Goal: Task Accomplishment & Management: Manage account settings

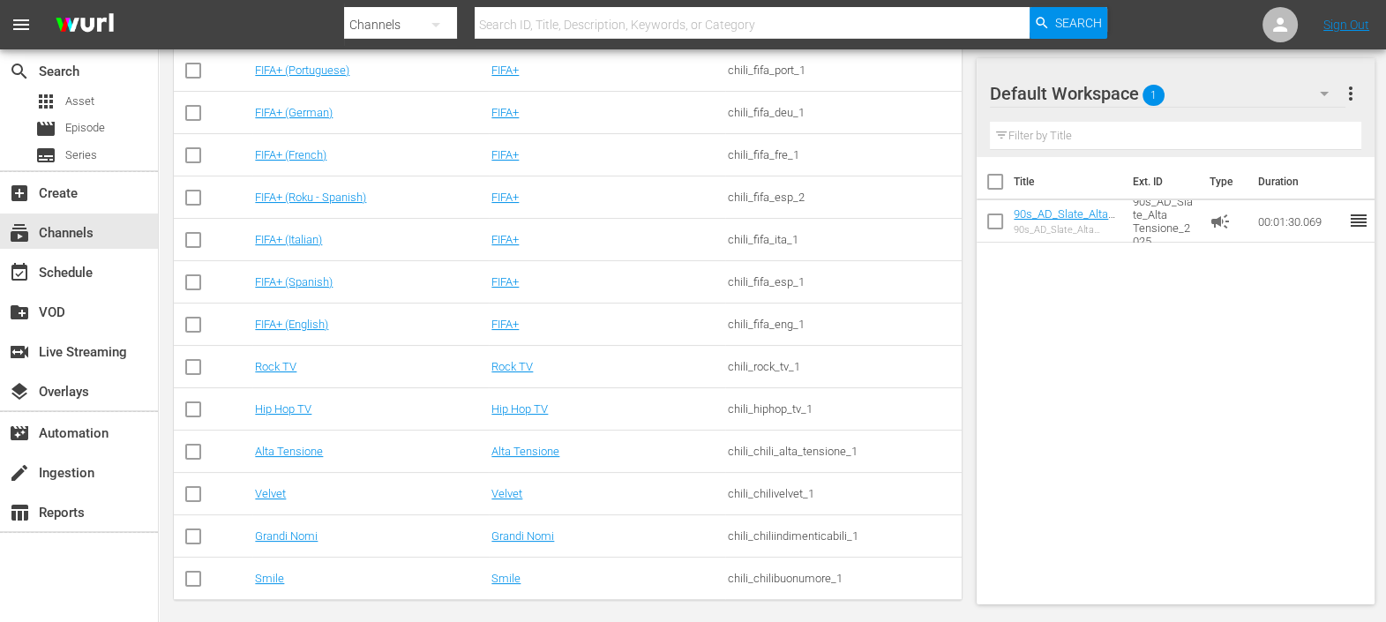
scroll to position [411, 0]
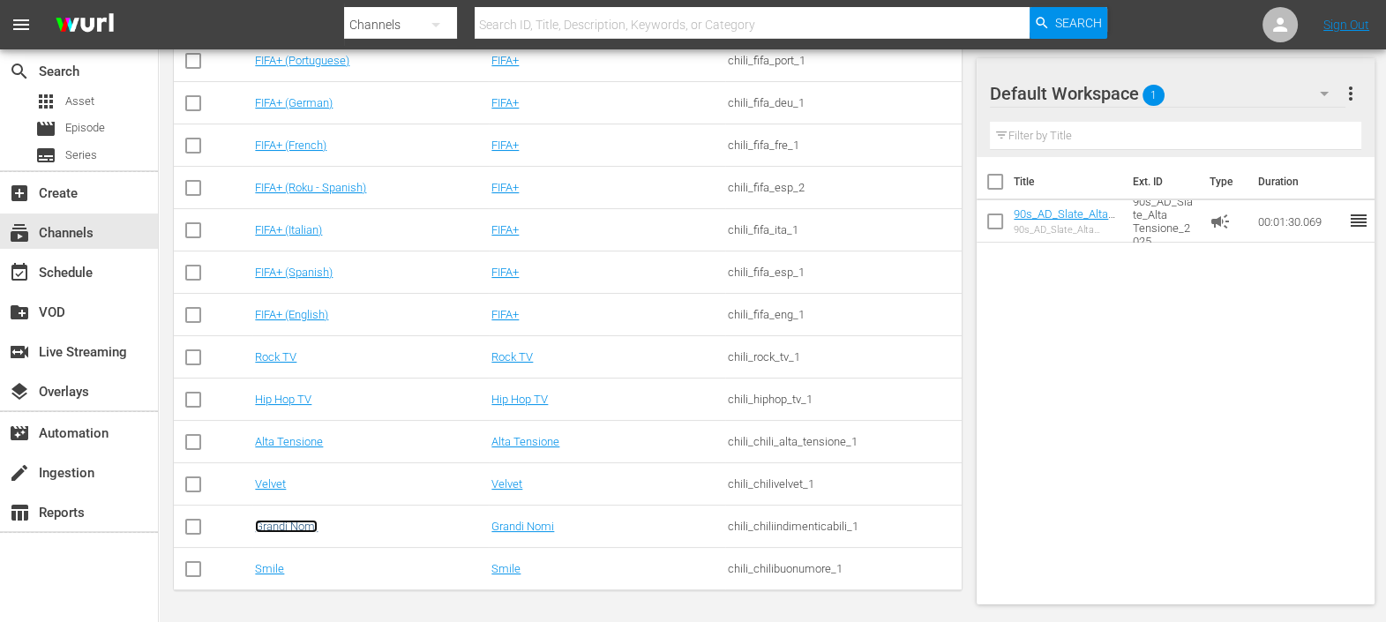
click at [282, 525] on link "Grandi Nomi" at bounding box center [286, 526] width 63 height 13
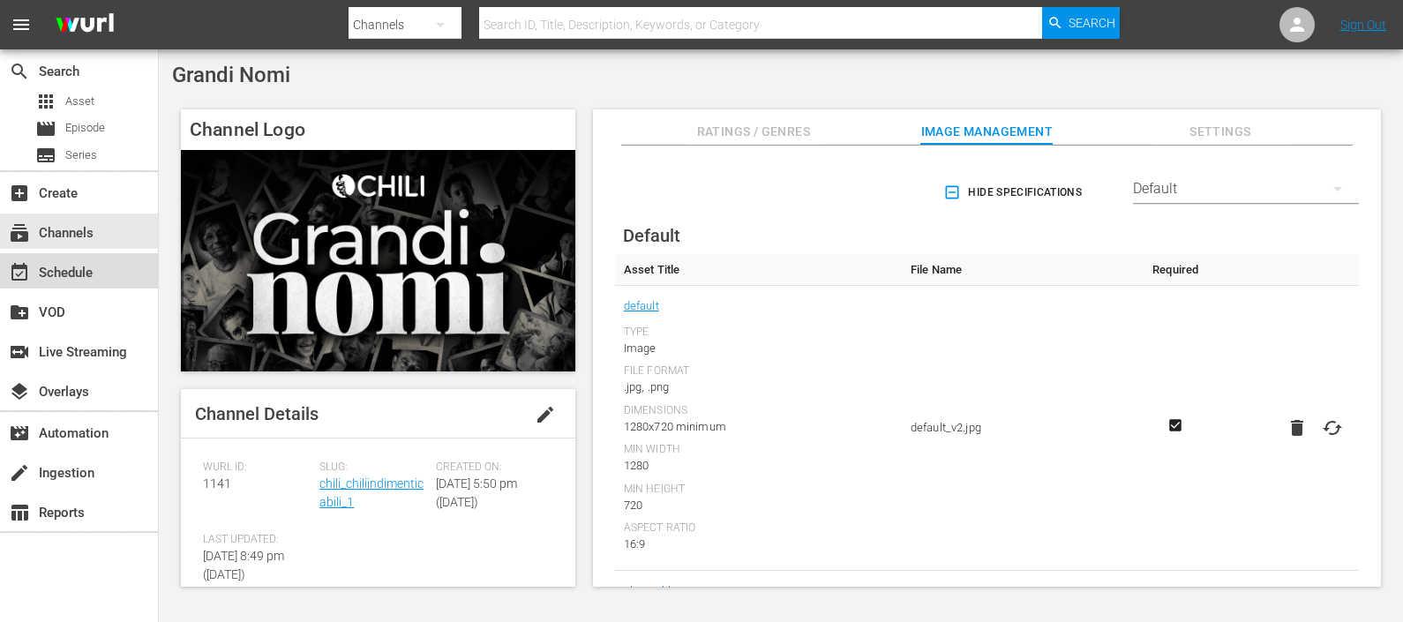
click at [82, 275] on div "event_available Schedule" at bounding box center [49, 270] width 99 height 16
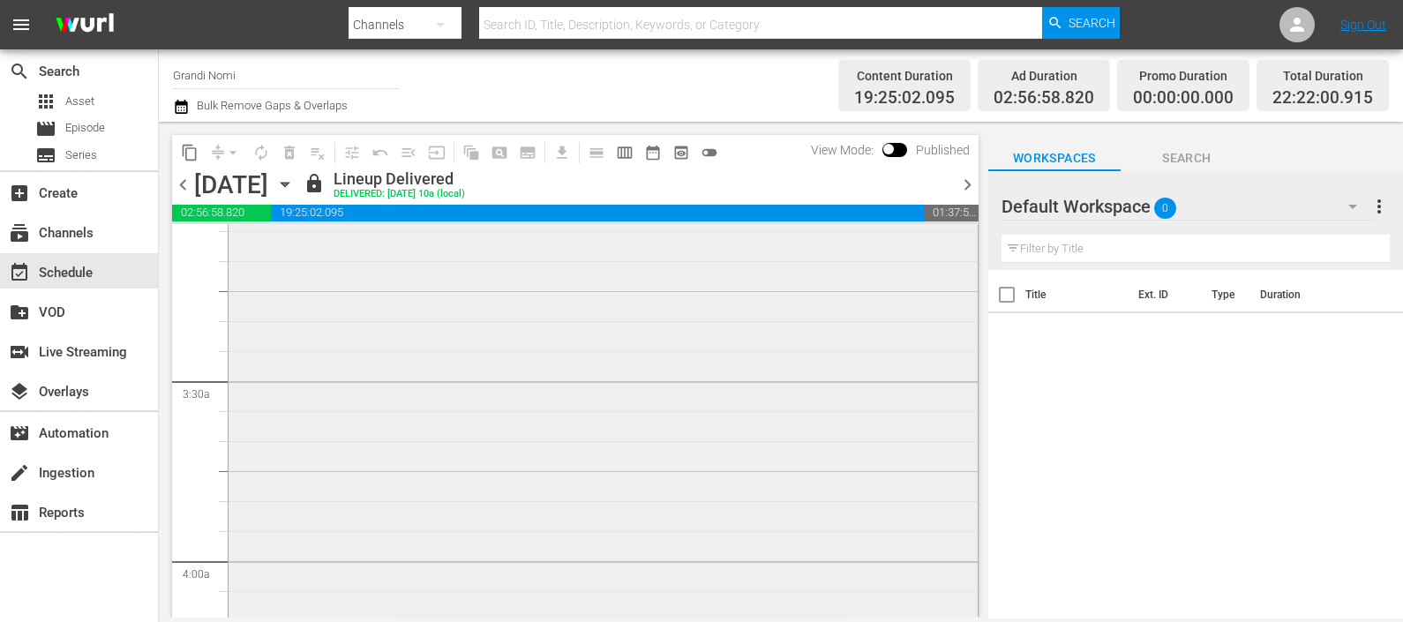
scroll to position [662, 0]
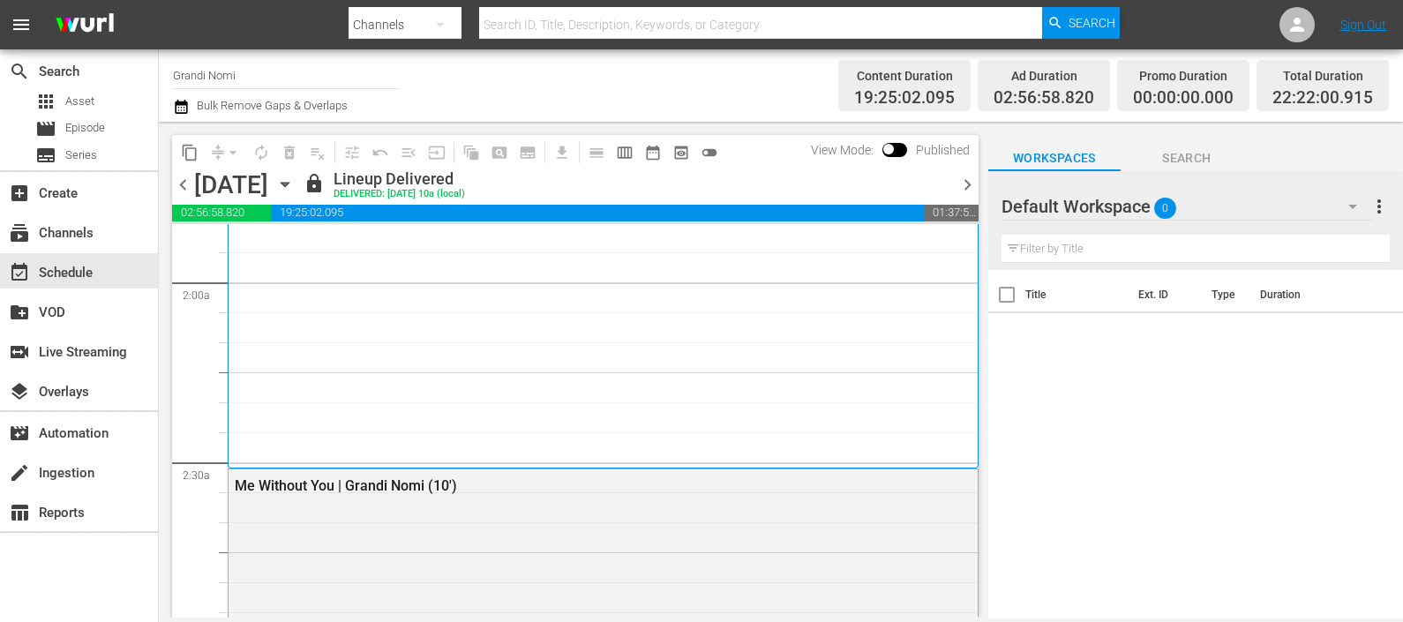
click at [295, 184] on icon "button" at bounding box center [284, 184] width 19 height 19
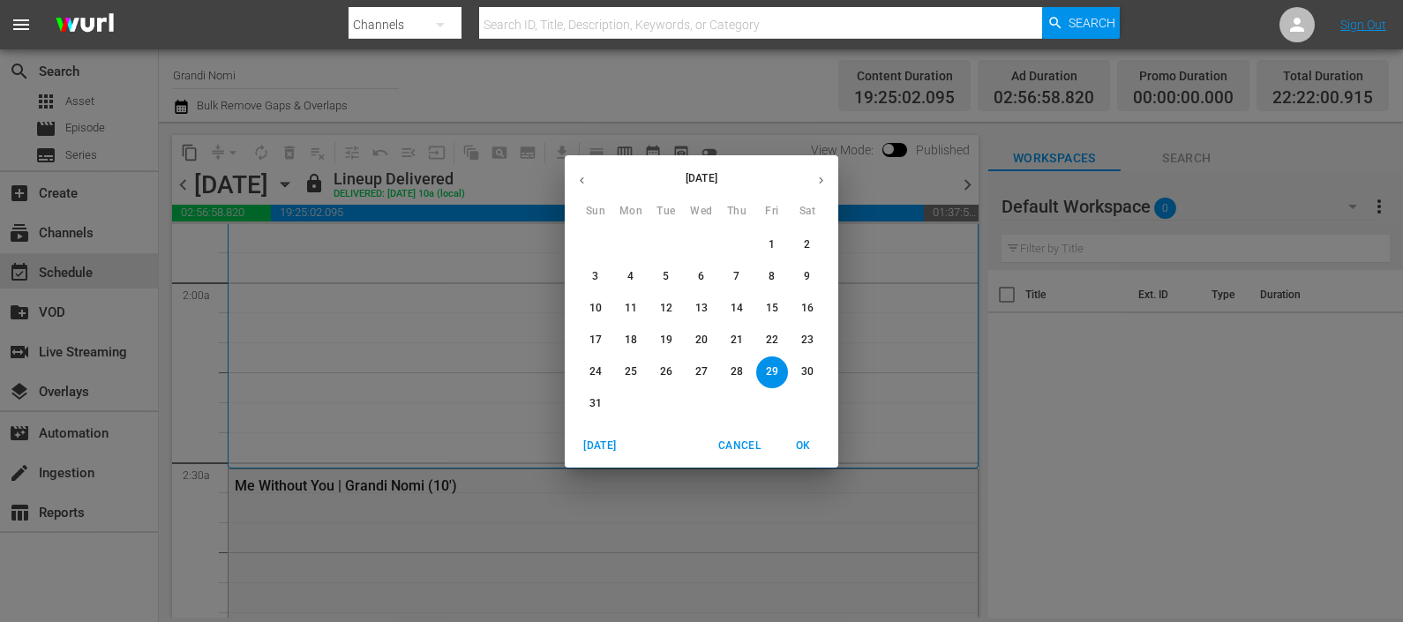
click at [820, 174] on icon "button" at bounding box center [820, 180] width 13 height 13
click at [699, 246] on p "3" at bounding box center [701, 244] width 6 height 15
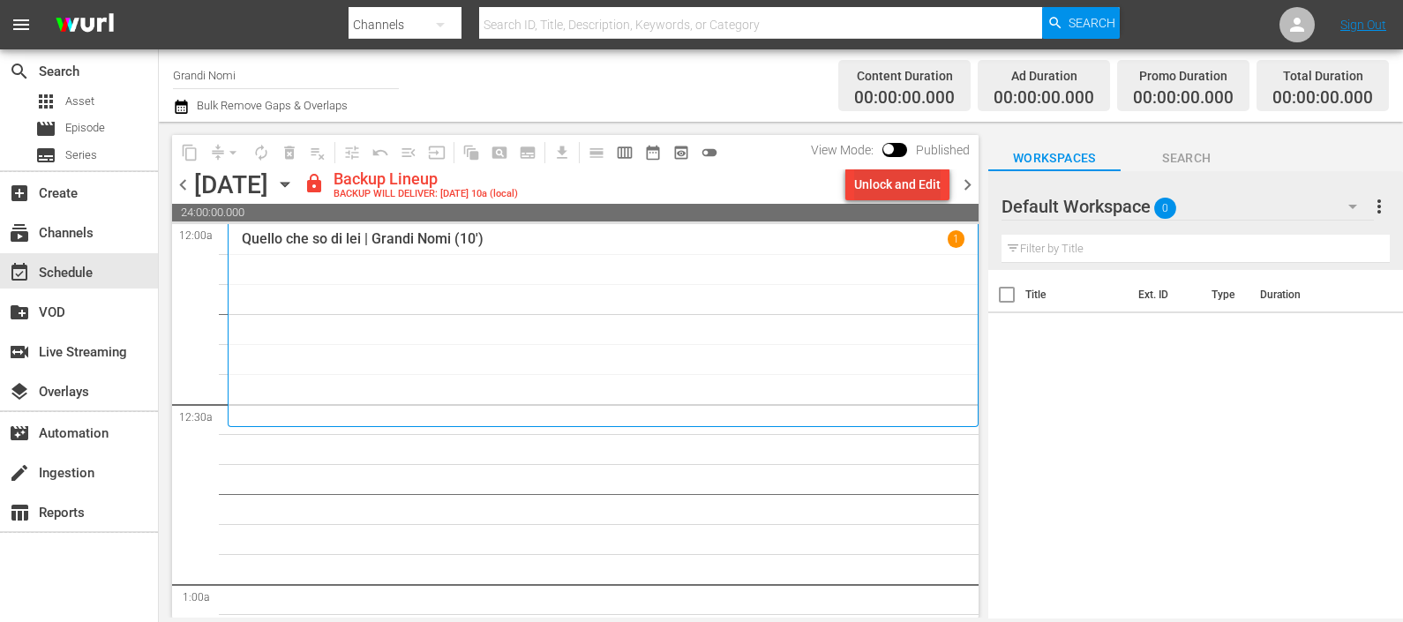
click at [923, 178] on div "Unlock and Edit" at bounding box center [897, 185] width 86 height 32
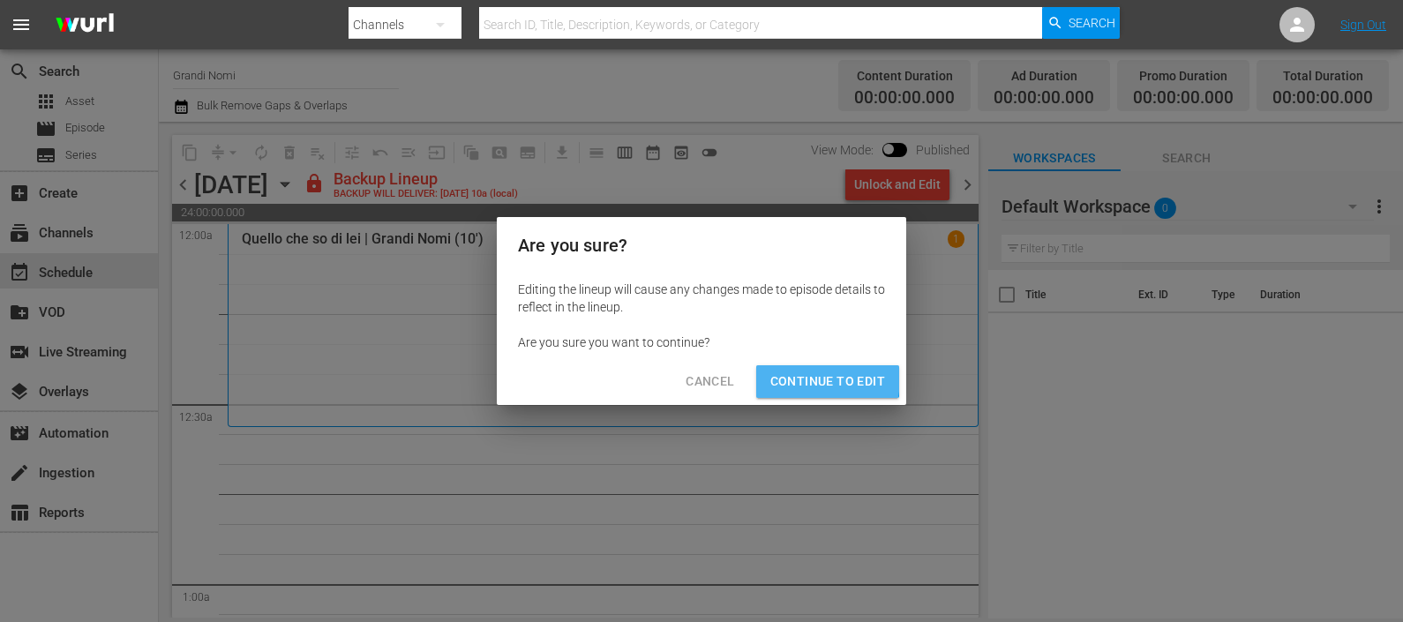
drag, startPoint x: 792, startPoint y: 377, endPoint x: 809, endPoint y: 374, distance: 17.0
click at [792, 379] on span "Continue to Edit" at bounding box center [827, 382] width 115 height 22
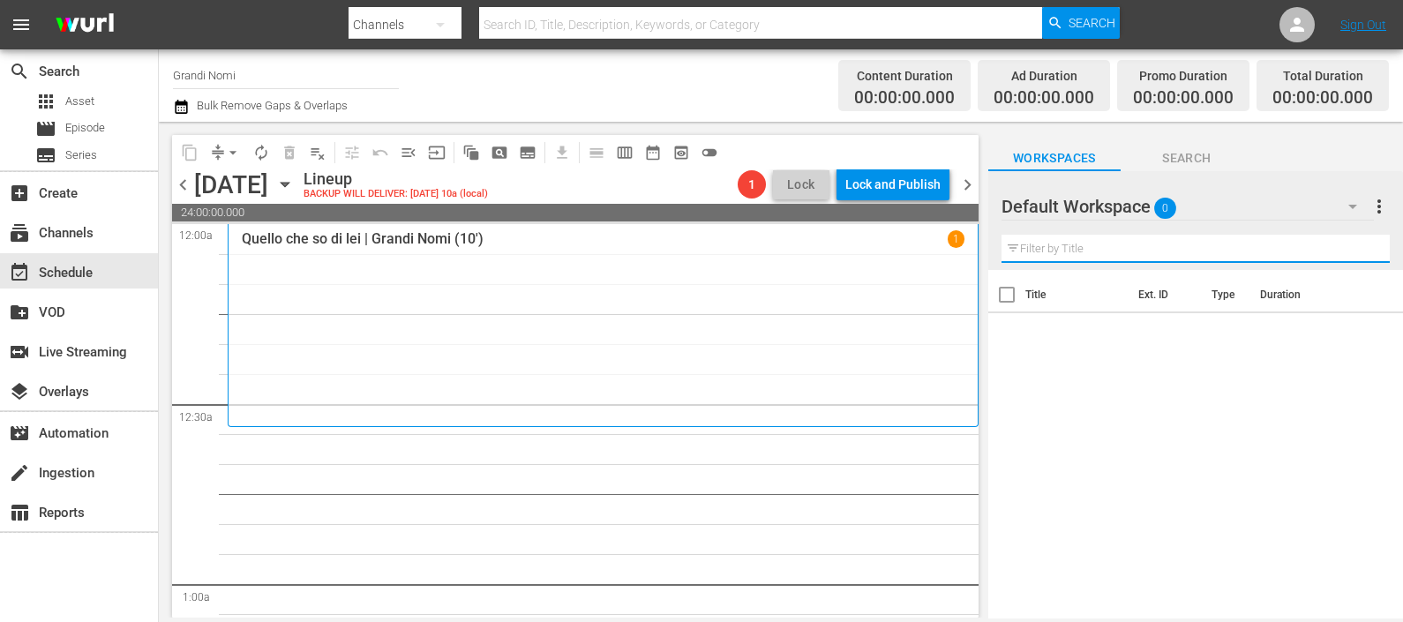
click at [1037, 247] on input "text" at bounding box center [1195, 249] width 388 height 28
drag, startPoint x: 1114, startPoint y: 202, endPoint x: 1210, endPoint y: 213, distance: 95.9
click at [1114, 203] on div at bounding box center [1064, 207] width 127 height 44
click at [1337, 211] on button "button" at bounding box center [1352, 206] width 42 height 42
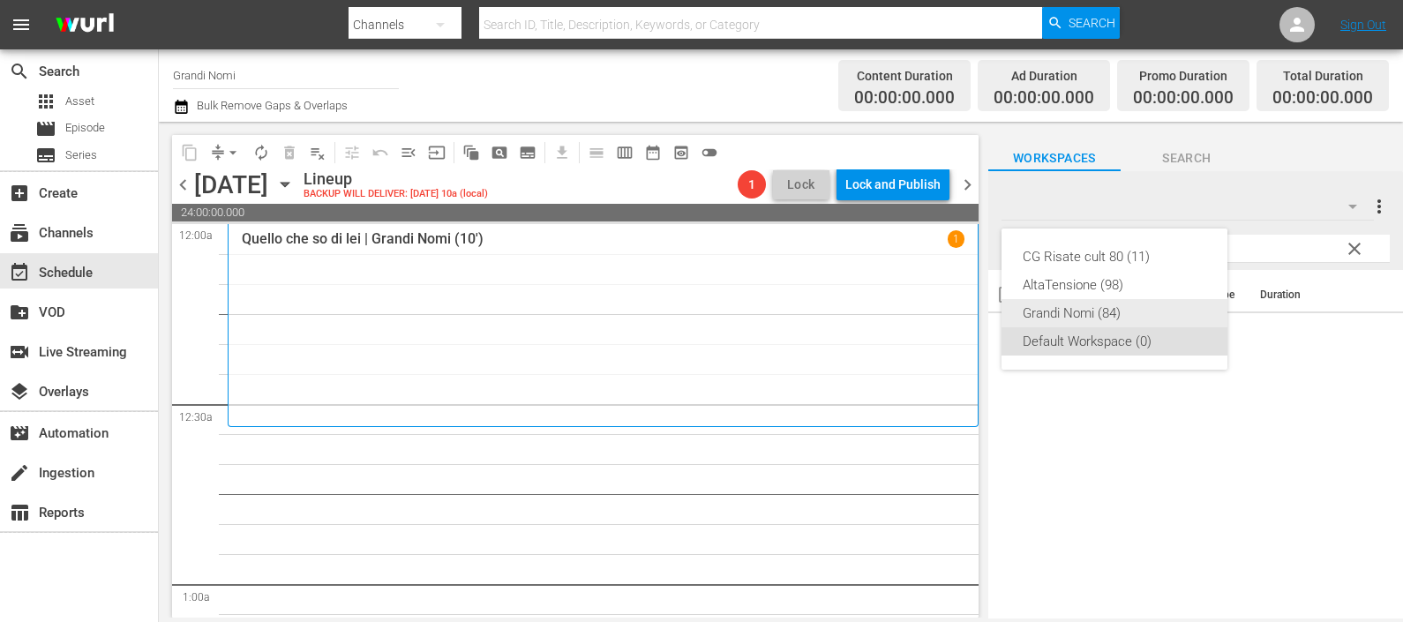
click at [1118, 307] on div "Grandi Nomi (84)" at bounding box center [1115, 313] width 184 height 28
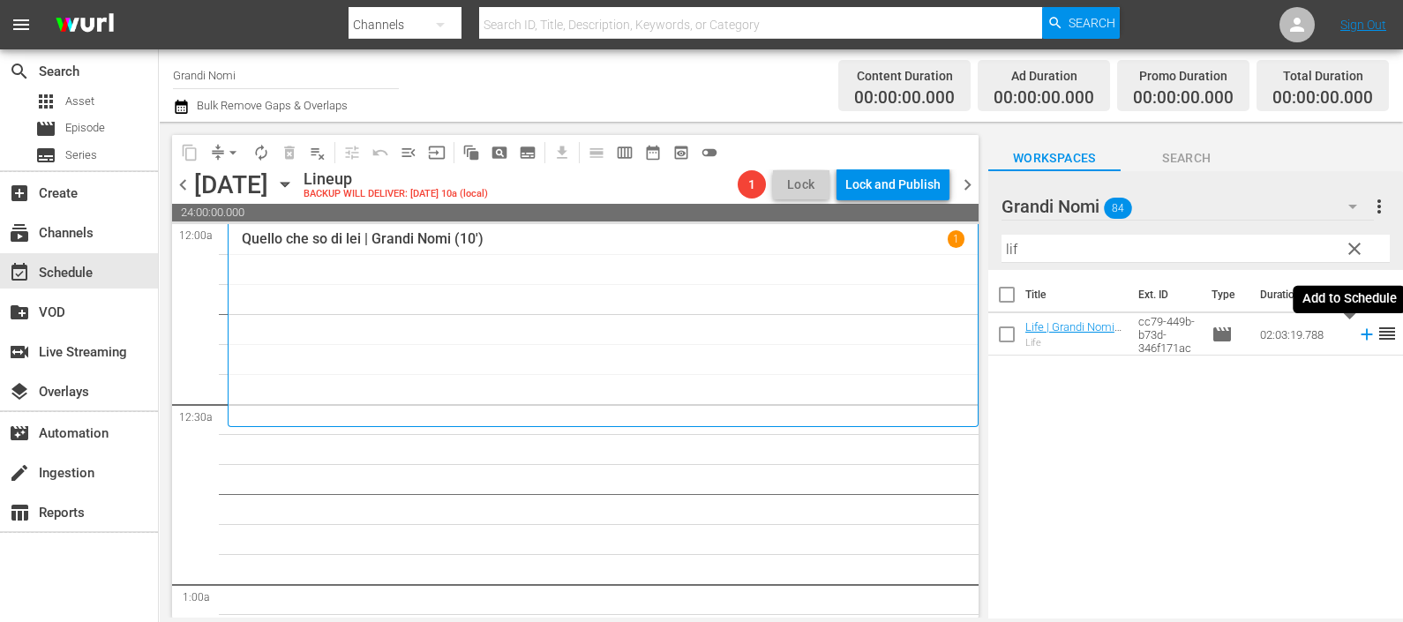
drag, startPoint x: 1348, startPoint y: 335, endPoint x: 1213, endPoint y: 261, distance: 154.0
click at [1360, 335] on icon at bounding box center [1365, 334] width 11 height 11
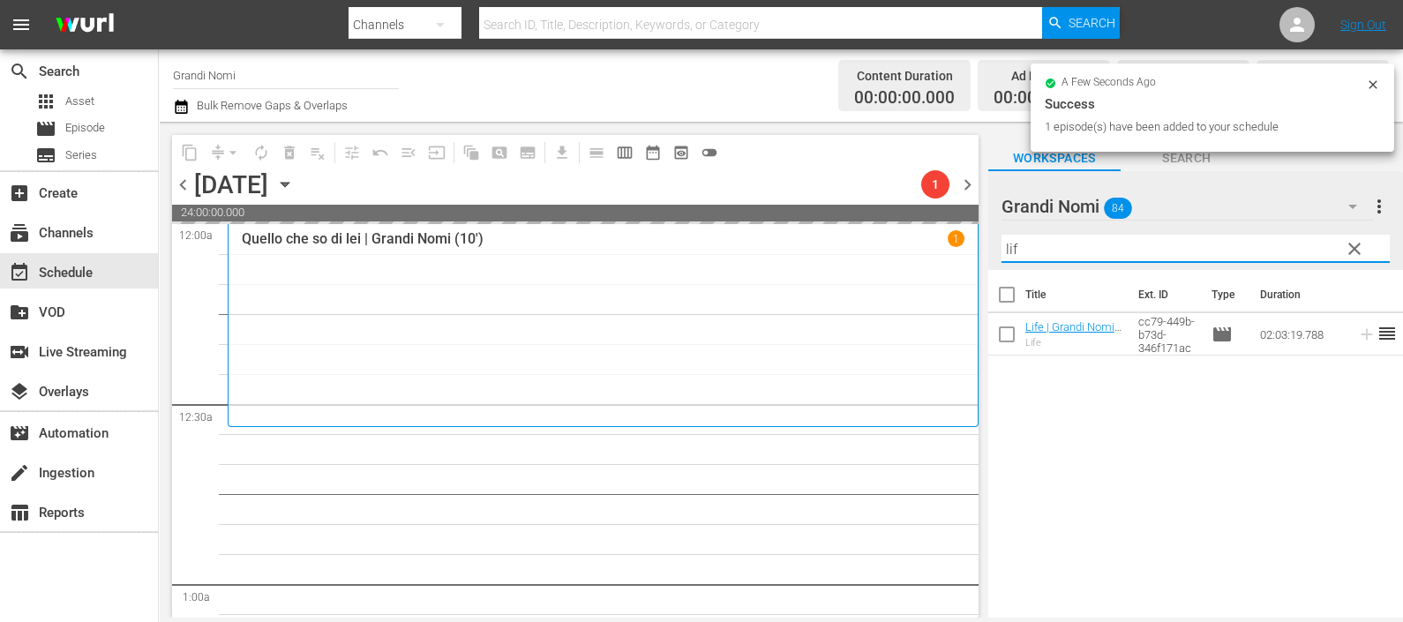
drag, startPoint x: 975, startPoint y: 247, endPoint x: 894, endPoint y: 266, distance: 83.3
click at [894, 266] on div "content_copy compress arrow_drop_down autorenew_outlined delete_forever_outline…" at bounding box center [781, 370] width 1244 height 496
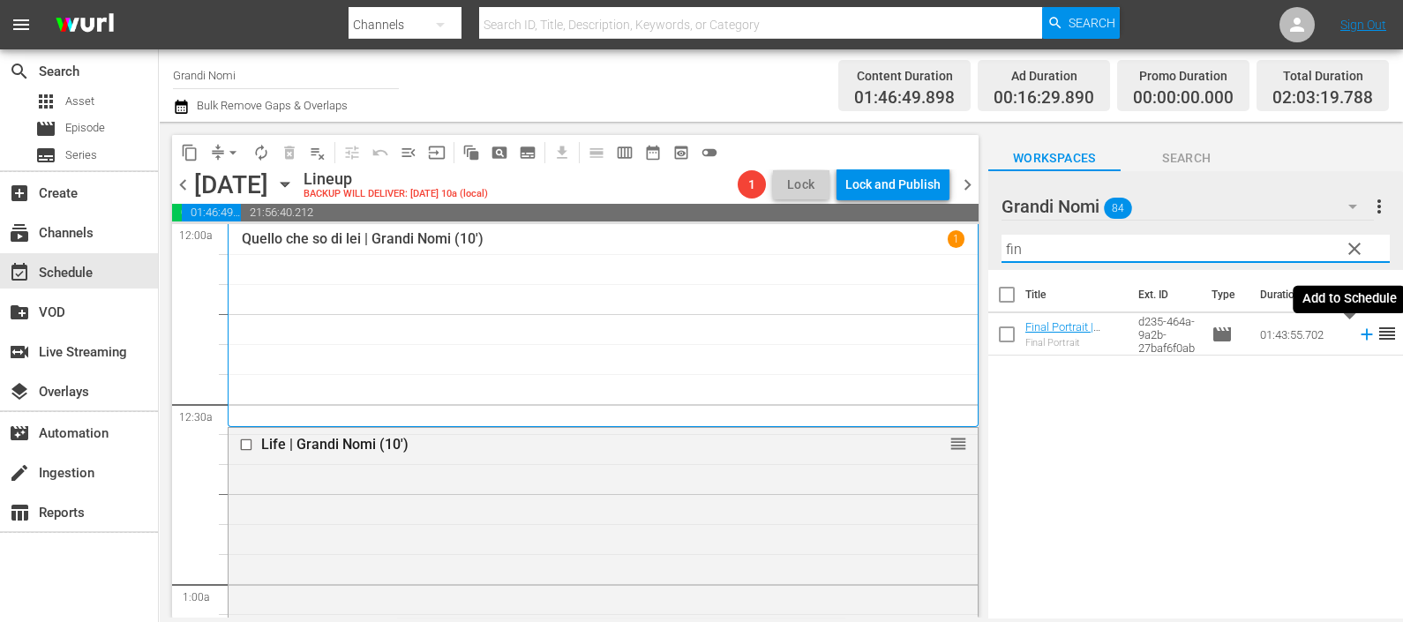
click at [1357, 326] on icon at bounding box center [1366, 334] width 19 height 19
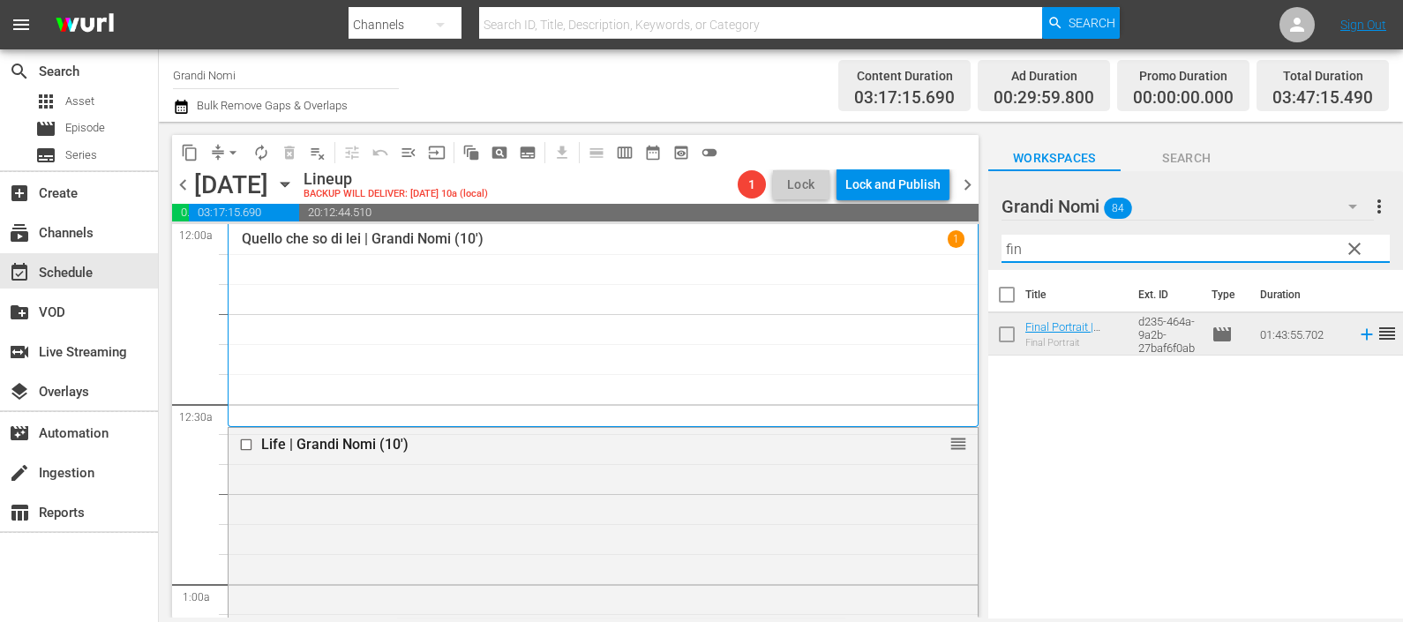
drag, startPoint x: 1015, startPoint y: 238, endPoint x: 952, endPoint y: 239, distance: 62.6
click at [952, 239] on div "content_copy compress arrow_drop_down autorenew_outlined delete_forever_outline…" at bounding box center [781, 370] width 1244 height 496
click at [1360, 335] on icon at bounding box center [1365, 334] width 11 height 11
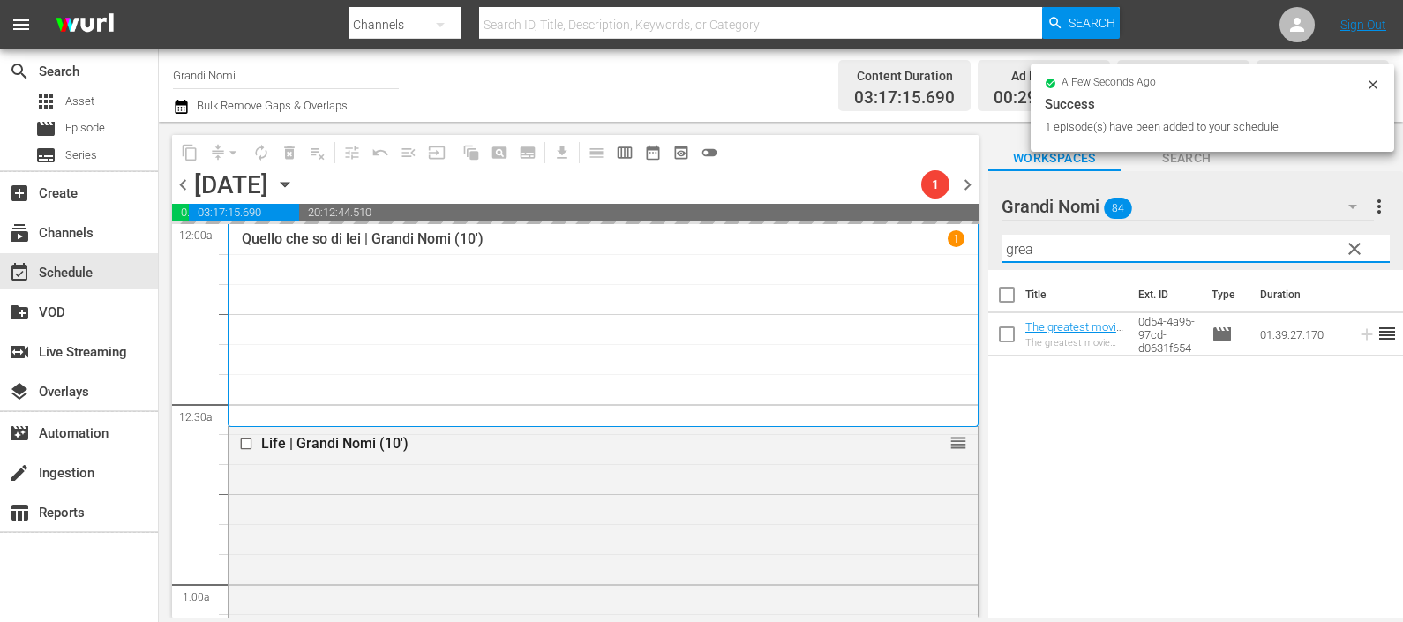
drag, startPoint x: 1012, startPoint y: 247, endPoint x: 979, endPoint y: 251, distance: 32.8
click at [979, 251] on div "content_copy compress arrow_drop_down autorenew_outlined delete_forever_outline…" at bounding box center [781, 370] width 1244 height 496
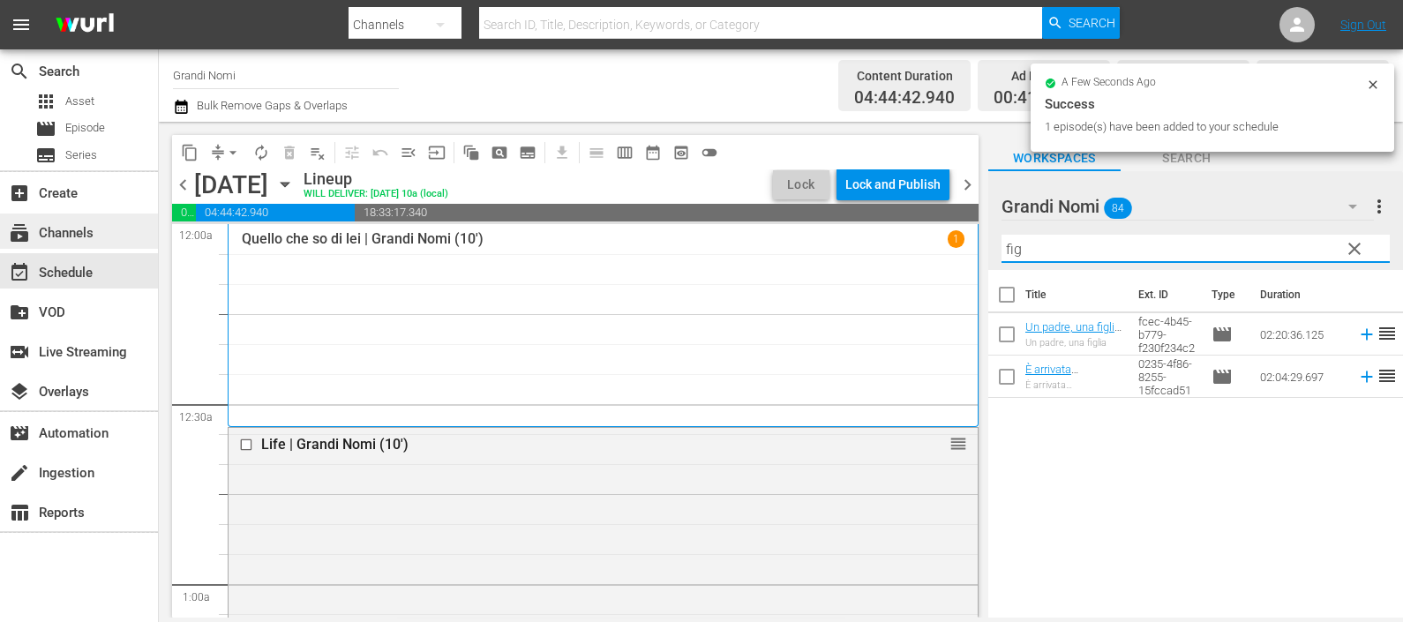
type input "fig"
click at [76, 229] on div "subscriptions Channels" at bounding box center [49, 230] width 99 height 16
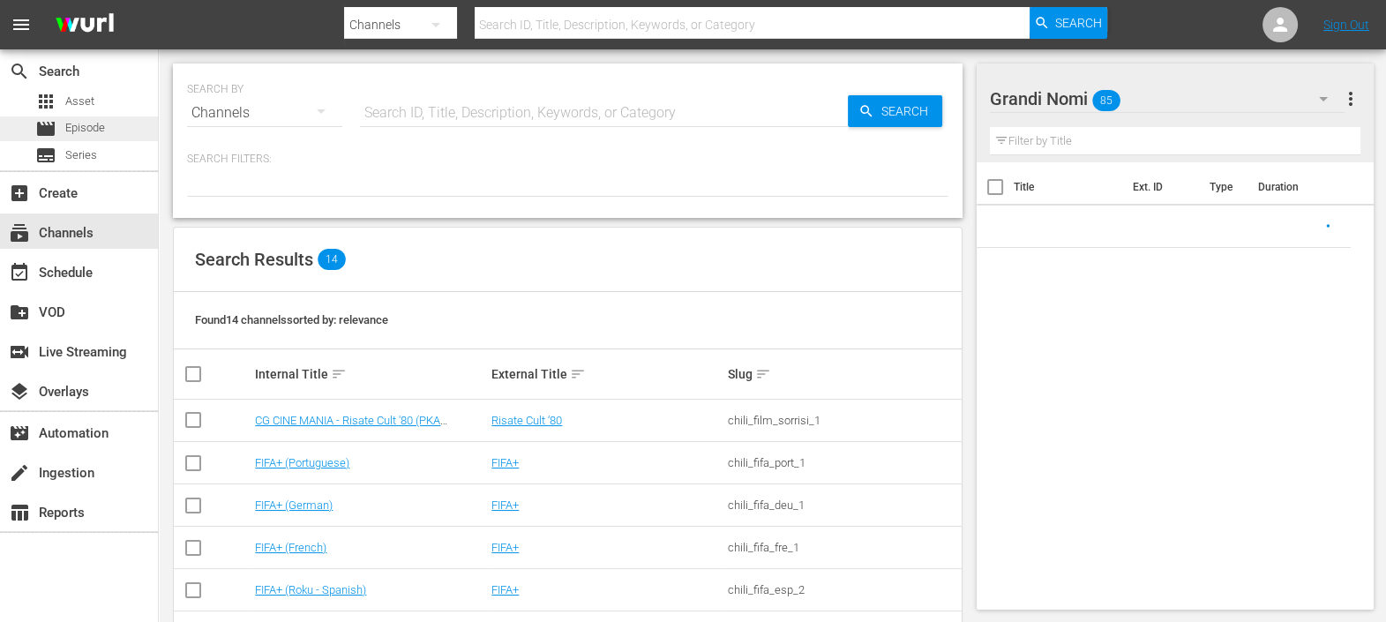
click at [93, 118] on div "movie Episode" at bounding box center [70, 128] width 70 height 25
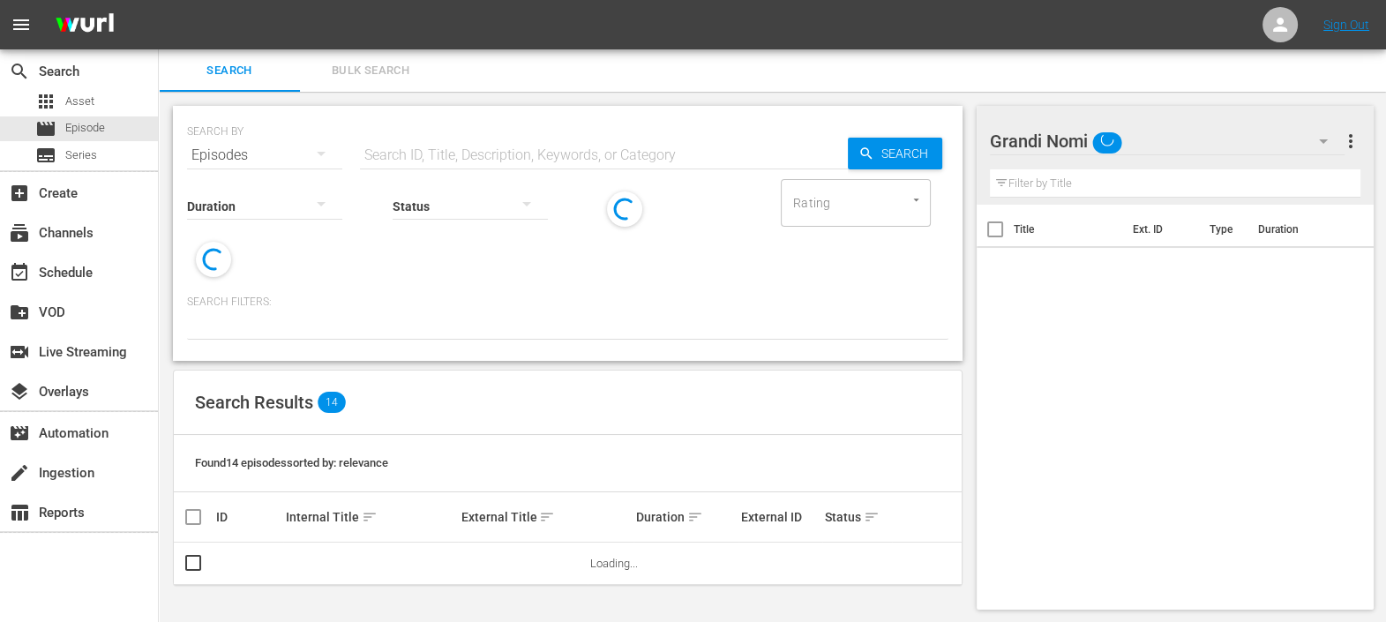
click at [400, 144] on input "text" at bounding box center [604, 155] width 488 height 42
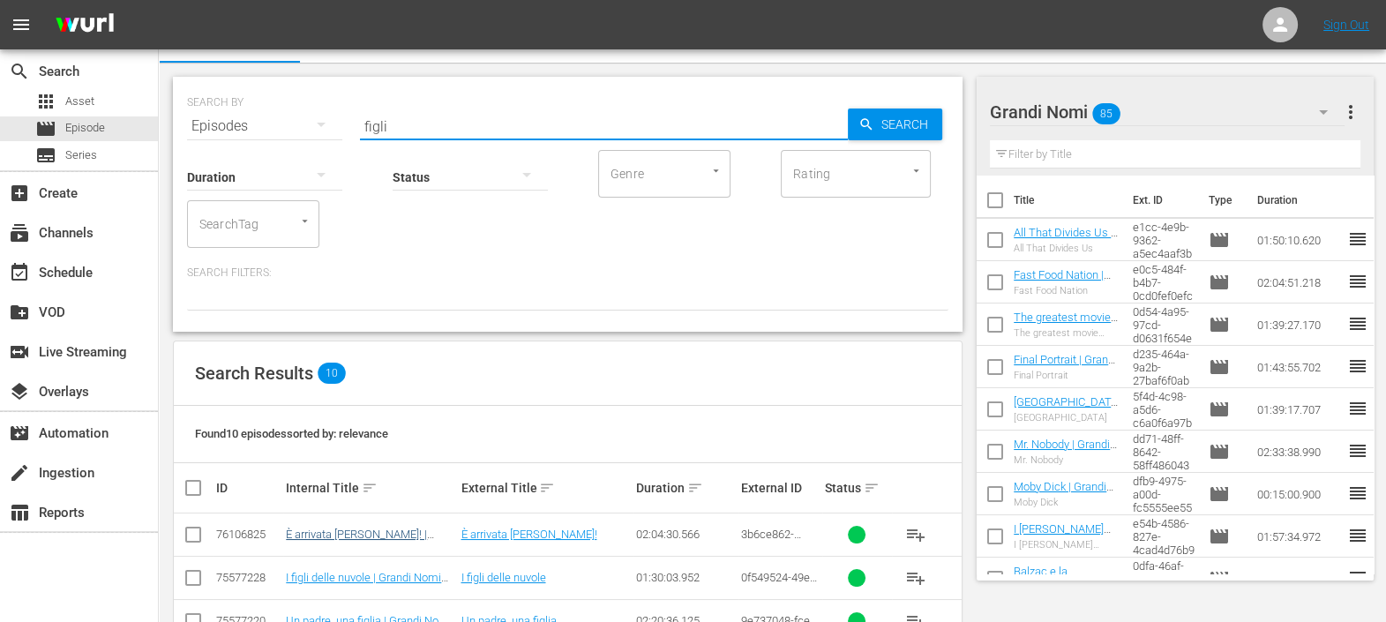
scroll to position [109, 0]
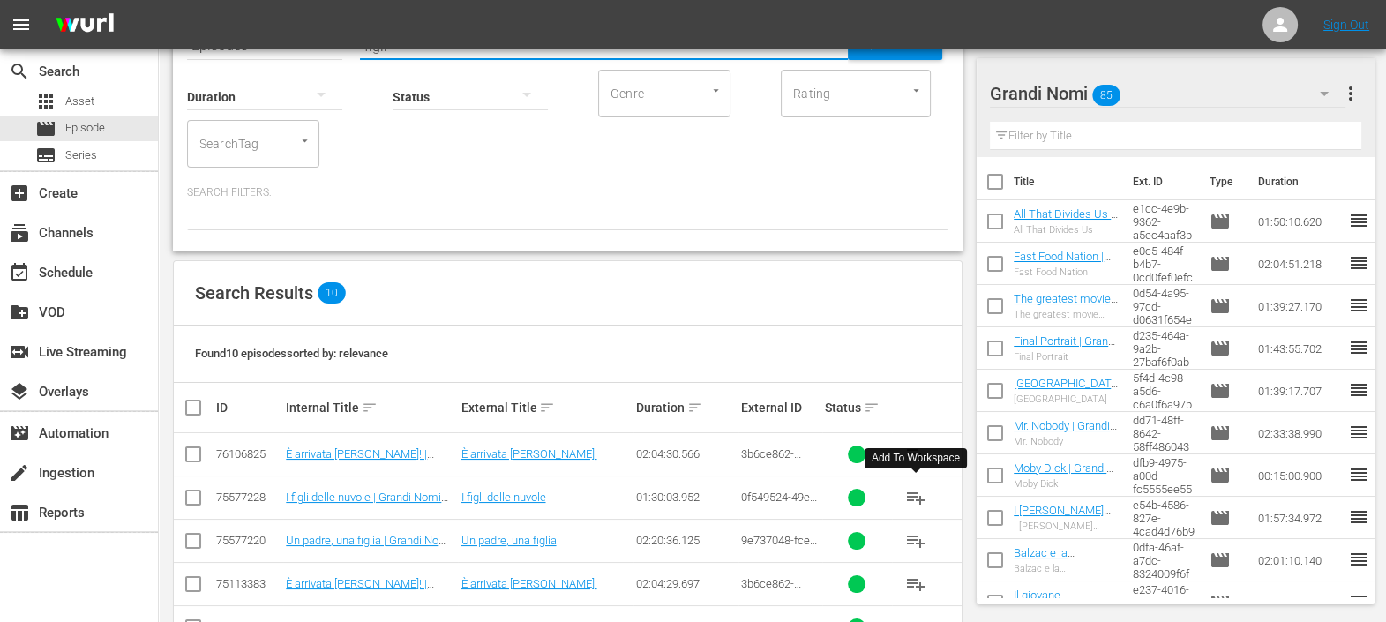
type input "figli"
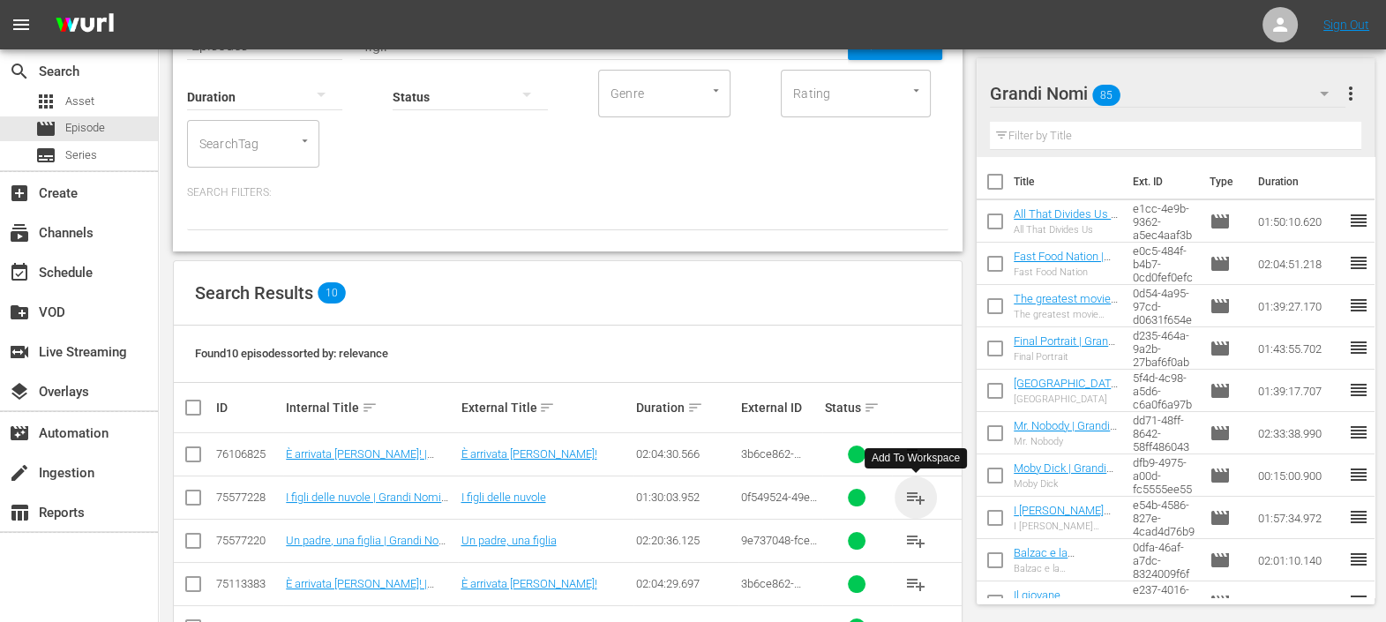
click at [920, 494] on span "playlist_add" at bounding box center [915, 497] width 21 height 21
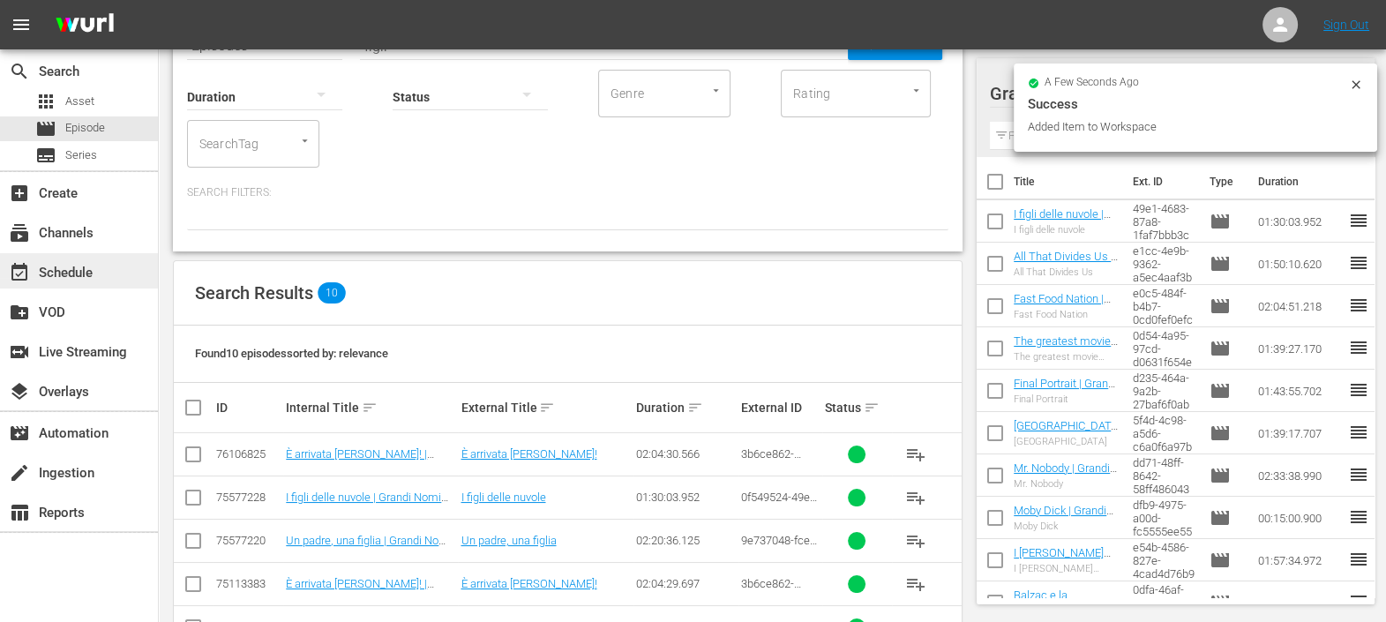
click at [83, 266] on div "event_available Schedule" at bounding box center [49, 270] width 99 height 16
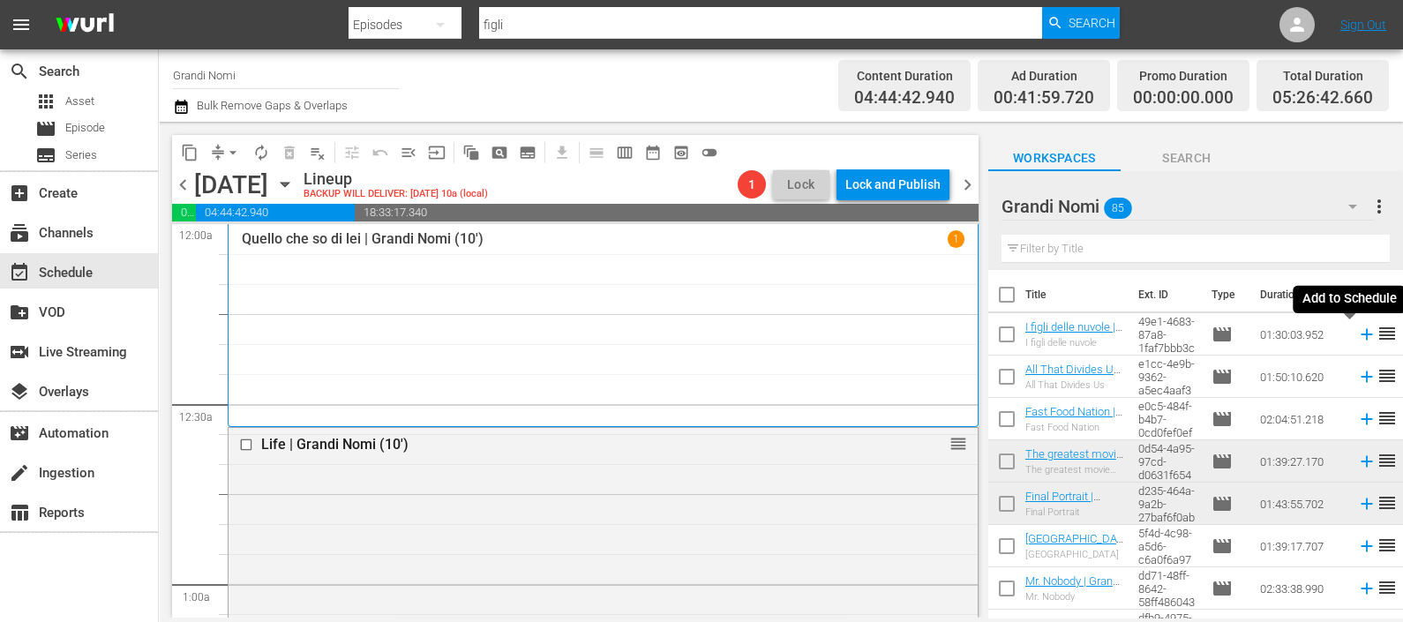
drag, startPoint x: 1345, startPoint y: 334, endPoint x: 1338, endPoint y: 349, distance: 16.2
click at [1357, 334] on icon at bounding box center [1366, 334] width 19 height 19
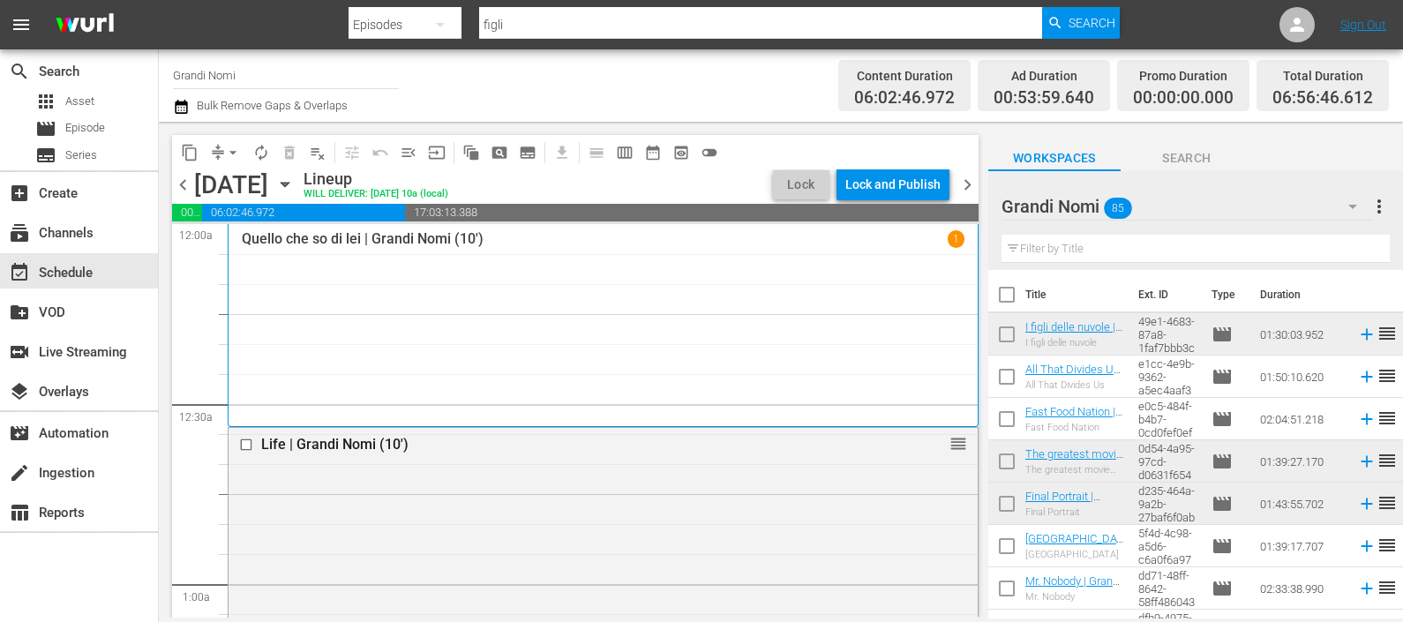
click at [1037, 255] on input "text" at bounding box center [1195, 249] width 388 height 28
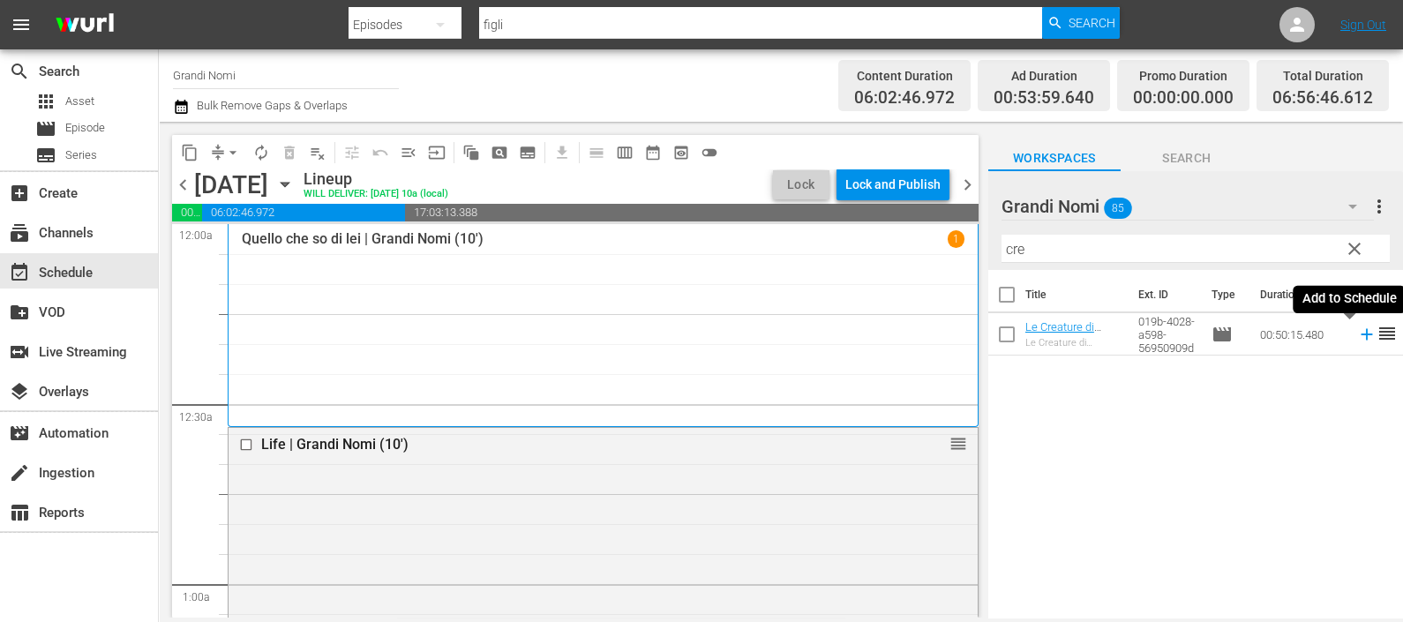
click at [1357, 335] on icon at bounding box center [1366, 334] width 19 height 19
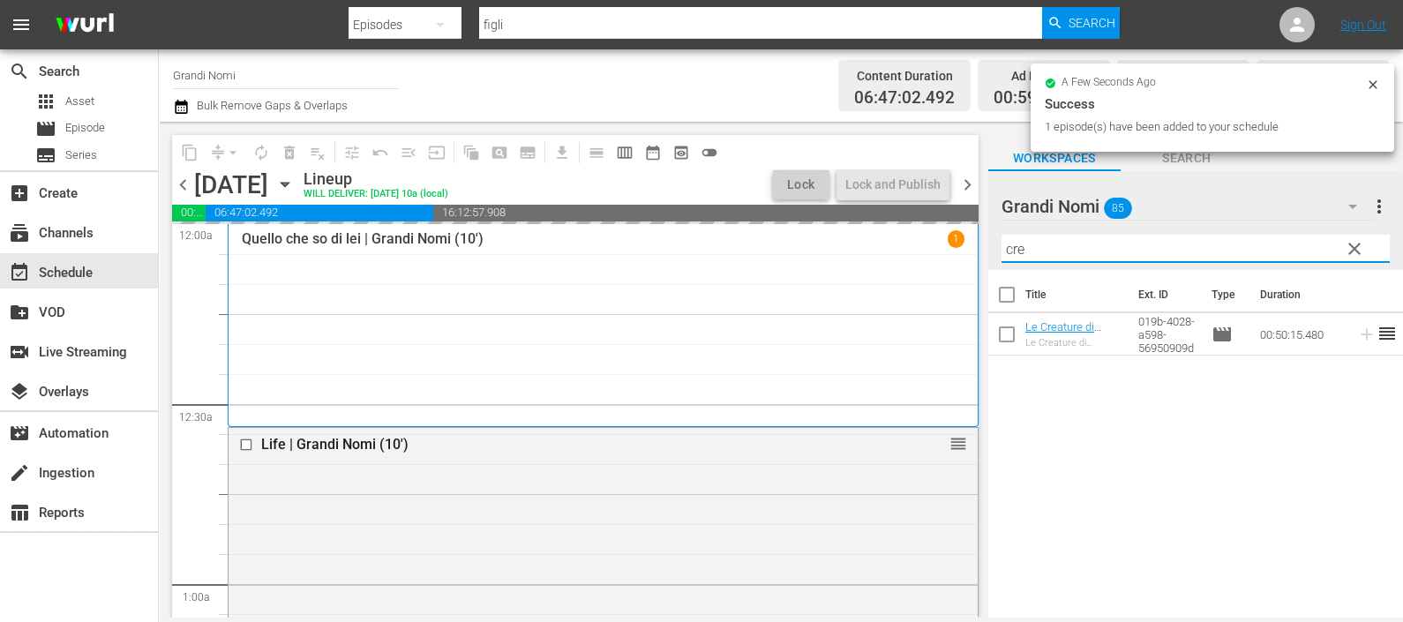
drag, startPoint x: 1108, startPoint y: 248, endPoint x: 922, endPoint y: 286, distance: 190.0
click at [922, 283] on div "content_copy compress arrow_drop_down autorenew_outlined delete_forever_outline…" at bounding box center [781, 370] width 1244 height 496
click at [1357, 333] on icon at bounding box center [1366, 334] width 19 height 19
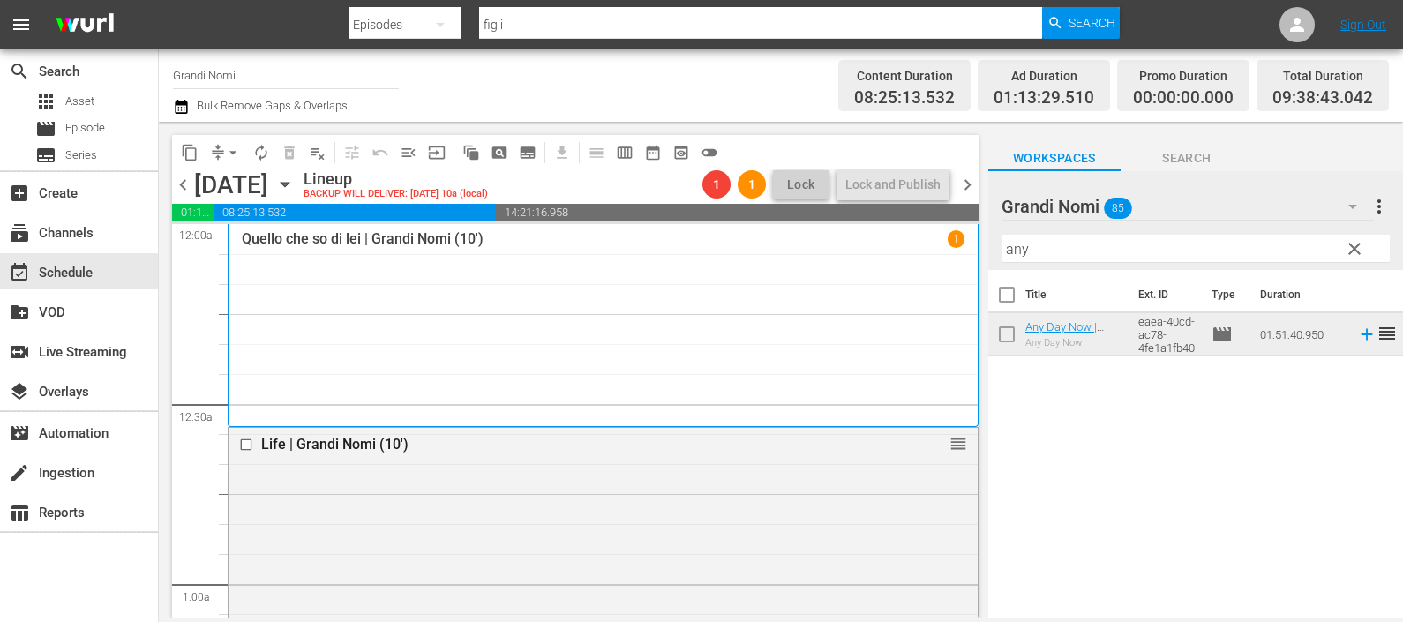
drag, startPoint x: 1106, startPoint y: 256, endPoint x: 869, endPoint y: 256, distance: 237.3
click at [869, 256] on div "content_copy compress arrow_drop_down autorenew_outlined delete_forever_outline…" at bounding box center [781, 370] width 1244 height 496
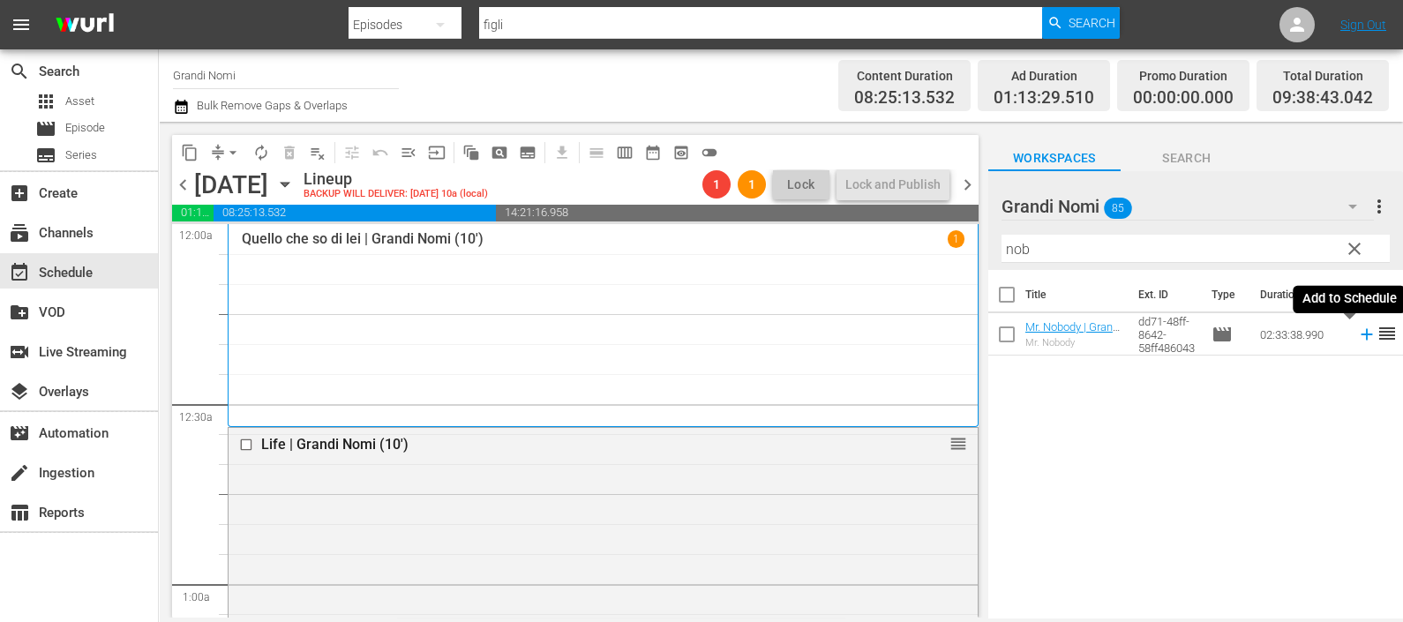
drag, startPoint x: 1349, startPoint y: 334, endPoint x: 1079, endPoint y: 316, distance: 270.6
click at [1357, 334] on icon at bounding box center [1366, 334] width 19 height 19
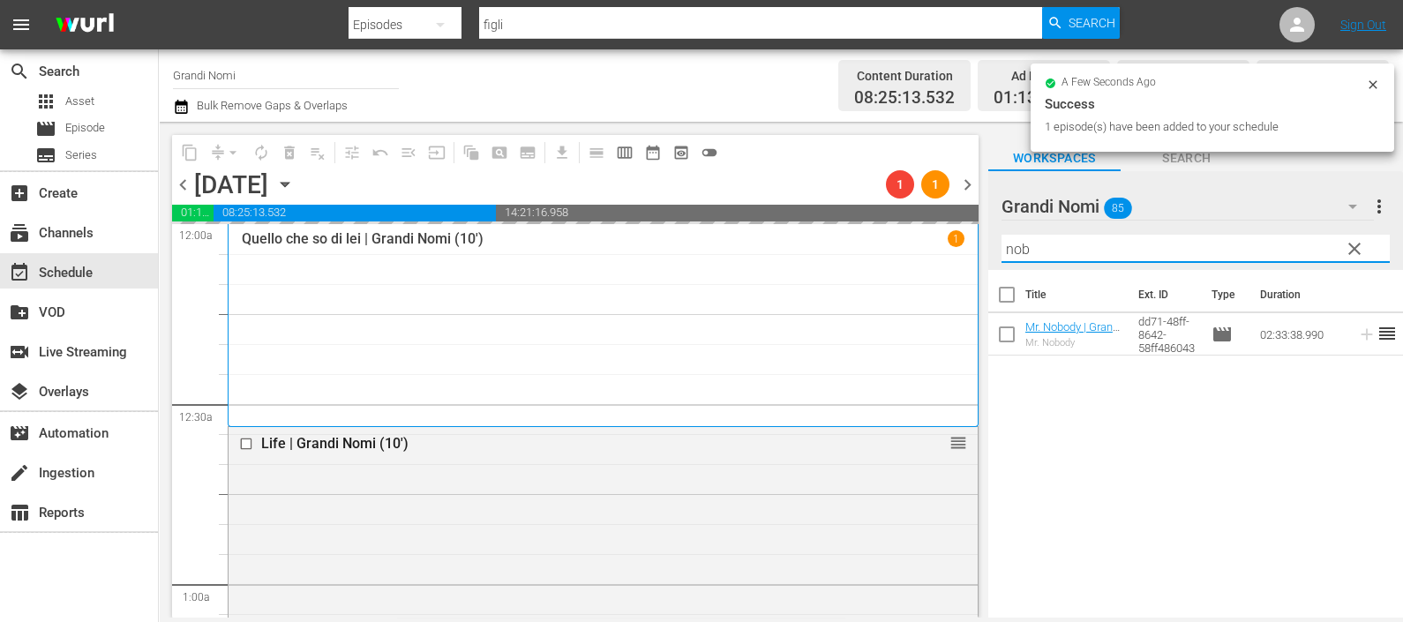
drag, startPoint x: 993, startPoint y: 249, endPoint x: 964, endPoint y: 244, distance: 28.6
click at [964, 244] on div "content_copy compress arrow_drop_down autorenew_outlined delete_forever_outline…" at bounding box center [781, 370] width 1244 height 496
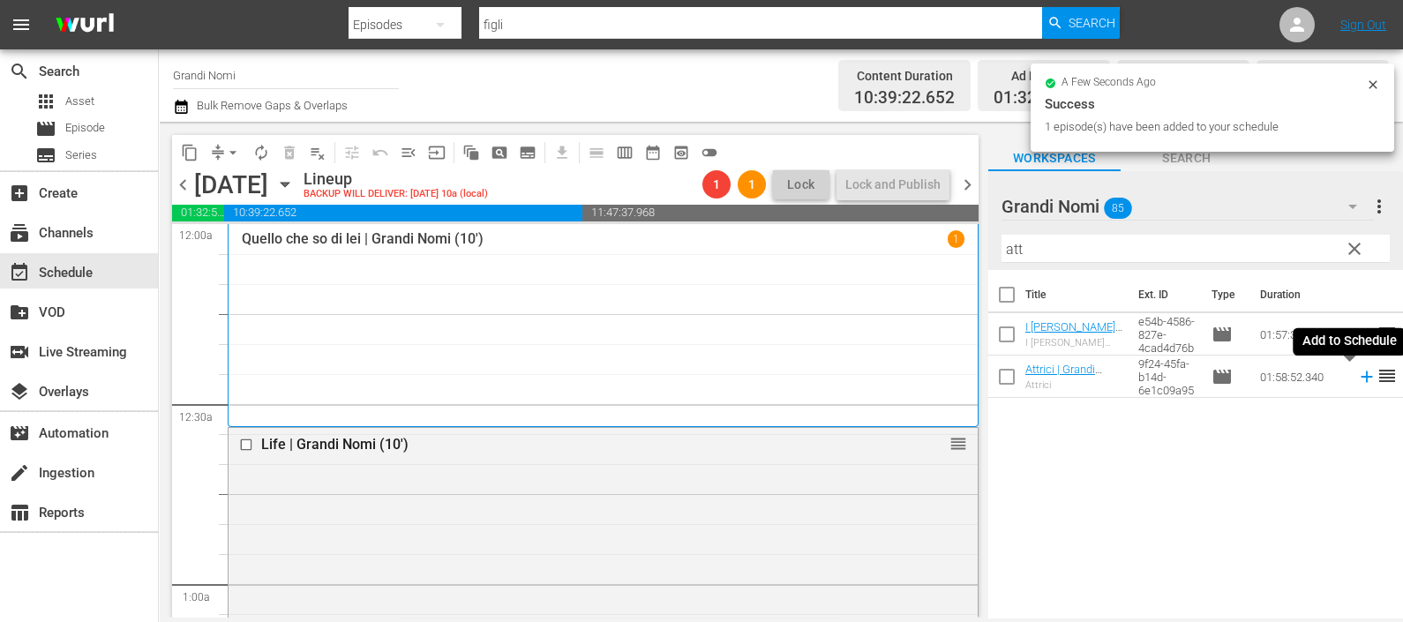
click at [1357, 370] on icon at bounding box center [1366, 376] width 19 height 19
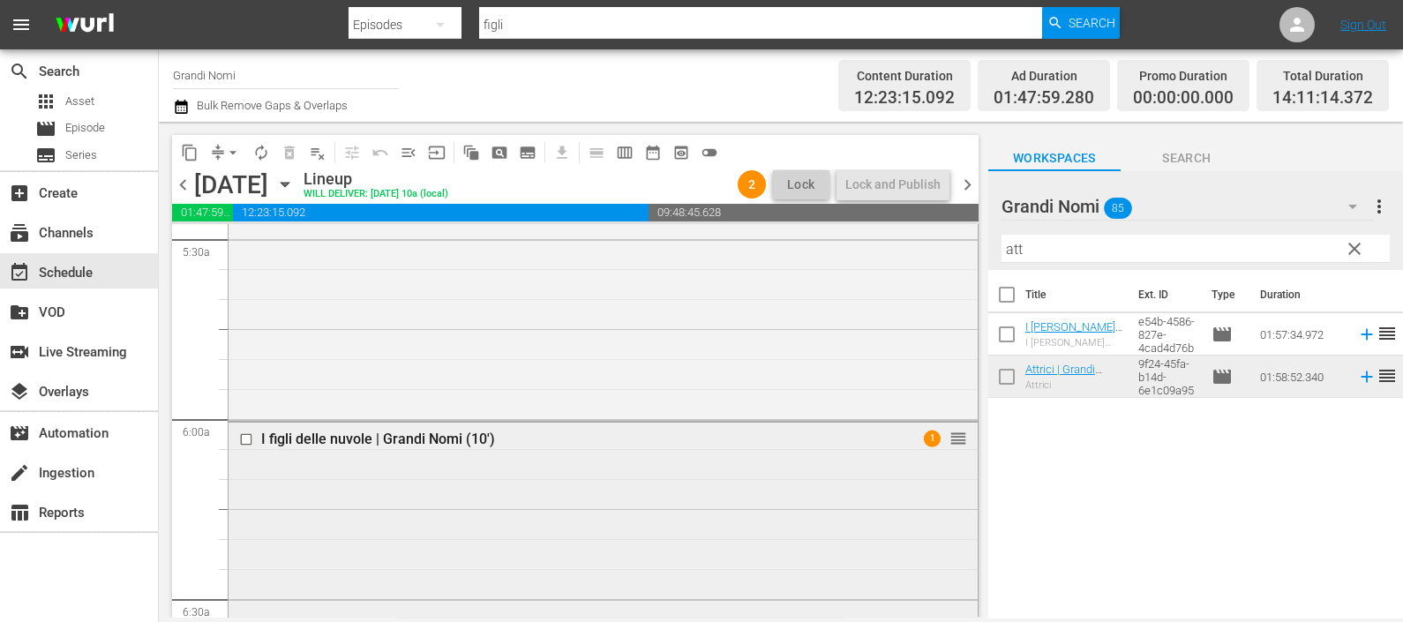
scroll to position [2059, 0]
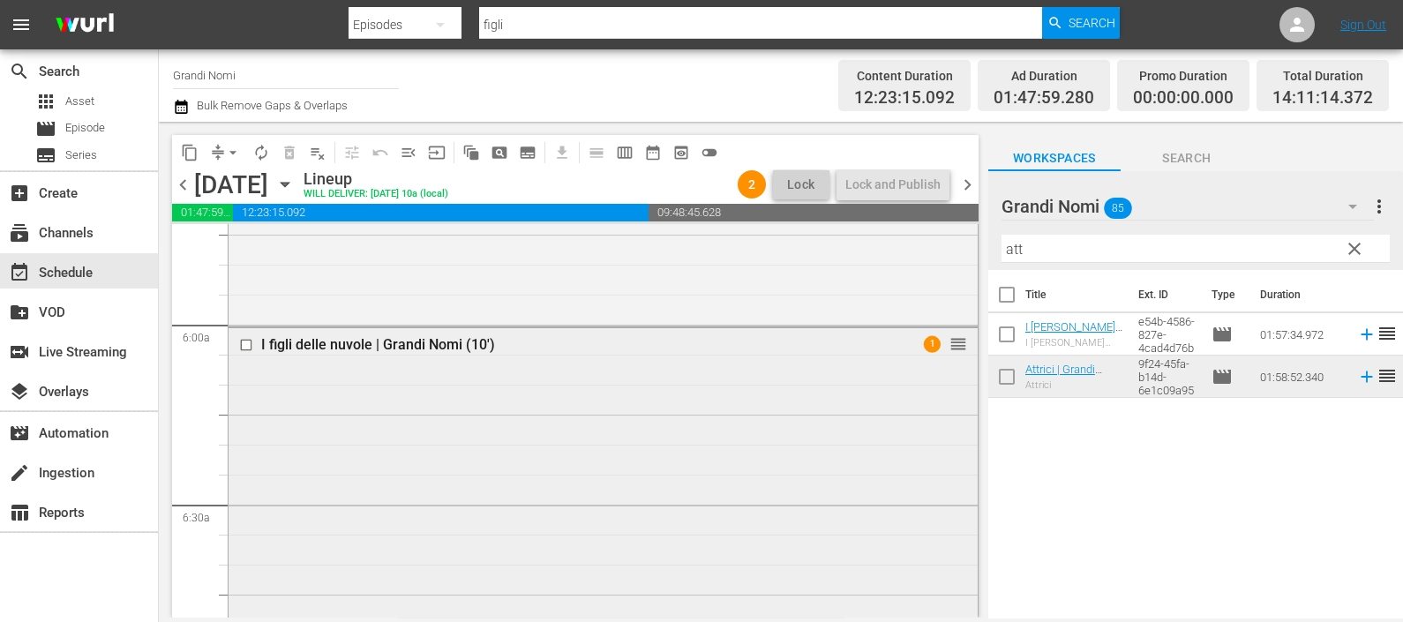
click at [689, 498] on div "I figli delle nuvole | Grandi Nomi (10') 1 reorder" at bounding box center [603, 595] width 749 height 535
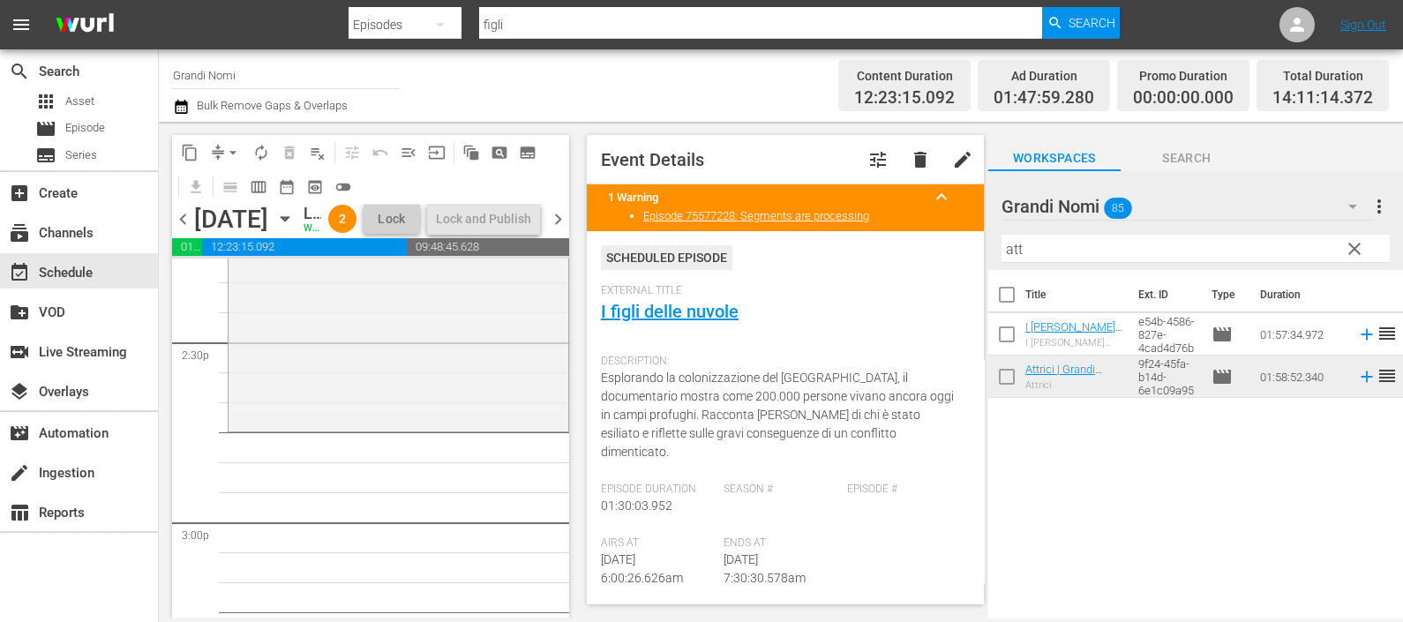
scroll to position [5147, 0]
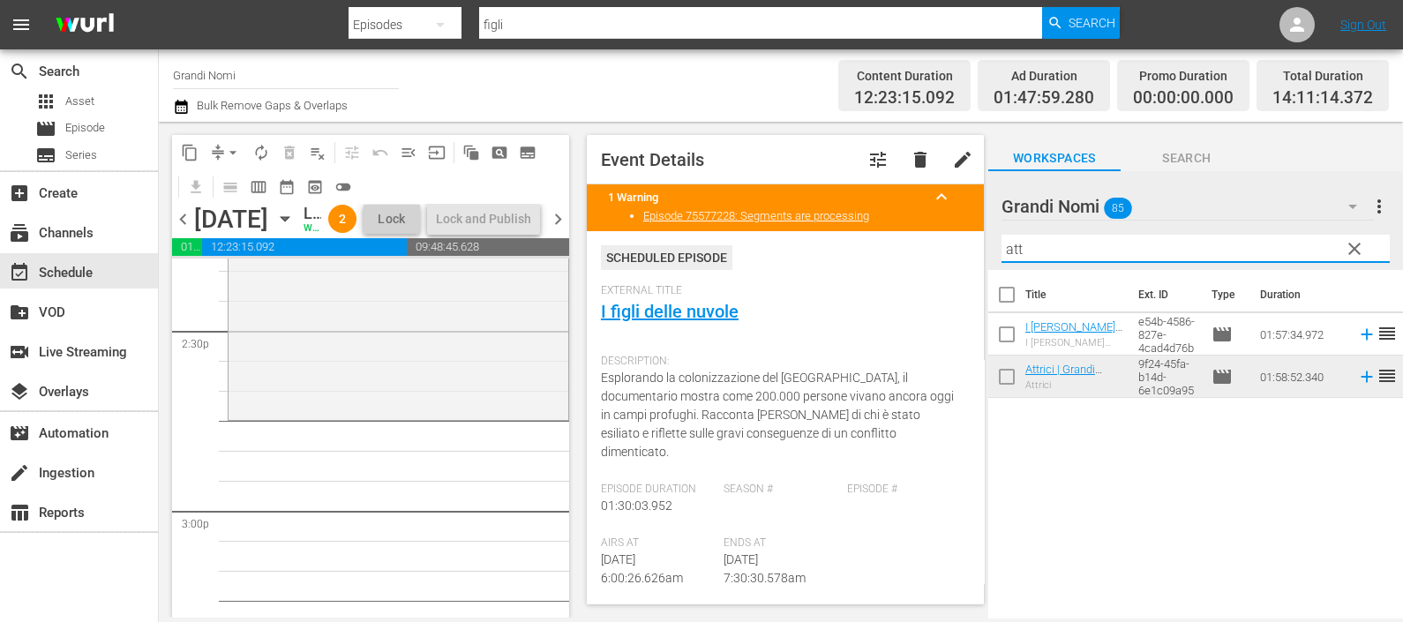
drag, startPoint x: 1083, startPoint y: 253, endPoint x: 958, endPoint y: 266, distance: 125.1
click at [958, 266] on div "content_copy compress arrow_drop_down autorenew_outlined delete_forever_outline…" at bounding box center [781, 370] width 1244 height 496
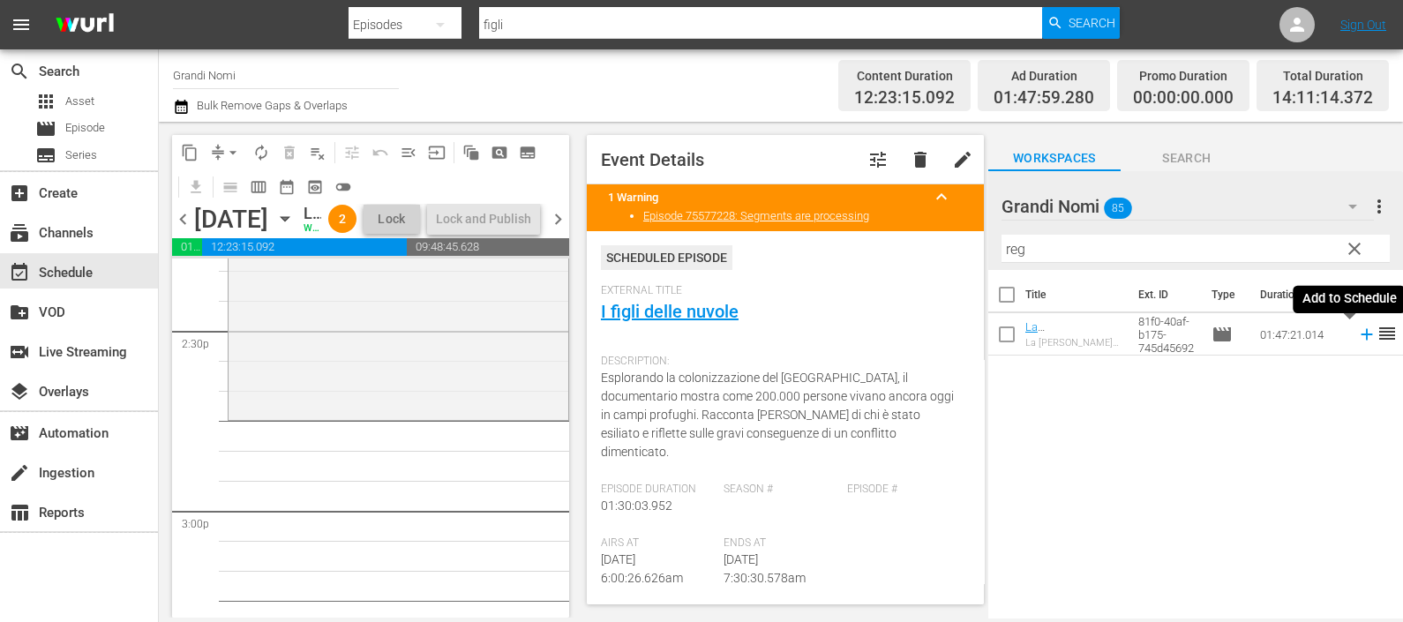
click at [1360, 336] on icon at bounding box center [1365, 334] width 11 height 11
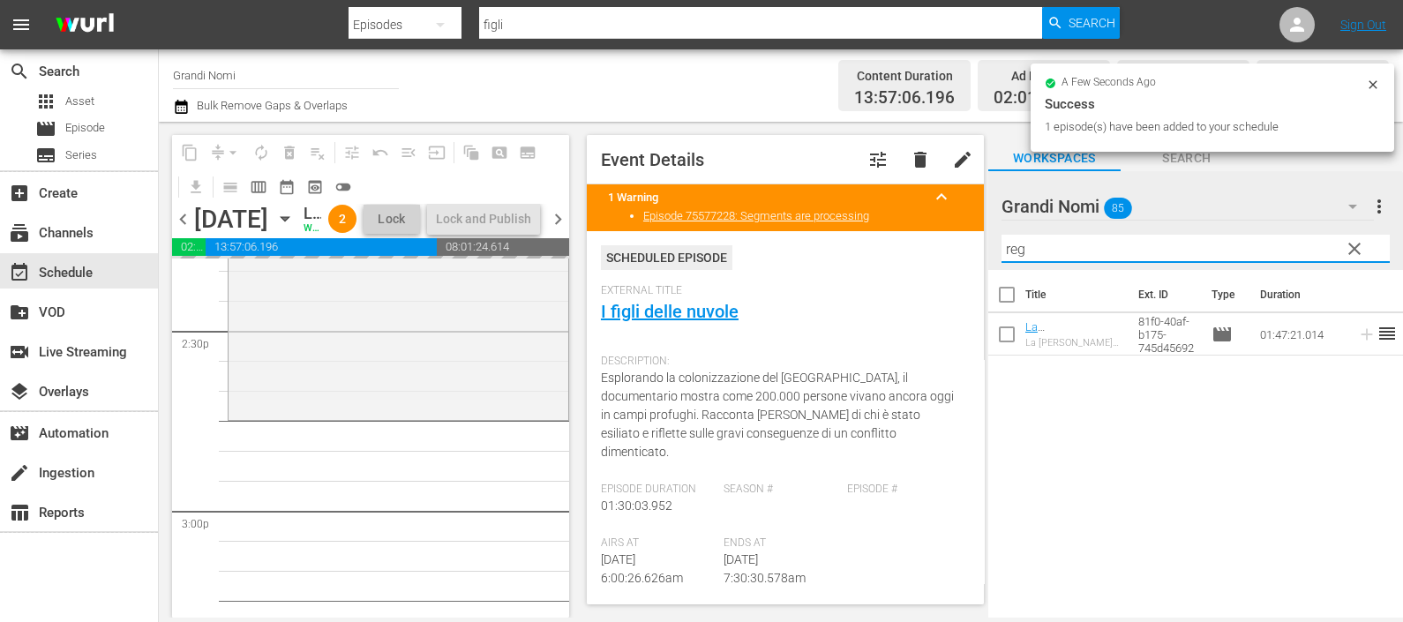
drag, startPoint x: 1088, startPoint y: 260, endPoint x: 977, endPoint y: 261, distance: 111.2
click at [977, 260] on div "content_copy compress arrow_drop_down autorenew_outlined delete_forever_outline…" at bounding box center [781, 370] width 1244 height 496
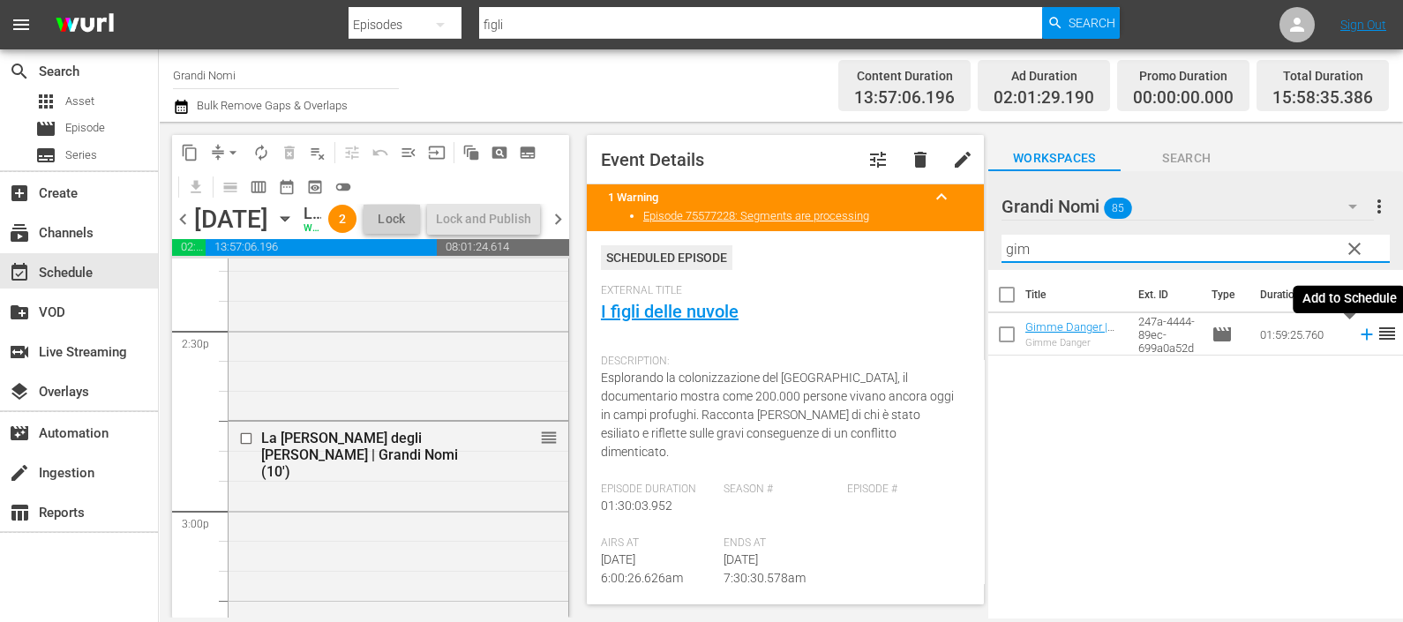
click at [1357, 335] on icon at bounding box center [1366, 334] width 19 height 19
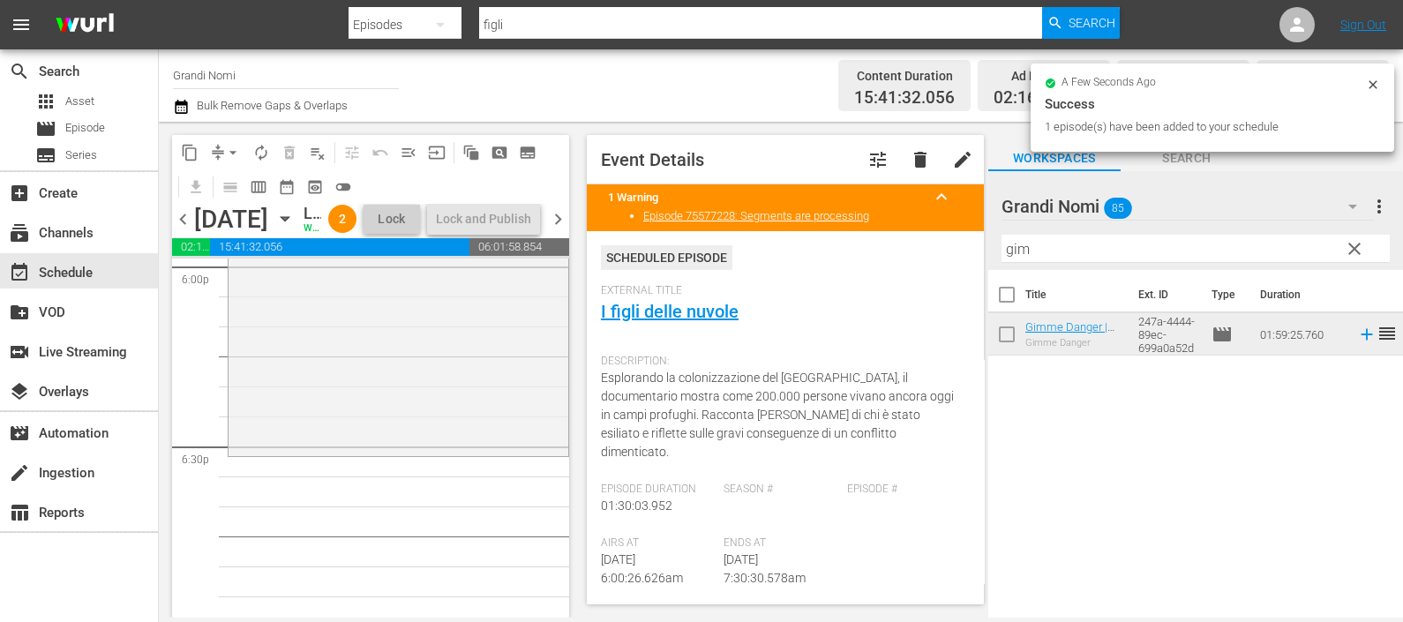
scroll to position [6471, 0]
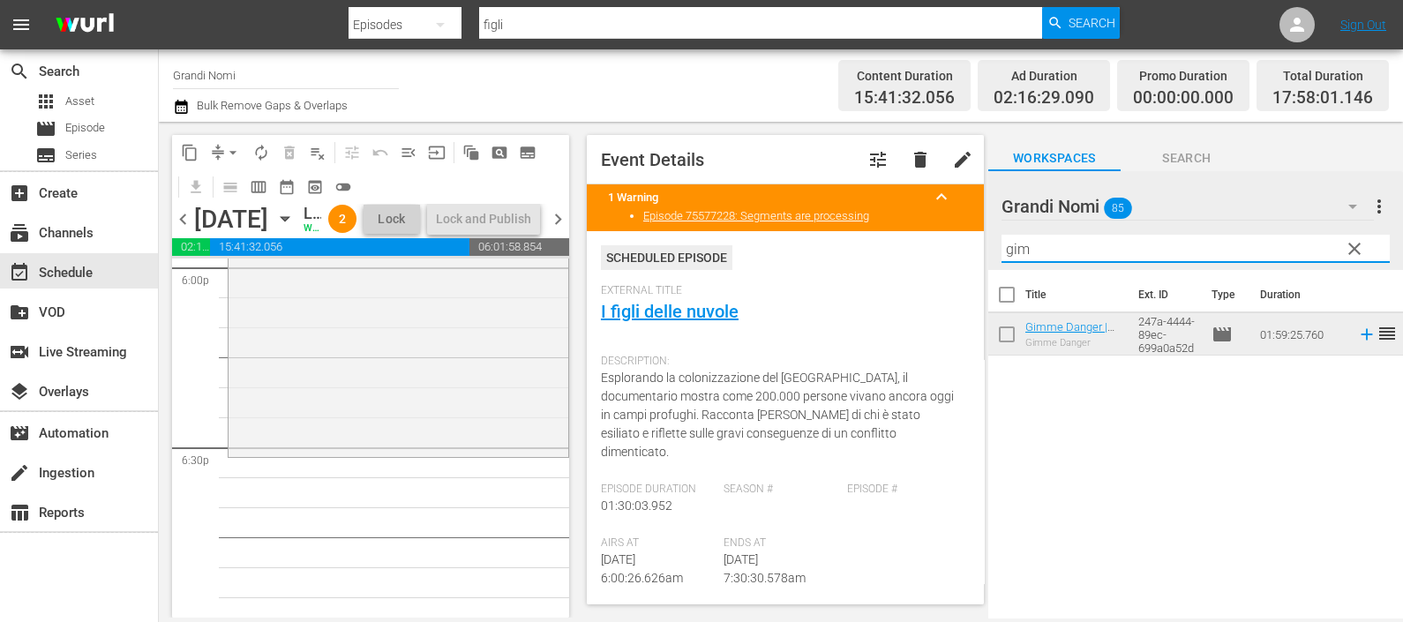
drag, startPoint x: 1066, startPoint y: 250, endPoint x: 957, endPoint y: 251, distance: 108.5
click at [957, 251] on div "content_copy compress arrow_drop_down autorenew_outlined delete_forever_outline…" at bounding box center [781, 370] width 1244 height 496
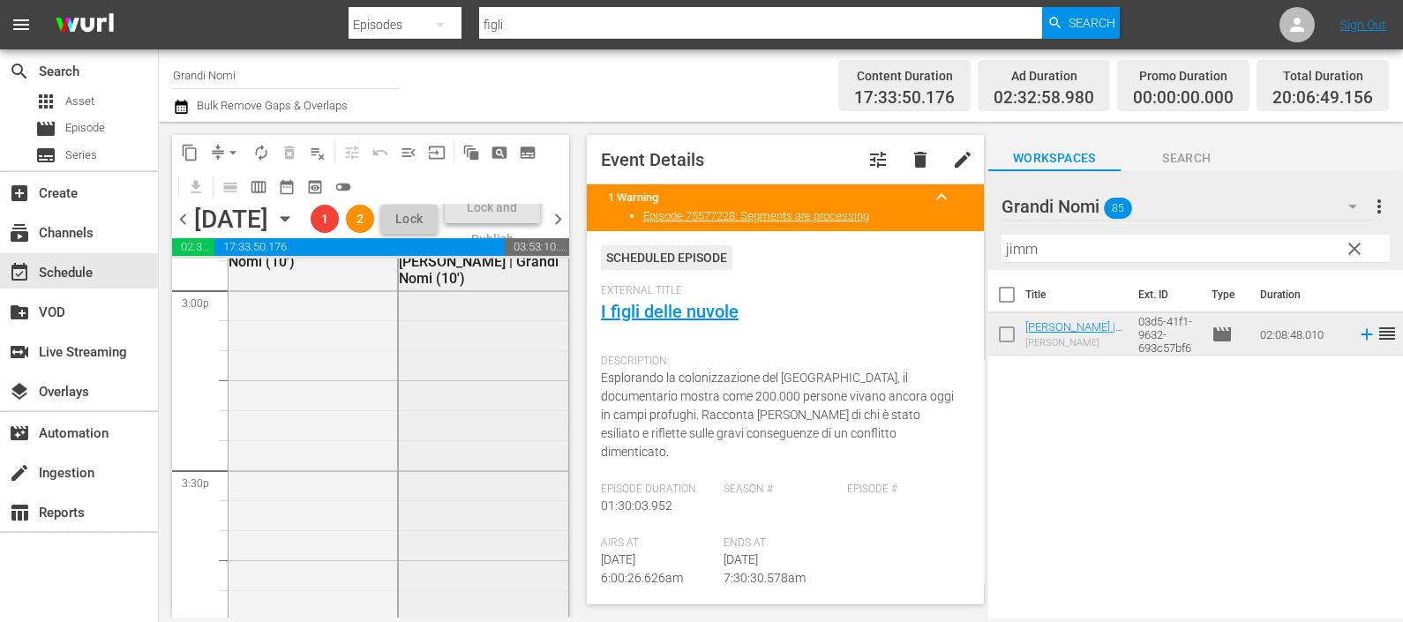
scroll to position [5258, 0]
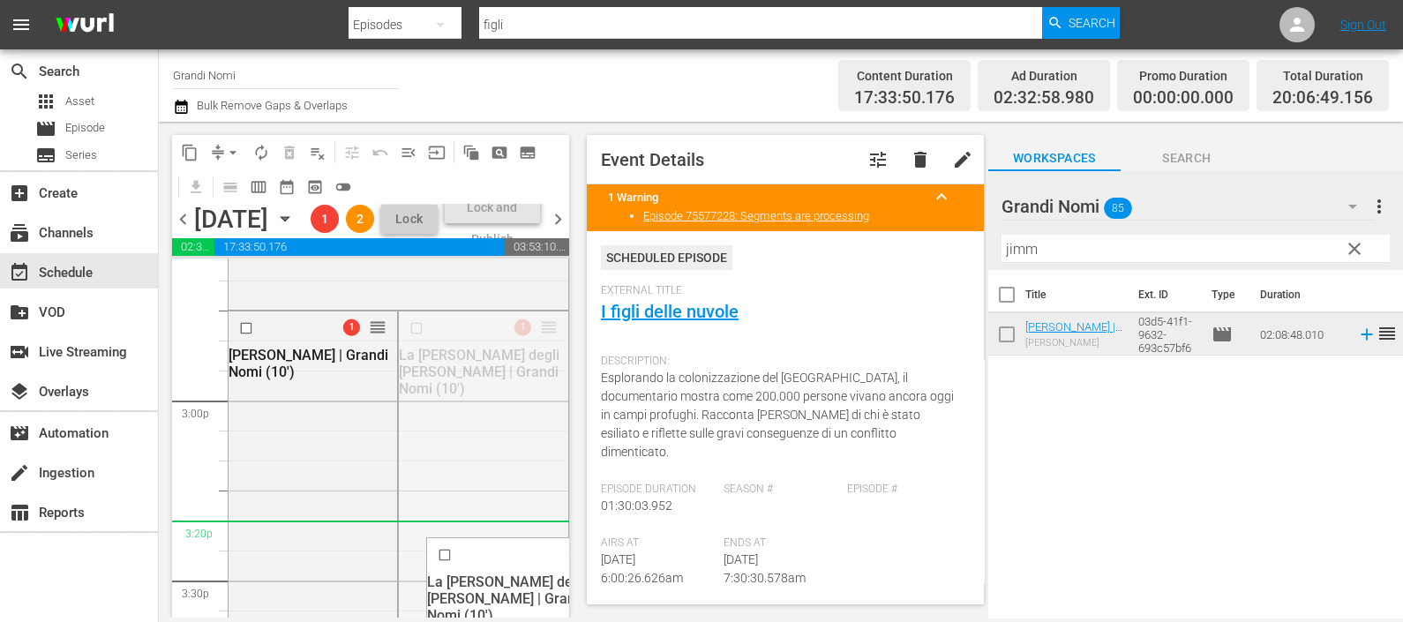
drag, startPoint x: 533, startPoint y: 386, endPoint x: 519, endPoint y: 584, distance: 198.1
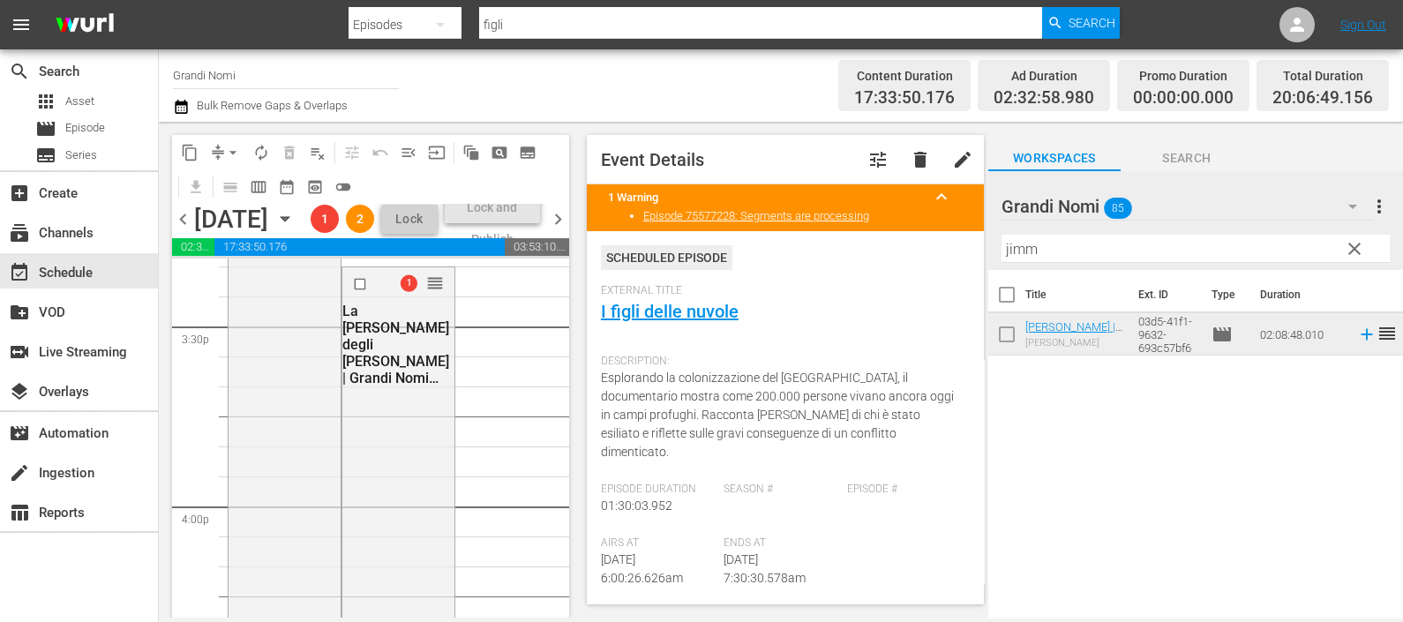
scroll to position [5478, 0]
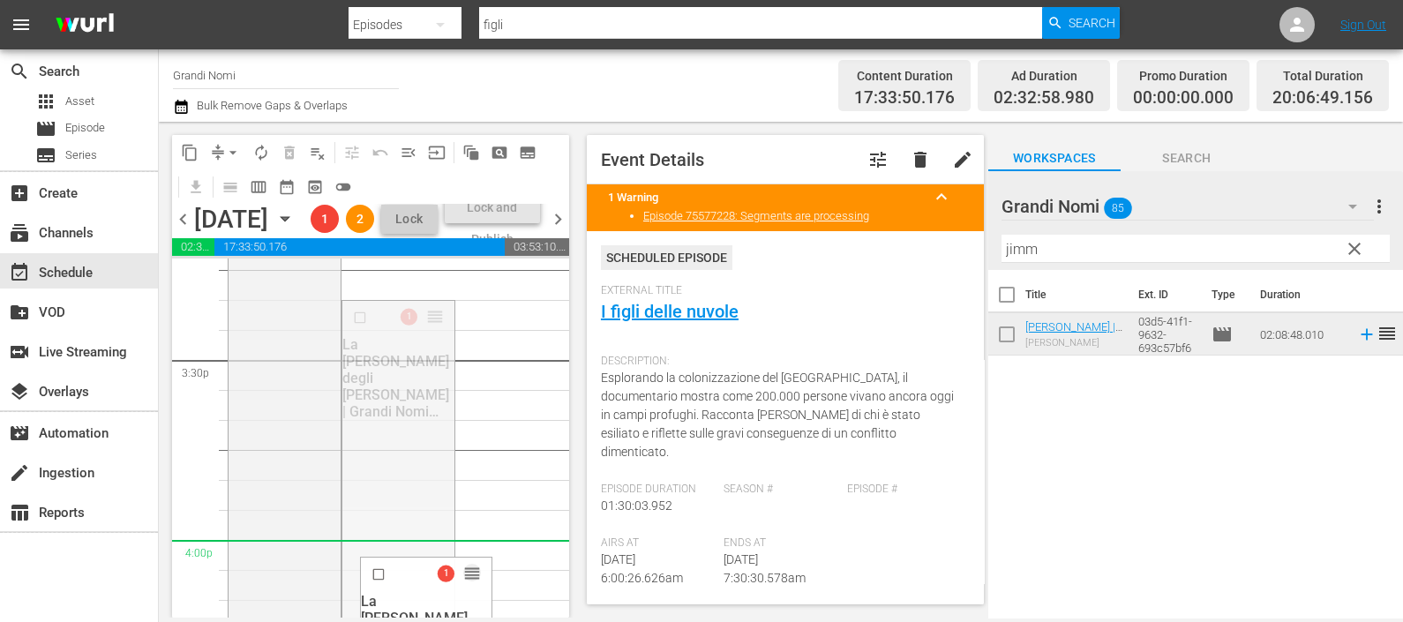
drag, startPoint x: 423, startPoint y: 375, endPoint x: 381, endPoint y: 600, distance: 228.8
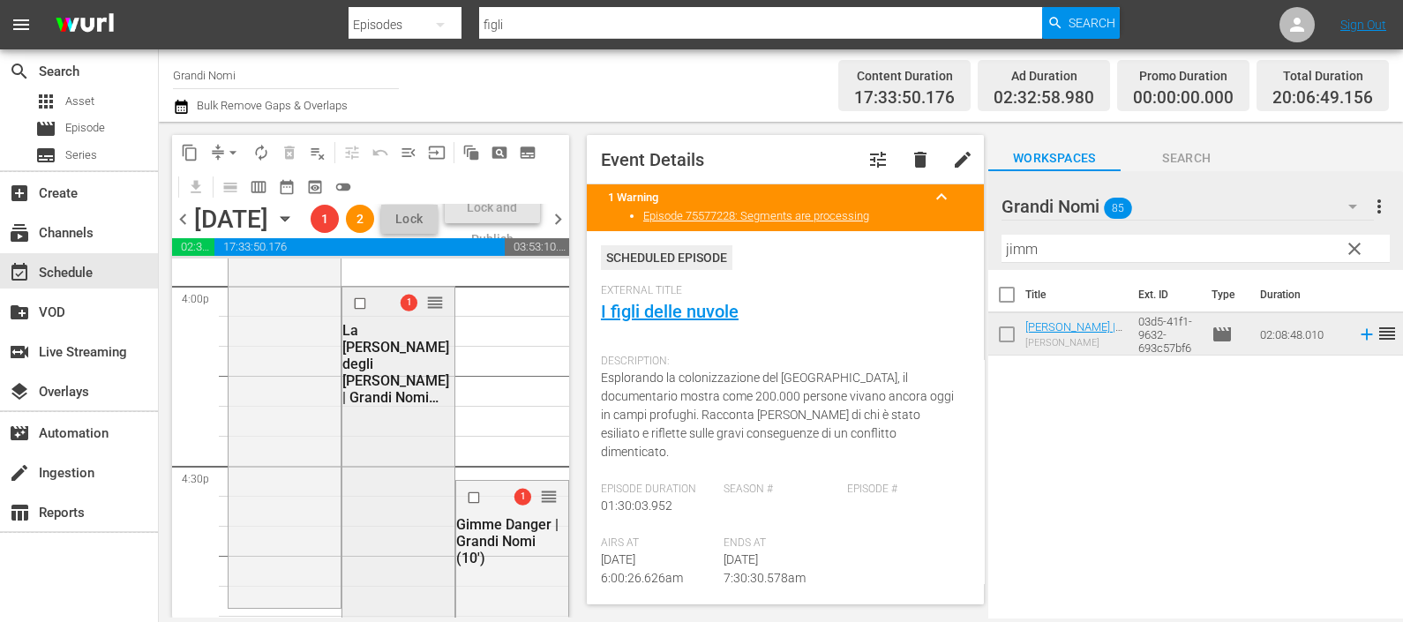
scroll to position [5699, 0]
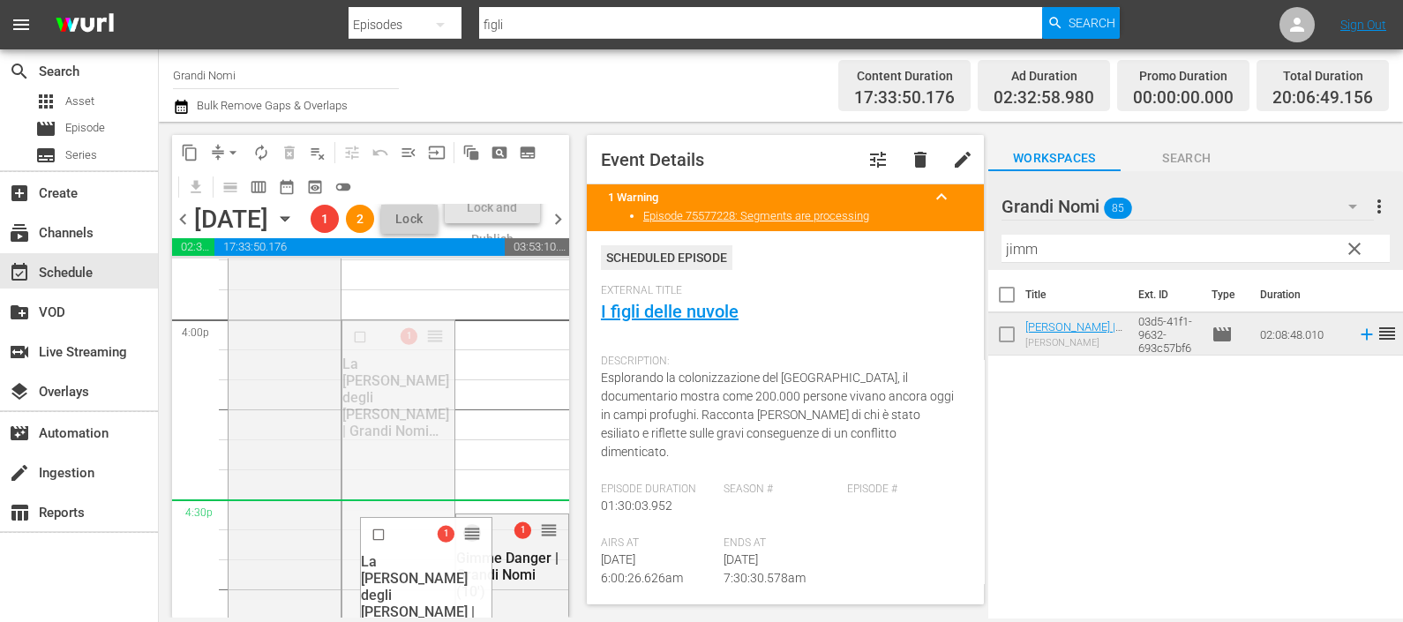
drag, startPoint x: 423, startPoint y: 395, endPoint x: 375, endPoint y: 569, distance: 180.5
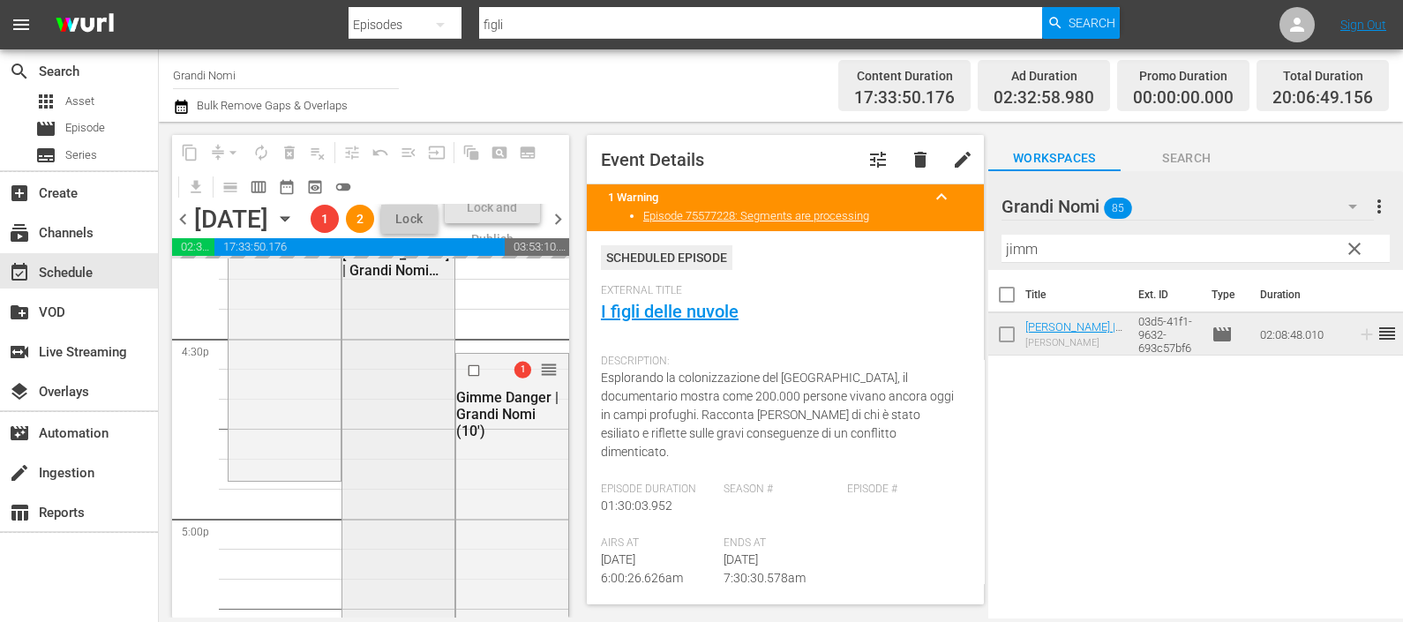
scroll to position [5919, 0]
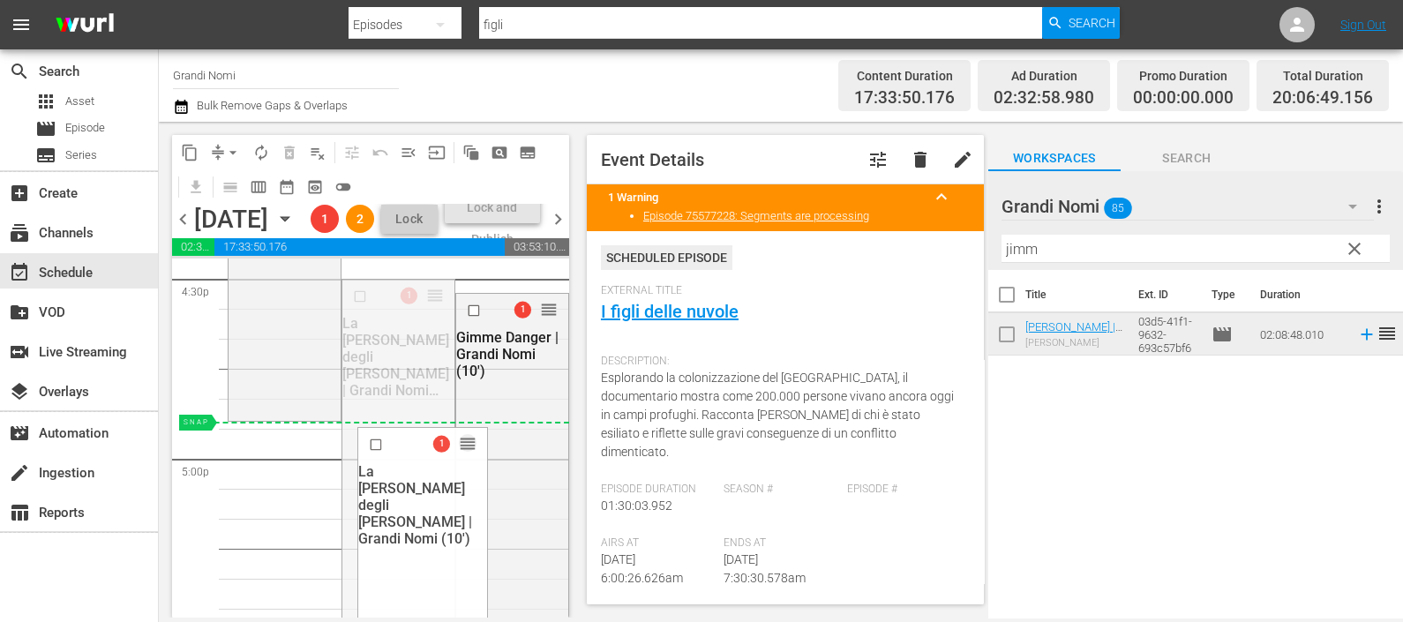
drag, startPoint x: 419, startPoint y: 357, endPoint x: 368, endPoint y: 482, distance: 134.5
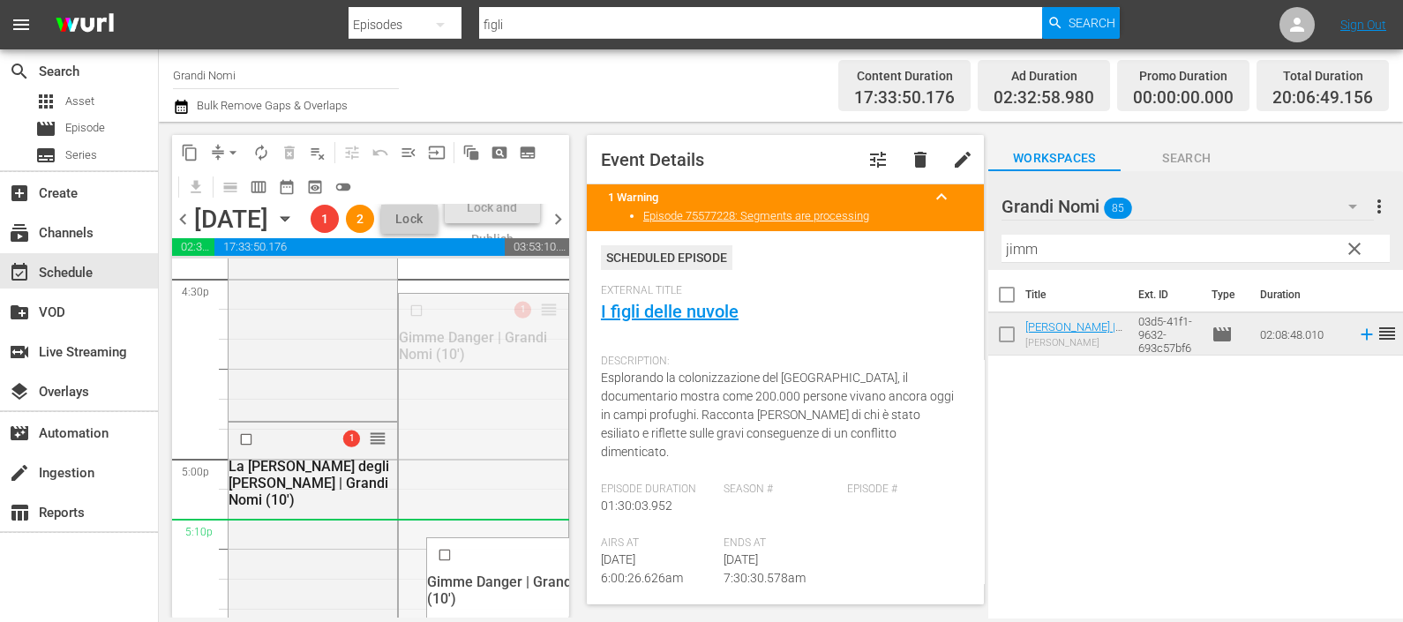
drag, startPoint x: 534, startPoint y: 365, endPoint x: 468, endPoint y: 588, distance: 232.8
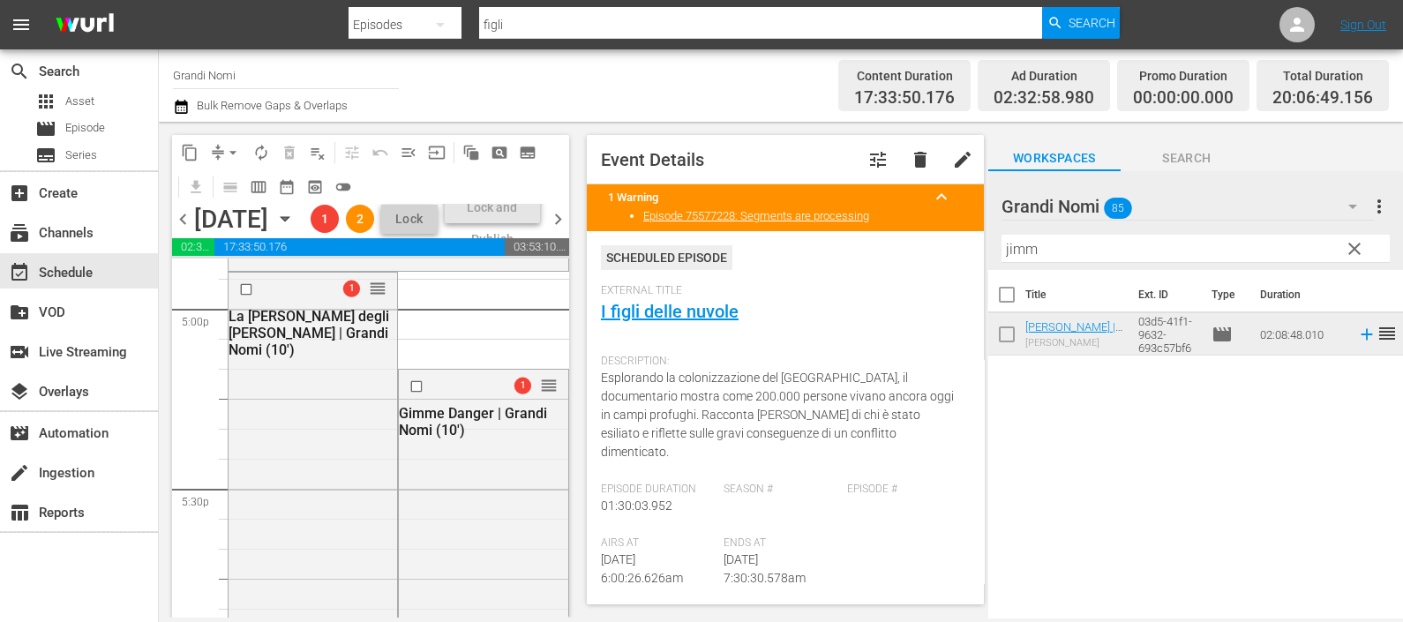
scroll to position [6030, 0]
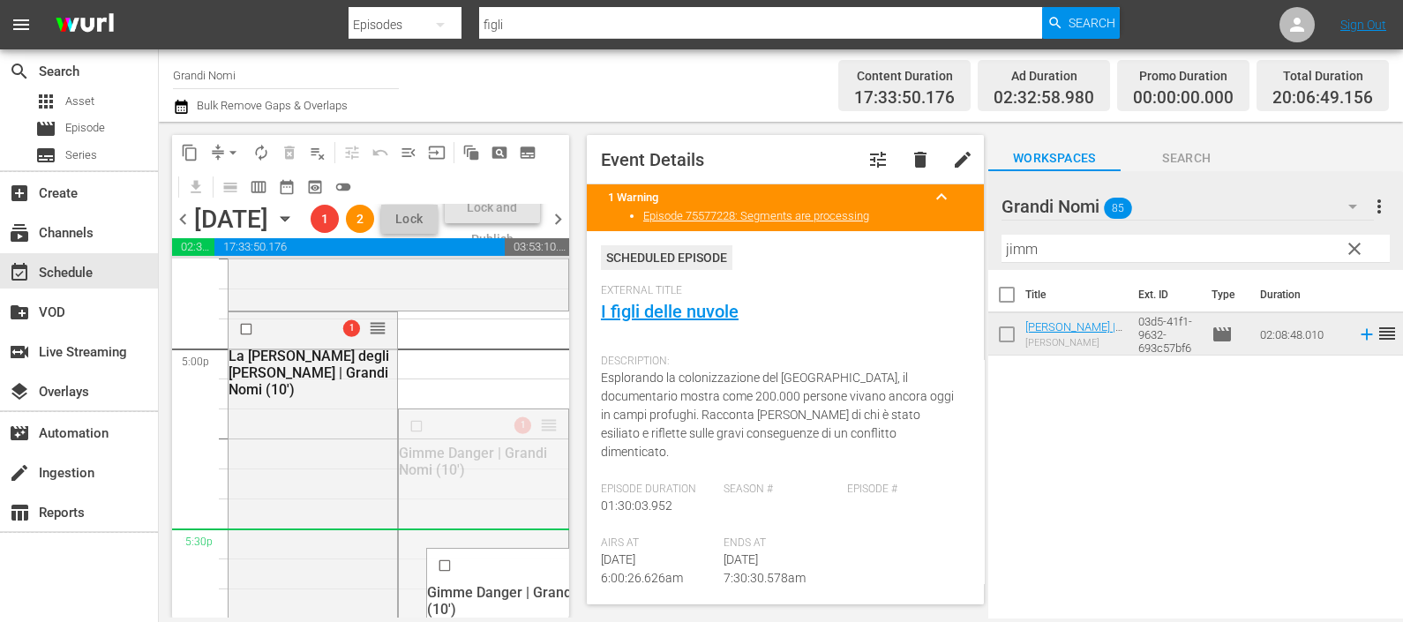
drag, startPoint x: 537, startPoint y: 490, endPoint x: 498, endPoint y: 602, distance: 118.9
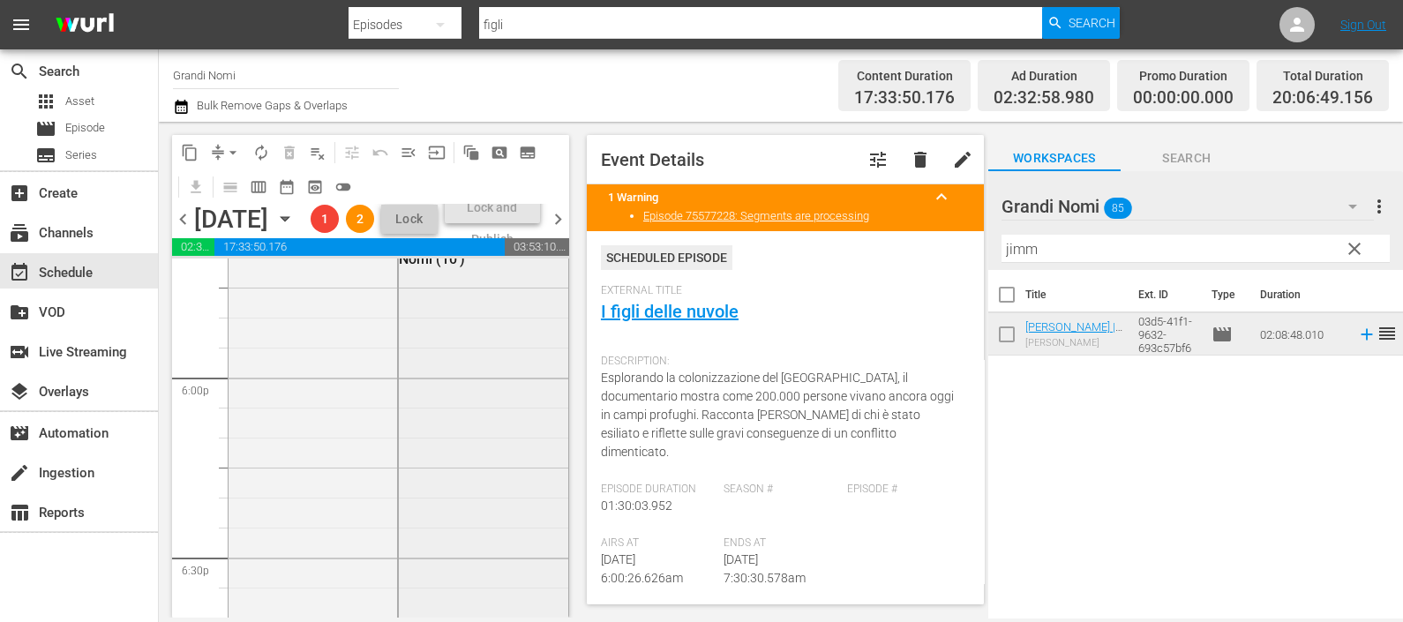
scroll to position [6250, 0]
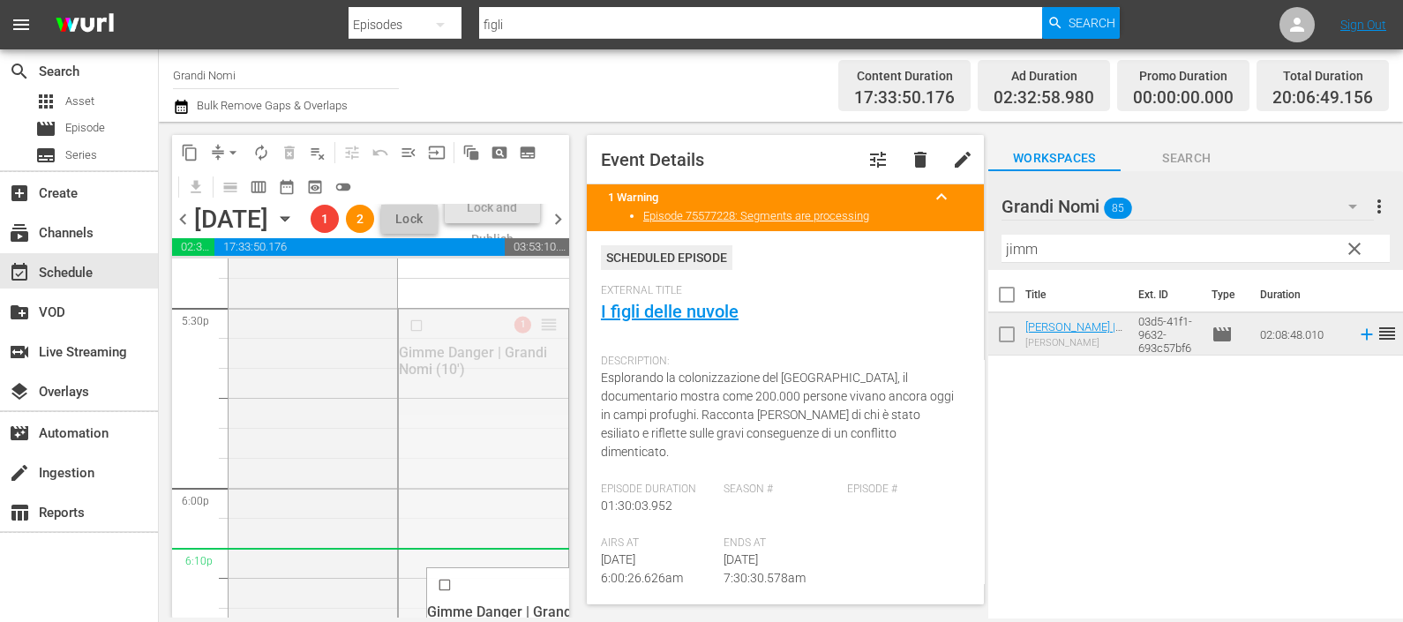
drag, startPoint x: 527, startPoint y: 386, endPoint x: 477, endPoint y: 605, distance: 224.3
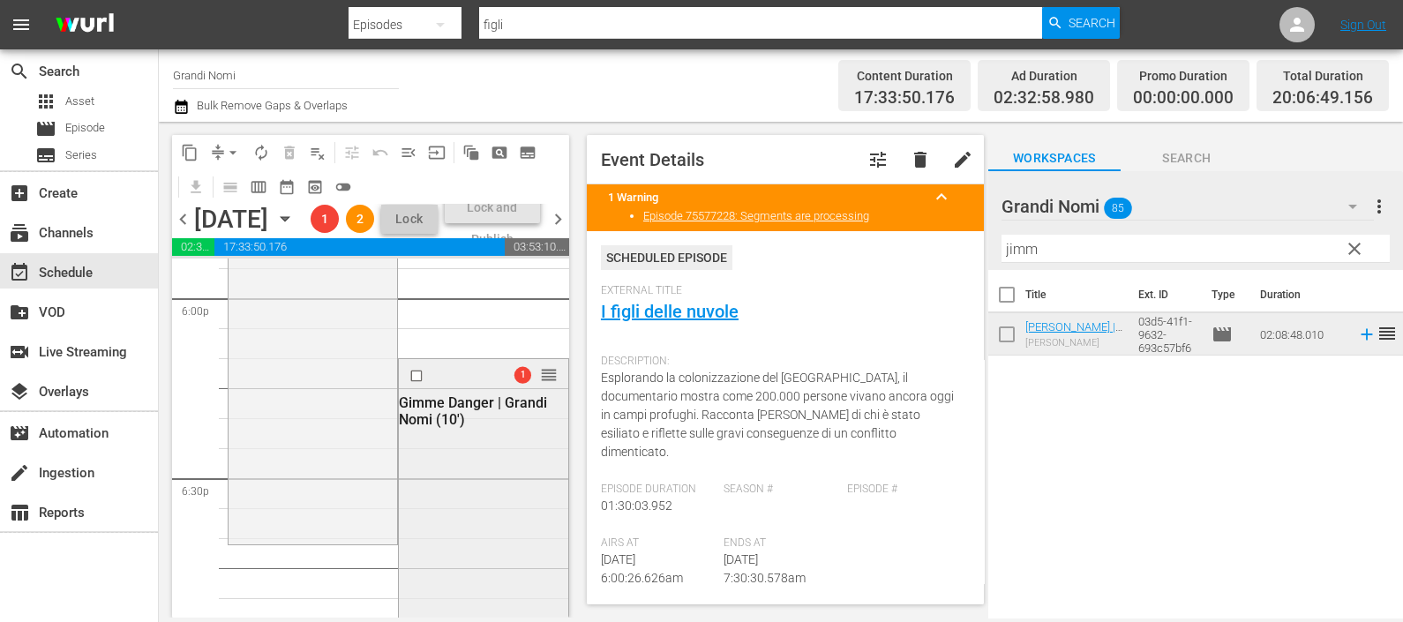
scroll to position [6471, 0]
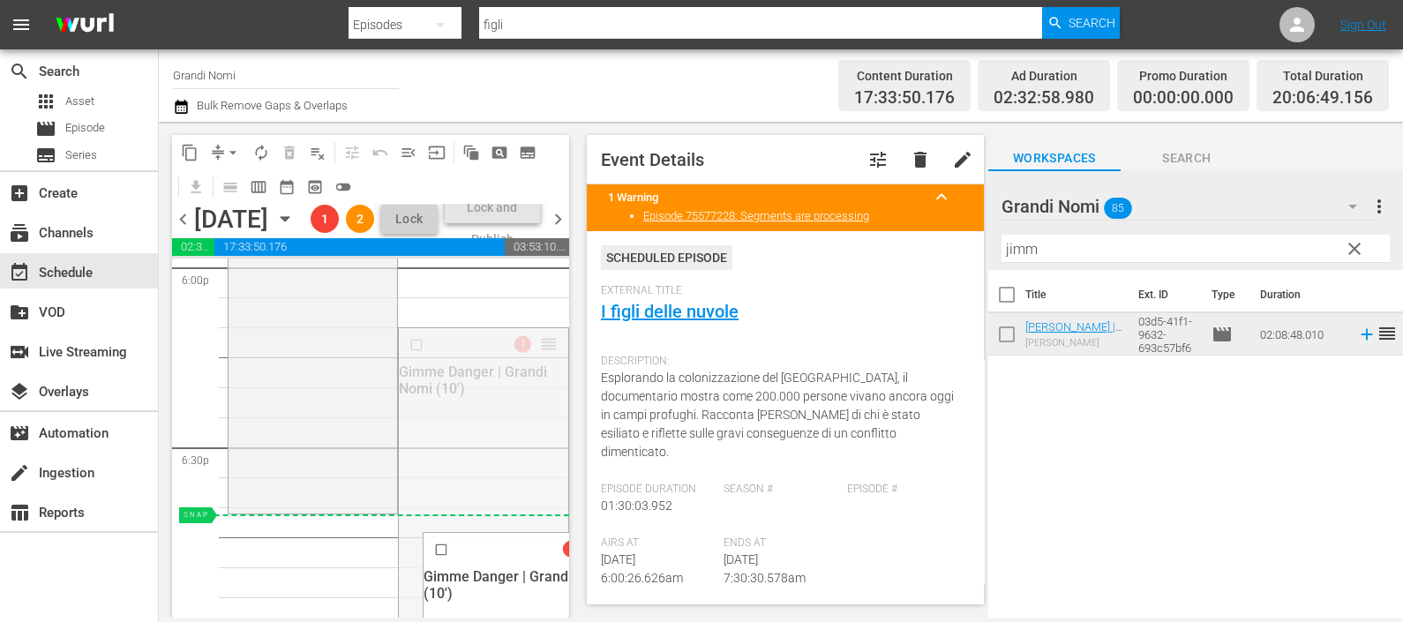
drag, startPoint x: 524, startPoint y: 401, endPoint x: 491, endPoint y: 573, distance: 176.1
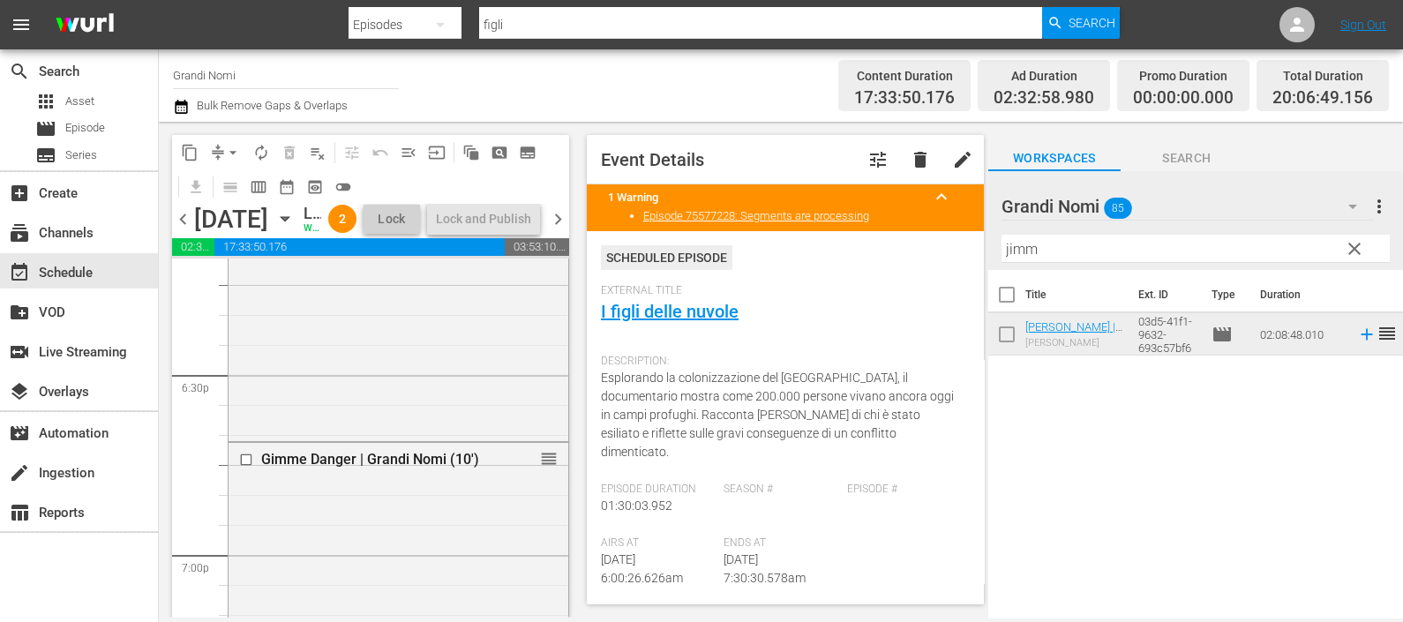
scroll to position [6581, 0]
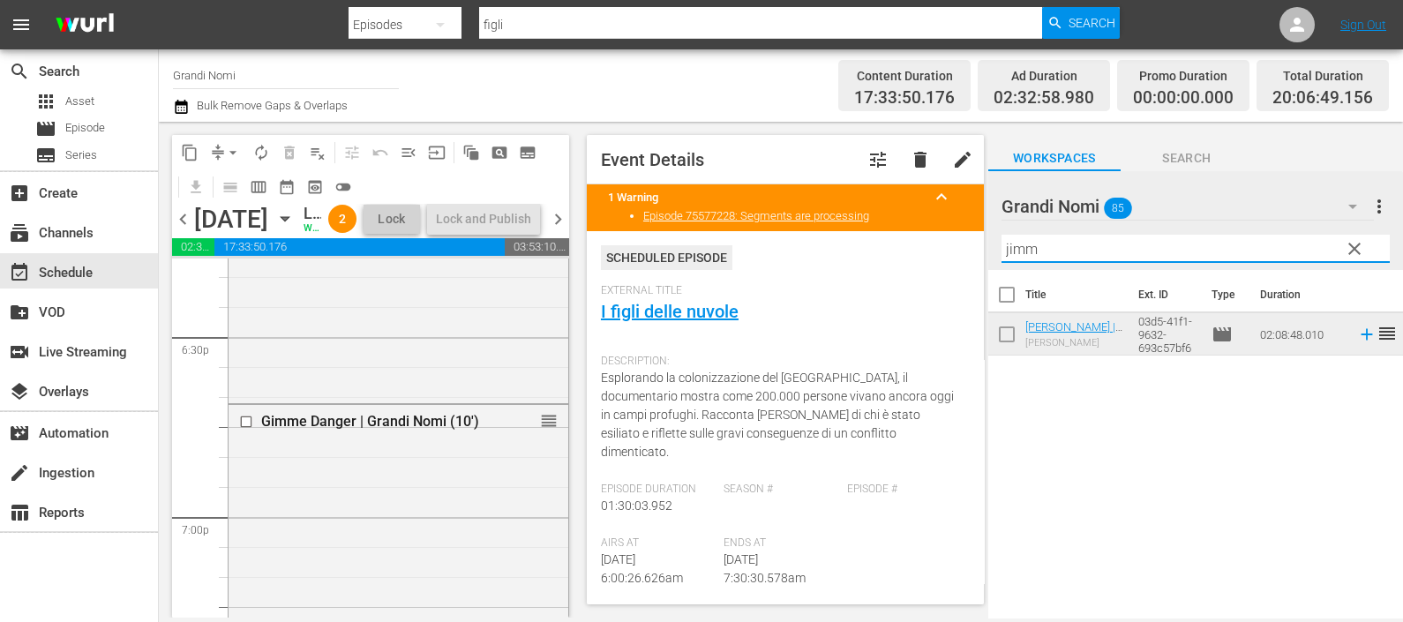
drag, startPoint x: 1006, startPoint y: 257, endPoint x: 983, endPoint y: 261, distance: 23.4
click at [988, 259] on div "Grandi Nomi 85 Grandi Nomi more_vert clear Filter by Title jimm" at bounding box center [1195, 220] width 415 height 99
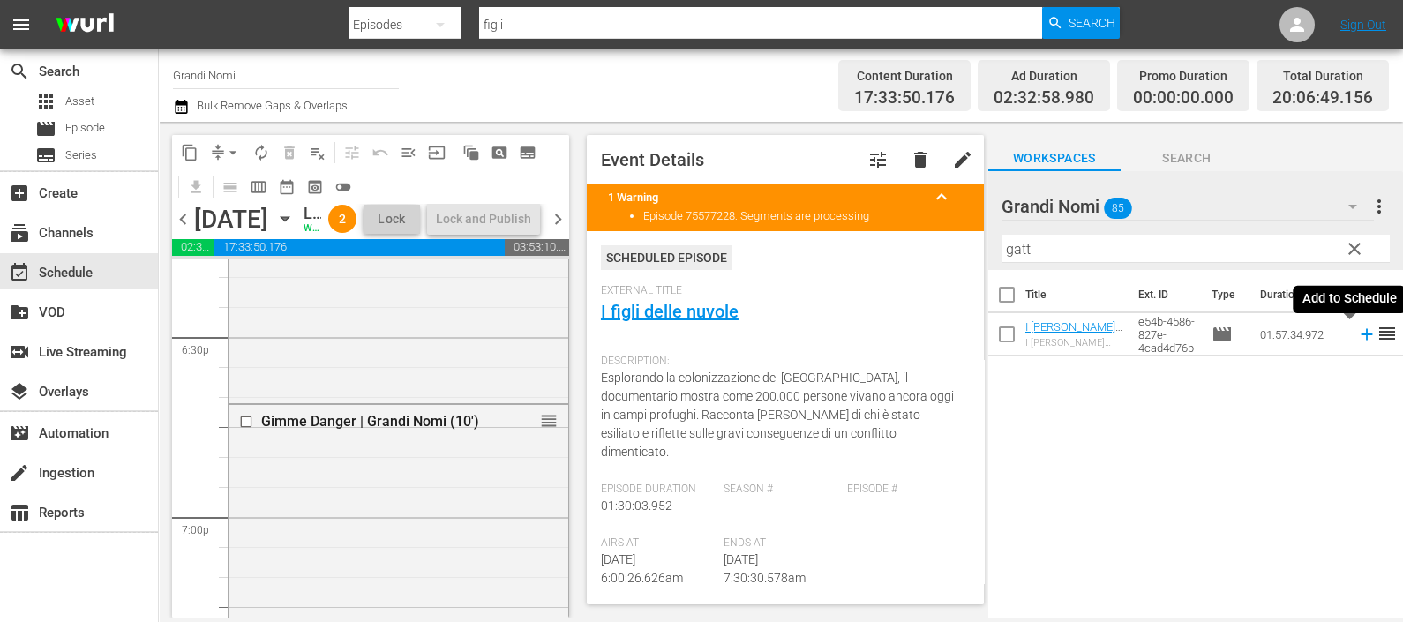
click at [1357, 339] on icon at bounding box center [1366, 334] width 19 height 19
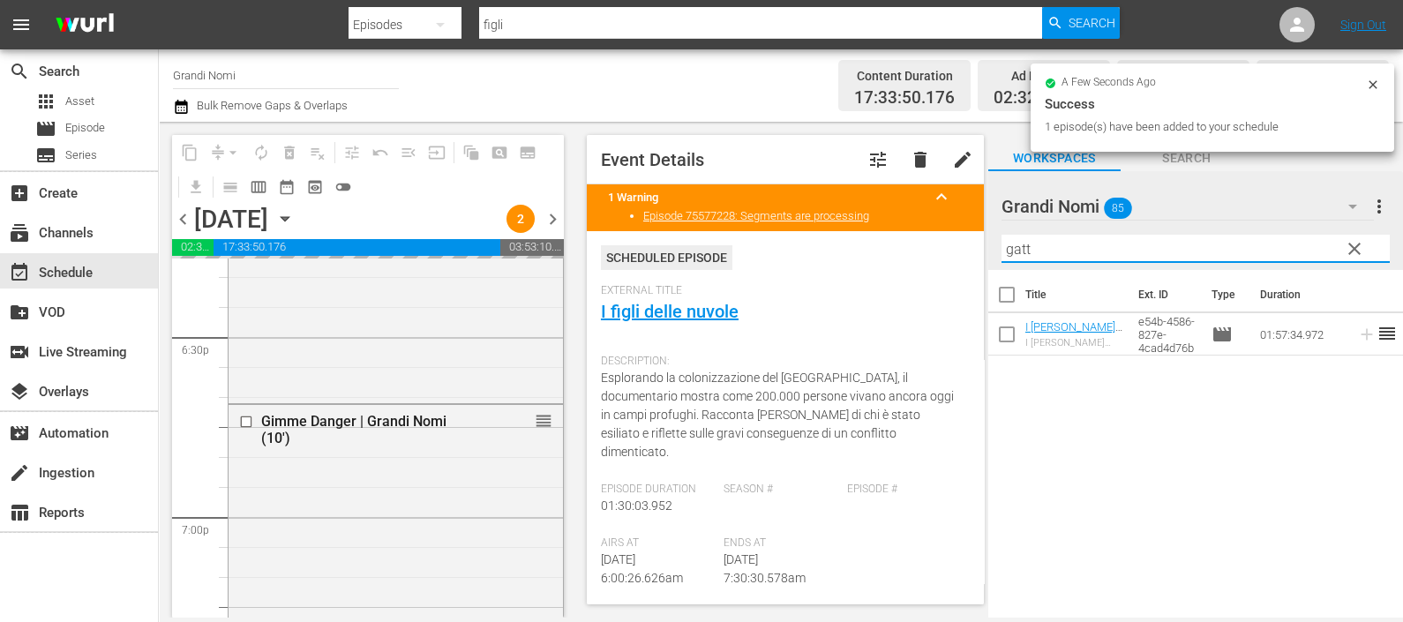
drag, startPoint x: 1117, startPoint y: 246, endPoint x: 869, endPoint y: 251, distance: 248.0
click at [869, 251] on div "content_copy compress arrow_drop_down autorenew_outlined delete_forever_outline…" at bounding box center [781, 370] width 1244 height 496
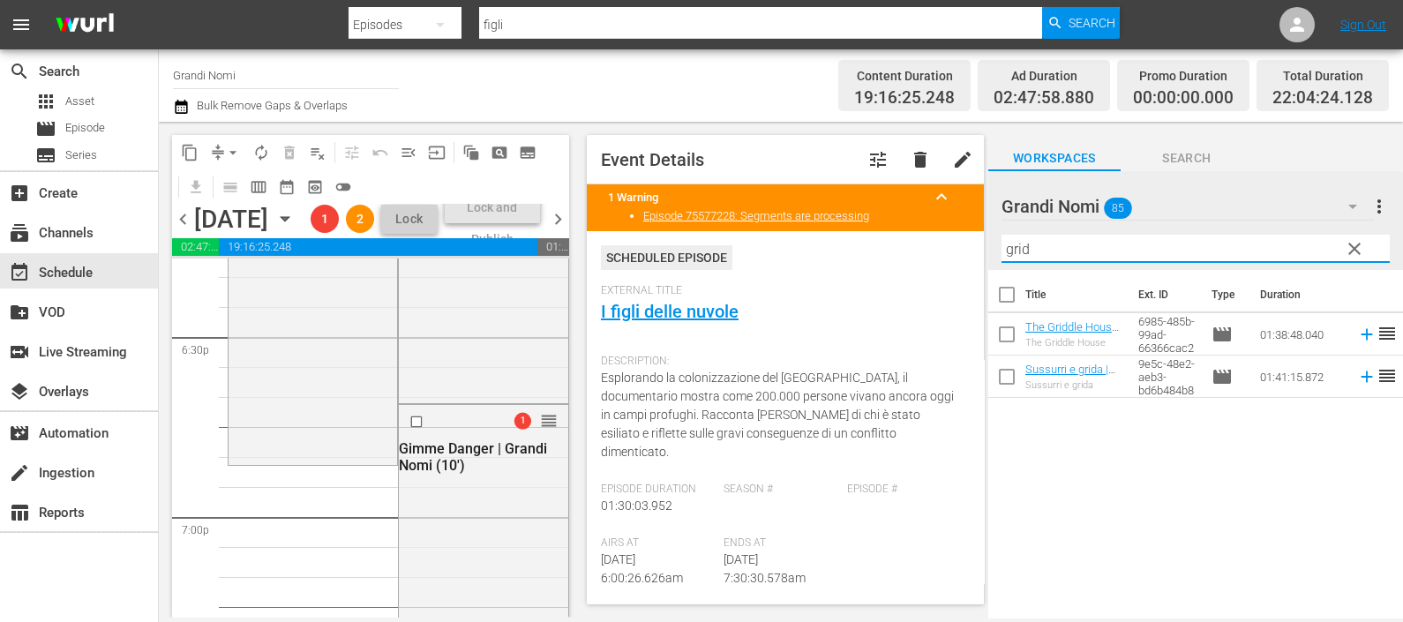
type input "grid"
click at [1357, 333] on icon at bounding box center [1366, 334] width 19 height 19
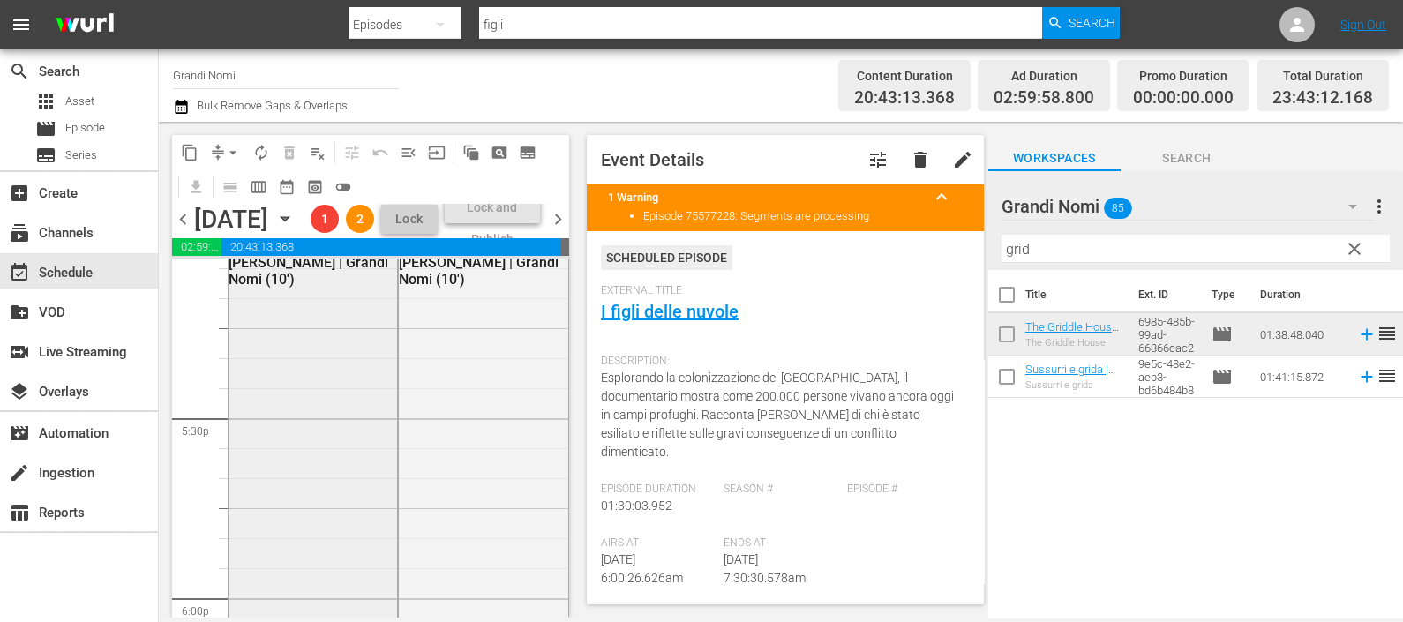
scroll to position [6030, 0]
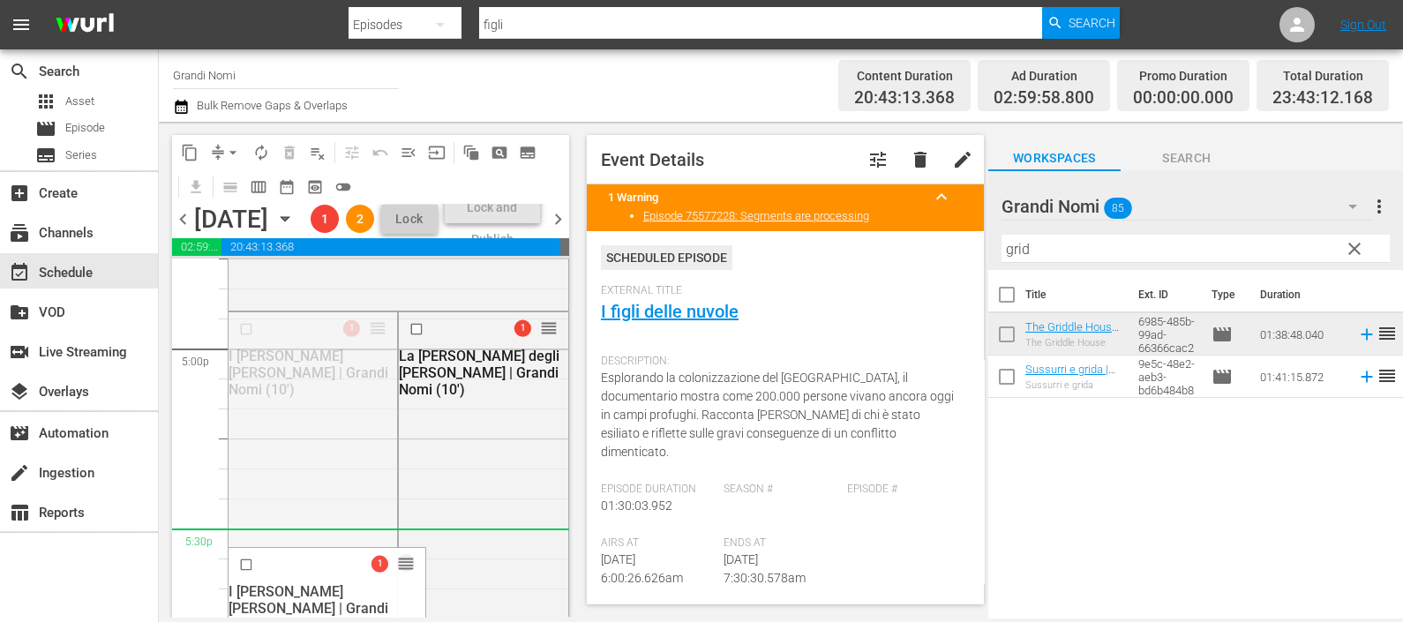
drag, startPoint x: 366, startPoint y: 382, endPoint x: 319, endPoint y: 607, distance: 230.0
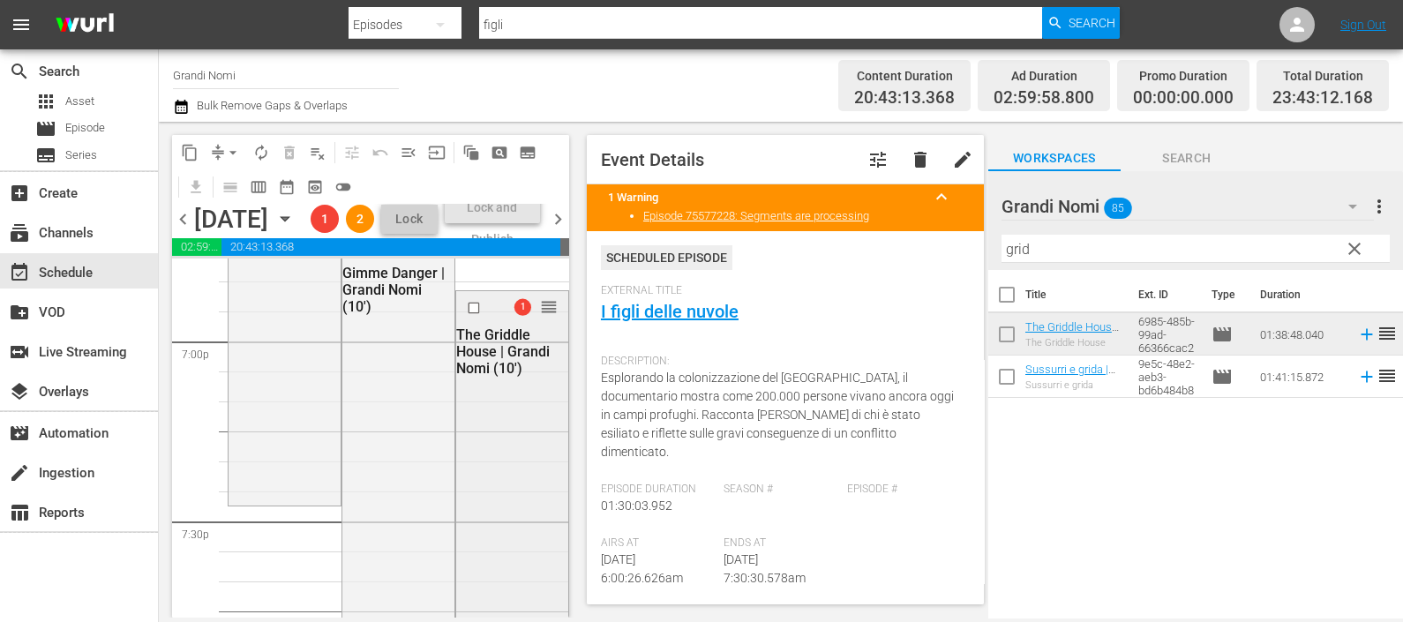
scroll to position [6691, 0]
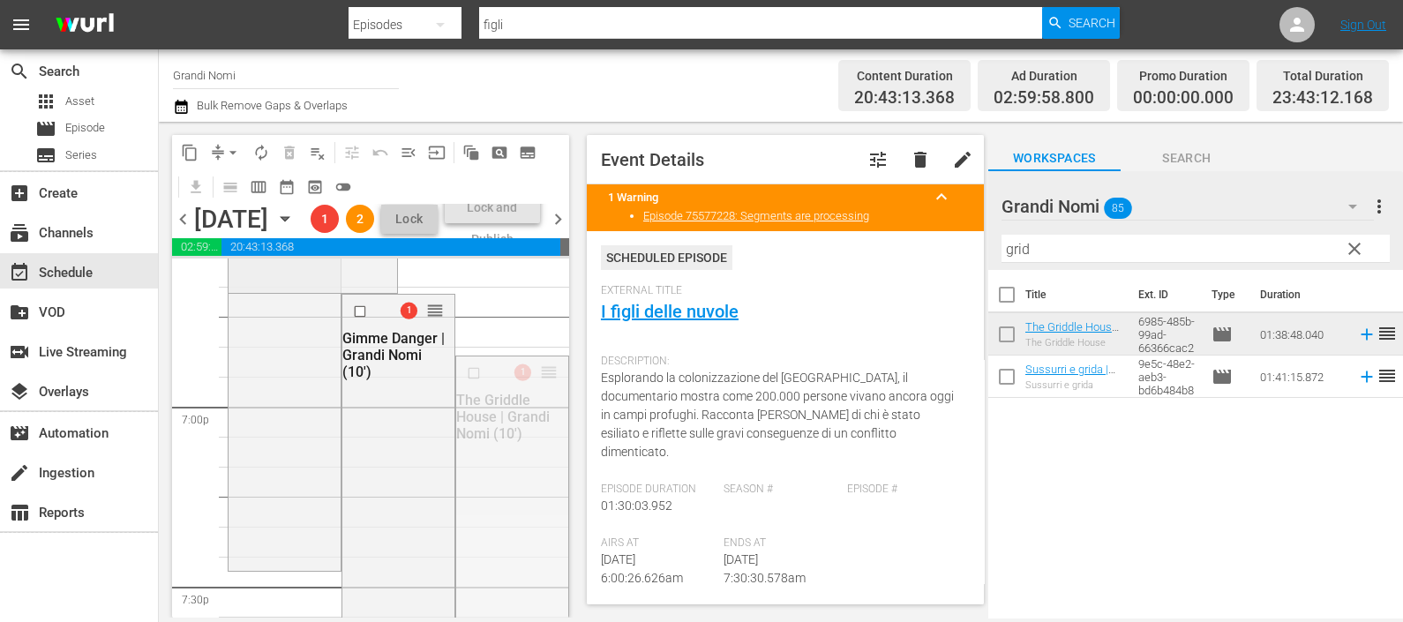
drag, startPoint x: 529, startPoint y: 424, endPoint x: 498, endPoint y: 601, distance: 179.3
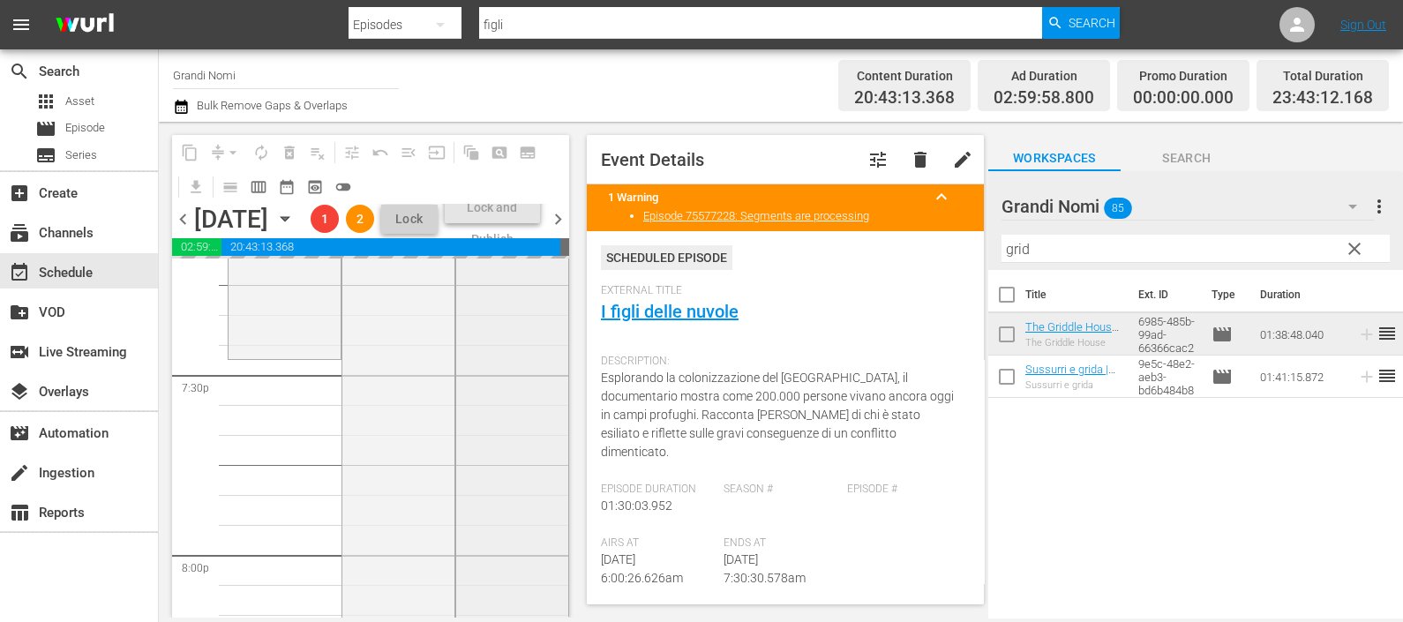
scroll to position [6912, 0]
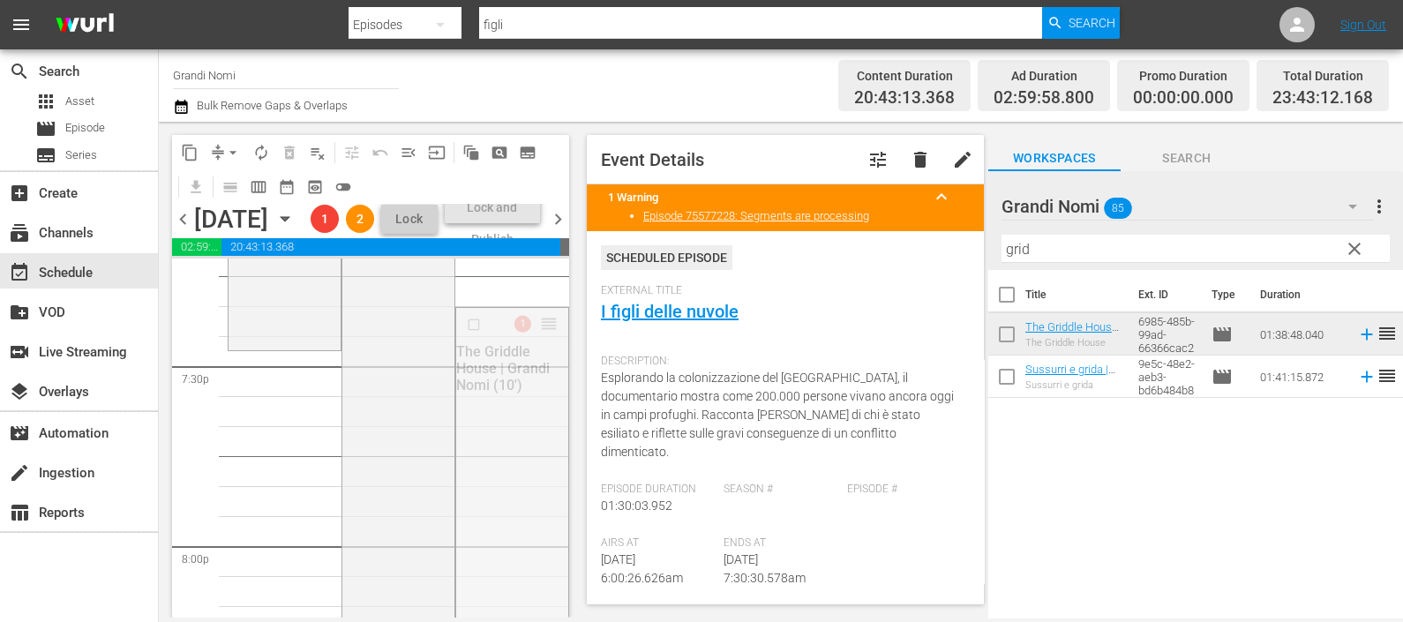
drag, startPoint x: 534, startPoint y: 379, endPoint x: 469, endPoint y: 573, distance: 204.5
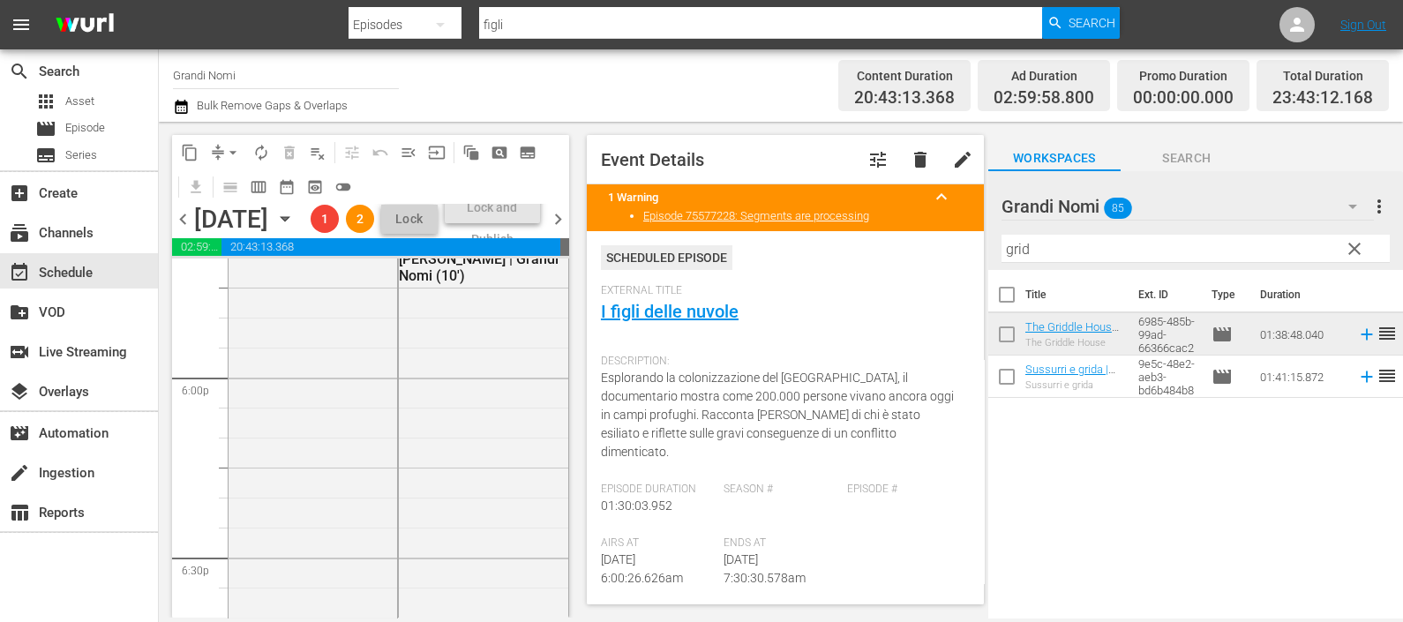
scroll to position [6250, 0]
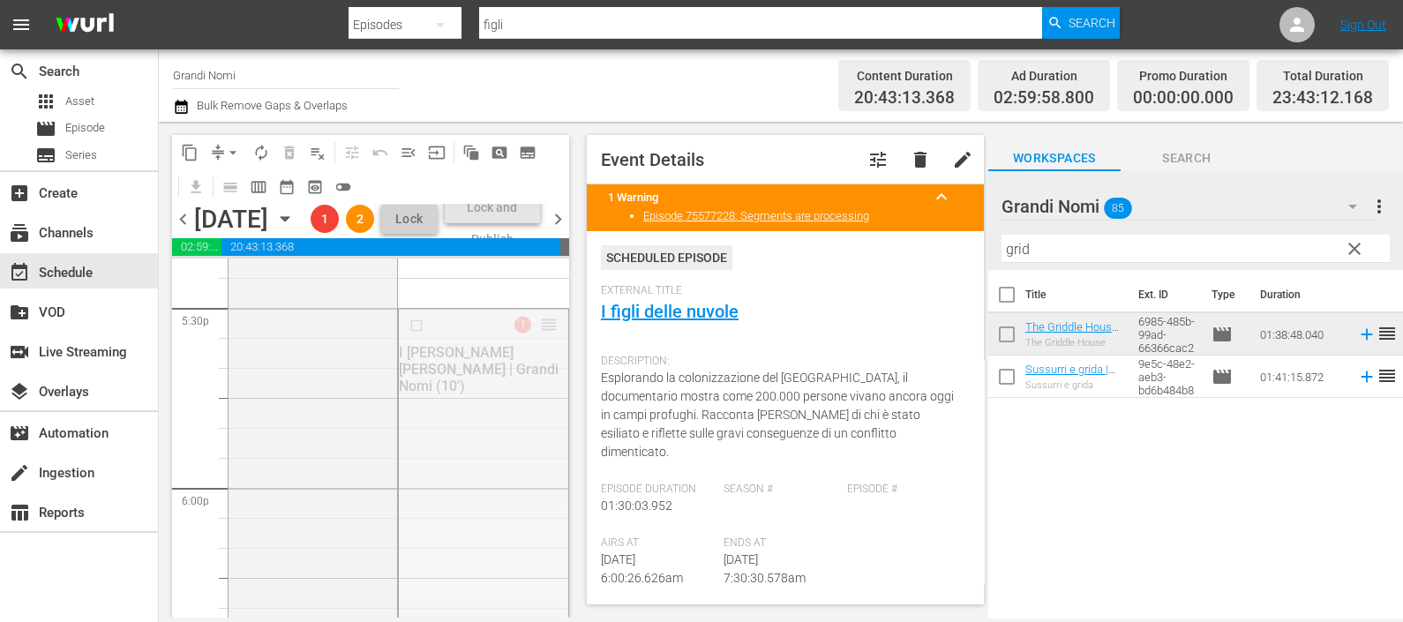
drag, startPoint x: 532, startPoint y: 382, endPoint x: 827, endPoint y: 620, distance: 378.9
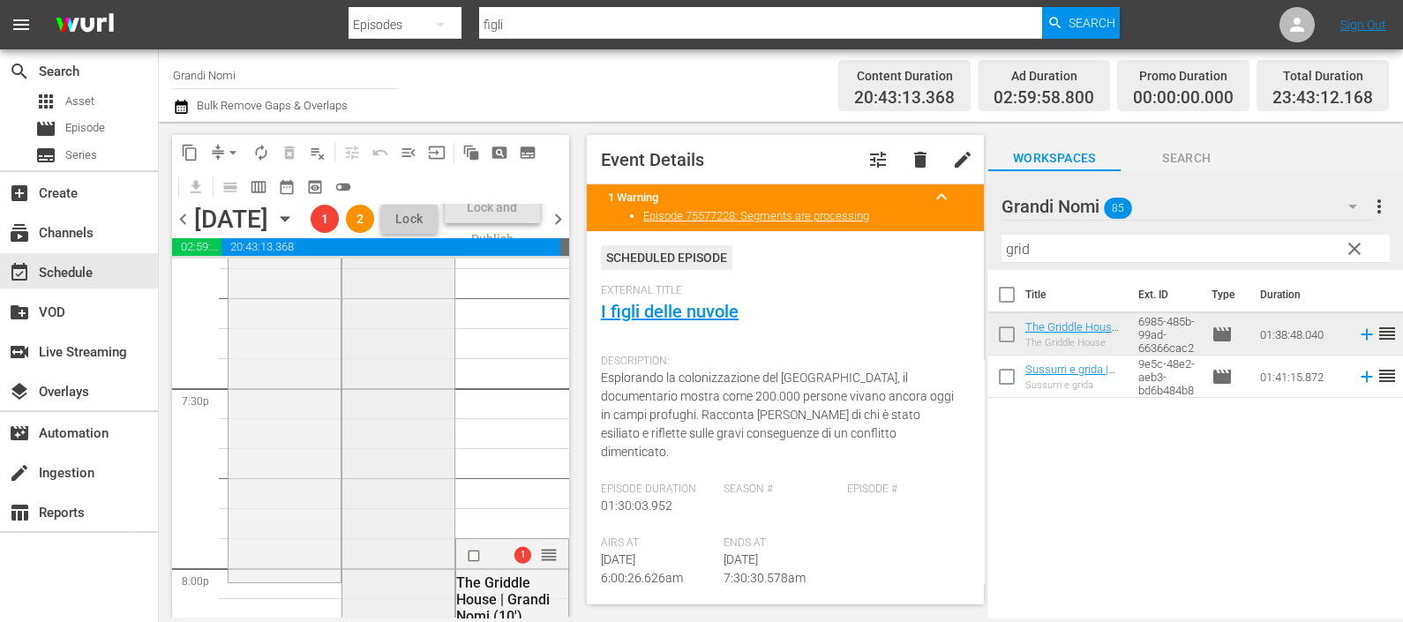
scroll to position [7022, 0]
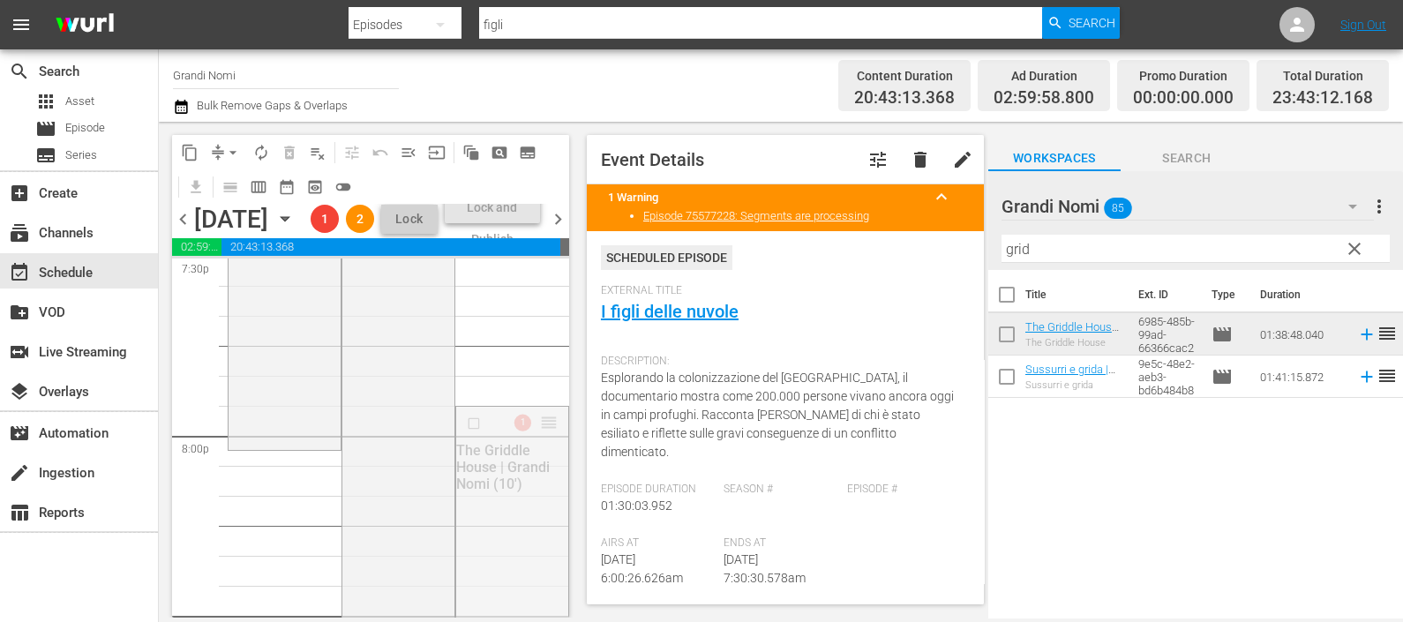
drag, startPoint x: 534, startPoint y: 481, endPoint x: 521, endPoint y: 522, distance: 43.5
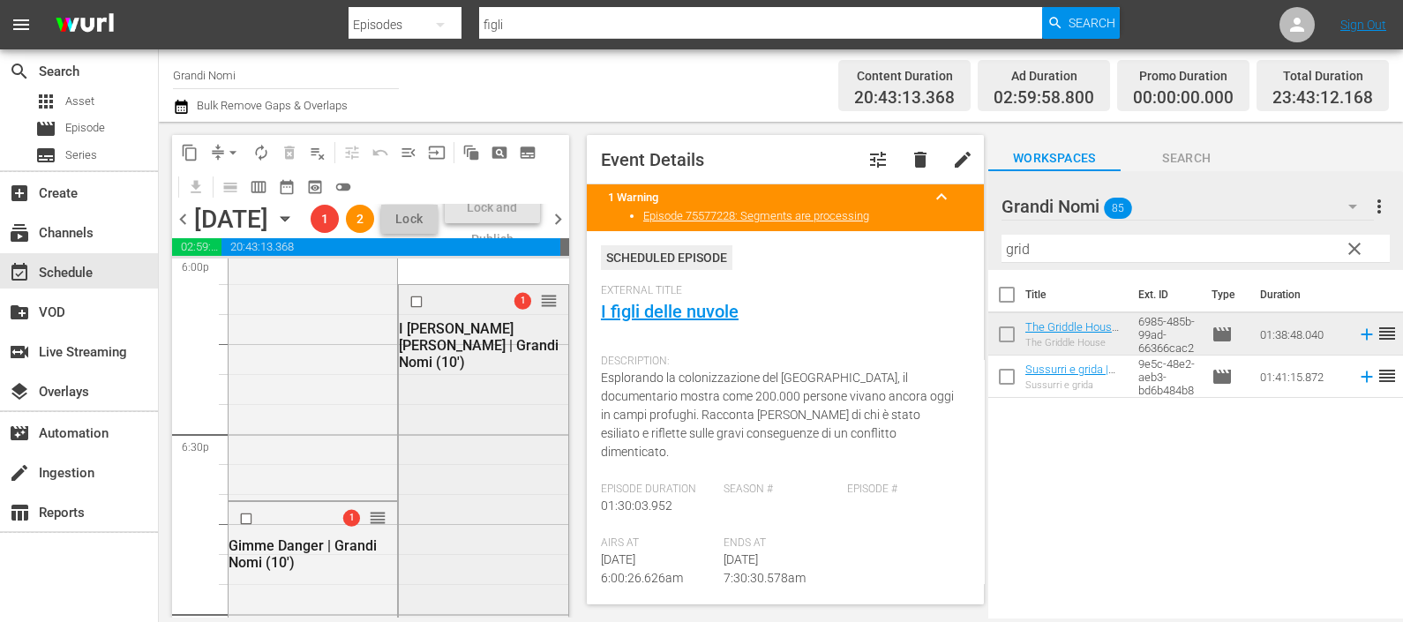
scroll to position [6471, 0]
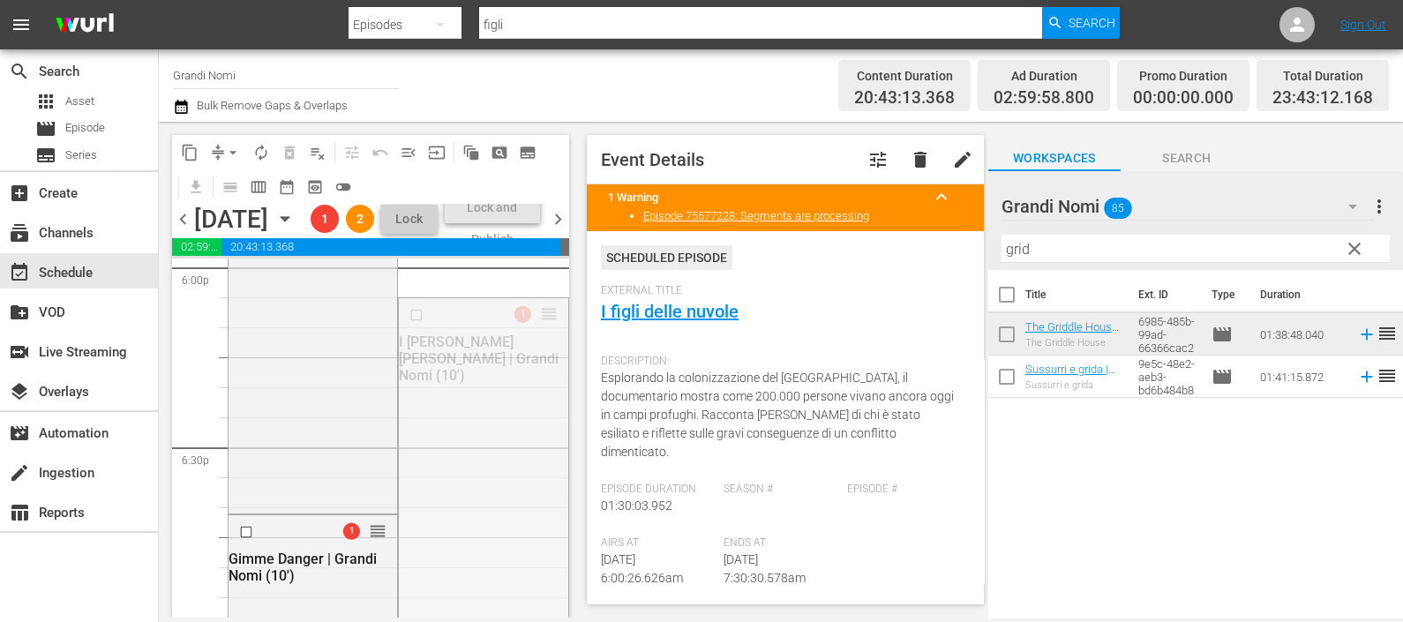
drag, startPoint x: 528, startPoint y: 373, endPoint x: 498, endPoint y: 578, distance: 206.9
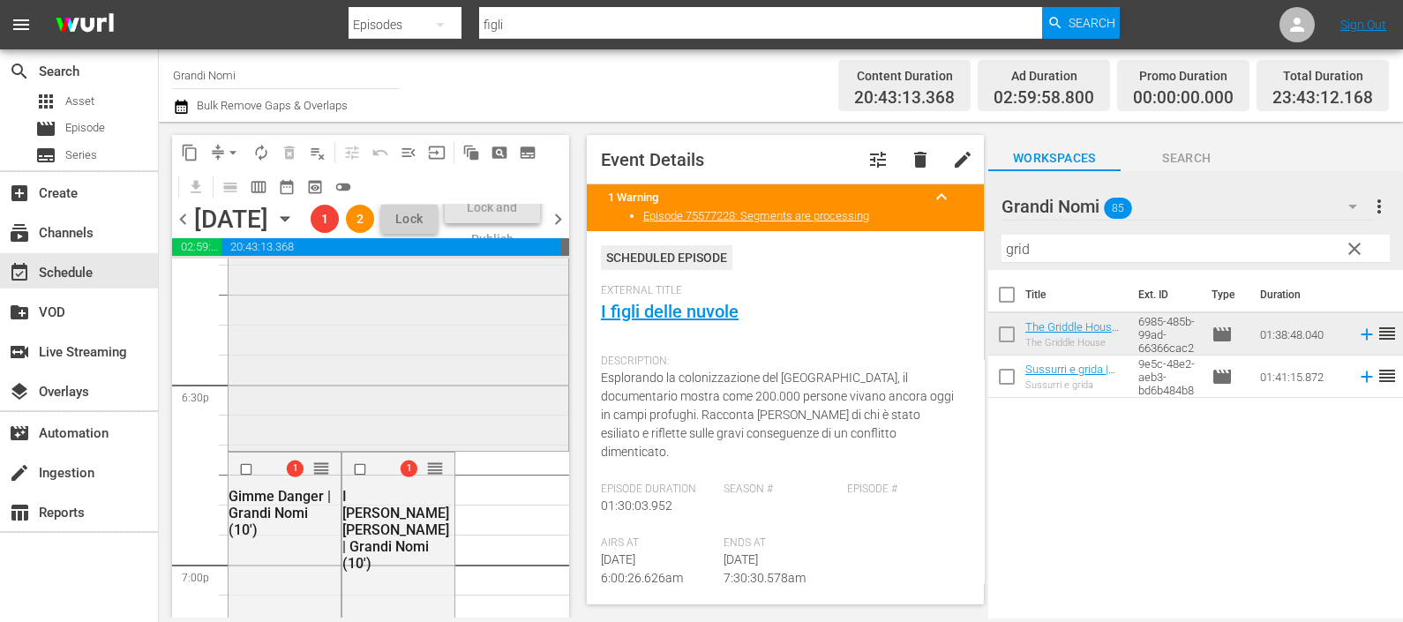
scroll to position [6691, 0]
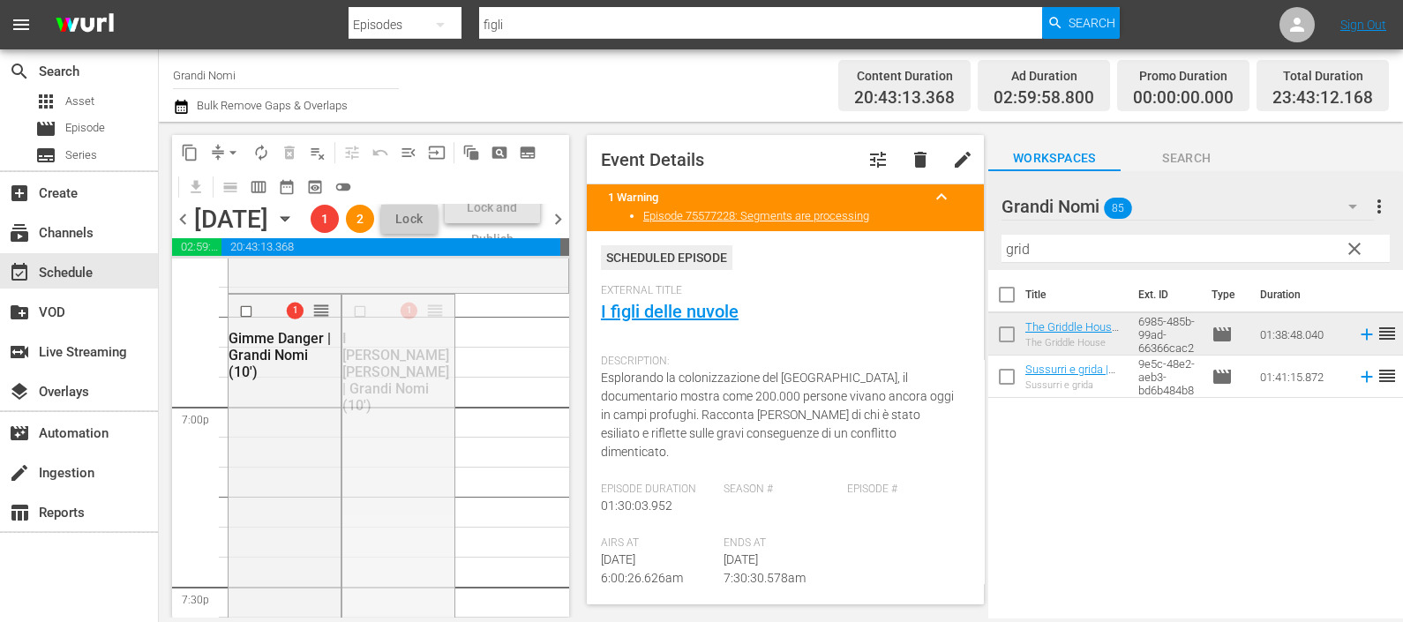
drag, startPoint x: 428, startPoint y: 367, endPoint x: 382, endPoint y: 578, distance: 215.8
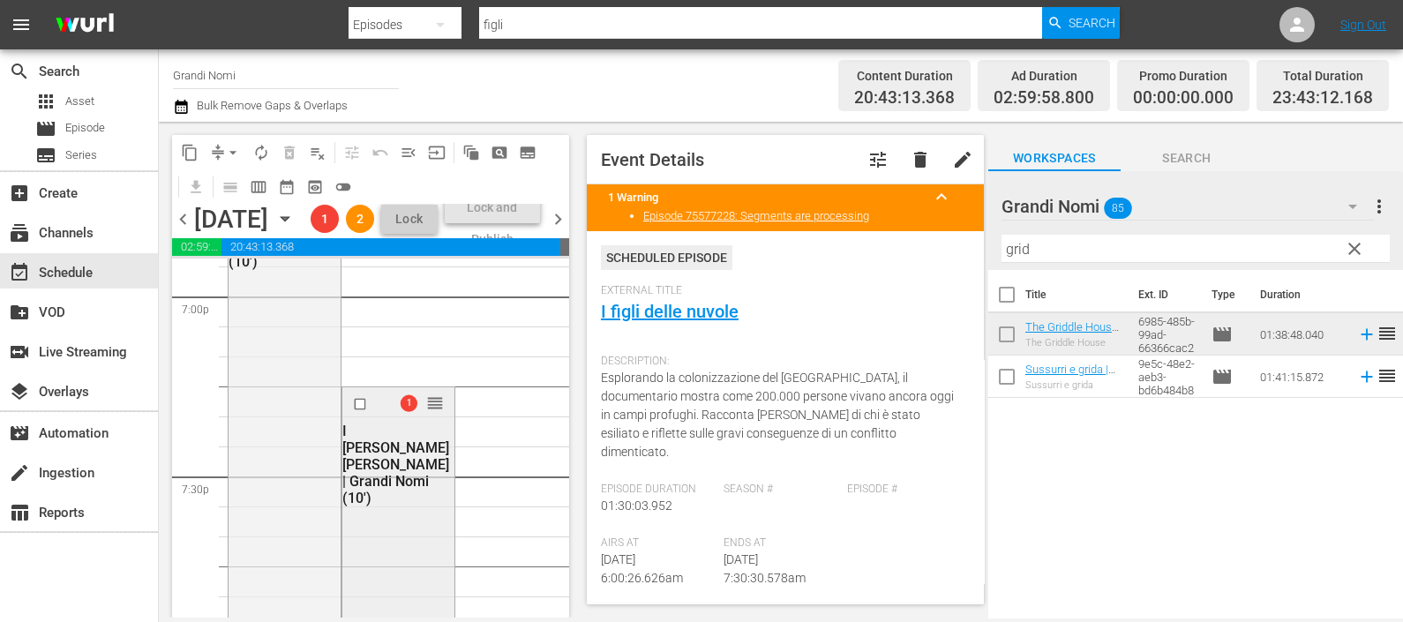
scroll to position [6912, 0]
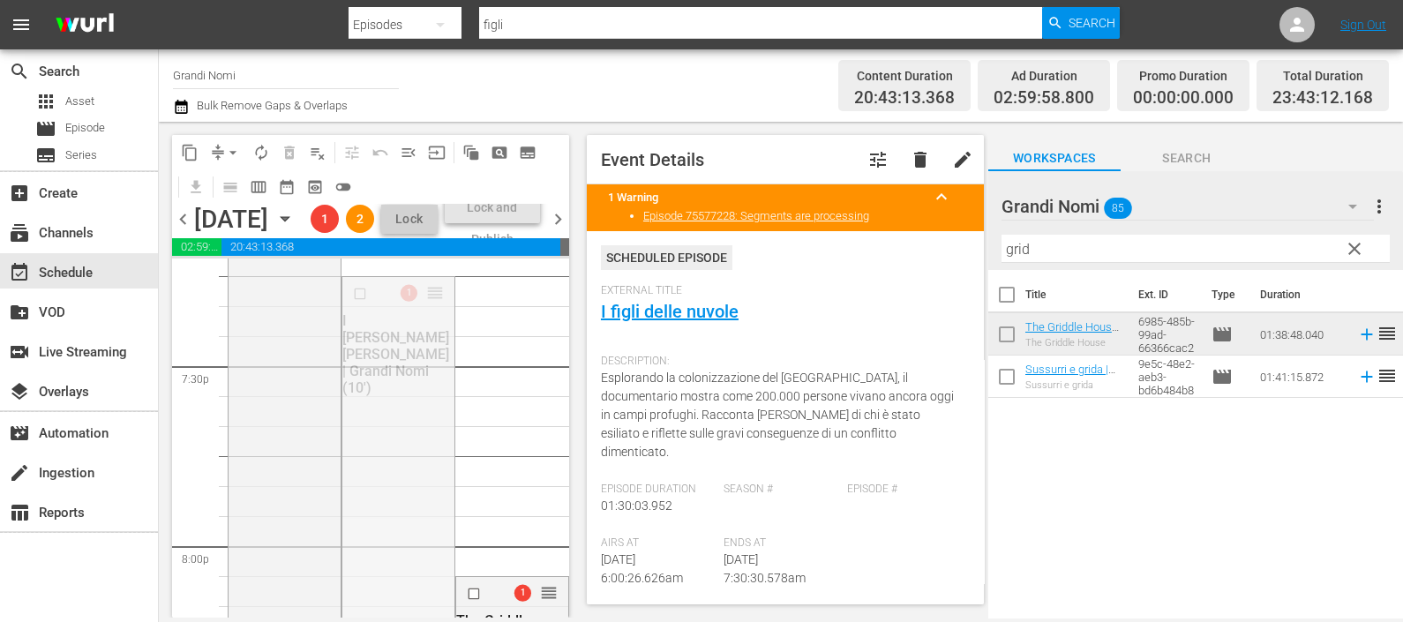
drag, startPoint x: 419, startPoint y: 353, endPoint x: 395, endPoint y: 614, distance: 262.2
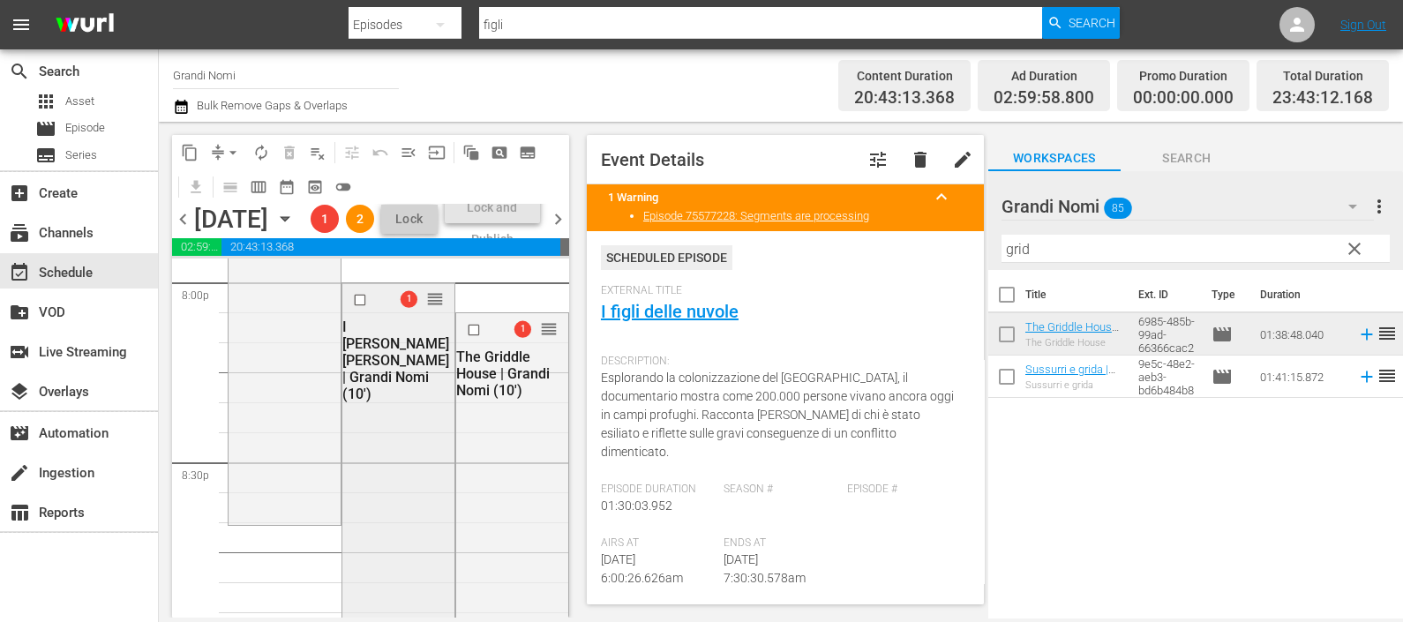
scroll to position [7132, 0]
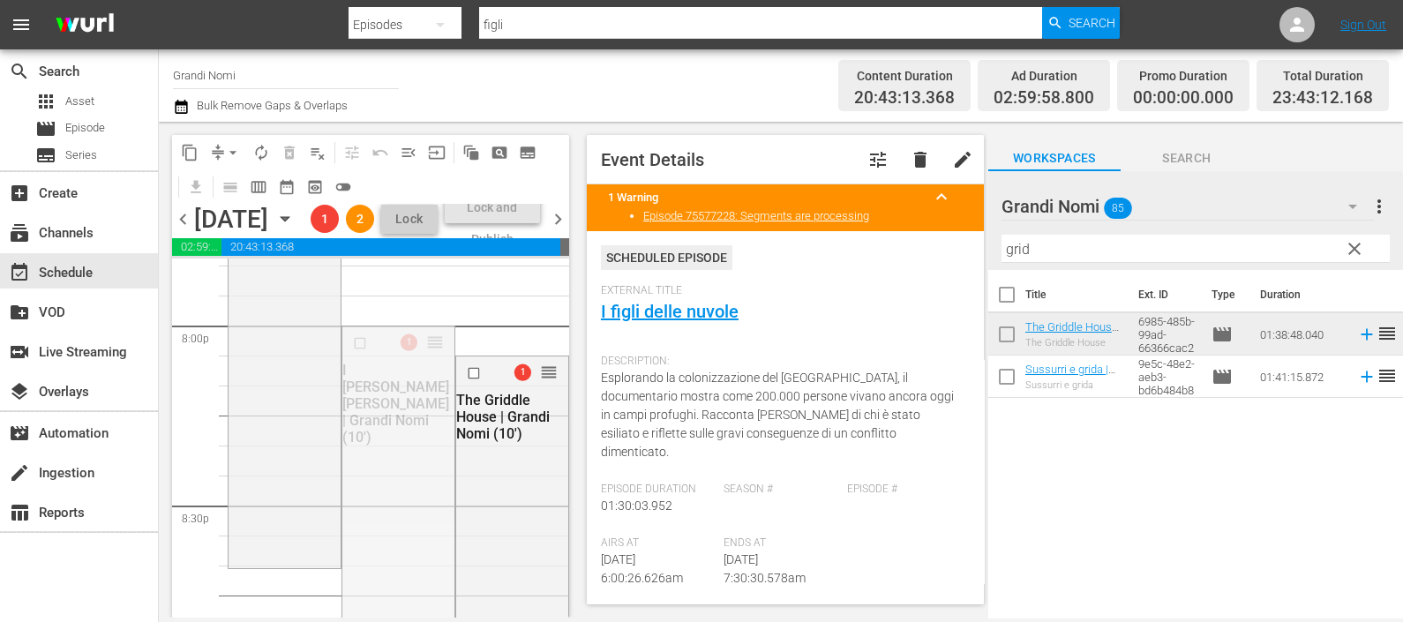
drag, startPoint x: 427, startPoint y: 402, endPoint x: 375, endPoint y: 560, distance: 166.3
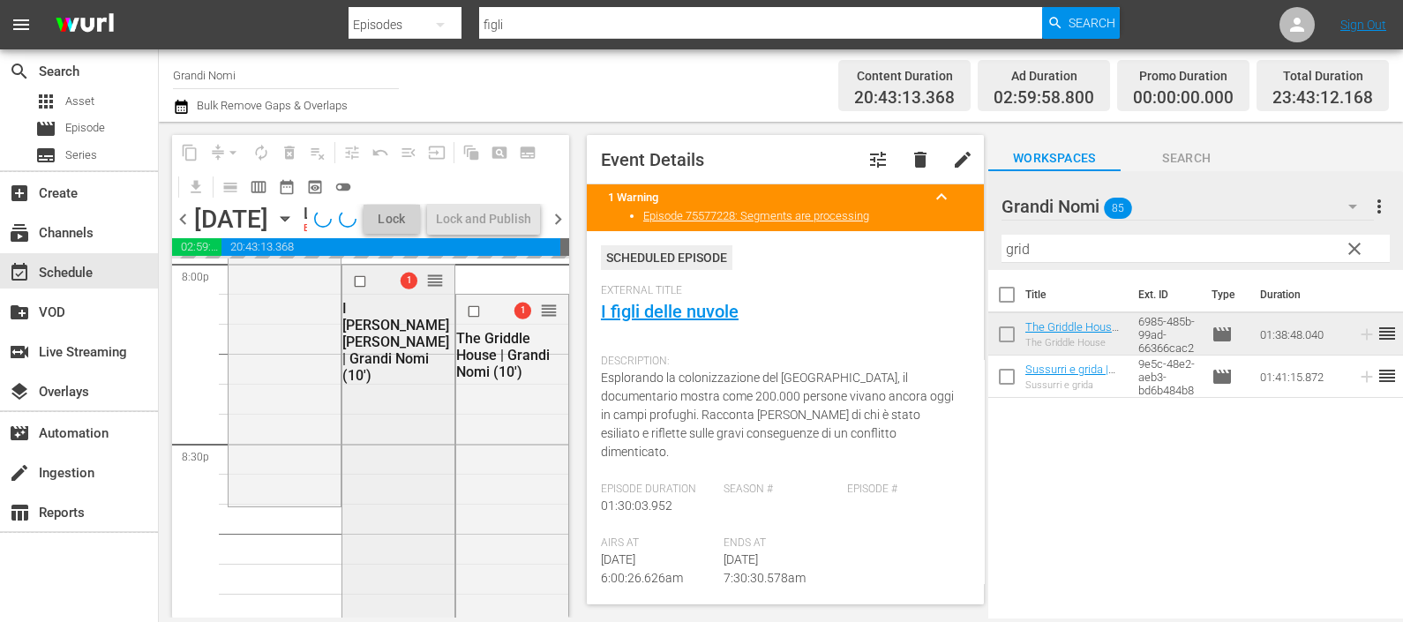
scroll to position [7243, 0]
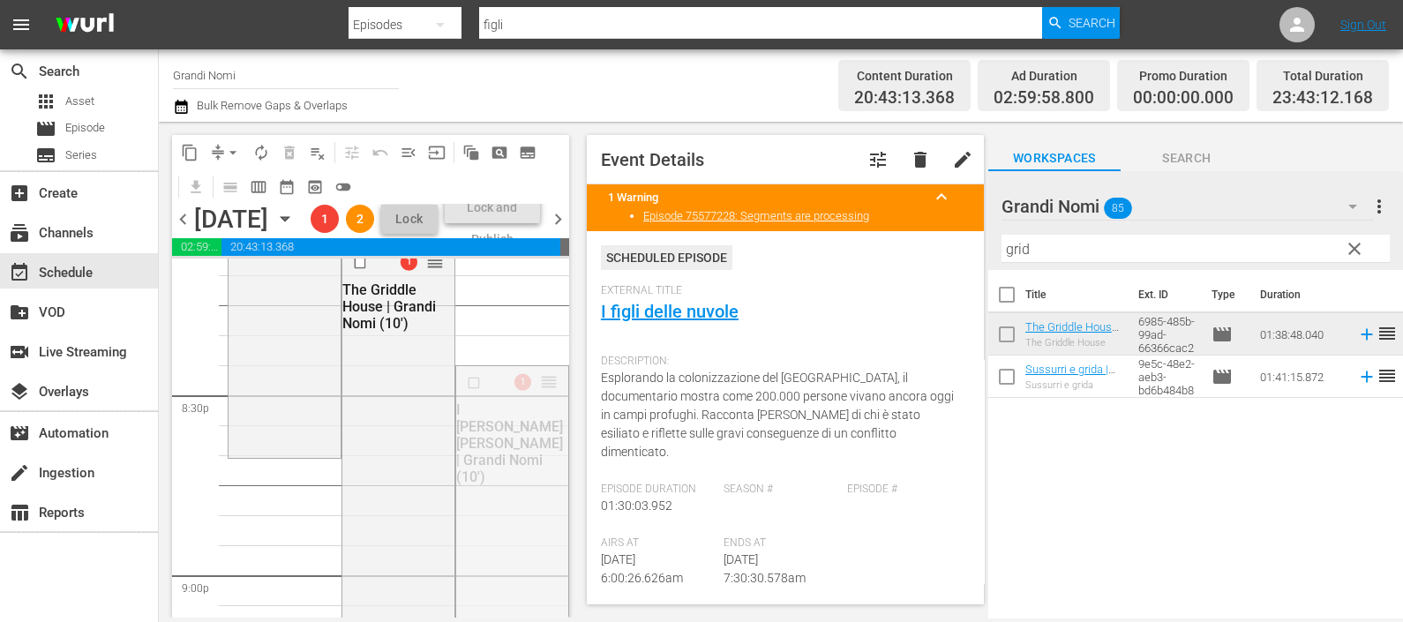
drag, startPoint x: 538, startPoint y: 447, endPoint x: 522, endPoint y: 527, distance: 81.0
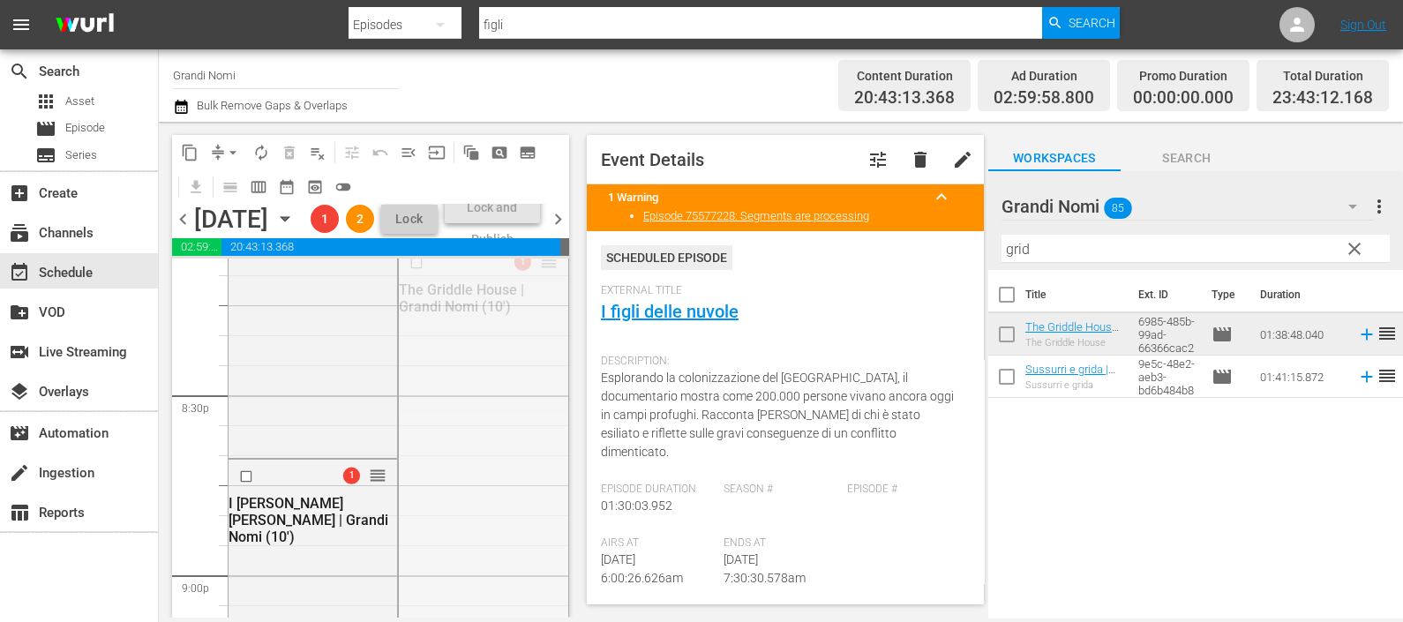
drag, startPoint x: 534, startPoint y: 326, endPoint x: 481, endPoint y: 600, distance: 278.6
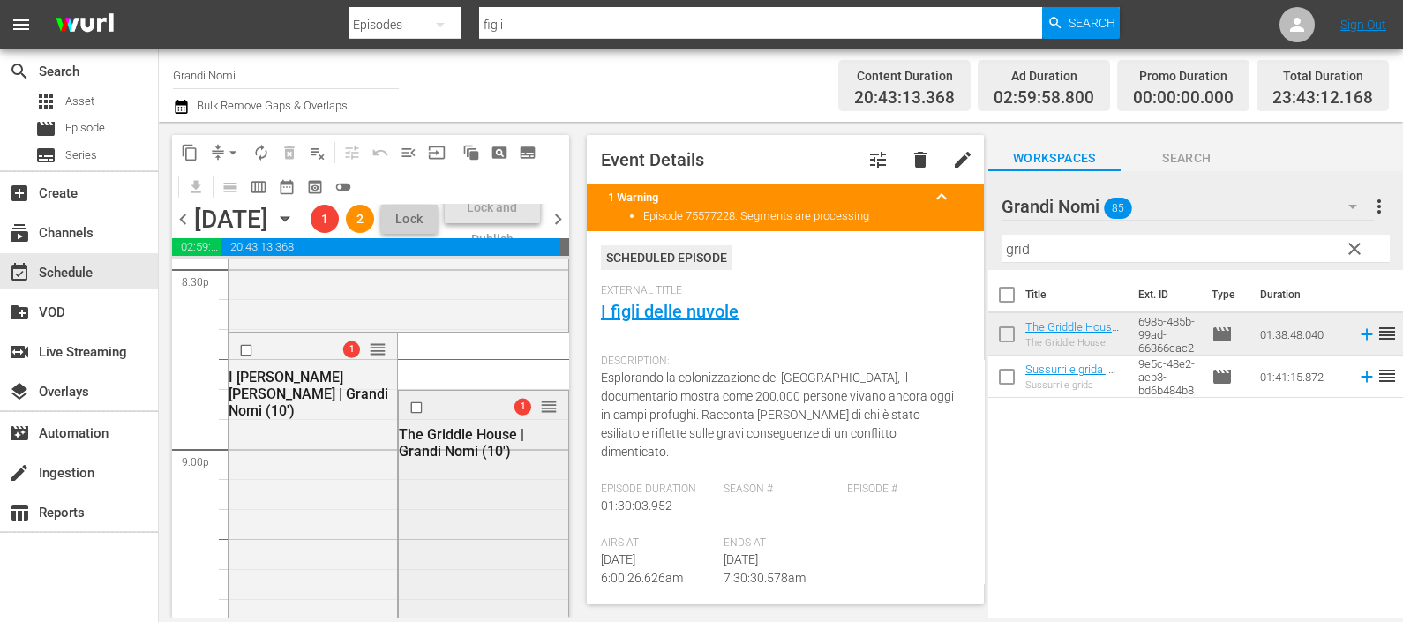
scroll to position [7353, 0]
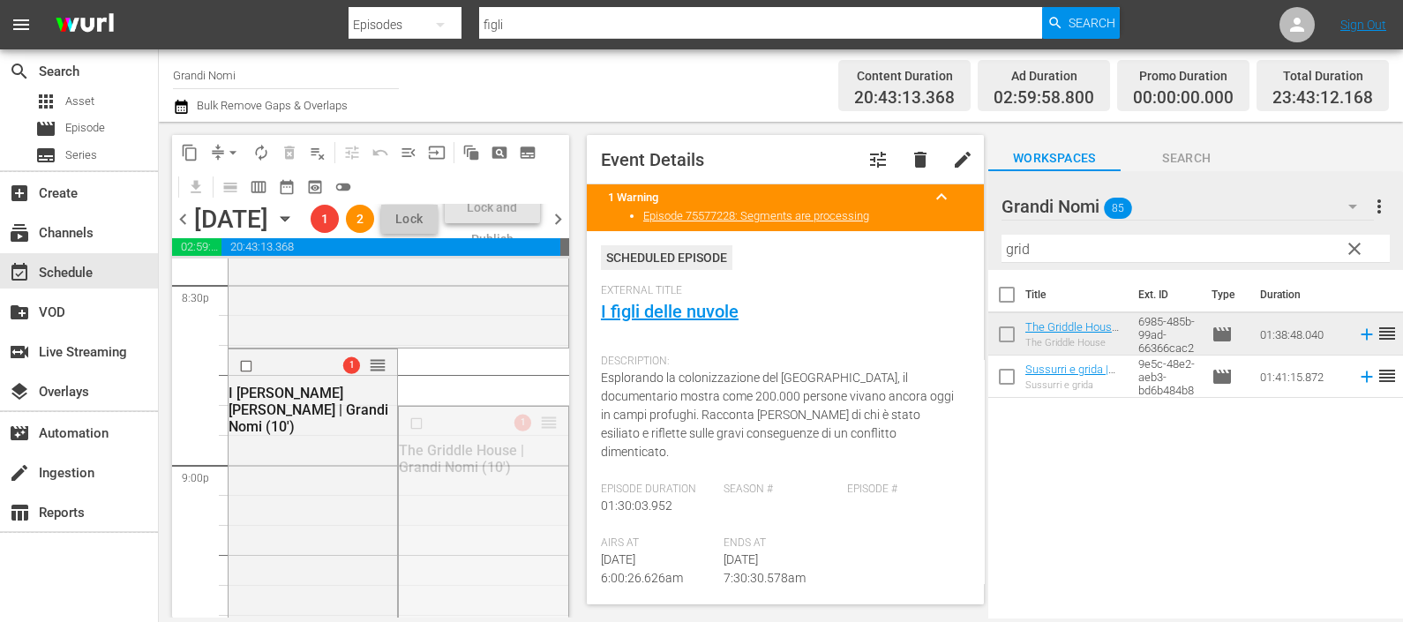
drag, startPoint x: 529, startPoint y: 475, endPoint x: 486, endPoint y: 609, distance: 140.9
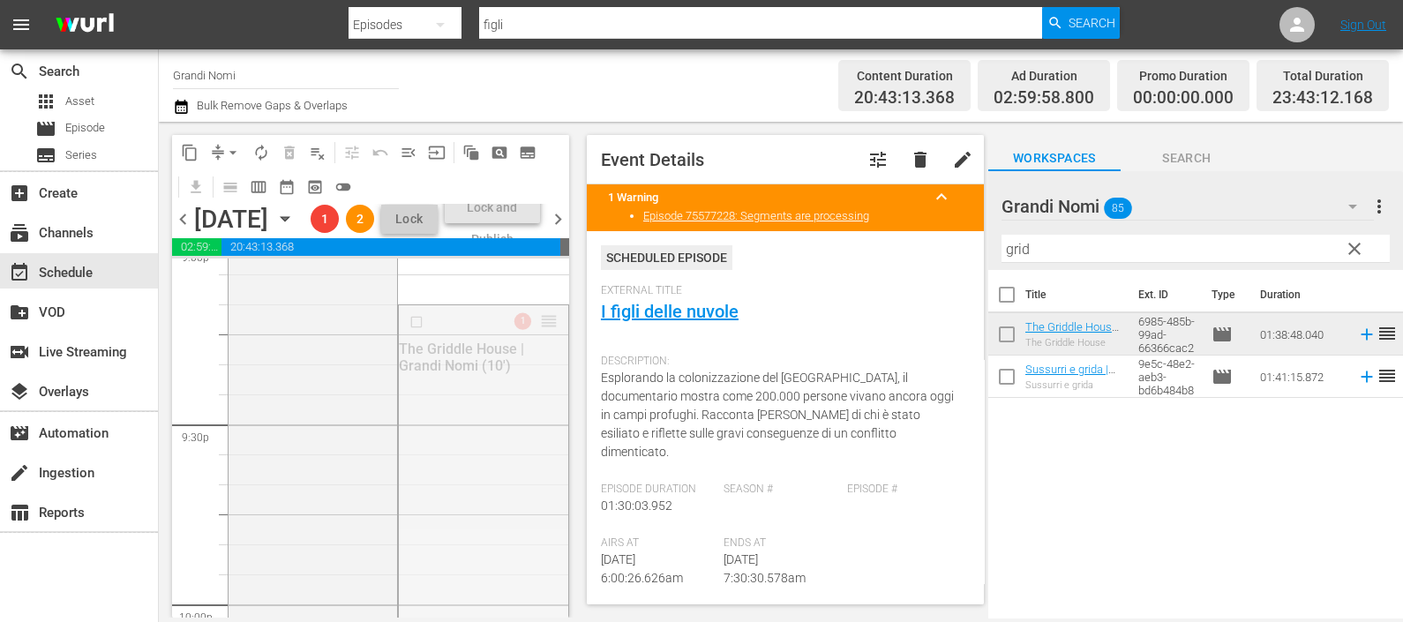
drag, startPoint x: 528, startPoint y: 379, endPoint x: 469, endPoint y: 578, distance: 208.0
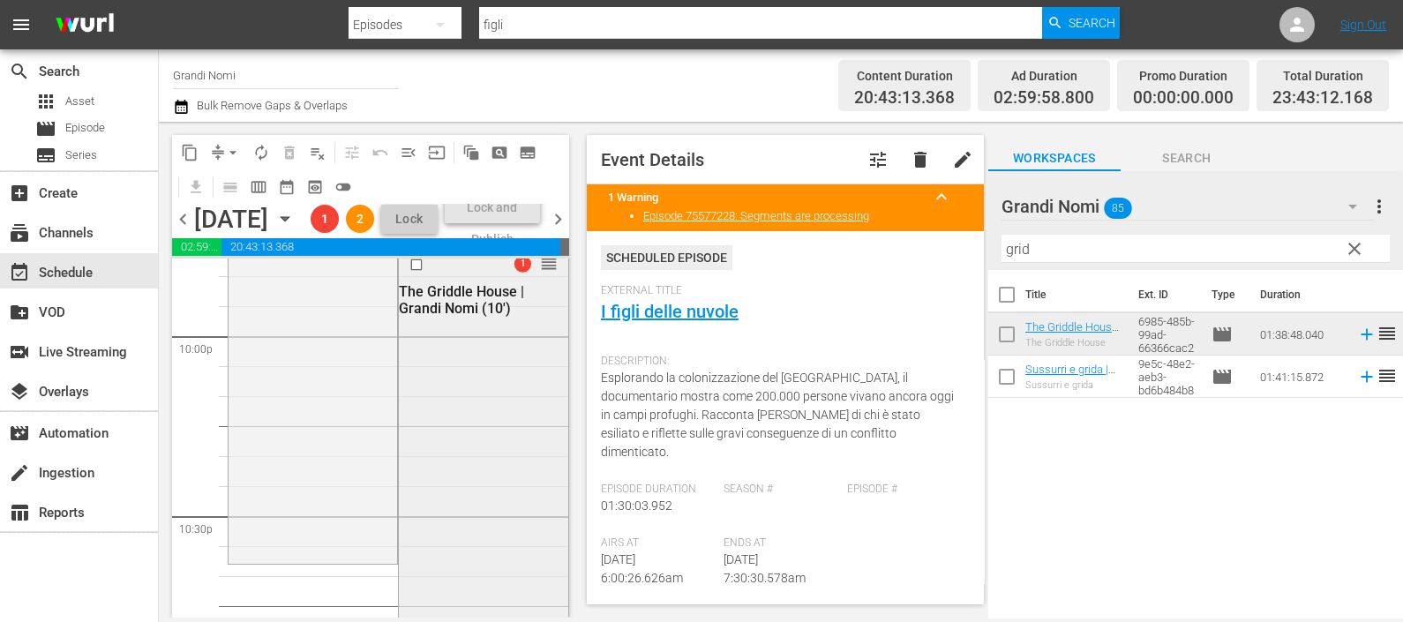
scroll to position [7794, 0]
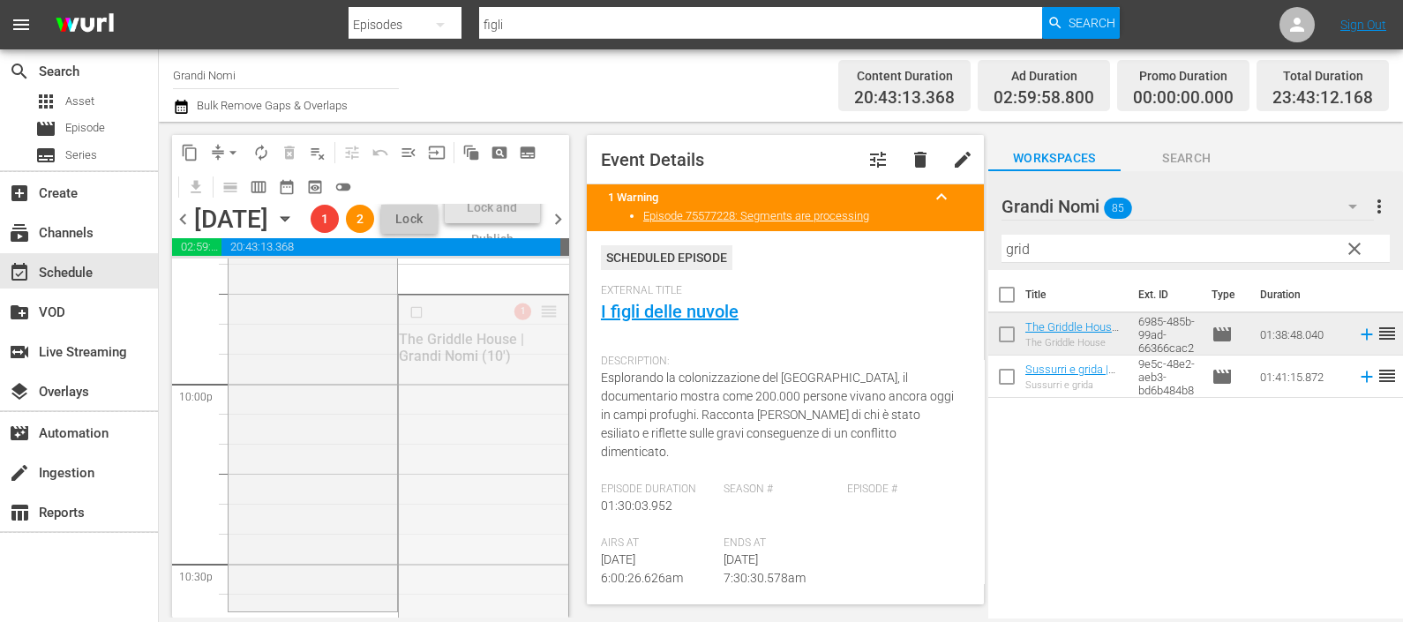
drag, startPoint x: 523, startPoint y: 360, endPoint x: 490, endPoint y: 580, distance: 222.2
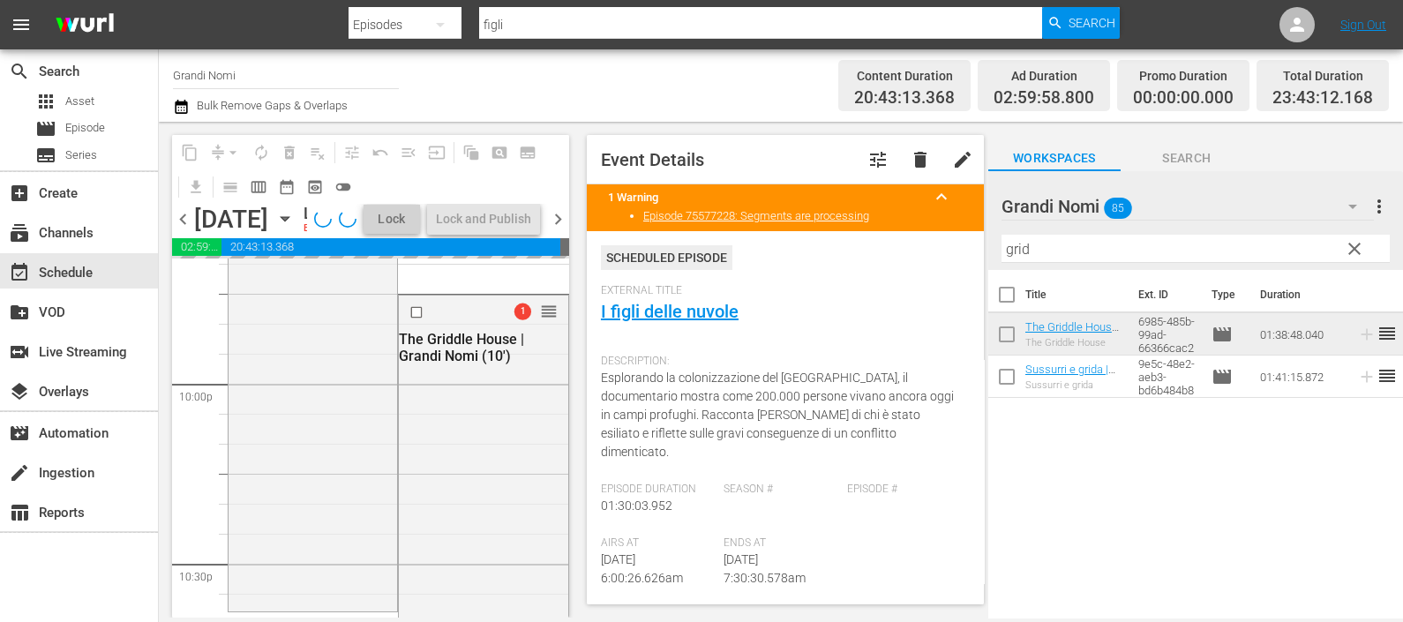
scroll to position [7904, 0]
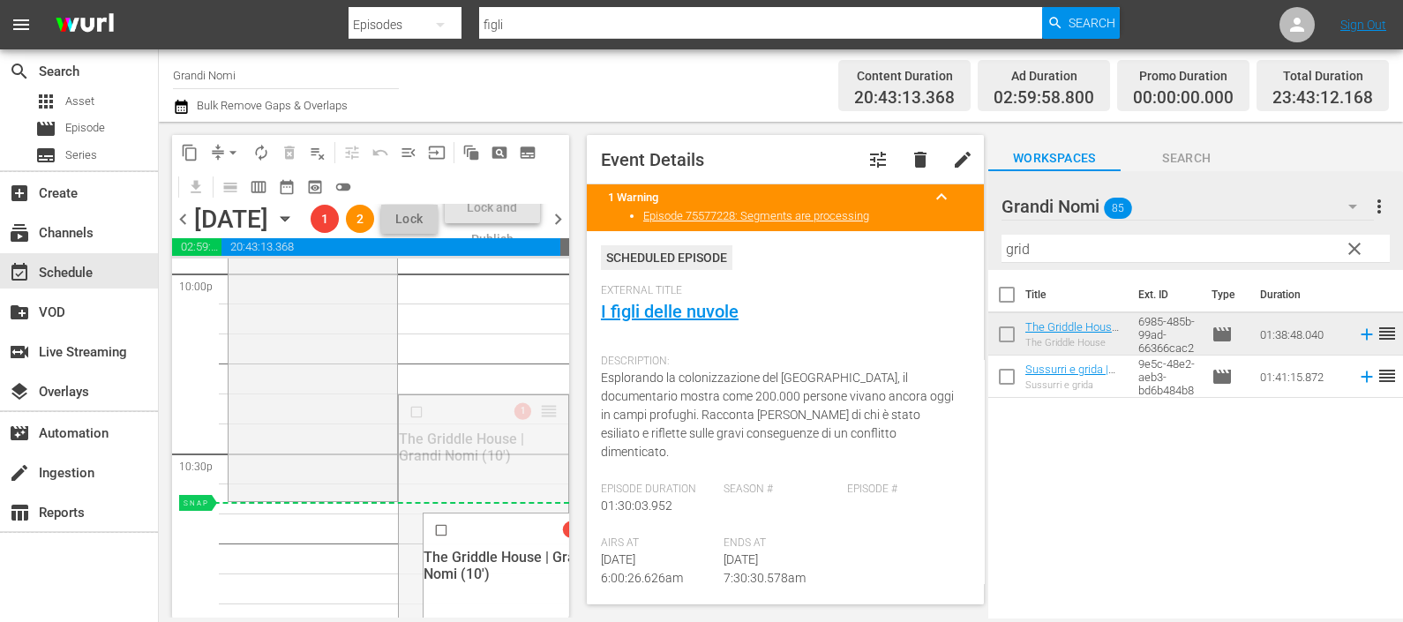
drag, startPoint x: 532, startPoint y: 468, endPoint x: 501, endPoint y: 561, distance: 98.5
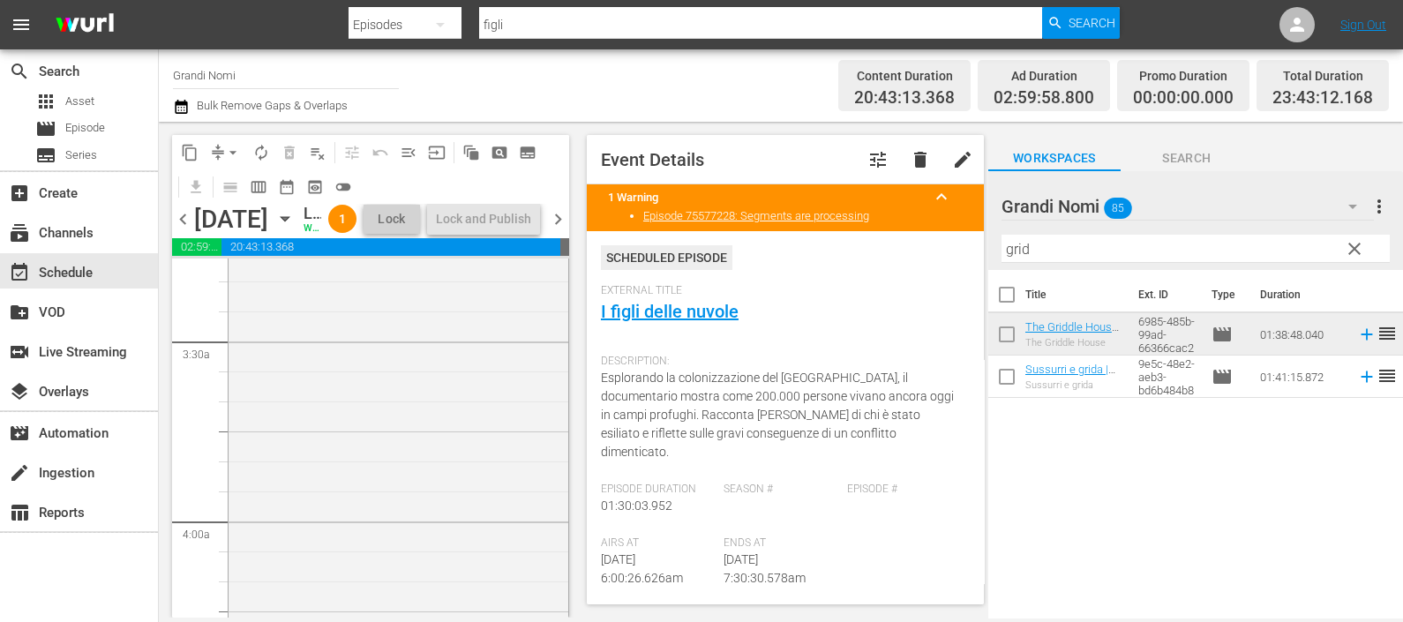
scroll to position [940, 0]
click at [185, 101] on icon "button" at bounding box center [181, 107] width 12 height 14
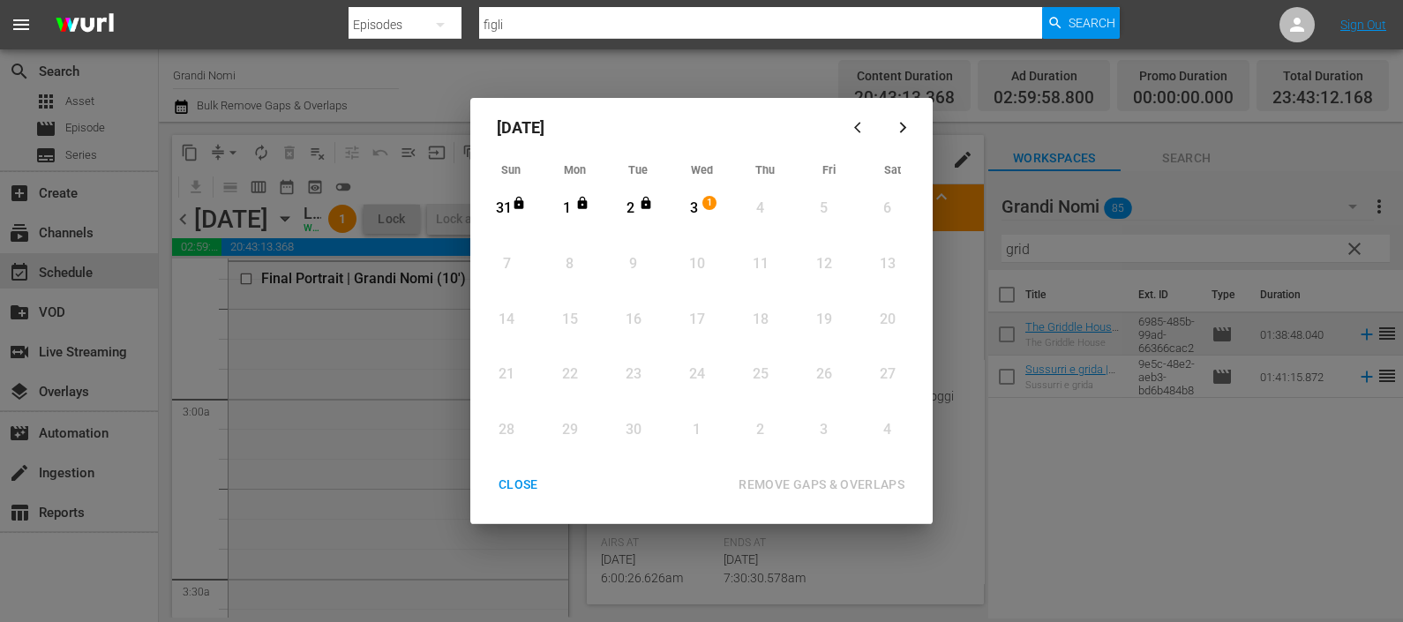
click at [683, 199] on div "3" at bounding box center [694, 209] width 22 height 20
click at [813, 482] on div "REMOVE GAPS & OVERLAPS" at bounding box center [821, 485] width 194 height 22
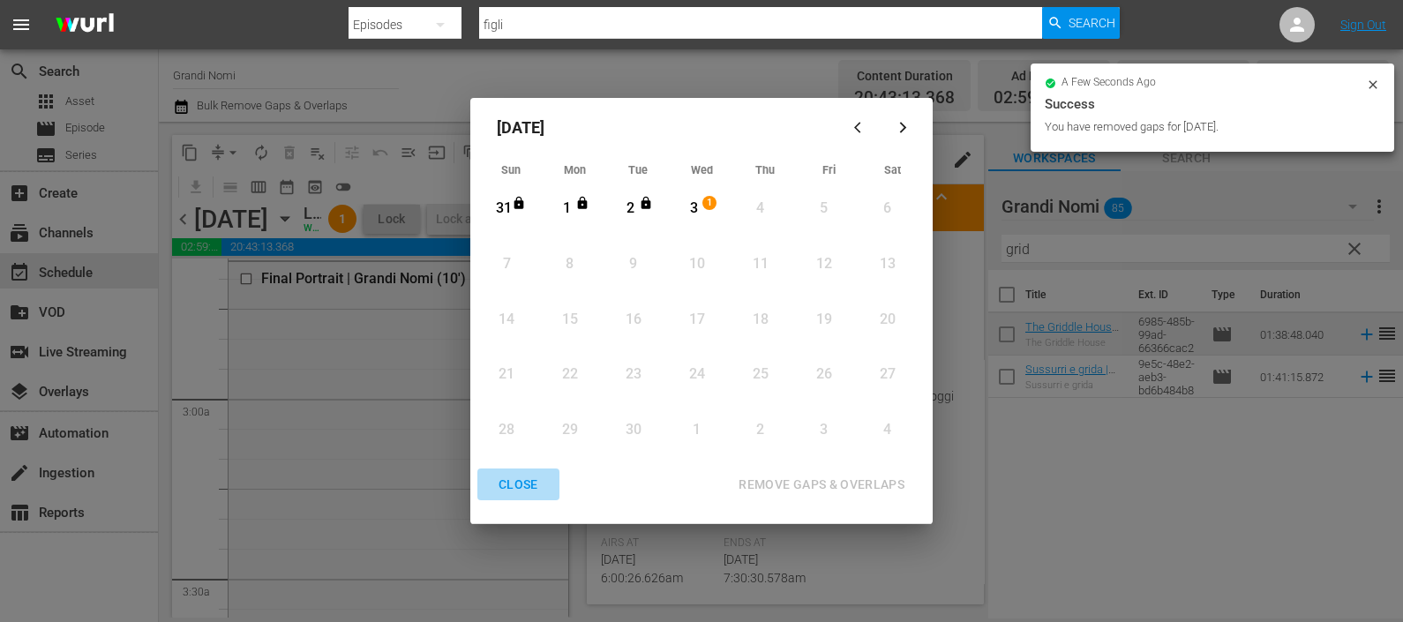
click at [534, 480] on div "CLOSE" at bounding box center [518, 485] width 68 height 22
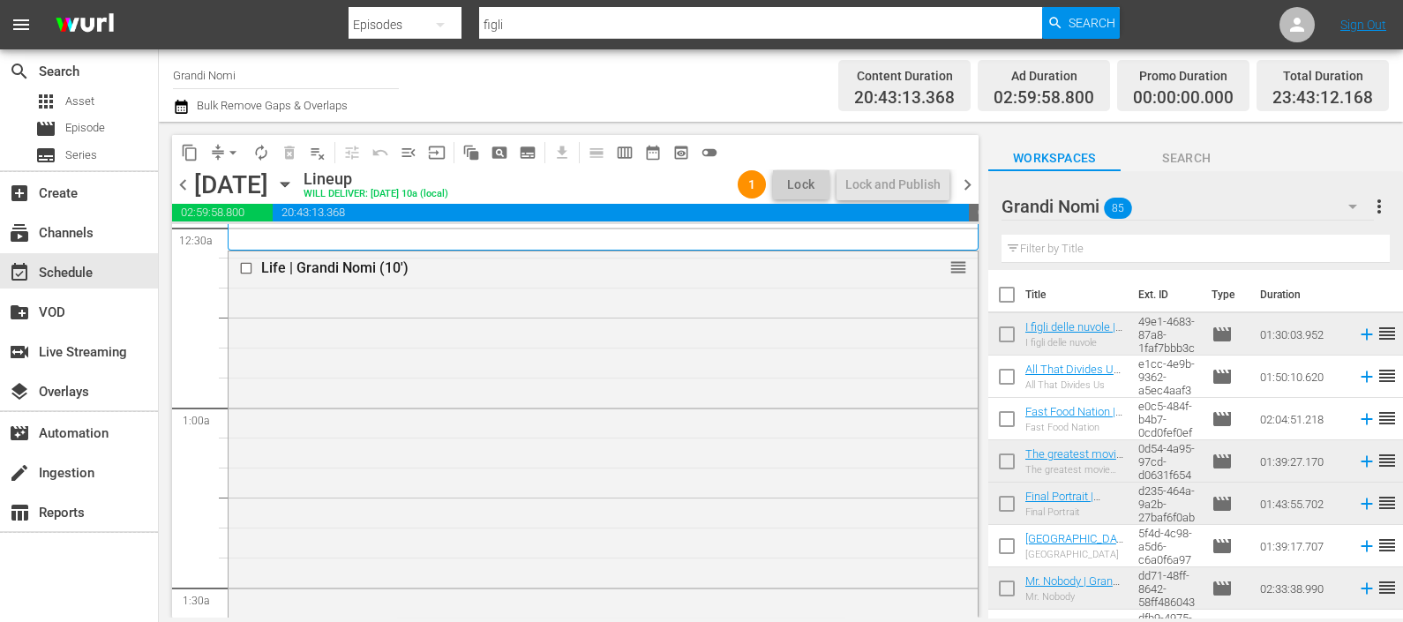
scroll to position [169, 0]
click at [967, 180] on span "chevron_right" at bounding box center [967, 185] width 22 height 22
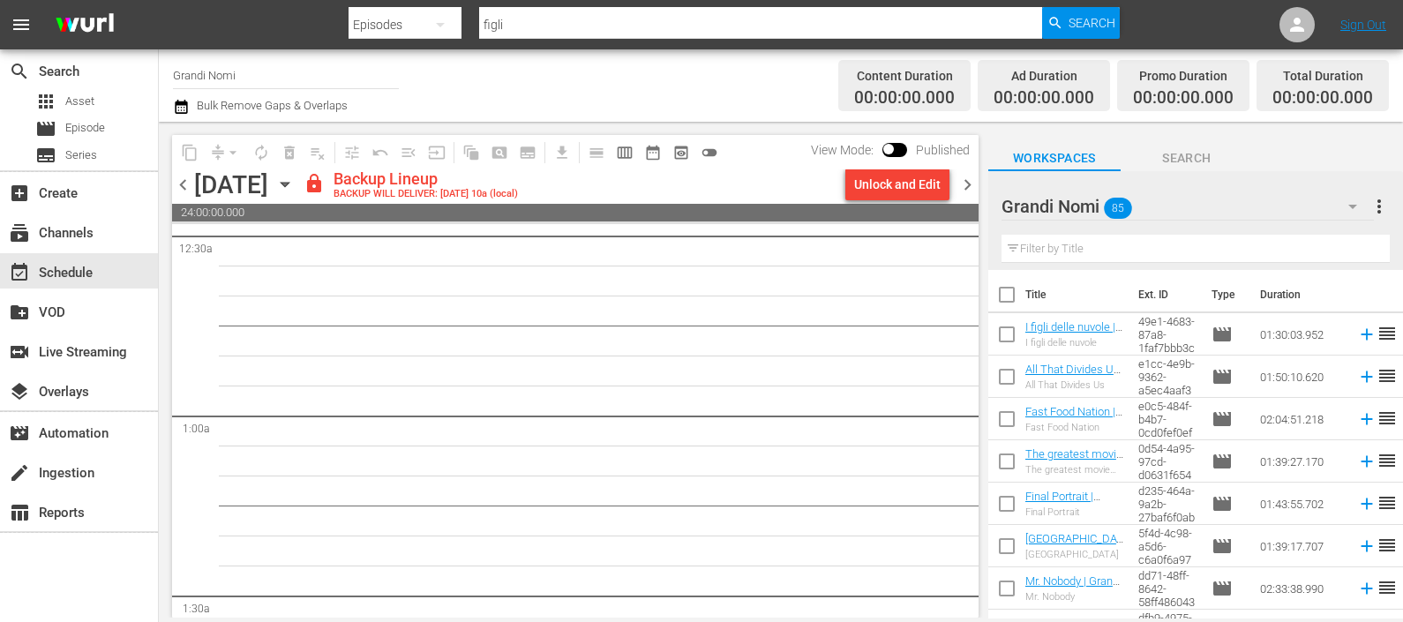
scroll to position [139, 0]
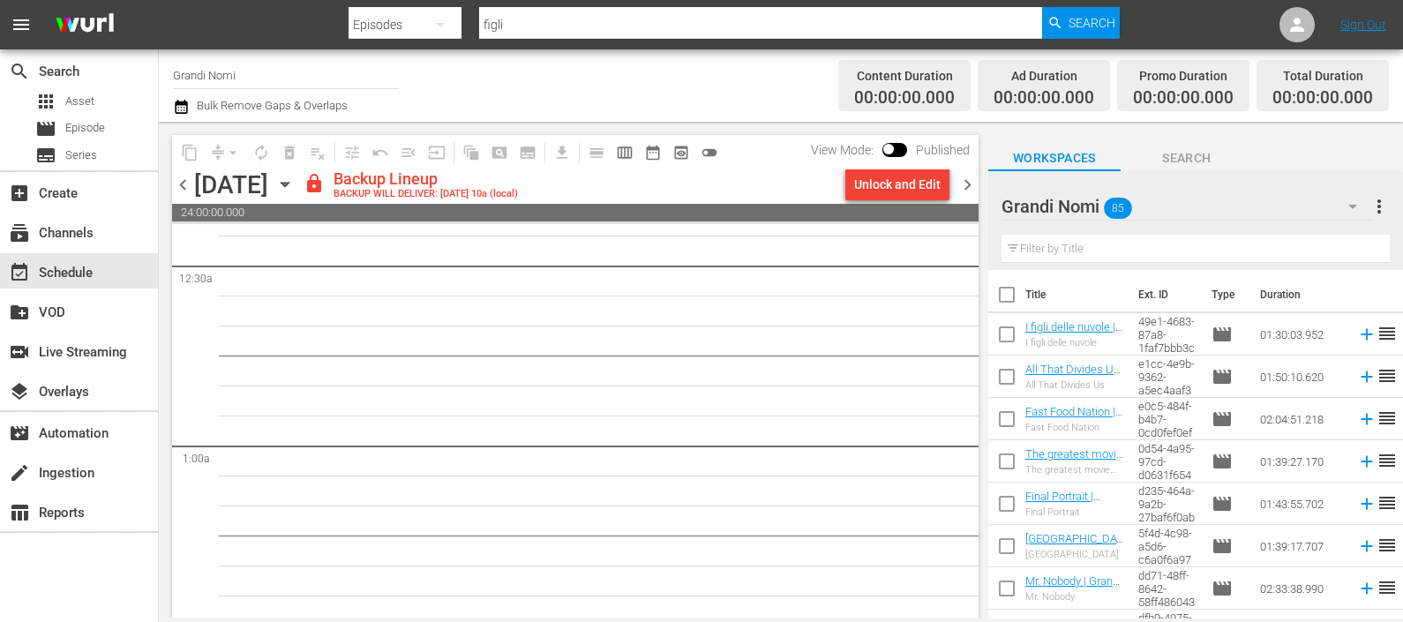
click at [178, 183] on span "chevron_left" at bounding box center [183, 185] width 22 height 22
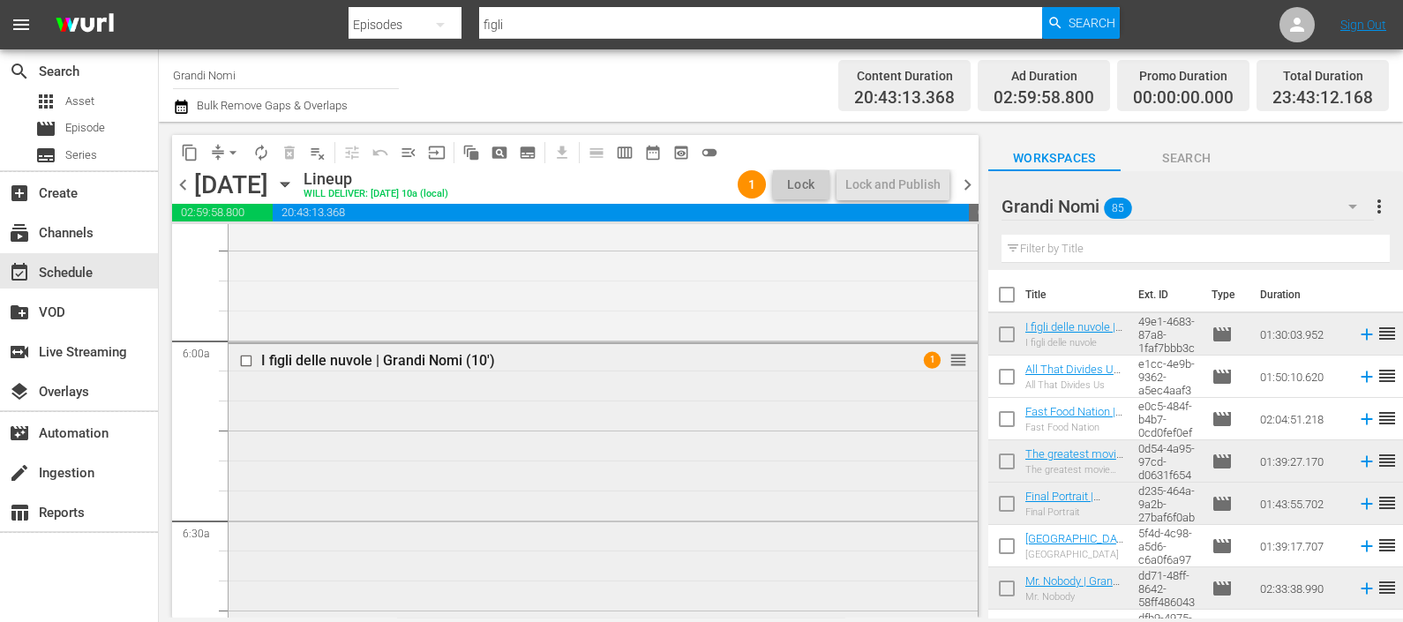
scroll to position [1933, 0]
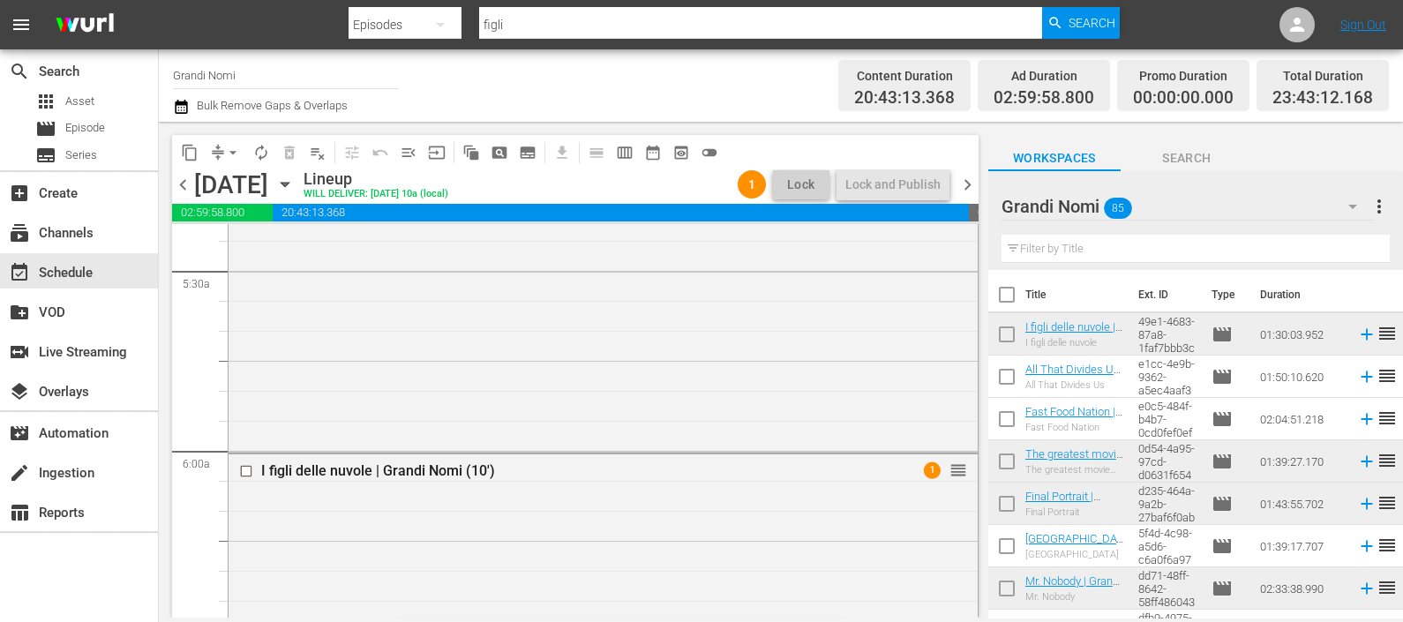
click at [972, 184] on span "chevron_right" at bounding box center [967, 185] width 22 height 22
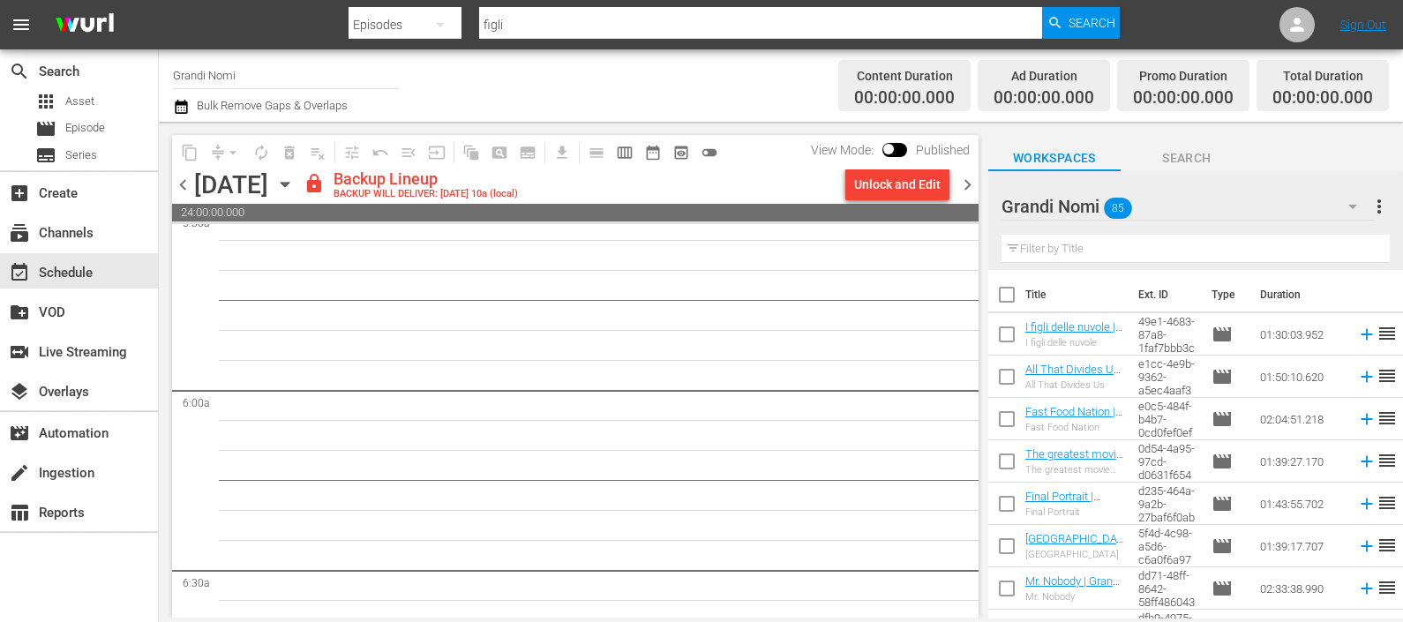
scroll to position [1963, 0]
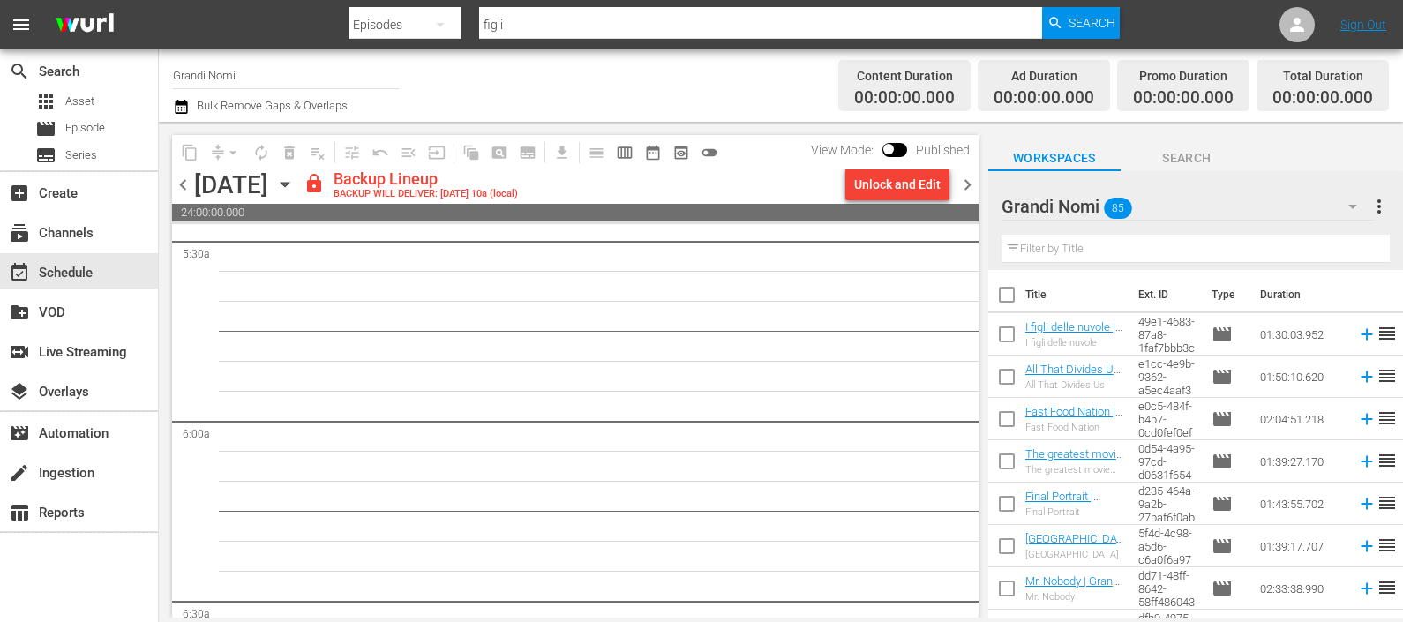
click at [186, 185] on span "chevron_left" at bounding box center [183, 185] width 22 height 22
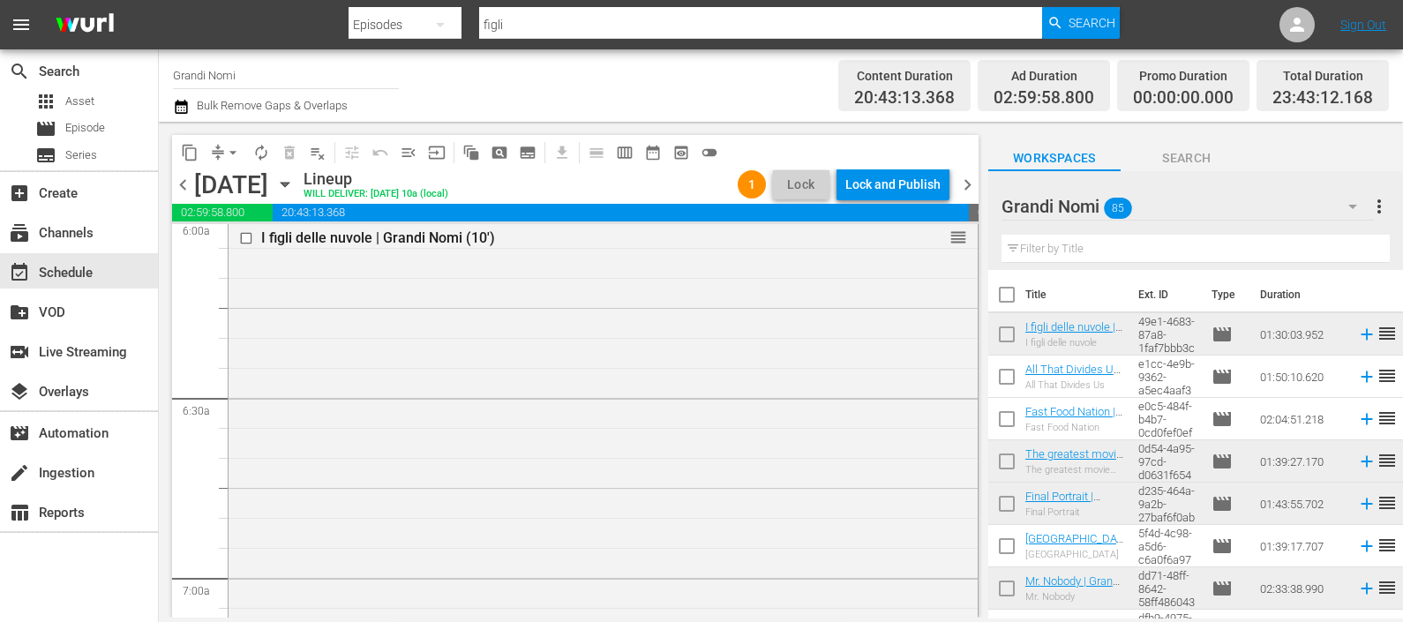
scroll to position [2171, 0]
click at [883, 176] on div "Lock and Publish" at bounding box center [892, 185] width 95 height 32
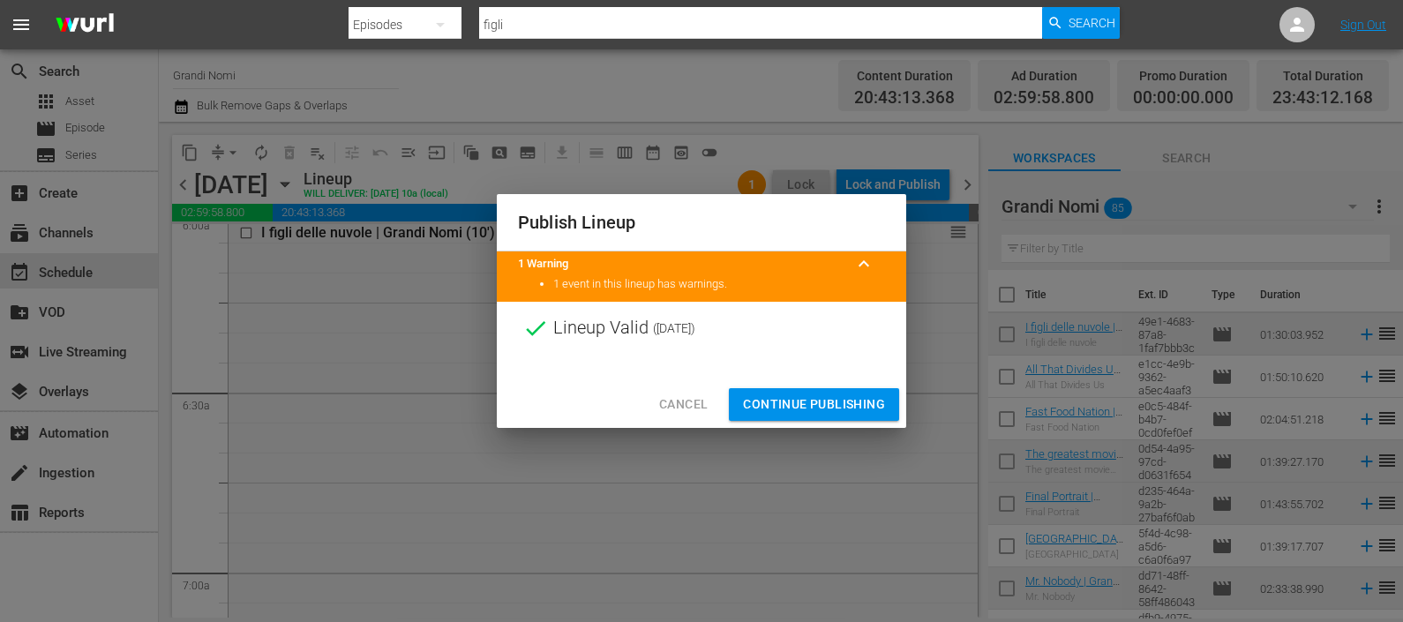
click at [839, 396] on span "Continue Publishing" at bounding box center [814, 405] width 142 height 22
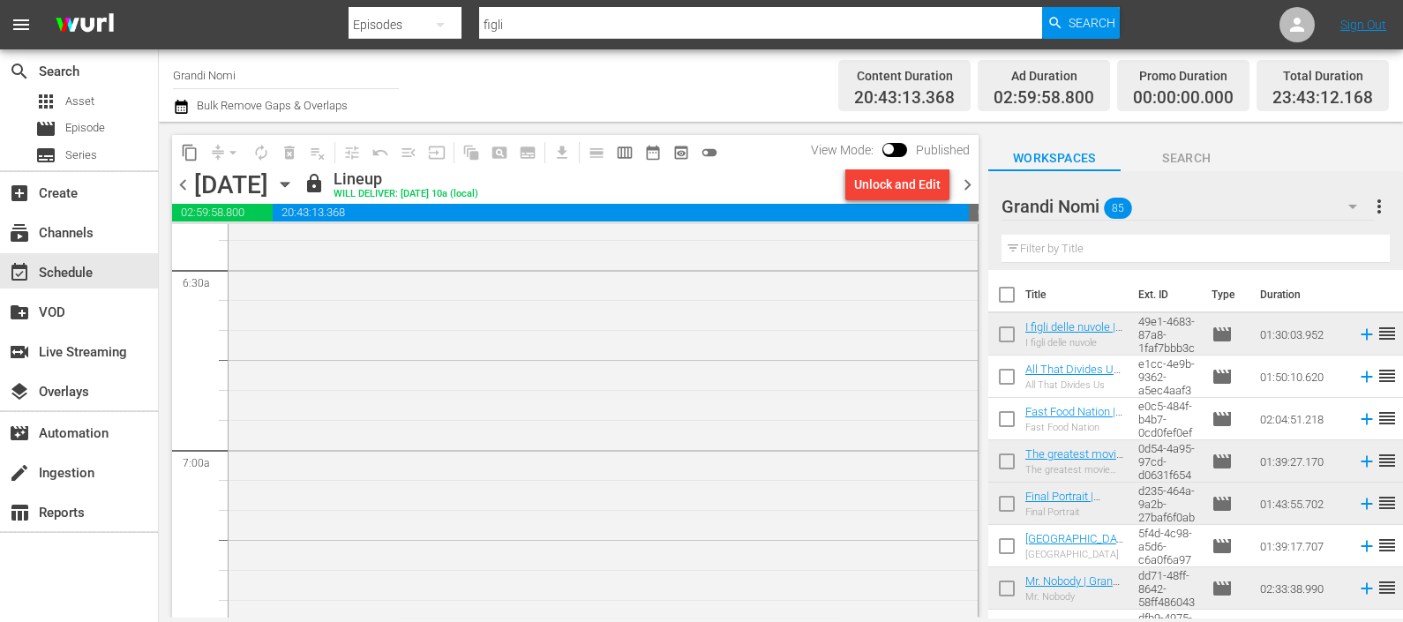
scroll to position [2502, 0]
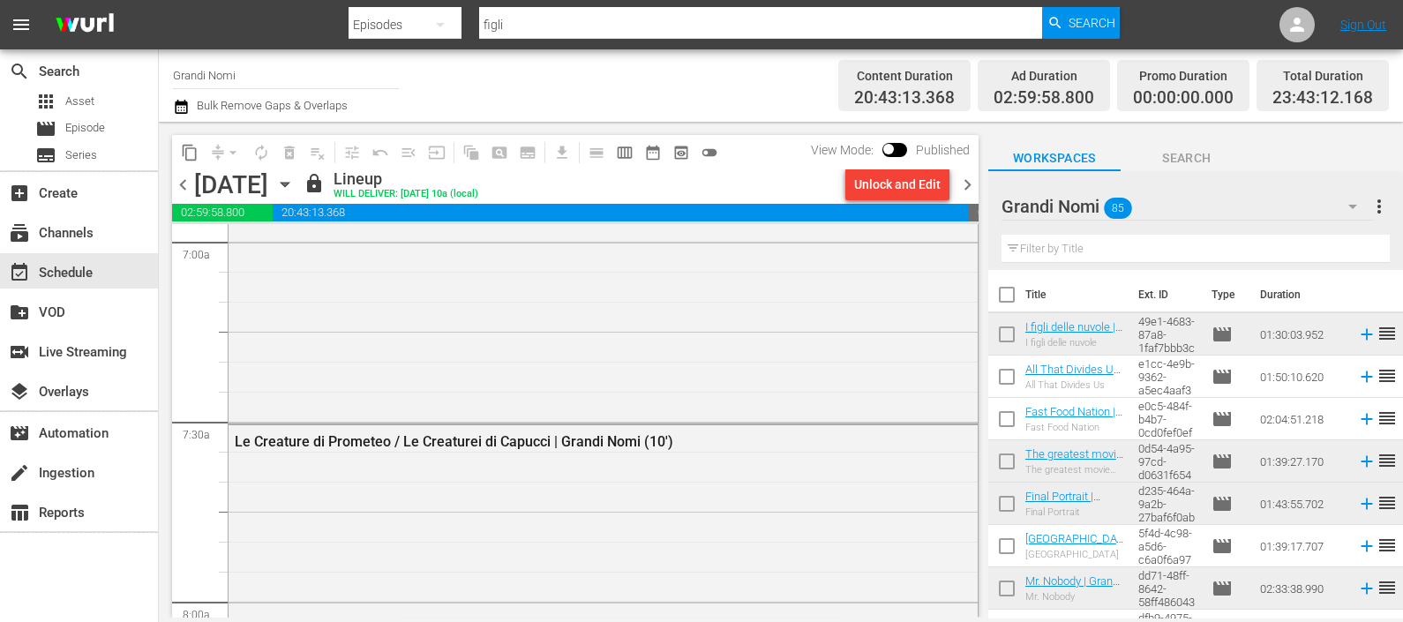
drag, startPoint x: 959, startPoint y: 181, endPoint x: 986, endPoint y: 221, distance: 47.7
click at [959, 181] on span "chevron_right" at bounding box center [967, 185] width 22 height 22
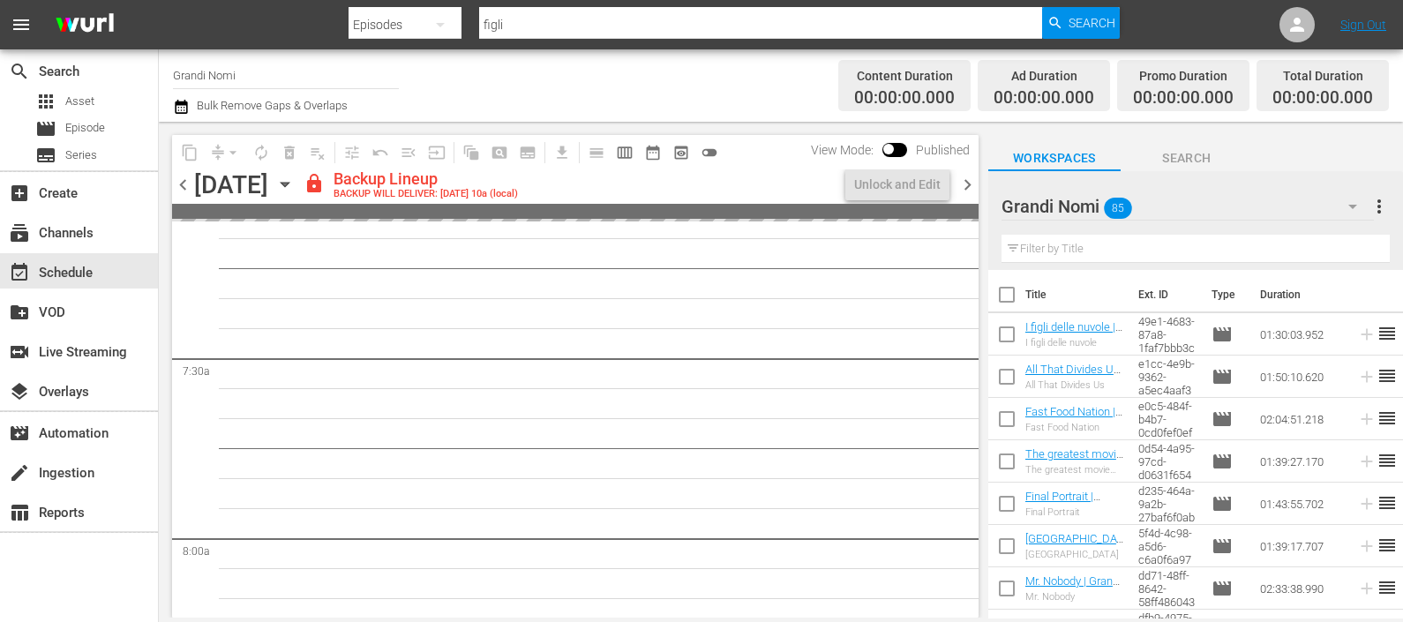
scroll to position [2532, 0]
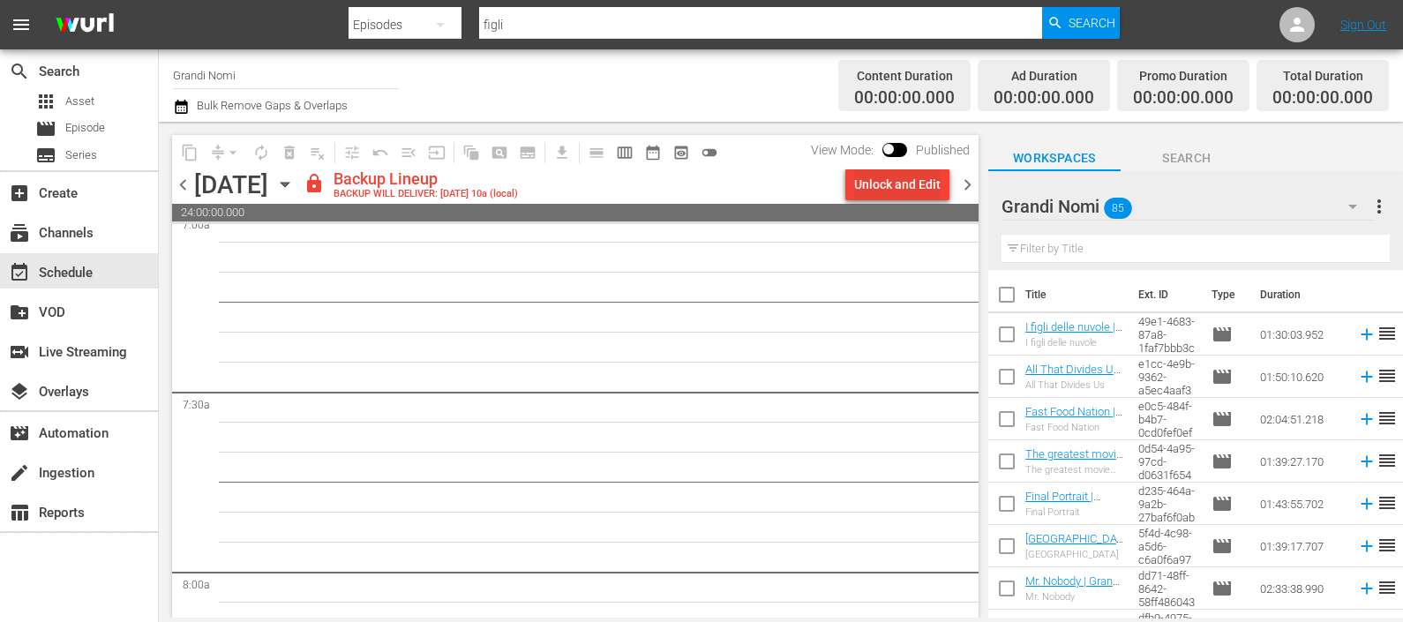
click at [881, 181] on div "Unlock and Edit" at bounding box center [897, 185] width 86 height 32
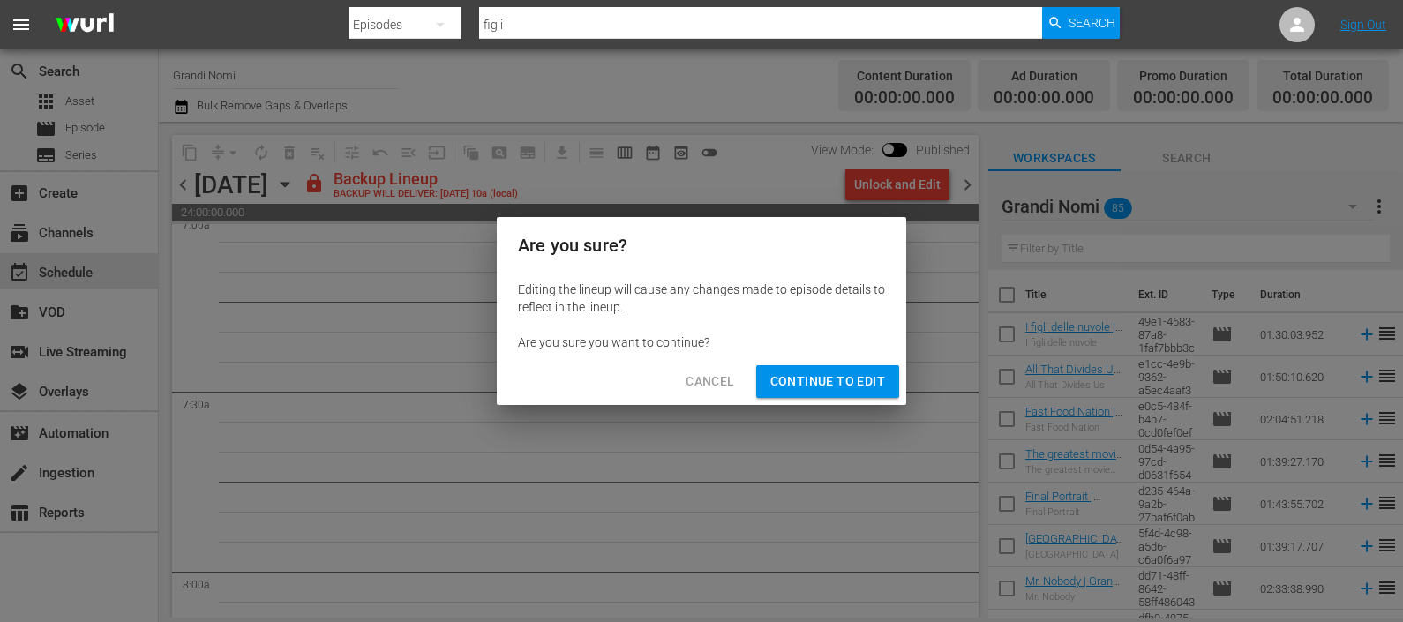
click at [866, 384] on span "Continue to Edit" at bounding box center [827, 382] width 115 height 22
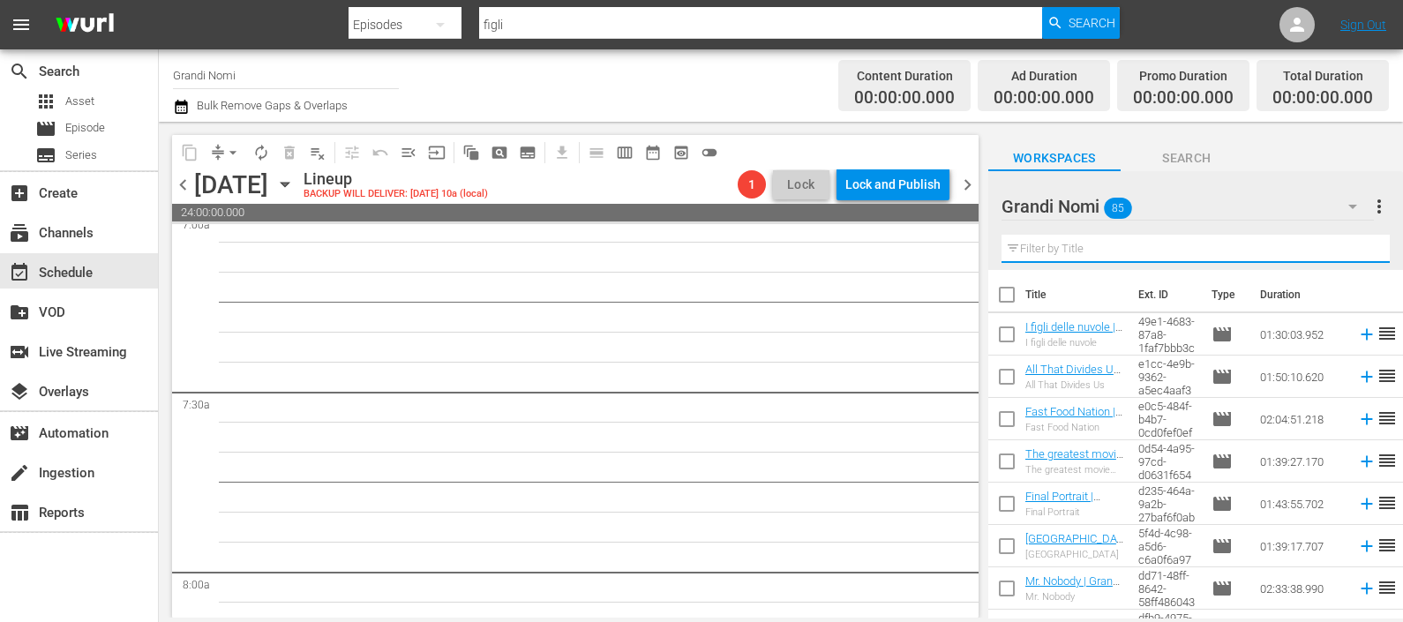
click at [1103, 256] on input "text" at bounding box center [1195, 249] width 388 height 28
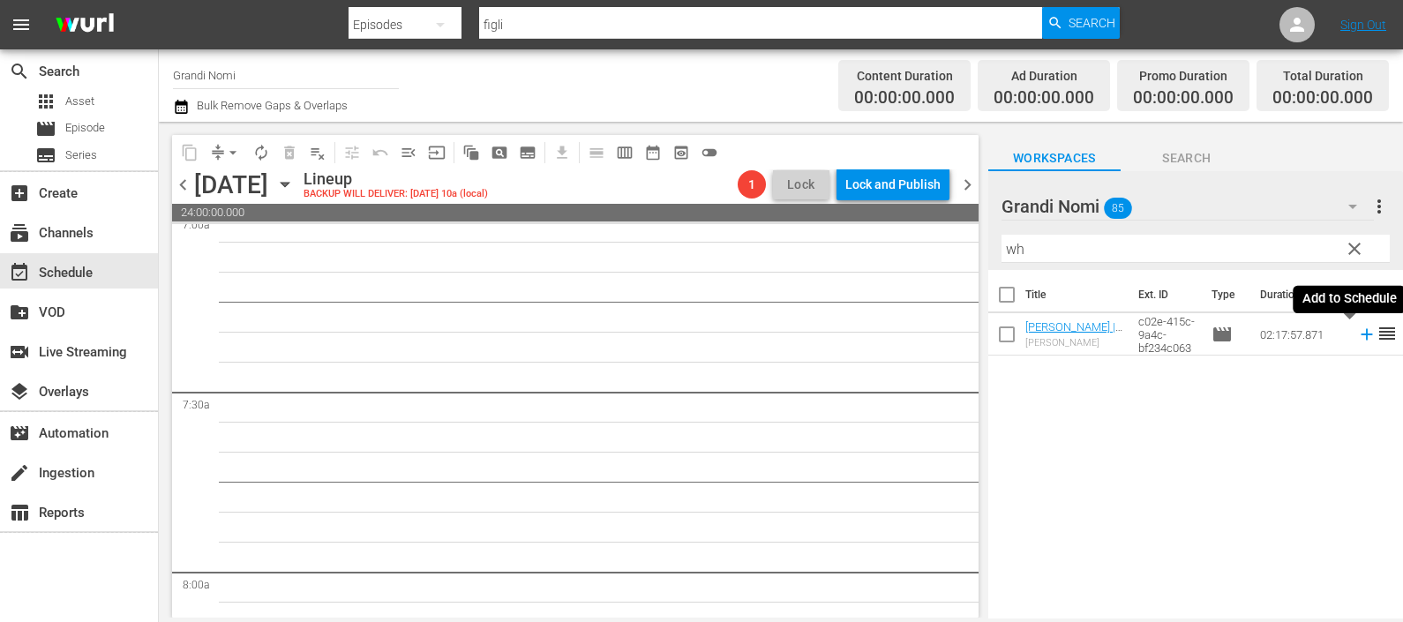
click at [1360, 334] on icon at bounding box center [1365, 334] width 11 height 11
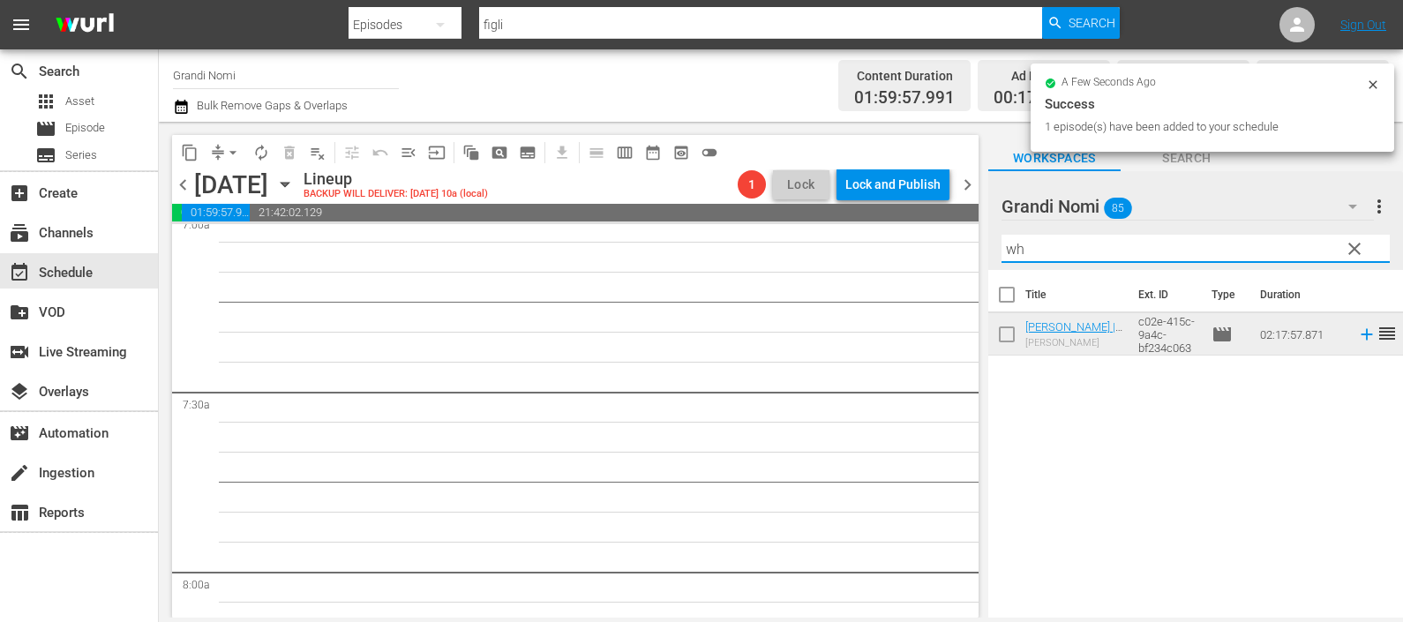
drag, startPoint x: 1139, startPoint y: 254, endPoint x: 940, endPoint y: 272, distance: 200.2
click at [940, 272] on div "content_copy compress arrow_drop_down autorenew_outlined delete_forever_outline…" at bounding box center [781, 370] width 1244 height 496
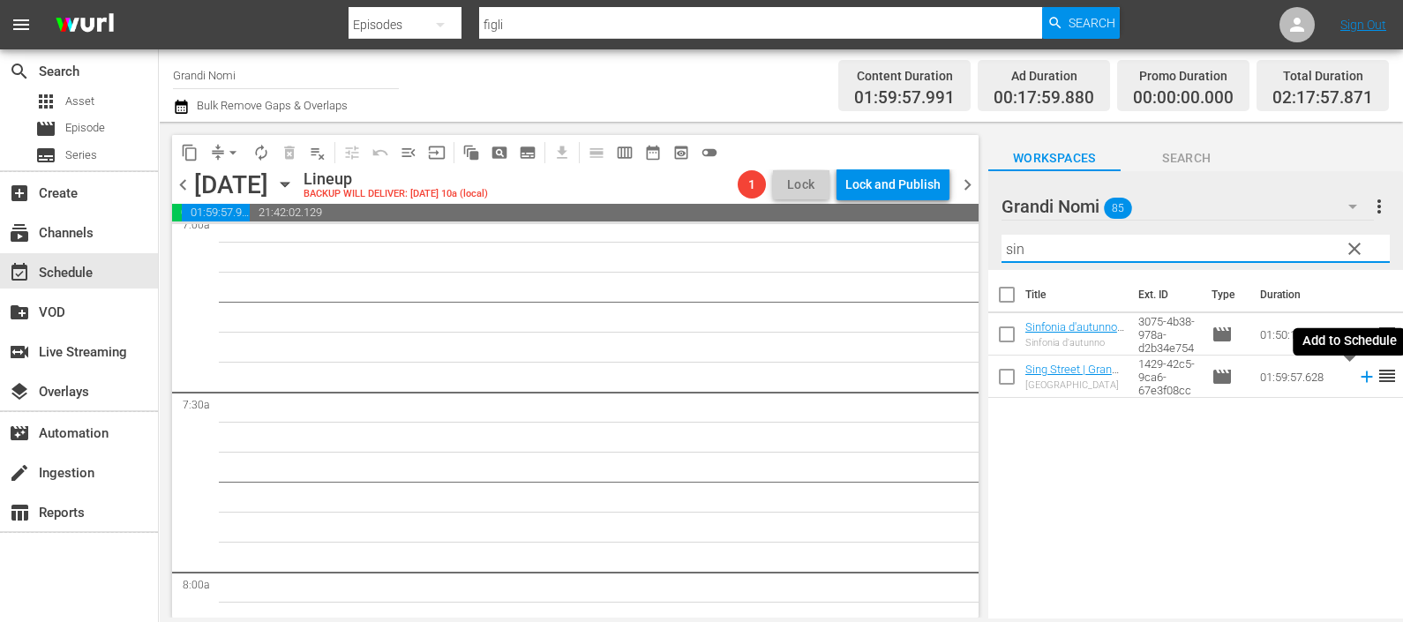
click at [1357, 375] on icon at bounding box center [1366, 376] width 19 height 19
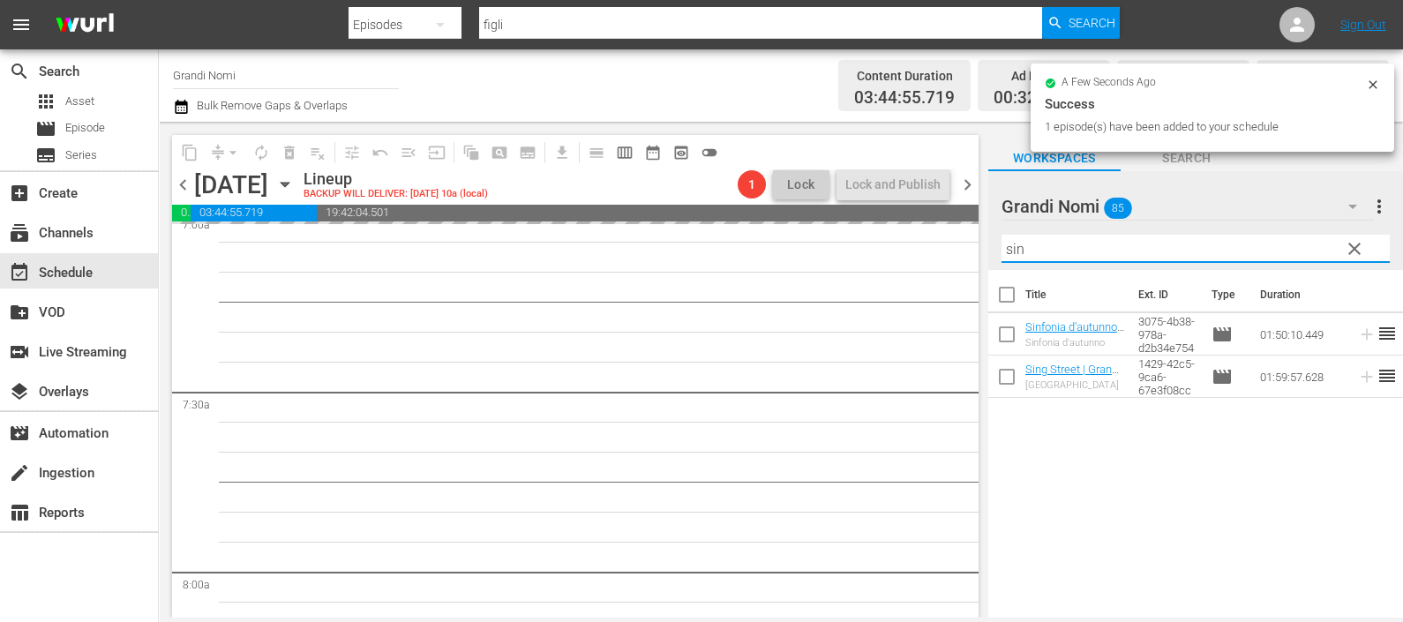
drag, startPoint x: 1076, startPoint y: 246, endPoint x: 971, endPoint y: 261, distance: 106.1
click at [971, 259] on div "content_copy compress arrow_drop_down autorenew_outlined delete_forever_outline…" at bounding box center [781, 370] width 1244 height 496
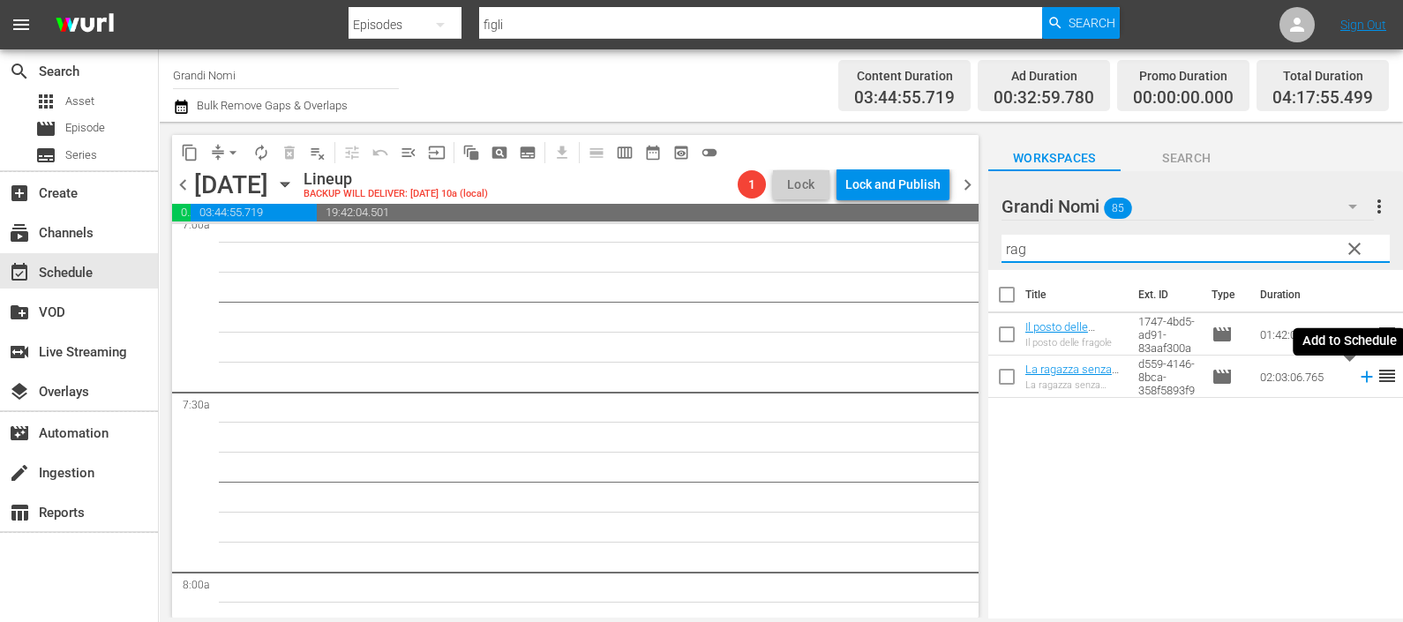
click at [1360, 376] on icon at bounding box center [1365, 376] width 11 height 11
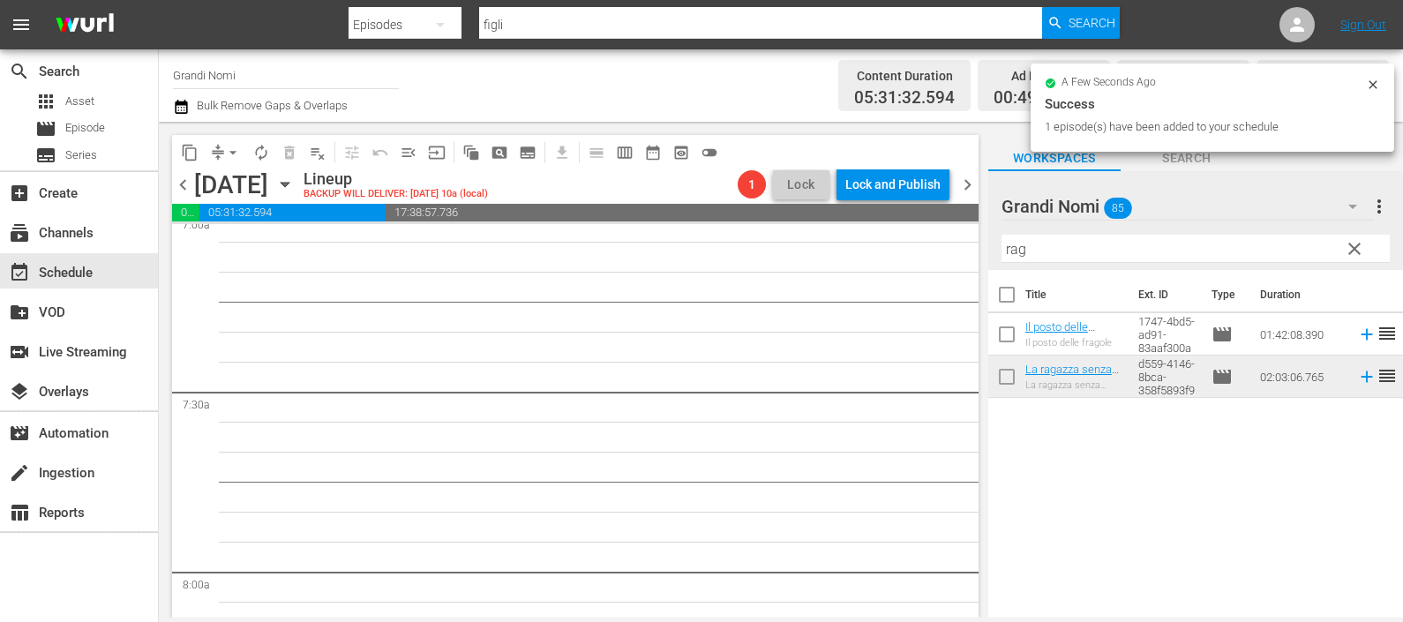
scroll to position [2502, 0]
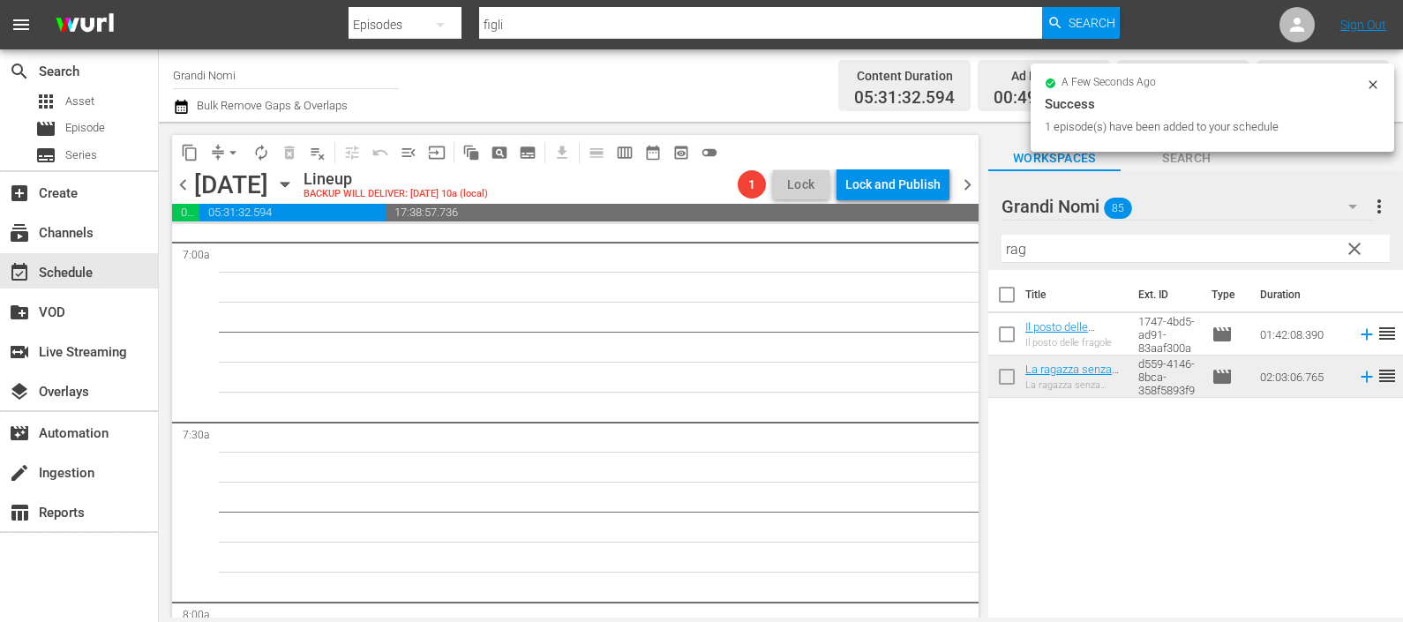
drag, startPoint x: 1039, startPoint y: 251, endPoint x: 978, endPoint y: 255, distance: 61.9
click at [978, 254] on div "content_copy compress arrow_drop_down autorenew_outlined delete_forever_outline…" at bounding box center [781, 370] width 1244 height 496
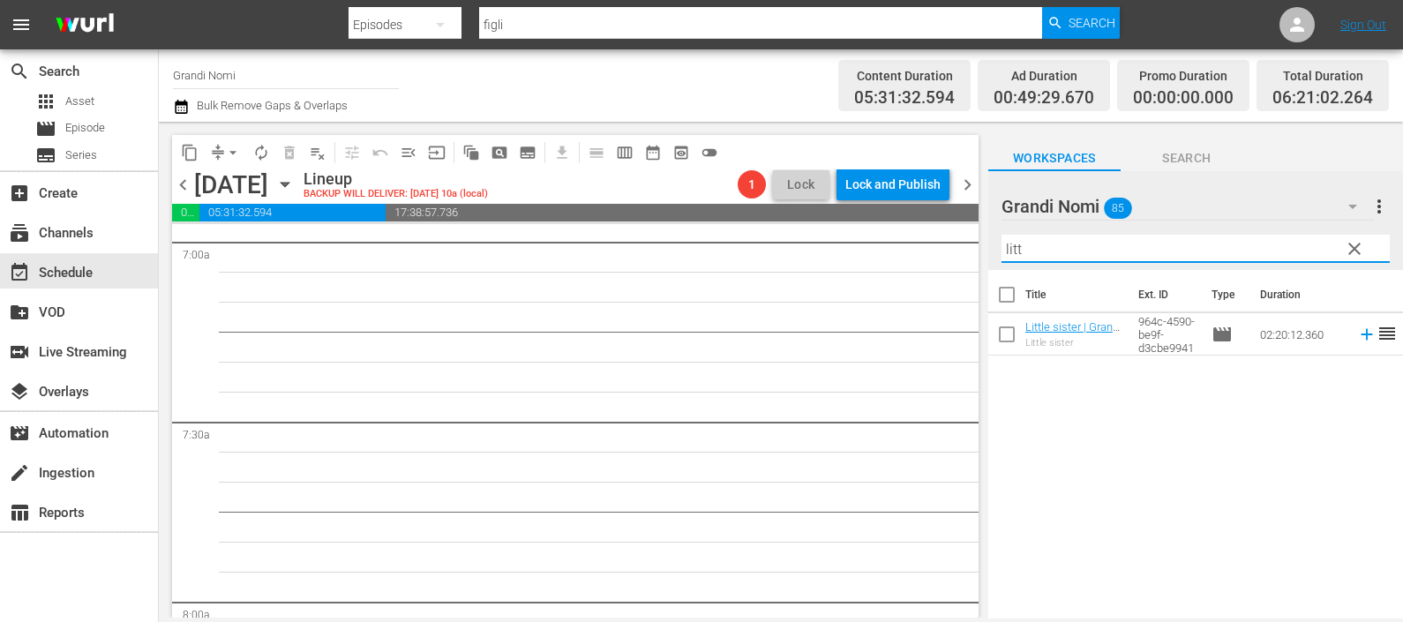
click at [1357, 327] on icon at bounding box center [1366, 334] width 19 height 19
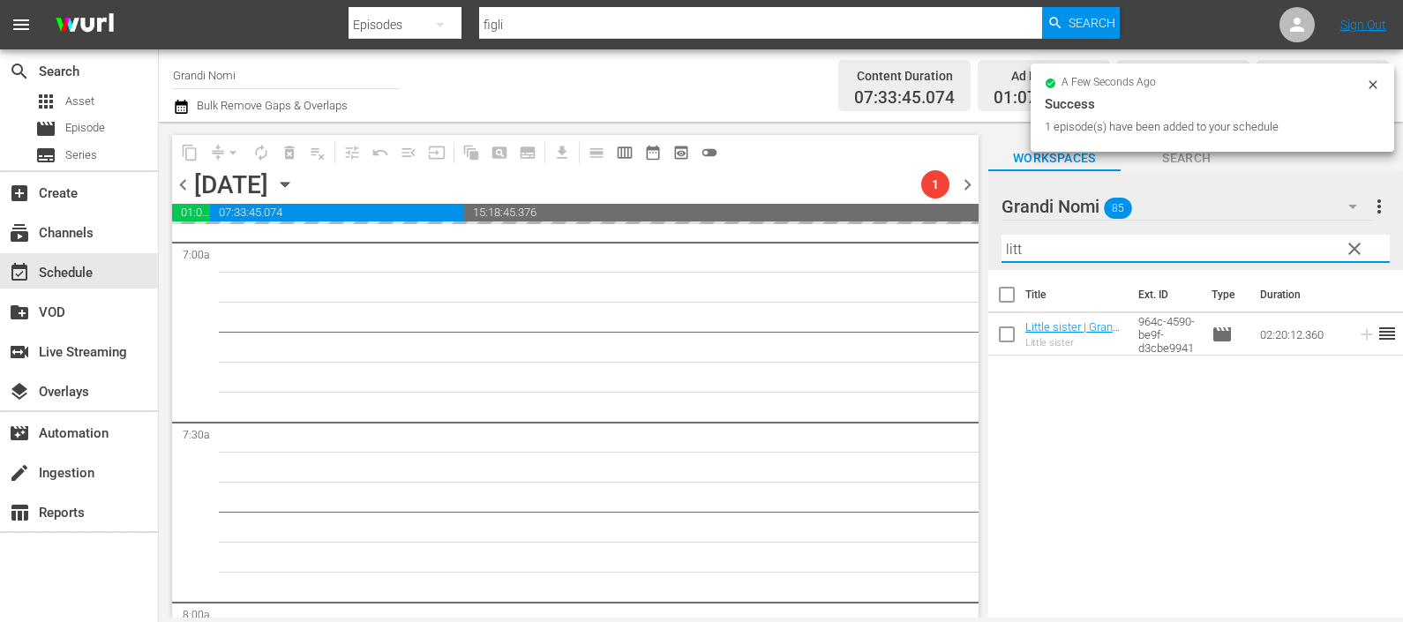
drag, startPoint x: 1010, startPoint y: 254, endPoint x: 958, endPoint y: 258, distance: 52.2
click at [958, 258] on div "content_copy compress arrow_drop_down autorenew_outlined delete_forever_outline…" at bounding box center [781, 370] width 1244 height 496
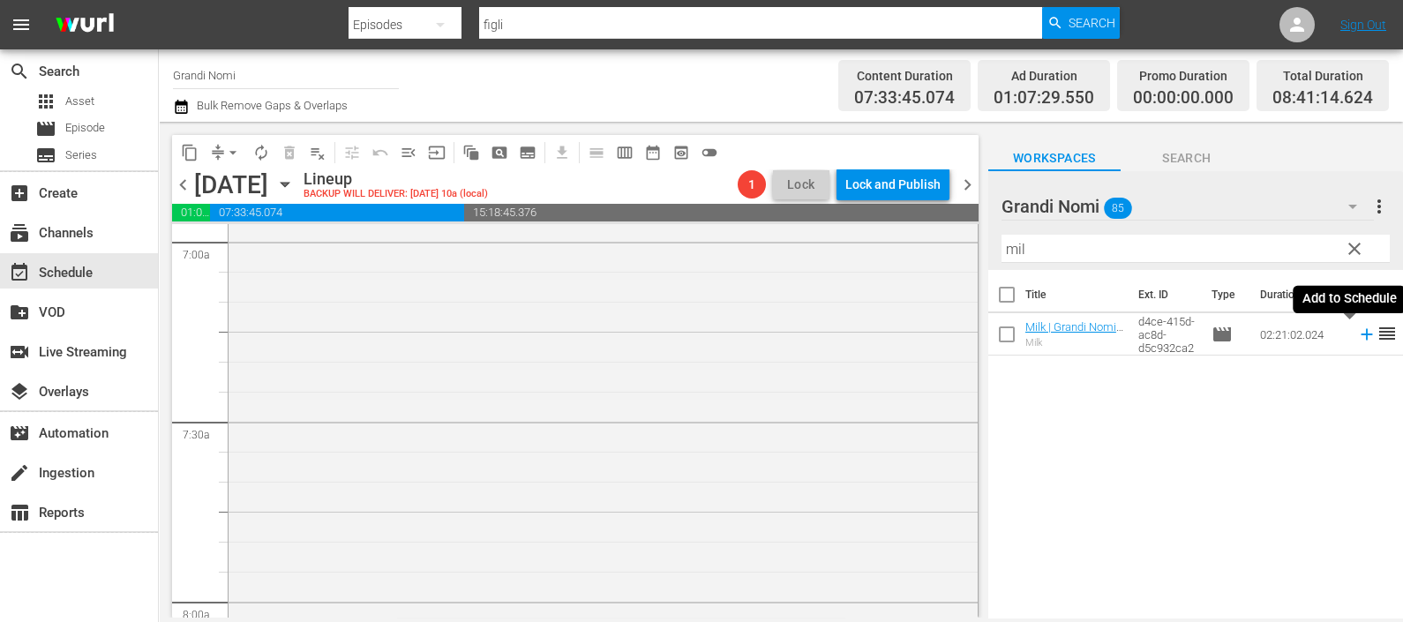
click at [1357, 335] on icon at bounding box center [1366, 334] width 19 height 19
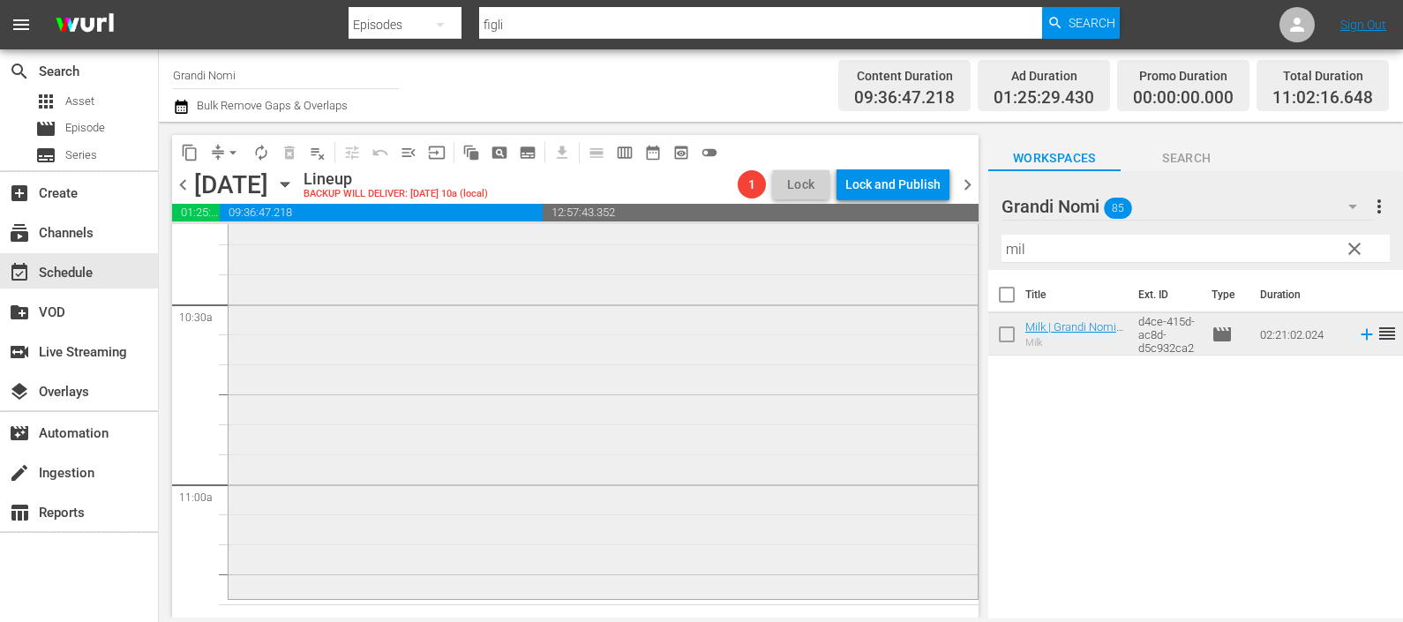
scroll to position [3750, 0]
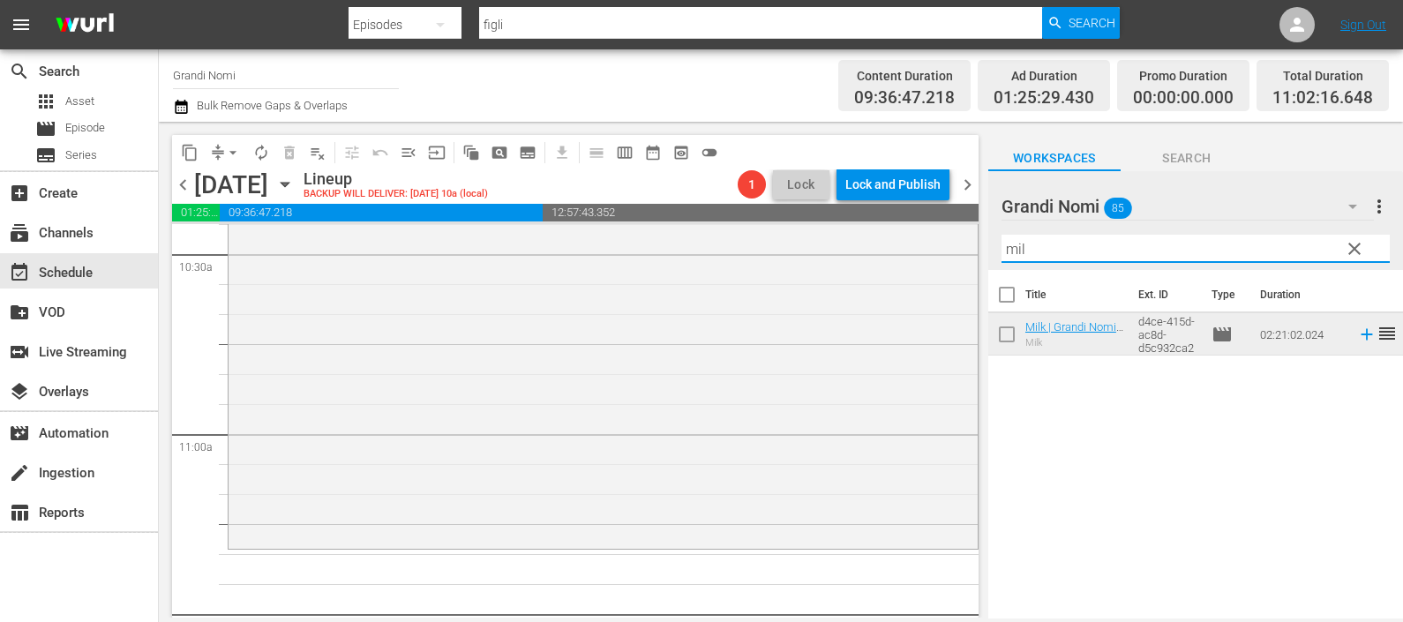
drag, startPoint x: 1030, startPoint y: 239, endPoint x: 976, endPoint y: 241, distance: 53.8
click at [976, 241] on div "content_copy compress arrow_drop_down autorenew_outlined delete_forever_outline…" at bounding box center [781, 370] width 1244 height 496
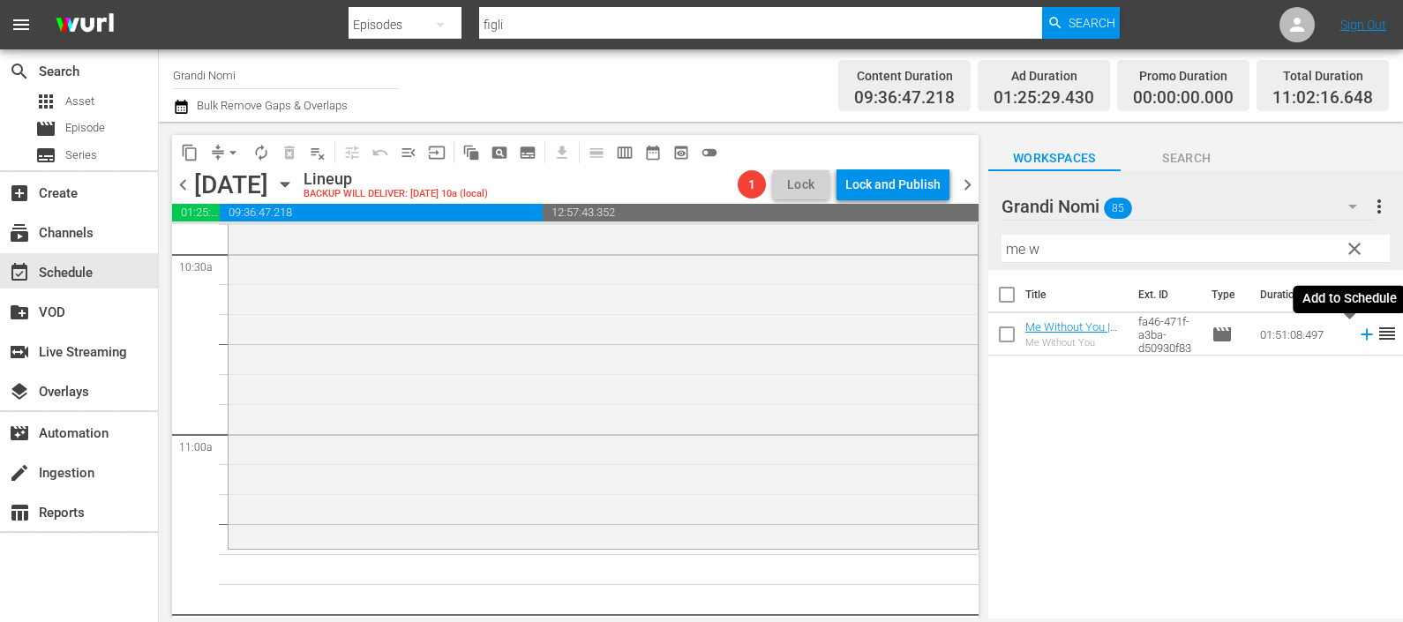
click at [1357, 334] on icon at bounding box center [1366, 334] width 19 height 19
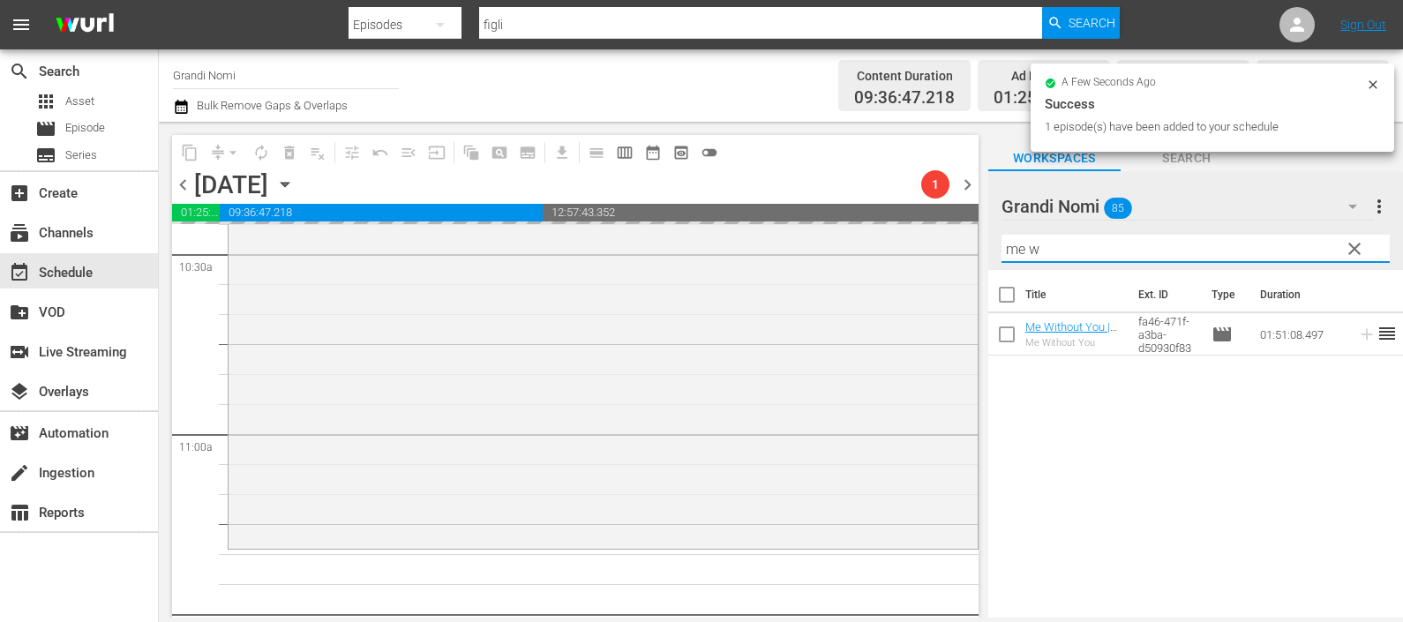
drag, startPoint x: 985, startPoint y: 247, endPoint x: 967, endPoint y: 246, distance: 17.7
click at [969, 247] on div "content_copy compress arrow_drop_down autorenew_outlined delete_forever_outline…" at bounding box center [781, 370] width 1244 height 496
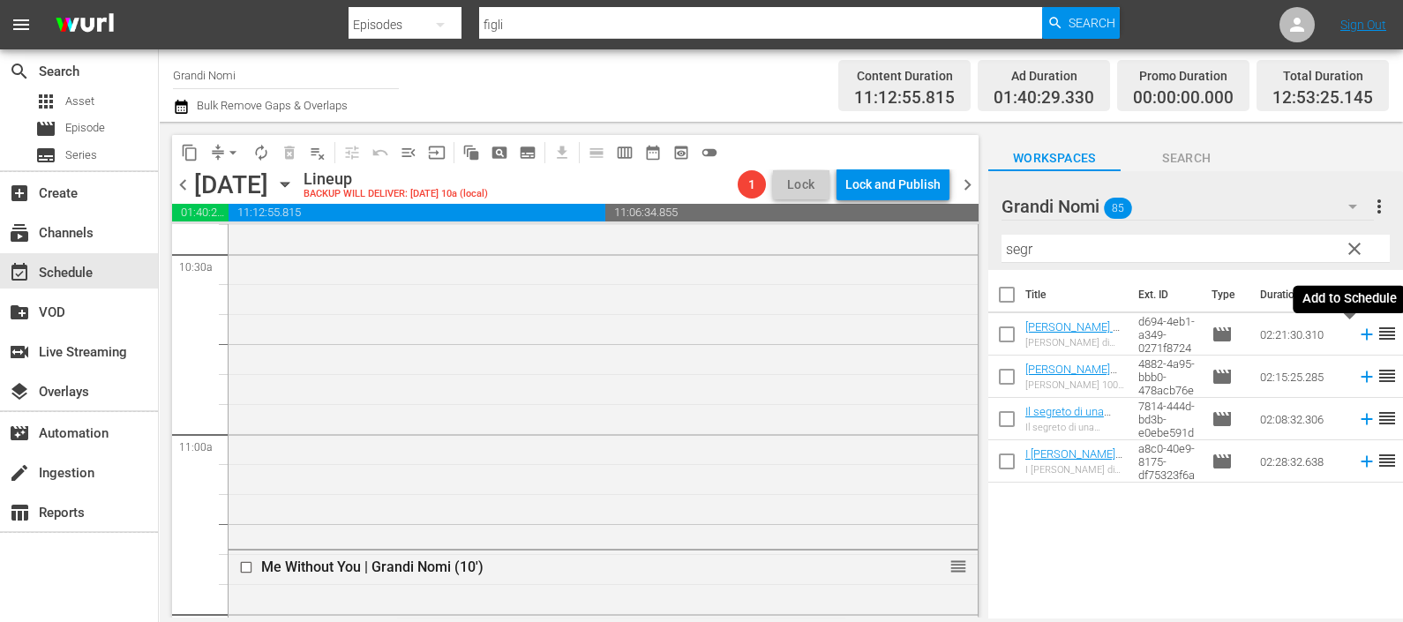
click at [1357, 333] on icon at bounding box center [1366, 334] width 19 height 19
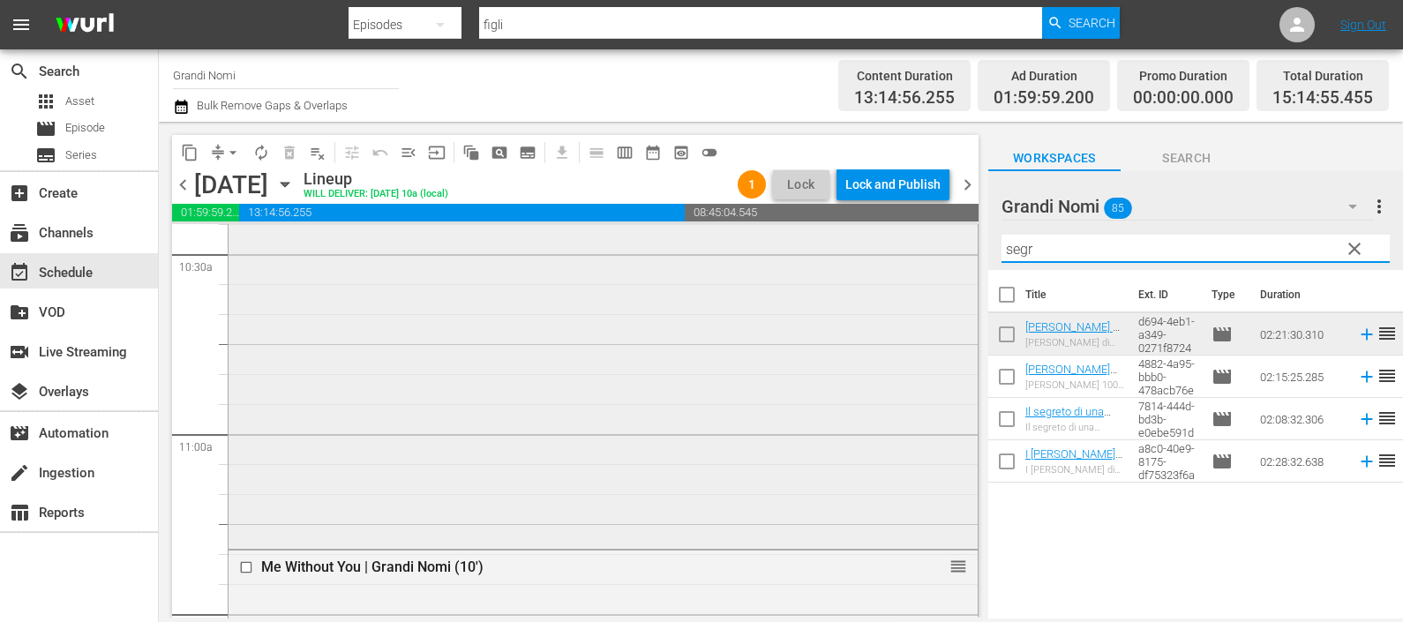
drag, startPoint x: 1090, startPoint y: 251, endPoint x: 942, endPoint y: 270, distance: 148.5
click at [947, 265] on div "content_copy compress arrow_drop_down autorenew_outlined delete_forever_outline…" at bounding box center [781, 370] width 1244 height 496
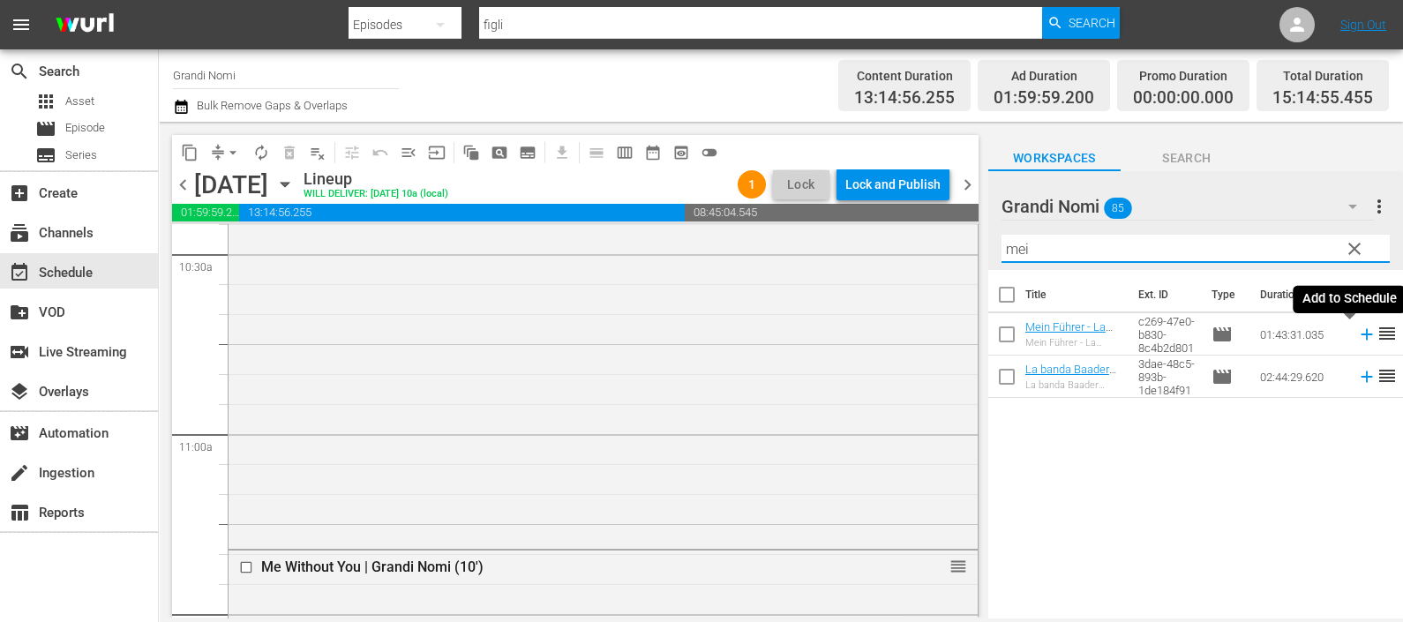
click at [1357, 337] on icon at bounding box center [1366, 334] width 19 height 19
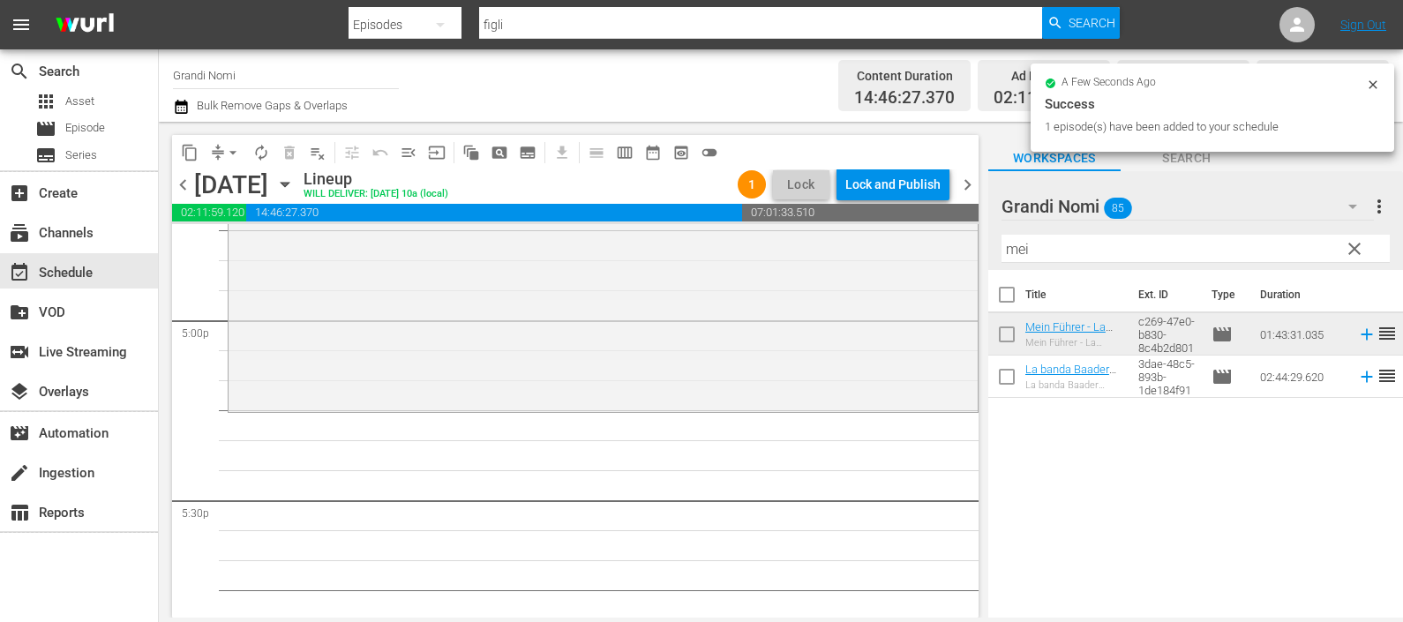
scroll to position [6285, 0]
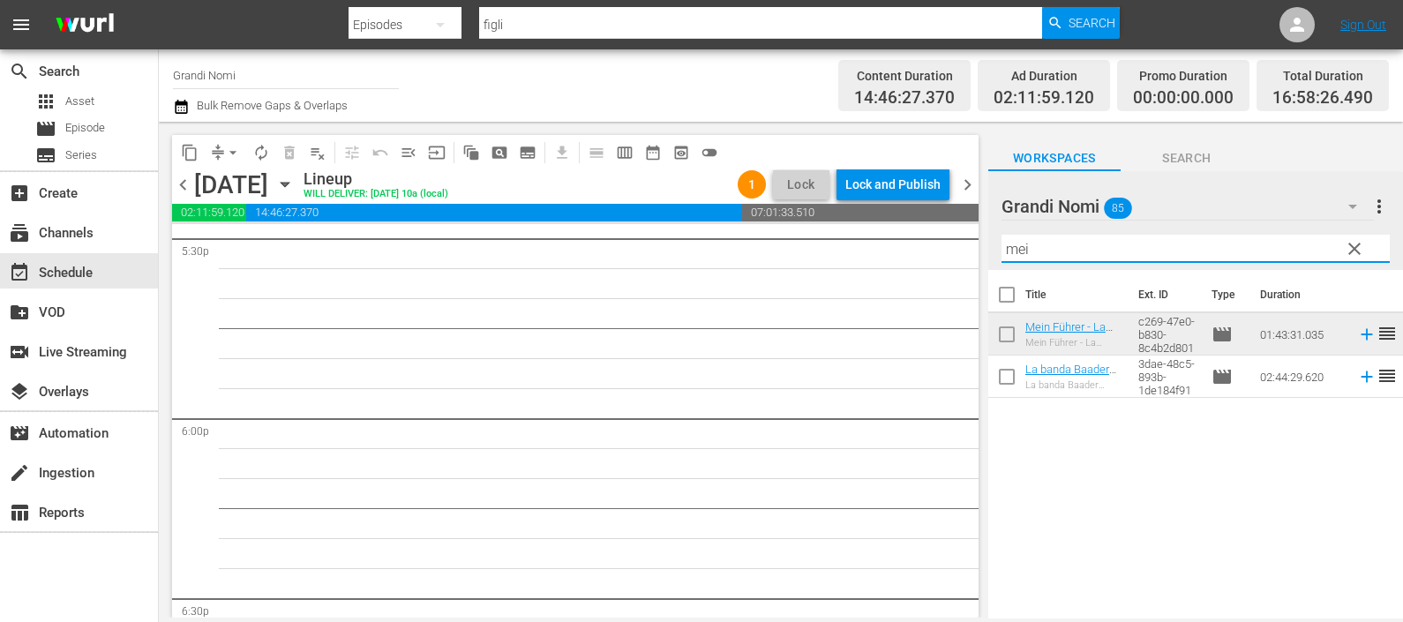
drag, startPoint x: 981, startPoint y: 240, endPoint x: 953, endPoint y: 240, distance: 28.2
click at [953, 240] on div "content_copy compress arrow_drop_down autorenew_outlined delete_forever_outline…" at bounding box center [781, 370] width 1244 height 496
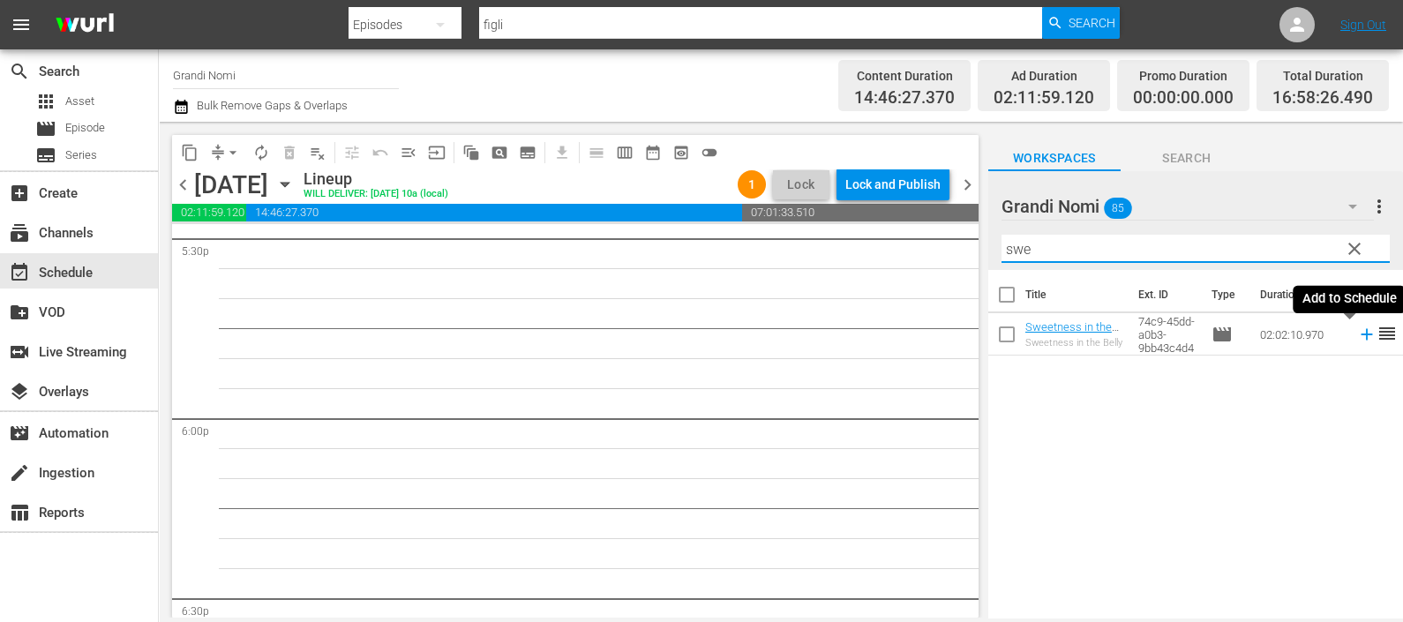
click at [1357, 331] on icon at bounding box center [1366, 334] width 19 height 19
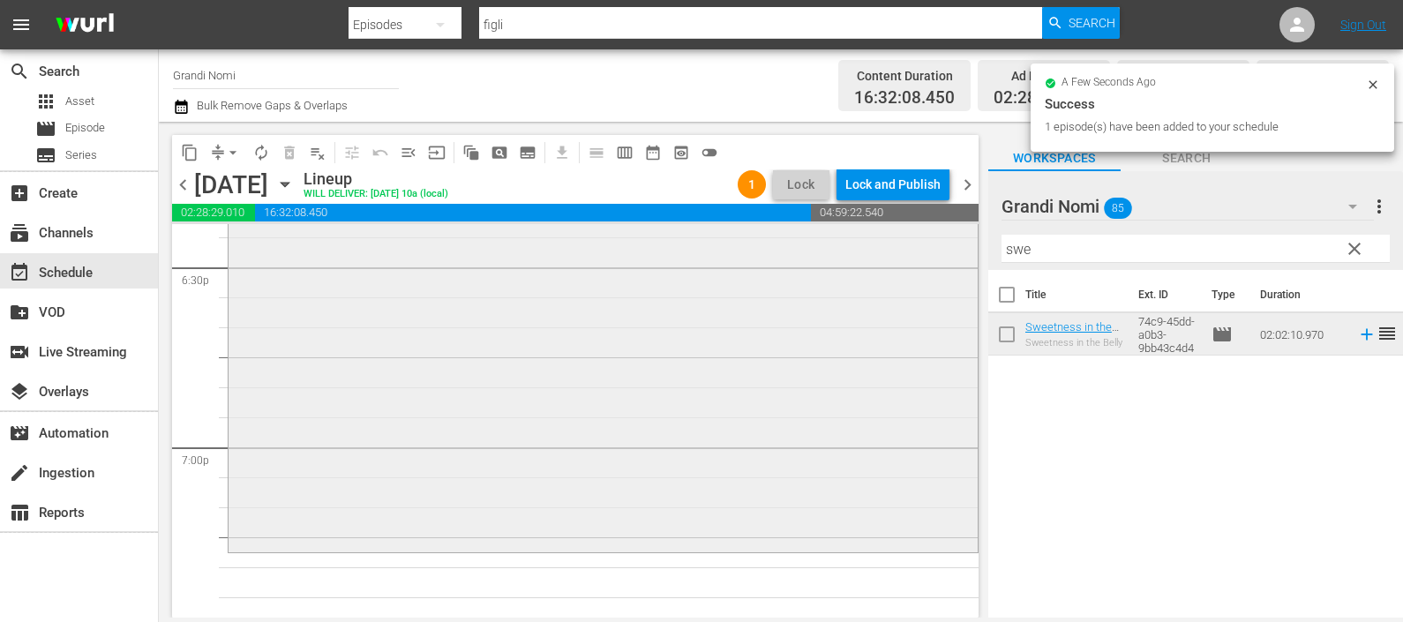
scroll to position [6727, 0]
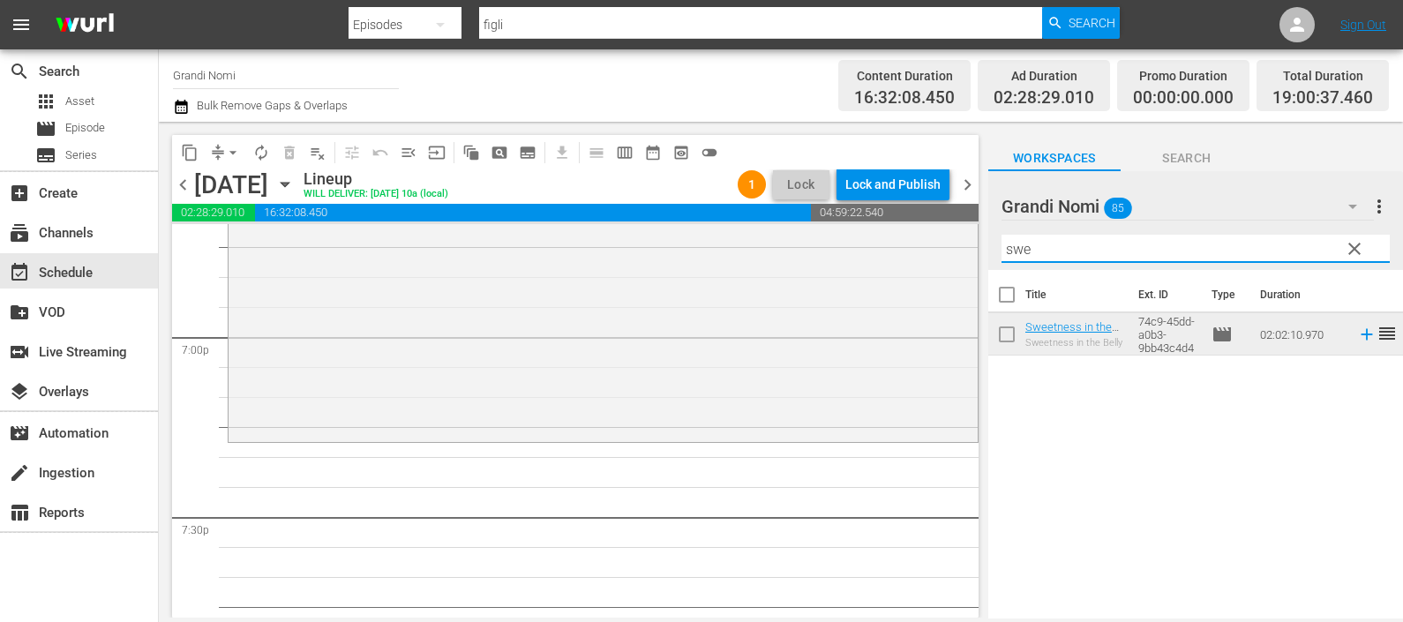
drag, startPoint x: 1015, startPoint y: 239, endPoint x: 963, endPoint y: 238, distance: 51.2
click at [965, 236] on div "content_copy compress arrow_drop_down autorenew_outlined delete_forever_outline…" at bounding box center [781, 370] width 1244 height 496
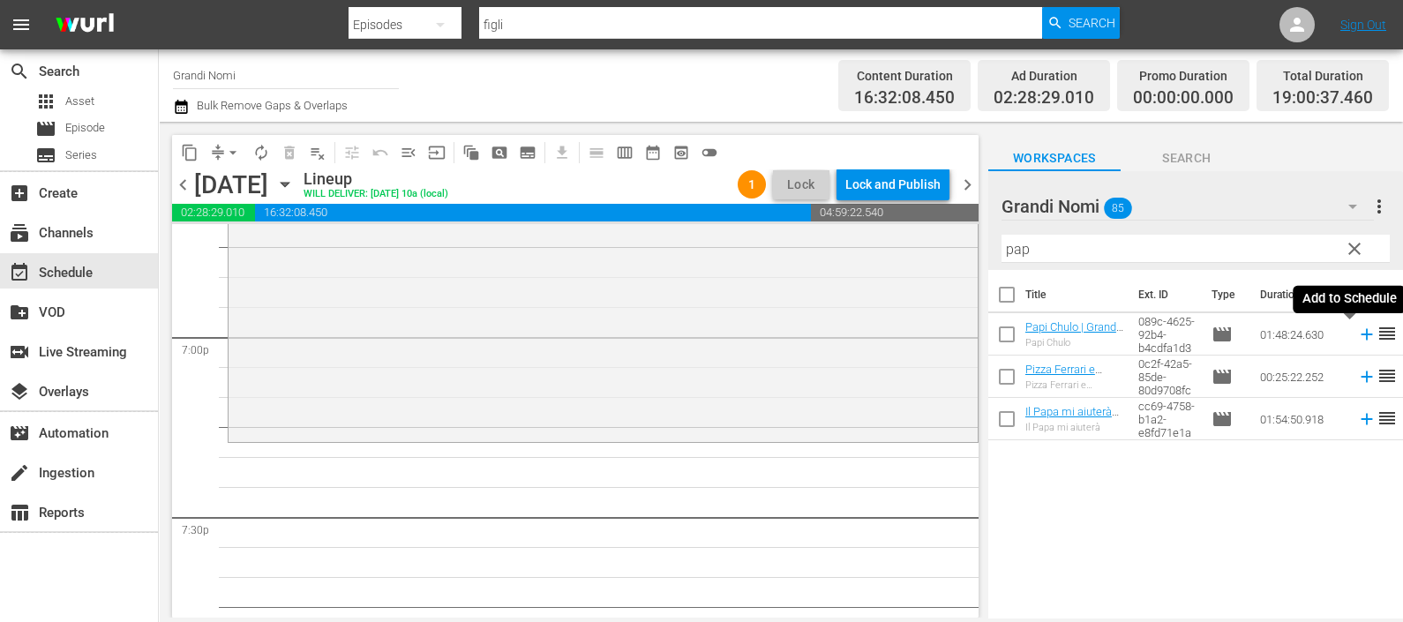
click at [1357, 335] on icon at bounding box center [1366, 334] width 19 height 19
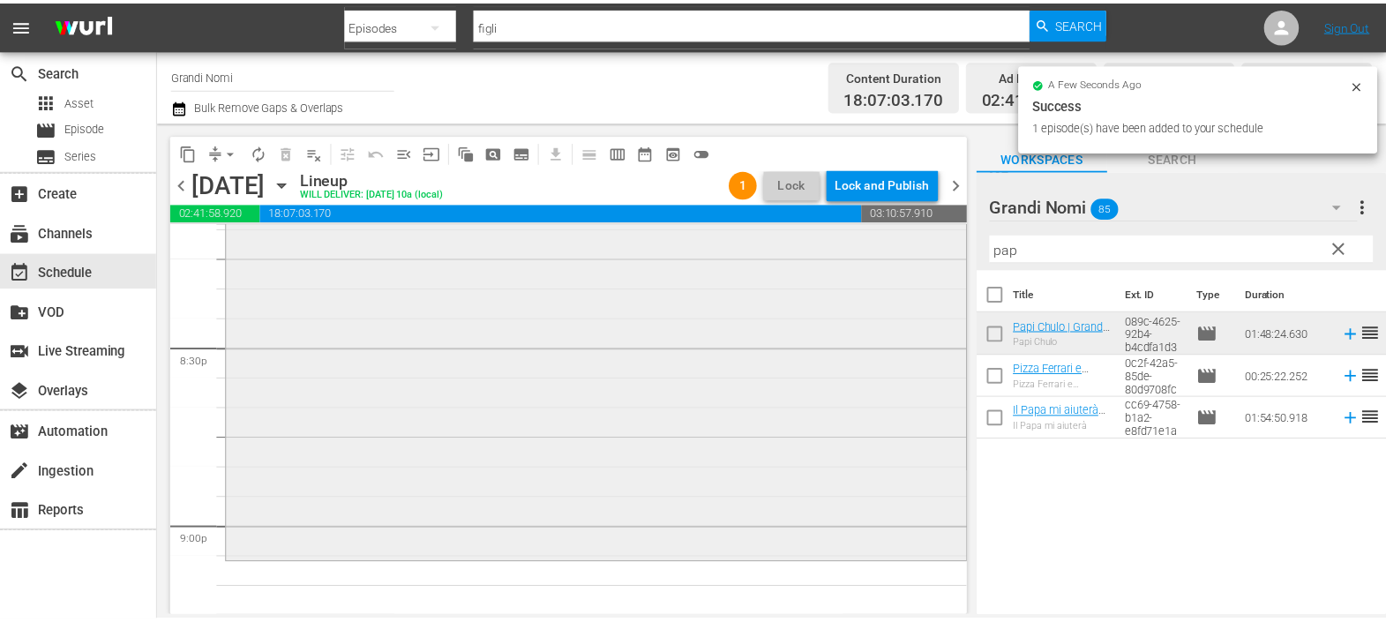
scroll to position [7389, 0]
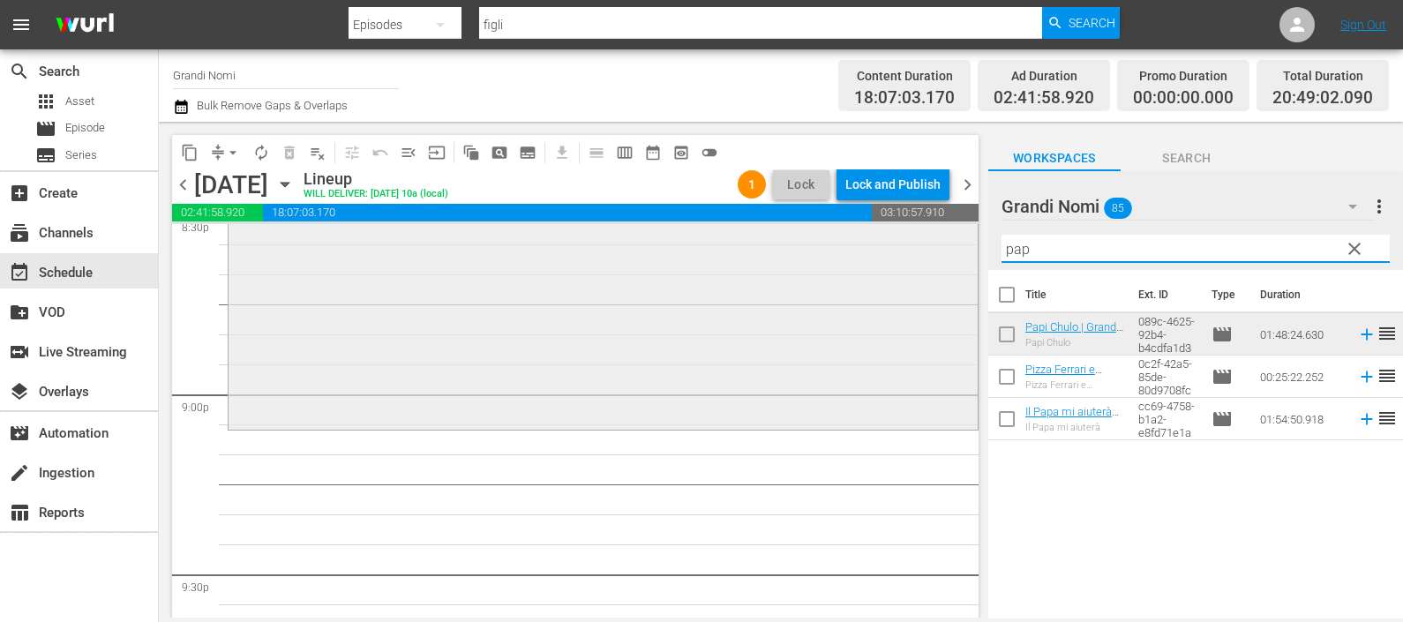
drag, startPoint x: 1031, startPoint y: 246, endPoint x: 868, endPoint y: 247, distance: 162.3
click at [869, 246] on div "content_copy compress arrow_drop_down autorenew_outlined delete_forever_outline…" at bounding box center [781, 370] width 1244 height 496
type input "seg"
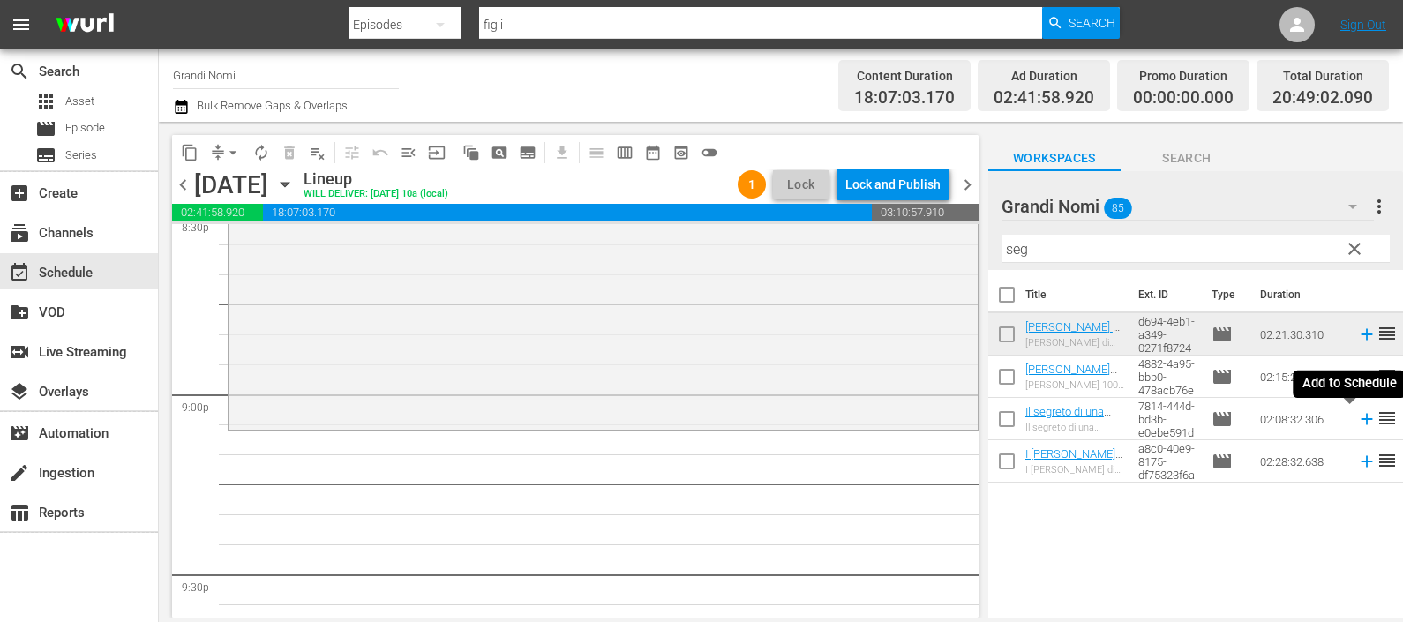
click at [1360, 419] on icon at bounding box center [1365, 419] width 11 height 11
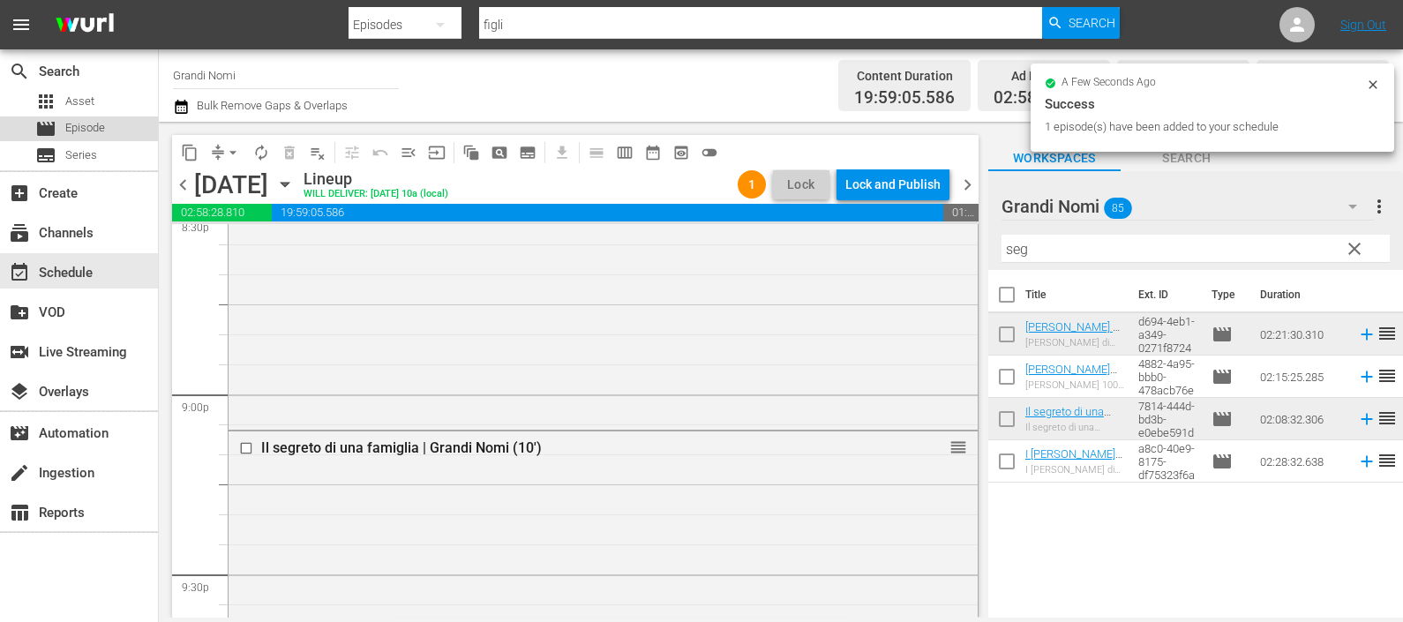
click at [109, 128] on div "movie Episode" at bounding box center [79, 128] width 158 height 25
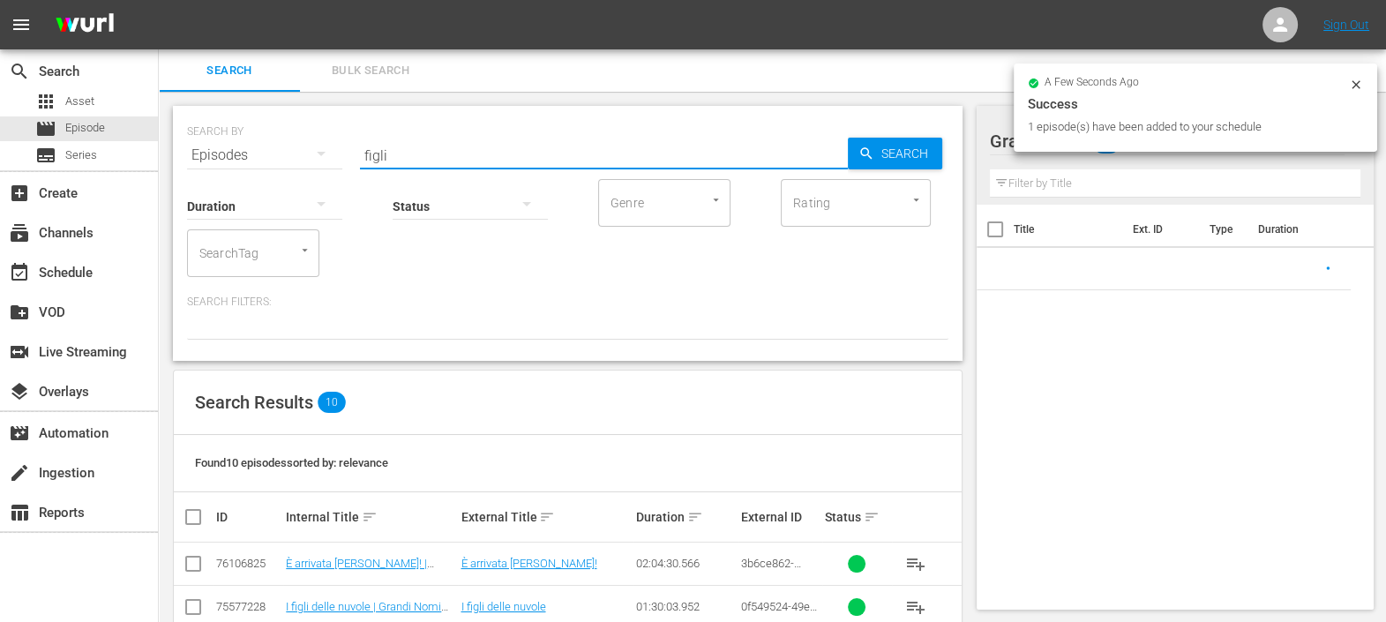
click at [483, 155] on input "figli" at bounding box center [604, 155] width 488 height 42
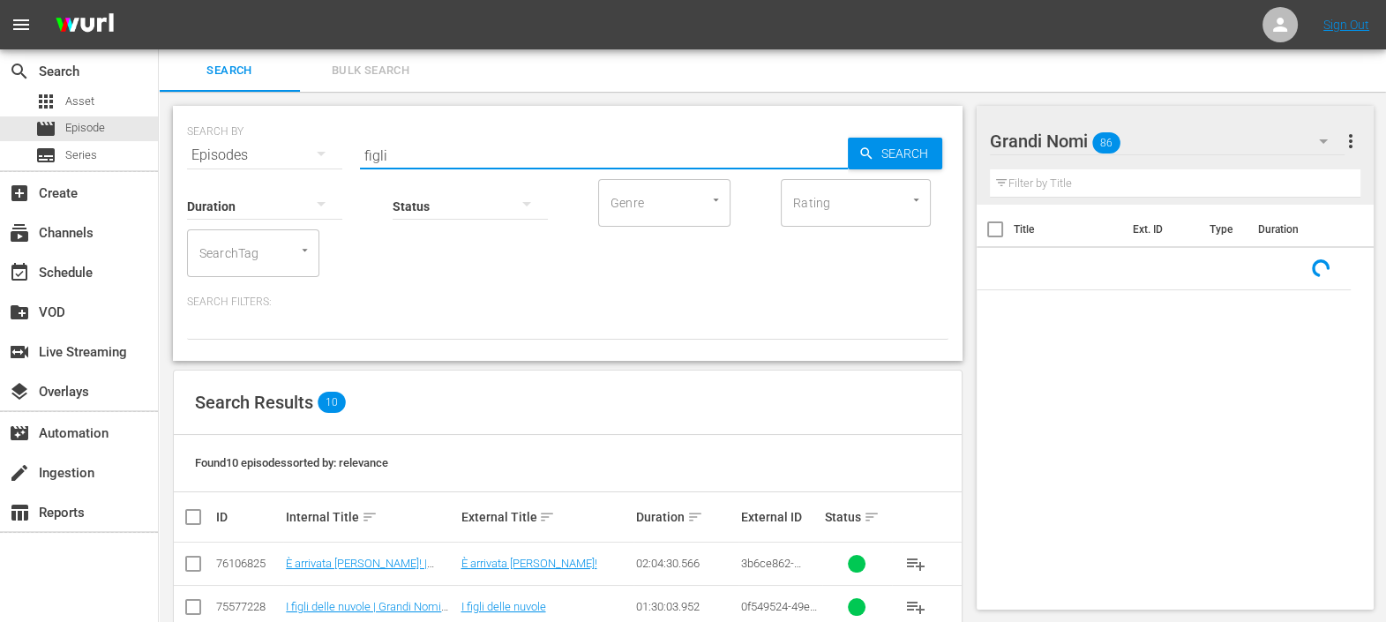
drag, startPoint x: 448, startPoint y: 152, endPoint x: 316, endPoint y: 157, distance: 132.4
click at [322, 154] on div "SEARCH BY Search By Episodes Search ID, Title, Description, Keywords, or Catego…" at bounding box center [567, 145] width 761 height 64
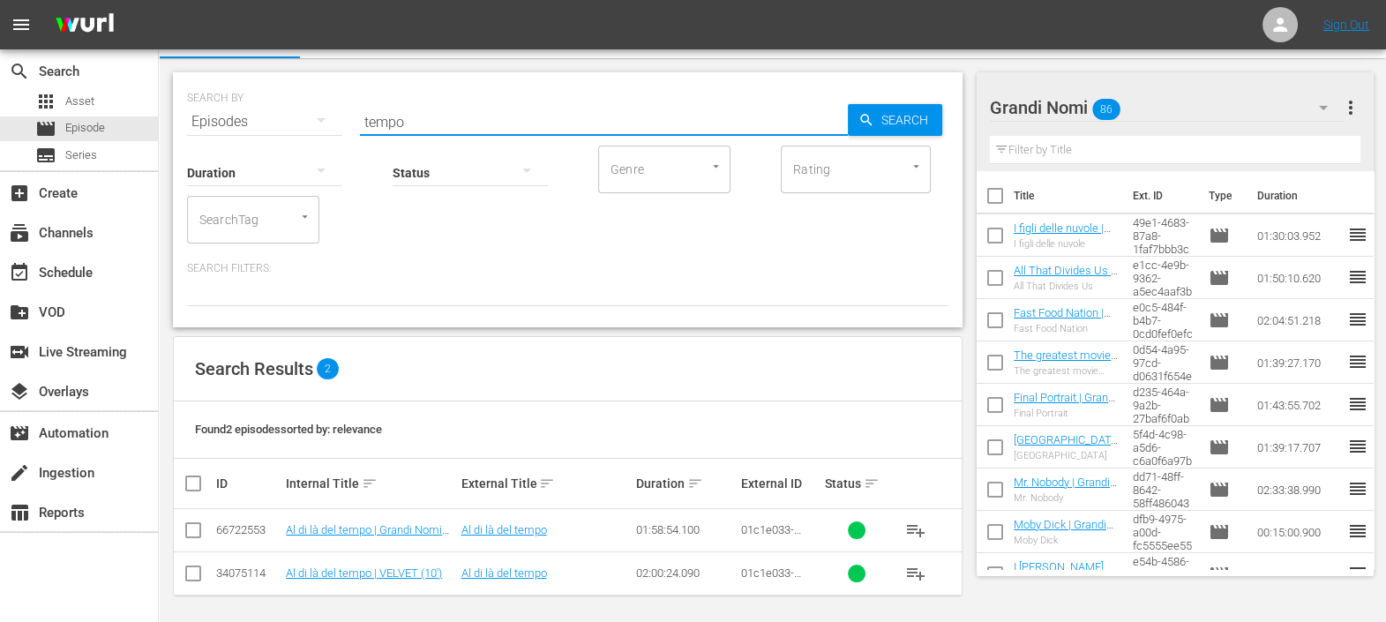
scroll to position [38, 0]
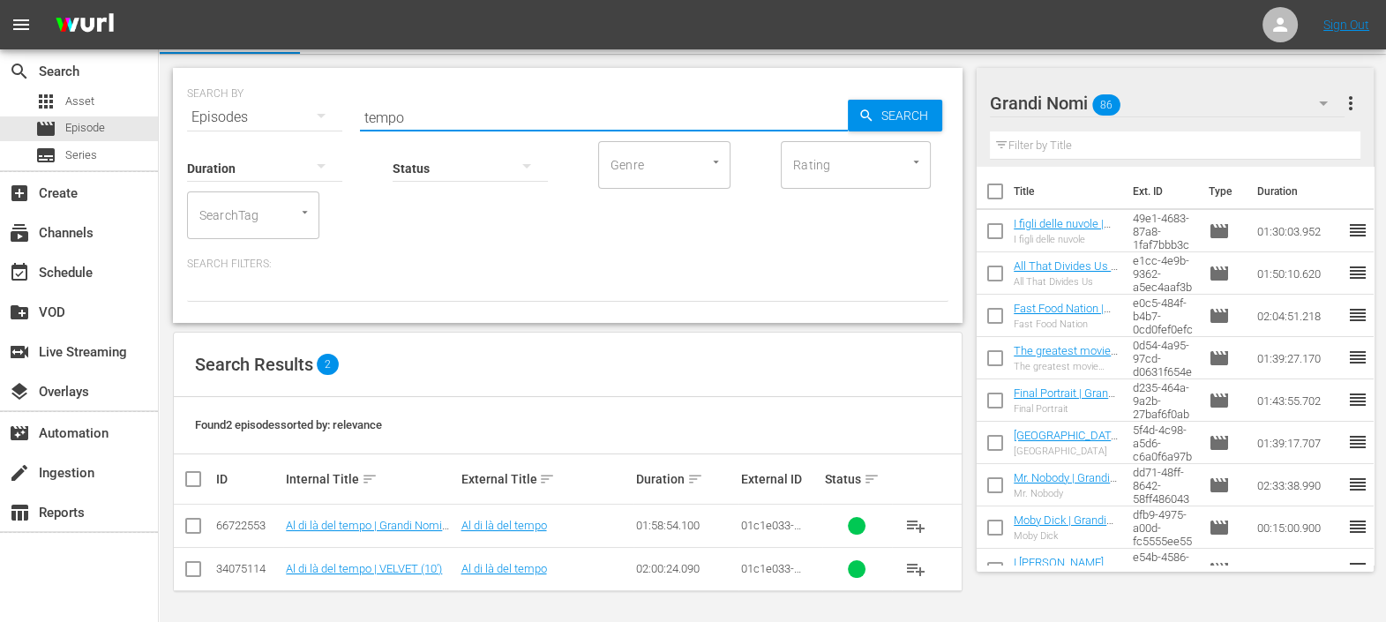
type input "tempo"
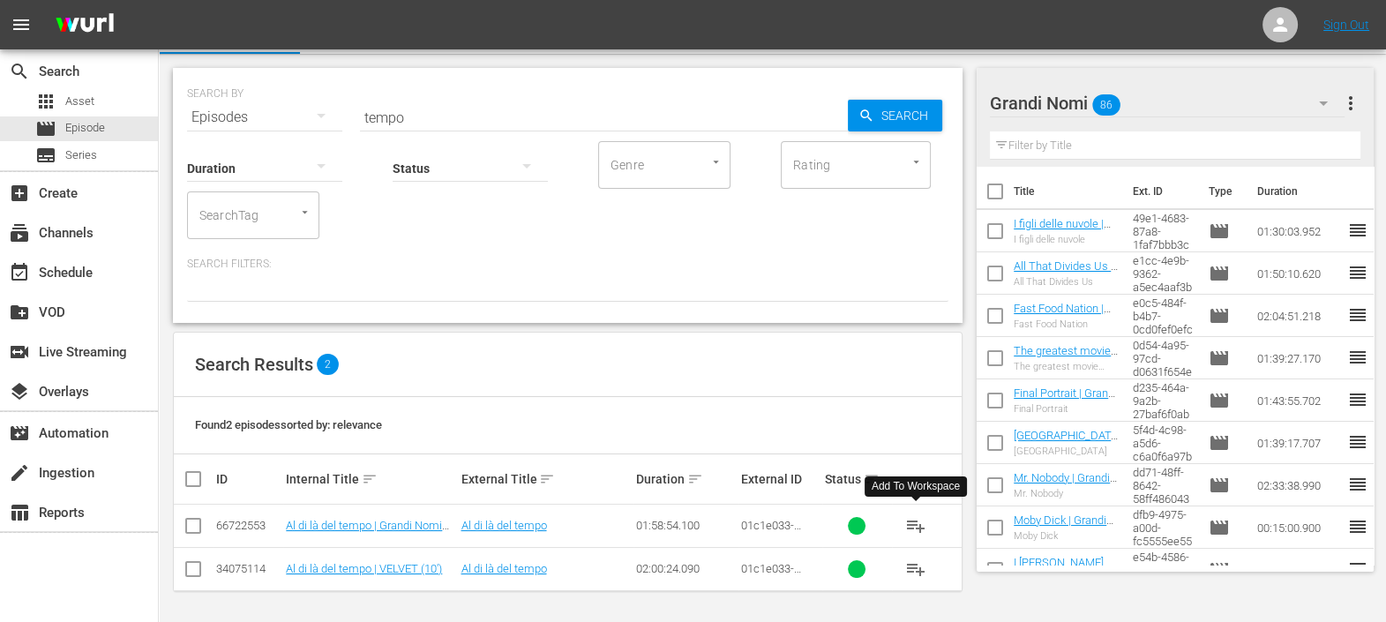
click at [918, 520] on span "playlist_add" at bounding box center [915, 525] width 21 height 21
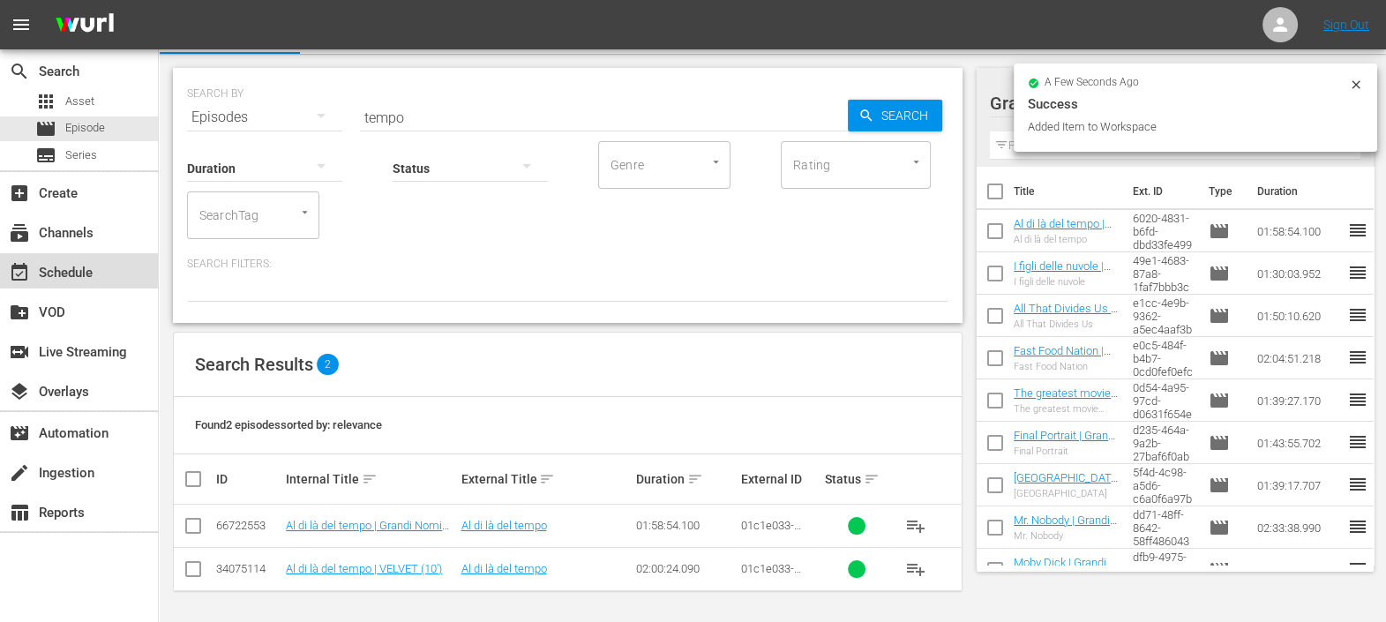
click at [79, 269] on div "event_available Schedule" at bounding box center [49, 270] width 99 height 16
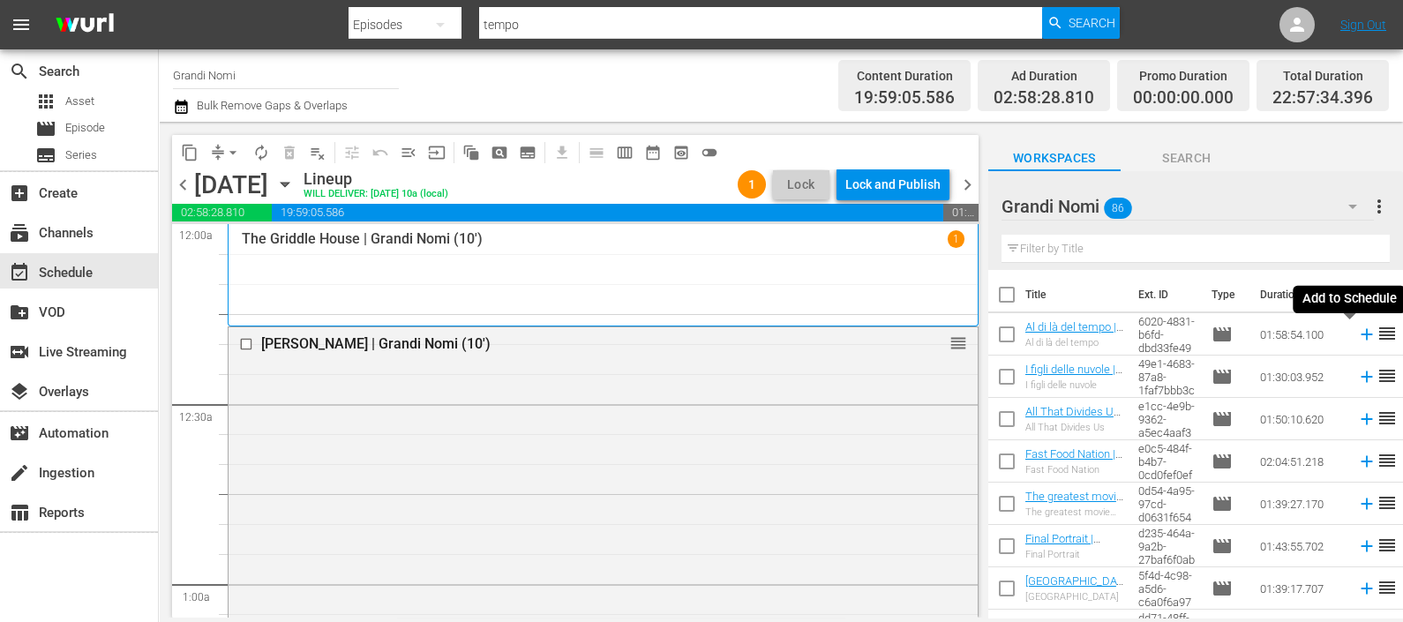
click at [1357, 334] on icon at bounding box center [1366, 334] width 19 height 19
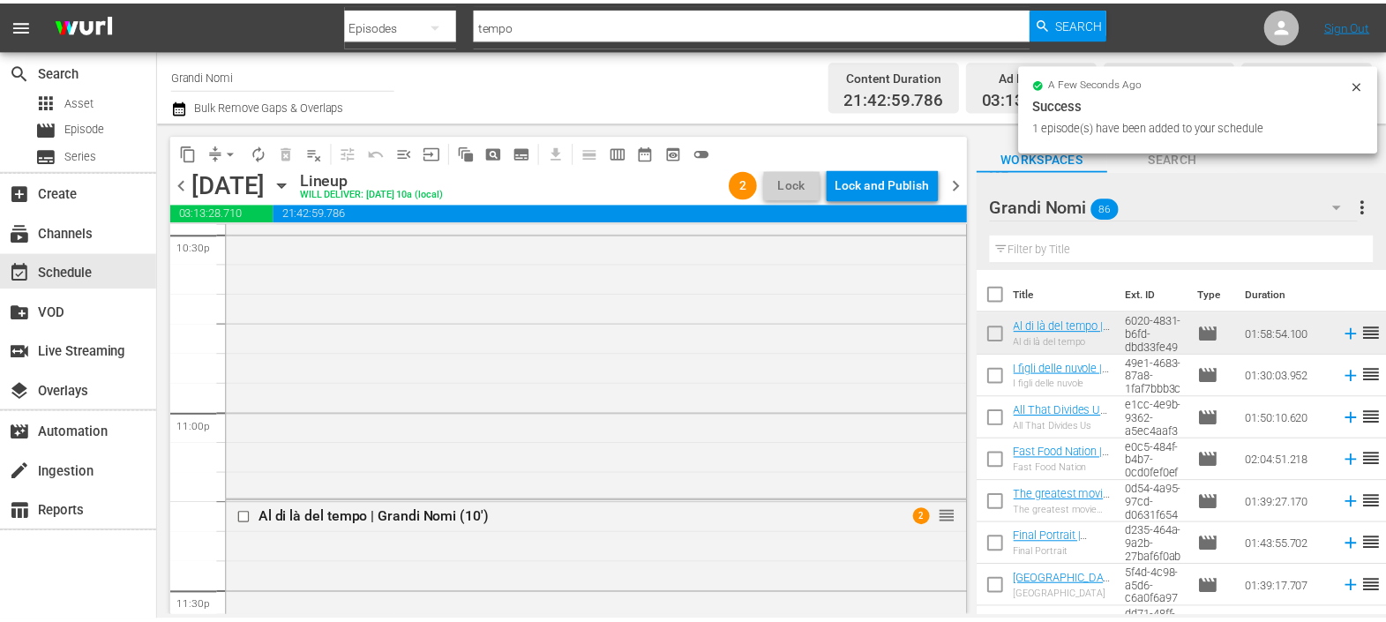
scroll to position [8109, 0]
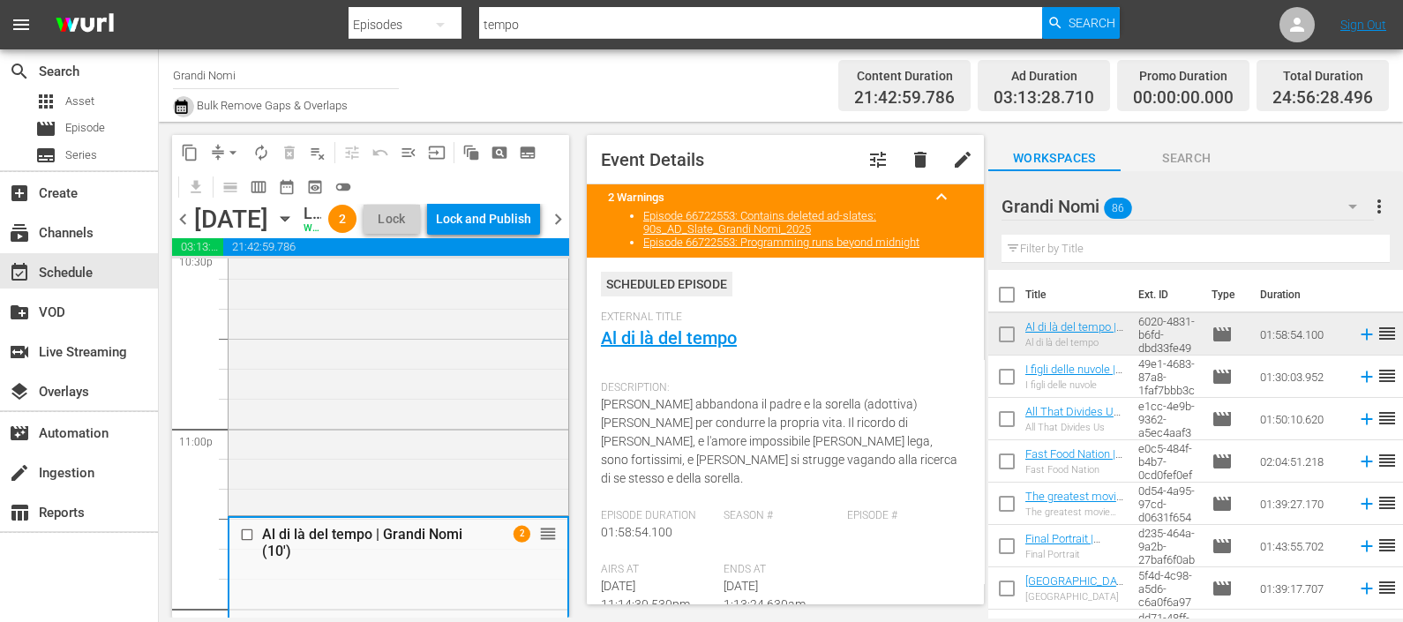
click at [190, 106] on button "button" at bounding box center [183, 106] width 21 height 21
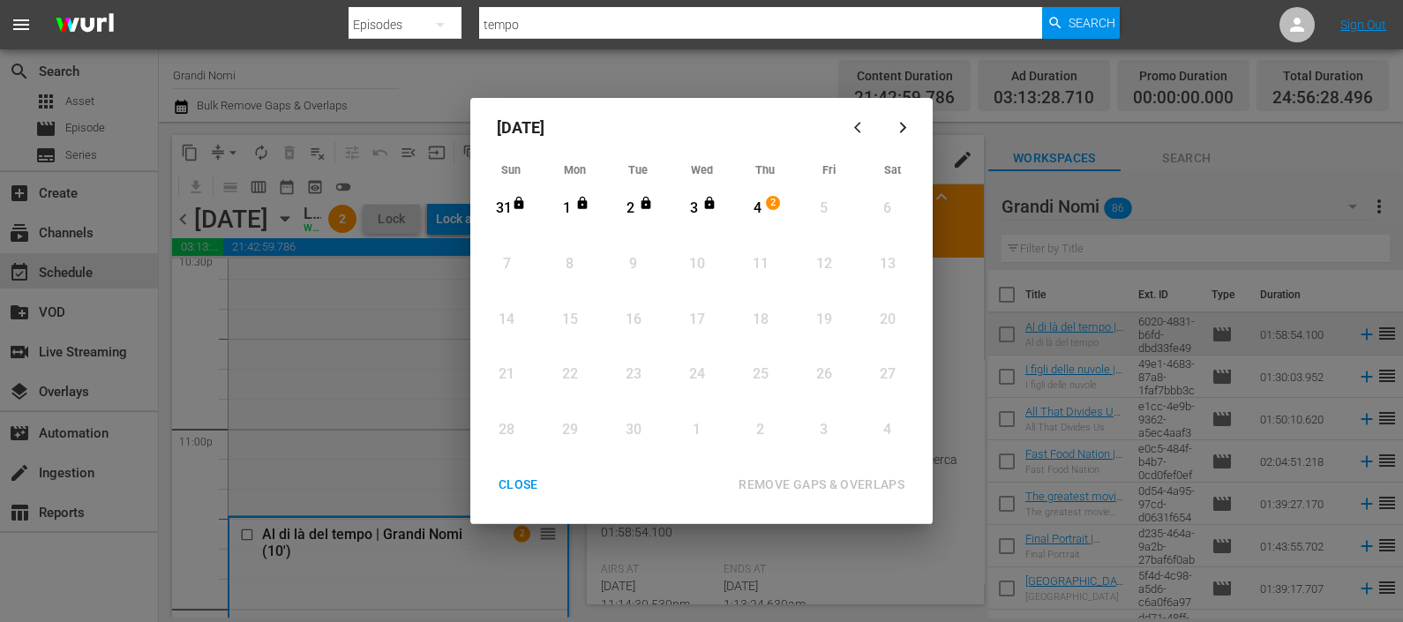
click at [751, 206] on div "4" at bounding box center [757, 209] width 22 height 20
drag, startPoint x: 783, startPoint y: 476, endPoint x: 728, endPoint y: 476, distance: 54.7
click at [782, 478] on div "REMOVE GAPS & OVERLAPS" at bounding box center [821, 485] width 194 height 22
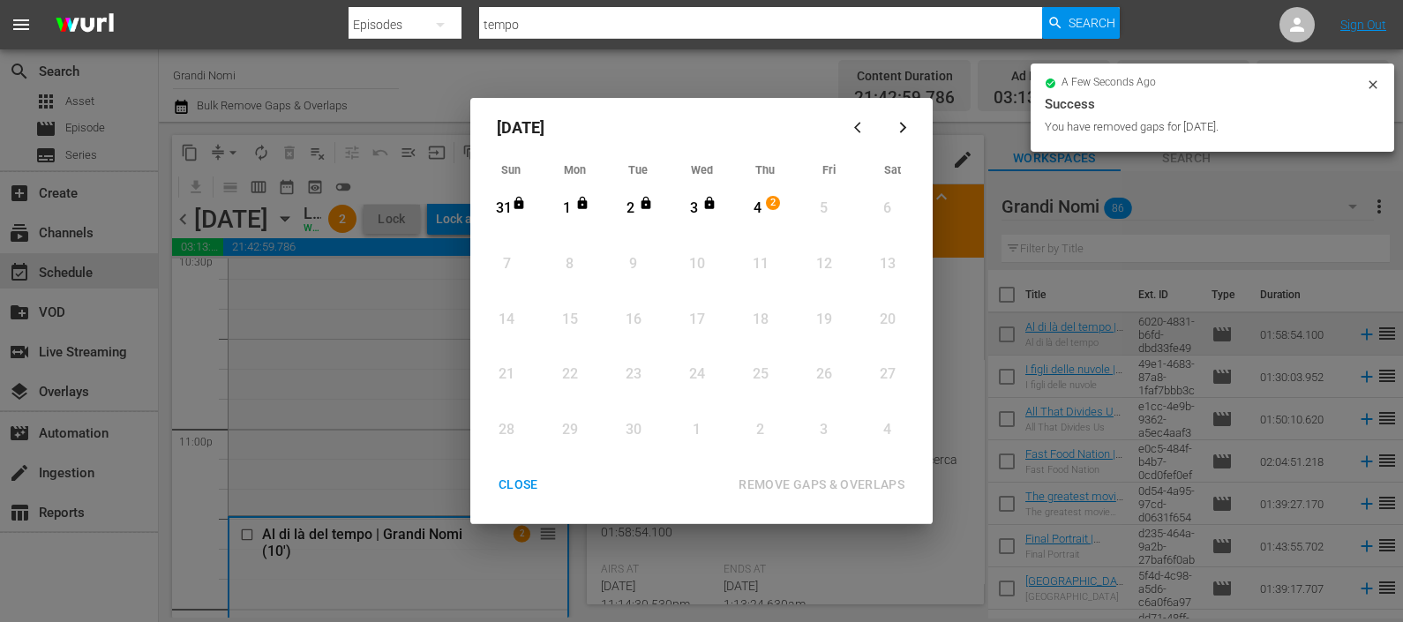
click at [506, 483] on div "CLOSE" at bounding box center [518, 485] width 68 height 22
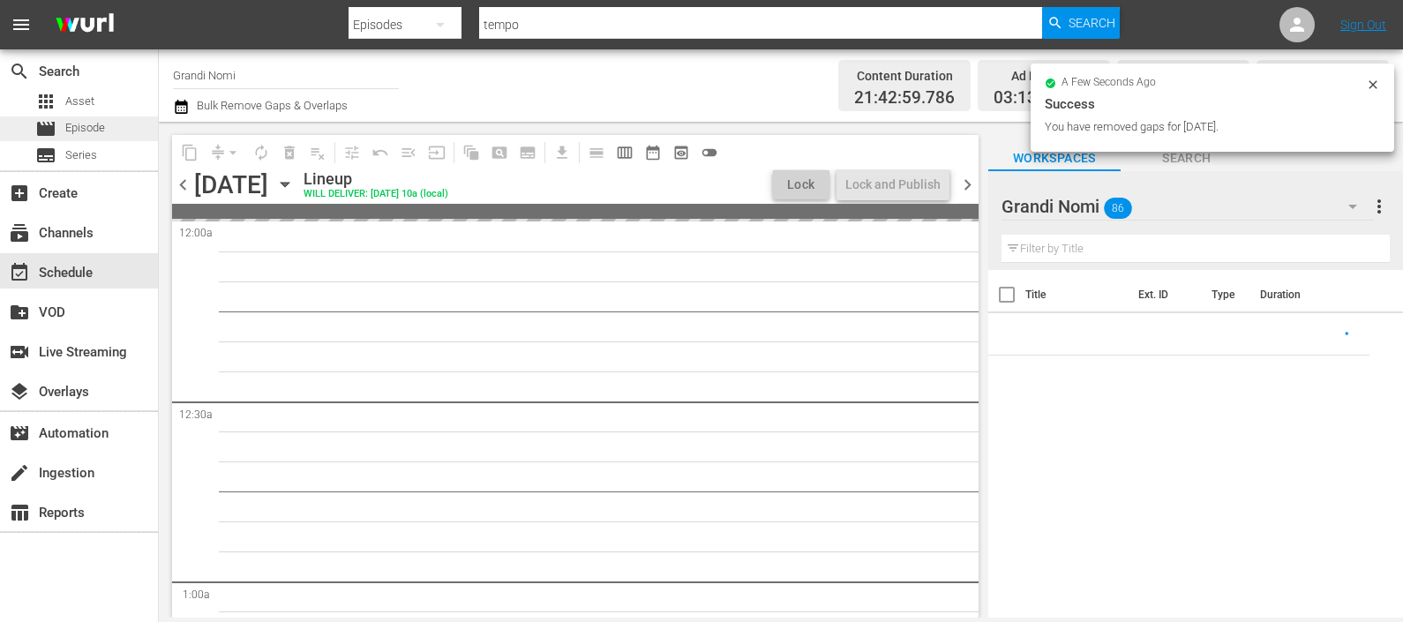
click at [88, 133] on span "Episode" at bounding box center [85, 128] width 40 height 18
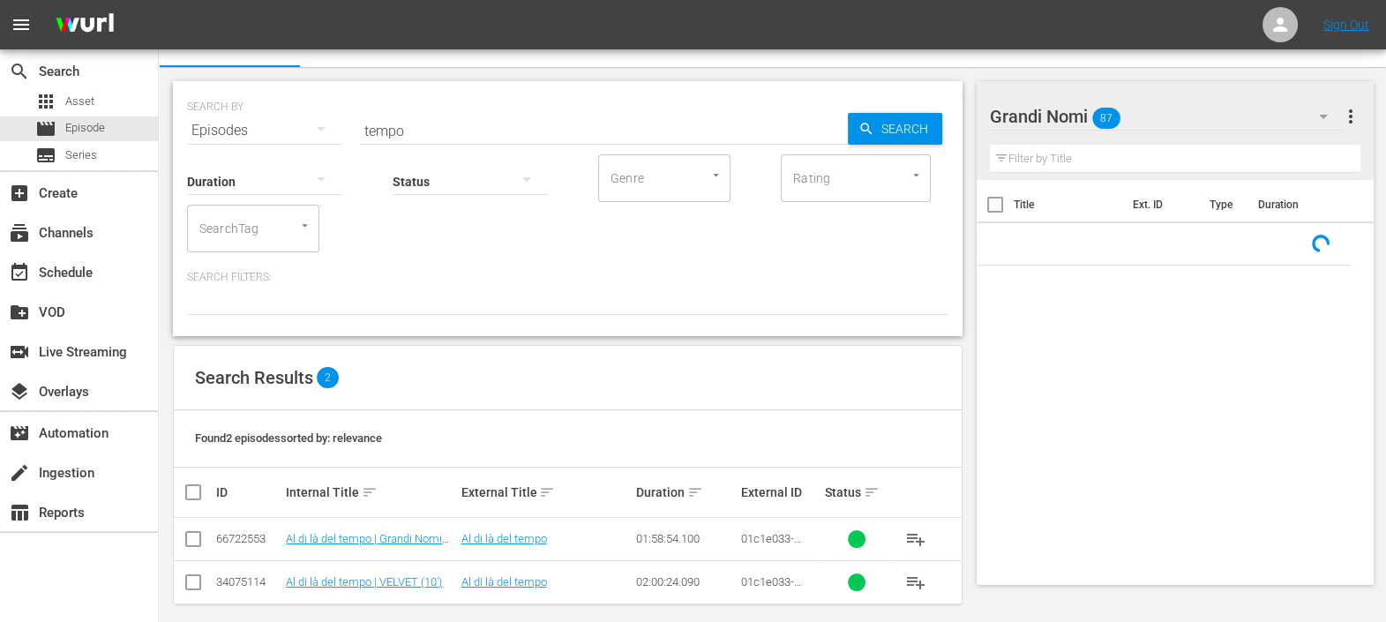
scroll to position [38, 0]
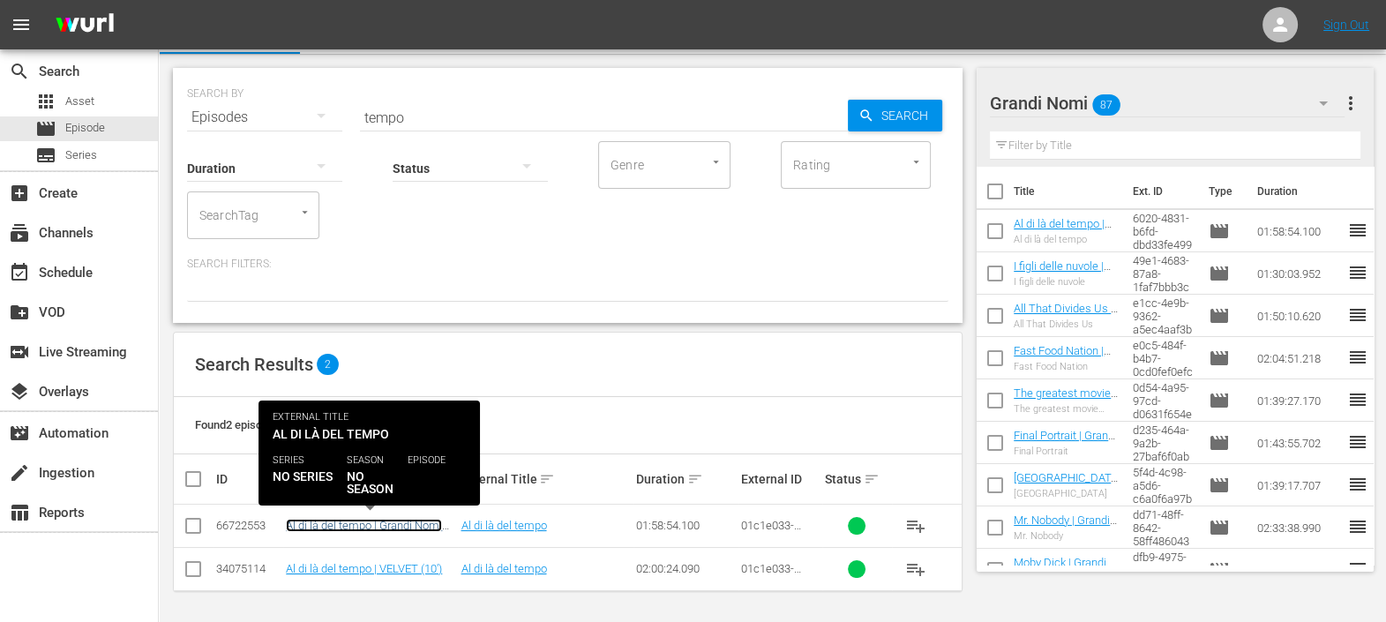
click at [386, 529] on link "Al di là del tempo | Grandi Nomi (10')" at bounding box center [364, 532] width 156 height 26
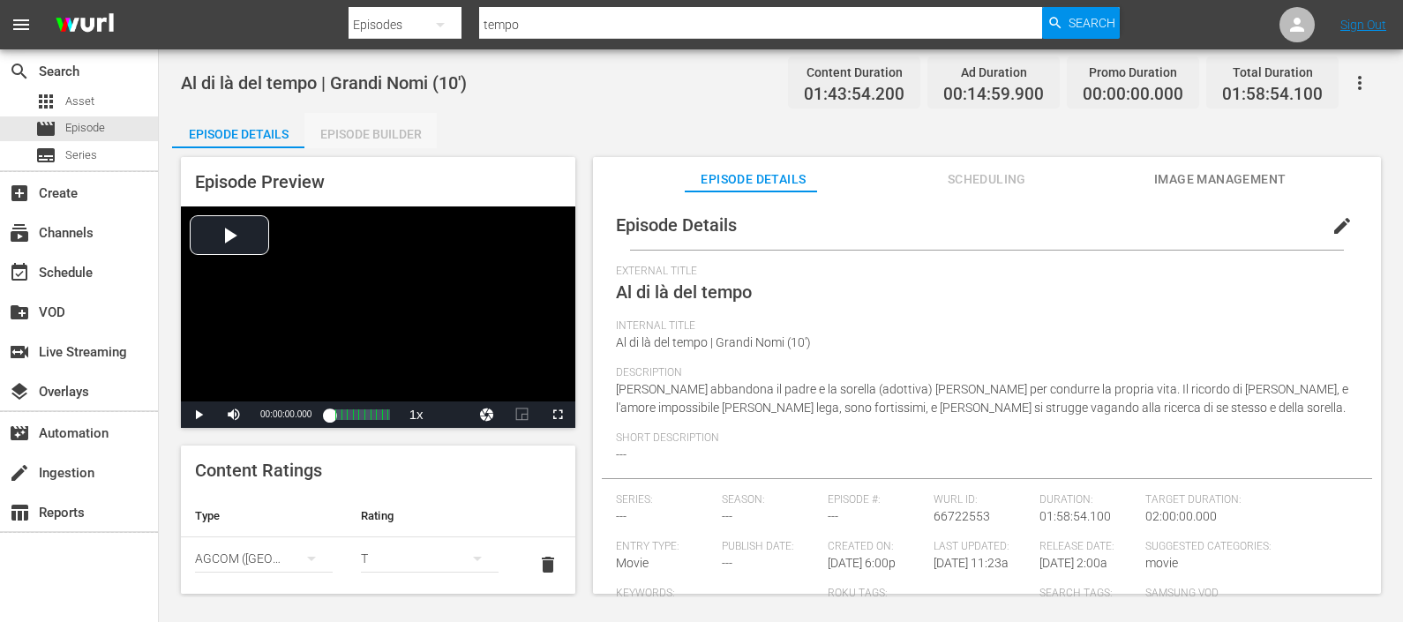
click at [372, 134] on div "Episode Builder" at bounding box center [370, 134] width 132 height 42
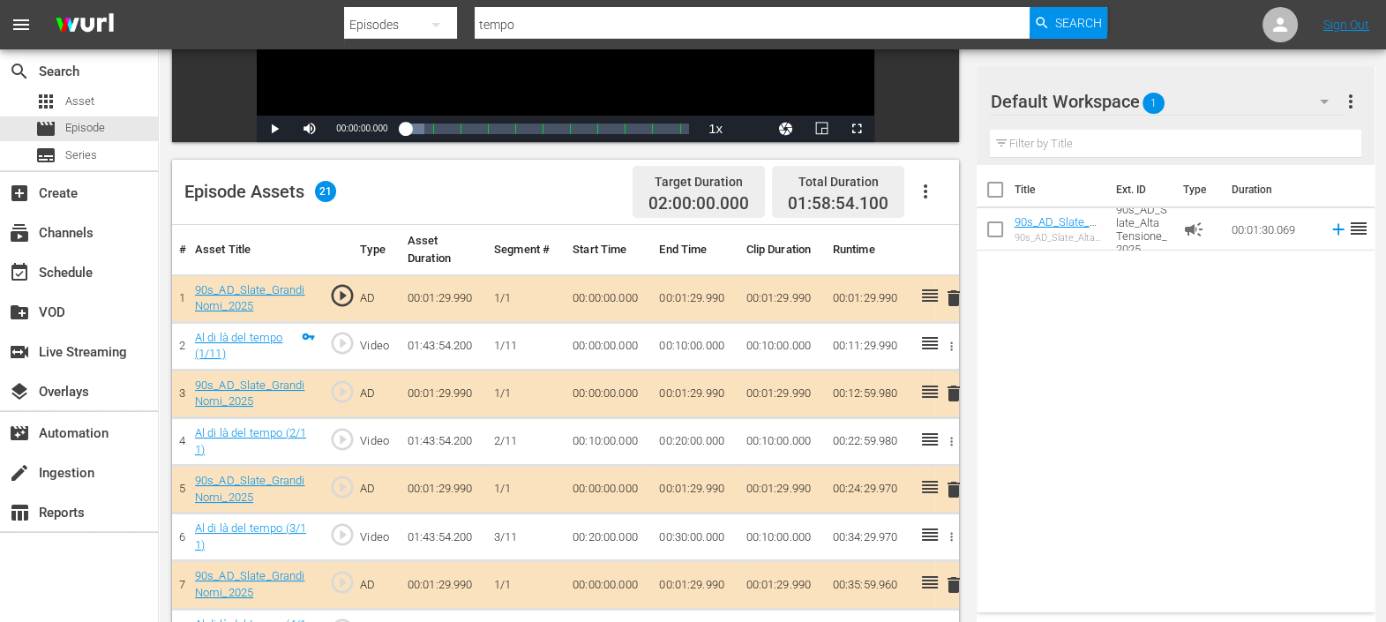
scroll to position [357, 0]
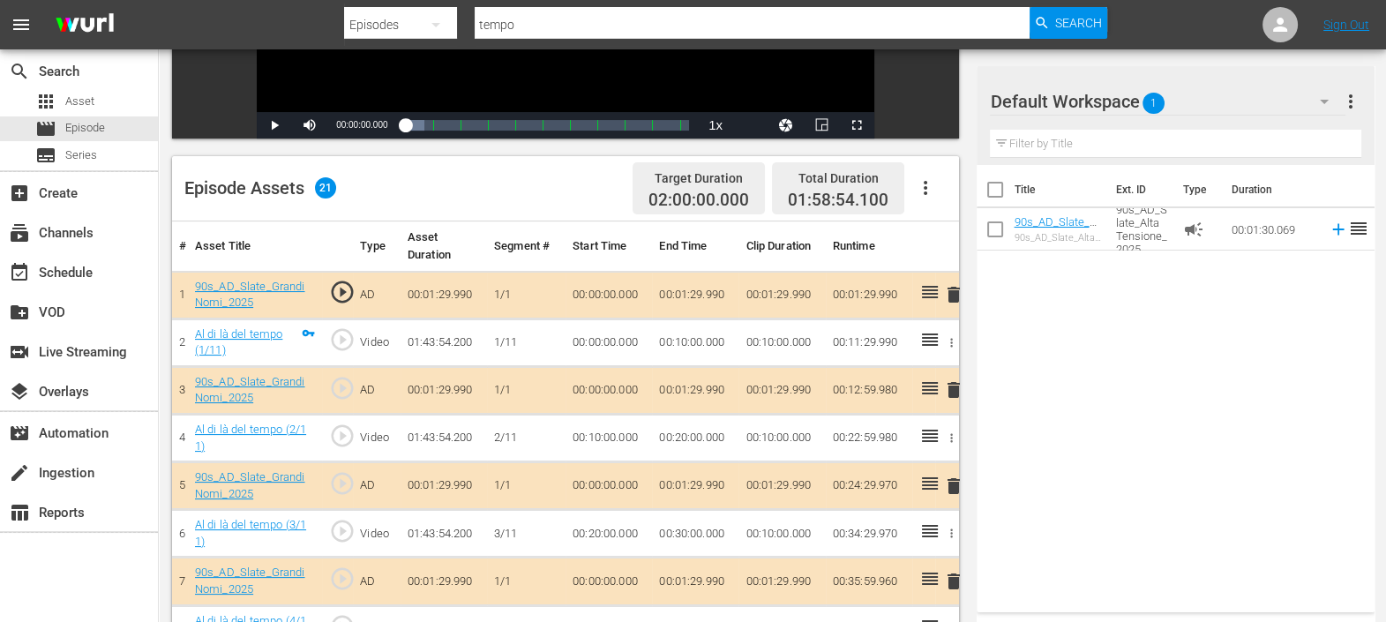
click at [920, 185] on icon "button" at bounding box center [925, 187] width 21 height 21
click at [972, 236] on div "Clear Ads" at bounding box center [978, 236] width 120 height 42
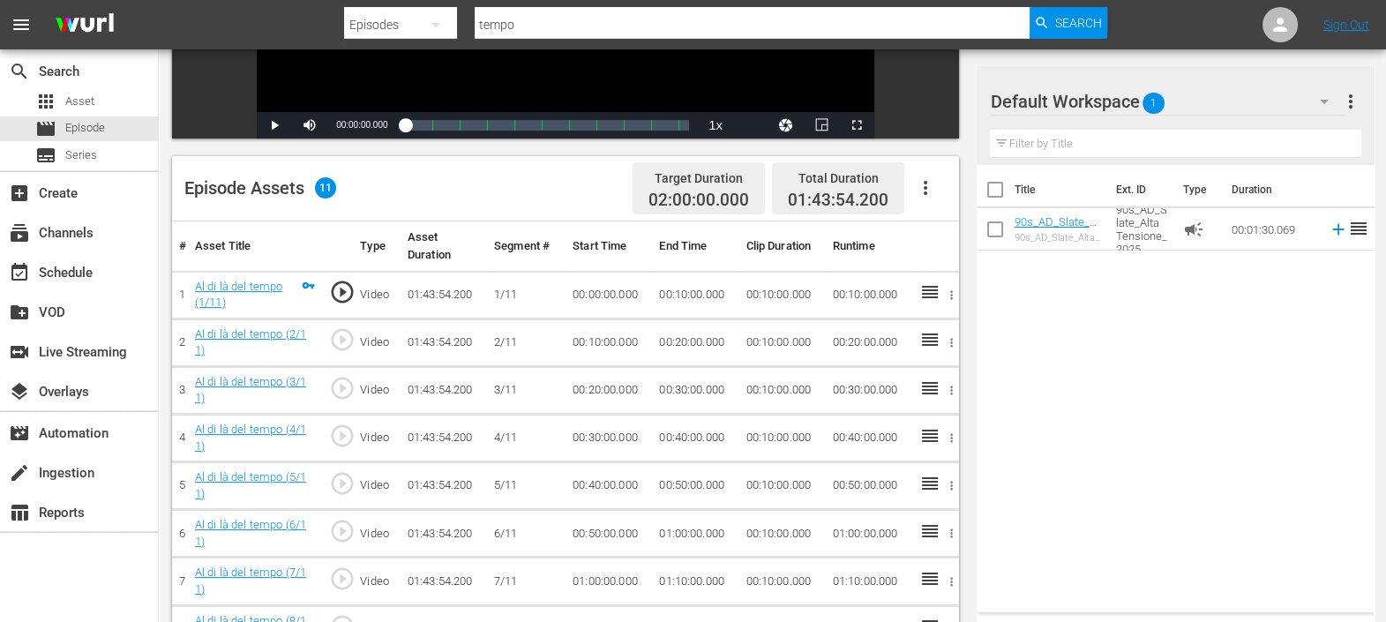
click at [1140, 92] on div "Default Workspace 1" at bounding box center [1167, 101] width 355 height 49
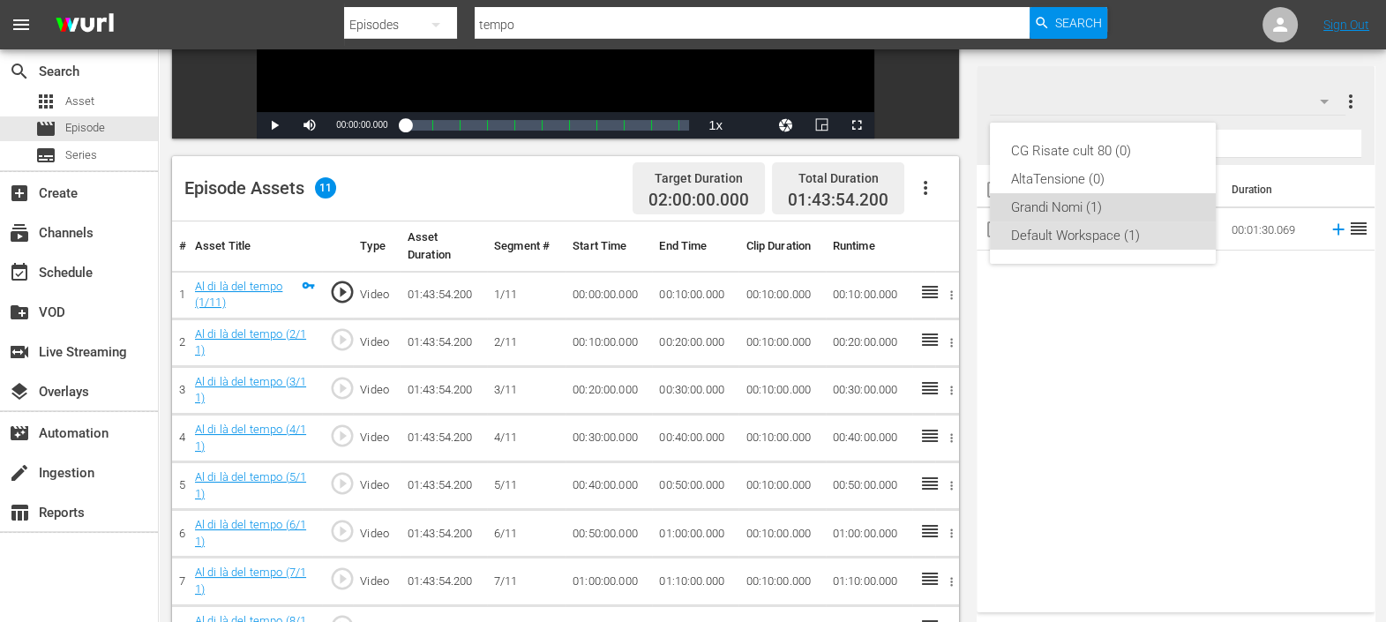
click at [1066, 194] on div "Grandi Nomi (1)" at bounding box center [1103, 207] width 184 height 28
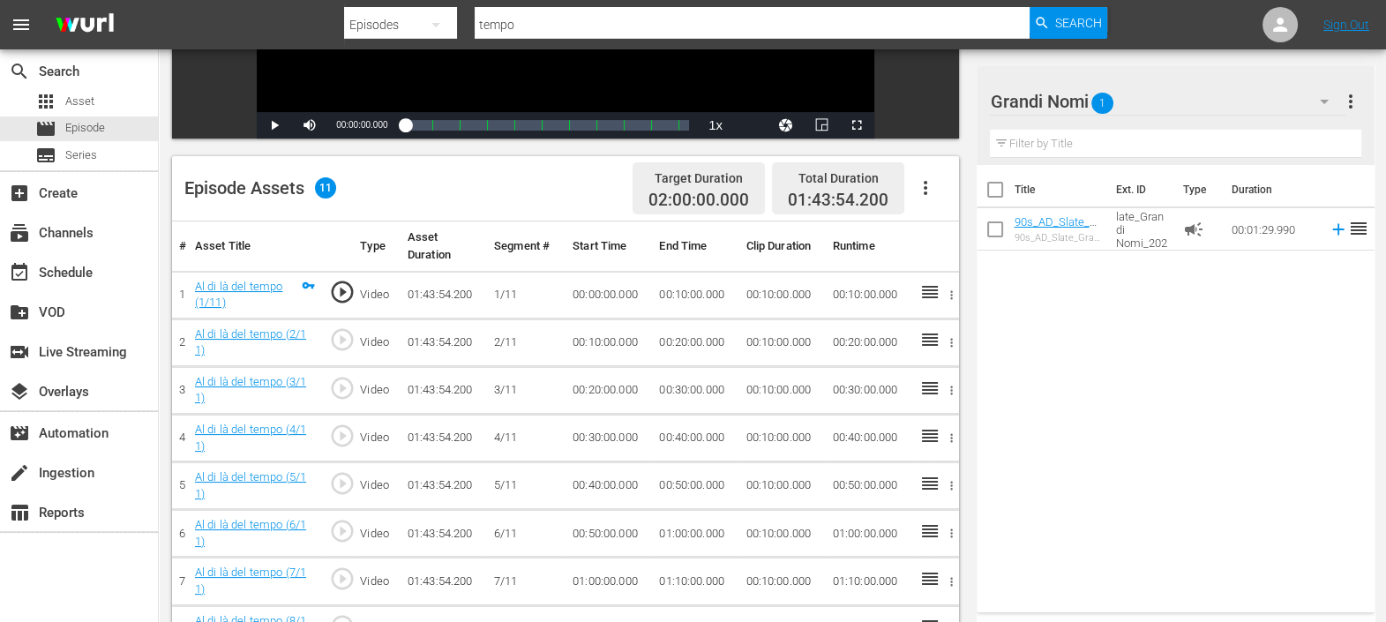
click at [931, 188] on icon "button" at bounding box center [925, 187] width 21 height 21
click at [948, 199] on div "Fill with Ads" at bounding box center [978, 194] width 120 height 42
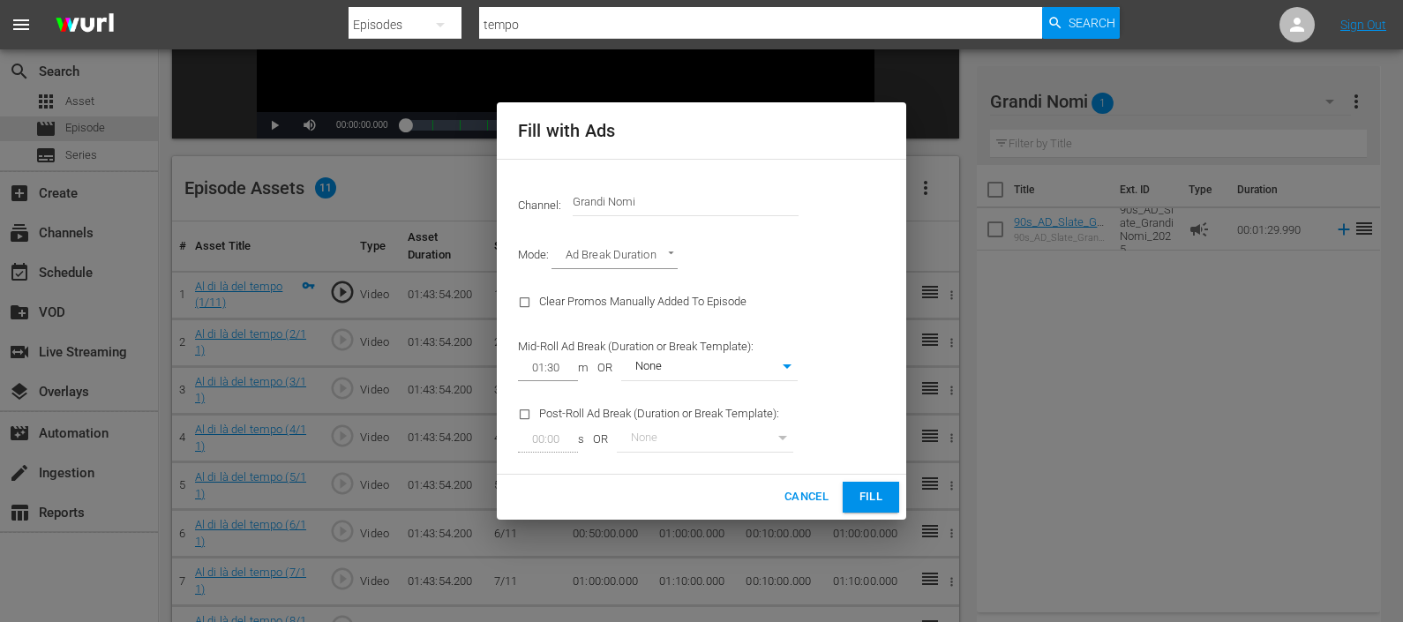
click at [860, 492] on span "Fill" at bounding box center [871, 497] width 28 height 20
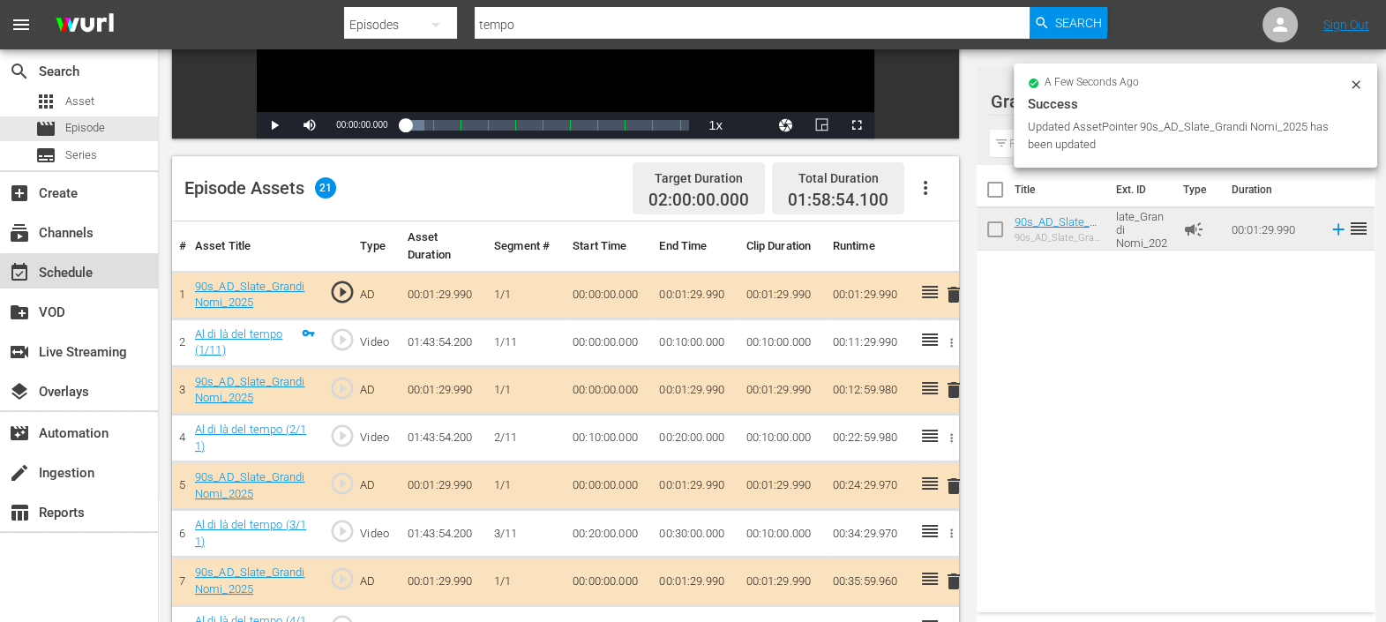
click at [84, 272] on div "event_available Schedule" at bounding box center [49, 270] width 99 height 16
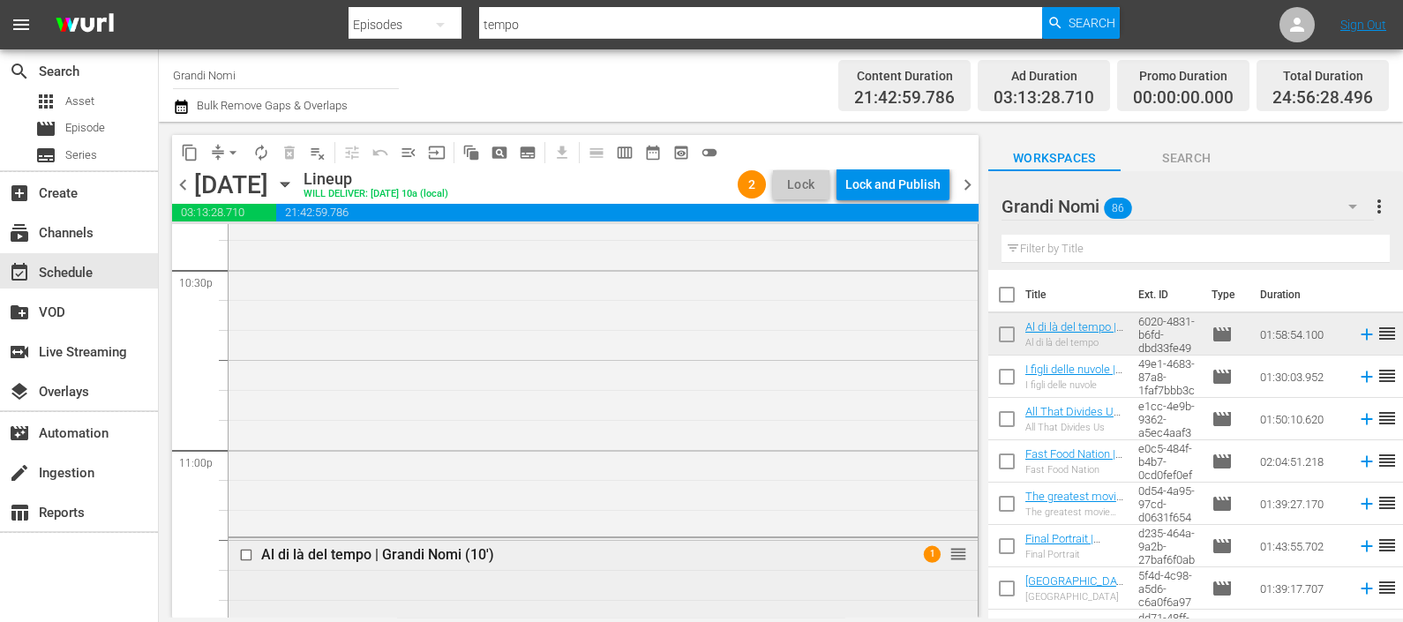
scroll to position [8135, 0]
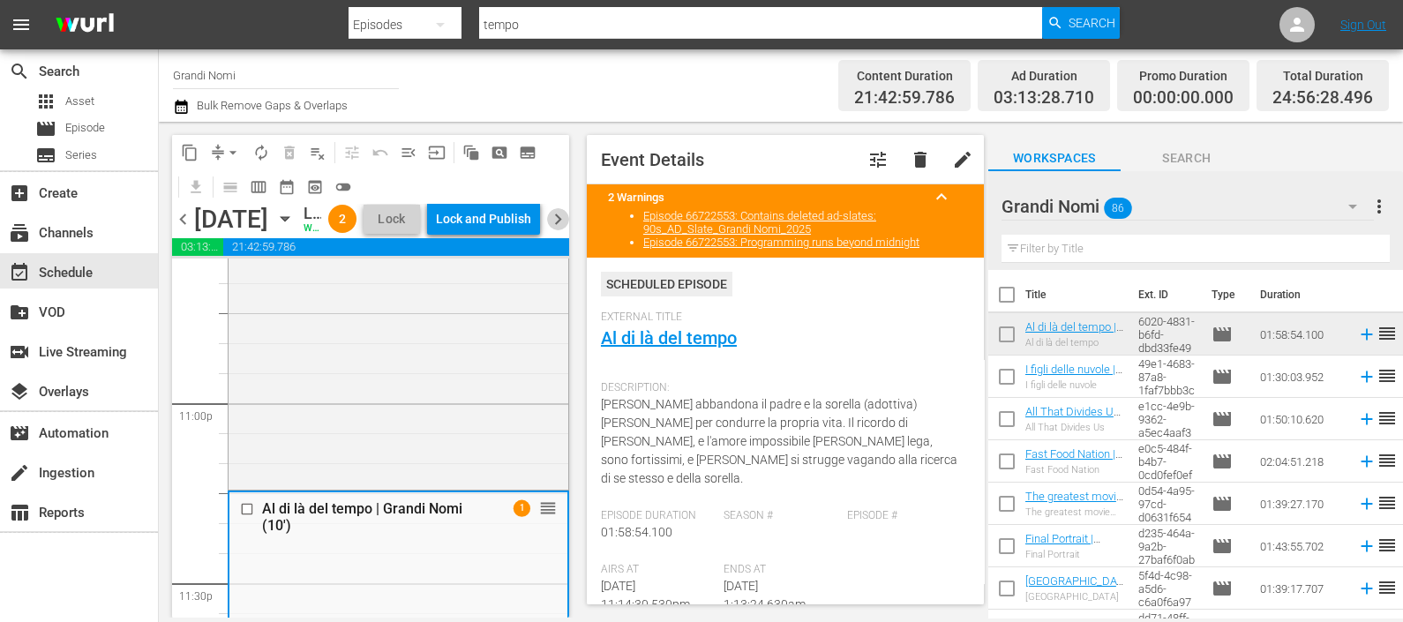
click at [551, 230] on span "chevron_right" at bounding box center [558, 219] width 22 height 22
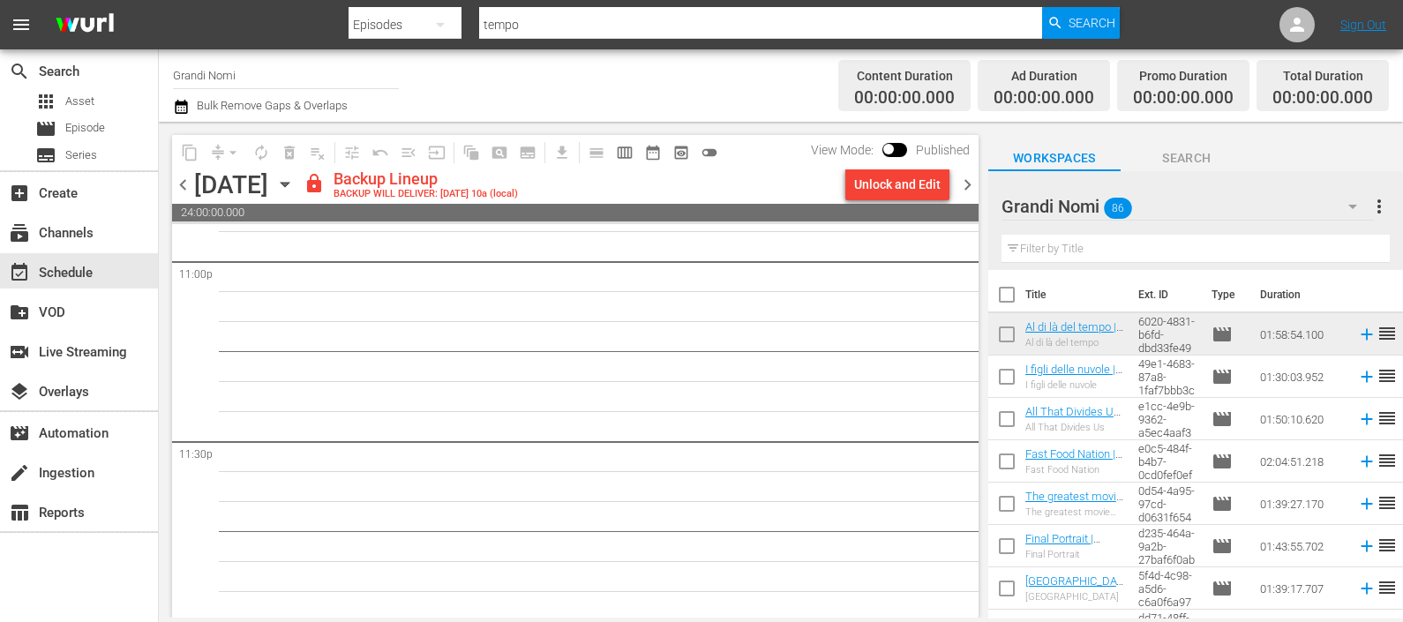
scroll to position [8245, 0]
click at [178, 185] on span "chevron_left" at bounding box center [183, 185] width 22 height 22
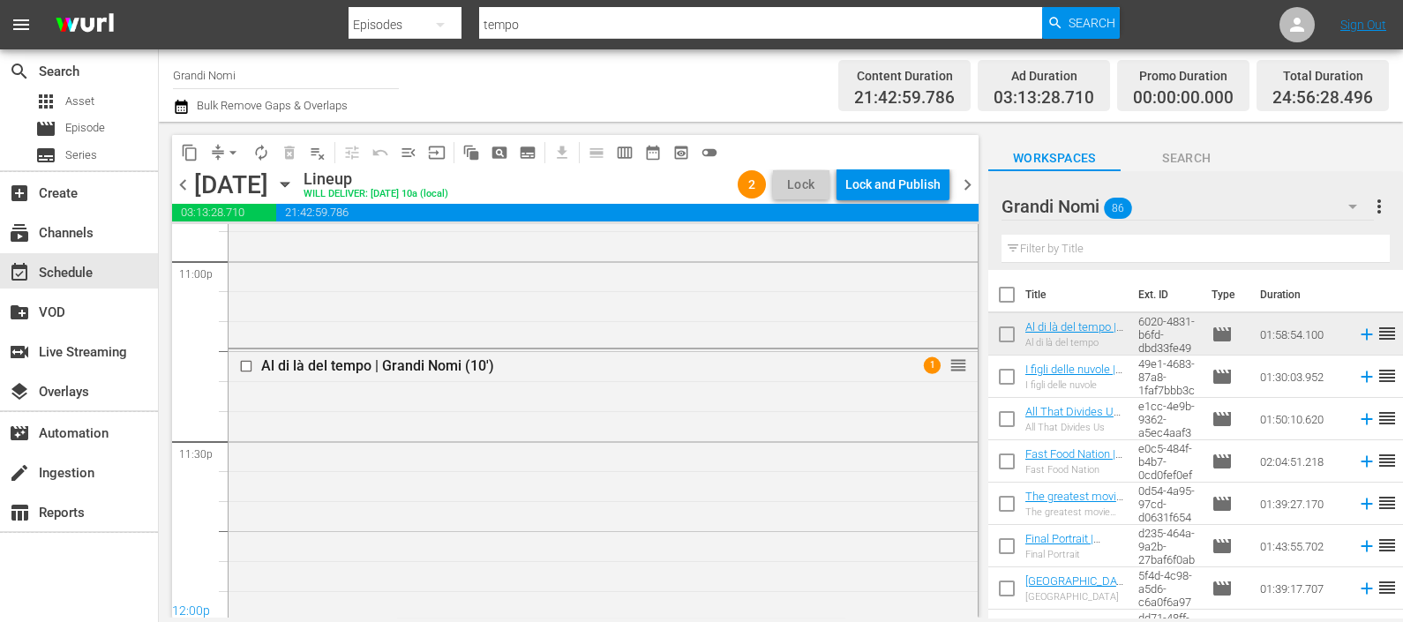
scroll to position [8135, 0]
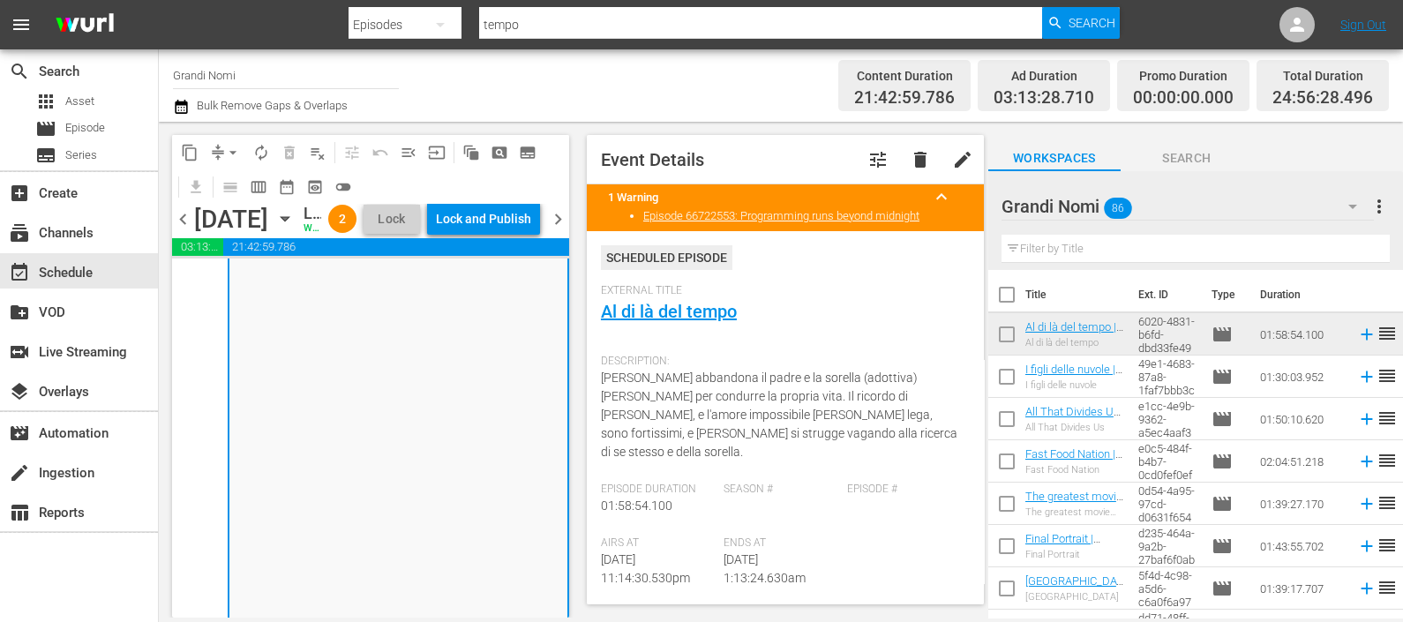
scroll to position [8779, 0]
click at [174, 103] on icon "button" at bounding box center [181, 106] width 17 height 21
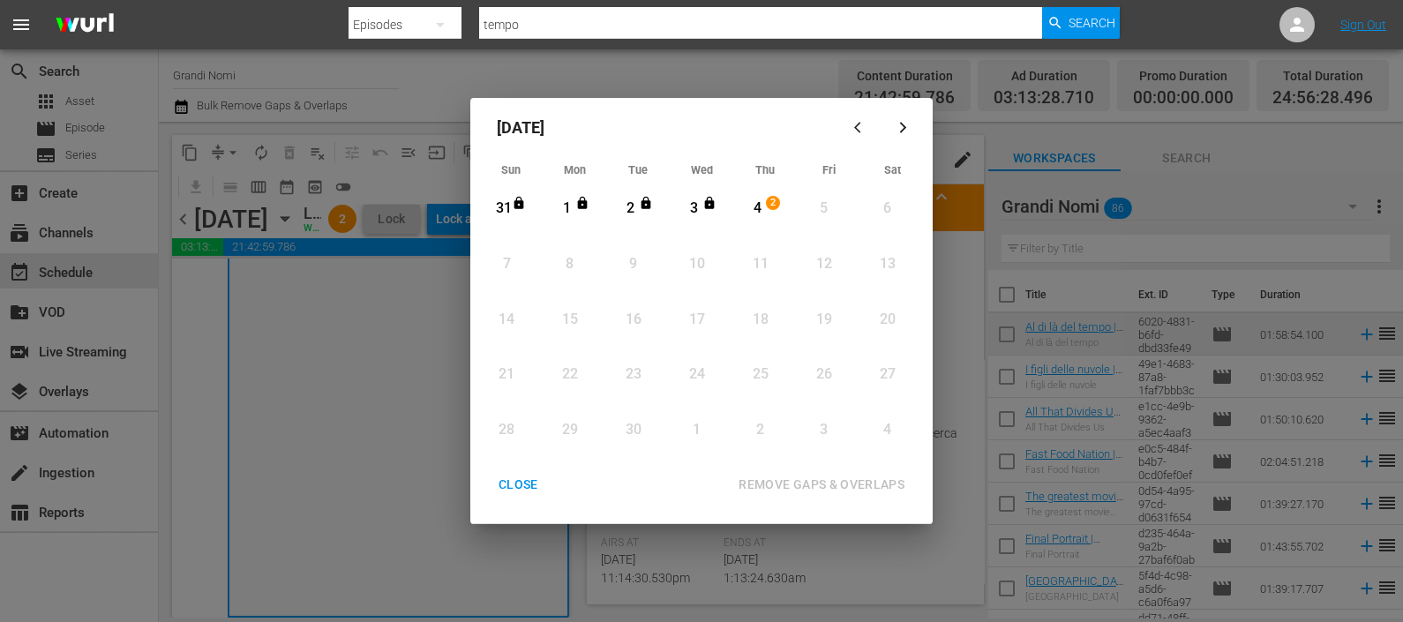
drag, startPoint x: 766, startPoint y: 206, endPoint x: 768, endPoint y: 229, distance: 23.0
click at [767, 205] on span "2" at bounding box center [773, 203] width 12 height 14
click at [794, 465] on div "September 2025 Sun Mon Tue Wed Thu Fri Sat 31 View Lineup 1 View Lineup 2 View …" at bounding box center [701, 311] width 462 height 426
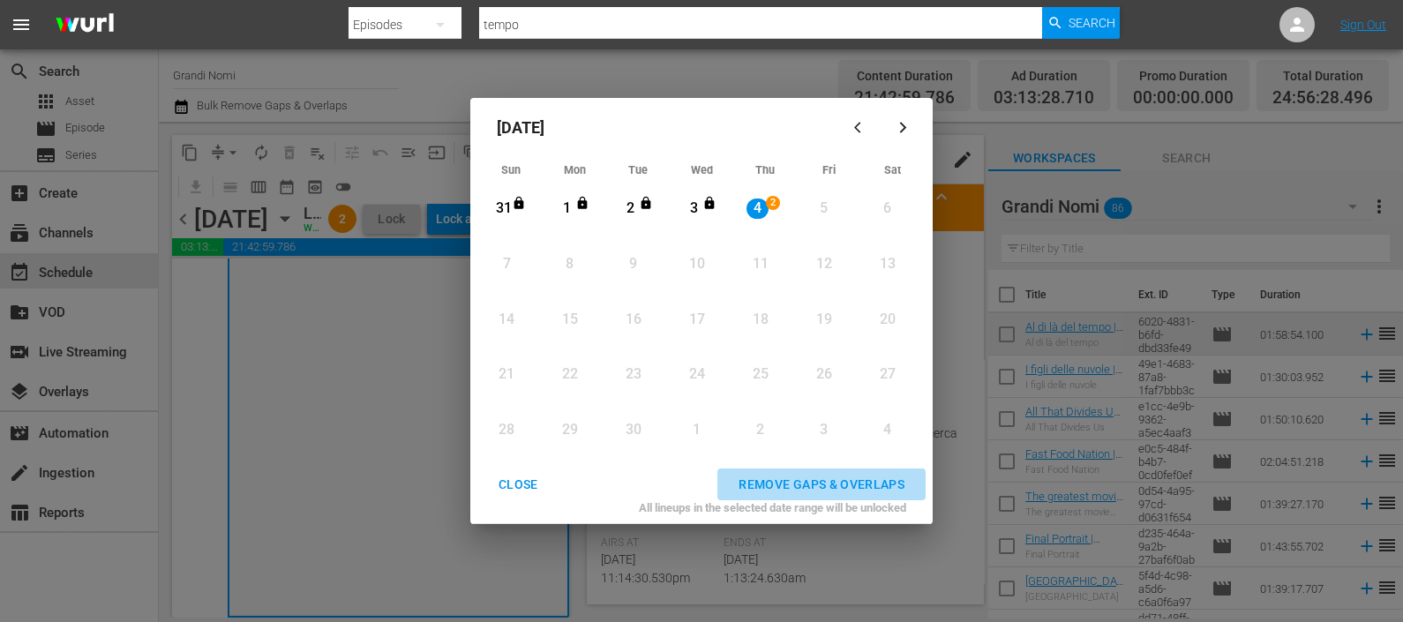
click at [794, 475] on div "REMOVE GAPS & OVERLAPS" at bounding box center [821, 485] width 194 height 22
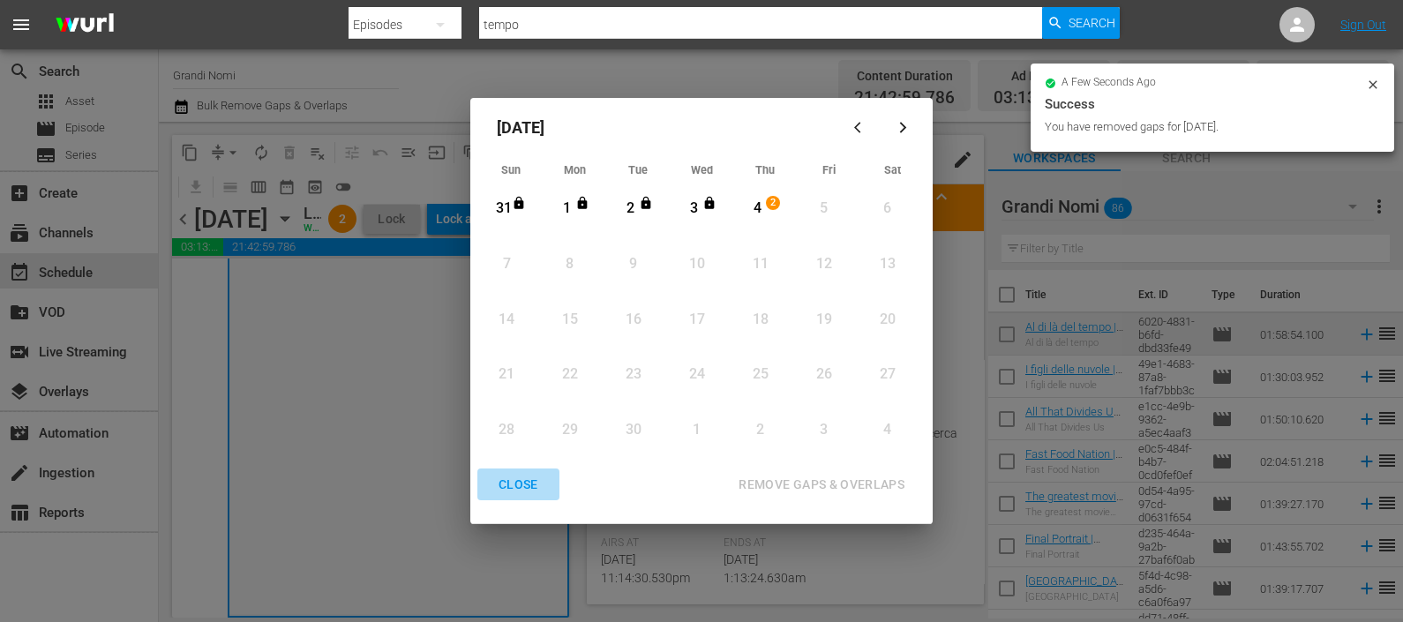
click at [533, 479] on div "CLOSE" at bounding box center [518, 485] width 68 height 22
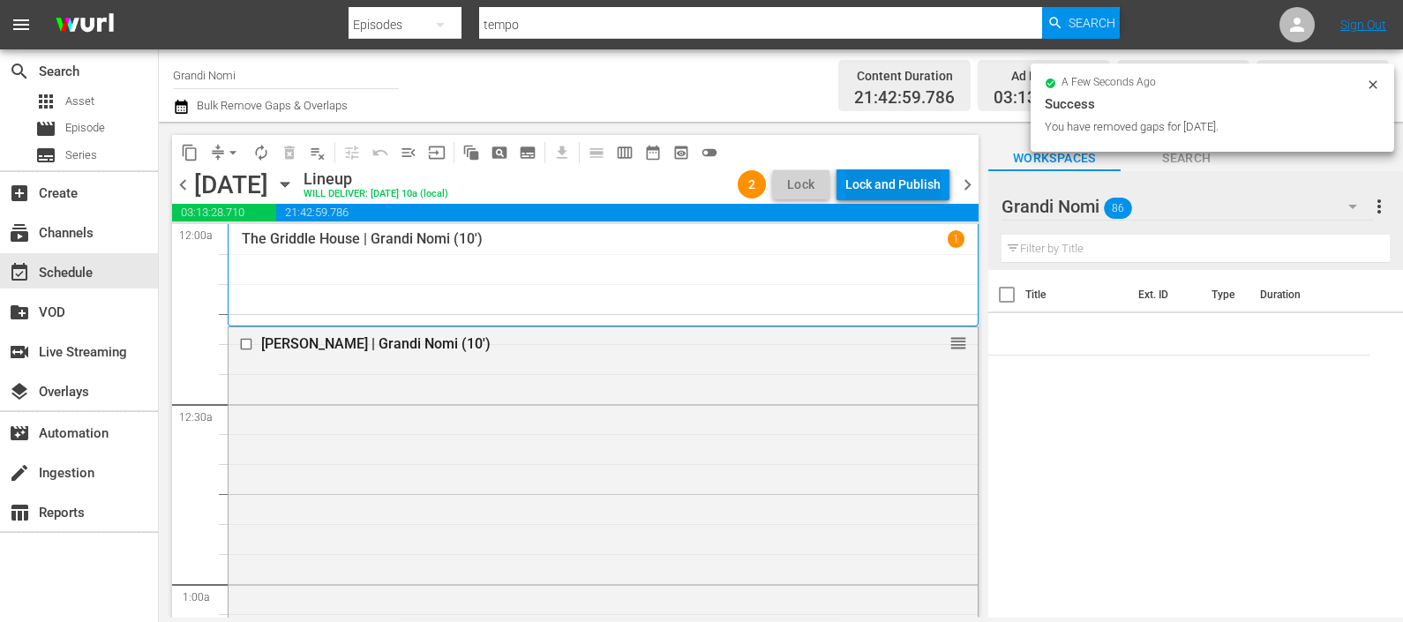
click at [884, 174] on div "Lock and Publish" at bounding box center [892, 185] width 95 height 32
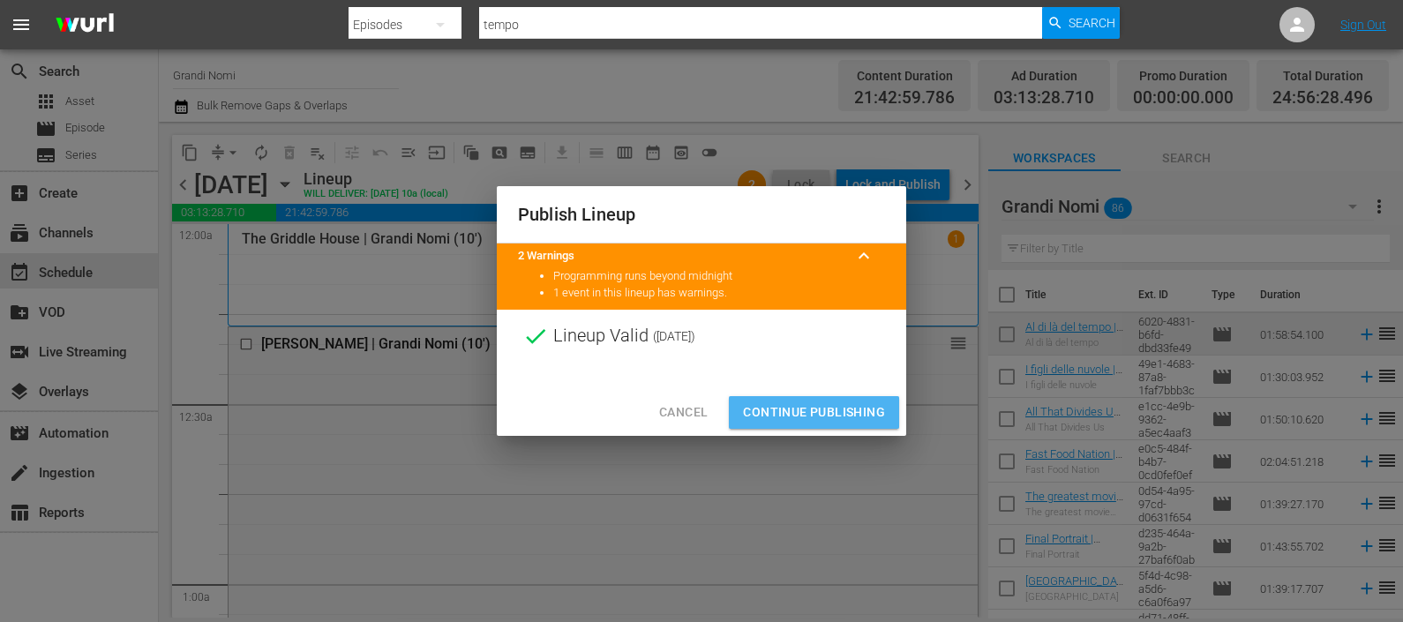
click at [847, 400] on button "Continue Publishing" at bounding box center [814, 412] width 170 height 33
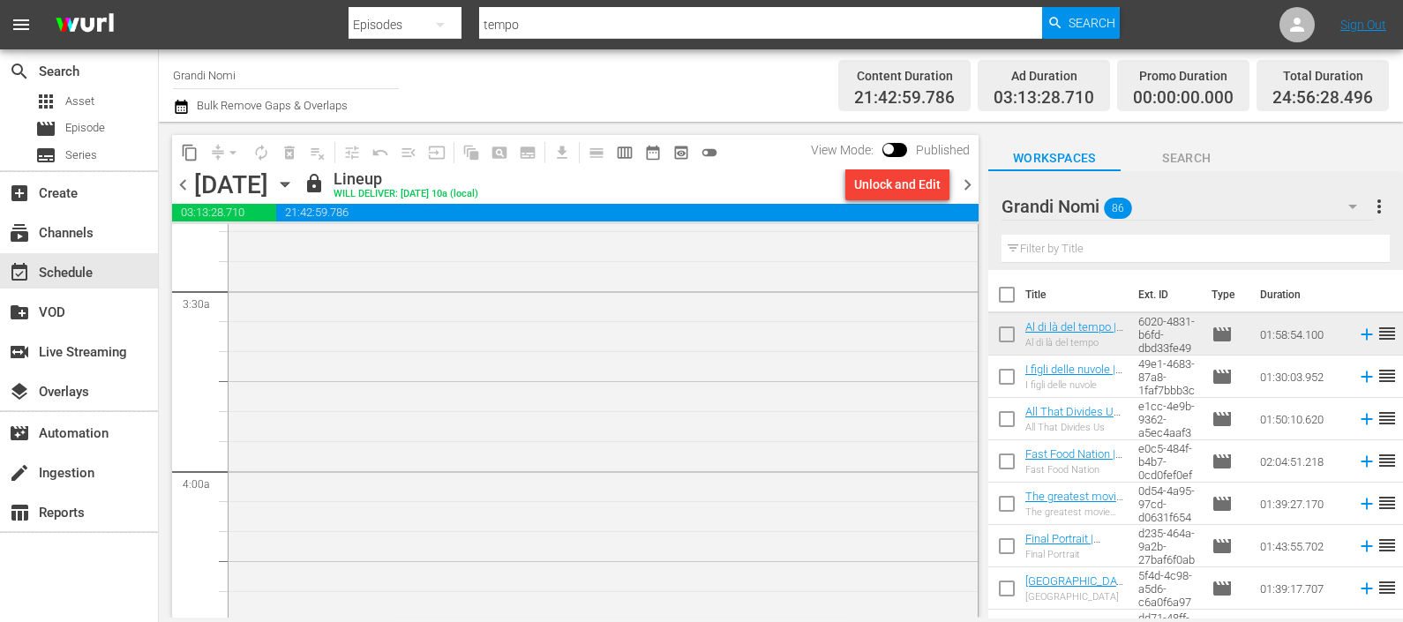
scroll to position [1323, 0]
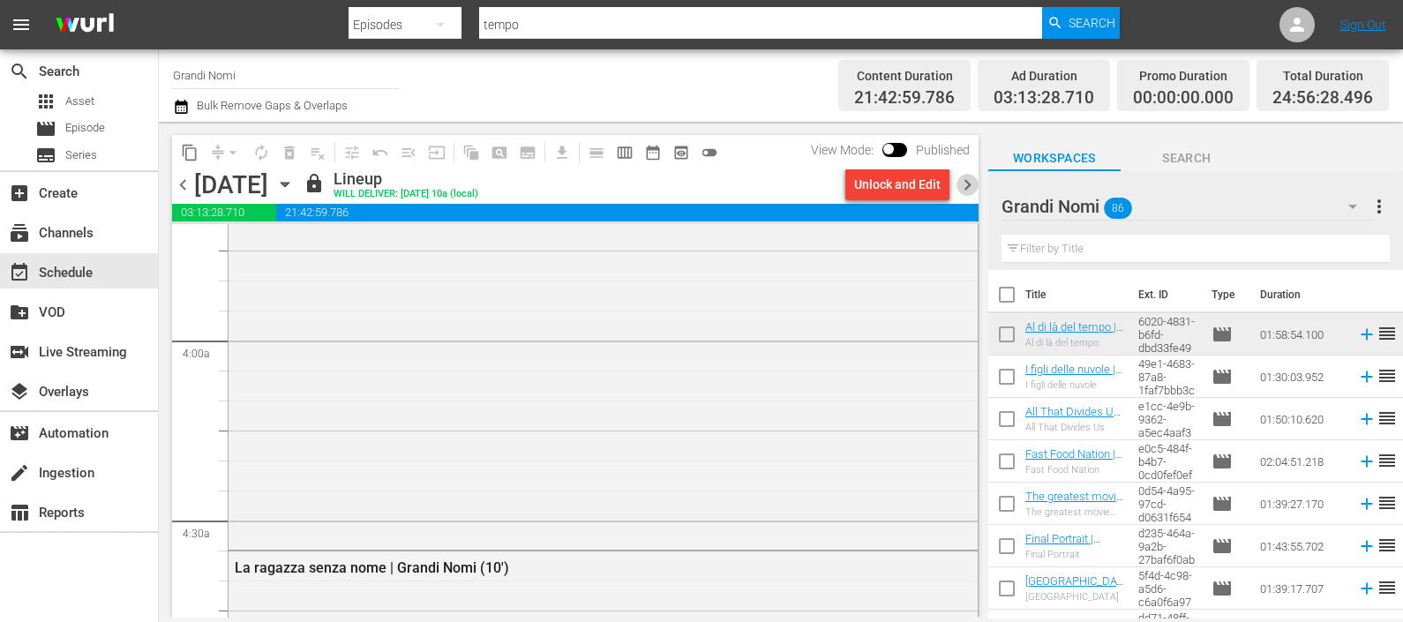
drag, startPoint x: 974, startPoint y: 176, endPoint x: 968, endPoint y: 240, distance: 63.8
click at [974, 179] on span "chevron_right" at bounding box center [967, 185] width 22 height 22
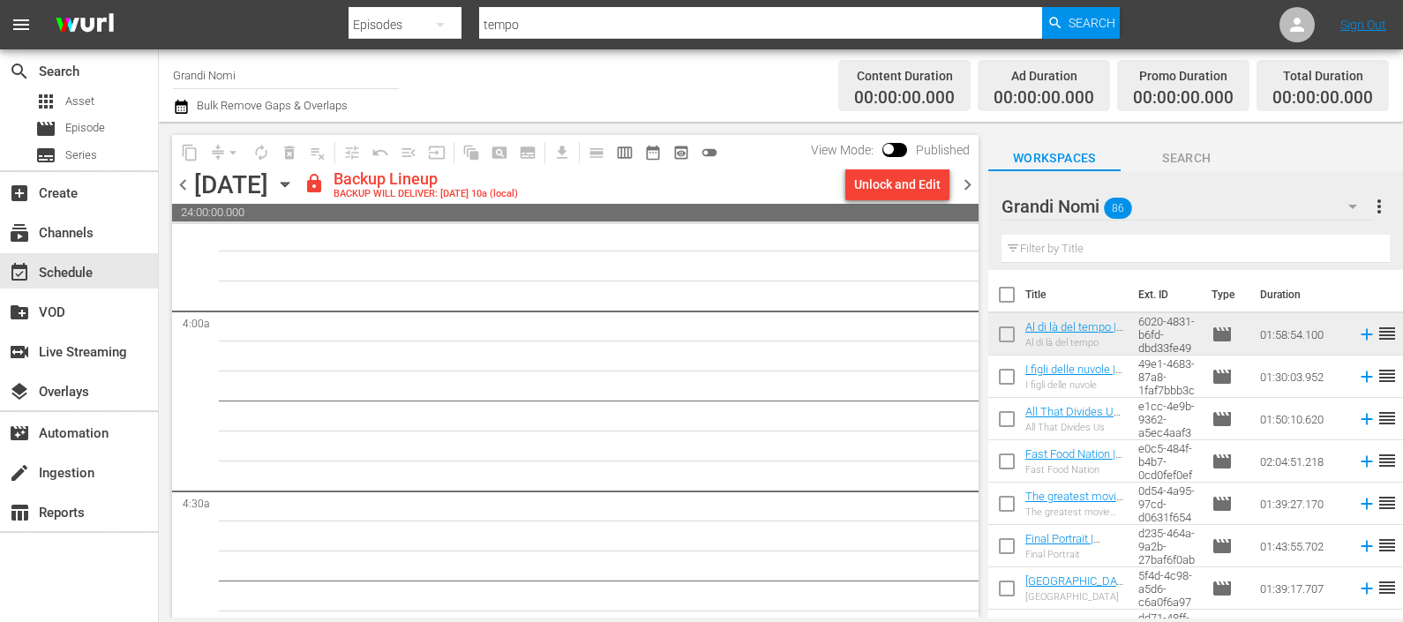
scroll to position [1323, 0]
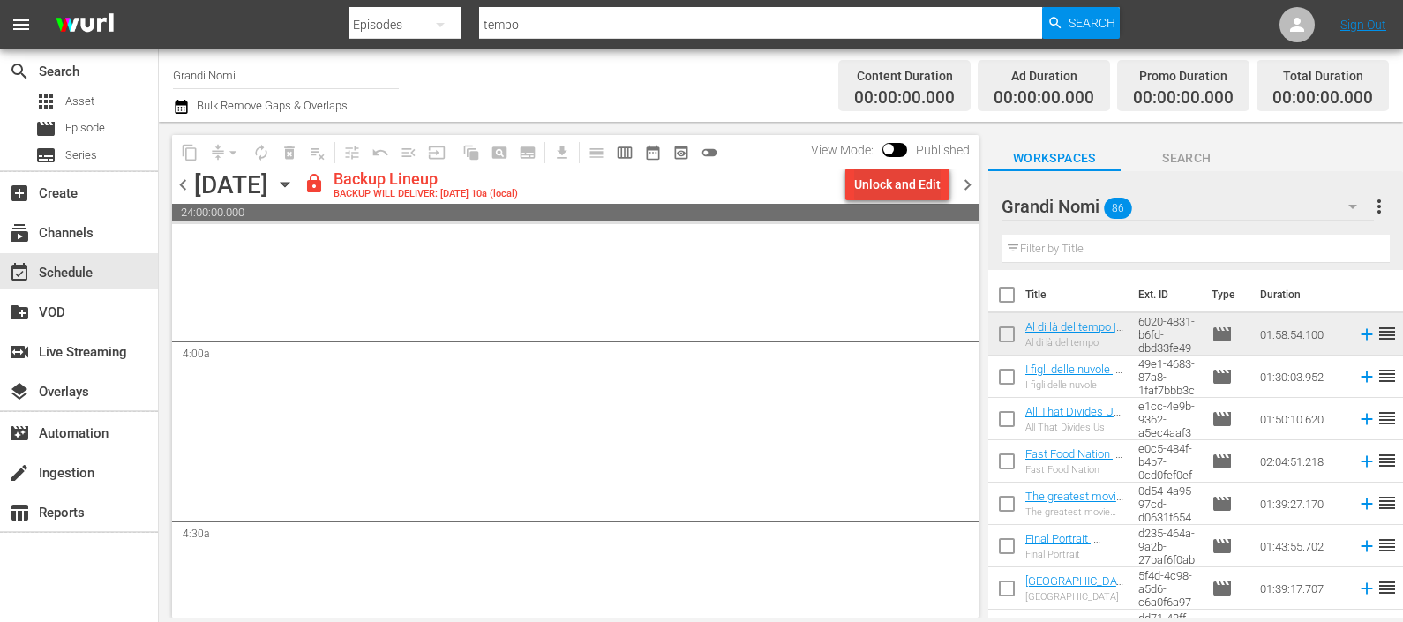
click at [915, 187] on div "Unlock and Edit" at bounding box center [897, 185] width 86 height 32
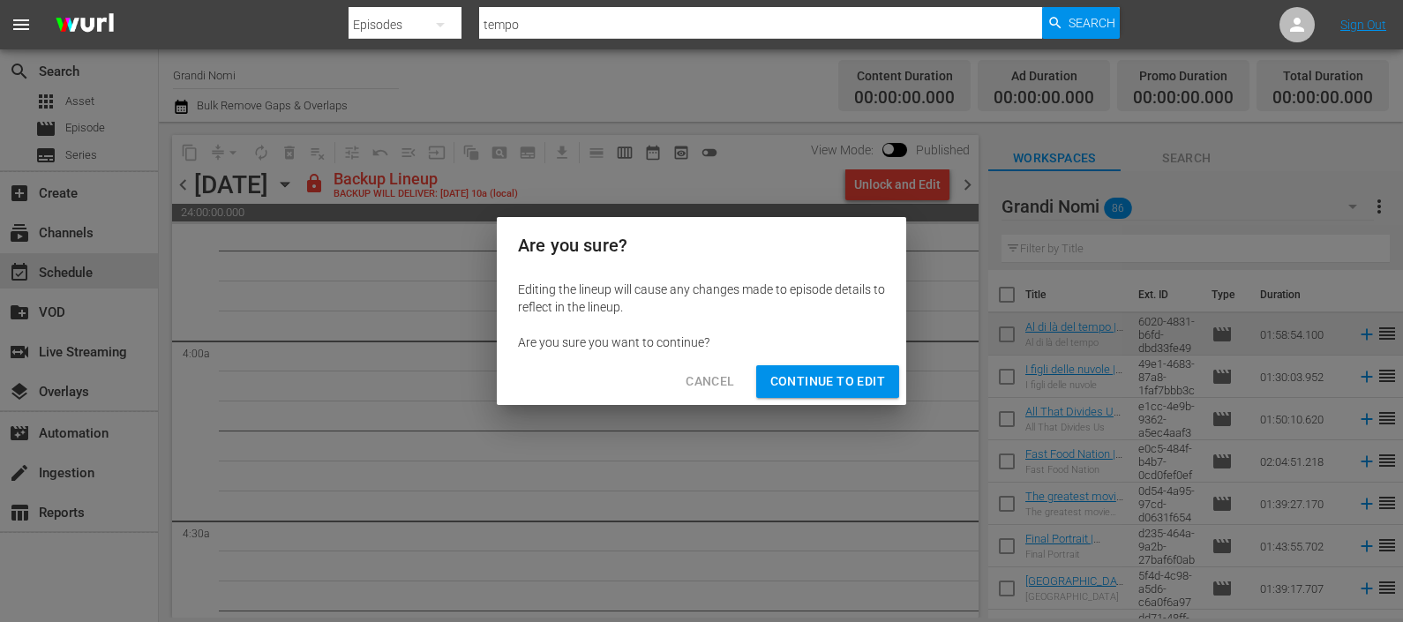
click at [847, 389] on span "Continue to Edit" at bounding box center [827, 382] width 115 height 22
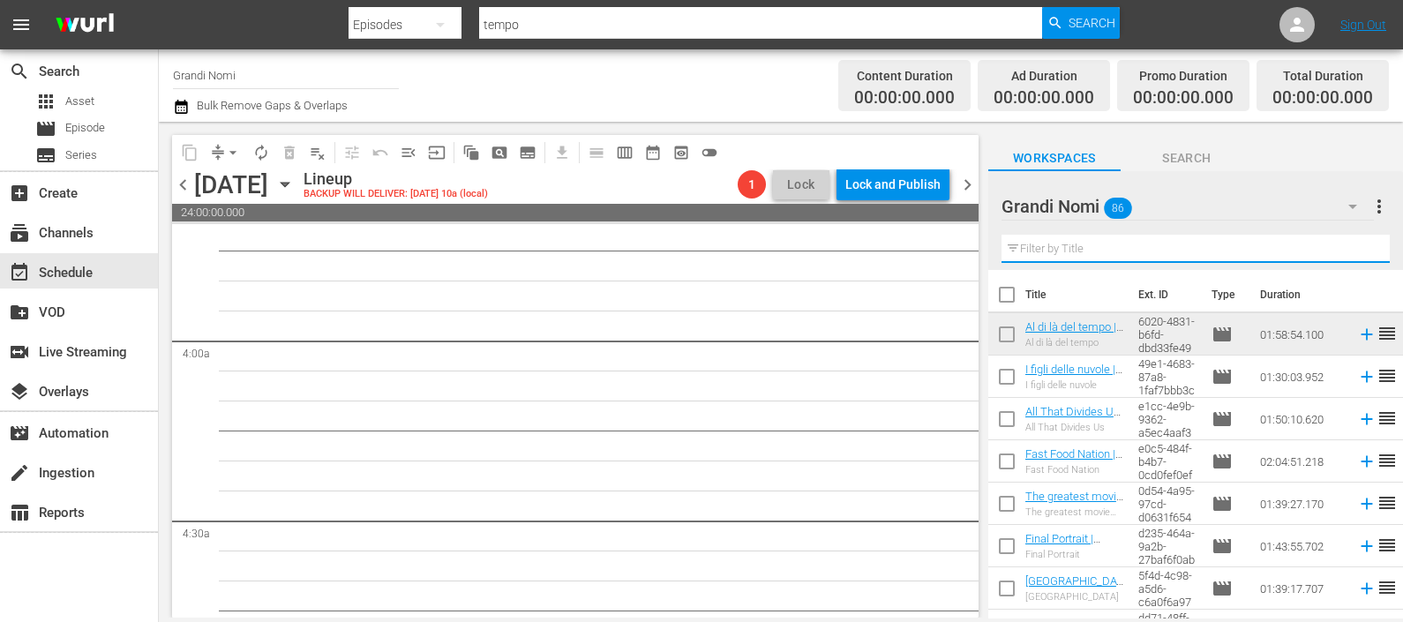
click at [1062, 259] on input "text" at bounding box center [1195, 249] width 388 height 28
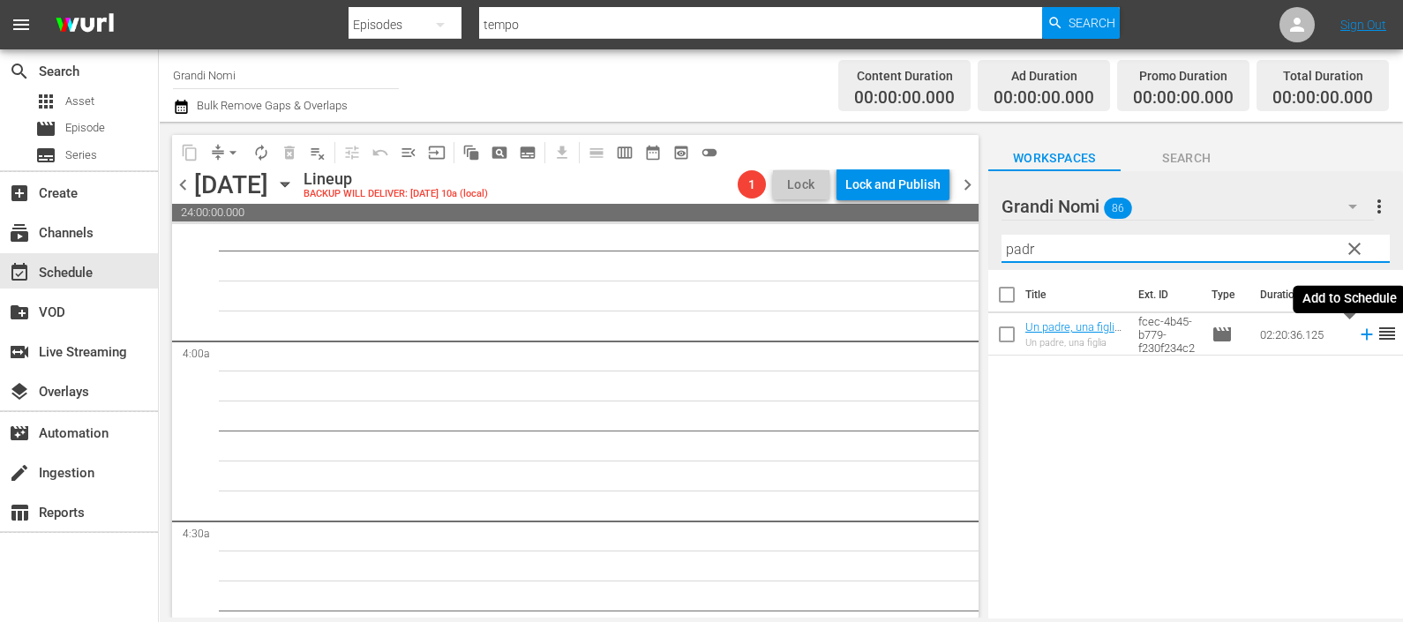
click at [1357, 334] on icon at bounding box center [1366, 334] width 19 height 19
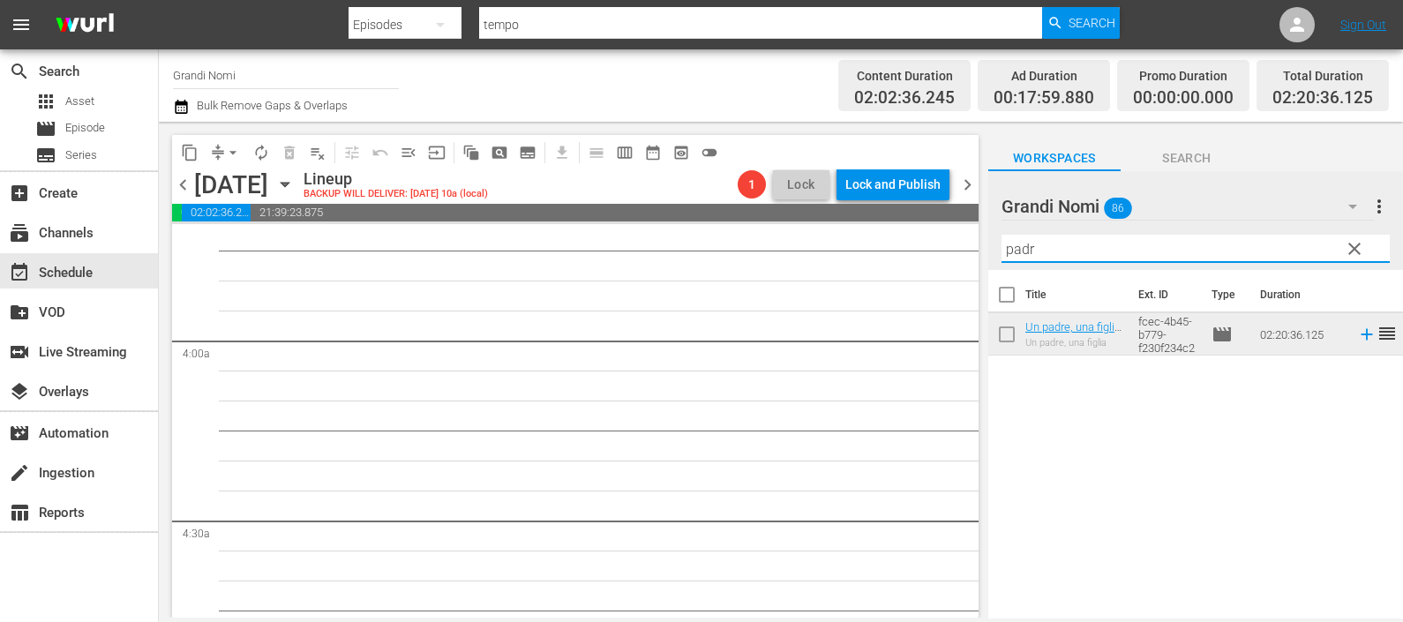
drag, startPoint x: 1046, startPoint y: 244, endPoint x: 956, endPoint y: 256, distance: 90.7
click at [956, 255] on div "content_copy compress arrow_drop_down autorenew_outlined delete_forever_outline…" at bounding box center [781, 370] width 1244 height 496
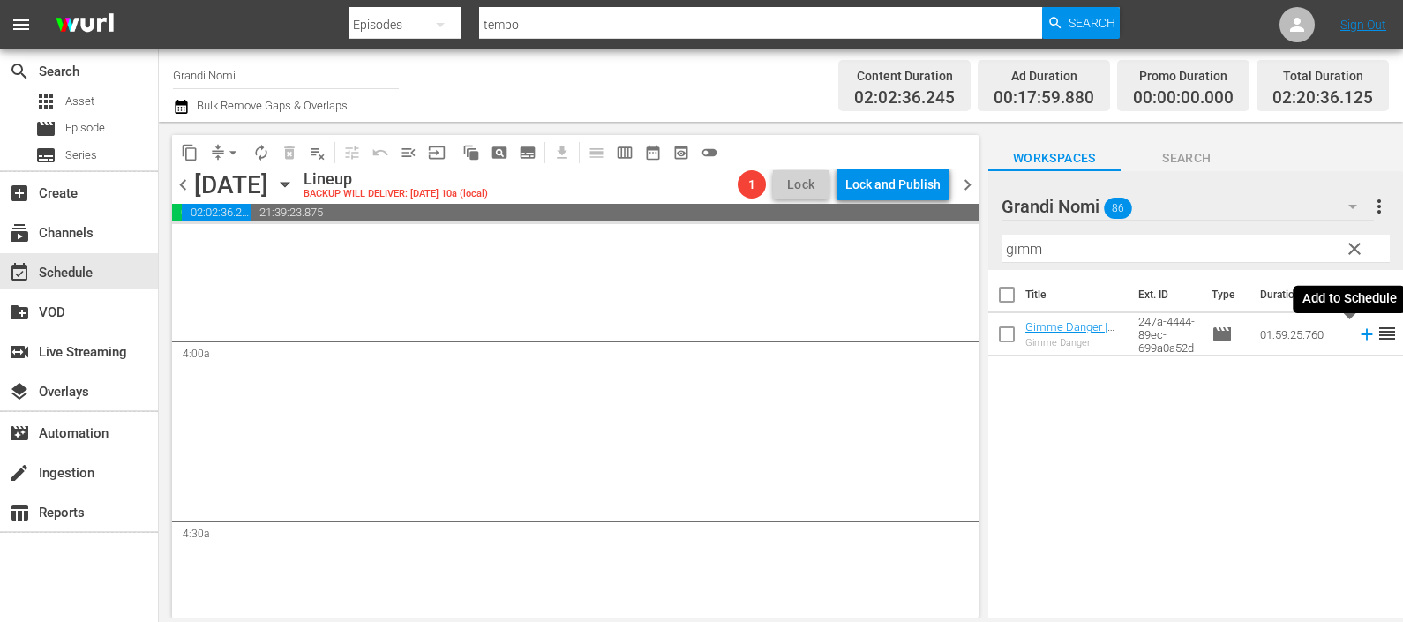
click at [1357, 338] on icon at bounding box center [1366, 334] width 19 height 19
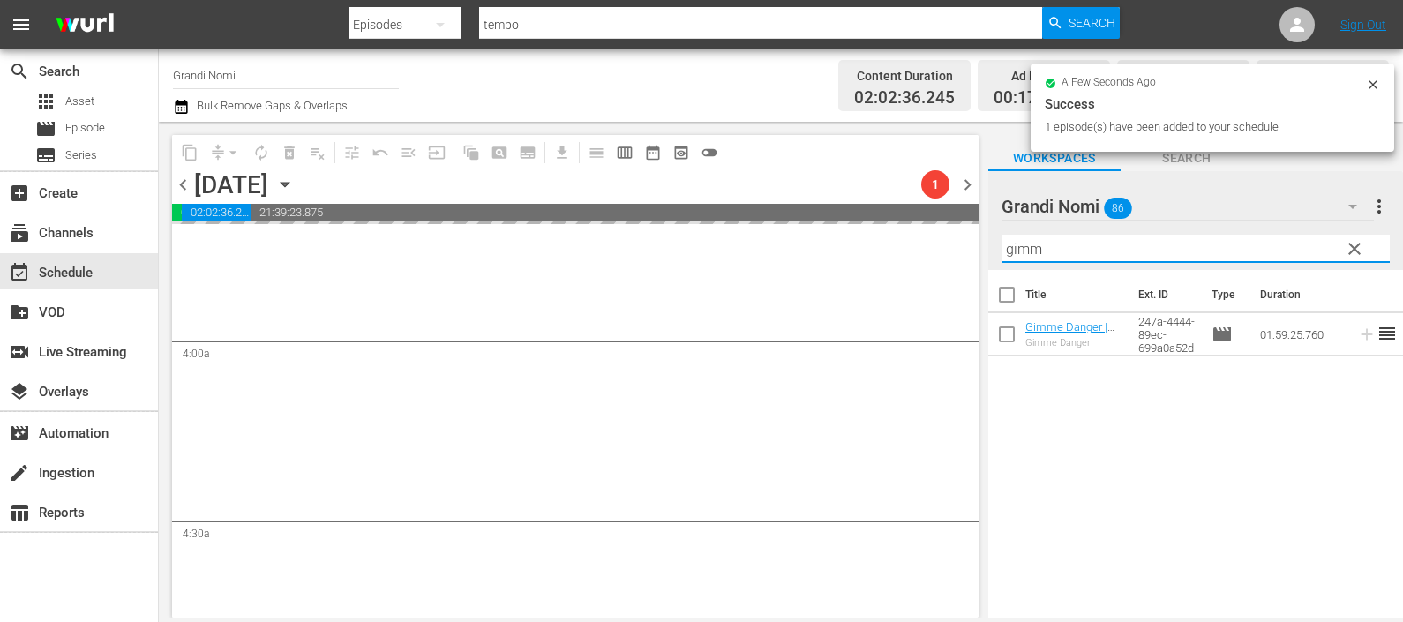
drag, startPoint x: 1015, startPoint y: 242, endPoint x: 944, endPoint y: 256, distance: 72.0
click at [944, 255] on div "content_copy compress arrow_drop_down autorenew_outlined delete_forever_outline…" at bounding box center [781, 370] width 1244 height 496
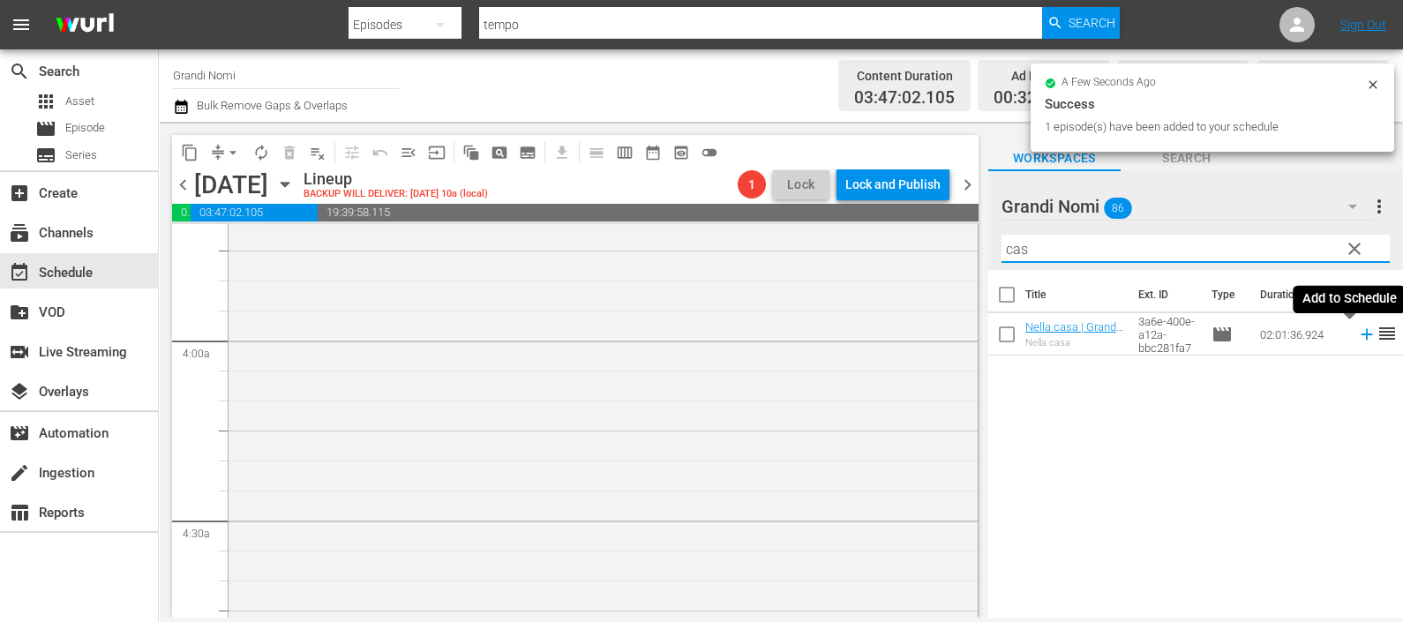
click at [1357, 331] on icon at bounding box center [1366, 334] width 19 height 19
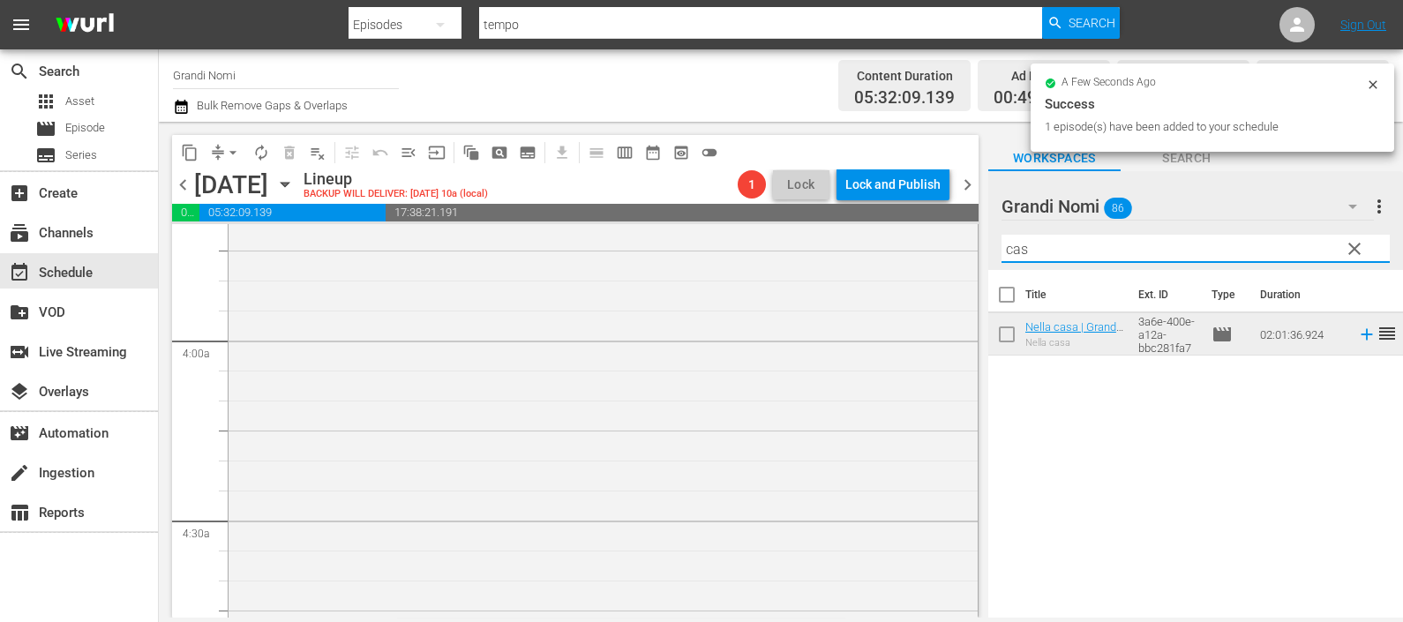
drag, startPoint x: 998, startPoint y: 244, endPoint x: 963, endPoint y: 239, distance: 34.7
click at [963, 243] on div "content_copy compress arrow_drop_down autorenew_outlined delete_forever_outline…" at bounding box center [781, 370] width 1244 height 496
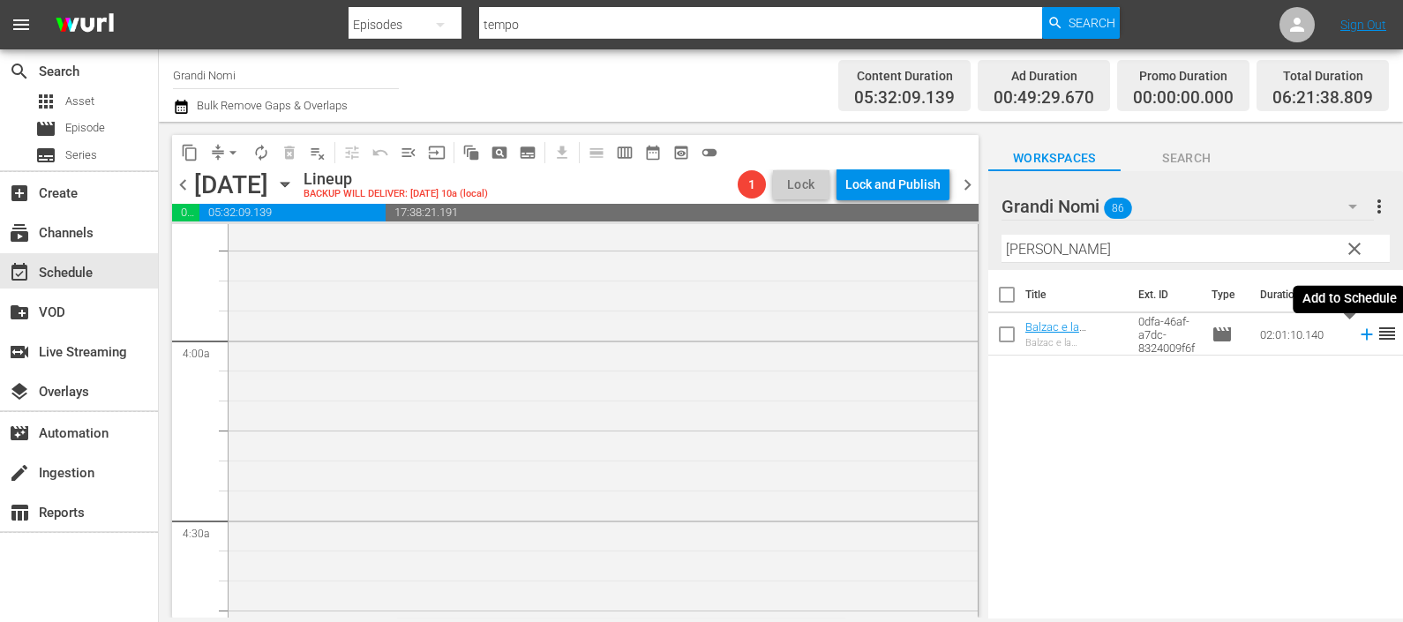
click at [1360, 335] on icon at bounding box center [1365, 334] width 11 height 11
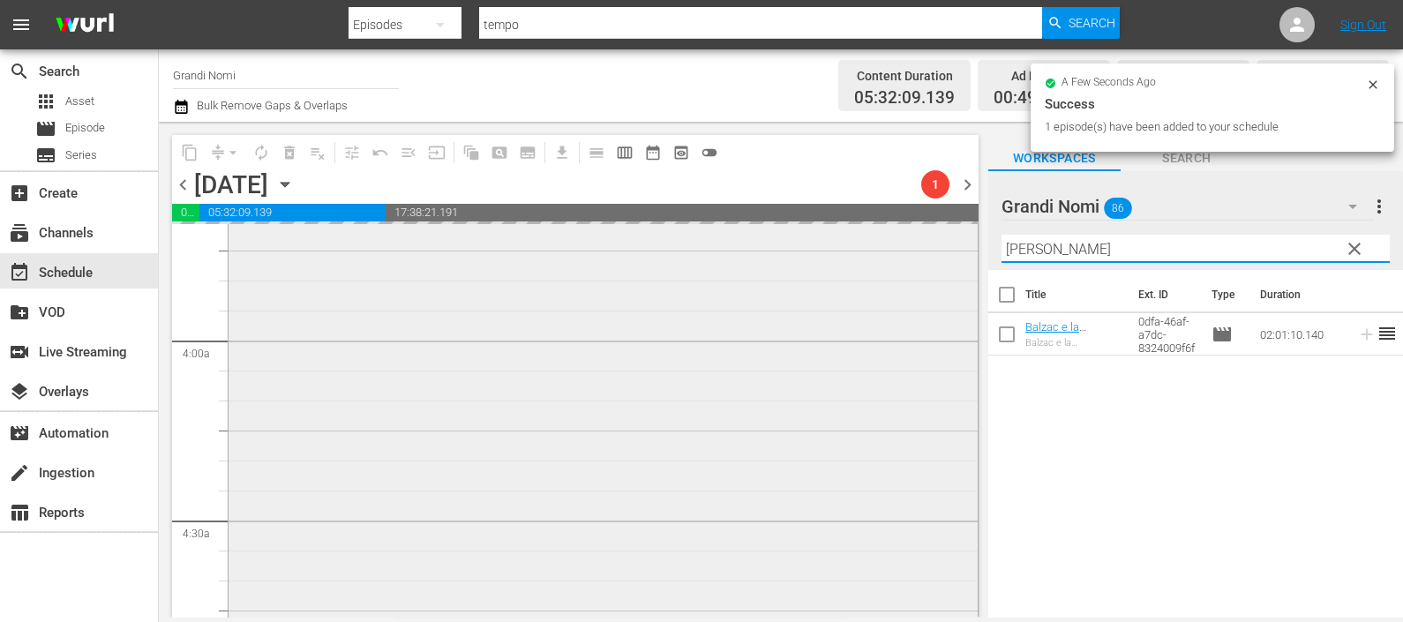
click at [918, 272] on div "content_copy compress arrow_drop_down autorenew_outlined delete_forever_outline…" at bounding box center [781, 370] width 1244 height 496
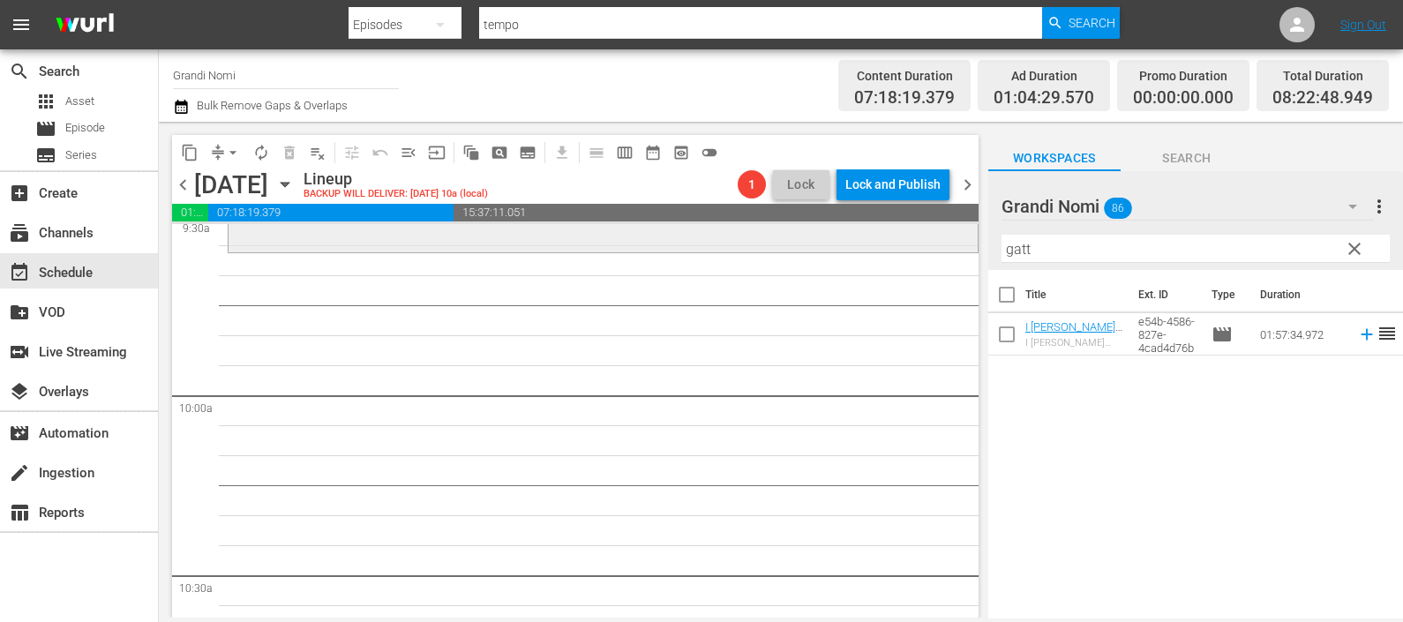
scroll to position [3528, 0]
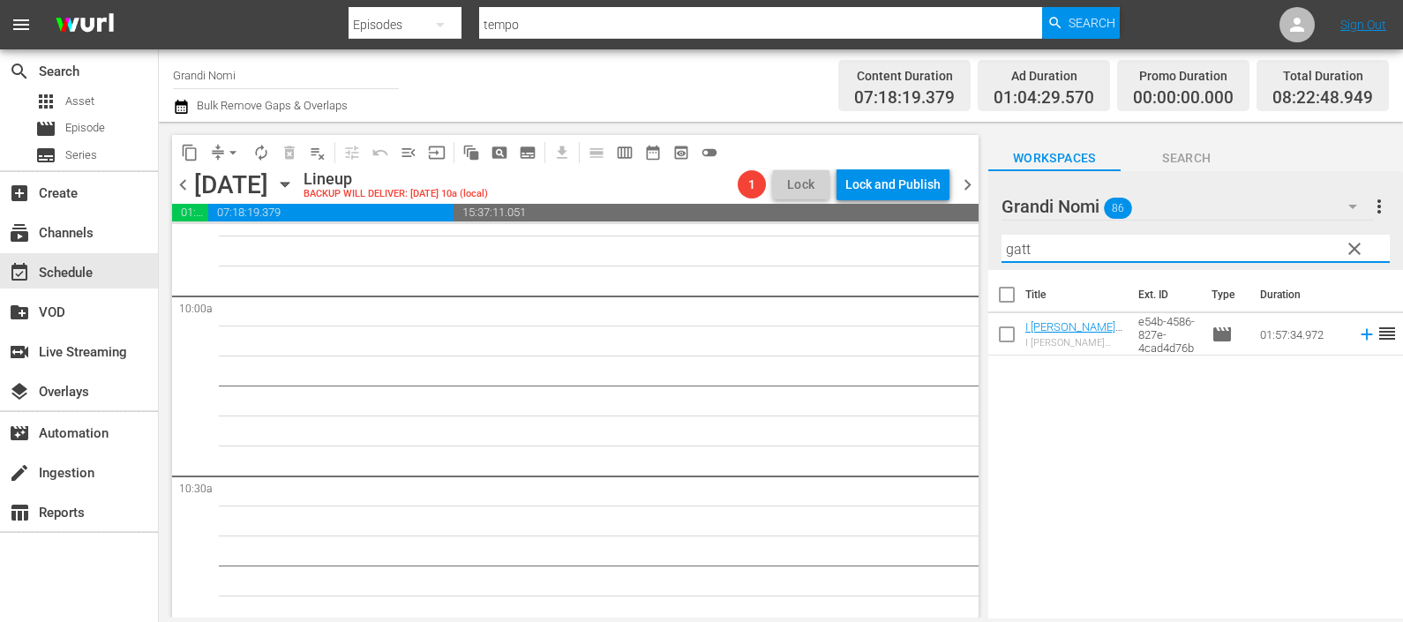
drag, startPoint x: 1061, startPoint y: 250, endPoint x: 860, endPoint y: 214, distance: 203.4
click at [867, 237] on div "content_copy compress arrow_drop_down autorenew_outlined delete_forever_outline…" at bounding box center [781, 370] width 1244 height 496
click at [1357, 337] on icon at bounding box center [1366, 334] width 19 height 19
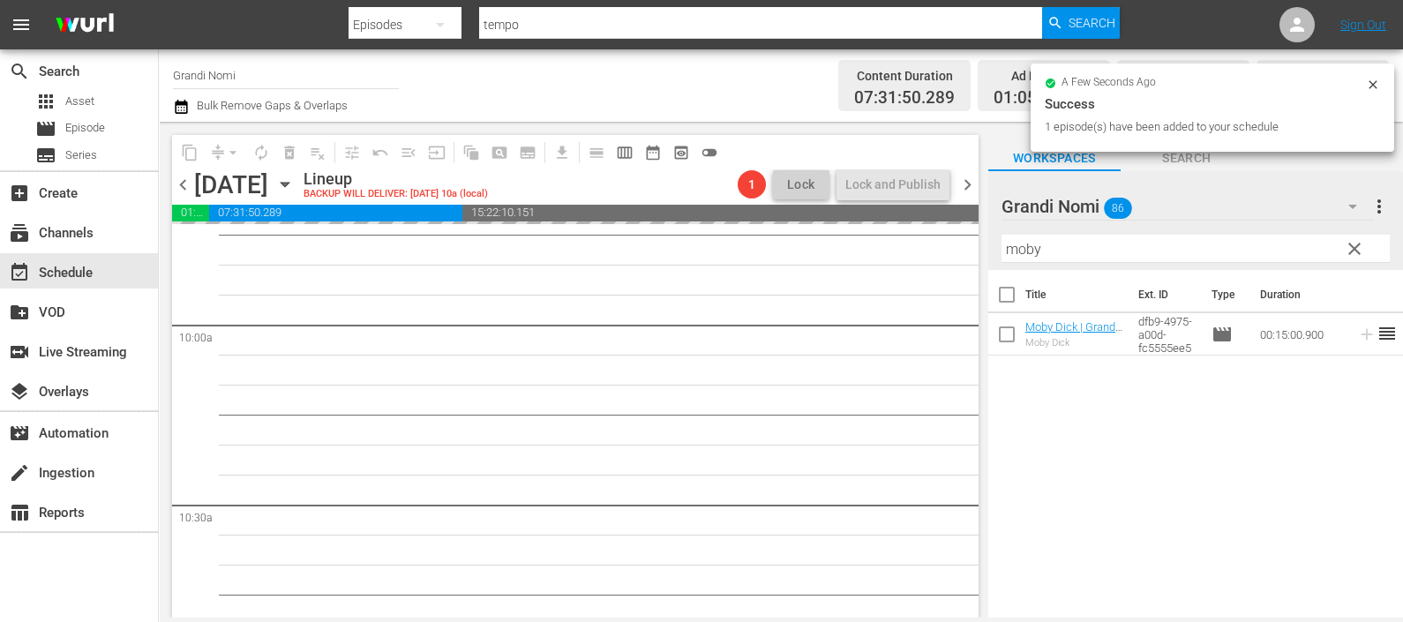
scroll to position [3484, 0]
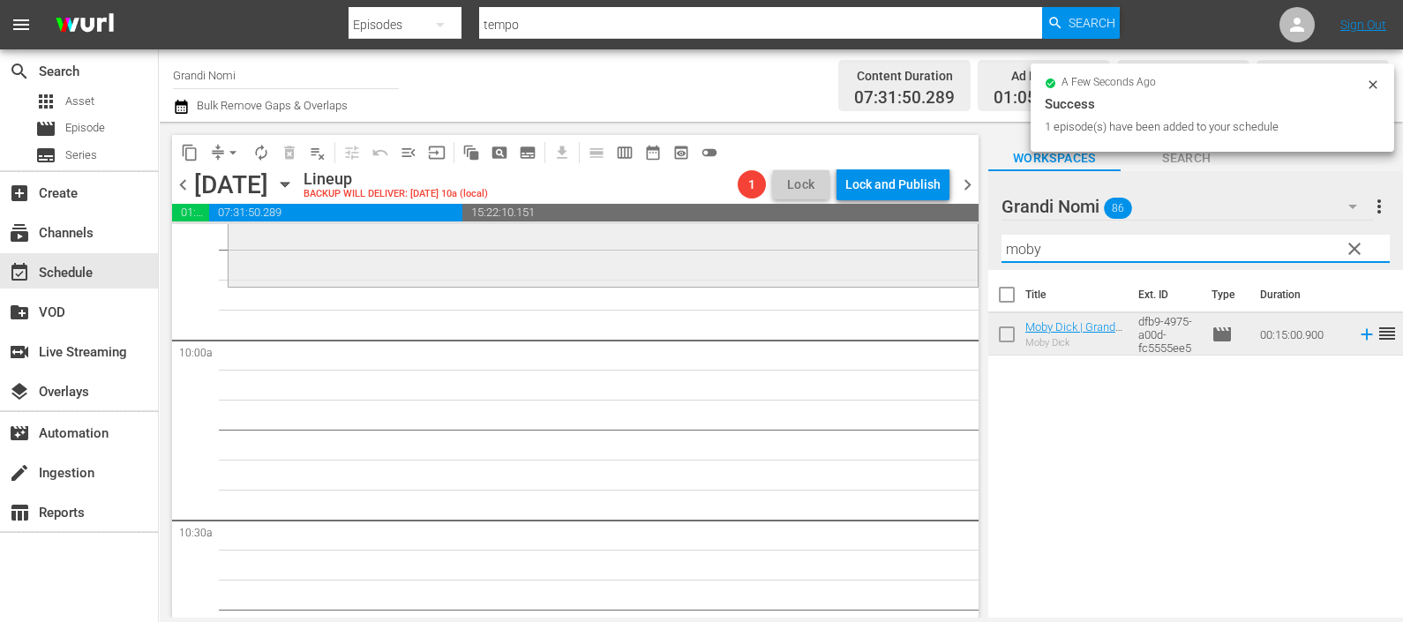
drag, startPoint x: 1073, startPoint y: 239, endPoint x: 956, endPoint y: 268, distance: 120.0
click at [954, 256] on div "content_copy compress arrow_drop_down autorenew_outlined delete_forever_outline…" at bounding box center [781, 370] width 1244 height 496
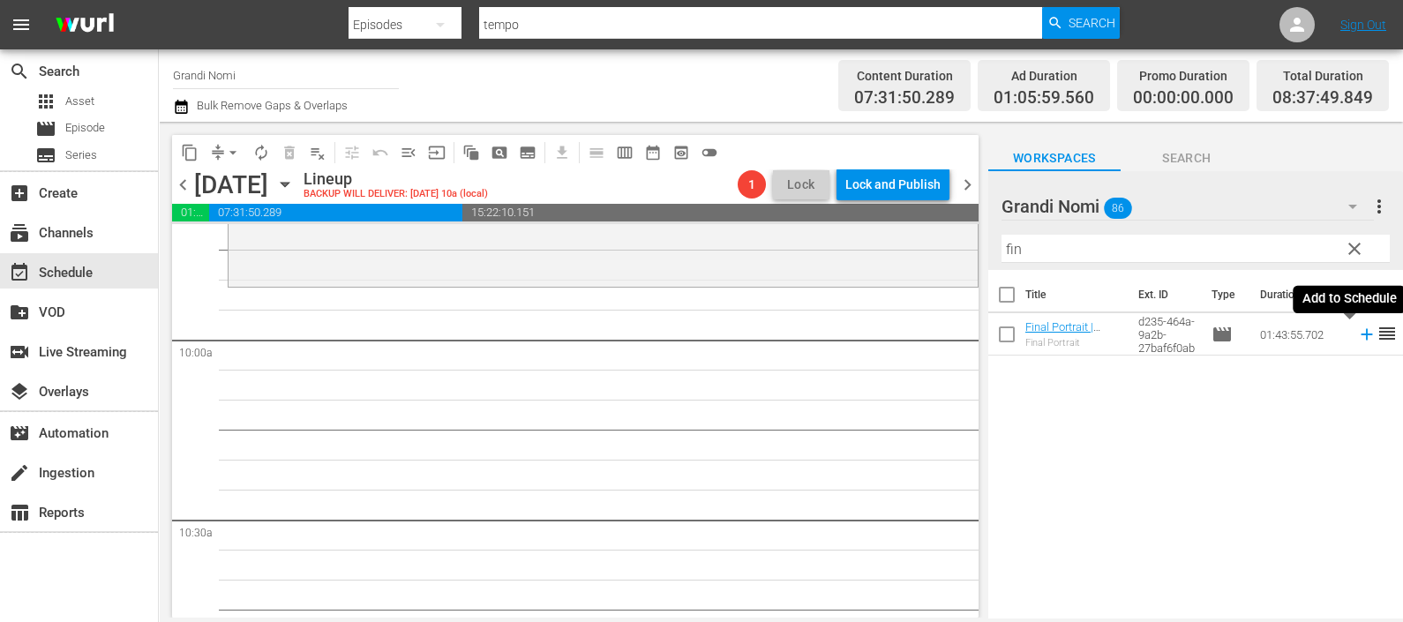
click at [1360, 334] on icon at bounding box center [1365, 334] width 11 height 11
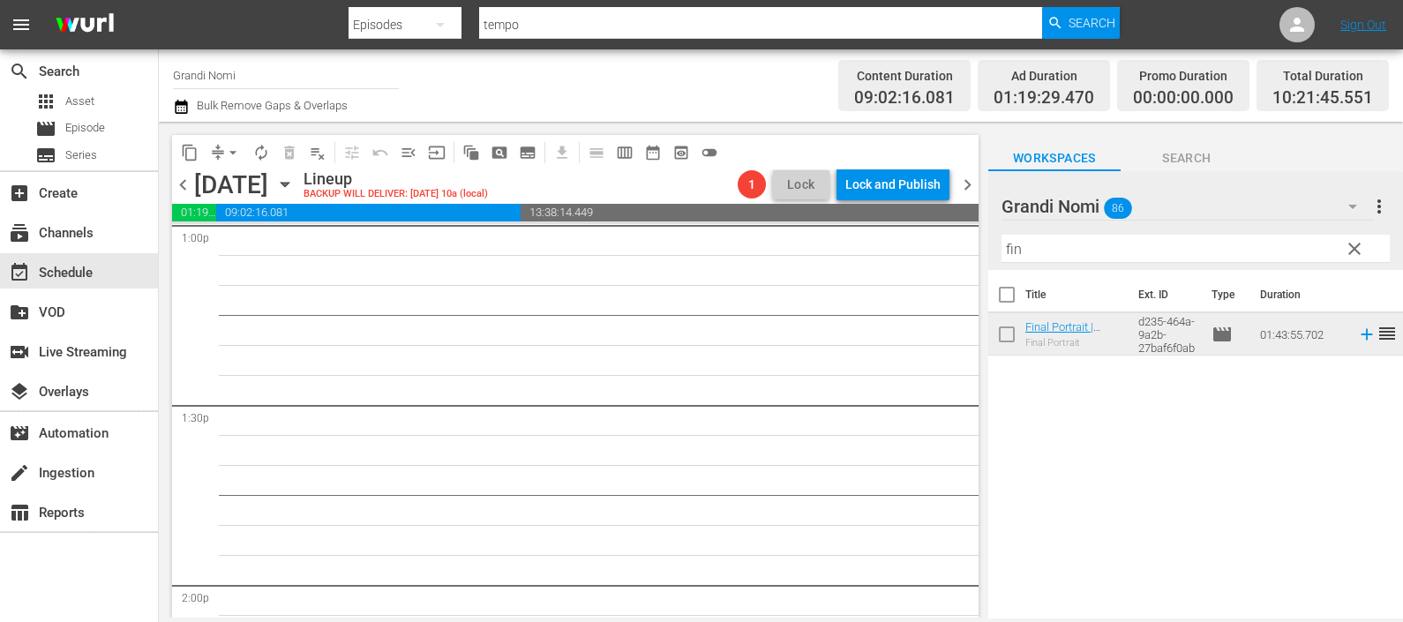
scroll to position [4478, 0]
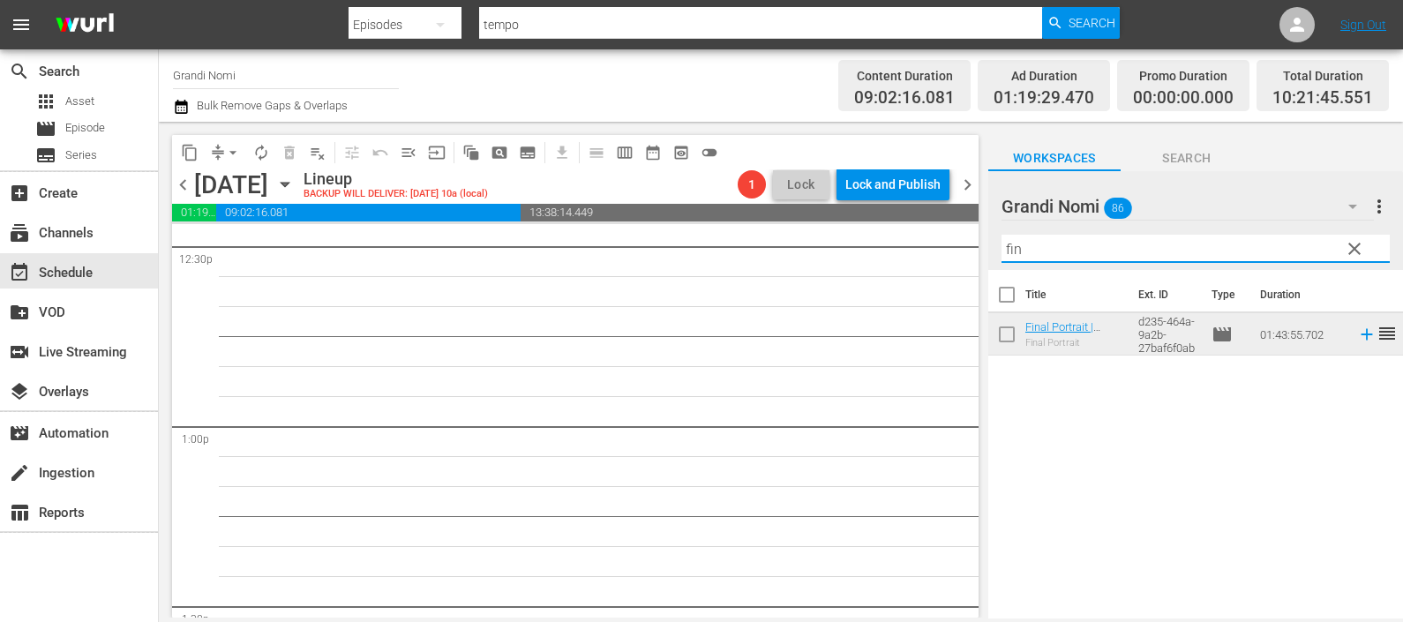
drag, startPoint x: 1091, startPoint y: 243, endPoint x: 888, endPoint y: 216, distance: 205.5
click at [882, 232] on div "content_copy compress arrow_drop_down autorenew_outlined delete_forever_outline…" at bounding box center [781, 370] width 1244 height 496
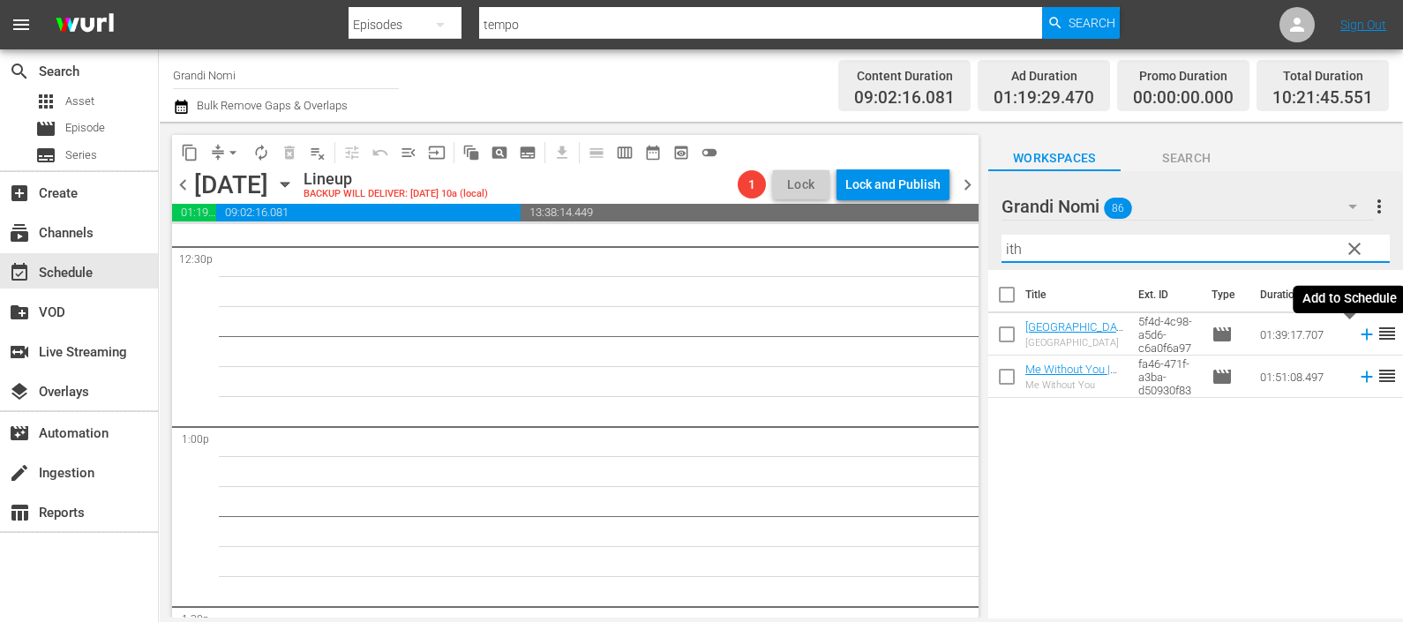
click at [1357, 335] on icon at bounding box center [1366, 334] width 19 height 19
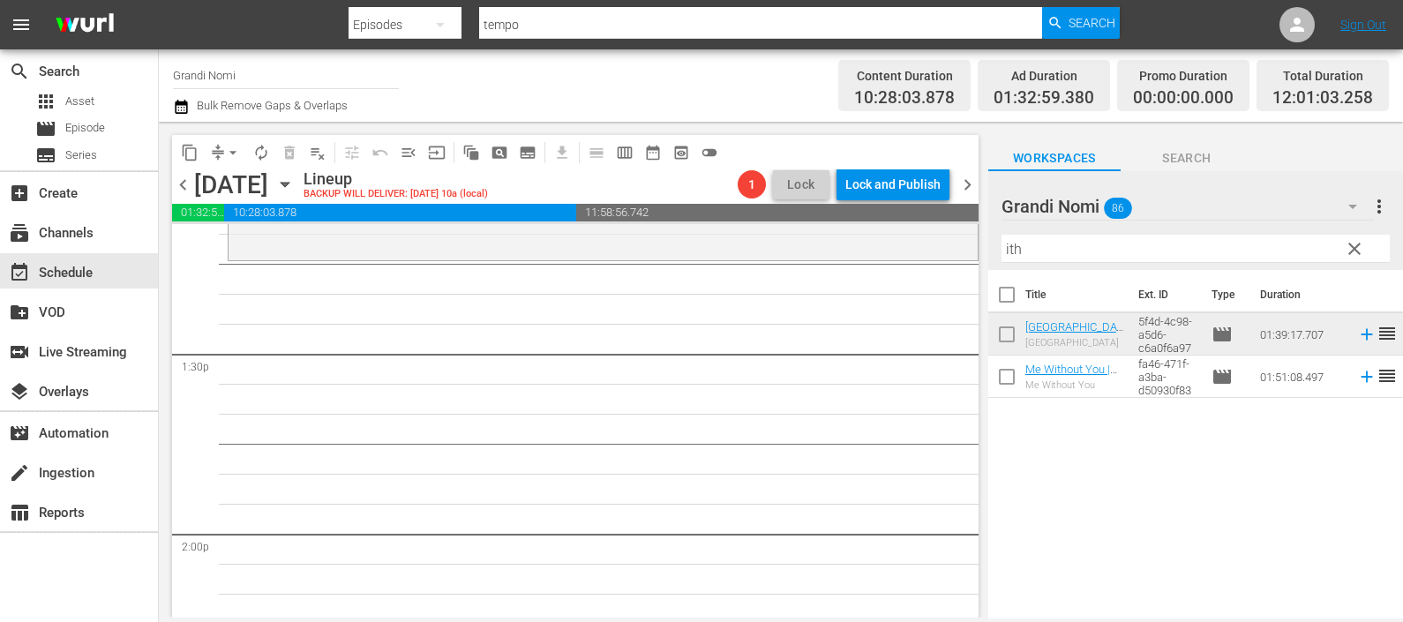
scroll to position [5139, 0]
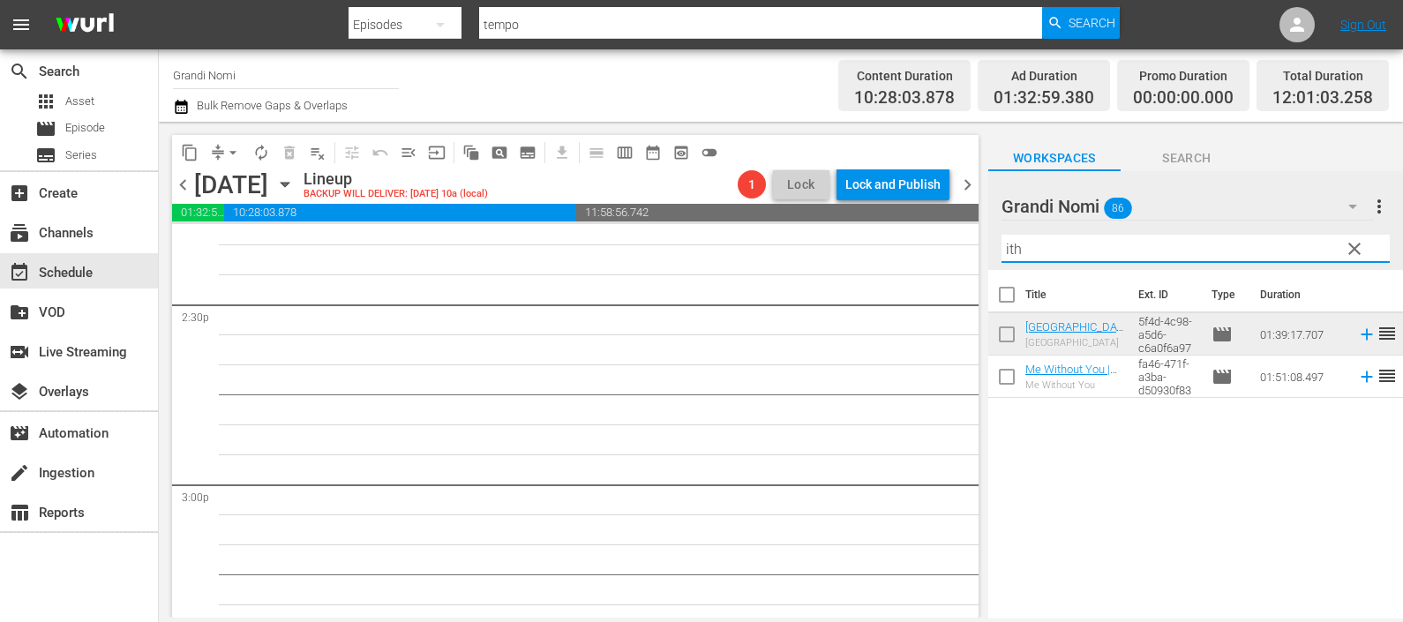
drag, startPoint x: 984, startPoint y: 238, endPoint x: 903, endPoint y: 246, distance: 80.7
click at [903, 247] on div "content_copy compress arrow_drop_down autorenew_outlined delete_forever_outline…" at bounding box center [781, 370] width 1244 height 496
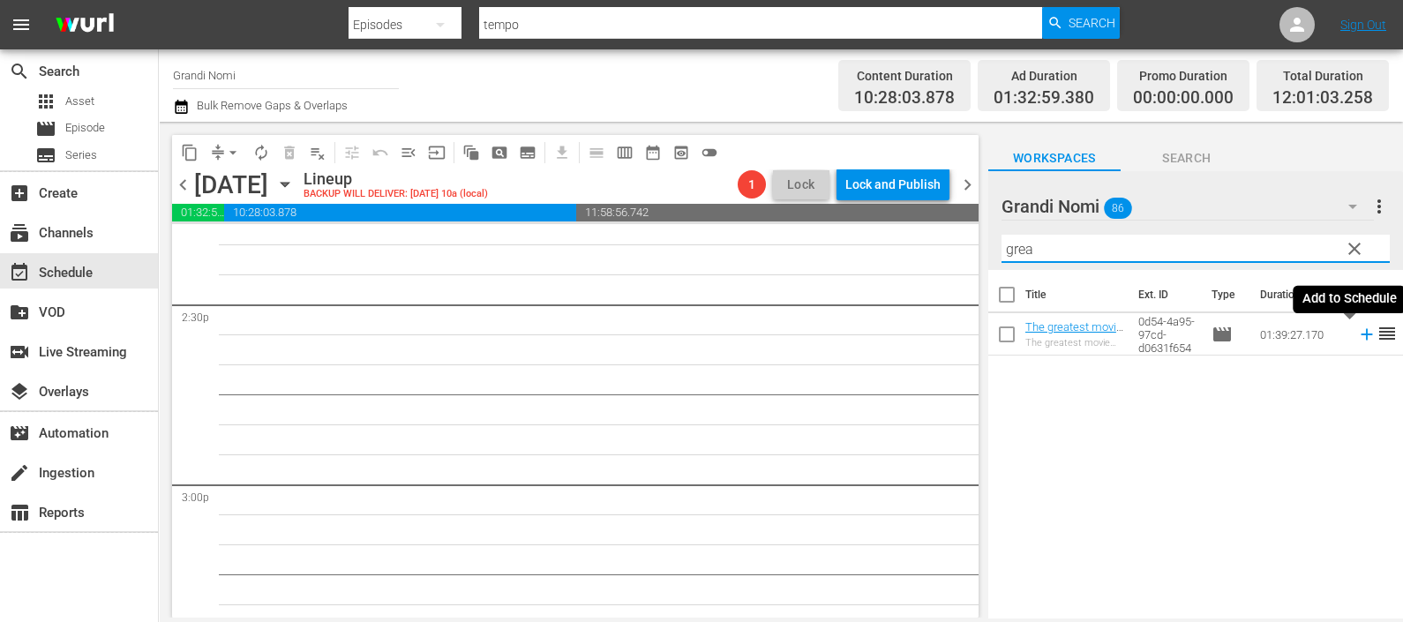
click at [1357, 331] on icon at bounding box center [1366, 334] width 19 height 19
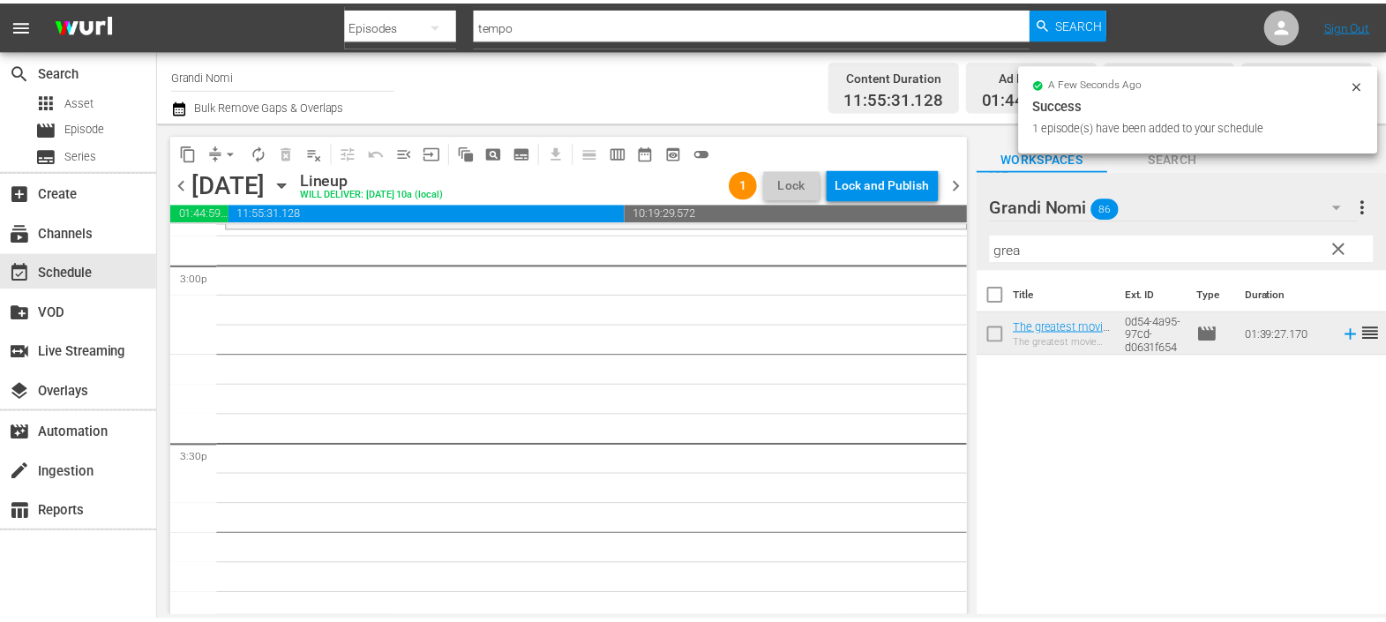
scroll to position [5360, 0]
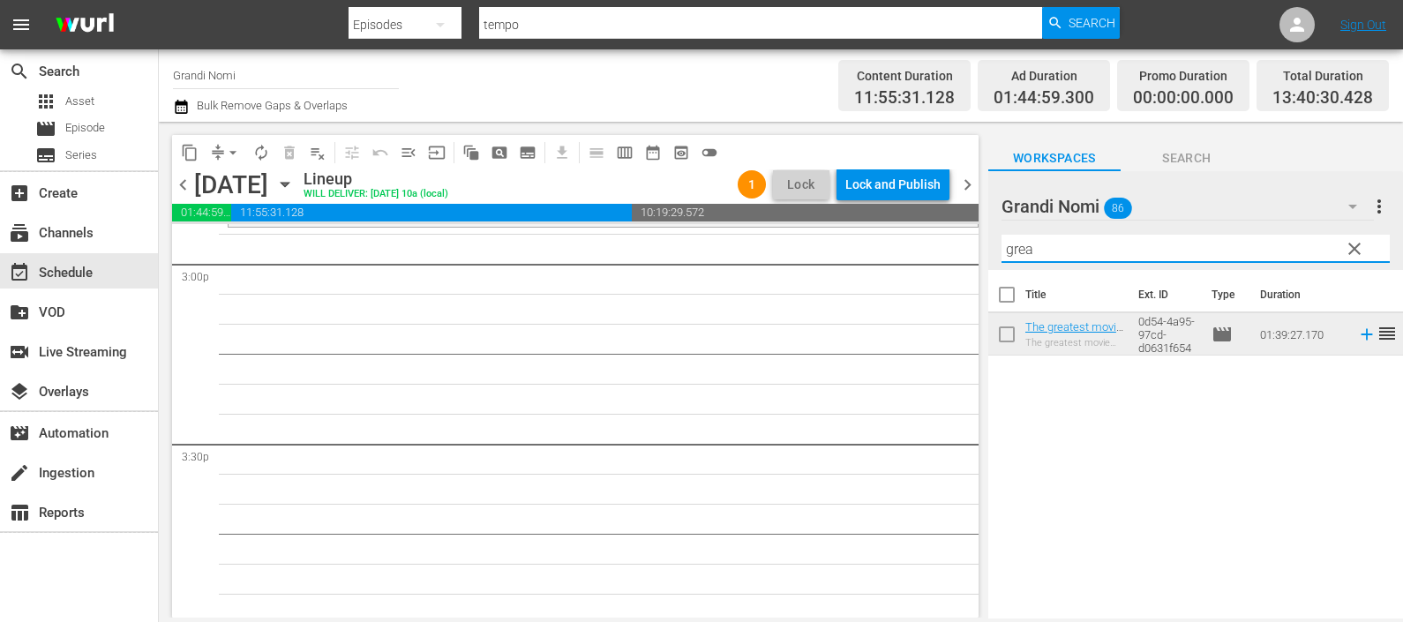
drag, startPoint x: 1041, startPoint y: 249, endPoint x: 873, endPoint y: 251, distance: 167.6
click at [873, 251] on div "content_copy compress arrow_drop_down autorenew_outlined delete_forever_outline…" at bounding box center [781, 370] width 1244 height 496
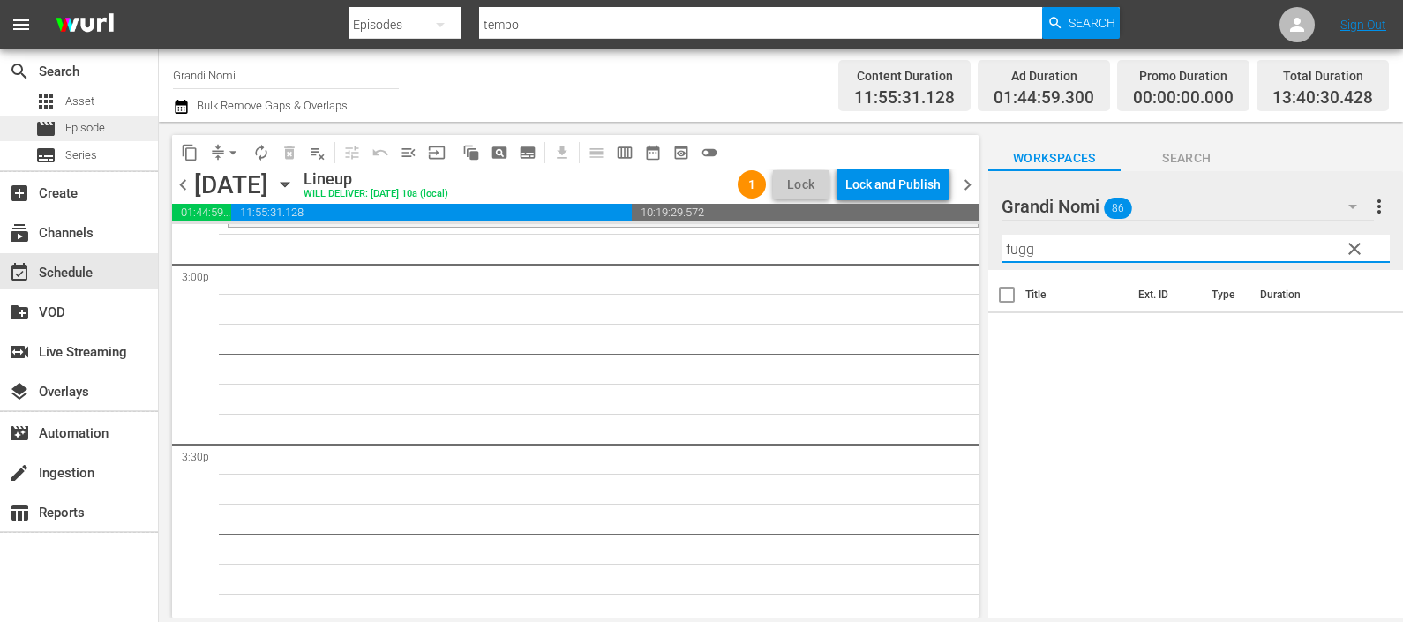
type input "fugg"
click at [71, 135] on span "Episode" at bounding box center [85, 128] width 40 height 18
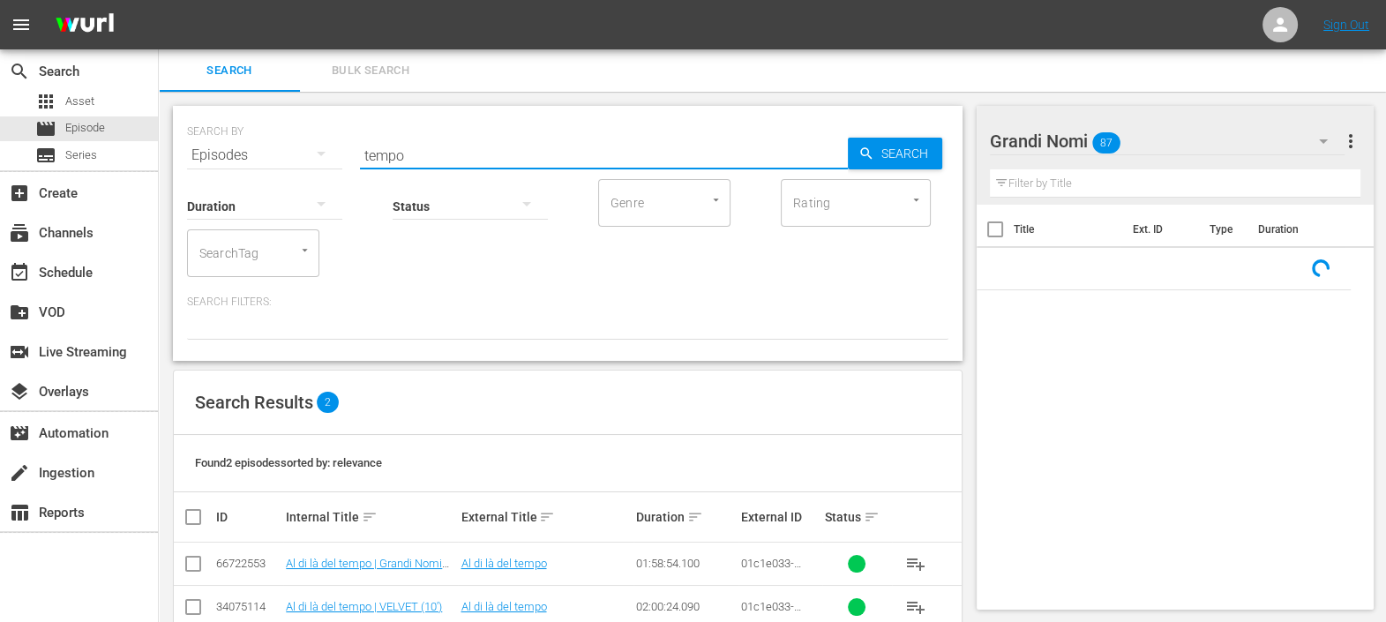
drag, startPoint x: 428, startPoint y: 151, endPoint x: 334, endPoint y: 158, distance: 94.7
click at [334, 155] on div "SEARCH BY Search By Episodes Search ID, Title, Description, Keywords, or Catego…" at bounding box center [567, 145] width 761 height 64
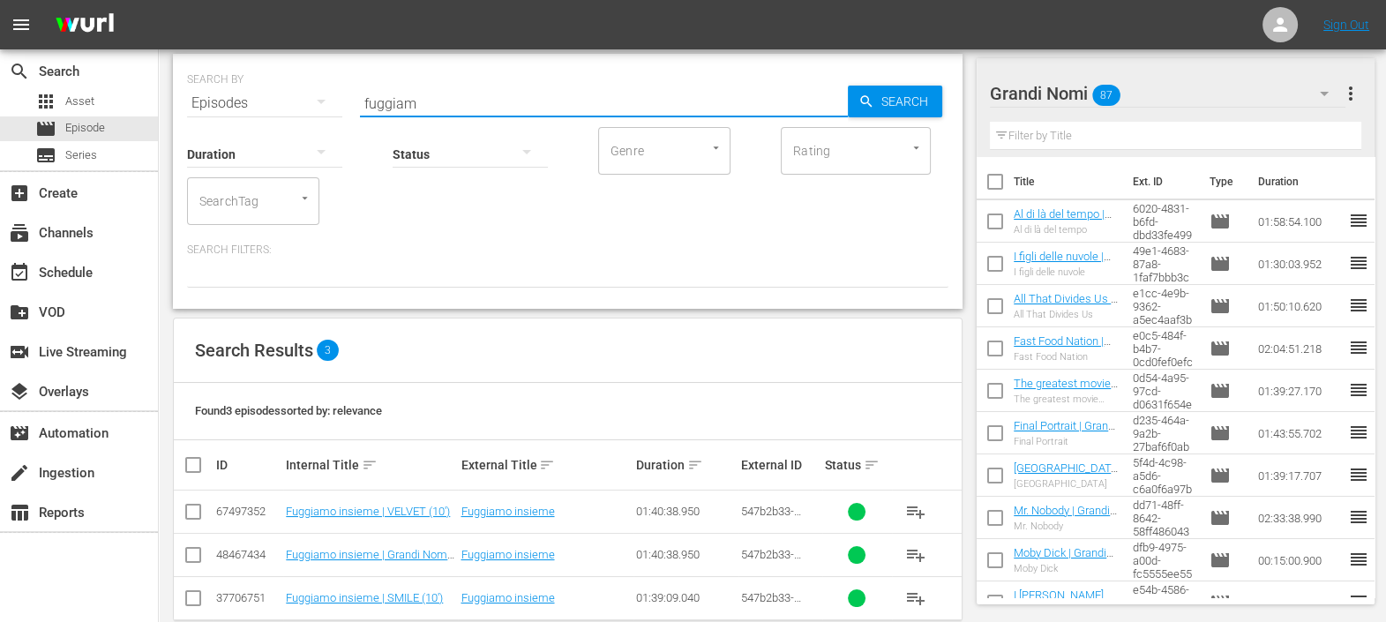
scroll to position [81, 0]
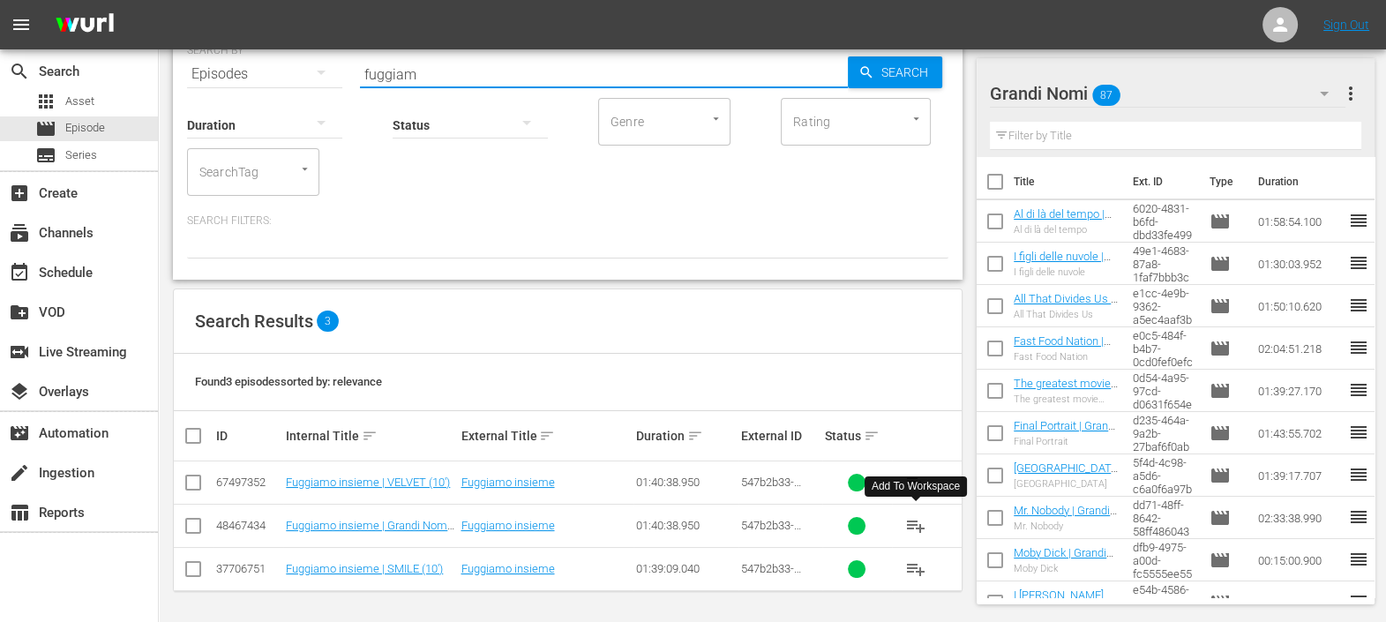
type input "fuggiam"
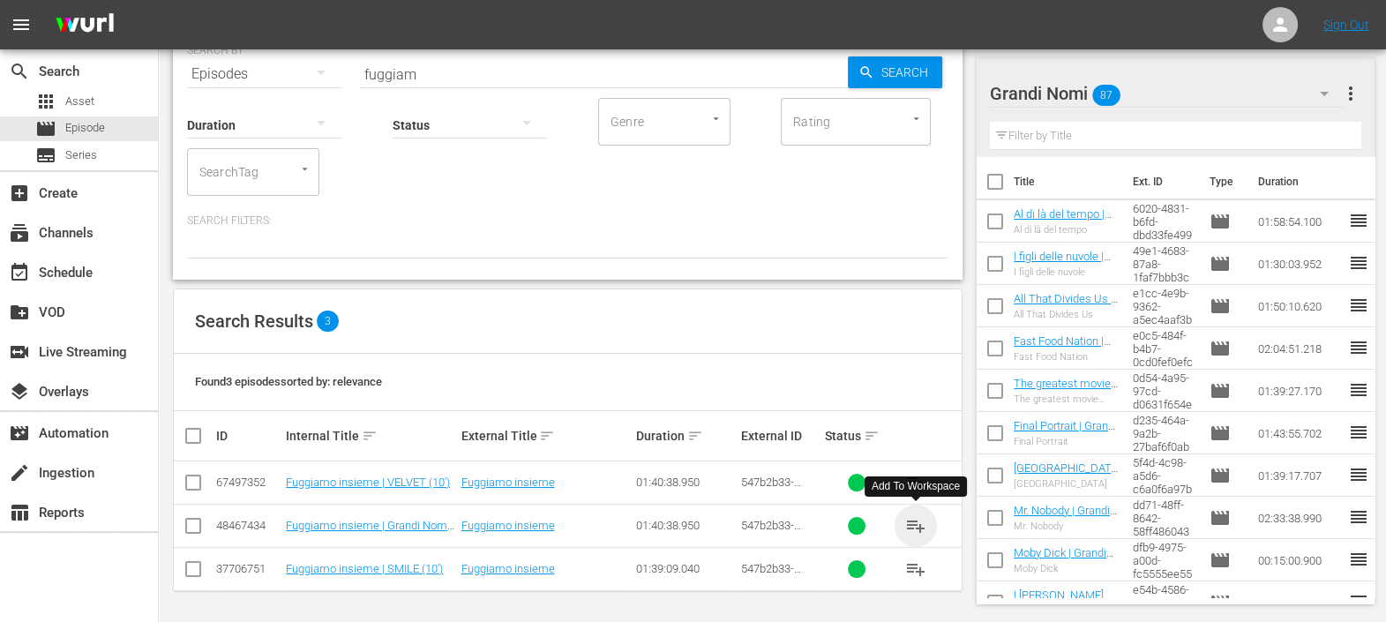
click at [918, 521] on span "playlist_add" at bounding box center [915, 525] width 21 height 21
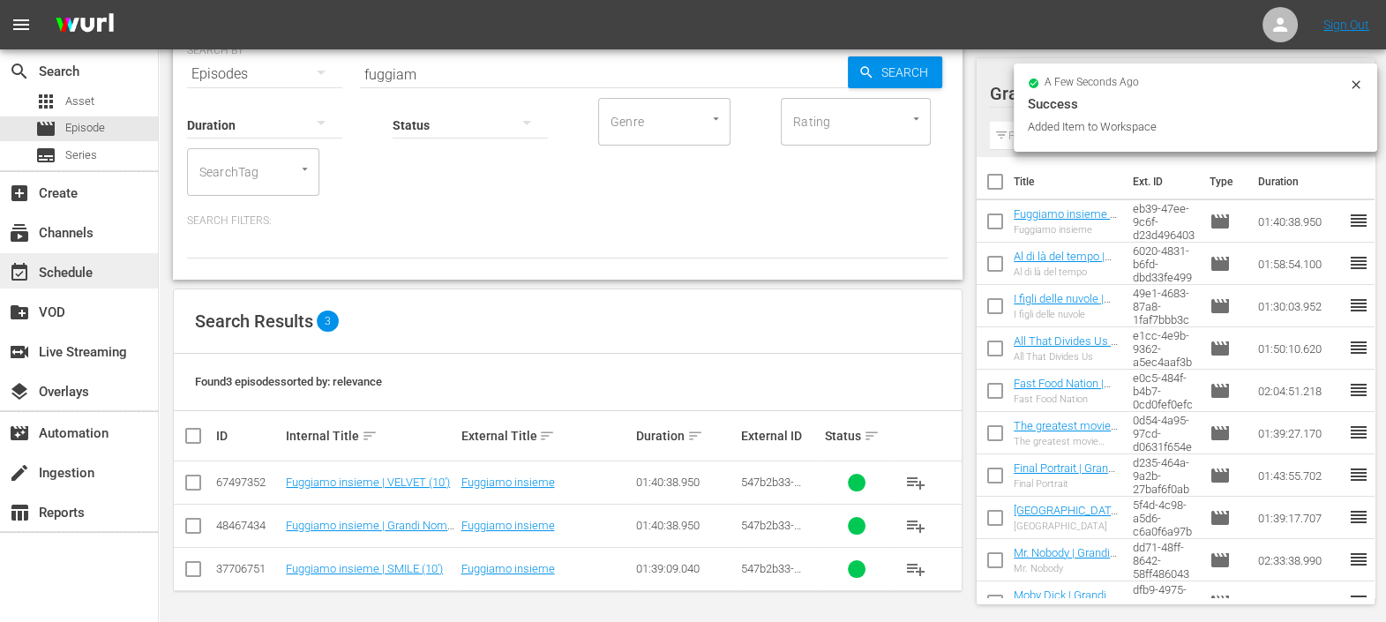
click at [102, 271] on div "event_available Schedule" at bounding box center [79, 270] width 158 height 35
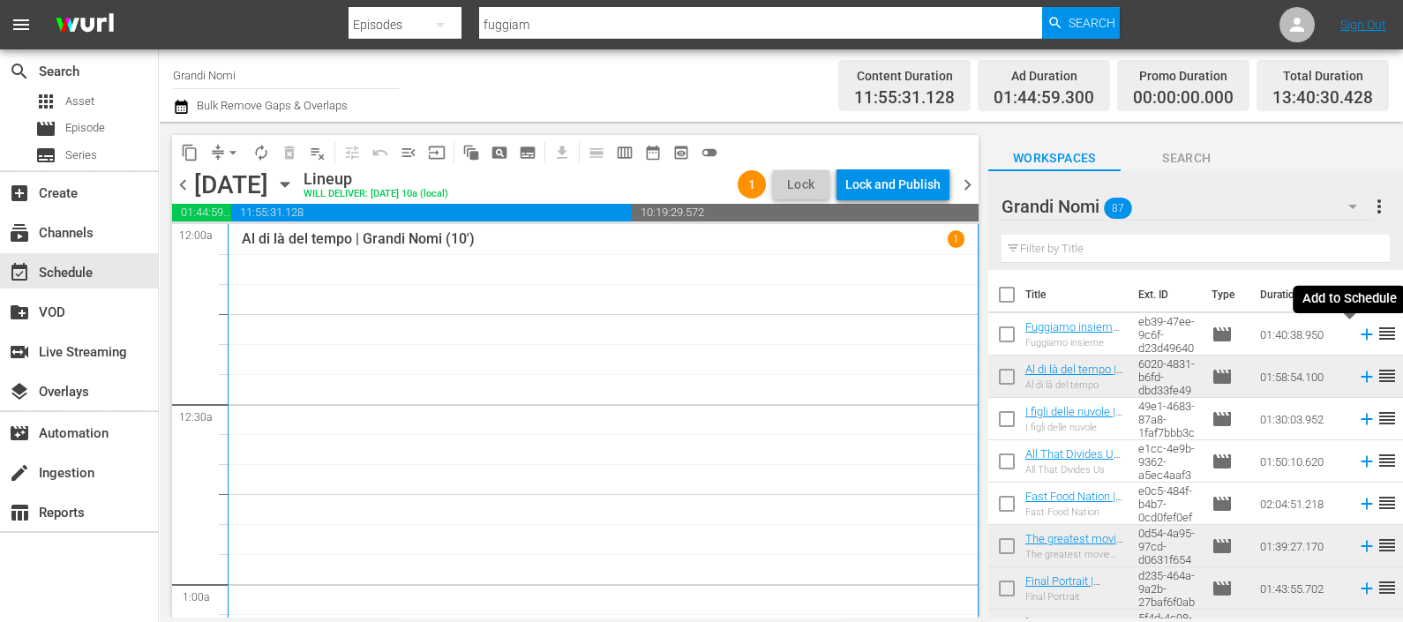
drag, startPoint x: 1344, startPoint y: 330, endPoint x: 1322, endPoint y: 347, distance: 27.7
click at [1357, 331] on icon at bounding box center [1366, 334] width 19 height 19
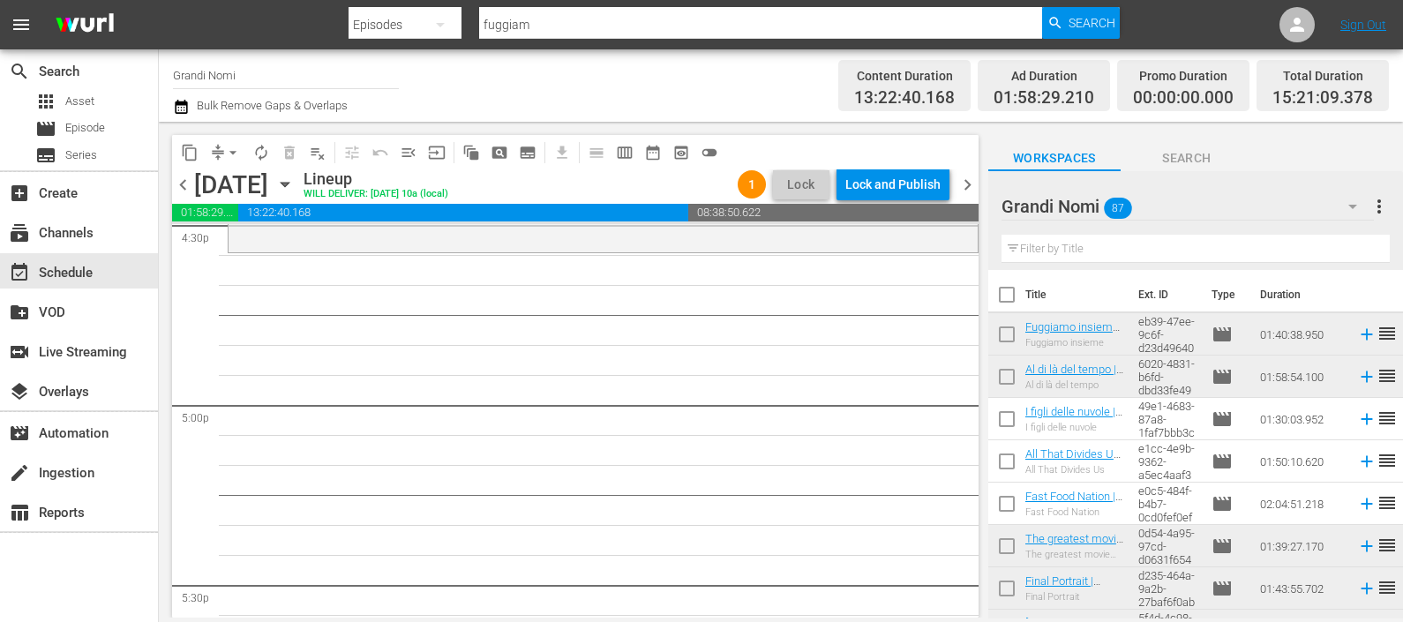
scroll to position [5707, 0]
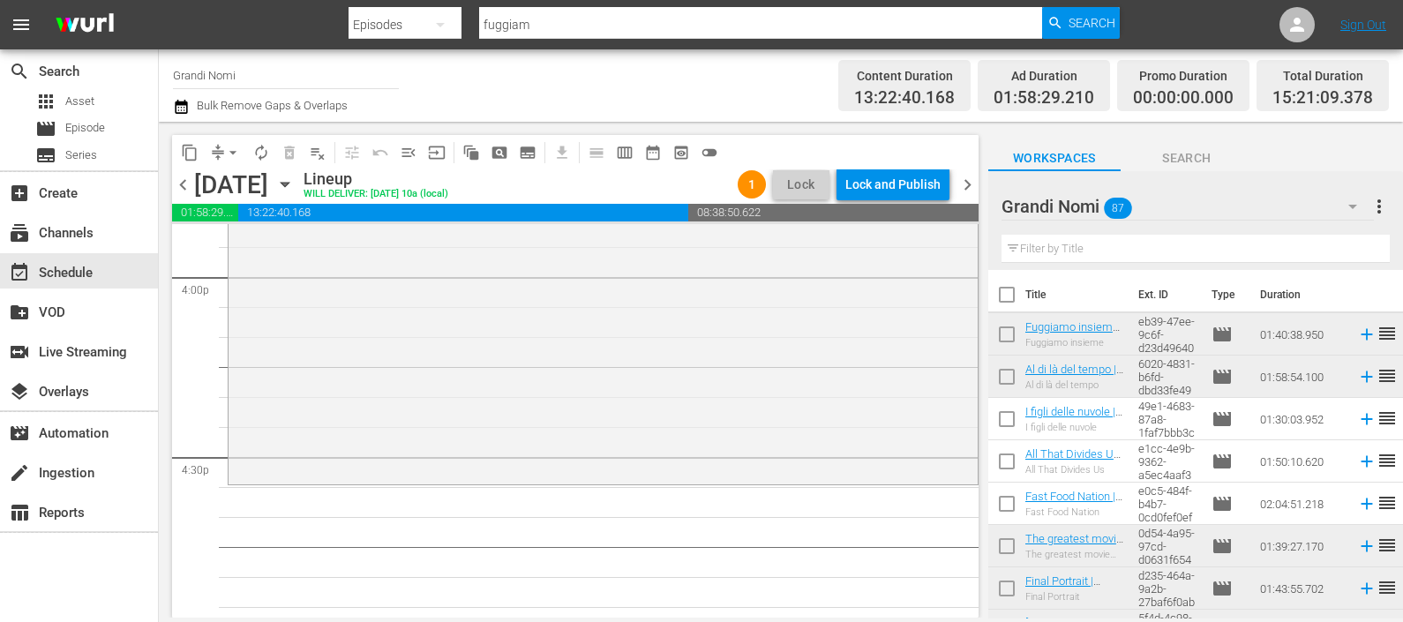
click at [1060, 248] on input "text" at bounding box center [1195, 249] width 388 height 28
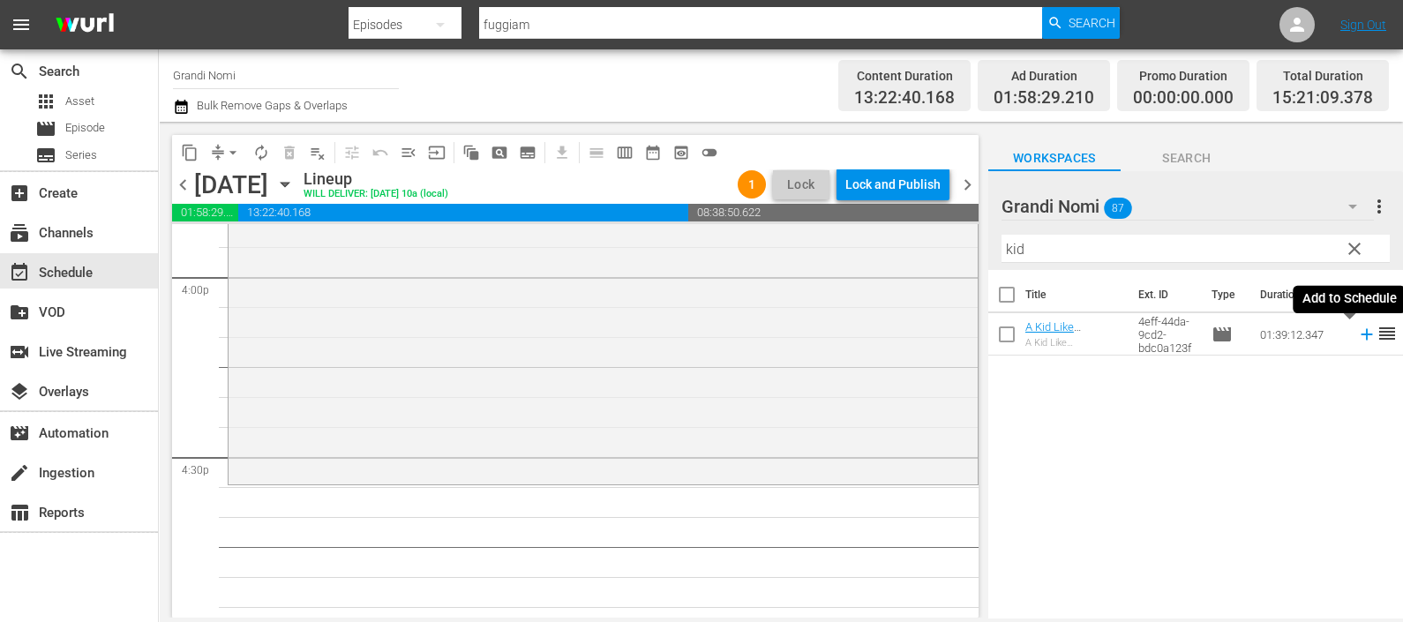
click at [1357, 330] on icon at bounding box center [1366, 334] width 19 height 19
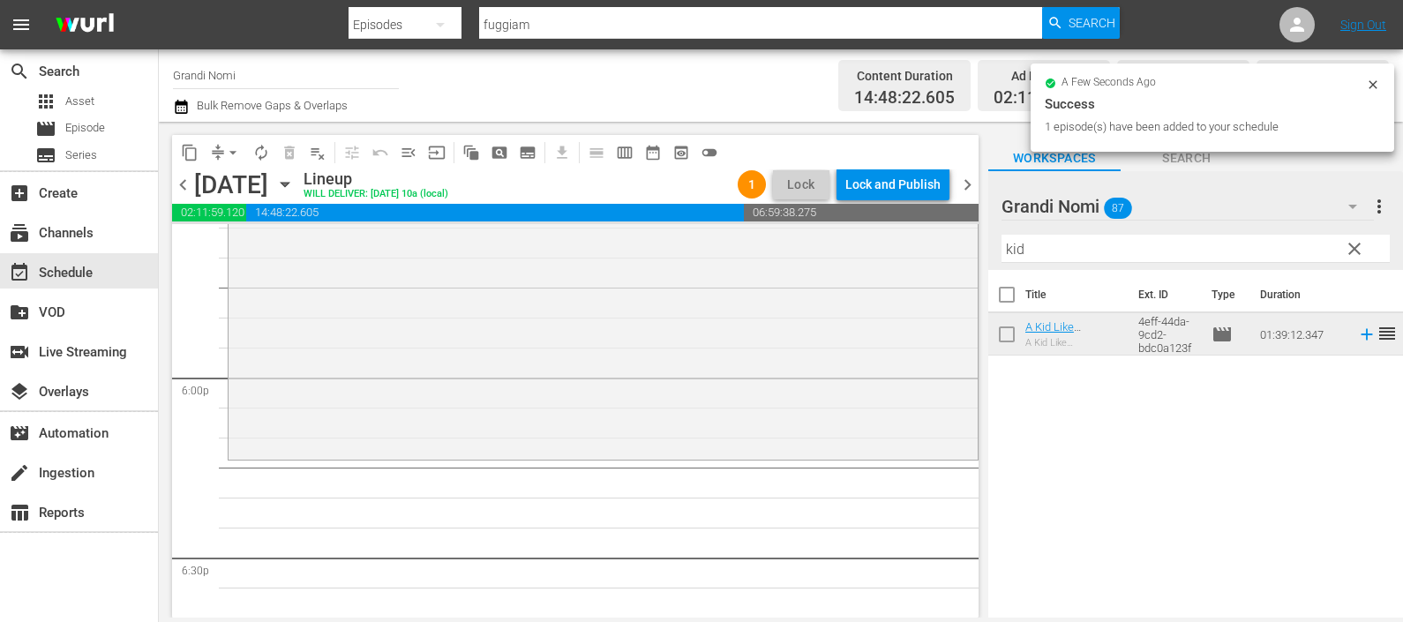
scroll to position [6479, 0]
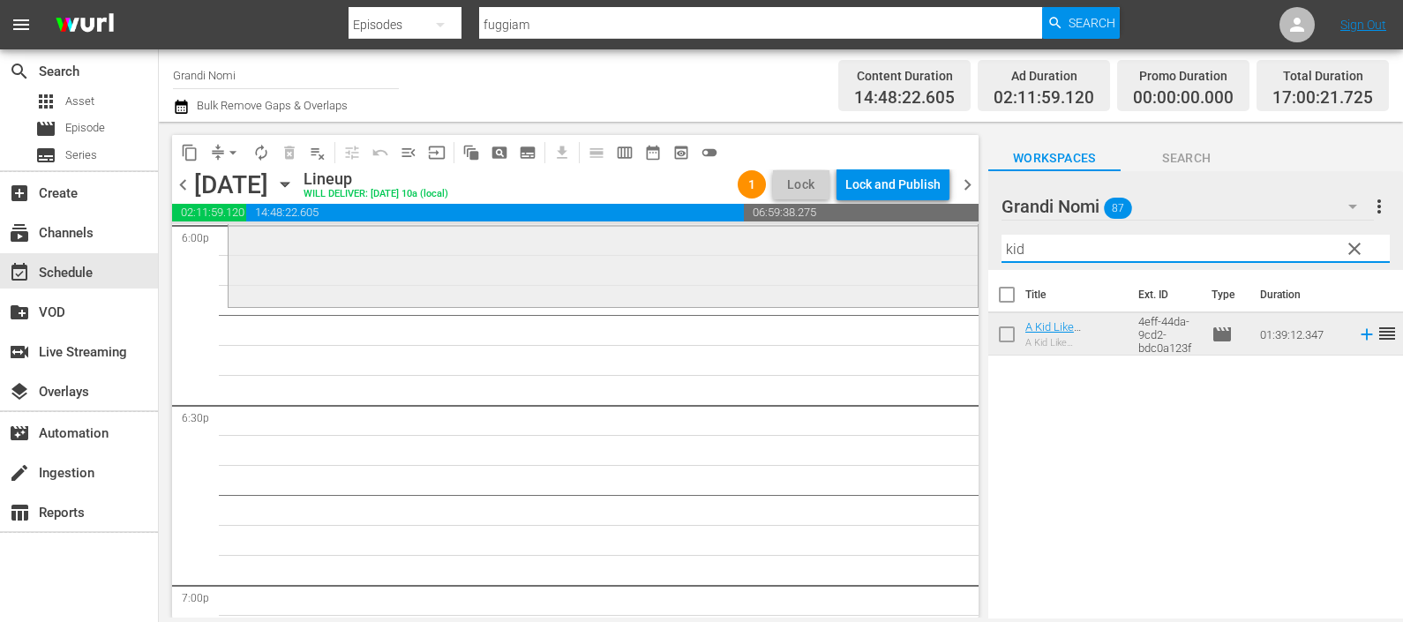
drag, startPoint x: 1041, startPoint y: 248, endPoint x: 887, endPoint y: 259, distance: 154.8
click at [881, 257] on div "content_copy compress arrow_drop_down autorenew_outlined delete_forever_outline…" at bounding box center [781, 370] width 1244 height 496
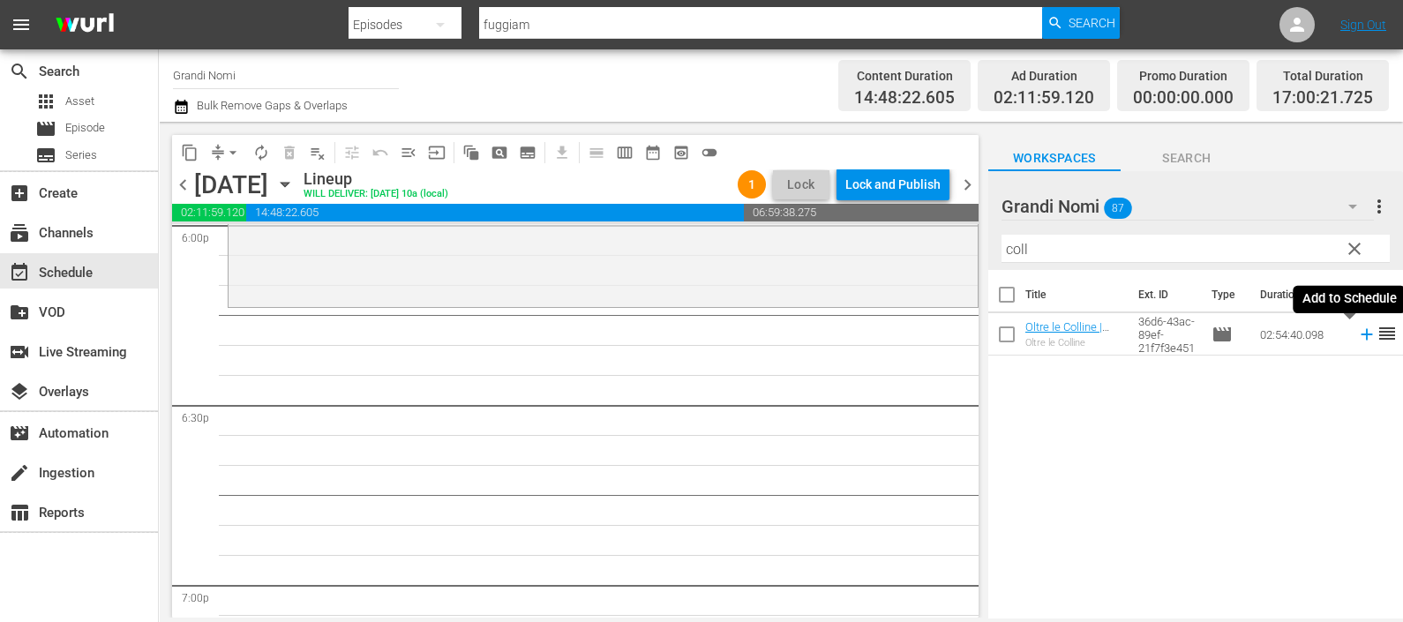
click at [1357, 330] on icon at bounding box center [1366, 334] width 19 height 19
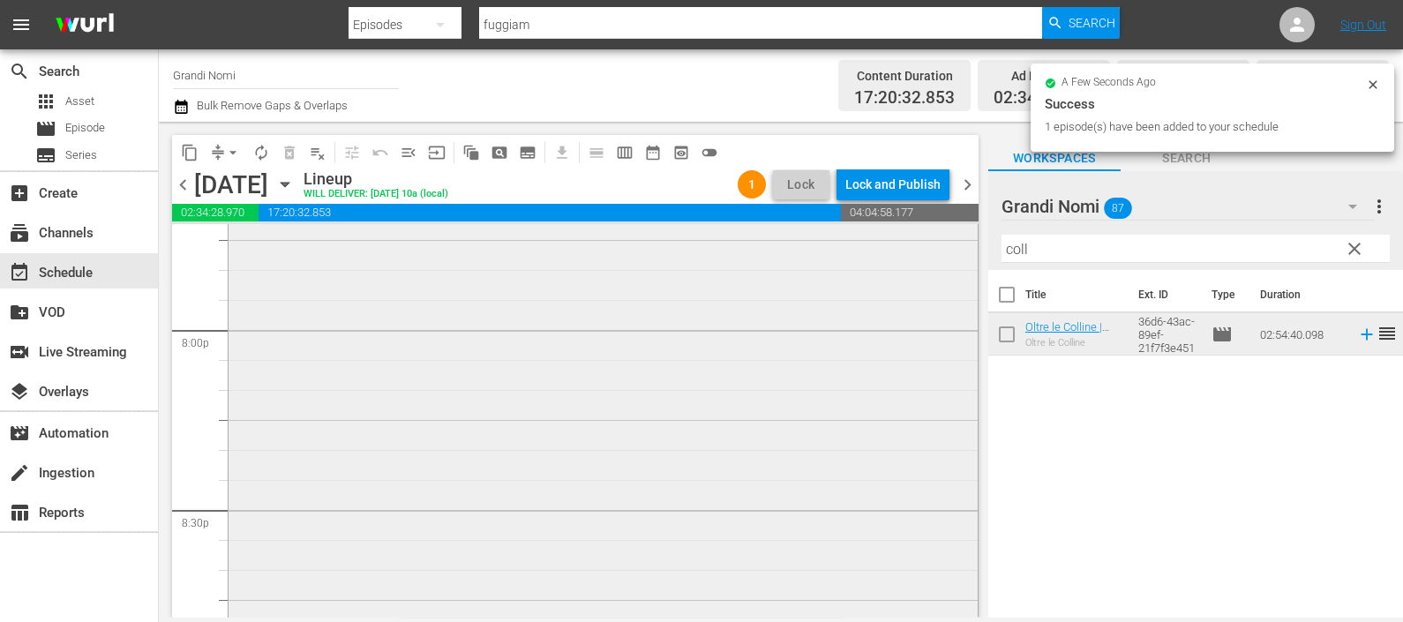
scroll to position [7361, 0]
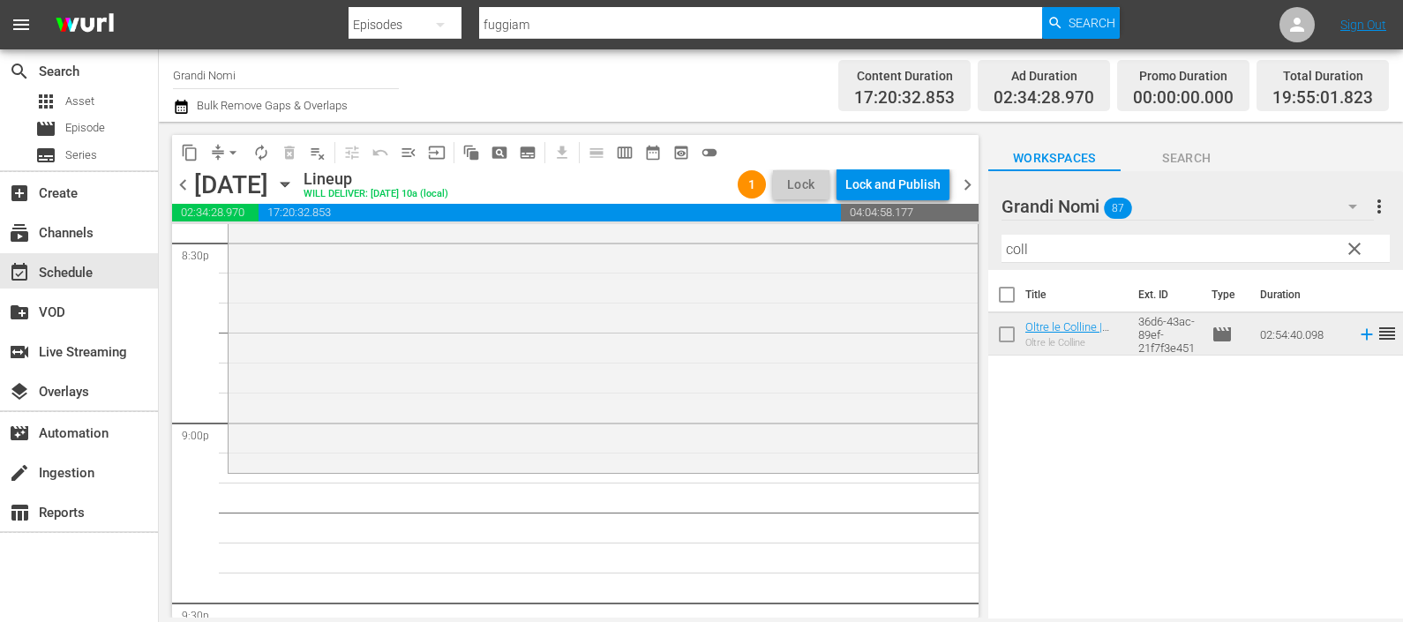
drag, startPoint x: 1038, startPoint y: 235, endPoint x: 1043, endPoint y: 253, distance: 19.3
click at [1001, 241] on div "Filter by Title coll" at bounding box center [1195, 249] width 388 height 42
drag, startPoint x: 1055, startPoint y: 254, endPoint x: 937, endPoint y: 256, distance: 118.2
click at [937, 255] on div "content_copy compress arrow_drop_down autorenew_outlined delete_forever_outline…" at bounding box center [781, 370] width 1244 height 496
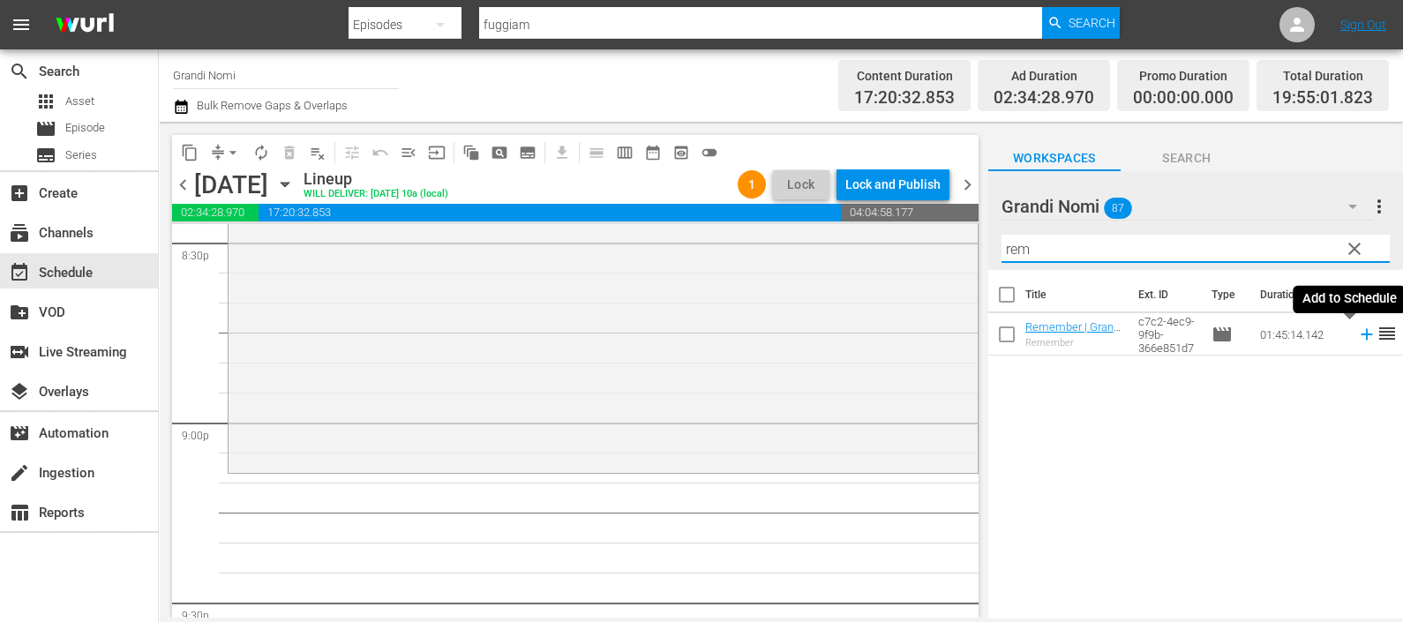
drag, startPoint x: 1347, startPoint y: 332, endPoint x: 1323, endPoint y: 323, distance: 25.4
click at [1357, 334] on icon at bounding box center [1366, 334] width 19 height 19
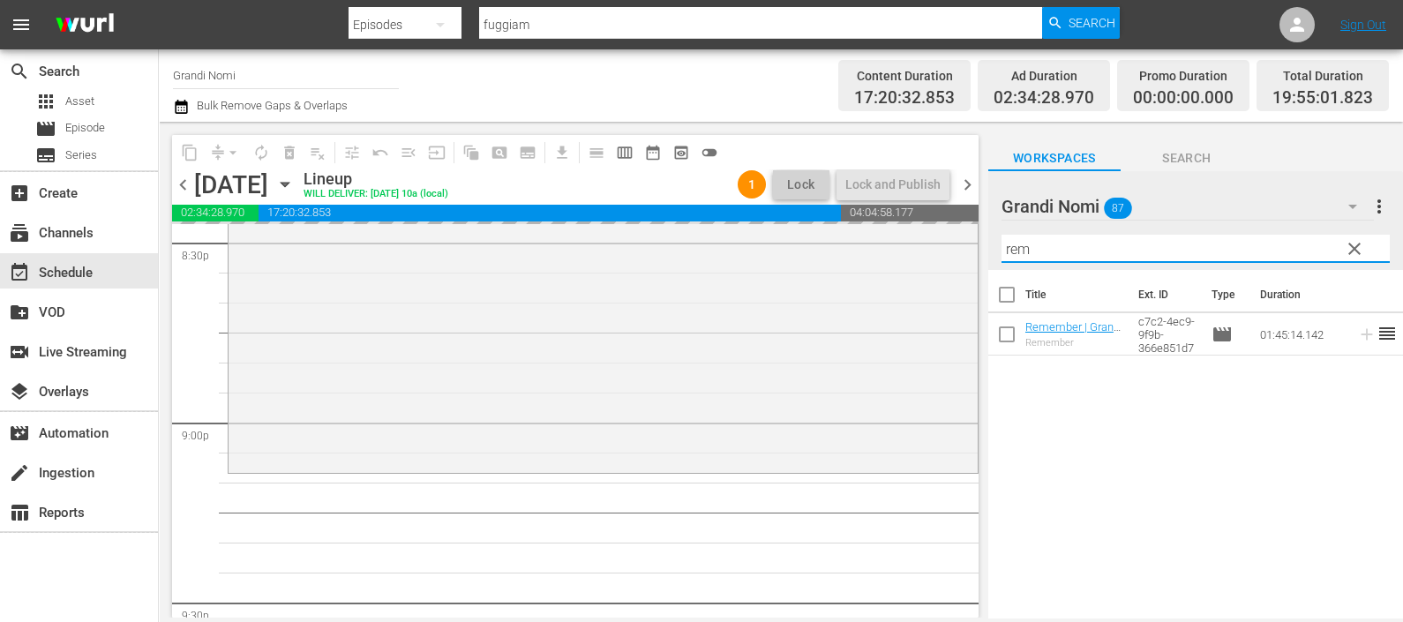
click at [921, 243] on div "content_copy compress arrow_drop_down autorenew_outlined delete_forever_outline…" at bounding box center [781, 370] width 1244 height 496
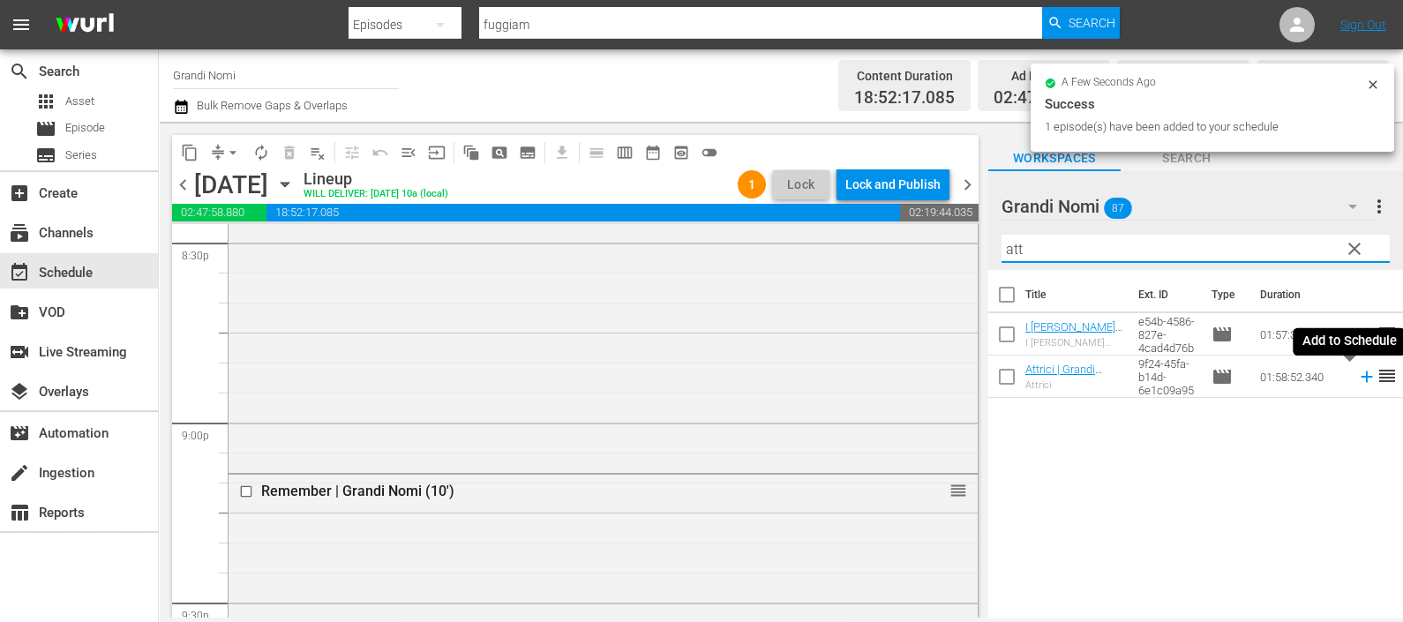
type input "att"
click at [1357, 371] on icon at bounding box center [1366, 376] width 19 height 19
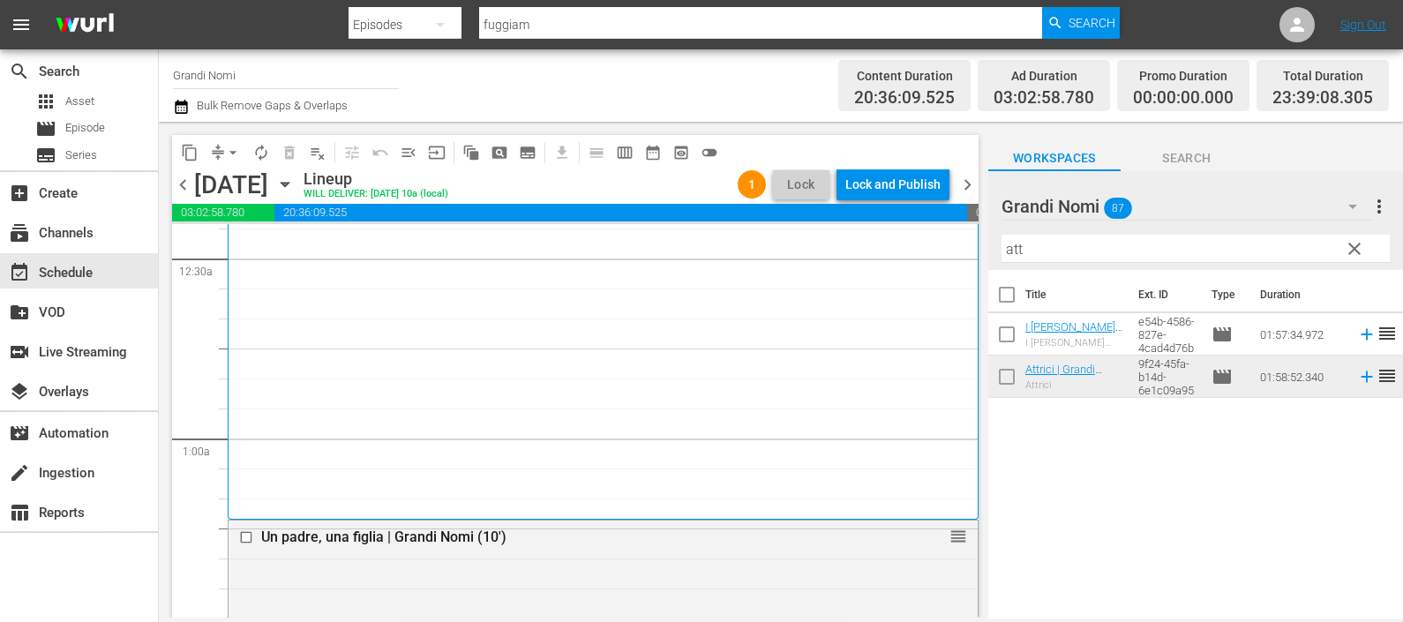
scroll to position [0, 0]
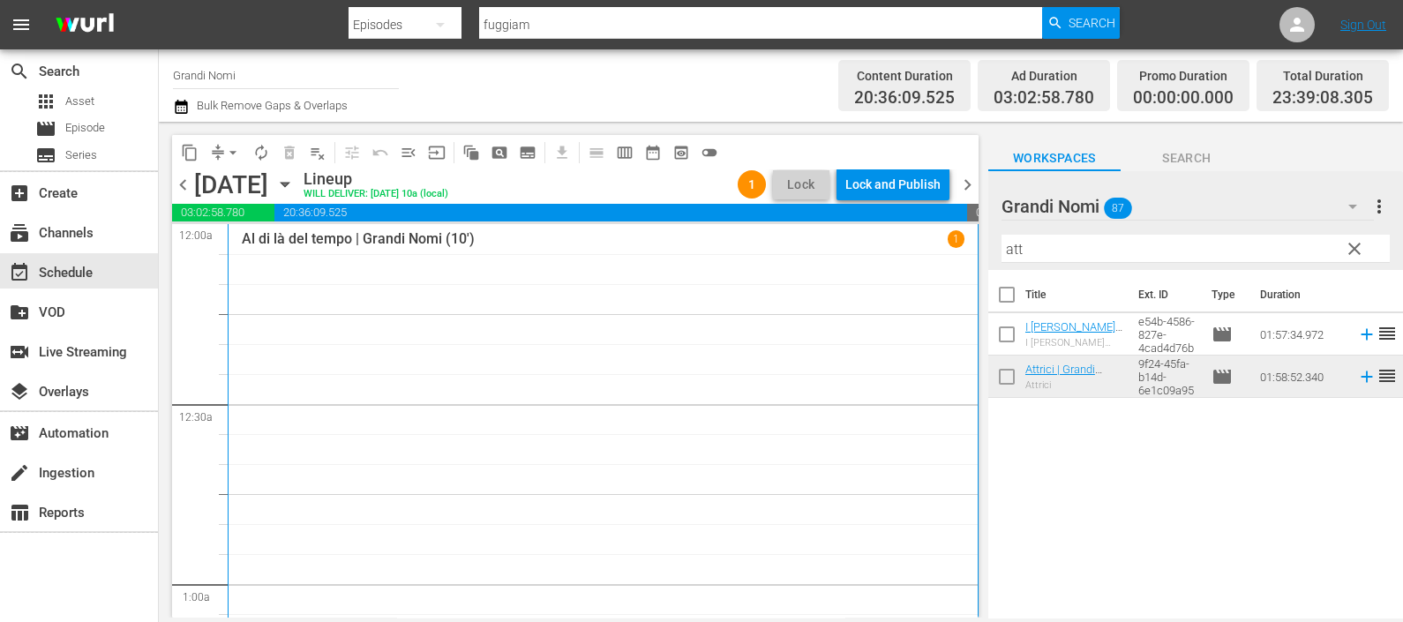
click at [188, 105] on icon "button" at bounding box center [181, 106] width 17 height 21
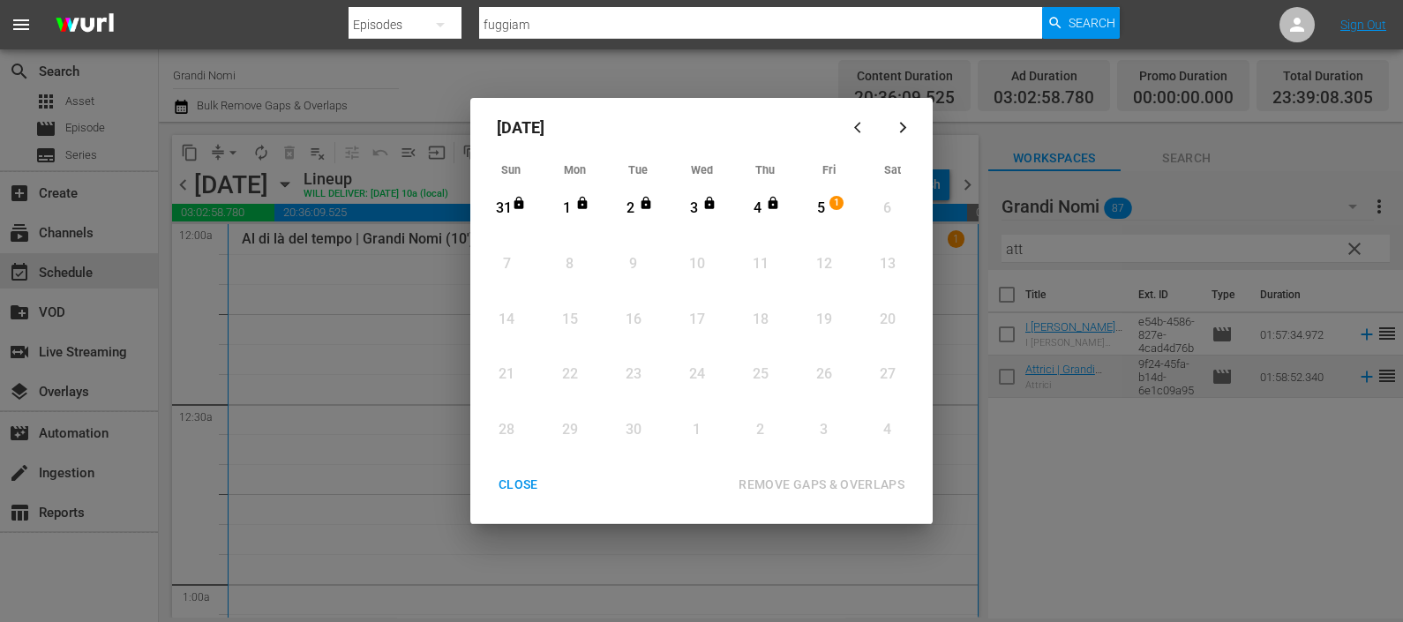
drag, startPoint x: 825, startPoint y: 203, endPoint x: 779, endPoint y: 418, distance: 220.1
click at [824, 207] on div "5" at bounding box center [821, 209] width 22 height 20
click at [790, 481] on div "REMOVE GAPS & OVERLAPS" at bounding box center [821, 485] width 194 height 22
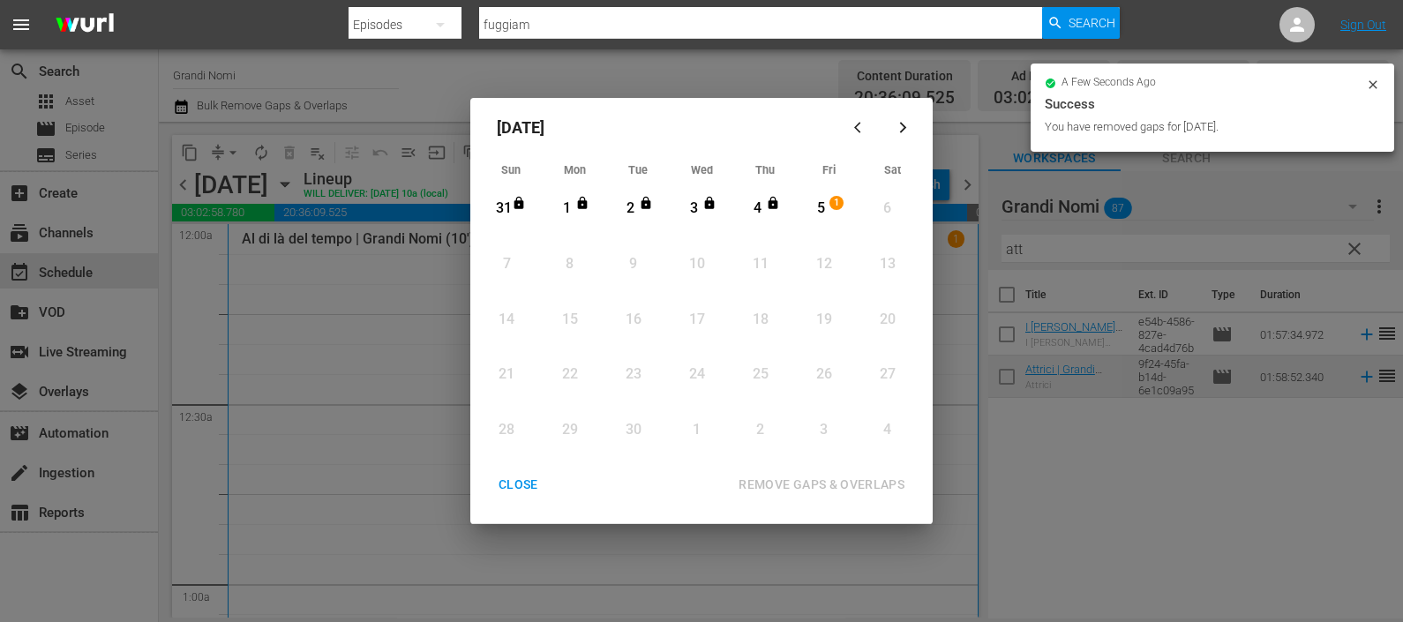
click at [533, 480] on div "CLOSE" at bounding box center [518, 485] width 68 height 22
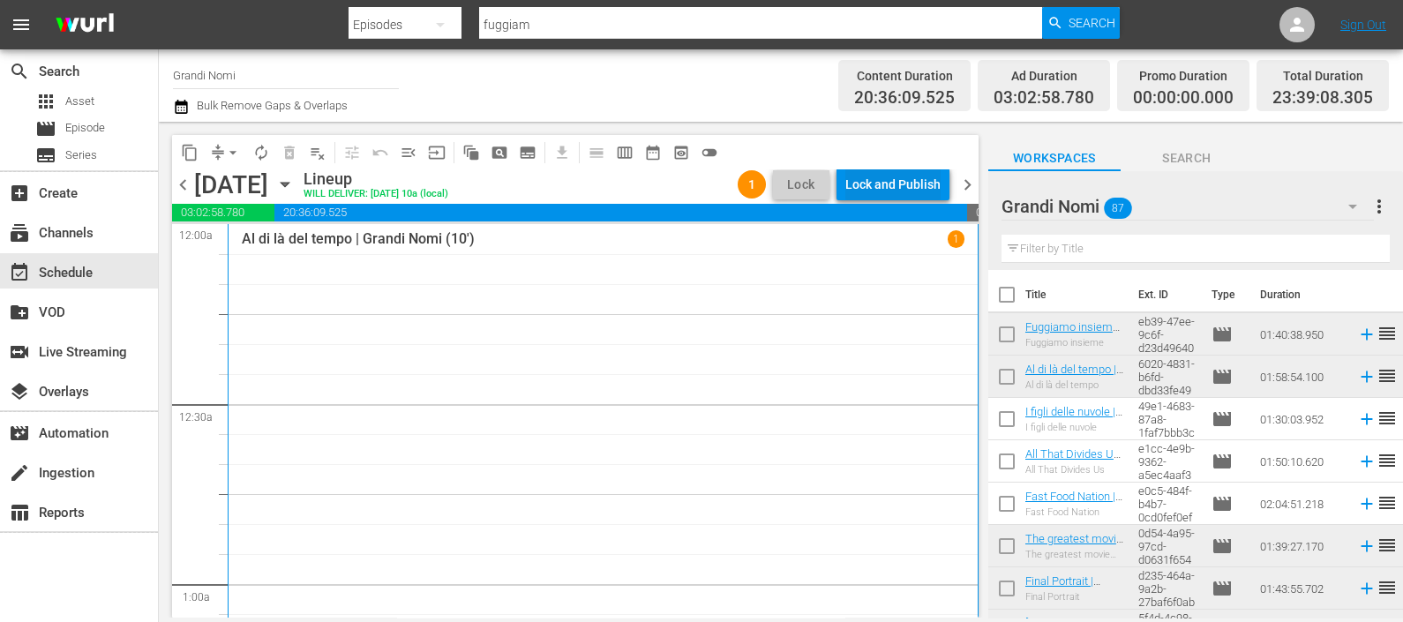
click at [892, 180] on div "Lock and Publish" at bounding box center [892, 185] width 95 height 32
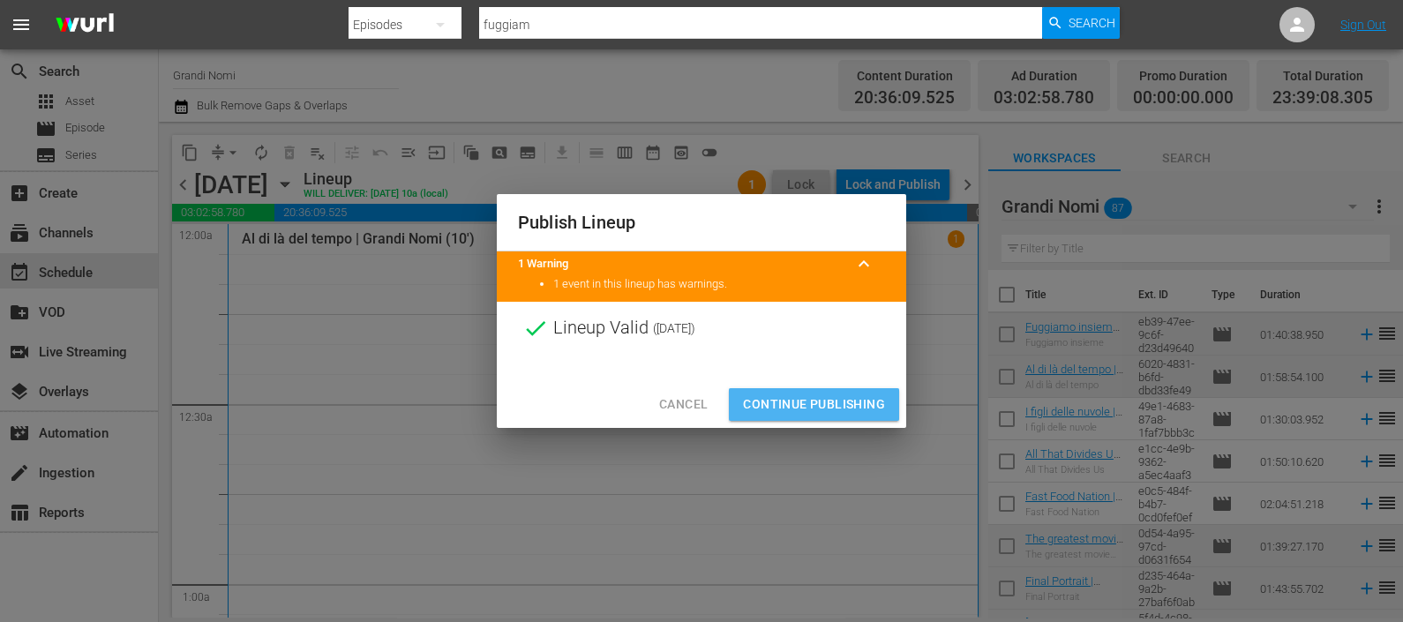
drag, startPoint x: 832, startPoint y: 400, endPoint x: 837, endPoint y: 409, distance: 11.1
click at [832, 401] on span "Continue Publishing" at bounding box center [814, 405] width 142 height 22
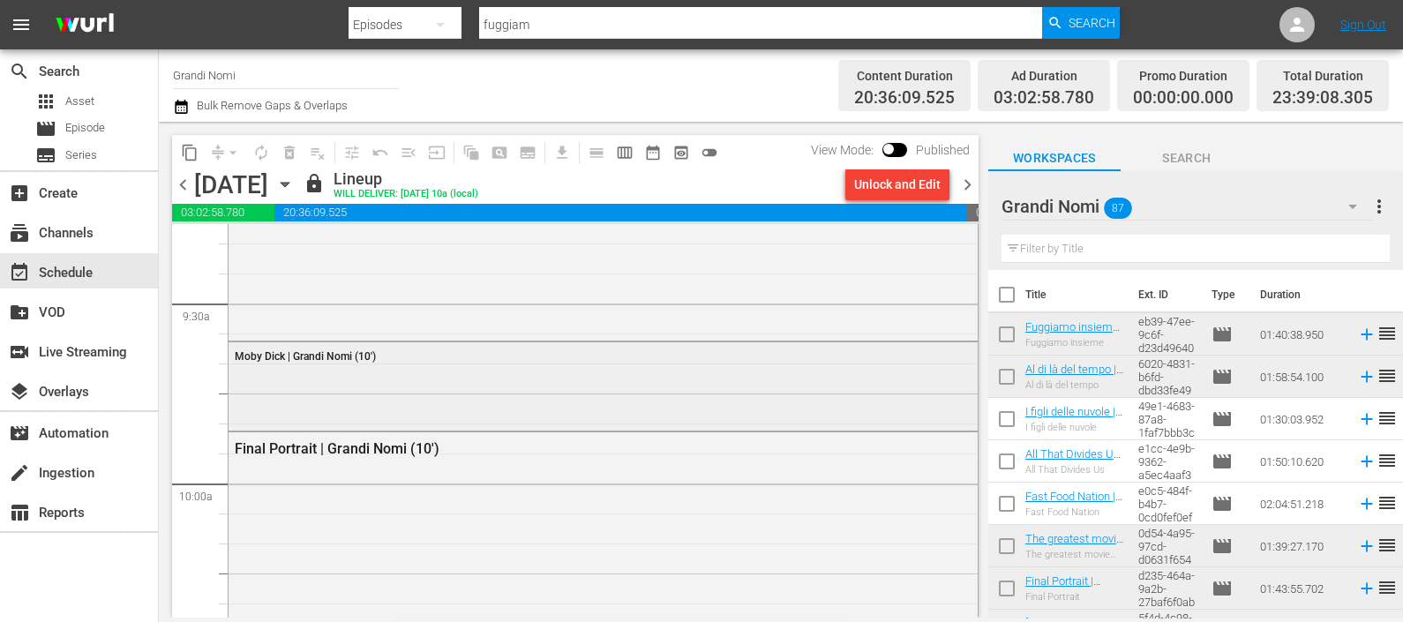
scroll to position [3308, 0]
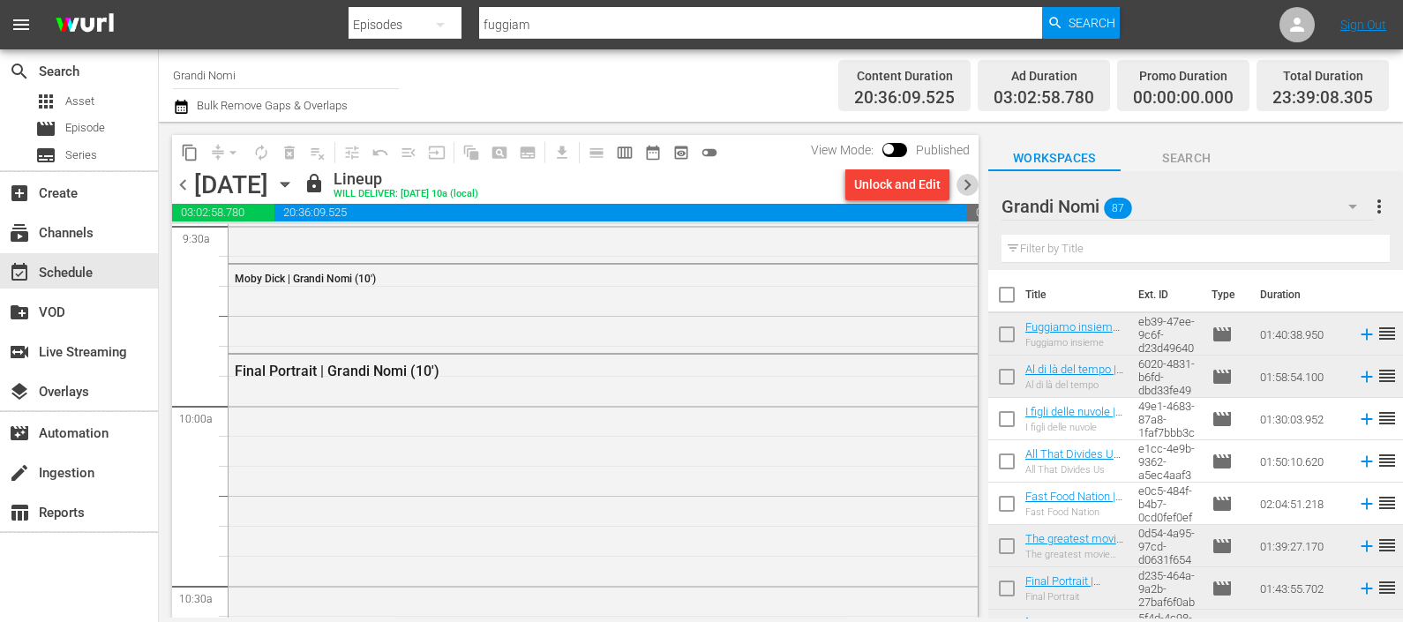
drag, startPoint x: 971, startPoint y: 176, endPoint x: 1056, endPoint y: 229, distance: 99.4
click at [971, 176] on span "chevron_right" at bounding box center [967, 185] width 22 height 22
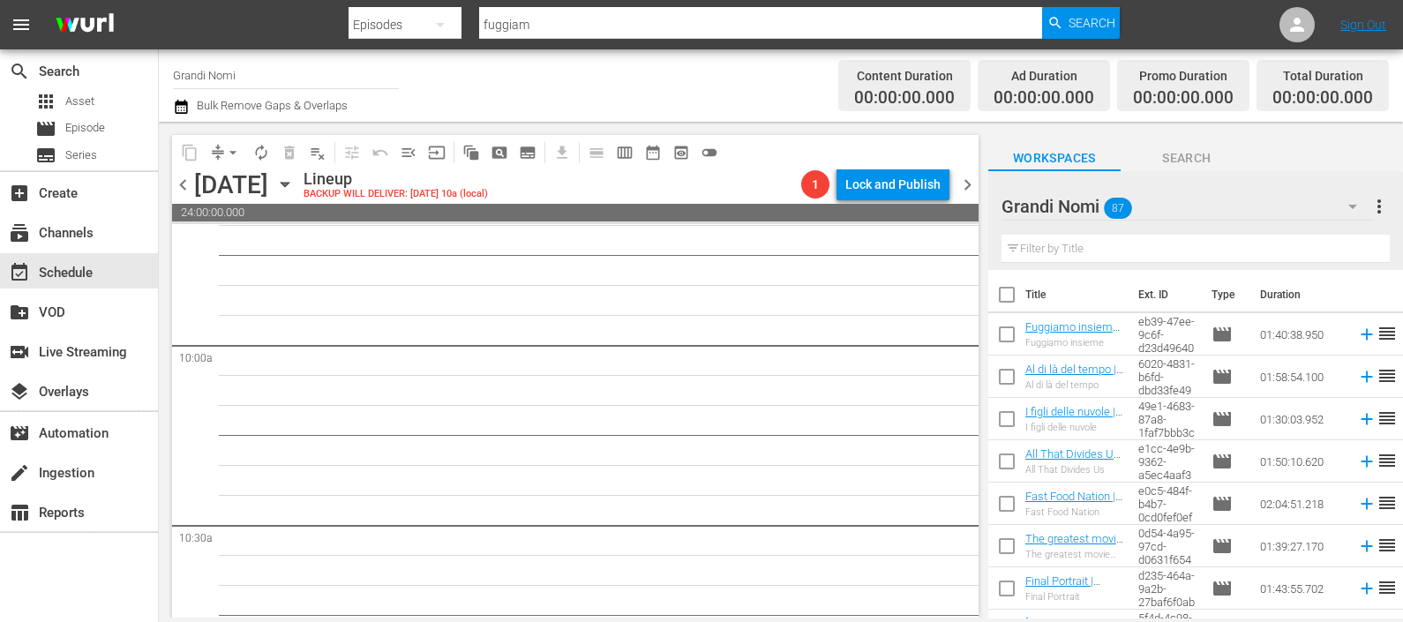
scroll to position [3449, 0]
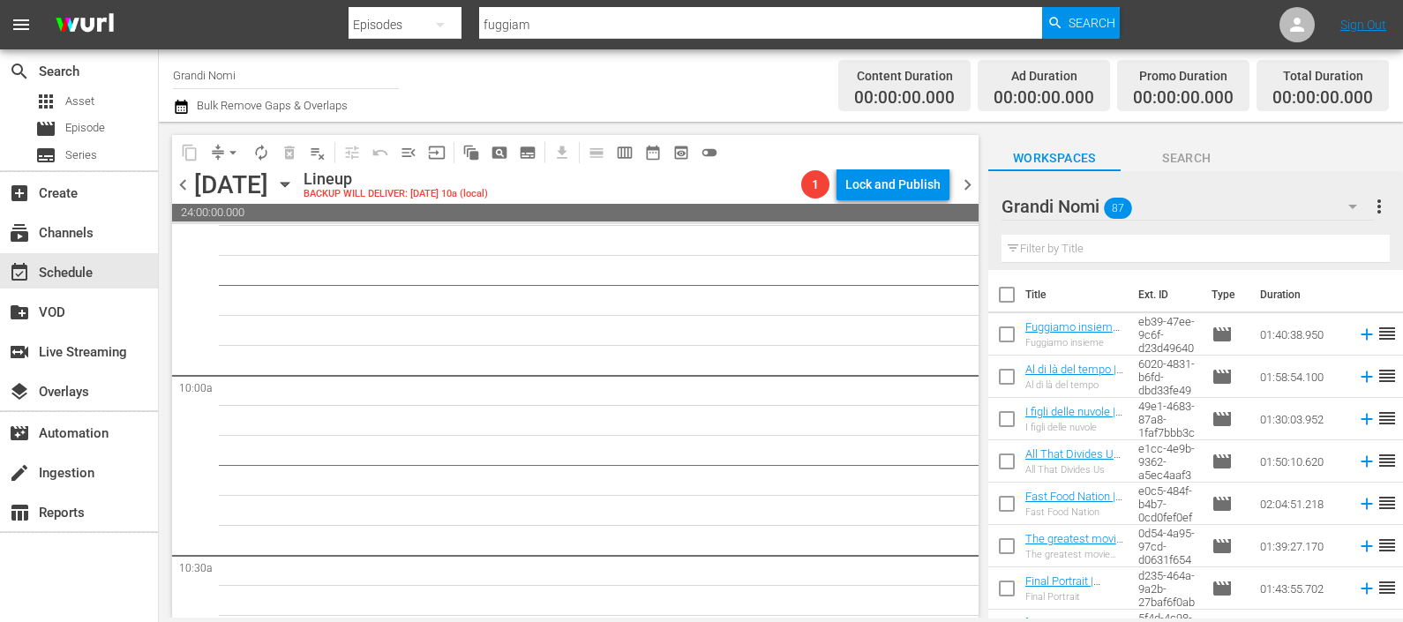
click at [1085, 247] on input "text" at bounding box center [1195, 249] width 388 height 28
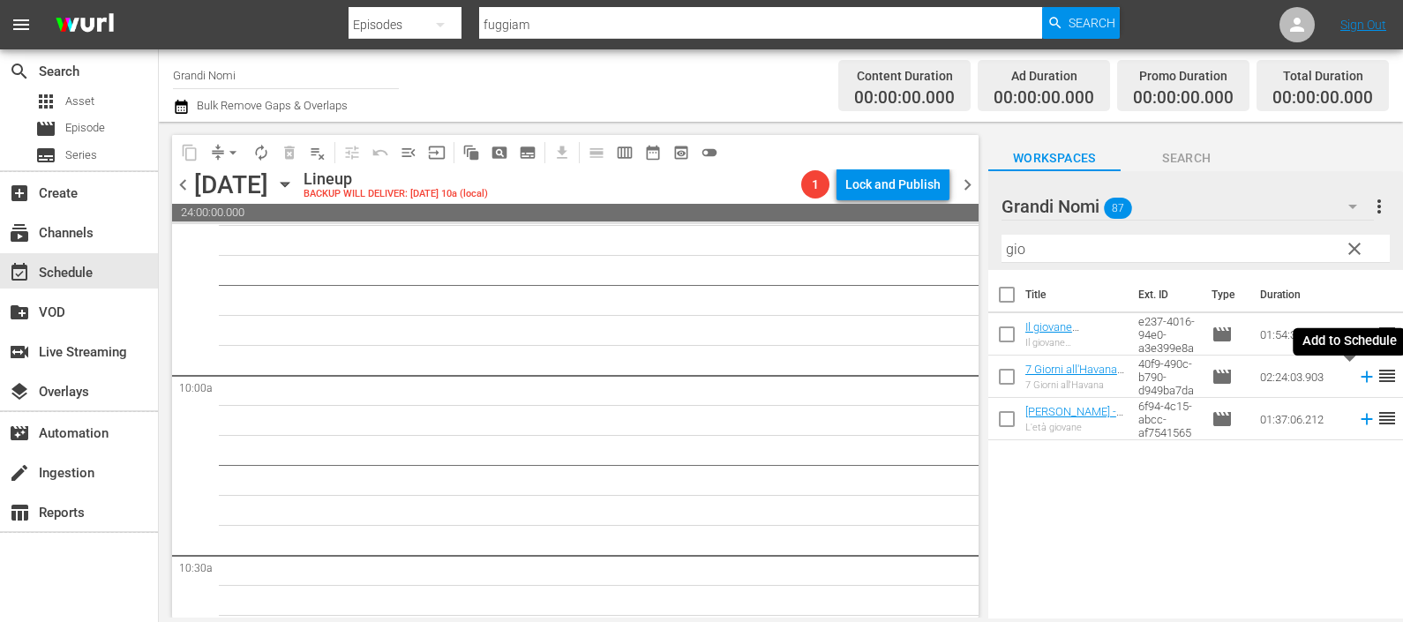
click at [1357, 380] on icon at bounding box center [1366, 376] width 19 height 19
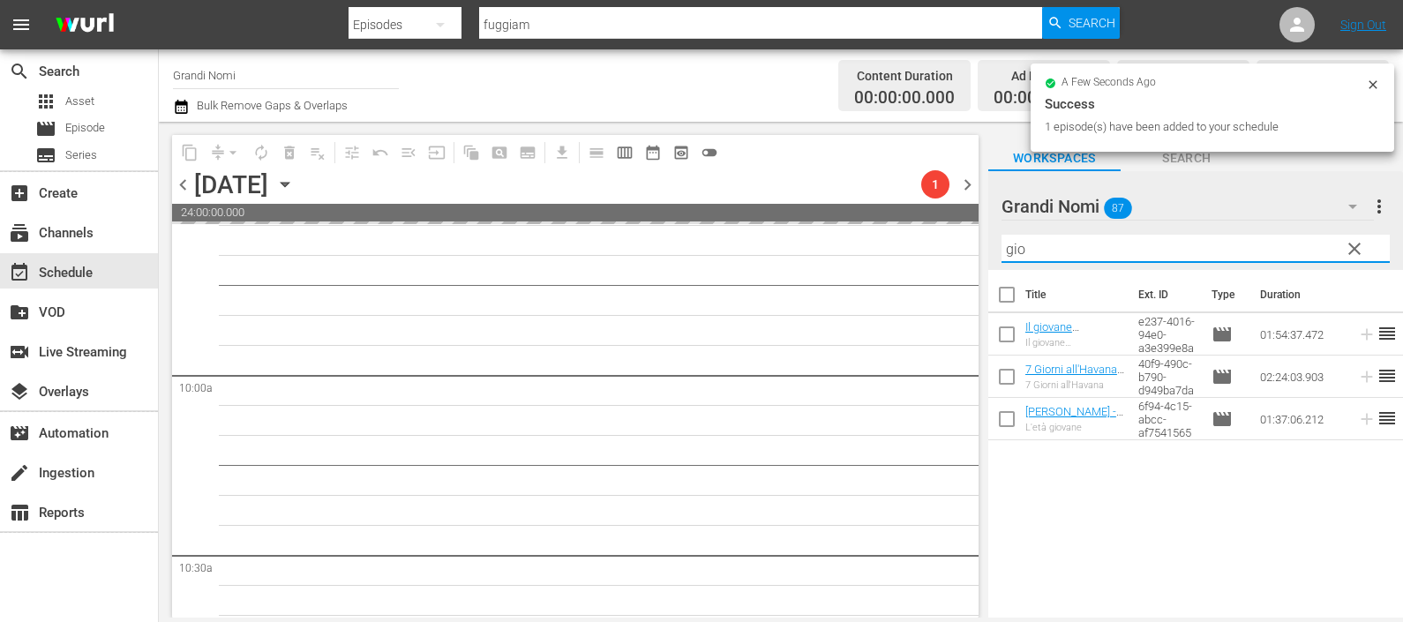
drag, startPoint x: 1065, startPoint y: 242, endPoint x: 929, endPoint y: 263, distance: 137.5
click at [927, 265] on div "content_copy compress arrow_drop_down autorenew_outlined delete_forever_outline…" at bounding box center [781, 370] width 1244 height 496
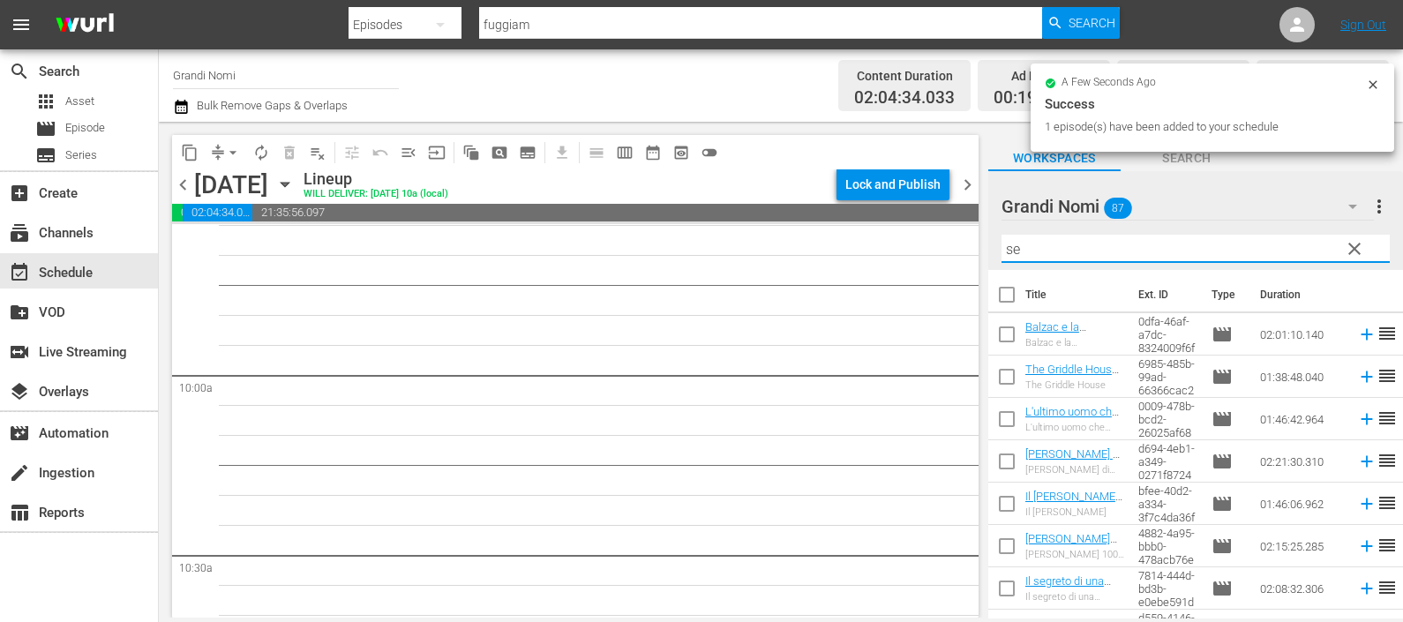
scroll to position [3418, 0]
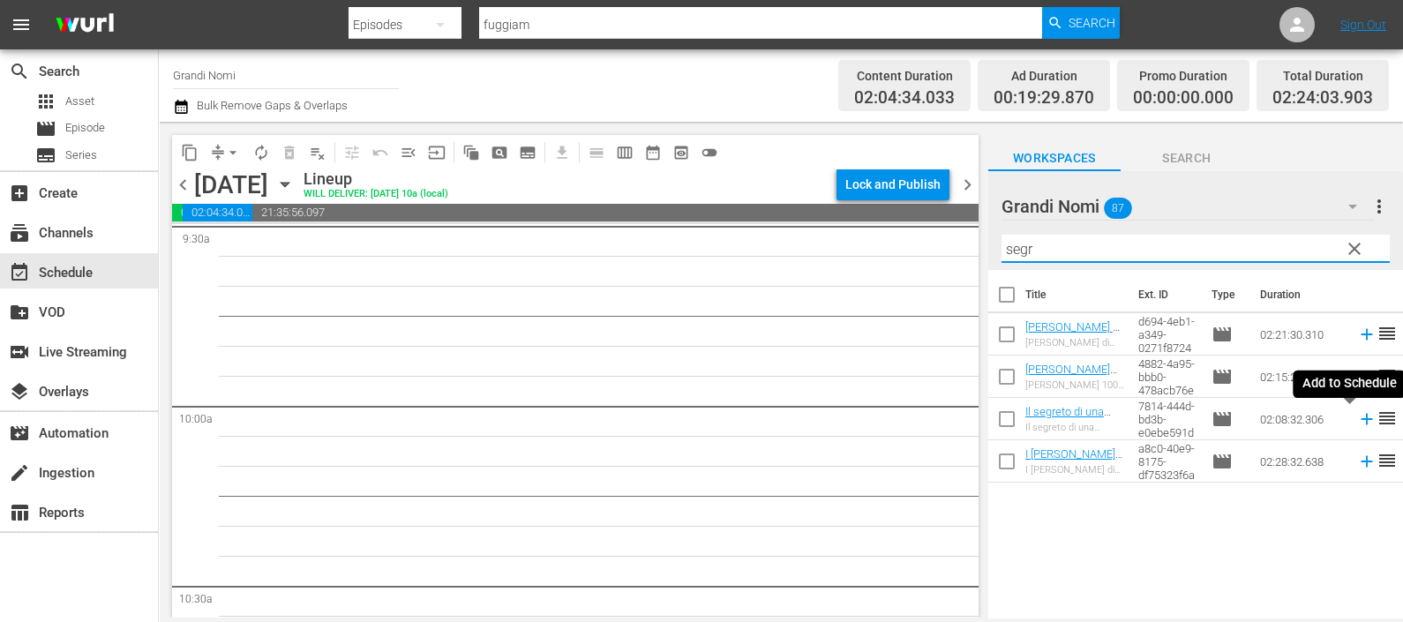
click at [1357, 418] on icon at bounding box center [1366, 418] width 19 height 19
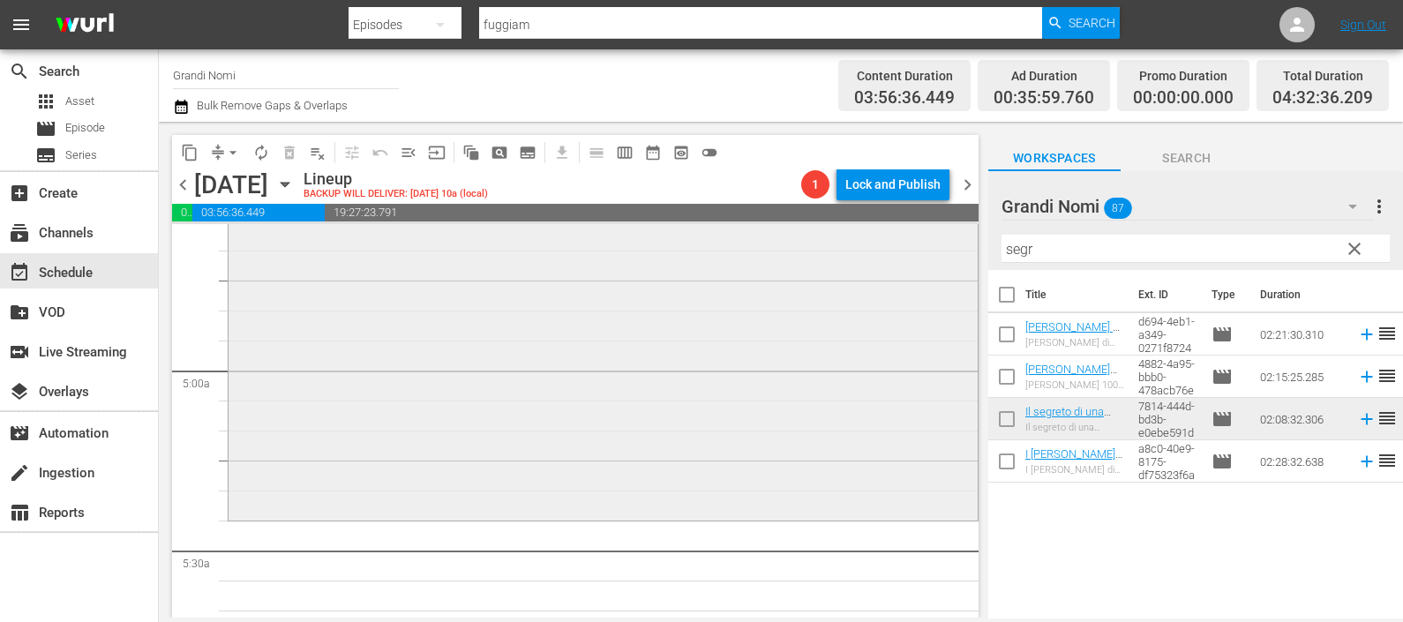
scroll to position [881, 0]
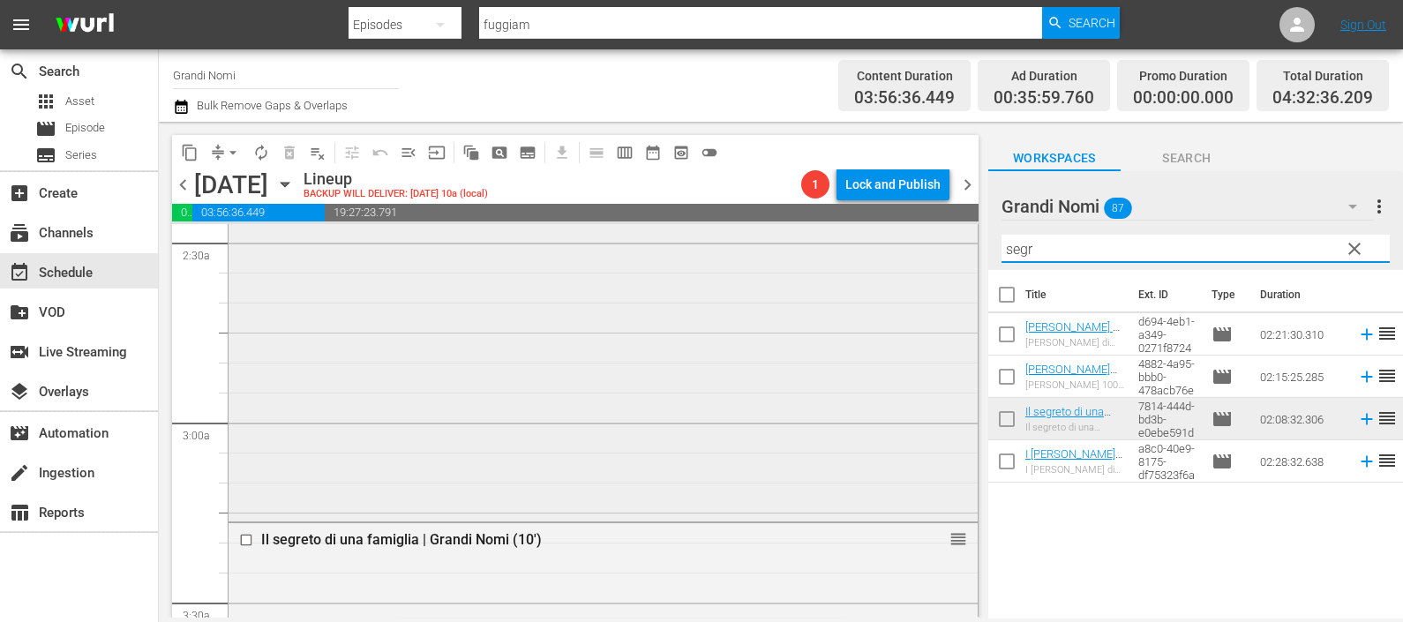
drag, startPoint x: 1137, startPoint y: 257, endPoint x: 917, endPoint y: 286, distance: 222.5
click at [917, 286] on div "content_copy compress arrow_drop_down autorenew_outlined delete_forever_outline…" at bounding box center [781, 370] width 1244 height 496
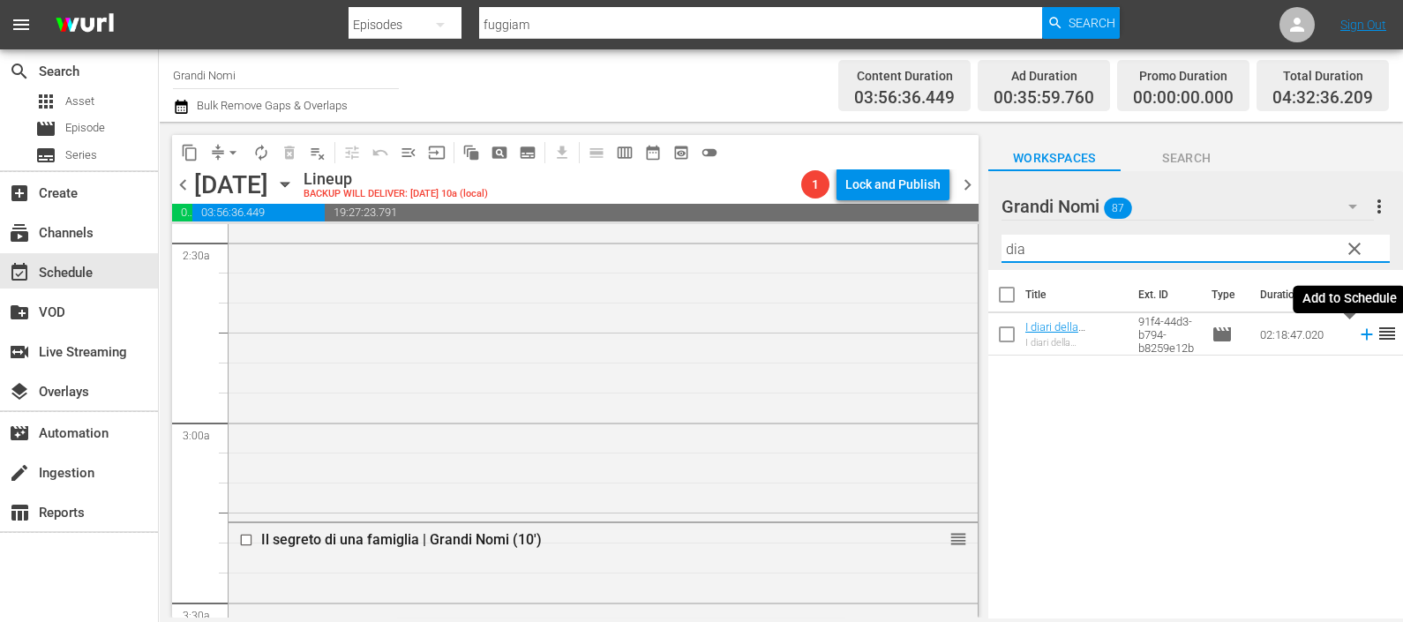
click at [1360, 335] on icon at bounding box center [1365, 334] width 11 height 11
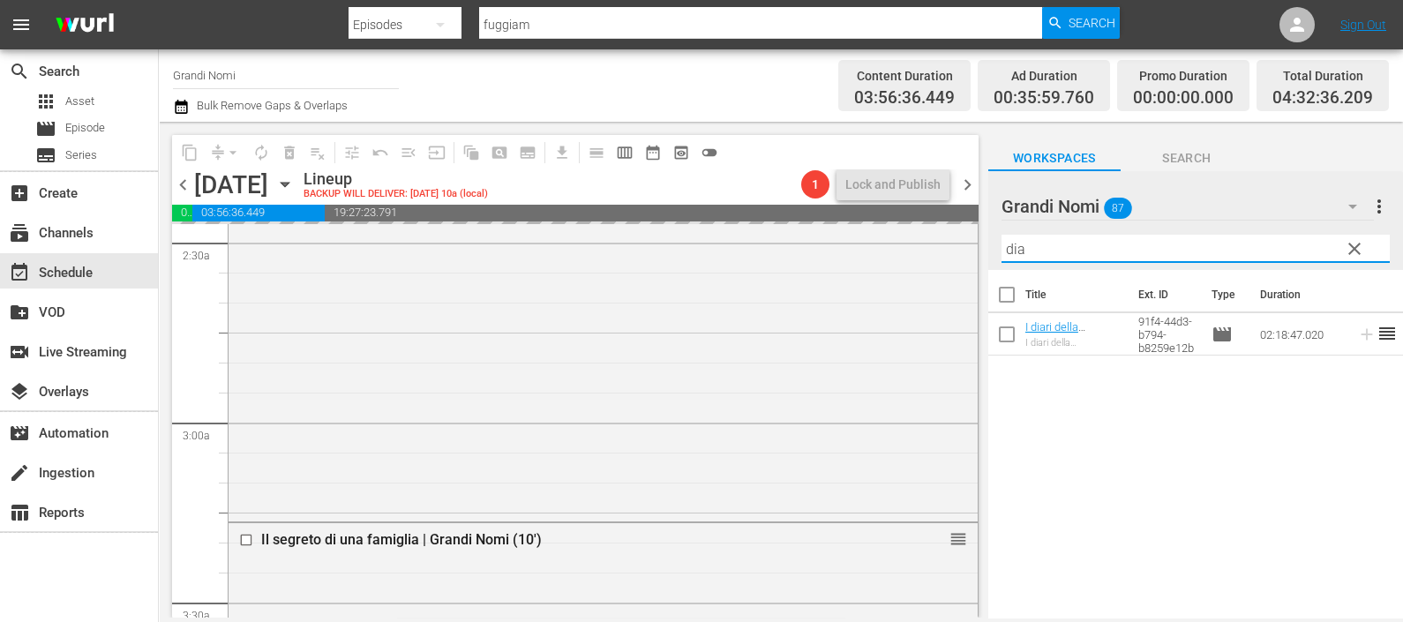
click at [939, 245] on div "content_copy compress arrow_drop_down autorenew_outlined delete_forever_outline…" at bounding box center [781, 370] width 1244 height 496
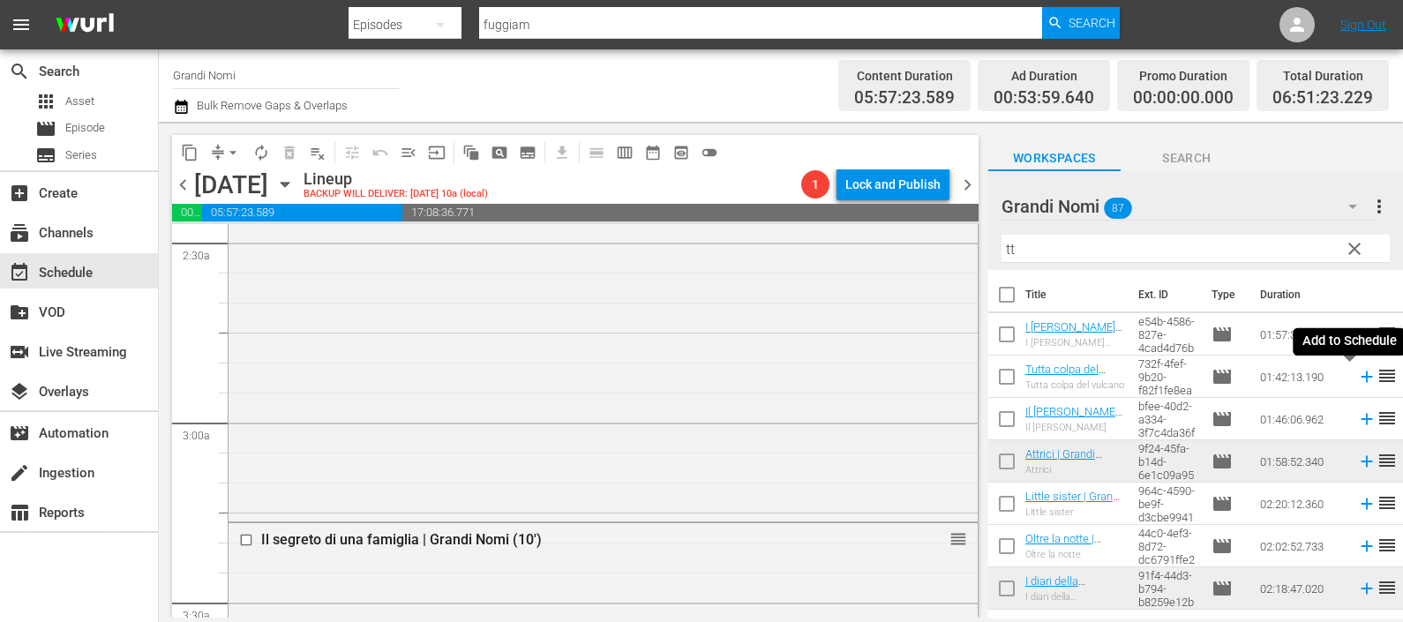
click at [1357, 375] on icon at bounding box center [1366, 376] width 19 height 19
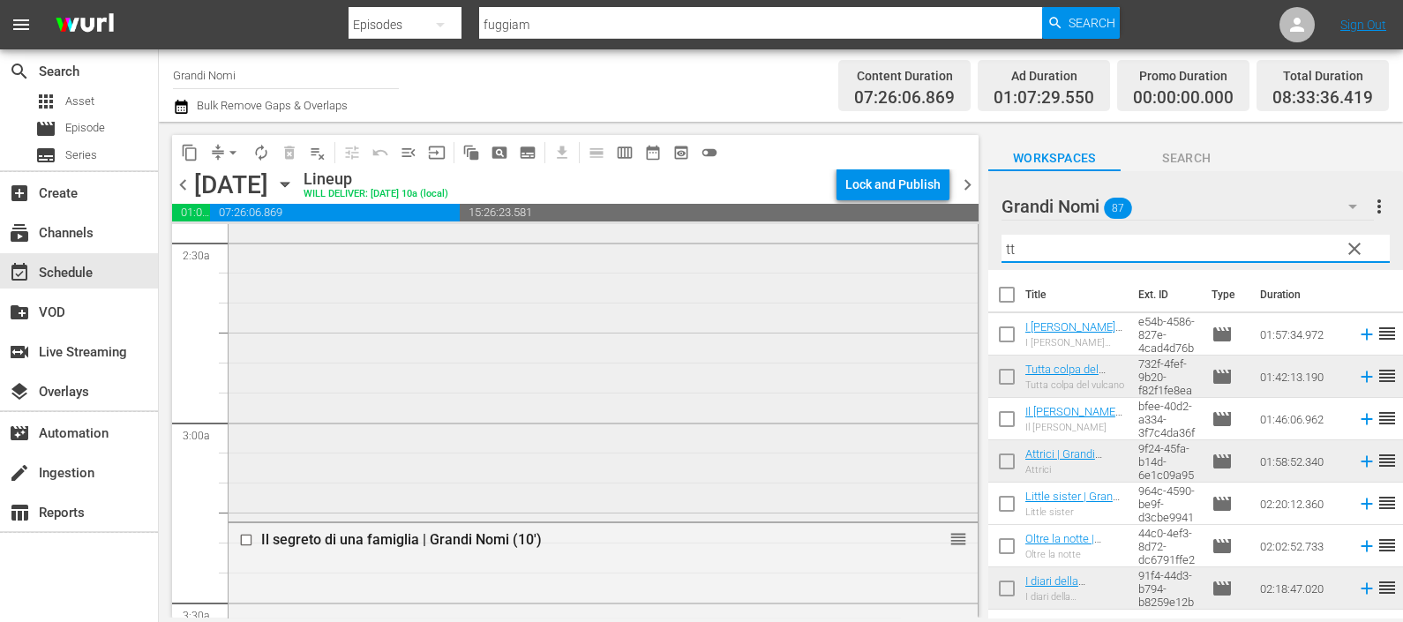
drag, startPoint x: 981, startPoint y: 251, endPoint x: 943, endPoint y: 262, distance: 39.4
click at [943, 261] on div "content_copy compress arrow_drop_down autorenew_outlined delete_forever_outline…" at bounding box center [781, 370] width 1244 height 496
type input "c"
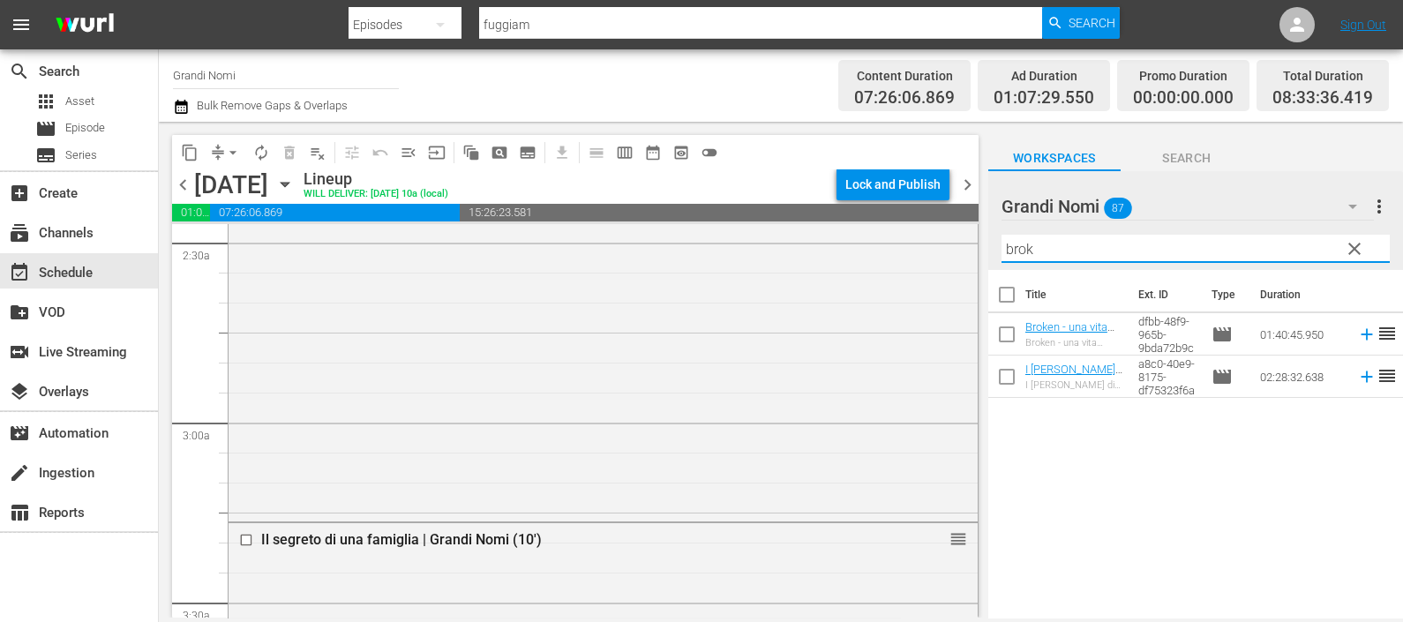
click at [1360, 334] on icon at bounding box center [1365, 334] width 11 height 11
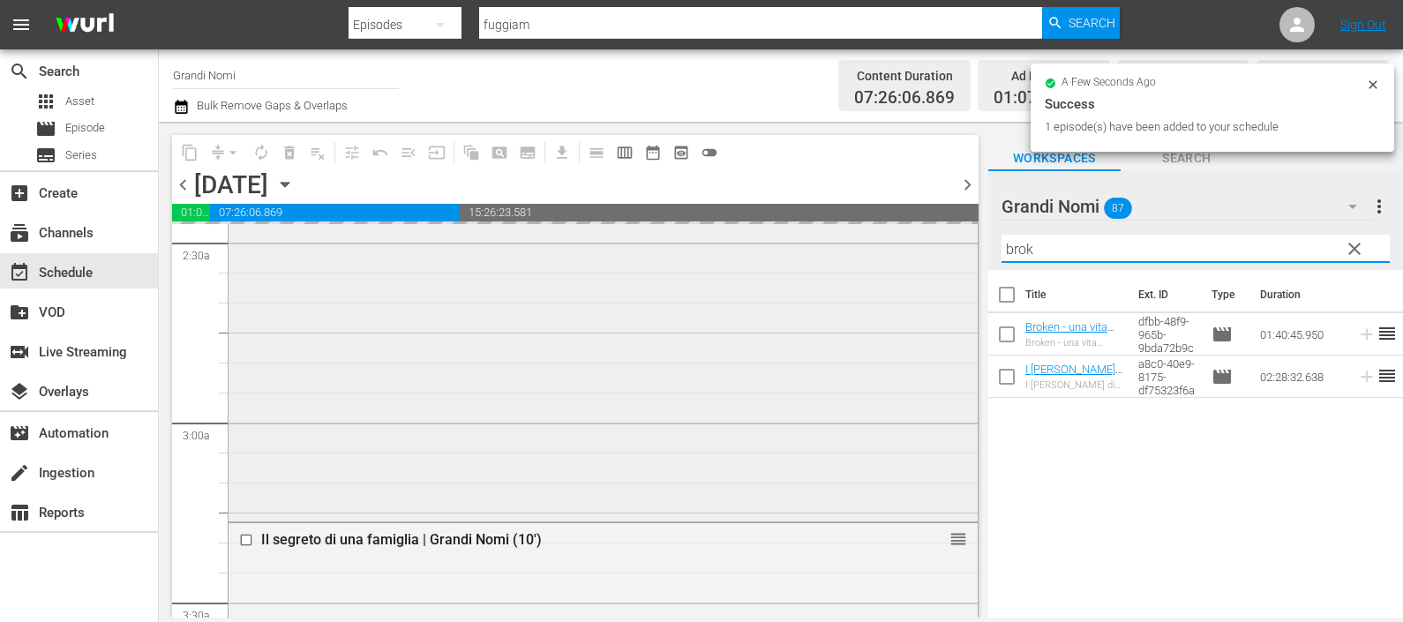
click at [957, 249] on div "content_copy compress arrow_drop_down autorenew_outlined delete_forever_outline…" at bounding box center [781, 370] width 1244 height 496
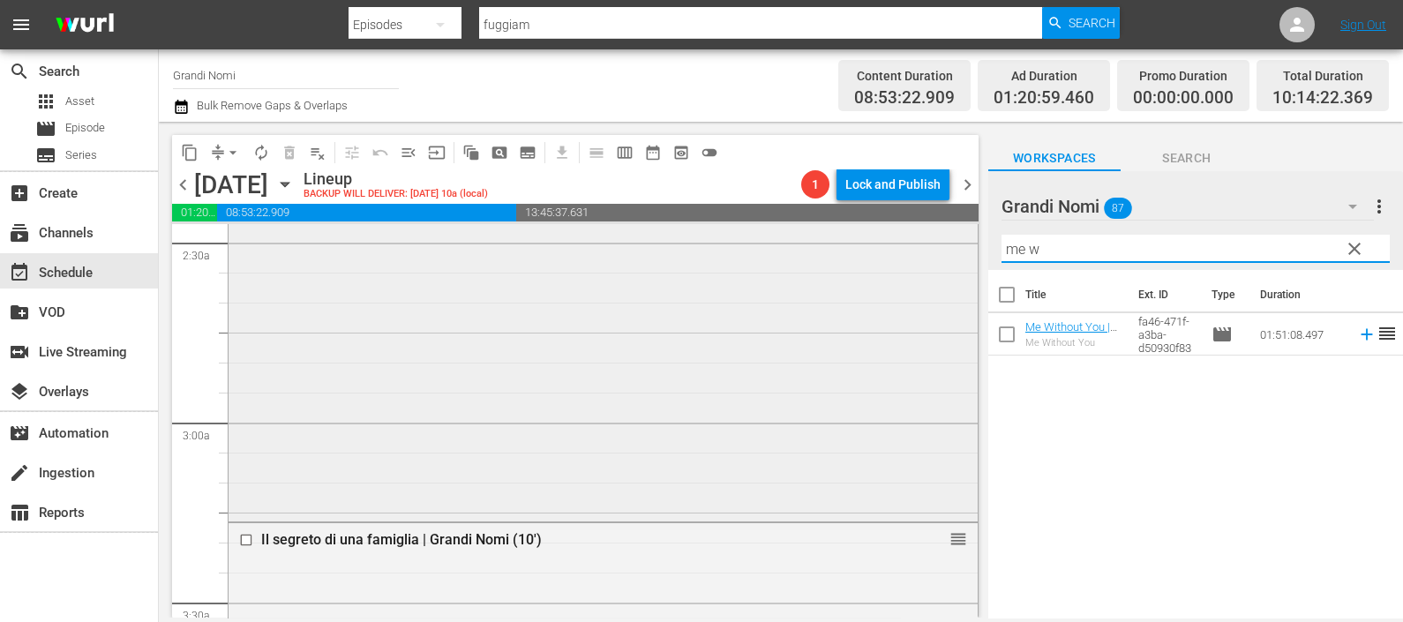
drag, startPoint x: 1052, startPoint y: 247, endPoint x: 918, endPoint y: 242, distance: 134.2
click at [918, 247] on div "content_copy compress arrow_drop_down autorenew_outlined delete_forever_outline…" at bounding box center [781, 370] width 1244 height 496
click at [1360, 371] on icon at bounding box center [1365, 376] width 11 height 11
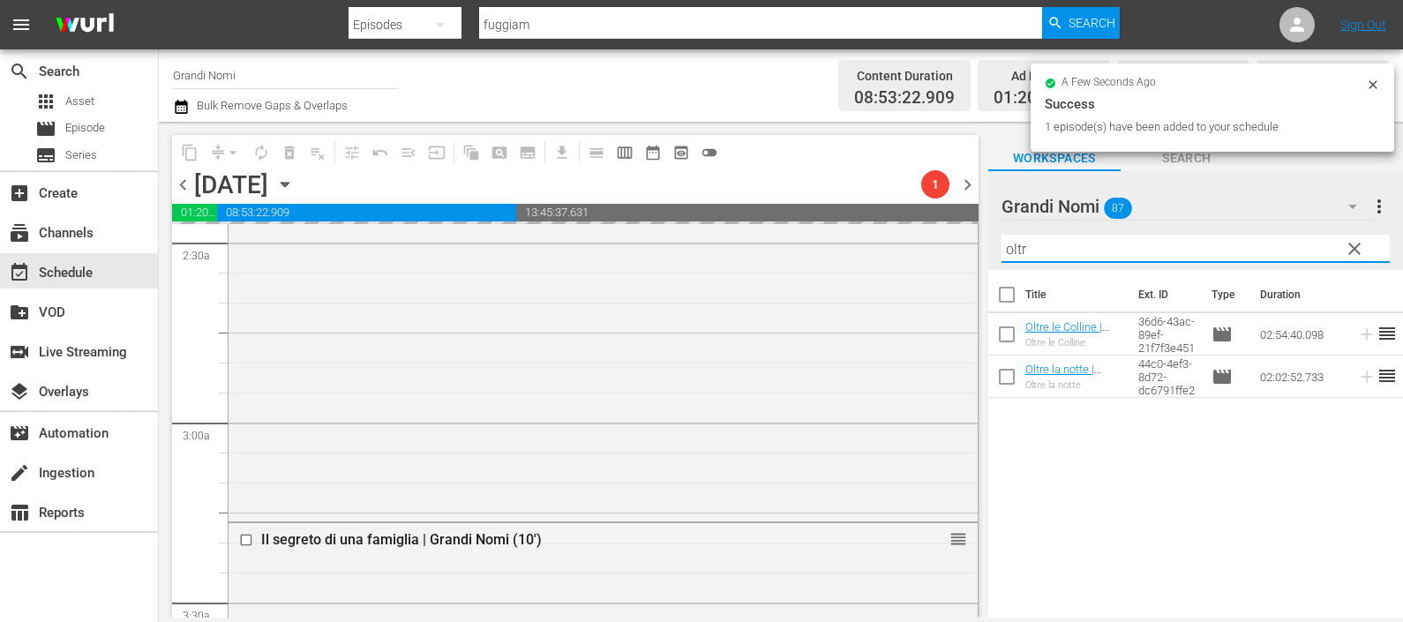
click at [932, 234] on div "content_copy compress arrow_drop_down autorenew_outlined delete_forever_outline…" at bounding box center [781, 370] width 1244 height 496
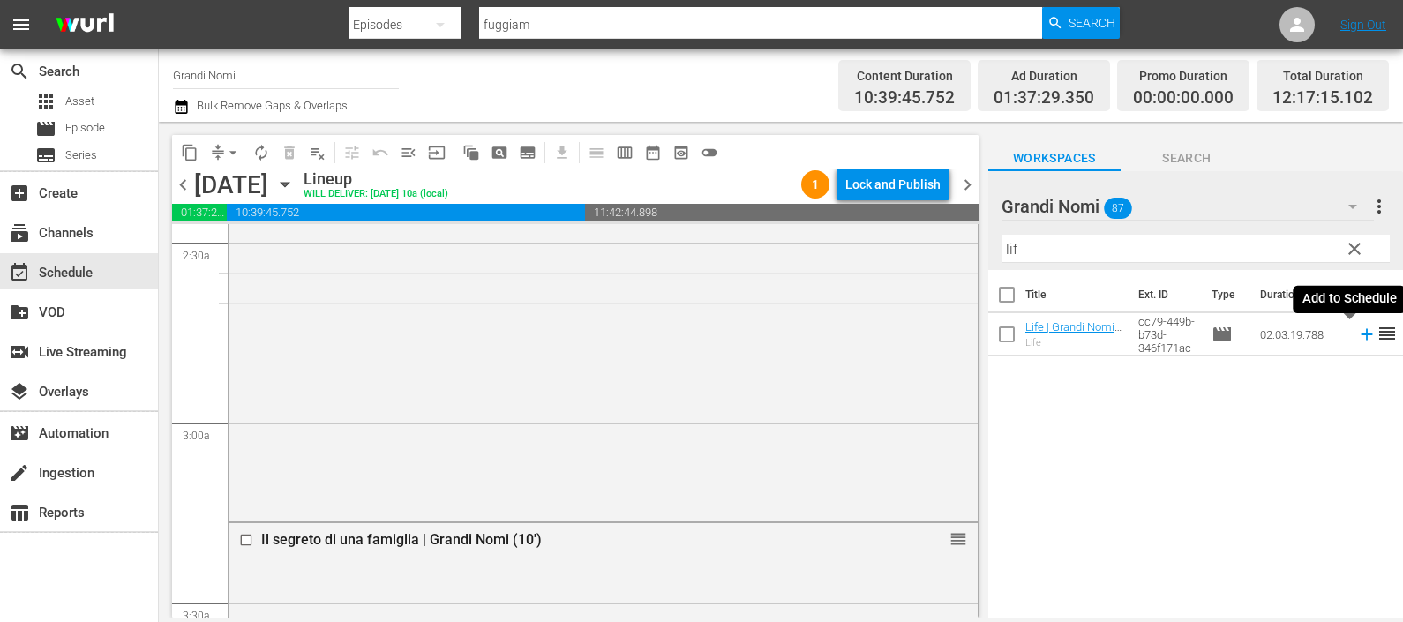
drag, startPoint x: 1350, startPoint y: 330, endPoint x: 1339, endPoint y: 343, distance: 16.9
click at [1357, 329] on icon at bounding box center [1366, 334] width 19 height 19
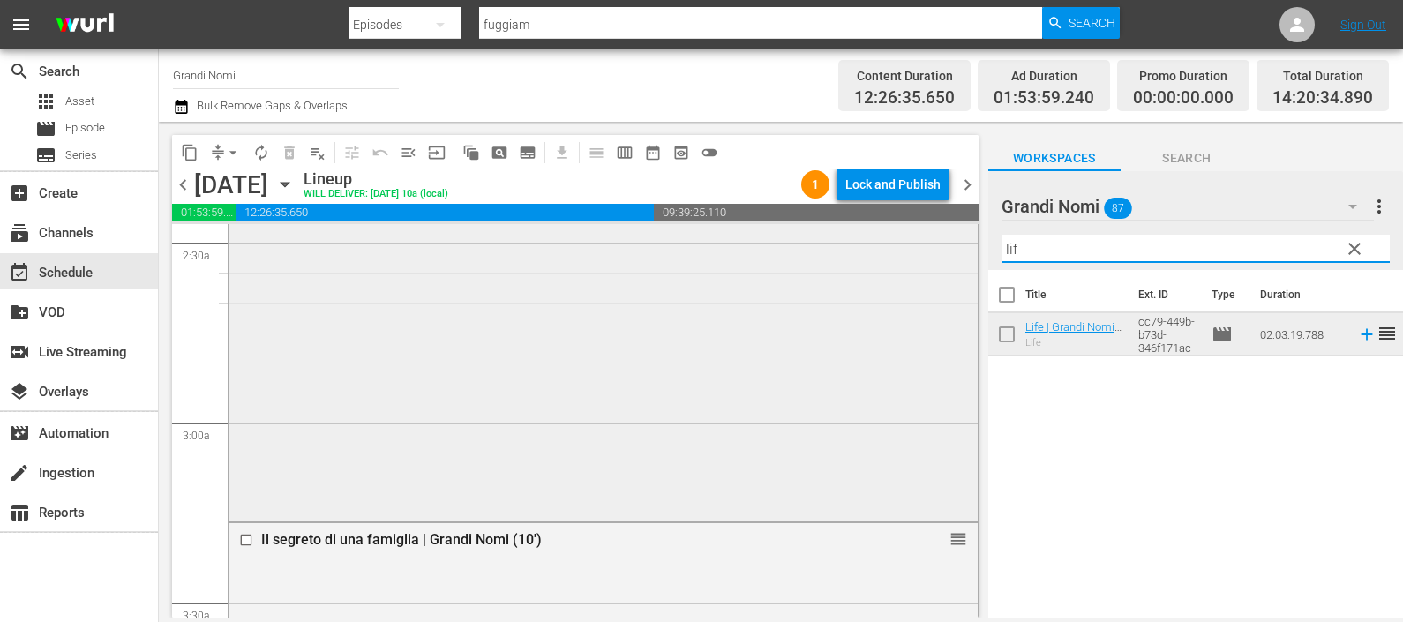
drag, startPoint x: 1075, startPoint y: 241, endPoint x: 917, endPoint y: 264, distance: 159.6
click at [916, 260] on div "content_copy compress arrow_drop_down autorenew_outlined delete_forever_outline…" at bounding box center [781, 370] width 1244 height 496
click at [1357, 331] on icon at bounding box center [1366, 334] width 19 height 19
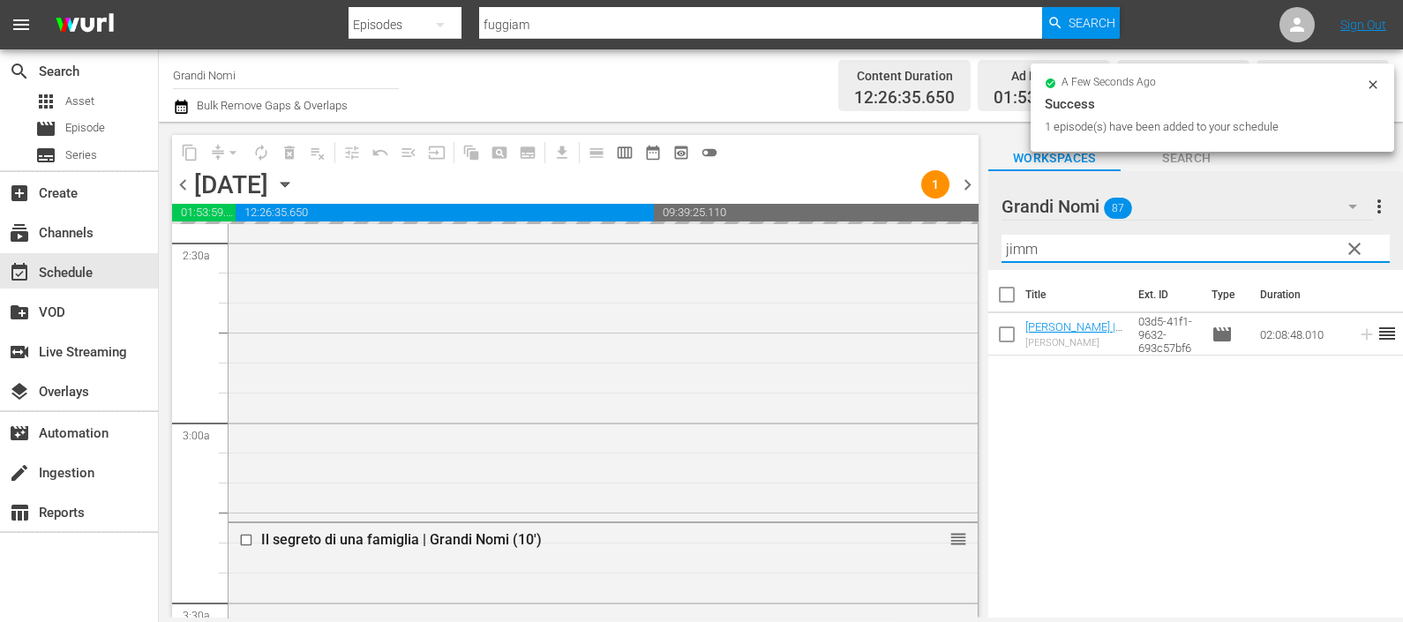
drag, startPoint x: 1032, startPoint y: 235, endPoint x: 977, endPoint y: 239, distance: 55.8
click at [977, 239] on div "content_copy compress arrow_drop_down autorenew_outlined delete_forever_outline…" at bounding box center [781, 370] width 1244 height 496
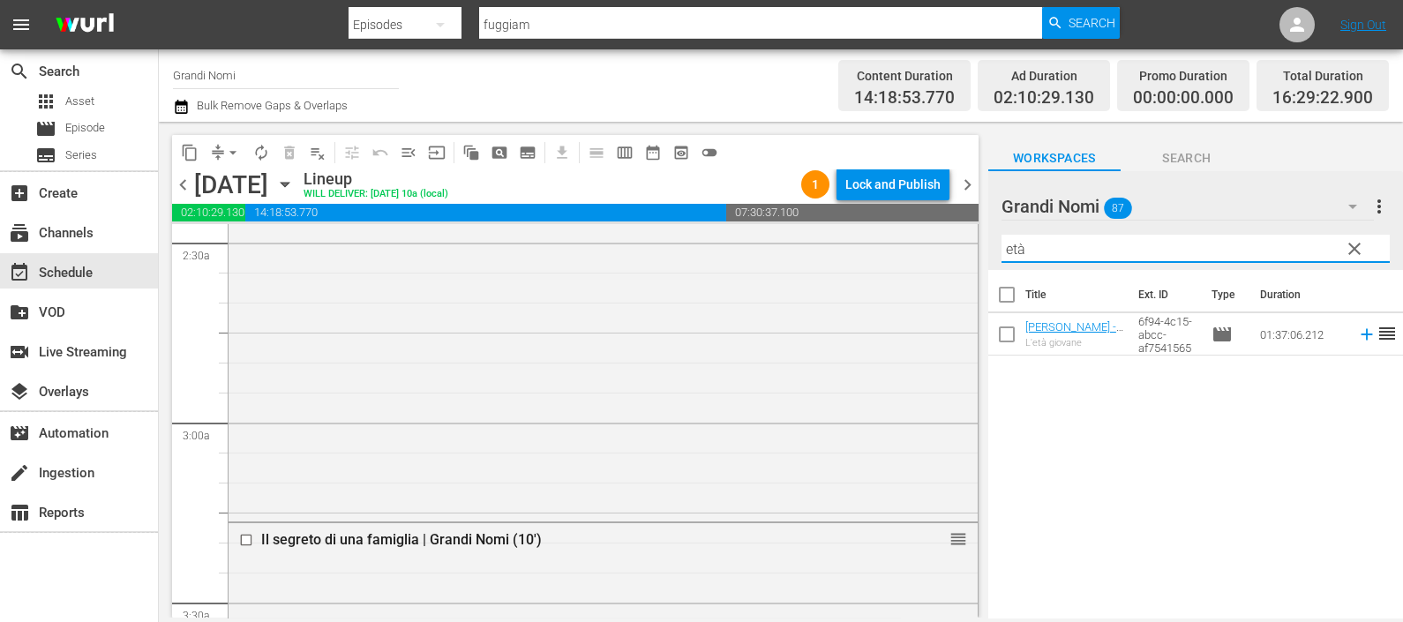
click at [1357, 334] on icon at bounding box center [1366, 334] width 19 height 19
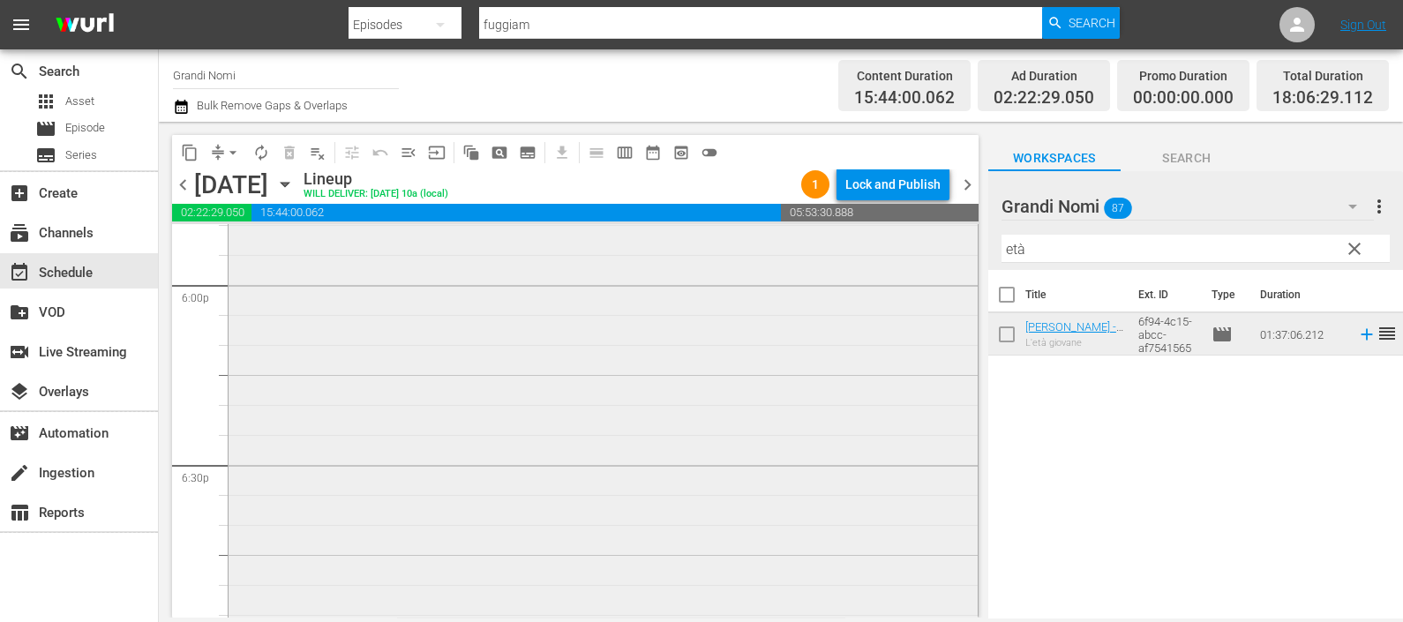
scroll to position [6175, 0]
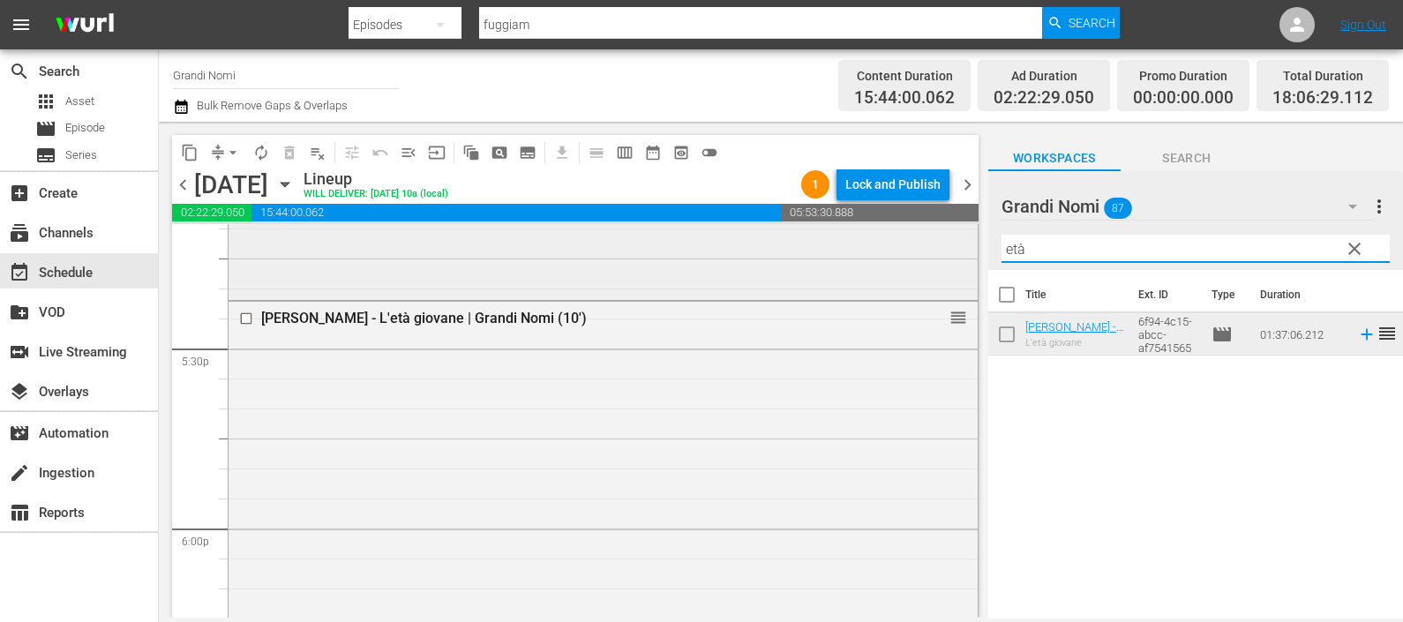
drag, startPoint x: 957, startPoint y: 256, endPoint x: 927, endPoint y: 254, distance: 30.0
click at [927, 256] on div "content_copy compress arrow_drop_down autorenew_outlined delete_forever_outline…" at bounding box center [781, 370] width 1244 height 496
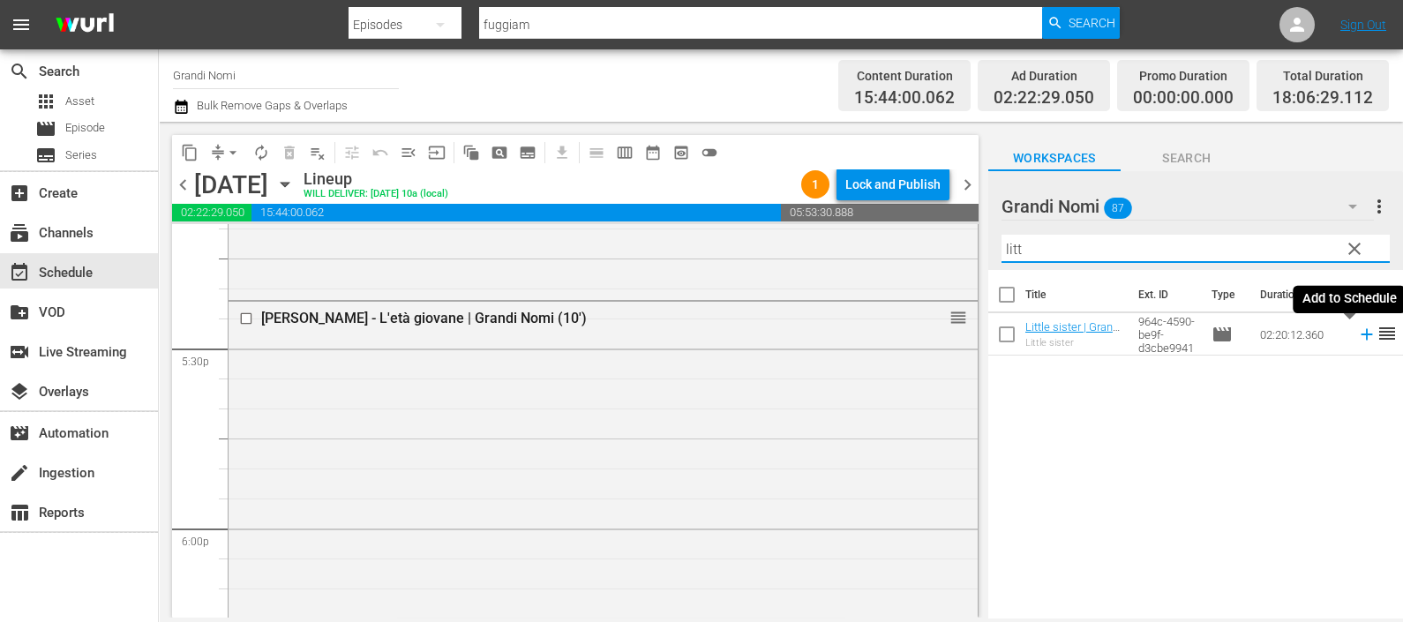
click at [1357, 338] on icon at bounding box center [1366, 334] width 19 height 19
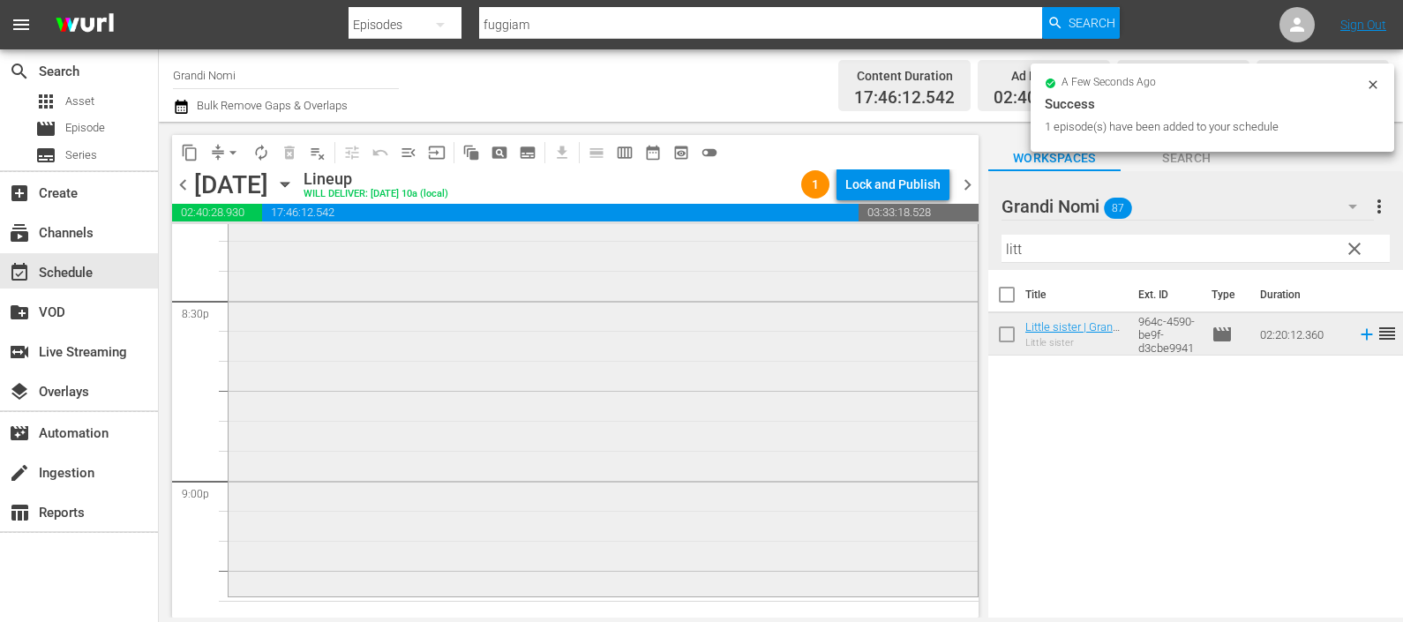
scroll to position [7389, 0]
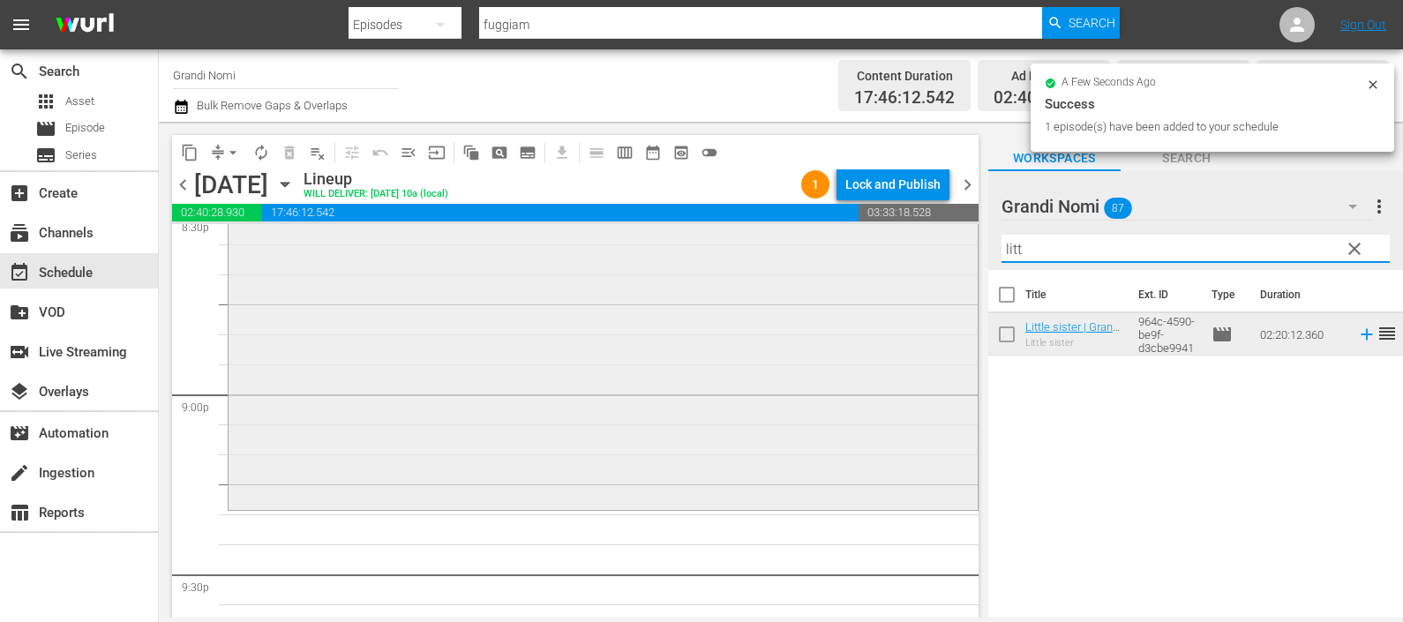
drag, startPoint x: 1063, startPoint y: 251, endPoint x: 947, endPoint y: 260, distance: 116.8
click at [947, 260] on div "content_copy compress arrow_drop_down autorenew_outlined delete_forever_outline…" at bounding box center [781, 370] width 1244 height 496
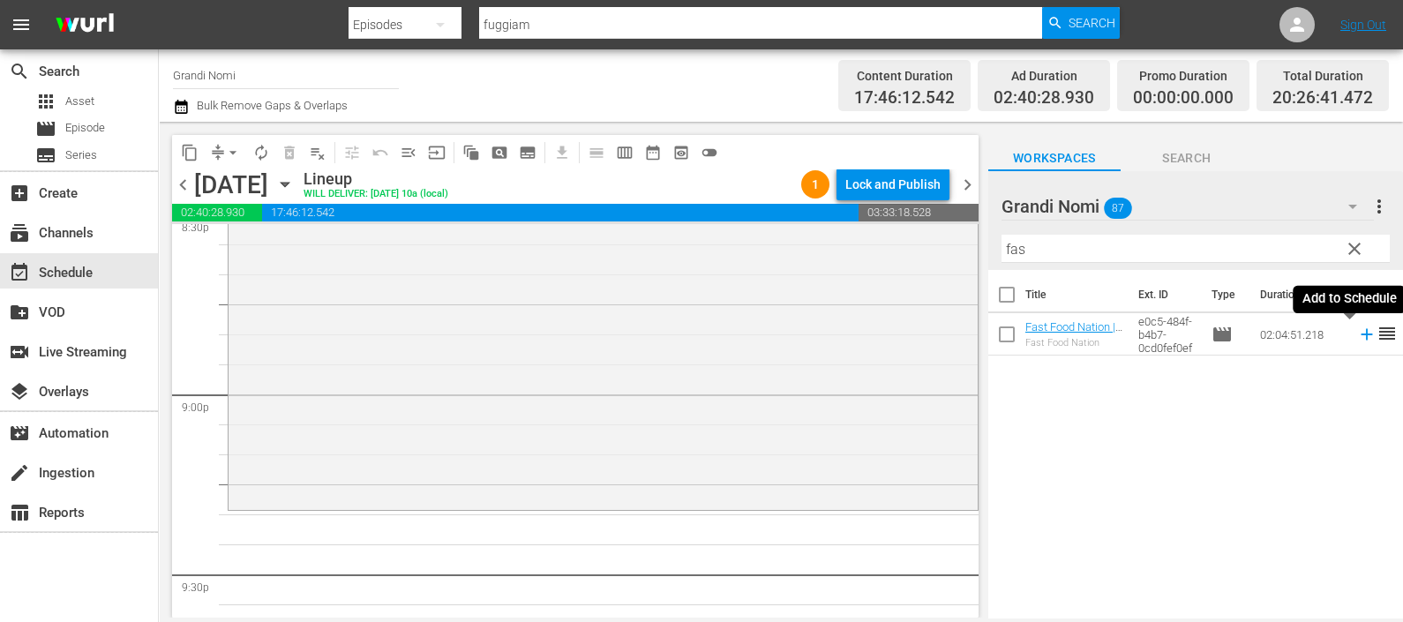
click at [1357, 328] on icon at bounding box center [1366, 334] width 19 height 19
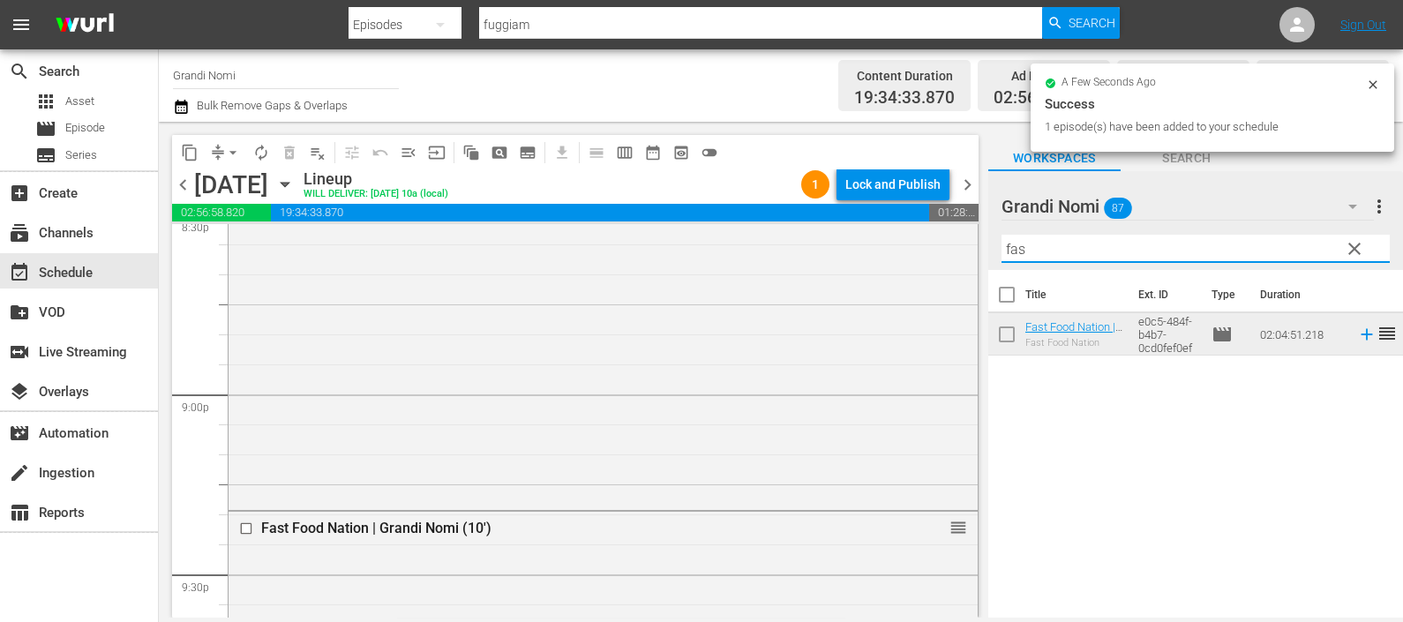
click at [917, 263] on div "content_copy compress arrow_drop_down autorenew_outlined delete_forever_outline…" at bounding box center [781, 370] width 1244 height 496
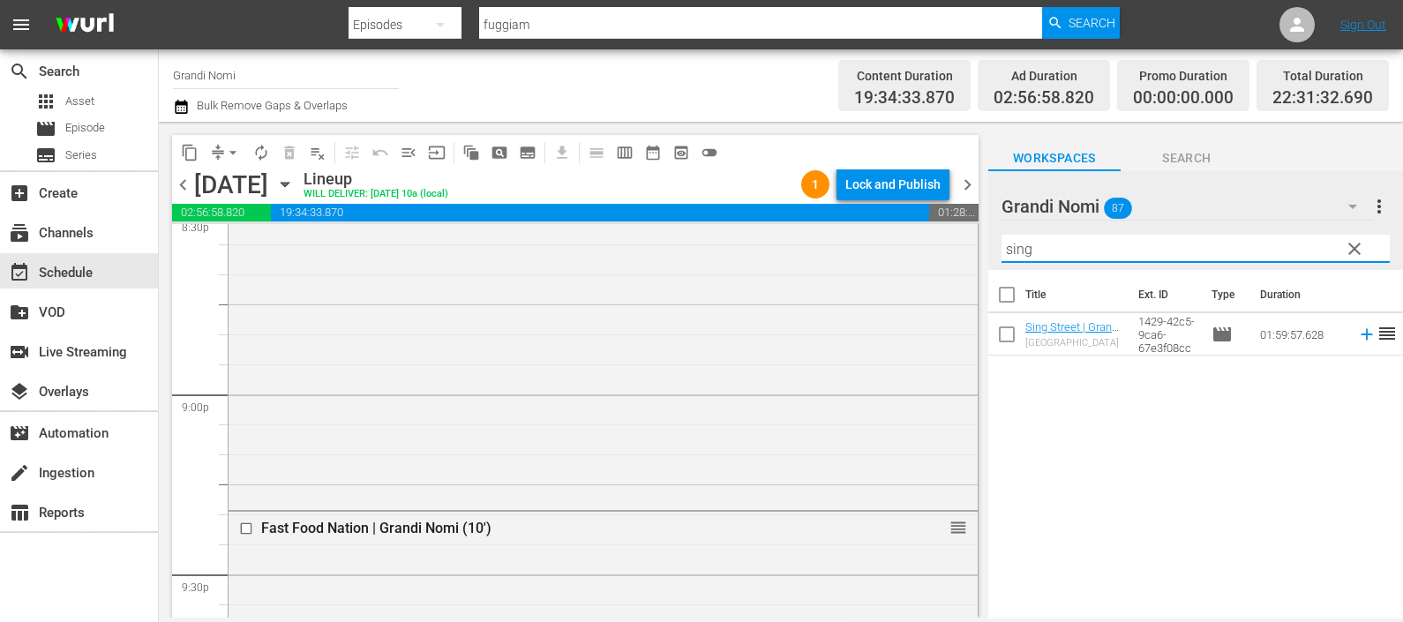
type input "sing"
click at [1357, 331] on icon at bounding box center [1366, 334] width 19 height 19
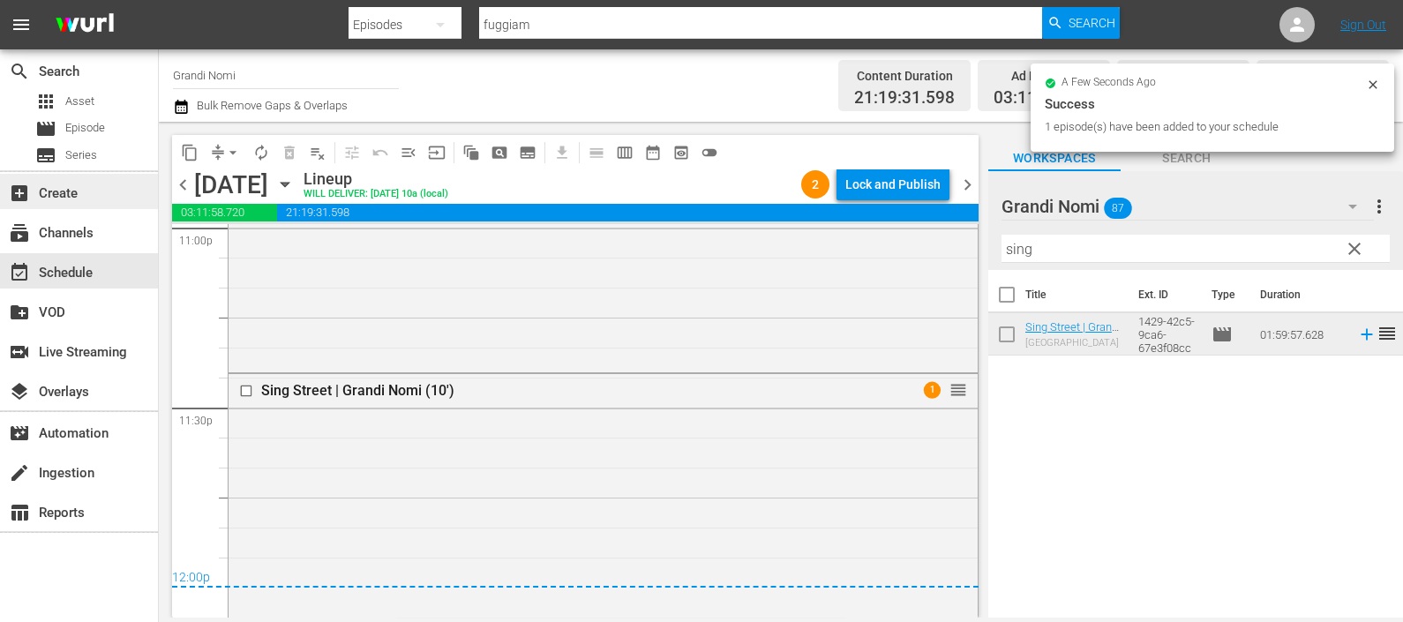
scroll to position [8355, 0]
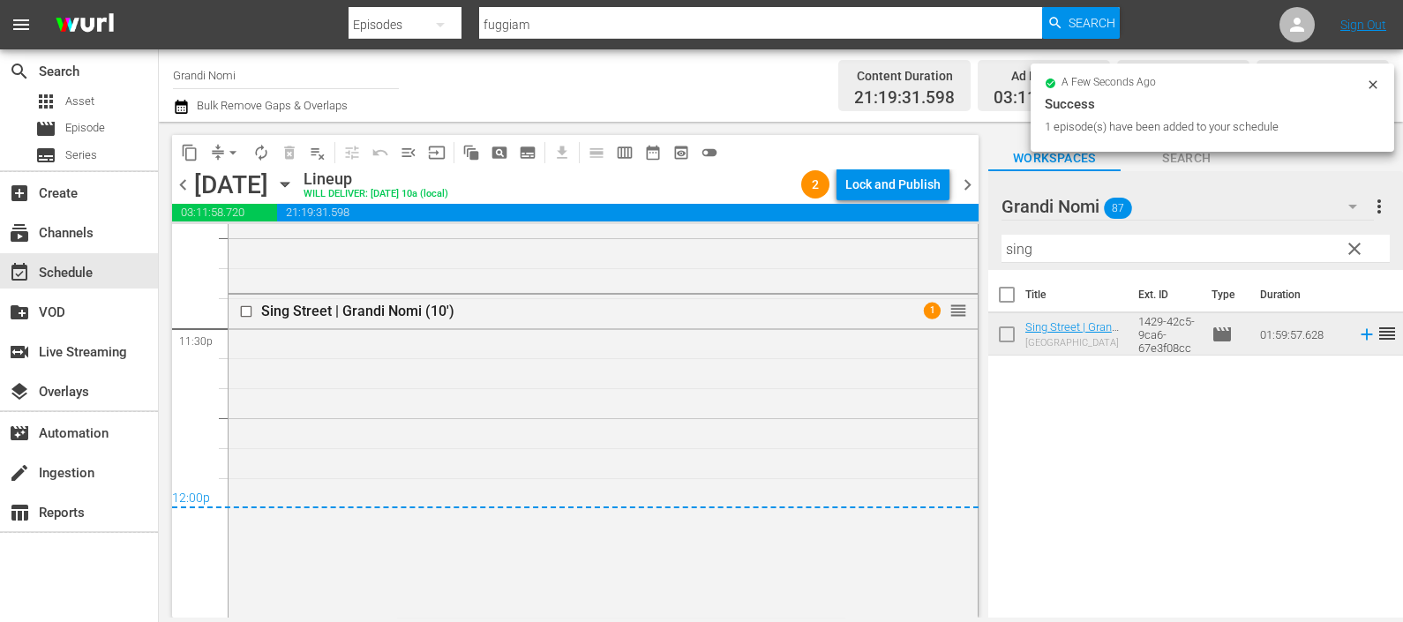
click at [180, 101] on icon "button" at bounding box center [181, 106] width 17 height 21
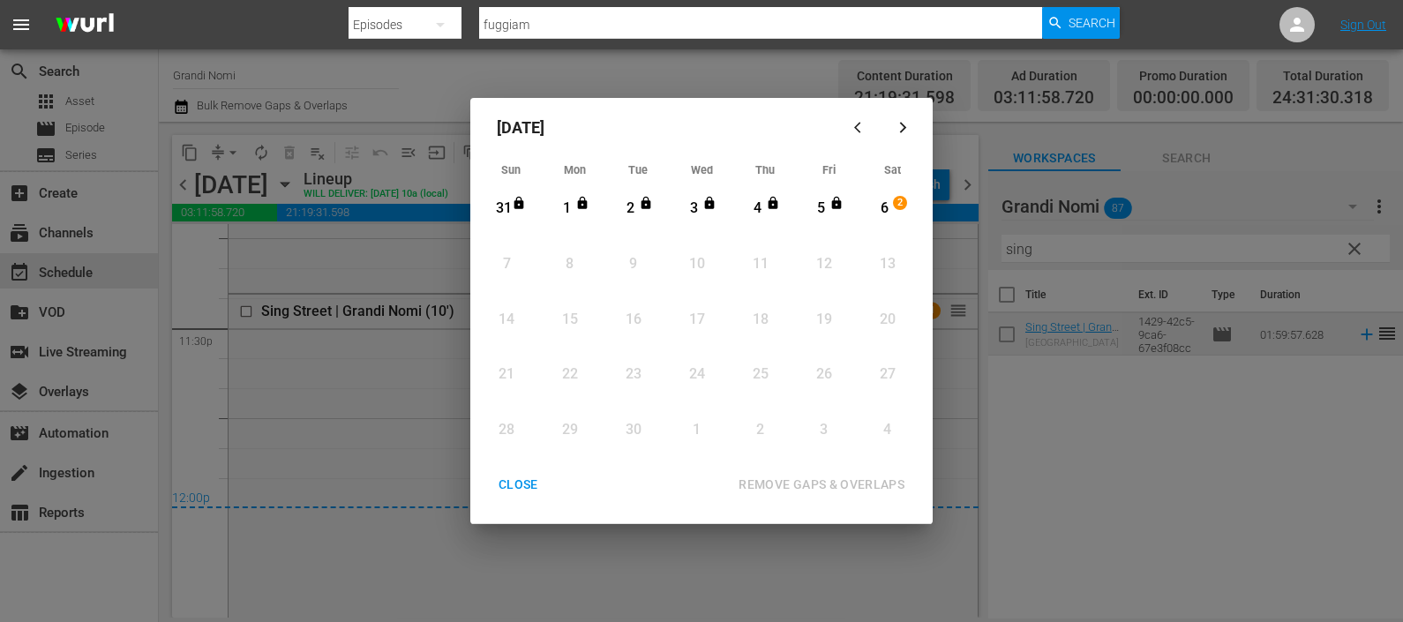
click at [872, 199] on div "Month View" at bounding box center [870, 208] width 8 height 49
click at [882, 484] on div "REMOVE GAPS & OVERLAPS" at bounding box center [821, 485] width 194 height 22
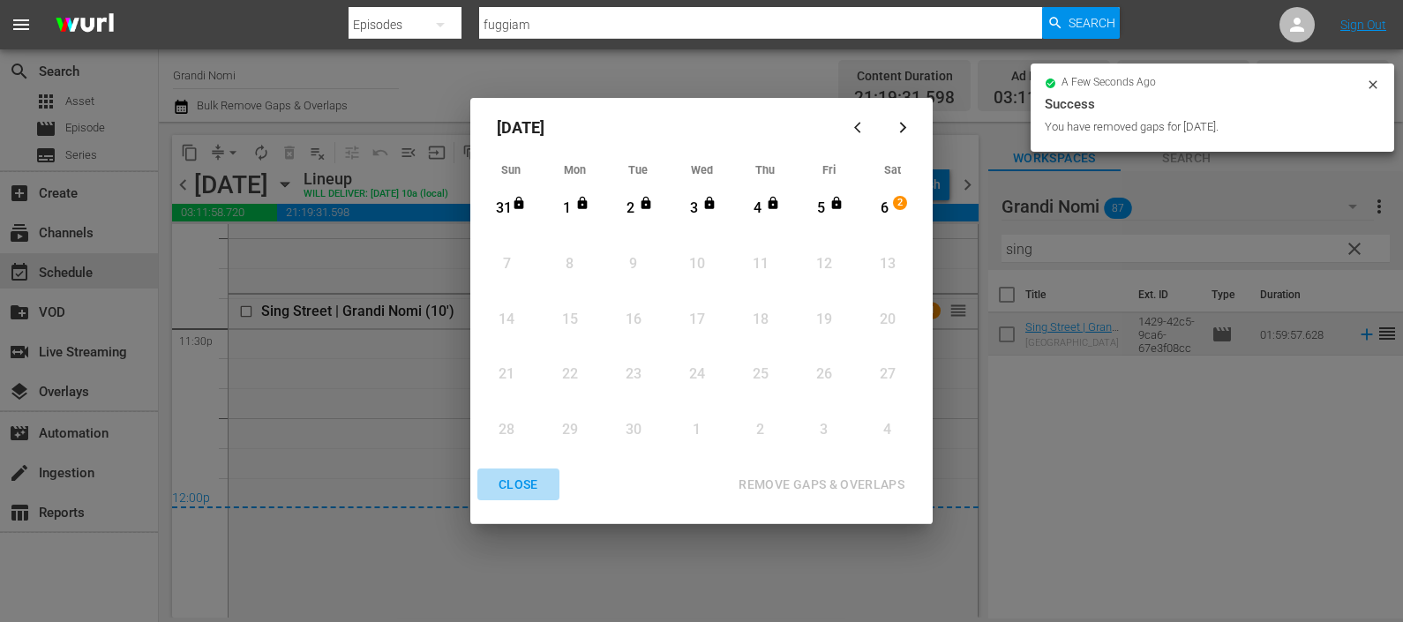
click at [531, 485] on div "CLOSE" at bounding box center [518, 485] width 68 height 22
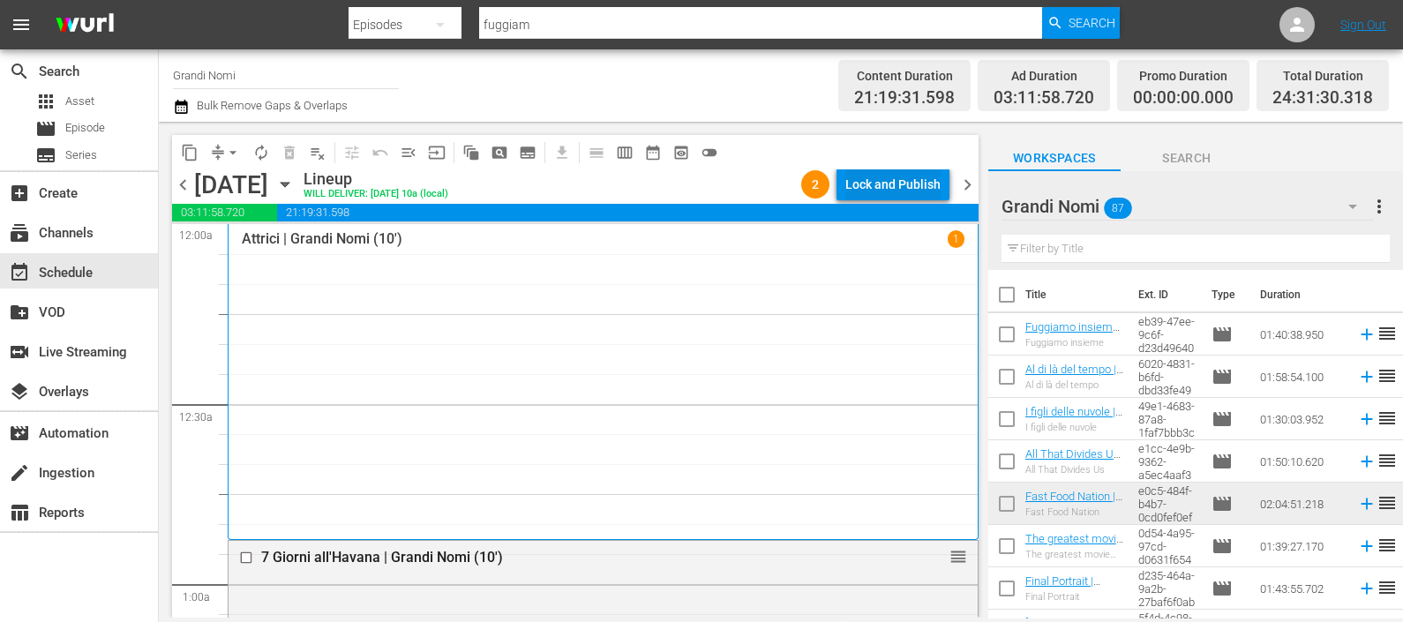
click at [908, 182] on div "Lock and Publish" at bounding box center [892, 185] width 95 height 32
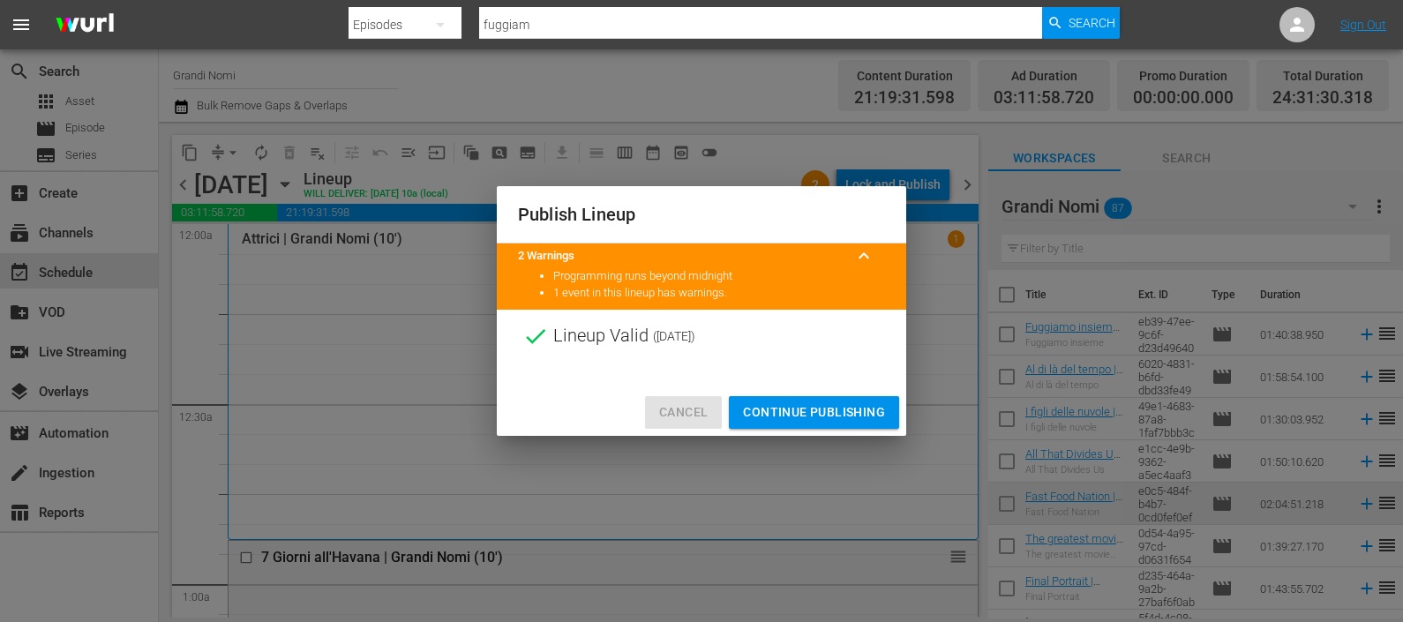
click at [685, 408] on span "Cancel" at bounding box center [683, 412] width 49 height 22
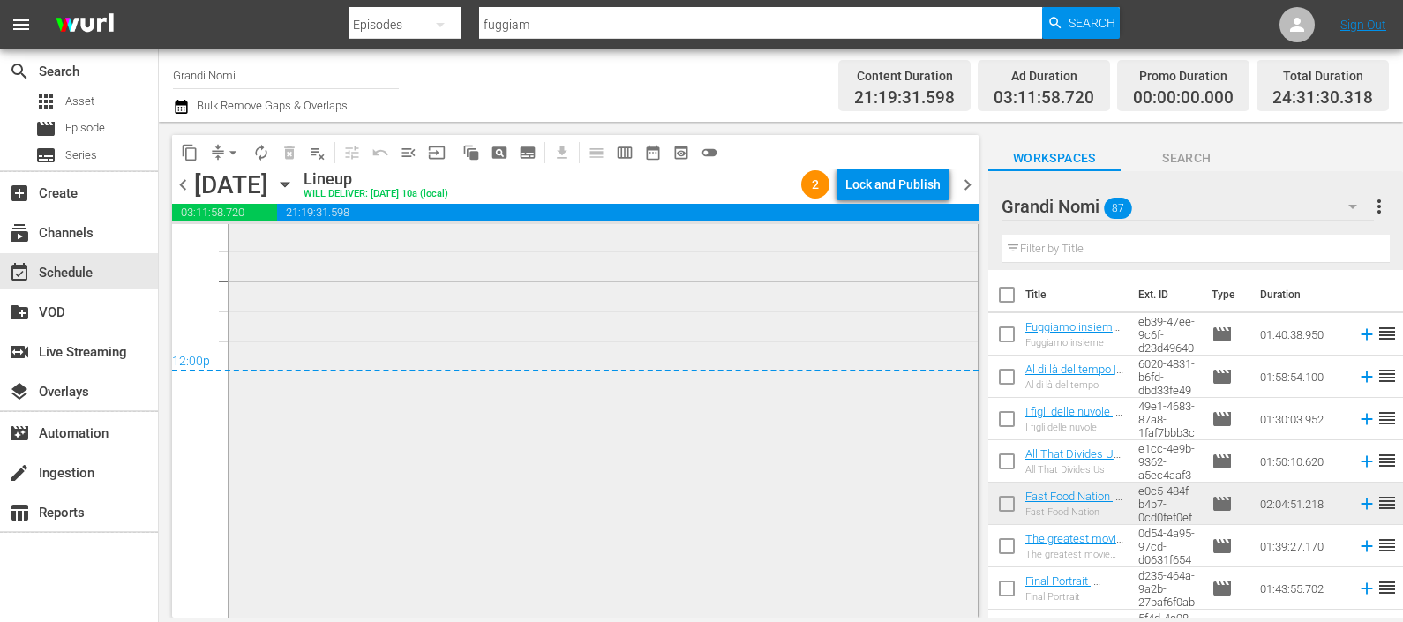
scroll to position [8161, 0]
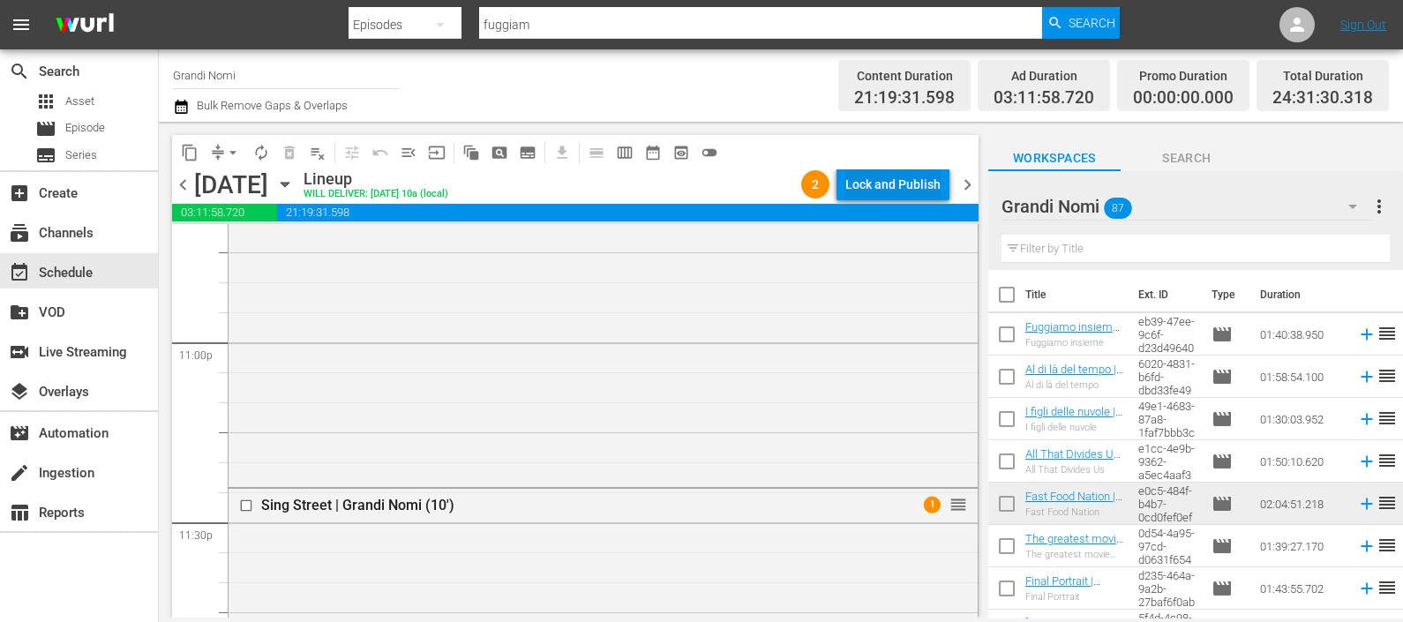
click at [887, 159] on div "content_copy compress arrow_drop_down autorenew_outlined delete_forever_outline…" at bounding box center [575, 152] width 806 height 34
click at [880, 177] on div "Lock and Publish" at bounding box center [892, 185] width 95 height 32
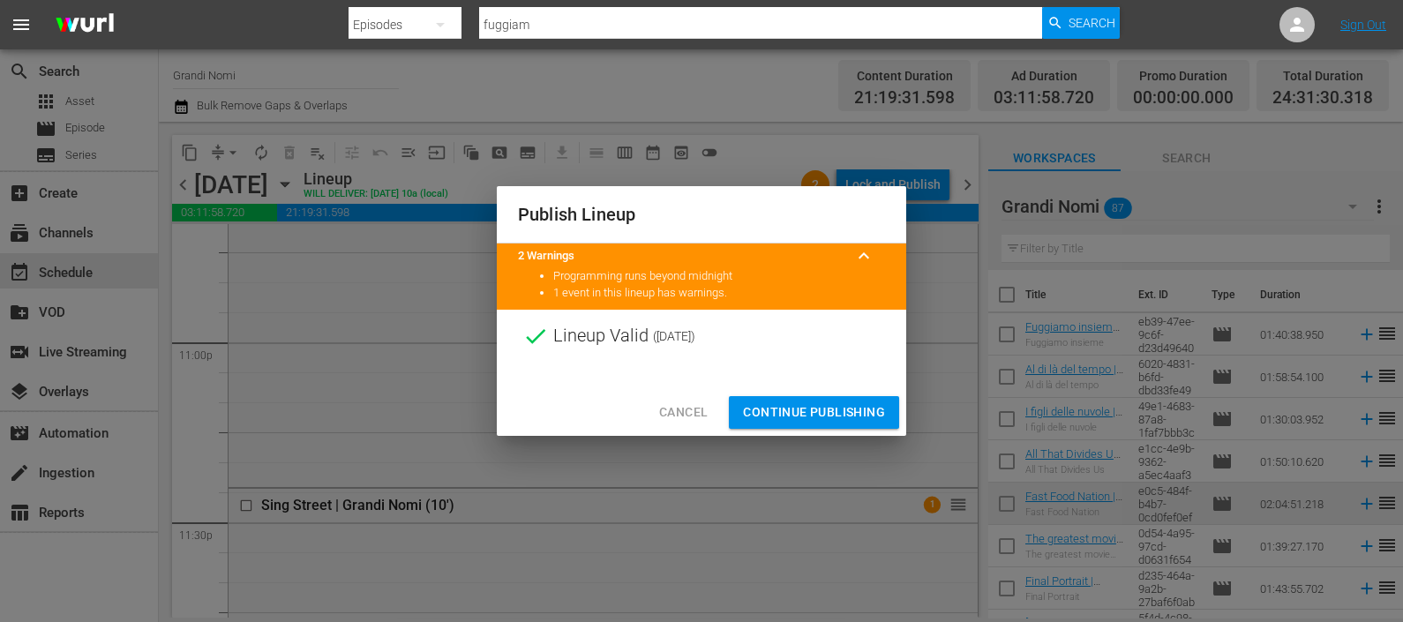
drag, startPoint x: 833, startPoint y: 411, endPoint x: 844, endPoint y: 433, distance: 24.9
click at [833, 413] on span "Continue Publishing" at bounding box center [814, 412] width 142 height 22
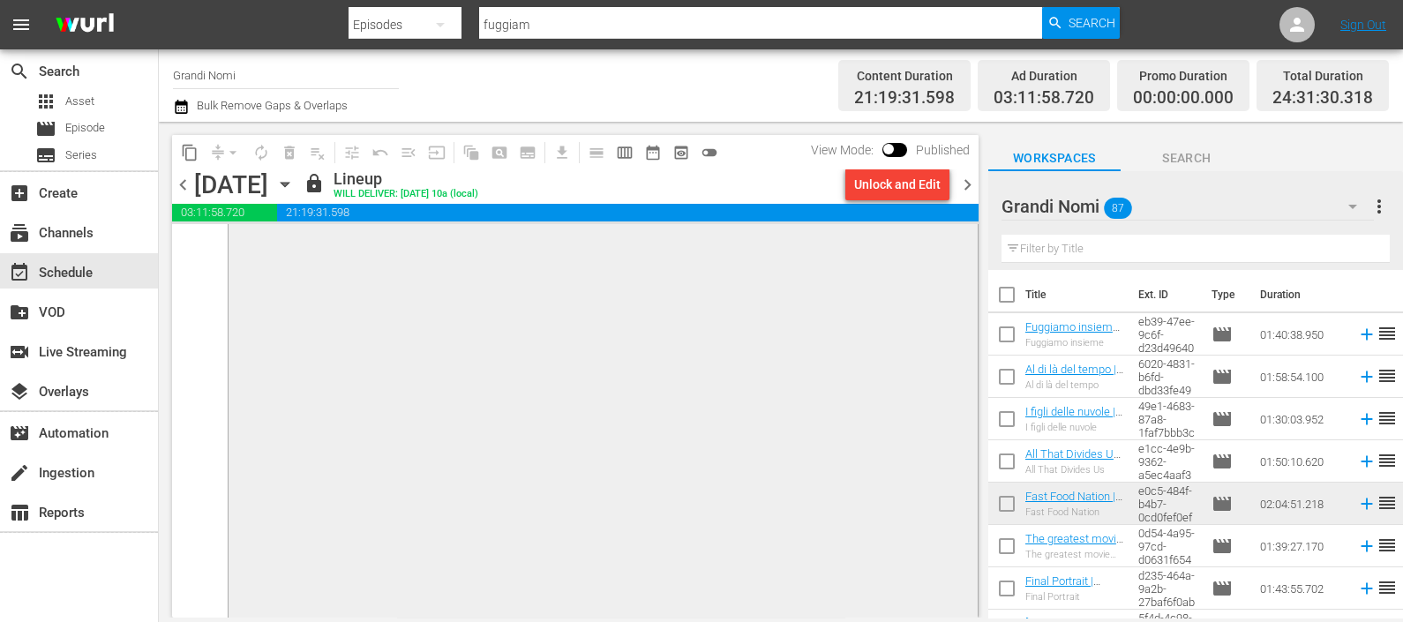
scroll to position [8751, 0]
drag, startPoint x: 969, startPoint y: 181, endPoint x: 1116, endPoint y: 290, distance: 183.5
click at [969, 184] on span "chevron_right" at bounding box center [967, 185] width 22 height 22
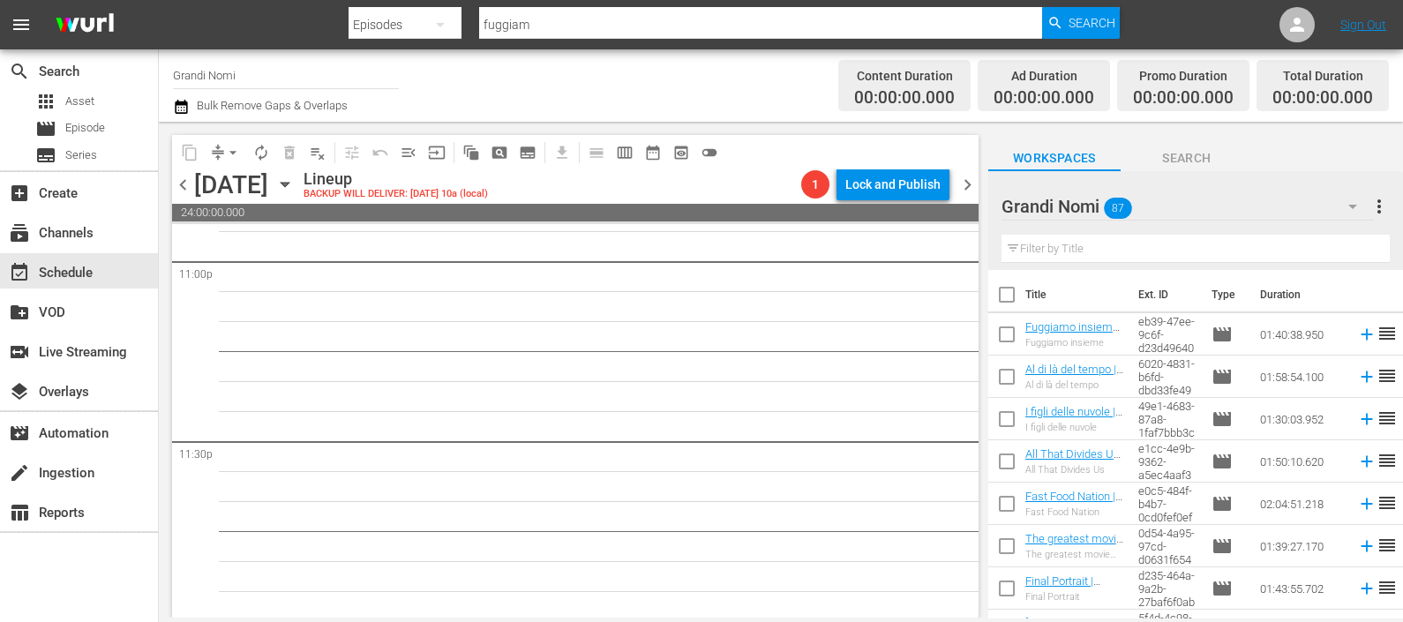
scroll to position [8245, 0]
click at [1069, 249] on input "text" at bounding box center [1195, 249] width 388 height 28
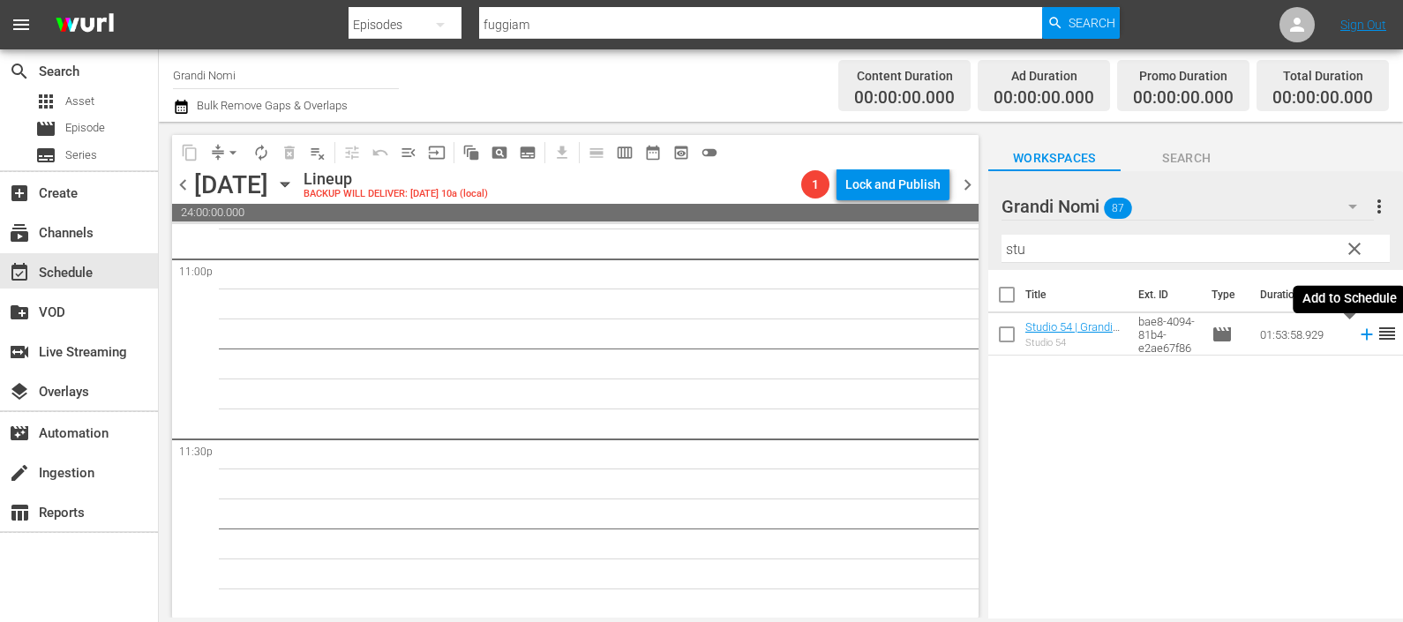
click at [1360, 332] on icon at bounding box center [1365, 334] width 11 height 11
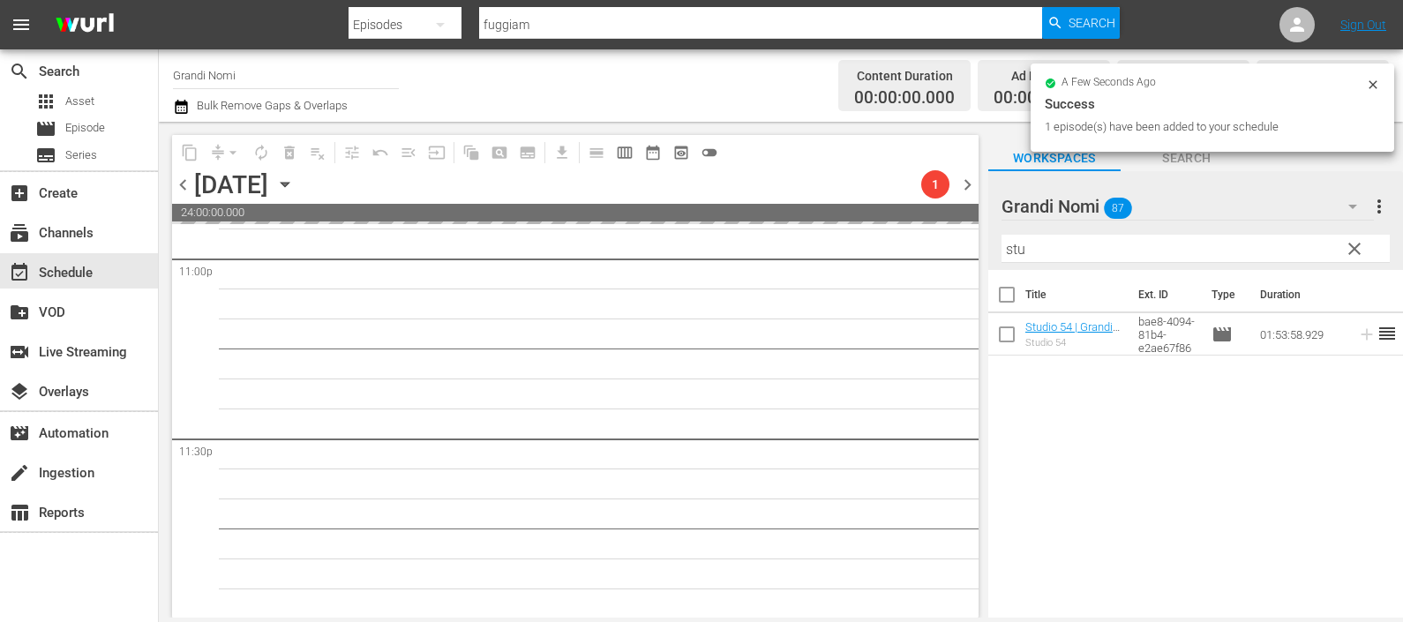
drag, startPoint x: 1036, startPoint y: 251, endPoint x: 967, endPoint y: 241, distance: 69.5
click at [970, 241] on div "content_copy compress arrow_drop_down autorenew_outlined delete_forever_outline…" at bounding box center [781, 370] width 1244 height 496
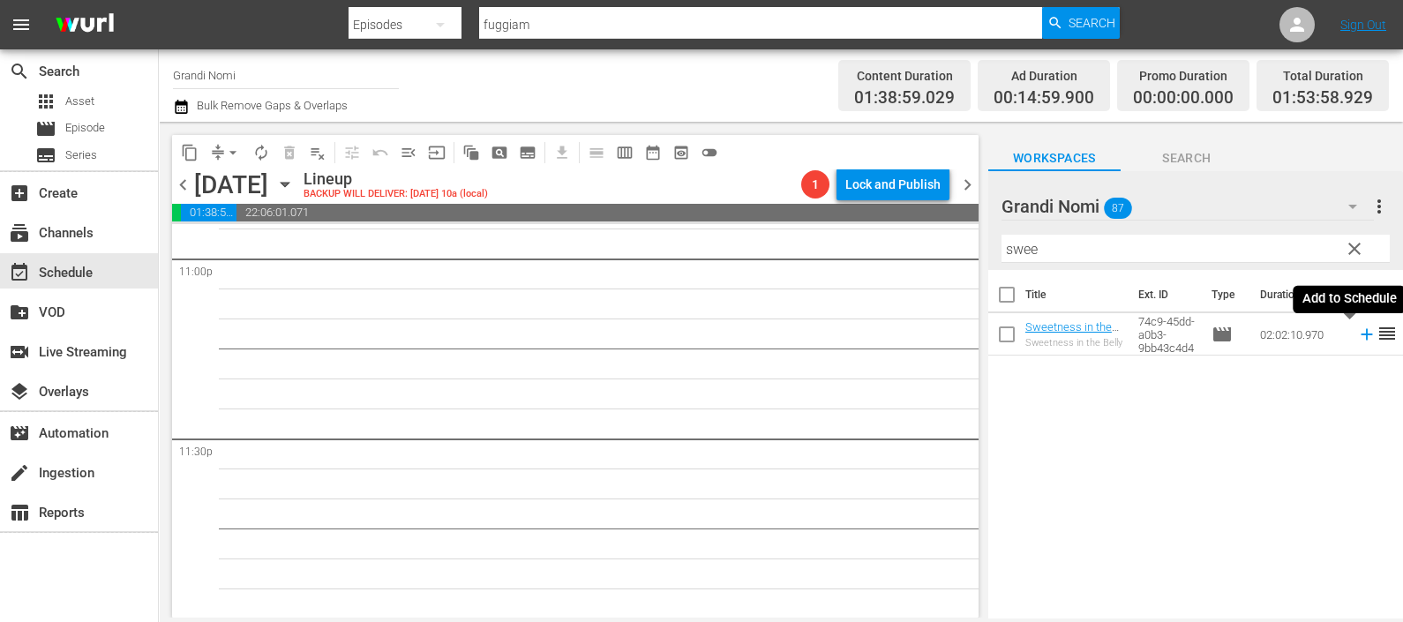
click at [1357, 336] on icon at bounding box center [1366, 334] width 19 height 19
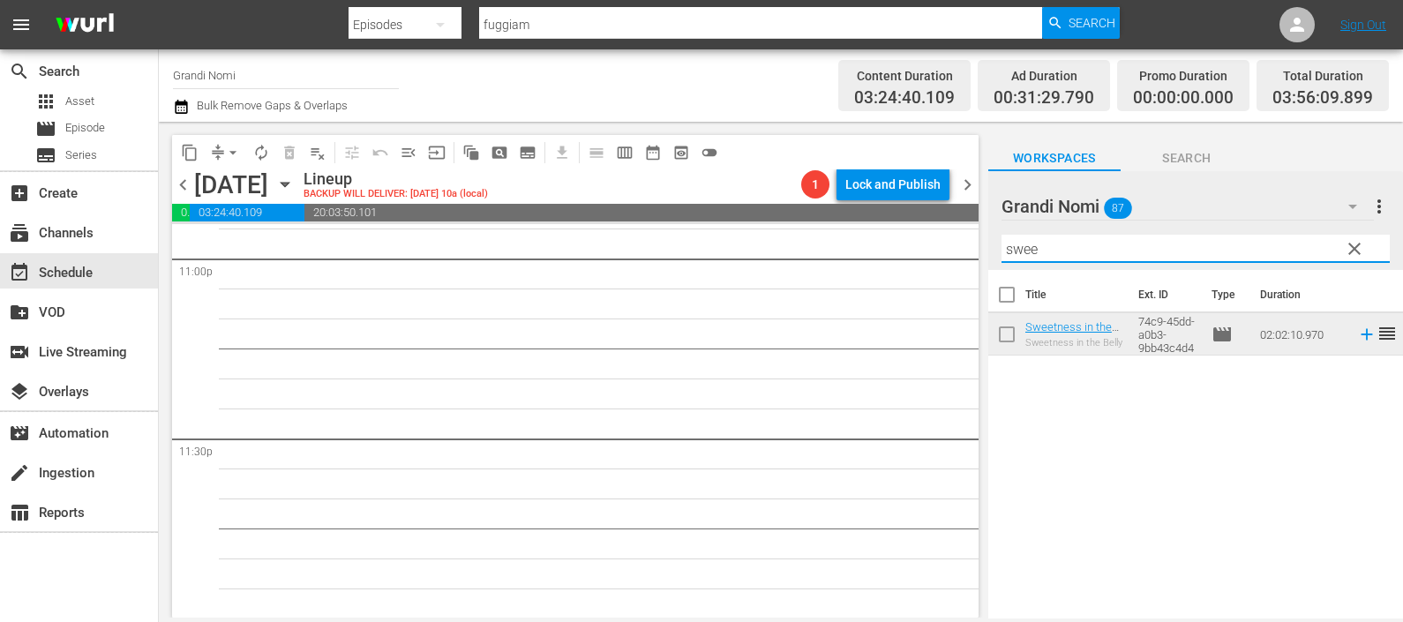
drag, startPoint x: 1048, startPoint y: 243, endPoint x: 985, endPoint y: 247, distance: 63.7
click at [967, 247] on div "content_copy compress arrow_drop_down autorenew_outlined delete_forever_outline…" at bounding box center [781, 370] width 1244 height 496
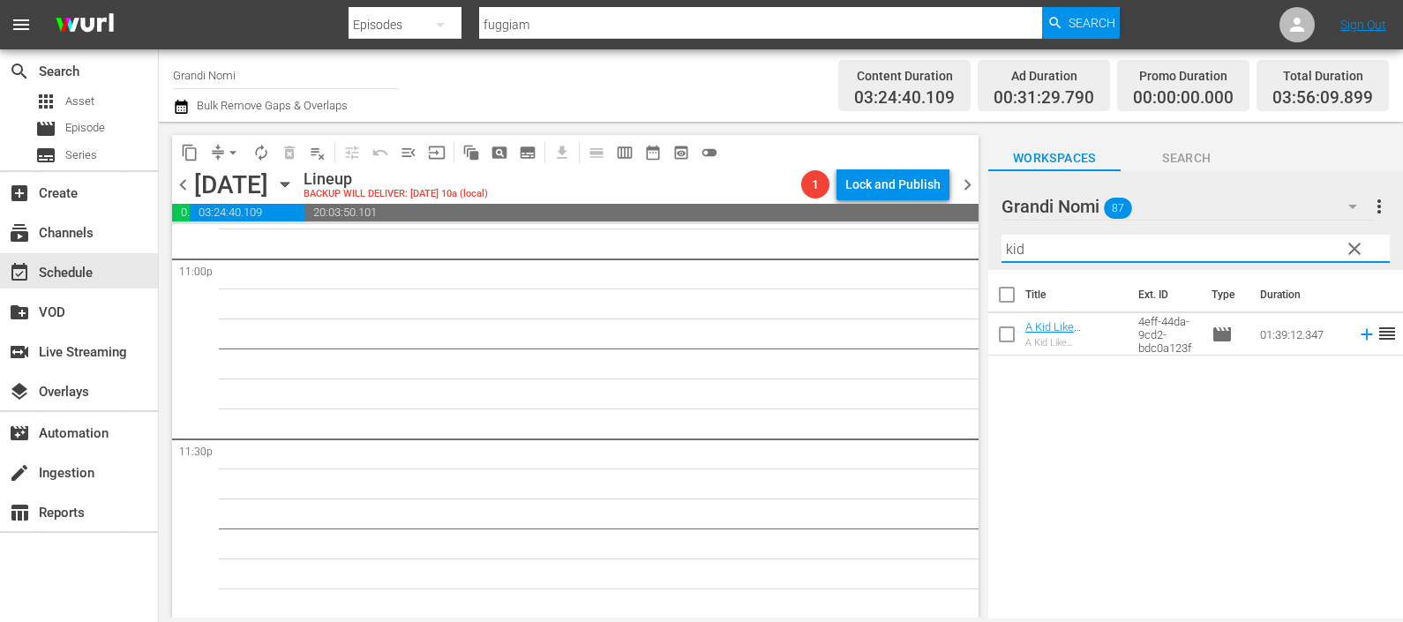
click at [1357, 330] on icon at bounding box center [1366, 334] width 19 height 19
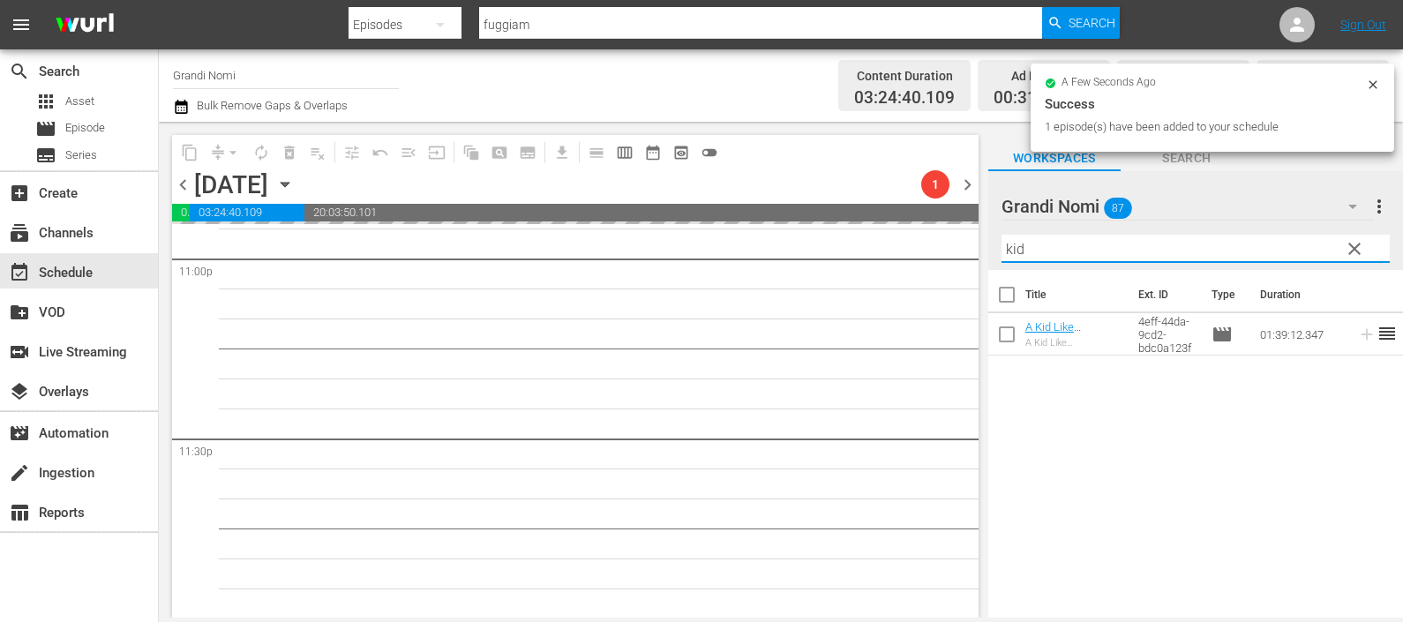
drag, startPoint x: 1151, startPoint y: 247, endPoint x: 918, endPoint y: 240, distance: 233.0
click at [916, 247] on div "content_copy compress arrow_drop_down autorenew_outlined delete_forever_outline…" at bounding box center [781, 370] width 1244 height 496
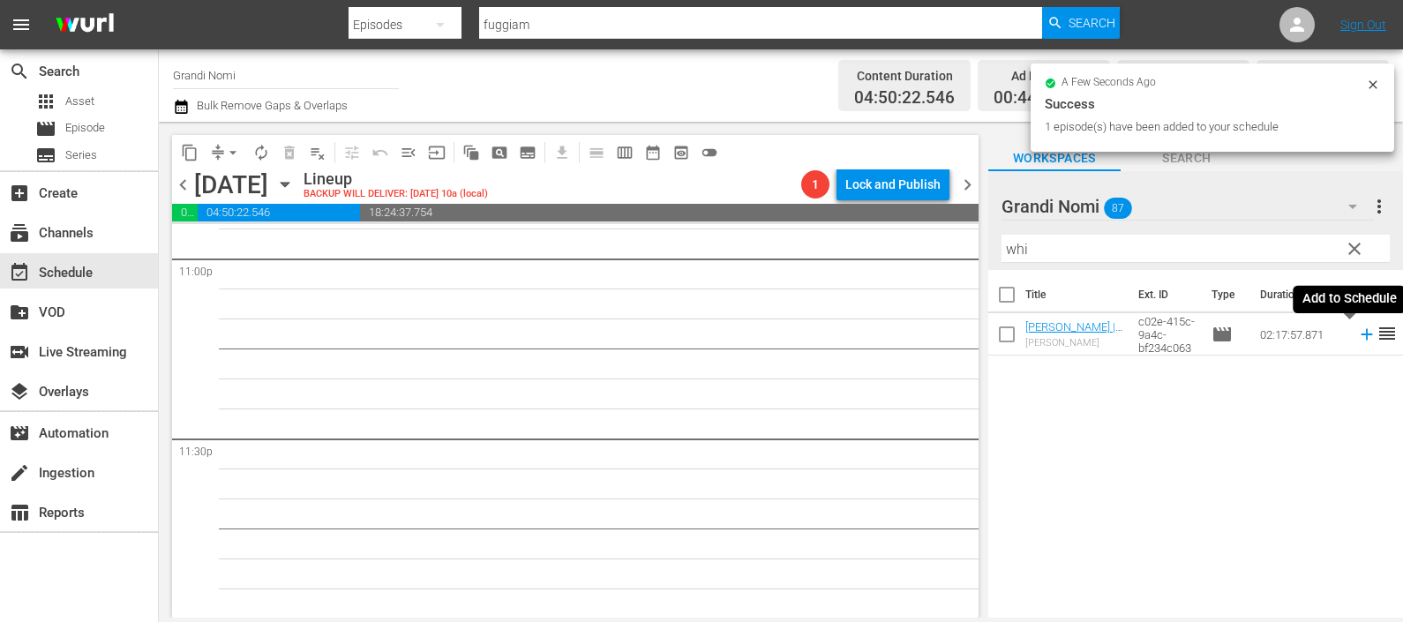
click at [1357, 332] on icon at bounding box center [1366, 334] width 19 height 19
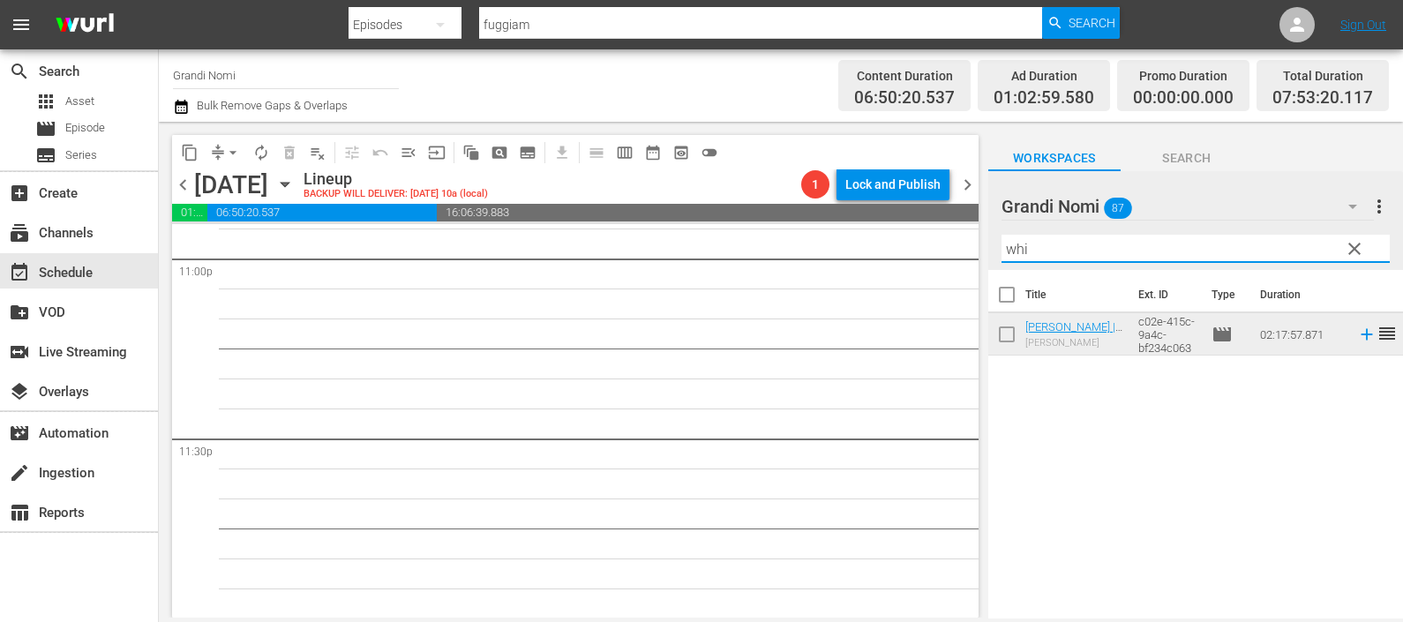
drag, startPoint x: 1054, startPoint y: 247, endPoint x: 937, endPoint y: 259, distance: 118.0
click at [939, 263] on div "content_copy compress arrow_drop_down autorenew_outlined delete_forever_outline…" at bounding box center [781, 370] width 1244 height 496
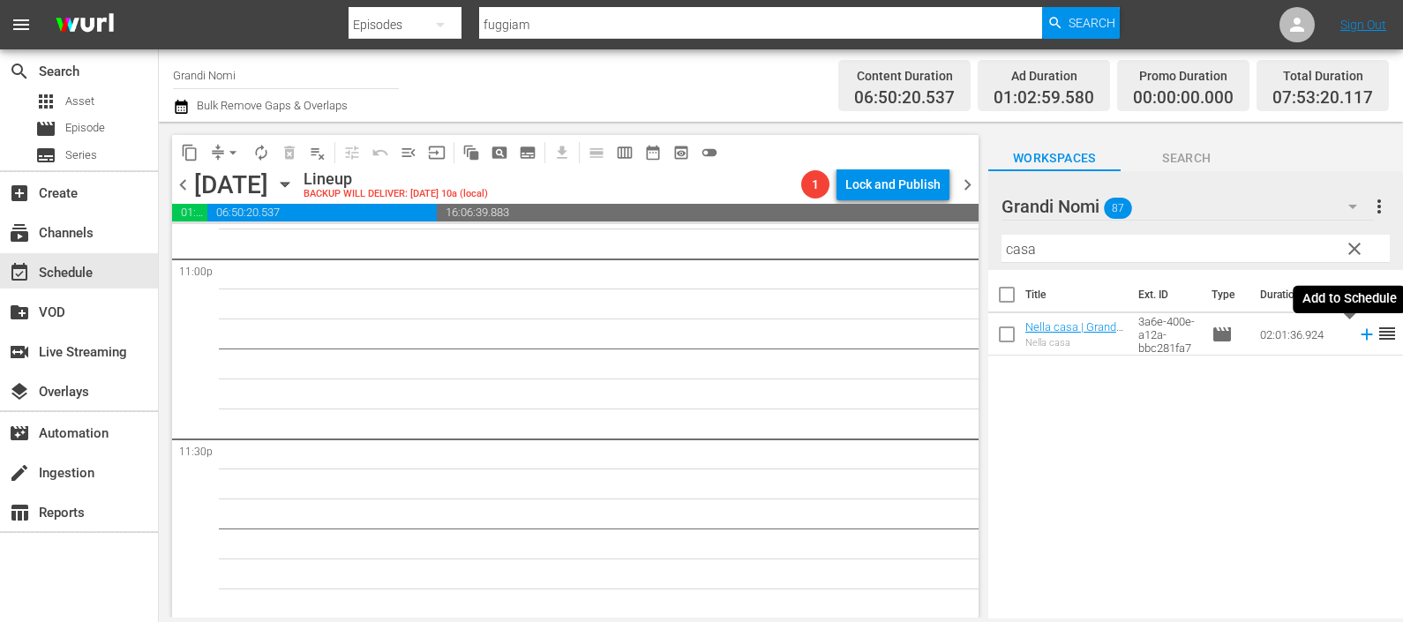
click at [1357, 340] on icon at bounding box center [1366, 334] width 19 height 19
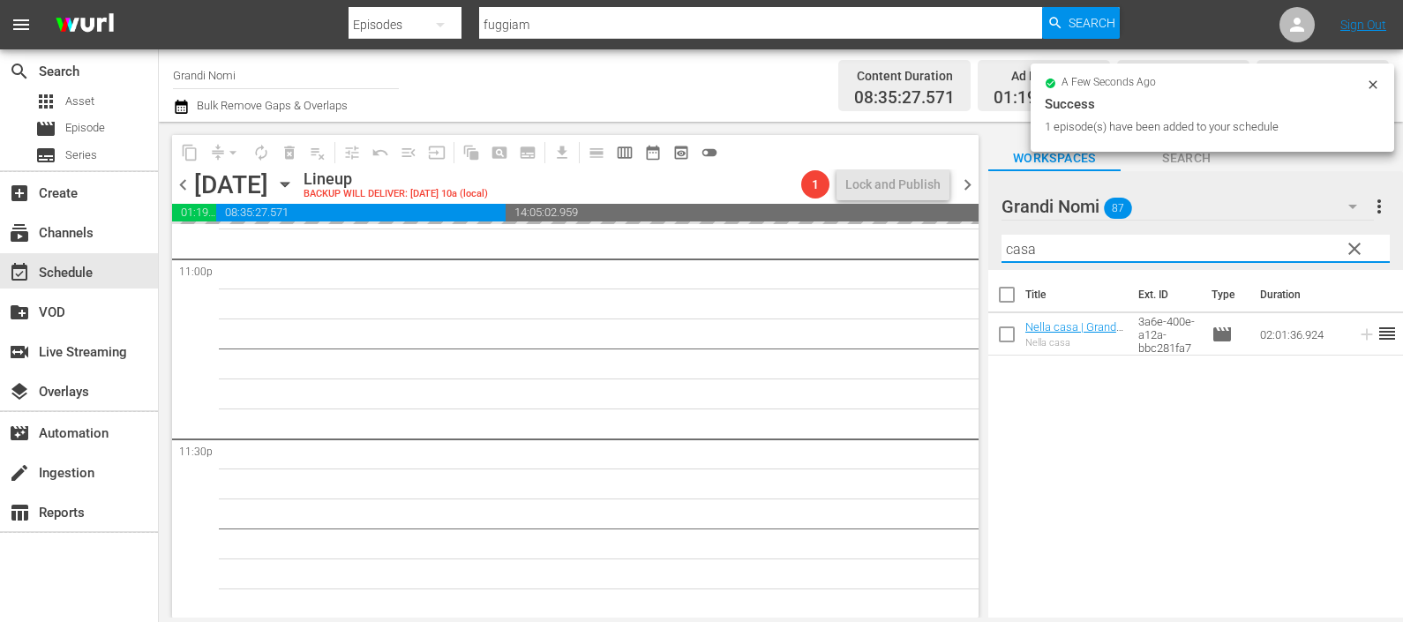
drag, startPoint x: 1138, startPoint y: 250, endPoint x: 971, endPoint y: 236, distance: 167.3
click at [979, 249] on div "content_copy compress arrow_drop_down autorenew_outlined delete_forever_outline…" at bounding box center [781, 370] width 1244 height 496
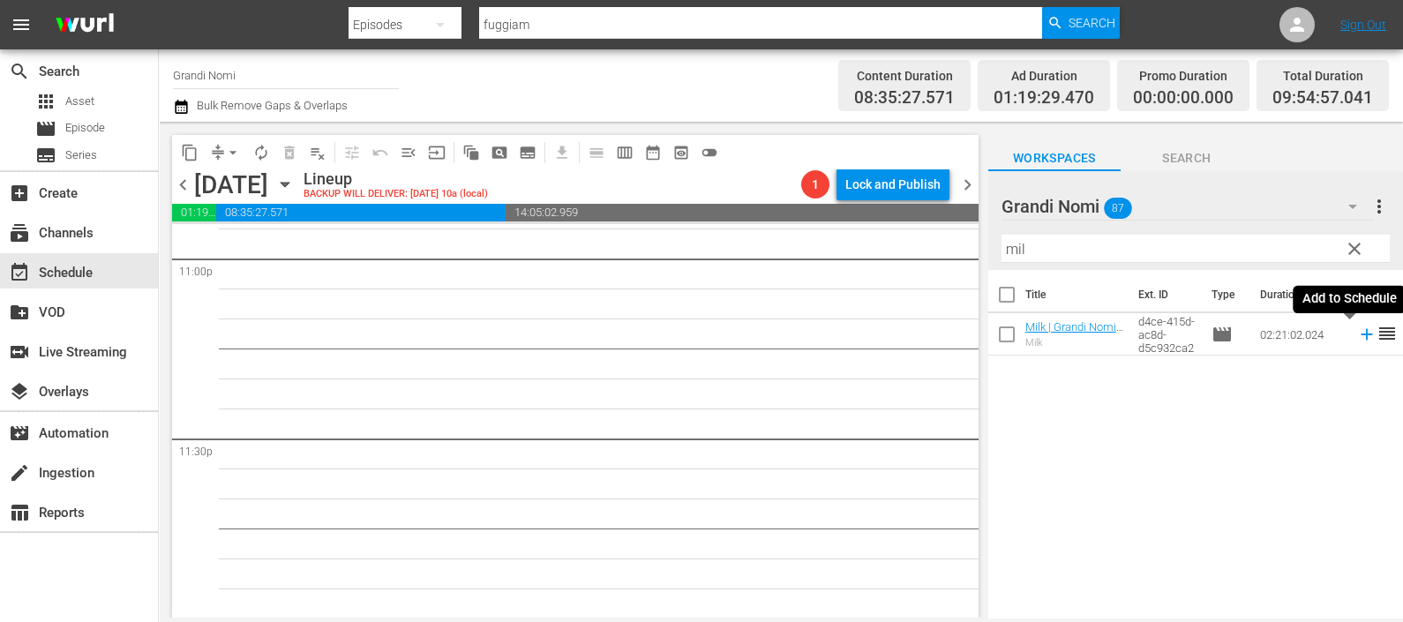
drag, startPoint x: 1350, startPoint y: 334, endPoint x: 1336, endPoint y: 337, distance: 14.4
click at [1360, 335] on icon at bounding box center [1365, 334] width 11 height 11
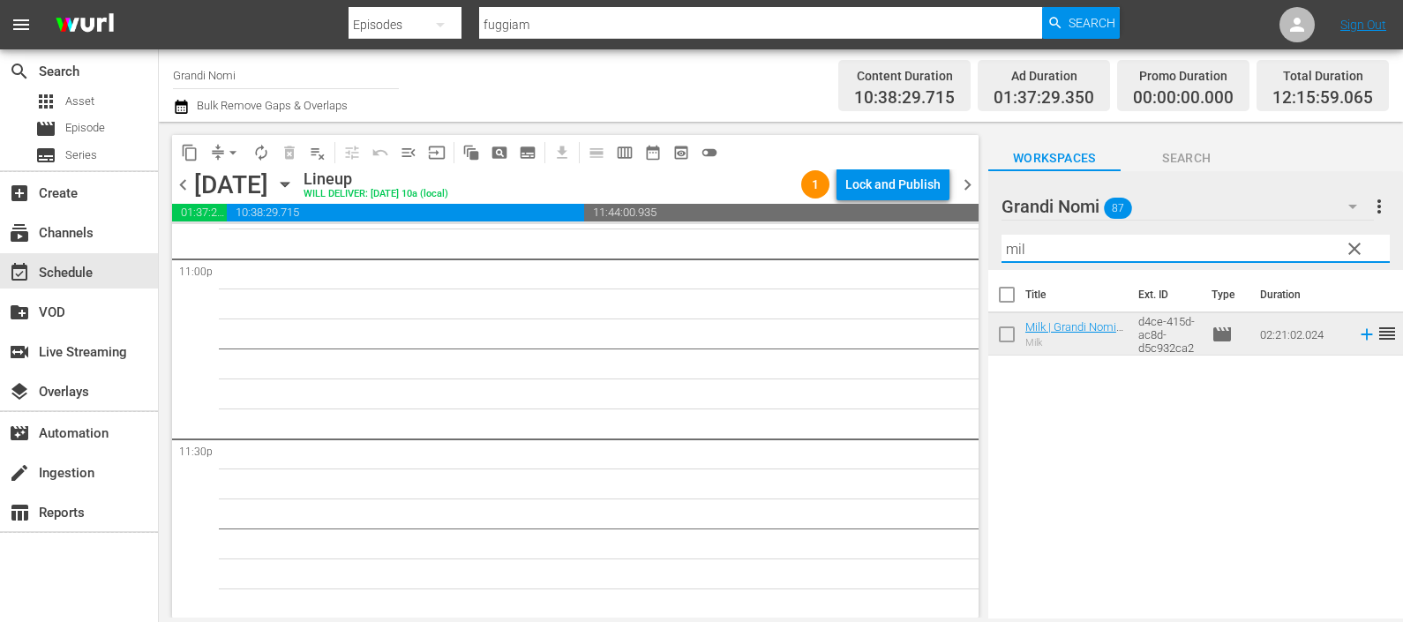
drag, startPoint x: 1065, startPoint y: 258, endPoint x: 966, endPoint y: 237, distance: 100.9
click at [963, 251] on div "content_copy compress arrow_drop_down autorenew_outlined delete_forever_outline…" at bounding box center [781, 370] width 1244 height 496
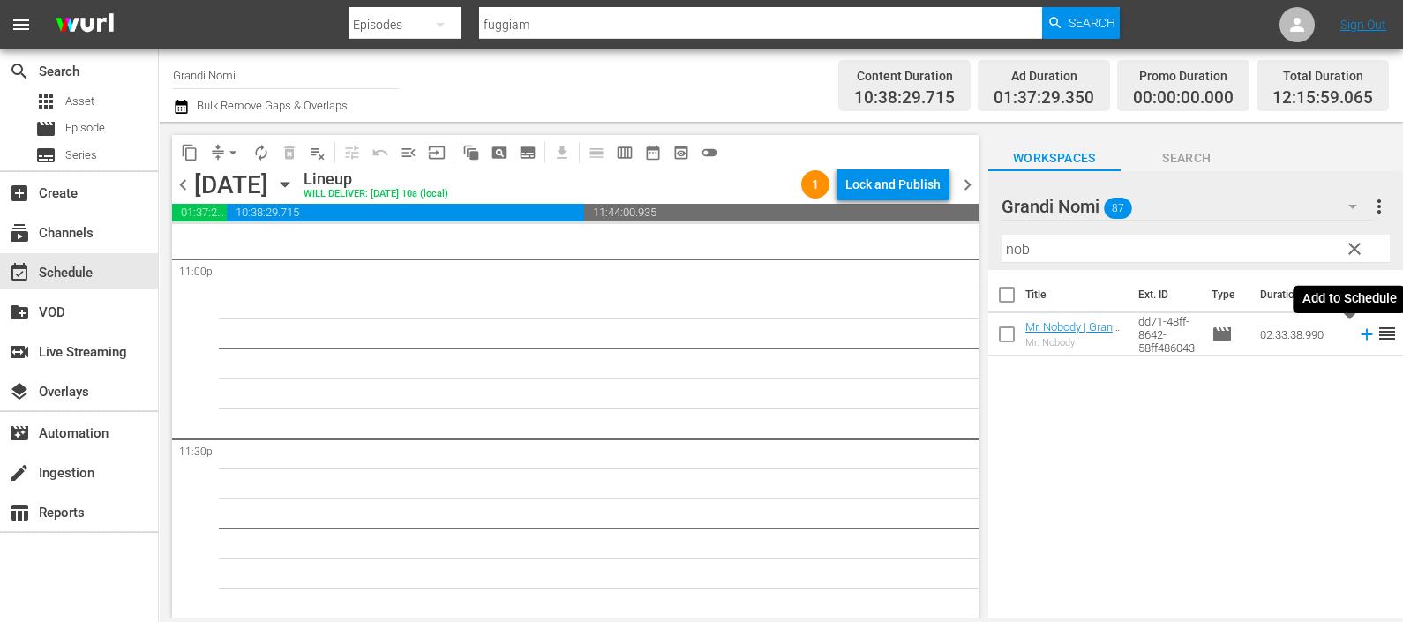
drag, startPoint x: 1350, startPoint y: 333, endPoint x: 1277, endPoint y: 366, distance: 80.5
click at [1357, 333] on icon at bounding box center [1366, 334] width 19 height 19
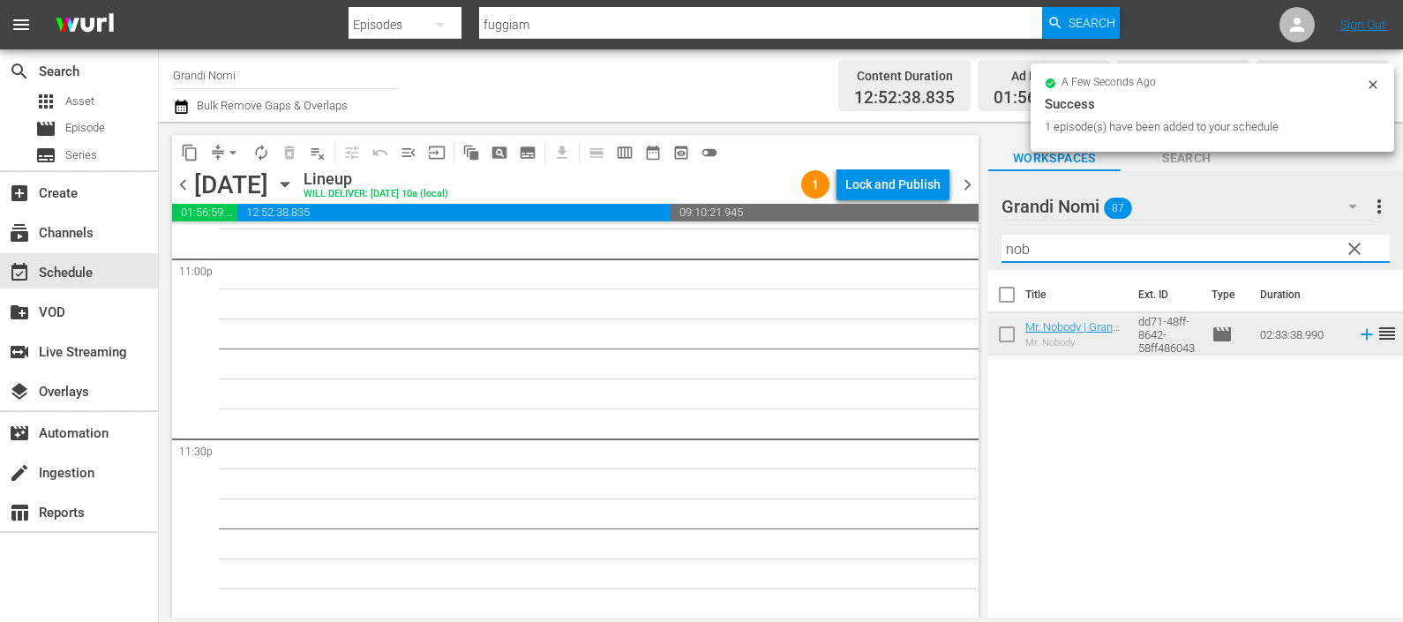
drag, startPoint x: 1068, startPoint y: 250, endPoint x: 983, endPoint y: 241, distance: 85.2
click at [971, 258] on div "content_copy compress arrow_drop_down autorenew_outlined delete_forever_outline…" at bounding box center [781, 370] width 1244 height 496
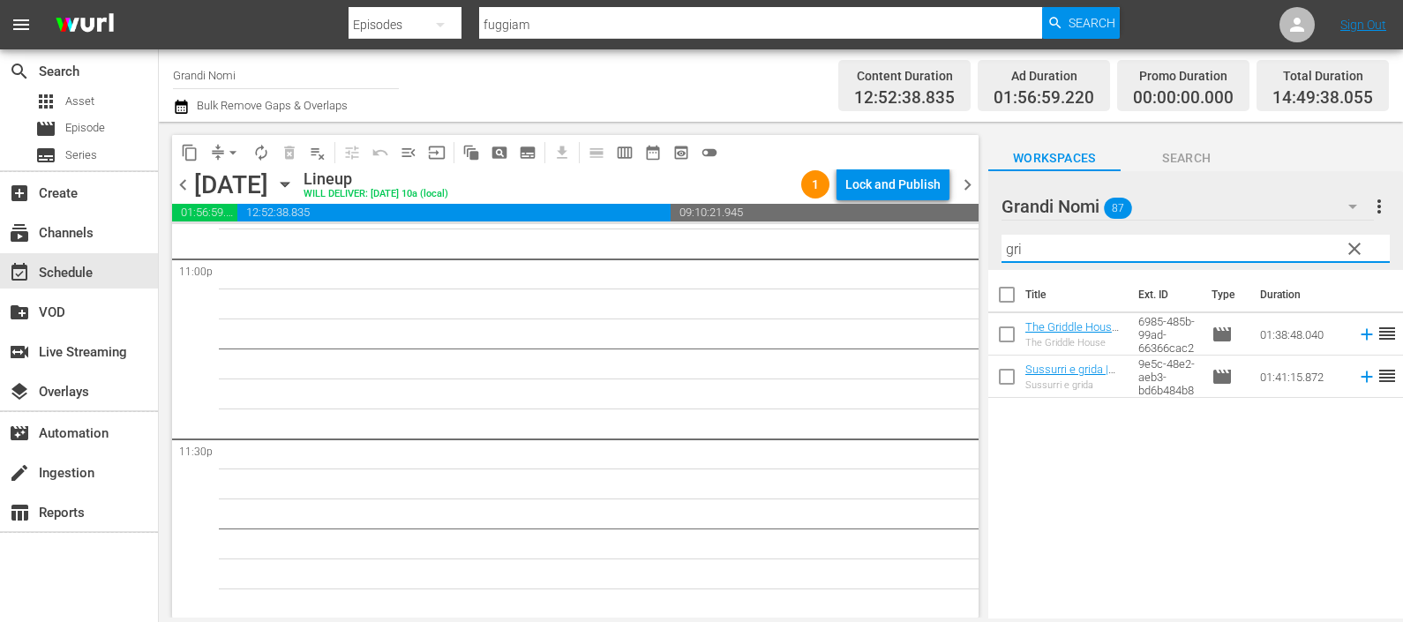
click at [1357, 336] on icon at bounding box center [1366, 334] width 19 height 19
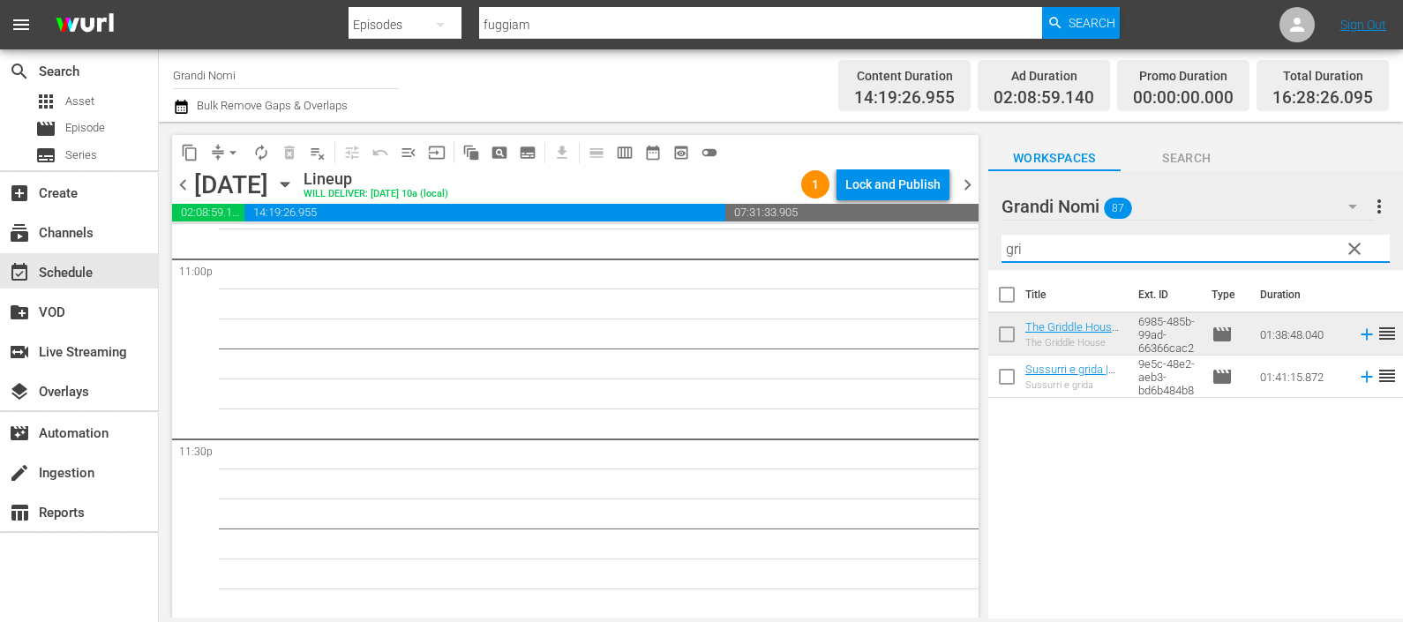
drag, startPoint x: 1037, startPoint y: 238, endPoint x: 933, endPoint y: 246, distance: 104.4
click at [933, 244] on div "content_copy compress arrow_drop_down autorenew_outlined delete_forever_outline…" at bounding box center [781, 370] width 1244 height 496
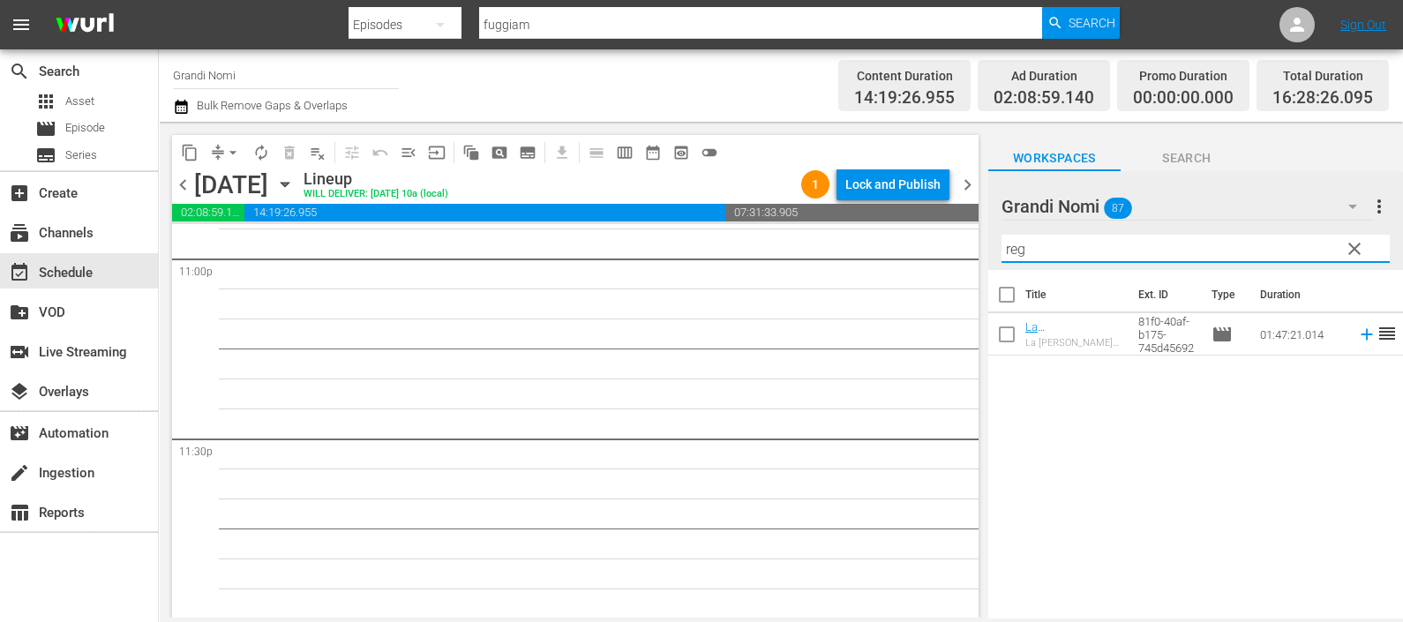
drag, startPoint x: 1091, startPoint y: 242, endPoint x: 955, endPoint y: 243, distance: 136.8
click at [956, 245] on div "content_copy compress arrow_drop_down autorenew_outlined delete_forever_outline…" at bounding box center [781, 370] width 1244 height 496
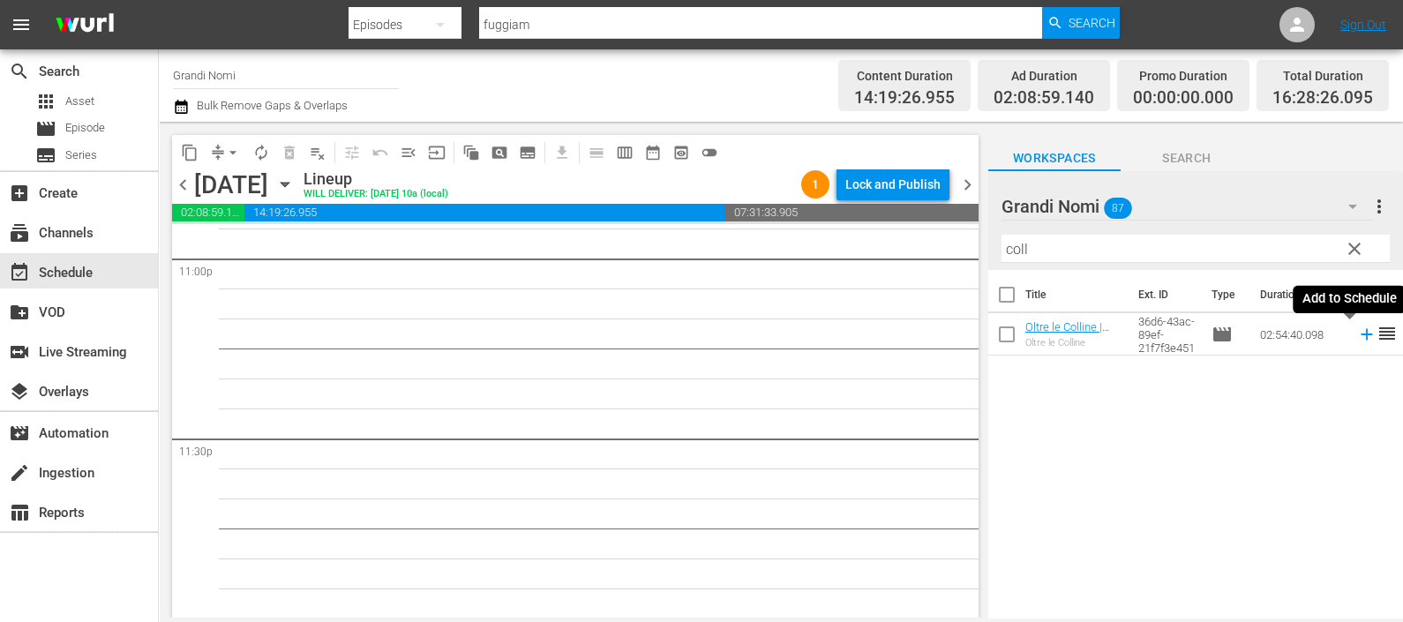
click at [1360, 338] on icon at bounding box center [1365, 334] width 11 height 11
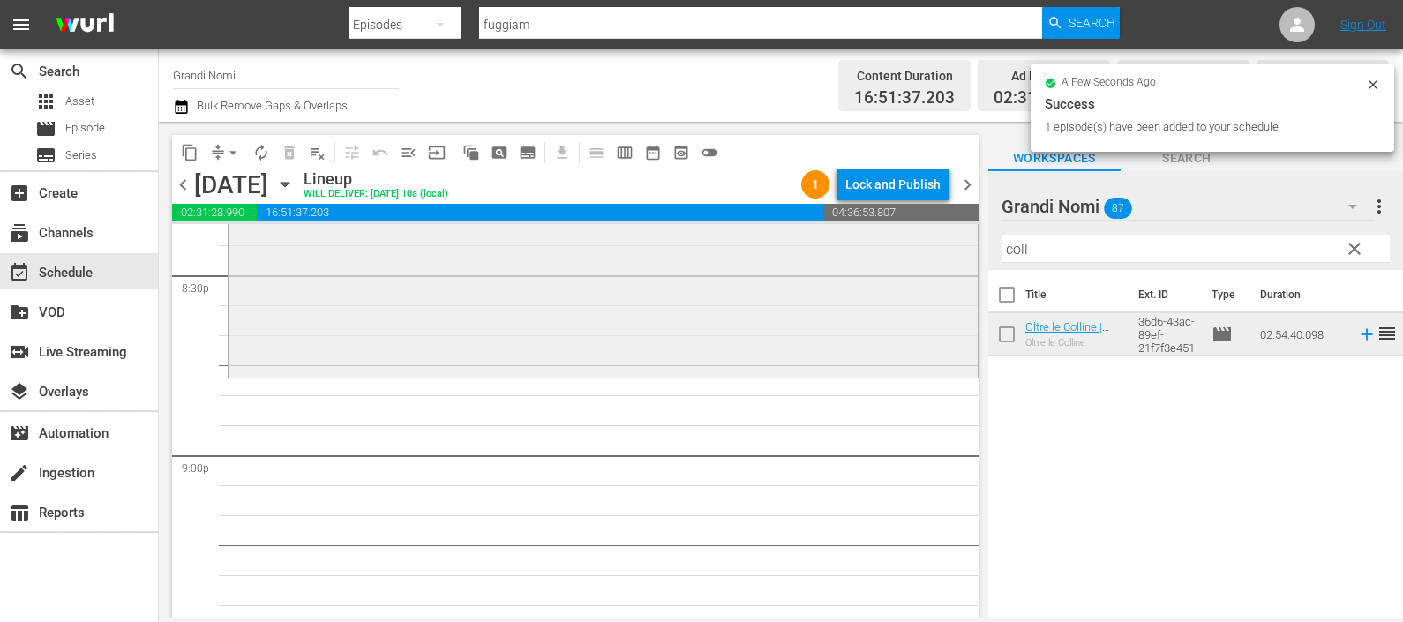
scroll to position [7363, 0]
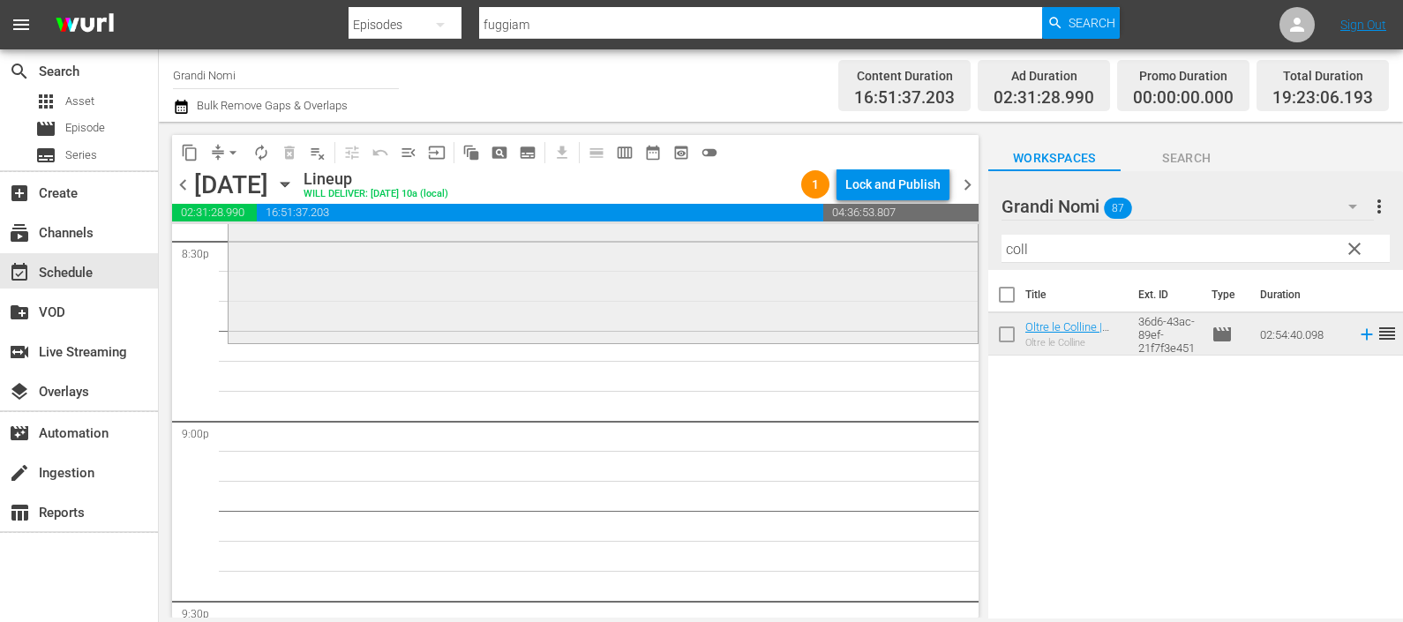
drag, startPoint x: 1035, startPoint y: 251, endPoint x: 944, endPoint y: 253, distance: 90.9
click at [944, 251] on div "content_copy compress arrow_drop_down autorenew_outlined delete_forever_outline…" at bounding box center [781, 370] width 1244 height 496
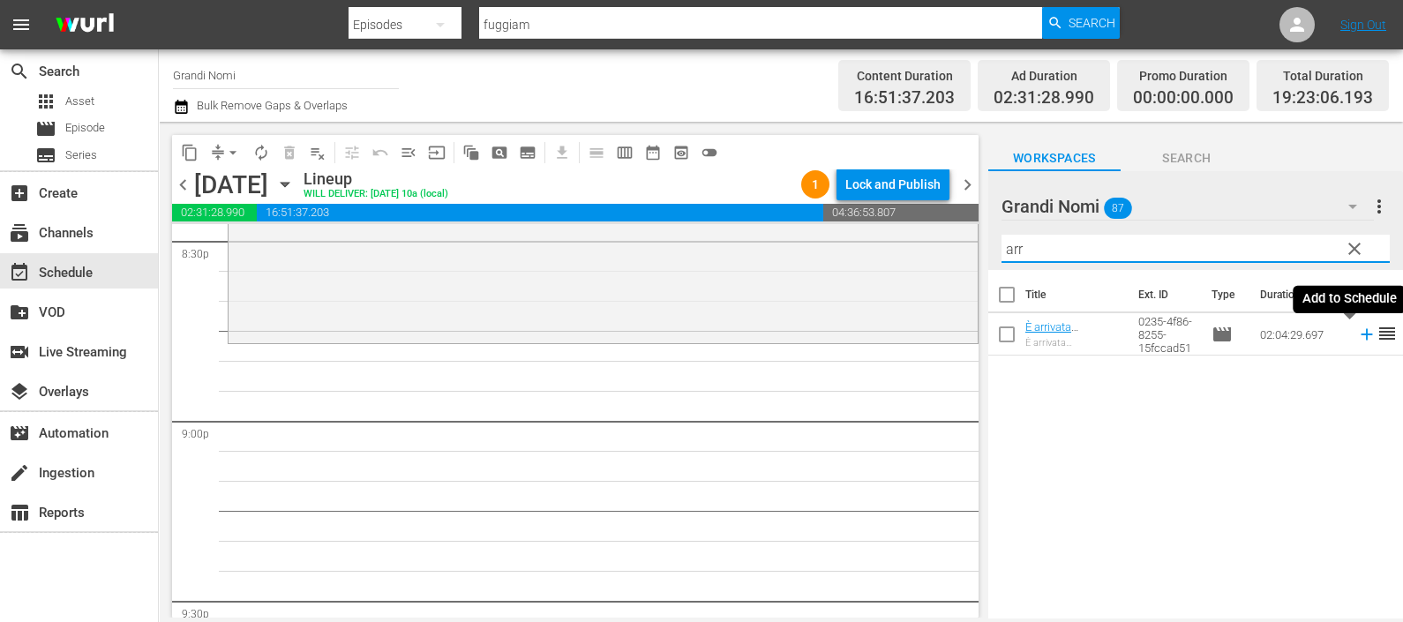
click at [1357, 333] on icon at bounding box center [1366, 334] width 19 height 19
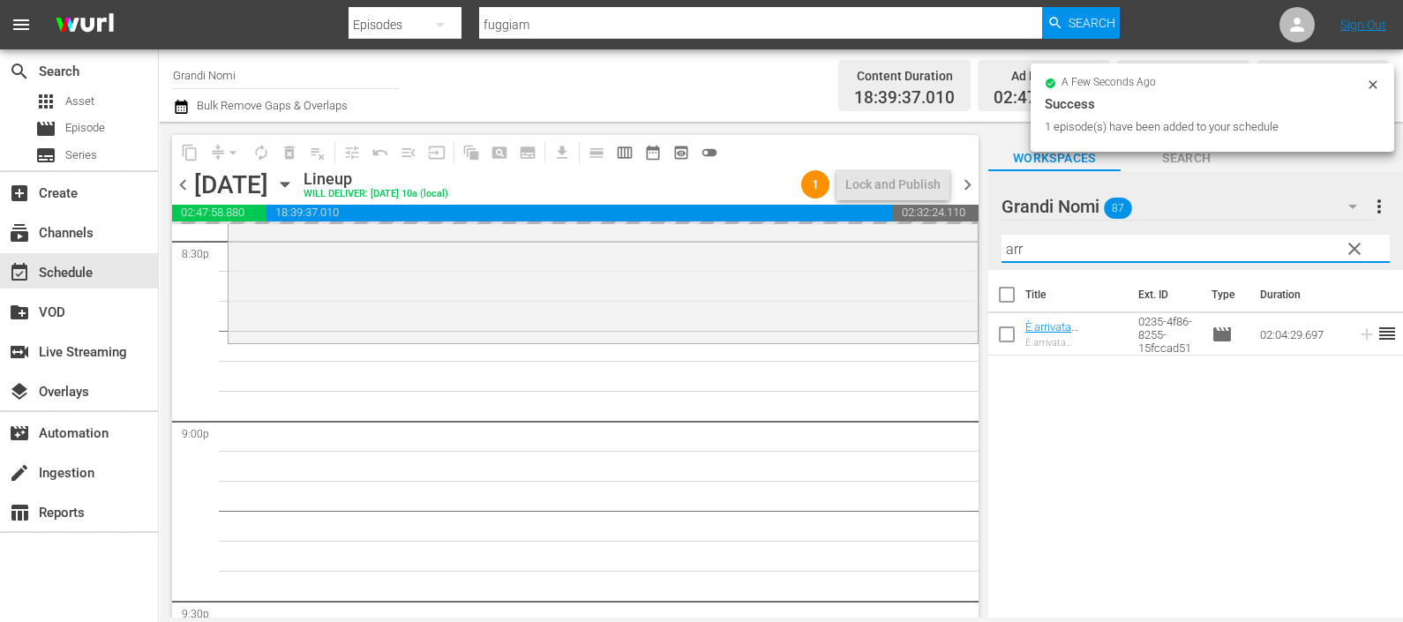
drag, startPoint x: 1103, startPoint y: 242, endPoint x: 988, endPoint y: 242, distance: 114.7
click at [988, 242] on div "Grandi Nomi 87 Grandi Nomi more_vert clear Filter by Title arr" at bounding box center [1195, 220] width 415 height 99
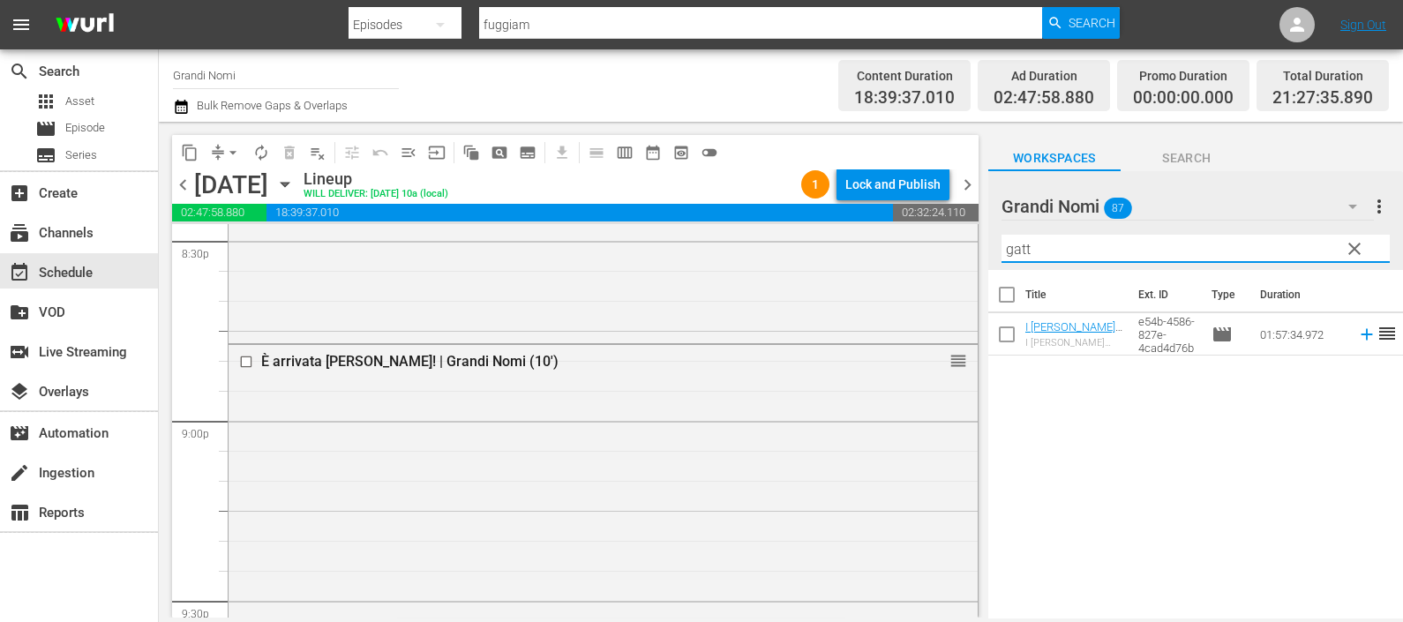
type input "gatt"
click at [1357, 335] on icon at bounding box center [1366, 334] width 19 height 19
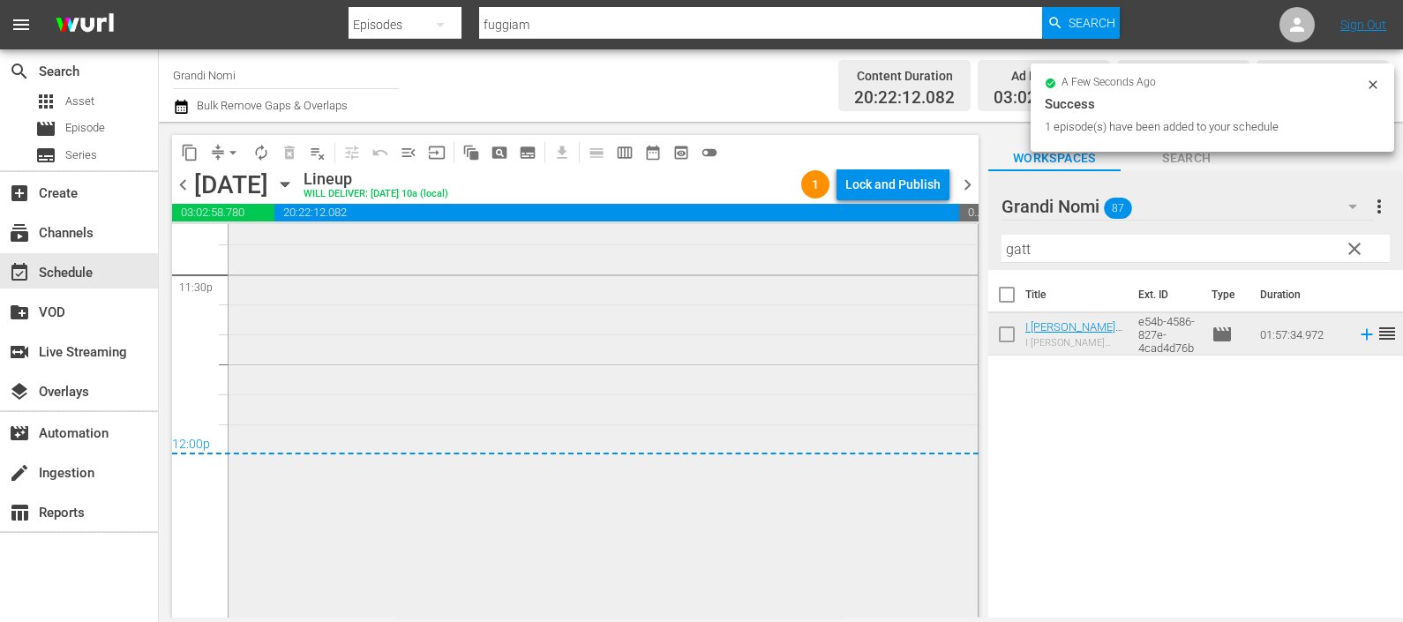
scroll to position [8541, 0]
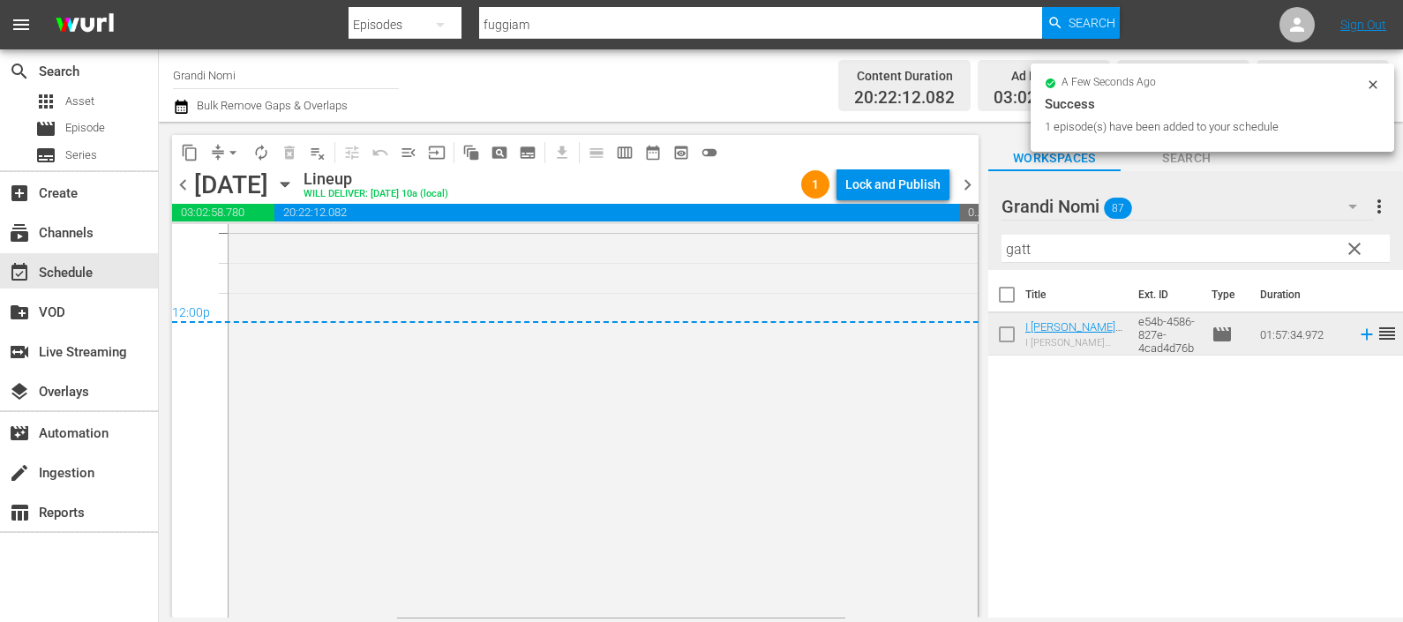
click at [182, 101] on icon "button" at bounding box center [181, 106] width 17 height 21
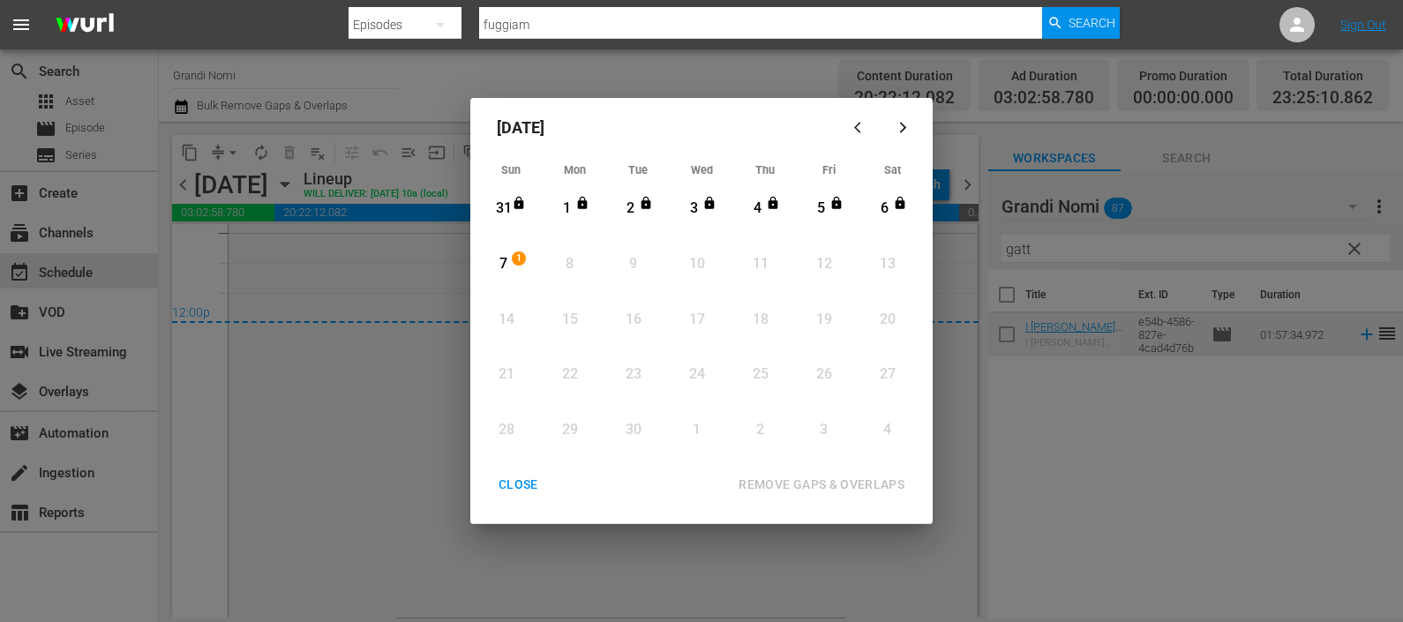
drag, startPoint x: 503, startPoint y: 252, endPoint x: 537, endPoint y: 277, distance: 42.4
click at [503, 254] on div "7" at bounding box center [503, 264] width 22 height 49
drag, startPoint x: 843, startPoint y: 476, endPoint x: 620, endPoint y: 452, distance: 224.6
click at [842, 476] on div "REMOVE GAPS & OVERLAPS" at bounding box center [821, 485] width 194 height 22
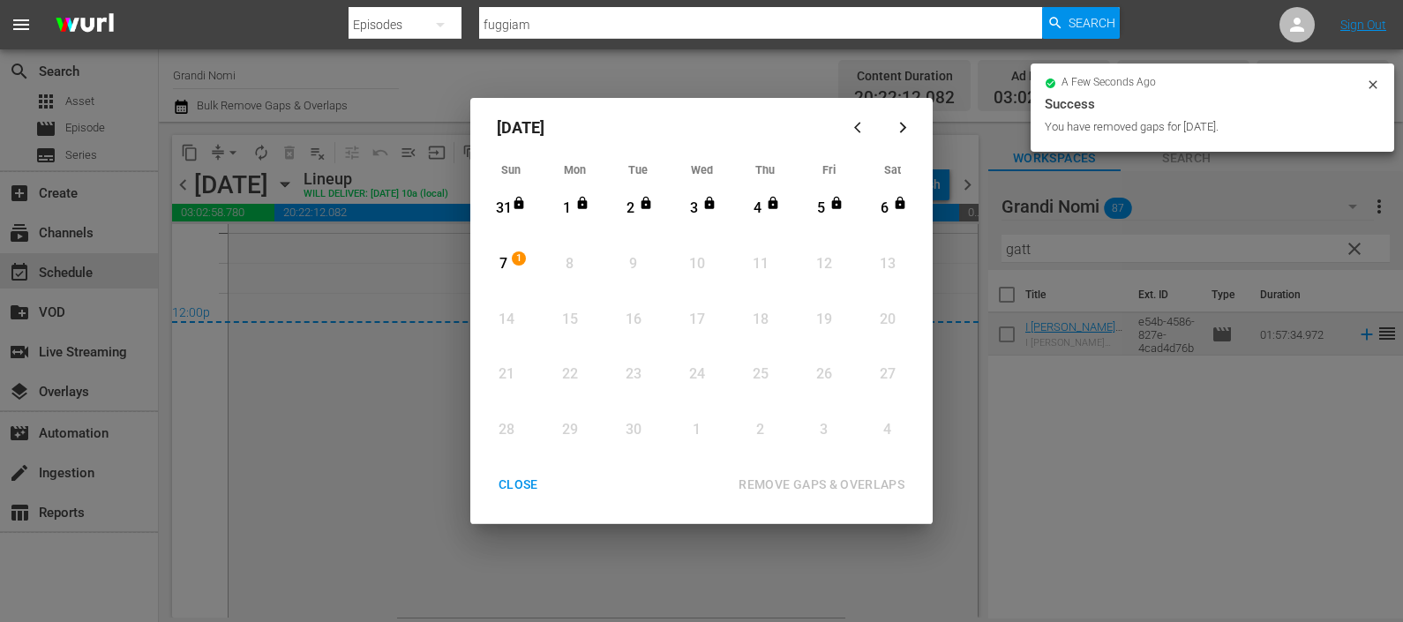
click at [522, 483] on div "CLOSE" at bounding box center [518, 485] width 68 height 22
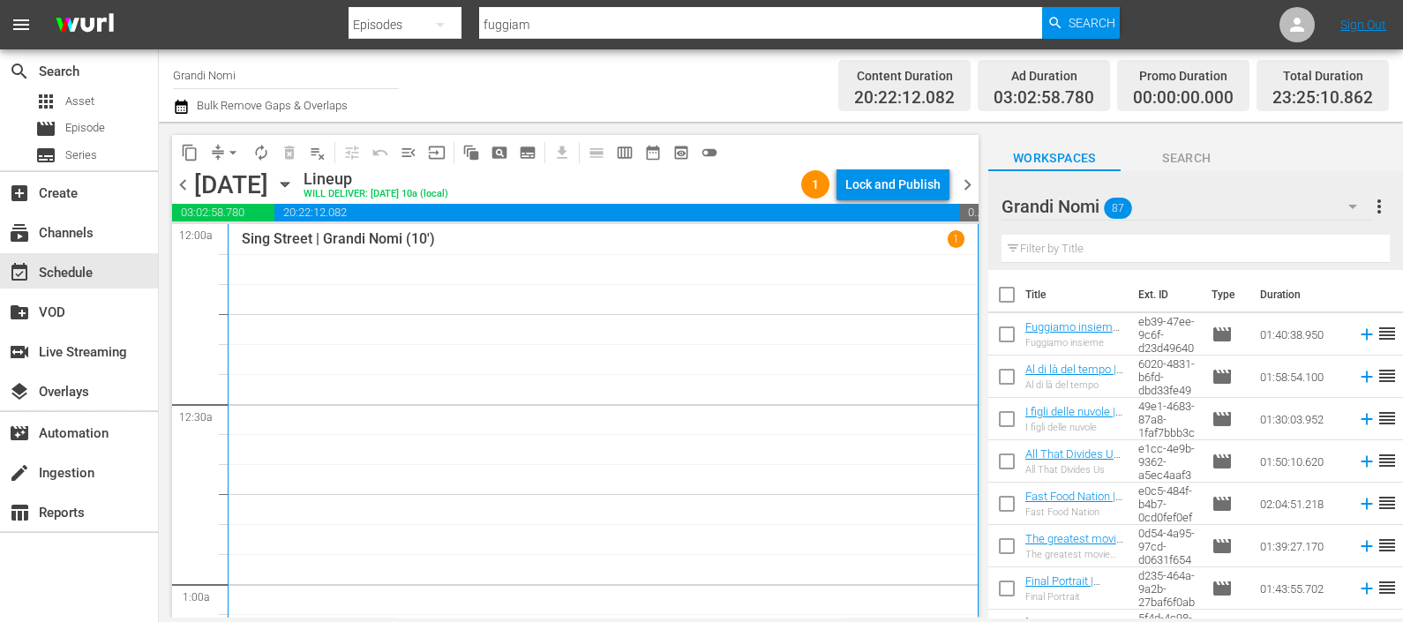
click at [187, 106] on icon "button" at bounding box center [181, 106] width 17 height 21
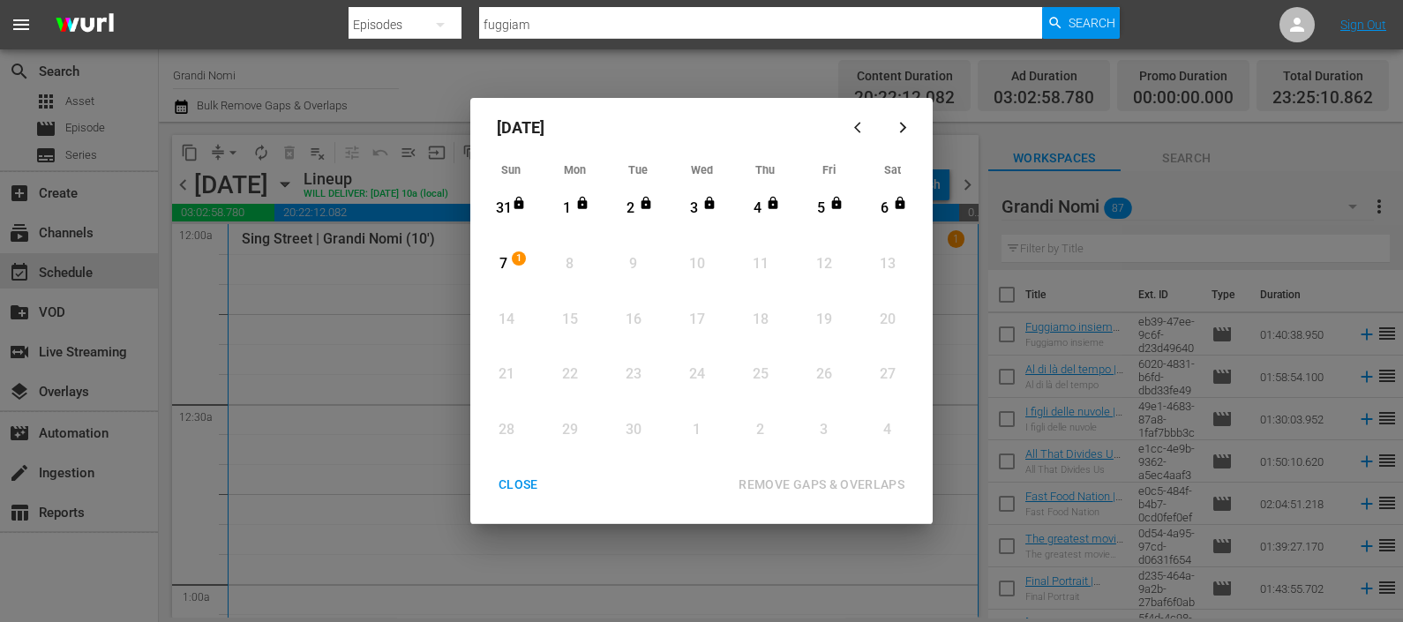
drag, startPoint x: 496, startPoint y: 265, endPoint x: 508, endPoint y: 266, distance: 12.4
click at [496, 265] on div "7" at bounding box center [503, 264] width 22 height 20
click at [793, 476] on div "REMOVE GAPS & OVERLAPS" at bounding box center [821, 485] width 194 height 22
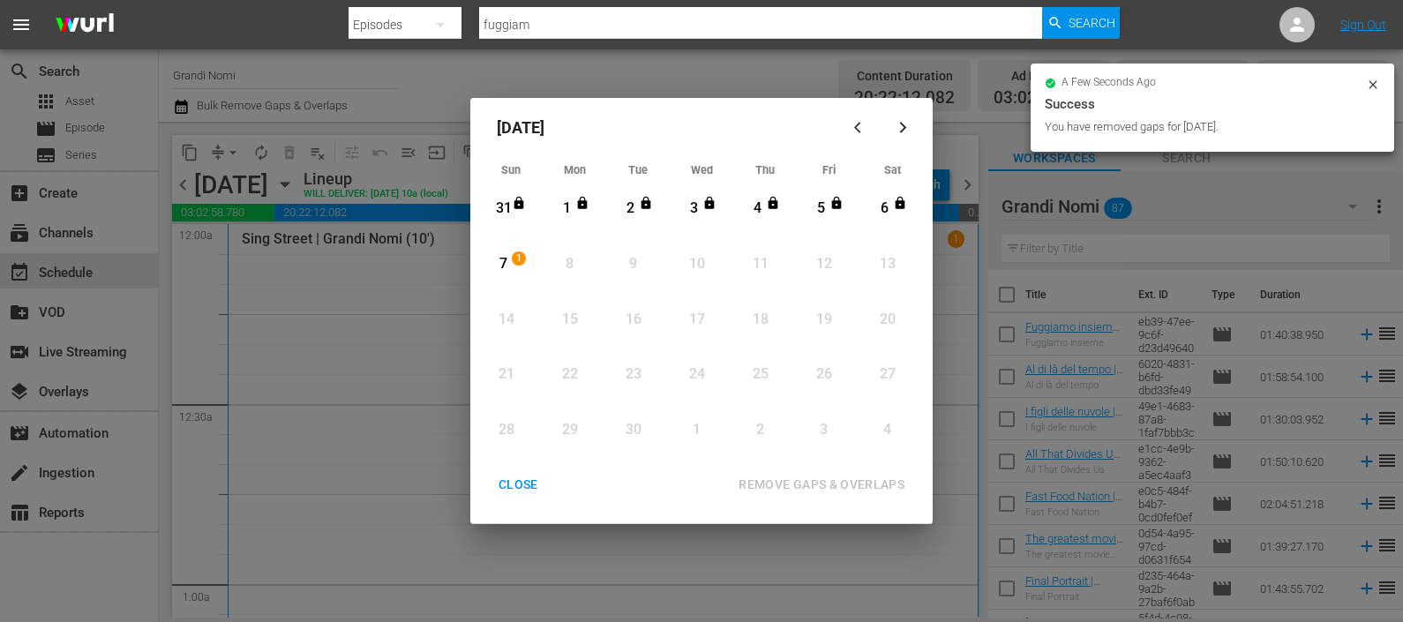
click at [538, 478] on div "CLOSE" at bounding box center [518, 485] width 68 height 22
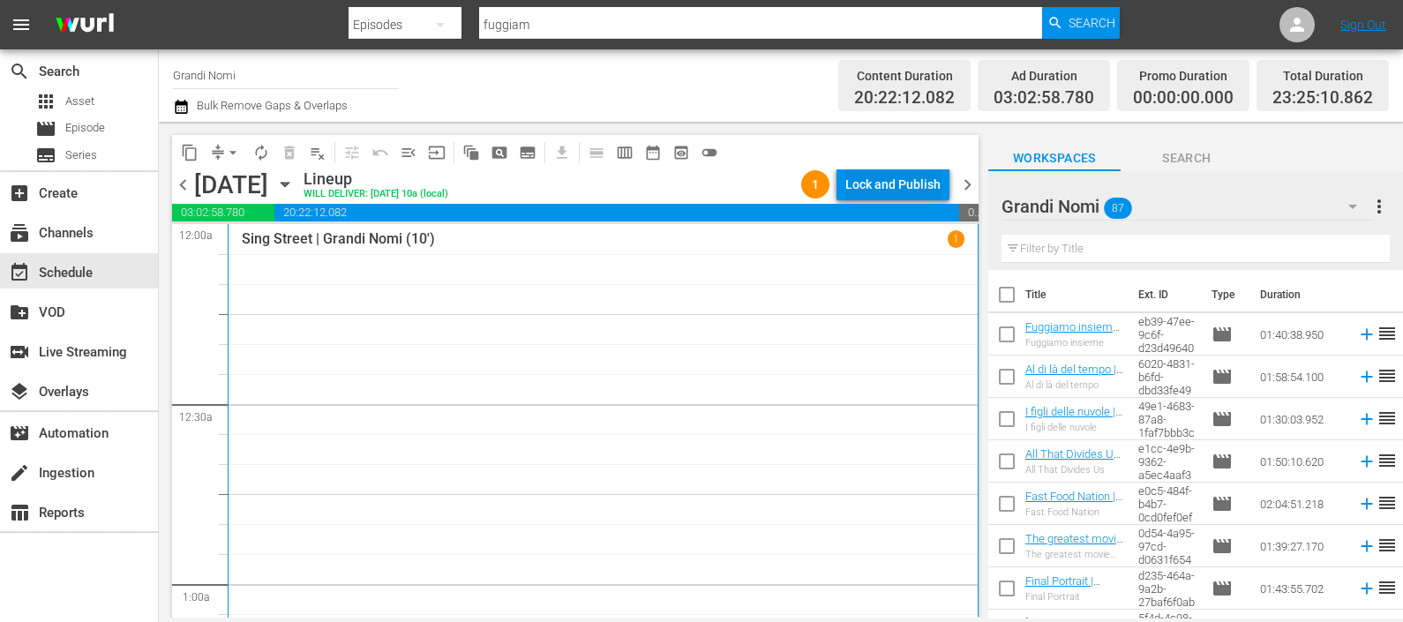
click at [918, 188] on div "Lock and Publish" at bounding box center [892, 185] width 95 height 32
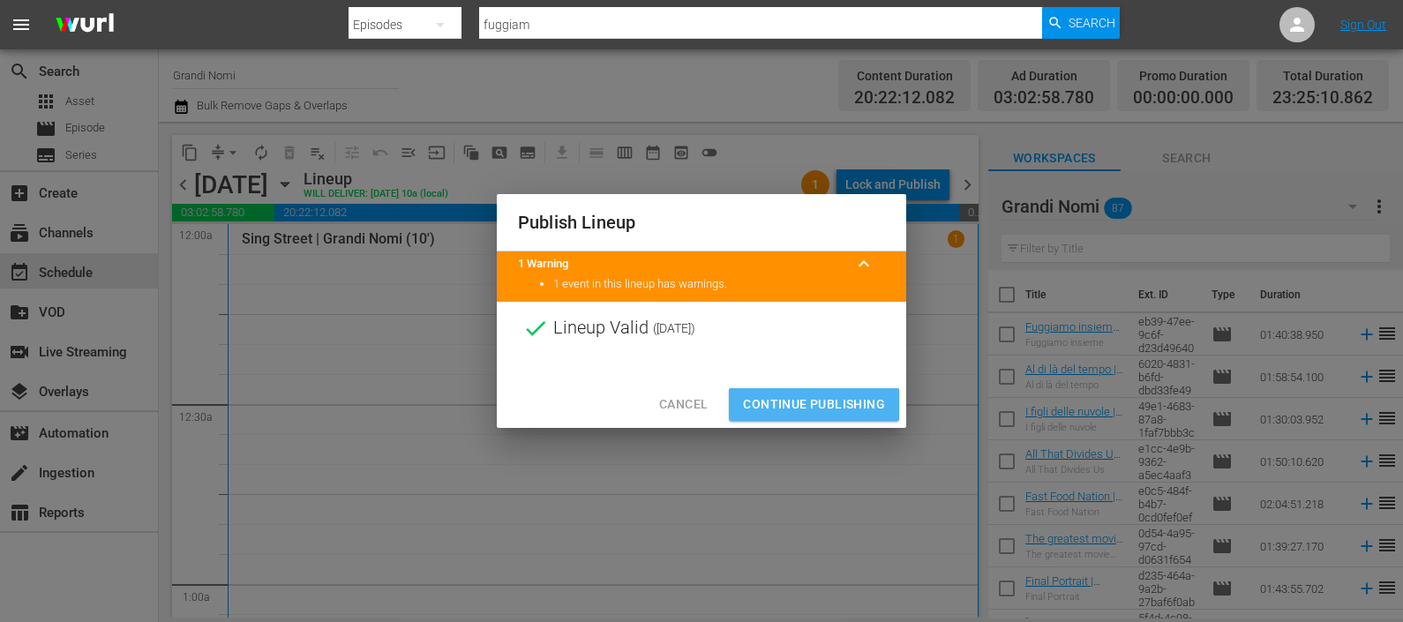
drag, startPoint x: 841, startPoint y: 401, endPoint x: 845, endPoint y: 415, distance: 14.0
click at [841, 401] on span "Continue Publishing" at bounding box center [814, 405] width 142 height 22
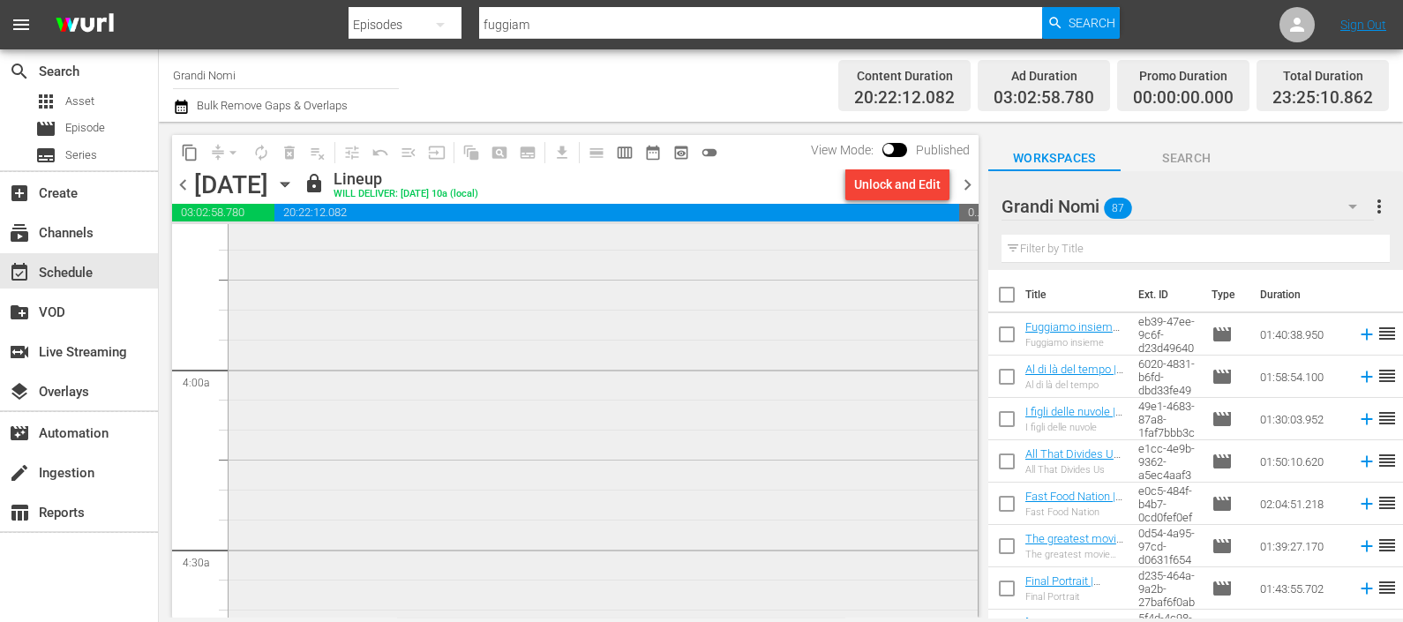
scroll to position [1323, 0]
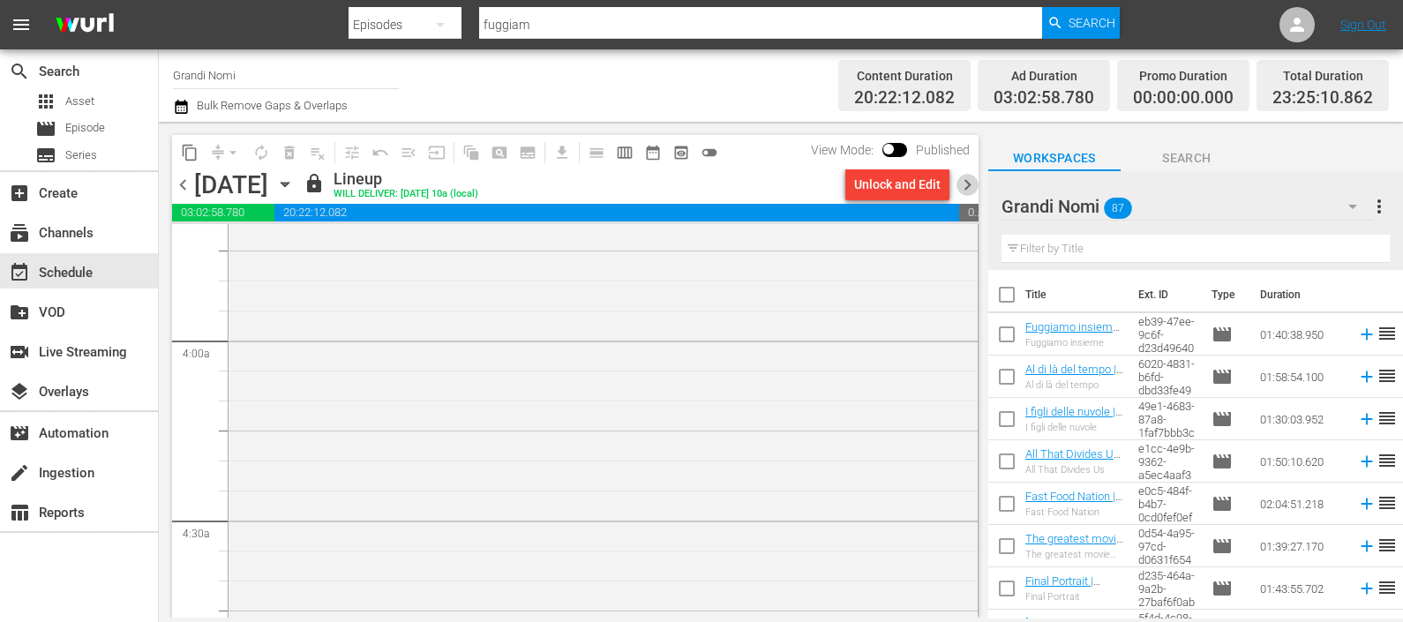
click at [969, 174] on span "chevron_right" at bounding box center [967, 185] width 22 height 22
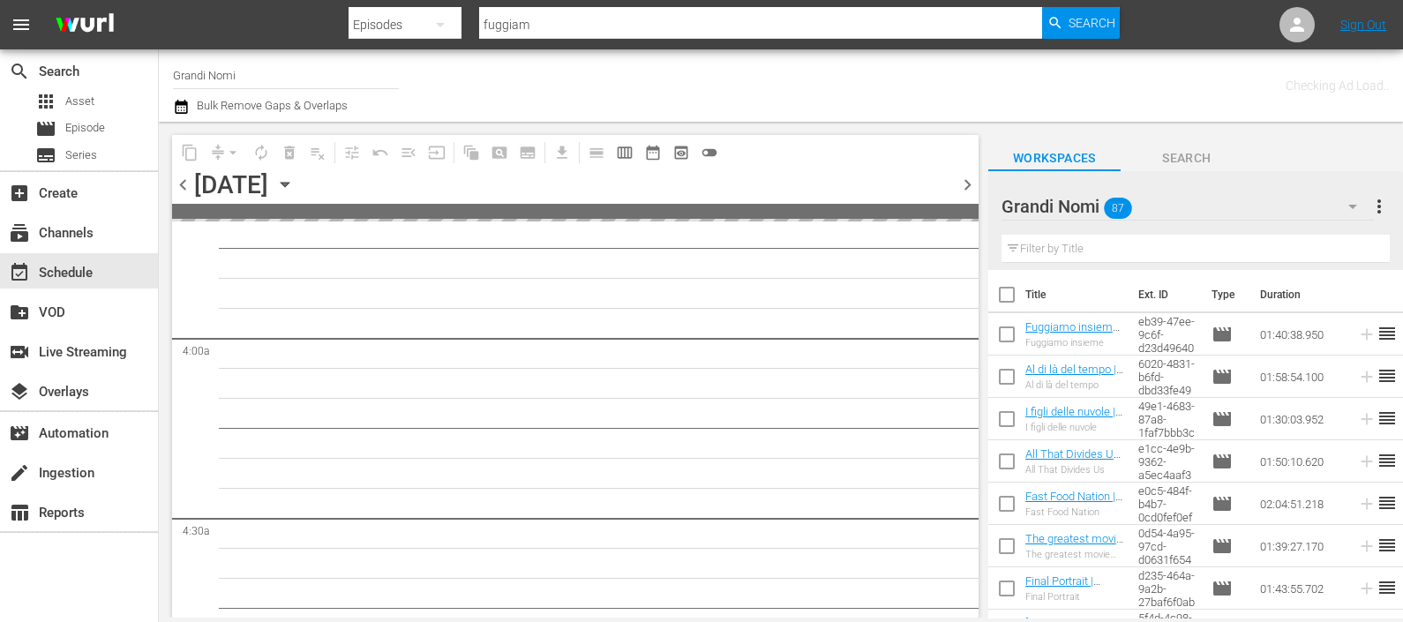
scroll to position [1353, 0]
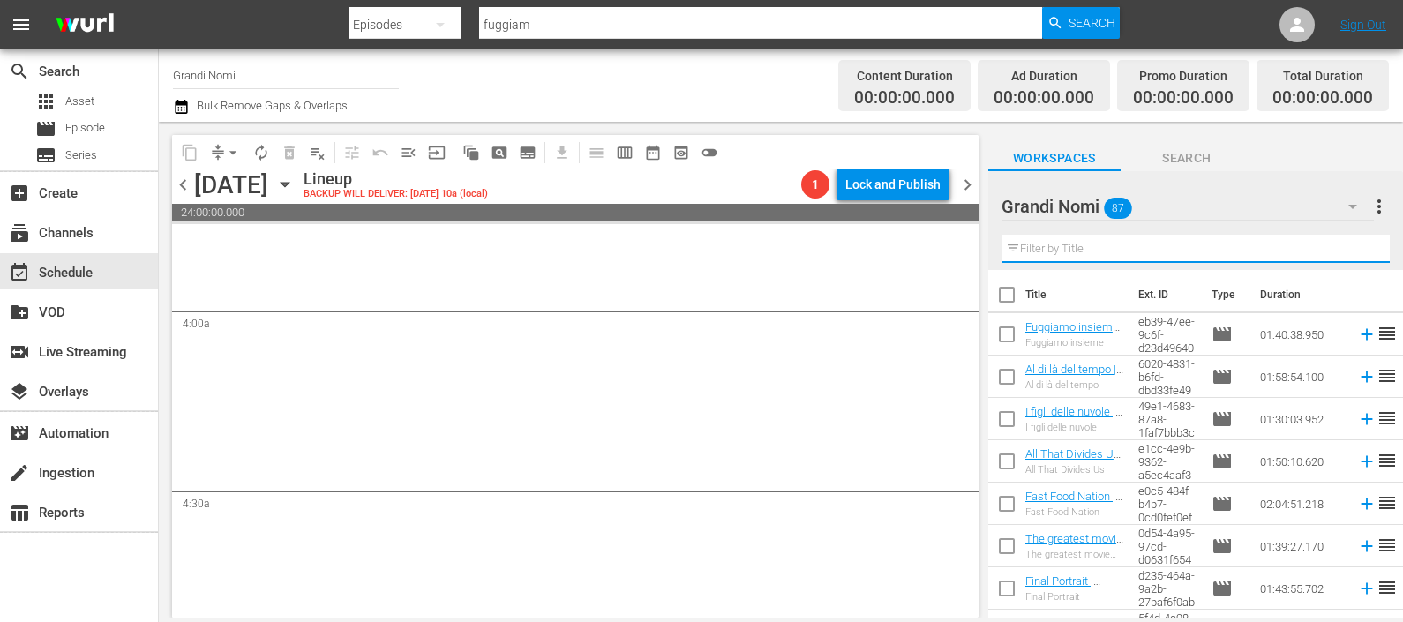
click at [1090, 251] on input "text" at bounding box center [1195, 249] width 388 height 28
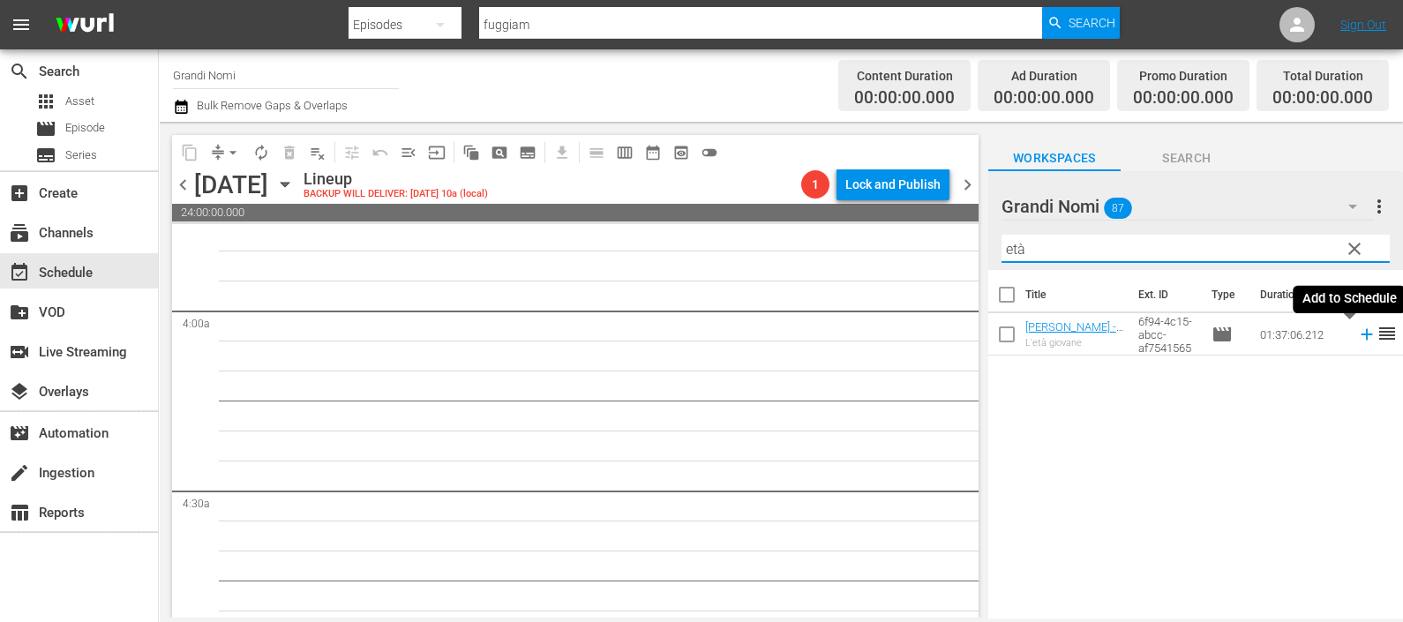
click at [1360, 337] on icon at bounding box center [1365, 334] width 11 height 11
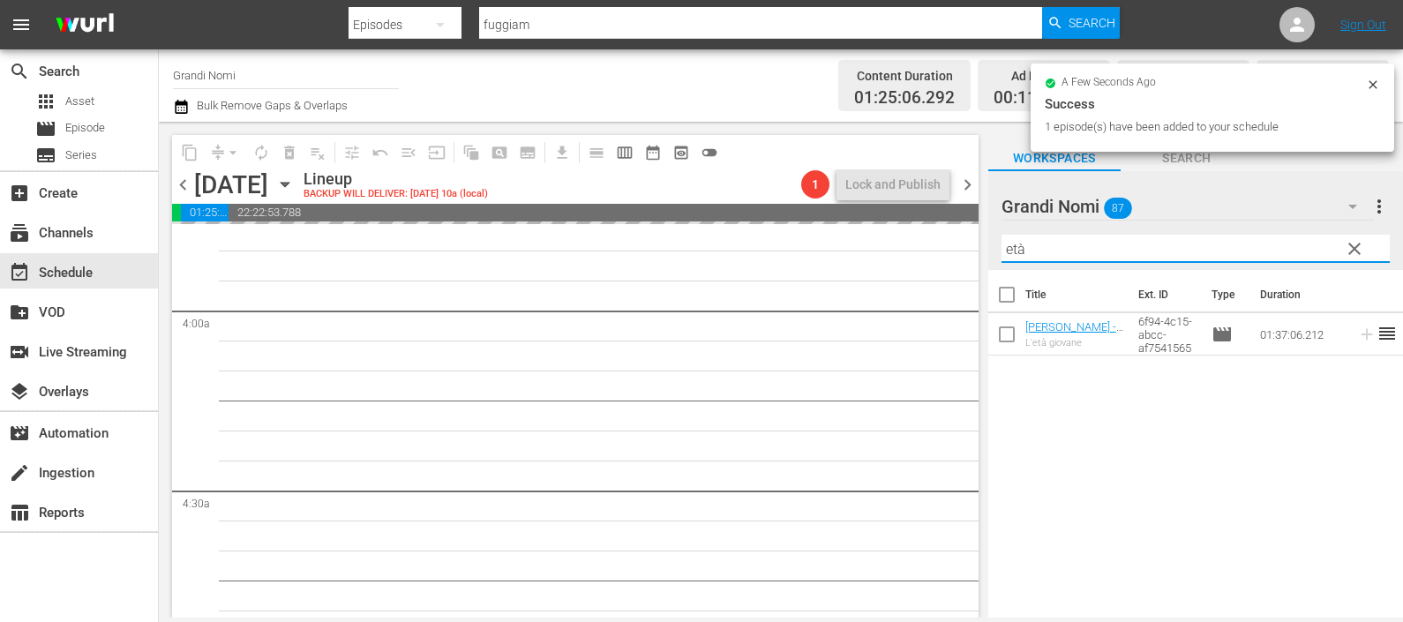
click at [941, 259] on div "content_copy compress arrow_drop_down autorenew_outlined delete_forever_outline…" at bounding box center [781, 370] width 1244 height 496
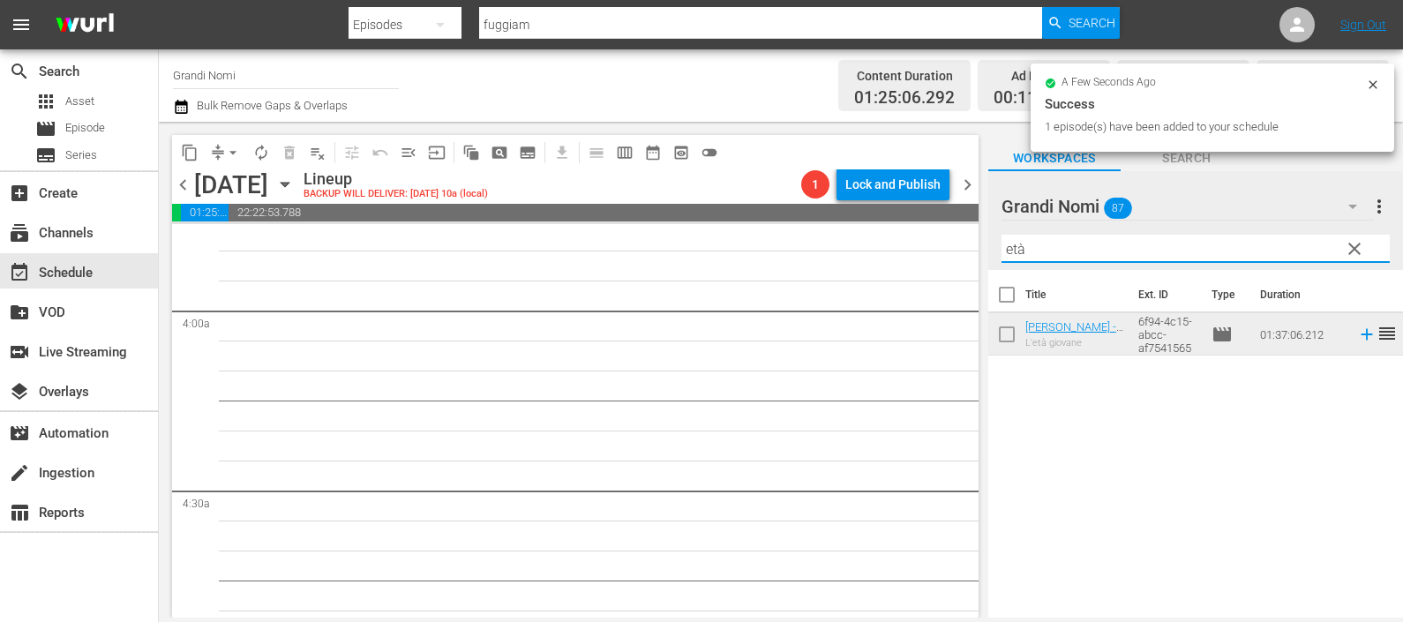
scroll to position [1323, 0]
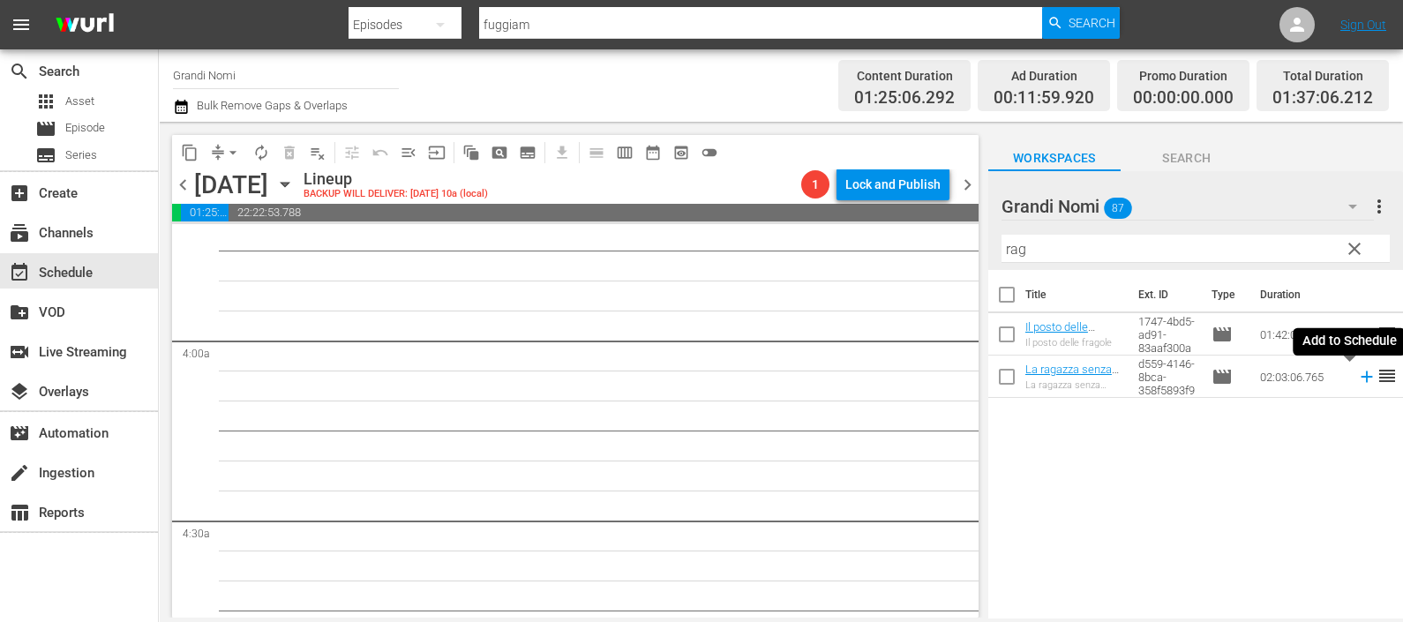
click at [1357, 382] on icon at bounding box center [1366, 376] width 19 height 19
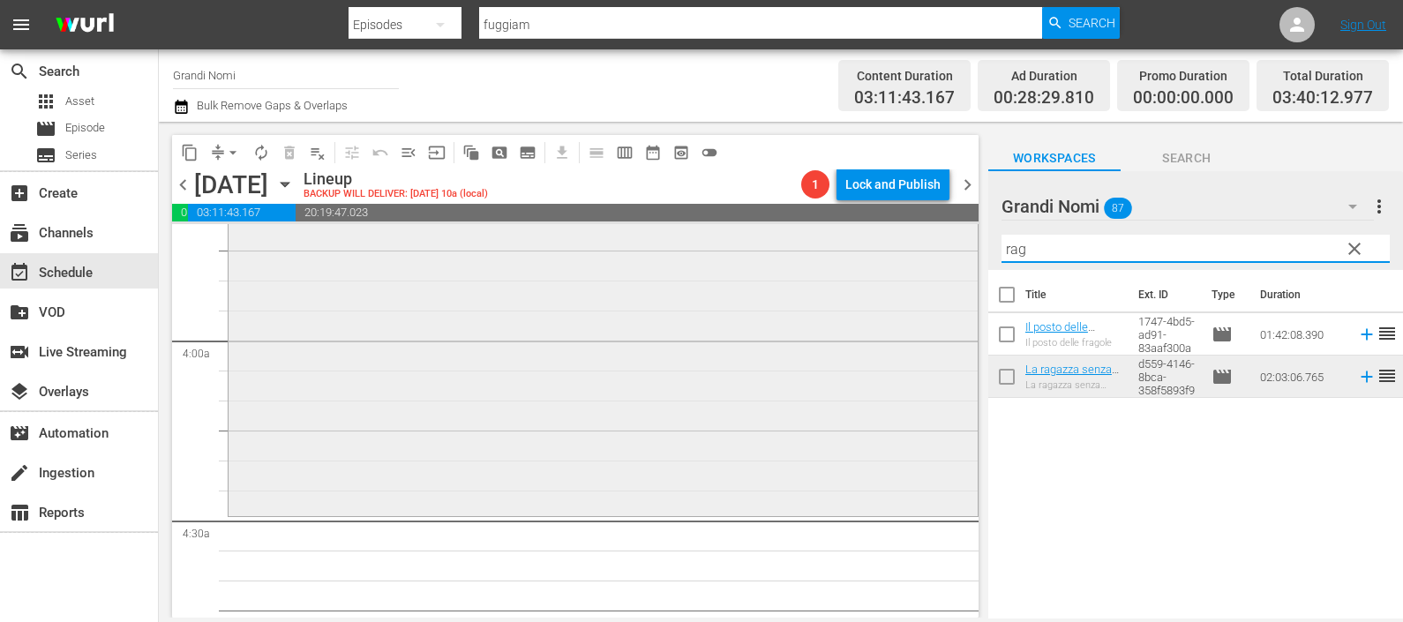
drag, startPoint x: 1056, startPoint y: 243, endPoint x: 957, endPoint y: 255, distance: 99.6
click at [958, 252] on div "content_copy compress arrow_drop_down autorenew_outlined delete_forever_outline…" at bounding box center [781, 370] width 1244 height 496
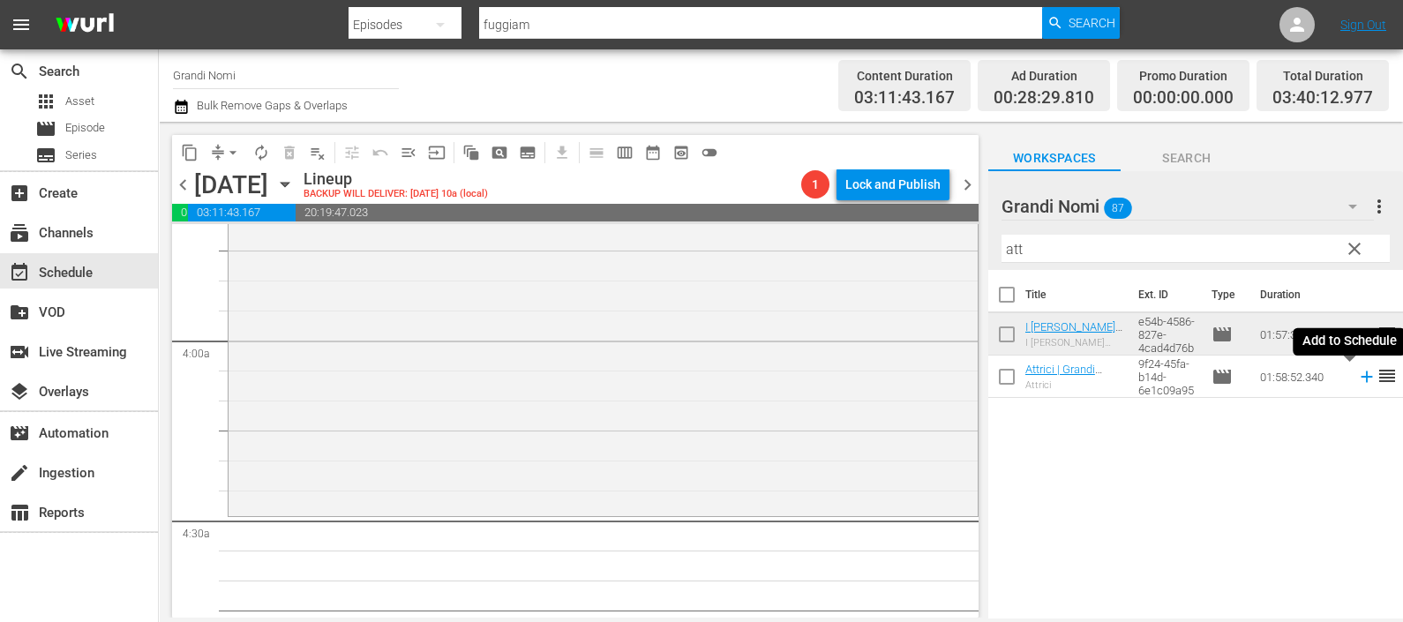
drag, startPoint x: 1348, startPoint y: 375, endPoint x: 1059, endPoint y: 260, distance: 311.3
click at [1357, 375] on icon at bounding box center [1366, 376] width 19 height 19
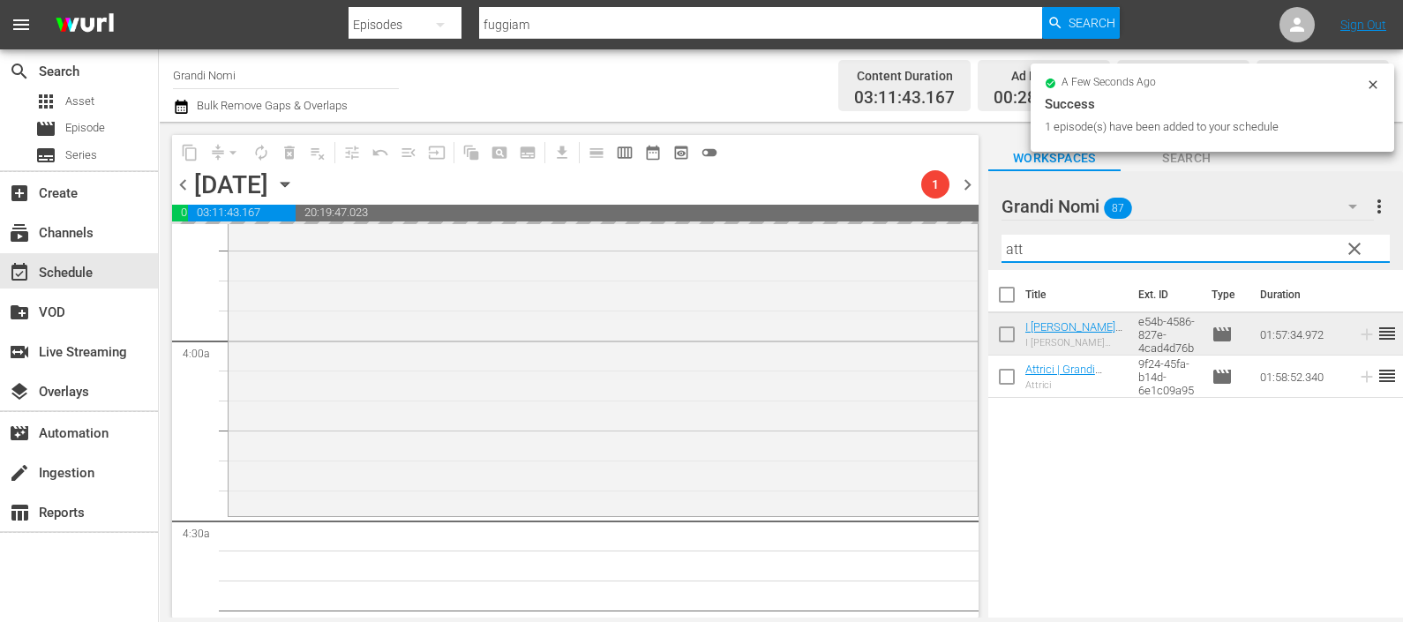
drag, startPoint x: 997, startPoint y: 244, endPoint x: 976, endPoint y: 243, distance: 21.2
click at [976, 243] on div "content_copy compress arrow_drop_down autorenew_outlined delete_forever_outline…" at bounding box center [781, 370] width 1244 height 496
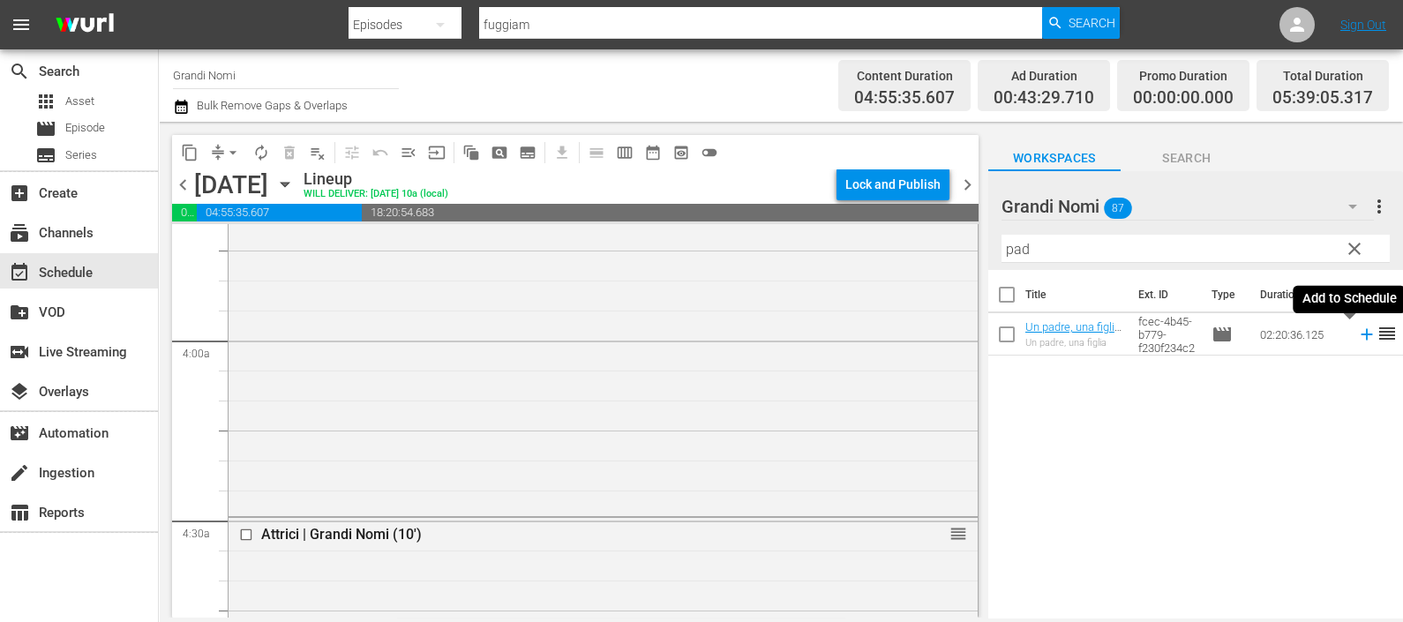
drag, startPoint x: 1349, startPoint y: 333, endPoint x: 1340, endPoint y: 344, distance: 14.5
click at [1357, 334] on icon at bounding box center [1366, 334] width 19 height 19
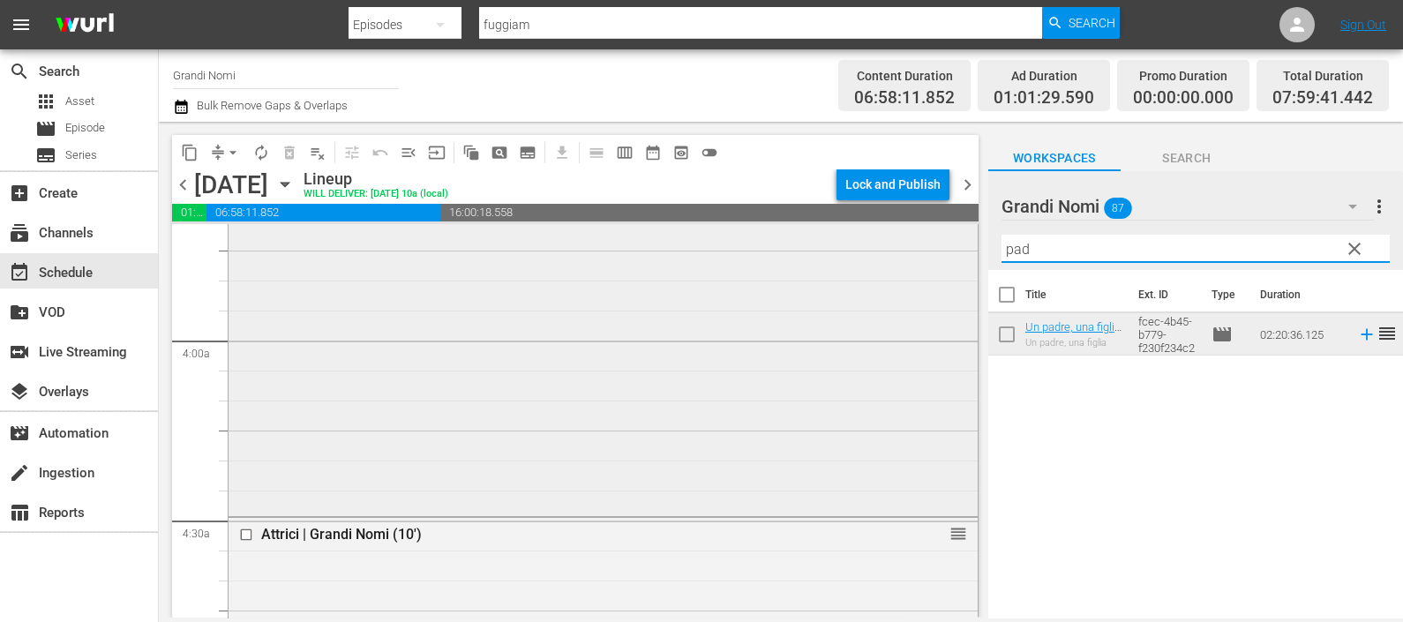
drag, startPoint x: 1050, startPoint y: 251, endPoint x: 906, endPoint y: 228, distance: 145.8
click at [906, 228] on div "content_copy compress arrow_drop_down autorenew_outlined delete_forever_outline…" at bounding box center [781, 370] width 1244 height 496
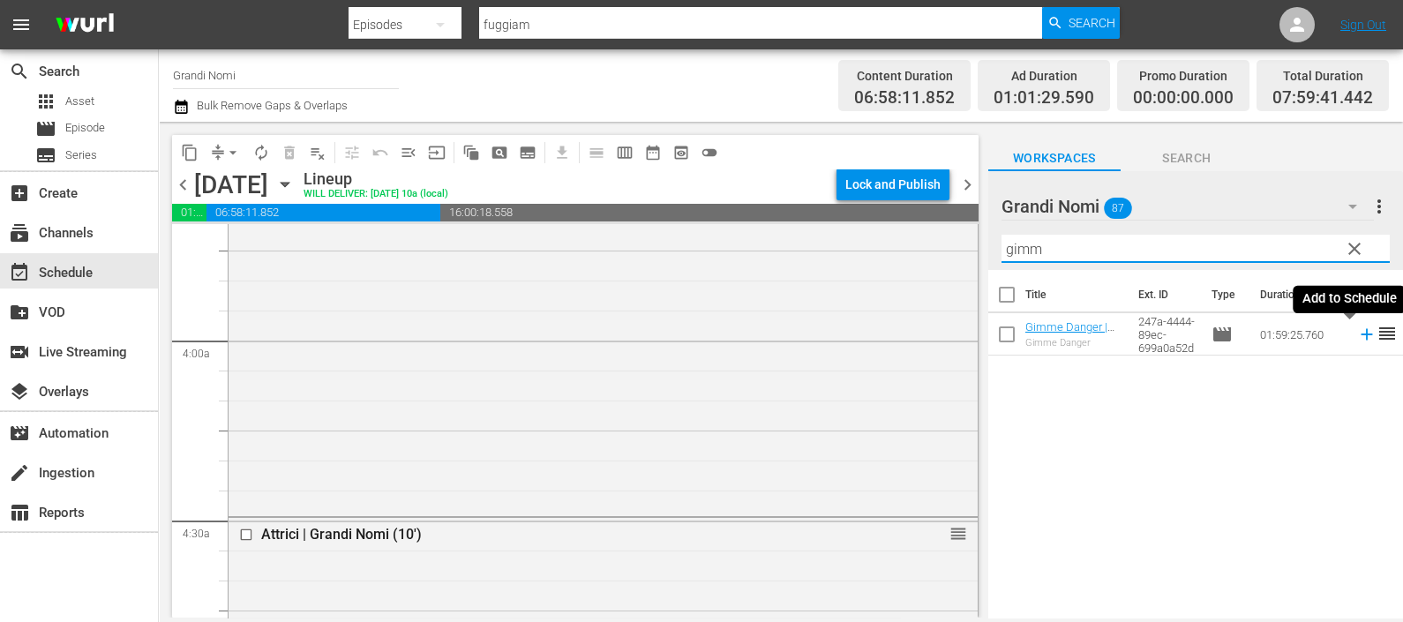
click at [1357, 336] on icon at bounding box center [1366, 334] width 19 height 19
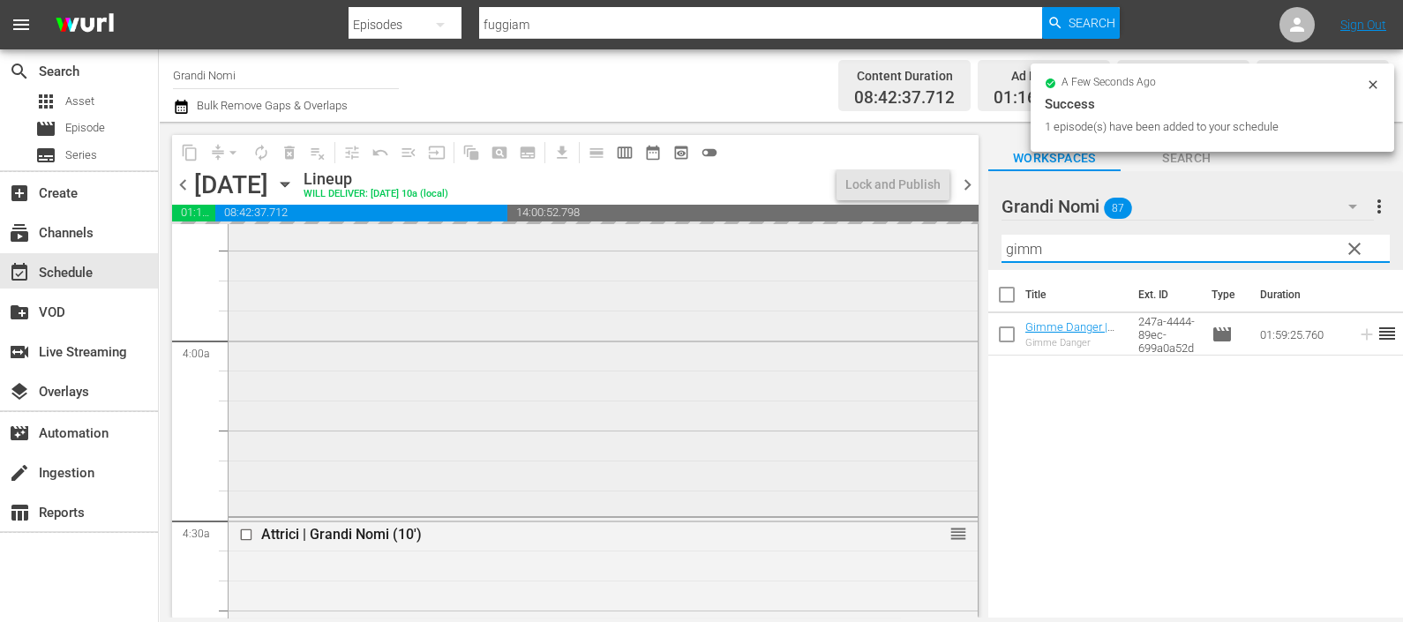
drag, startPoint x: 1015, startPoint y: 242, endPoint x: 948, endPoint y: 236, distance: 66.5
click at [948, 235] on div "content_copy compress arrow_drop_down autorenew_outlined delete_forever_outline…" at bounding box center [781, 370] width 1244 height 496
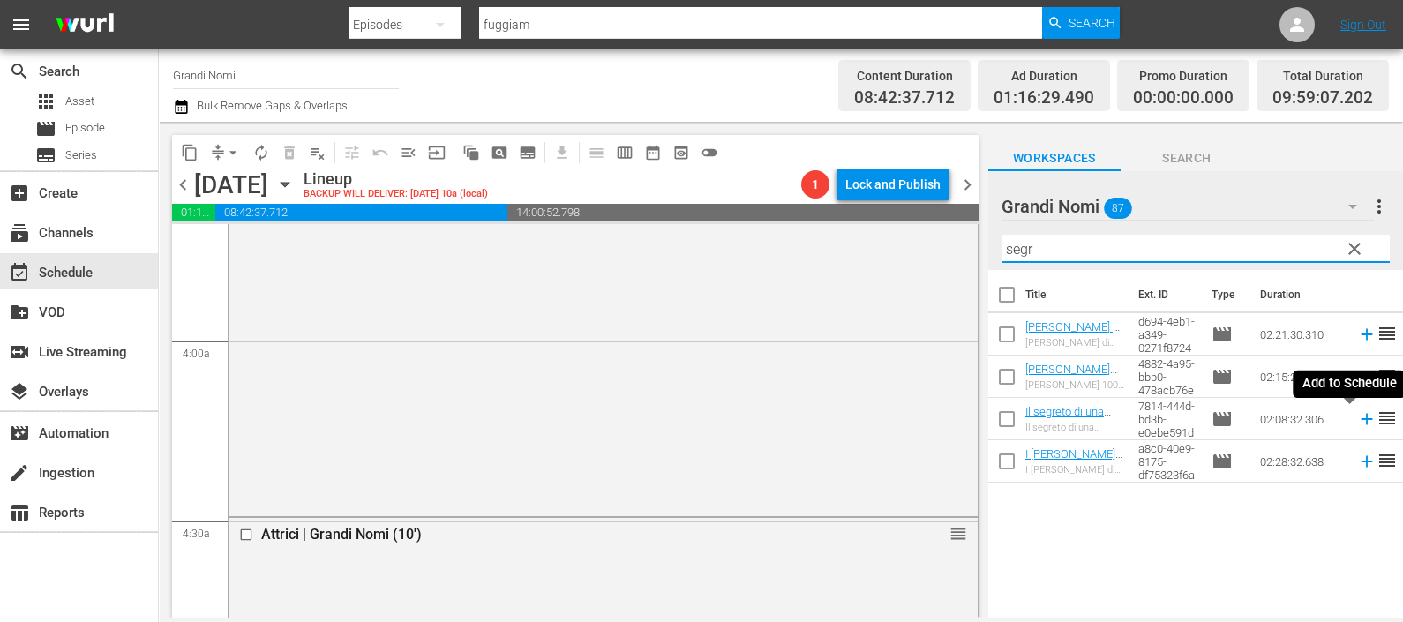
click at [1357, 423] on icon at bounding box center [1366, 418] width 19 height 19
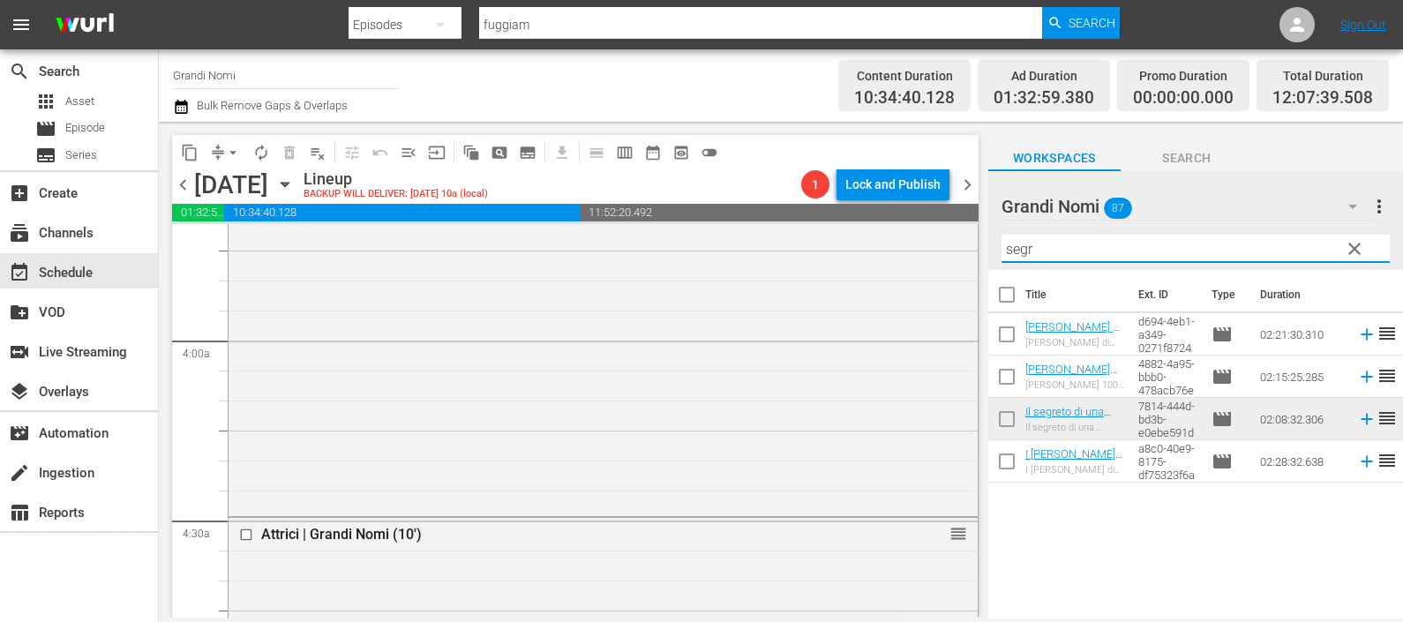
drag, startPoint x: 1080, startPoint y: 236, endPoint x: 971, endPoint y: 244, distance: 109.7
click at [971, 244] on div "content_copy compress arrow_drop_down autorenew_outlined delete_forever_outline…" at bounding box center [781, 370] width 1244 height 496
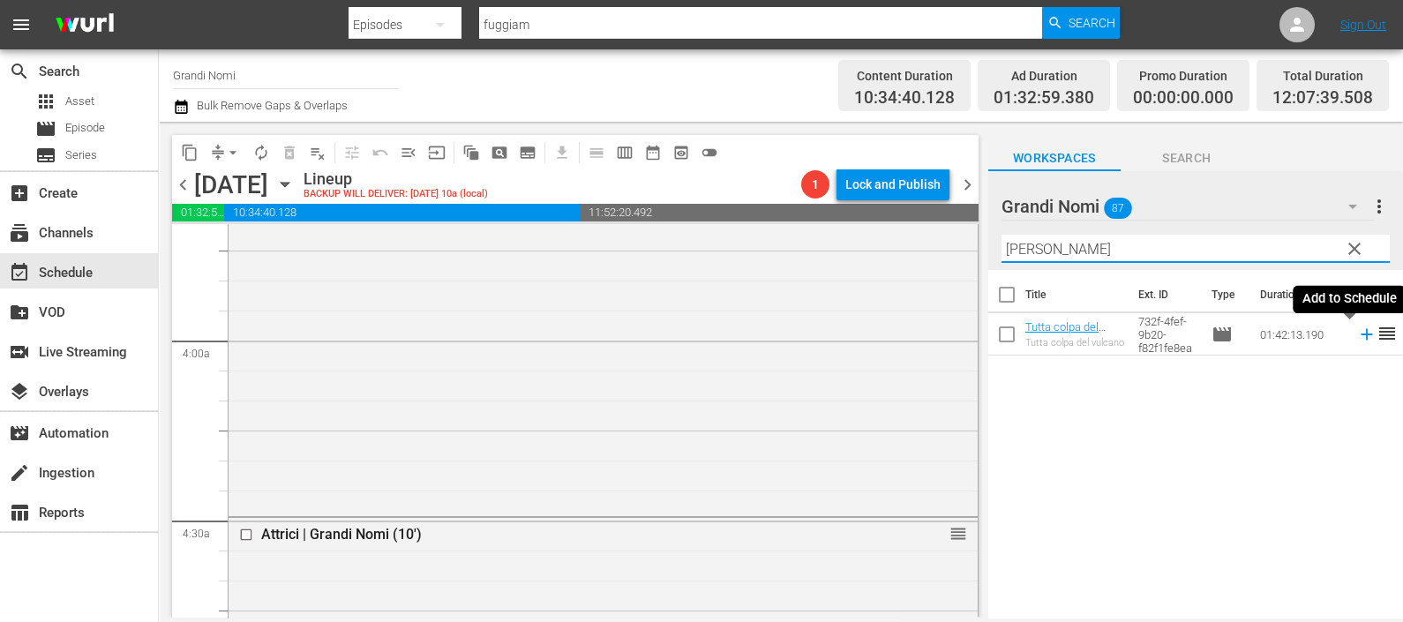
click at [1357, 337] on icon at bounding box center [1366, 334] width 19 height 19
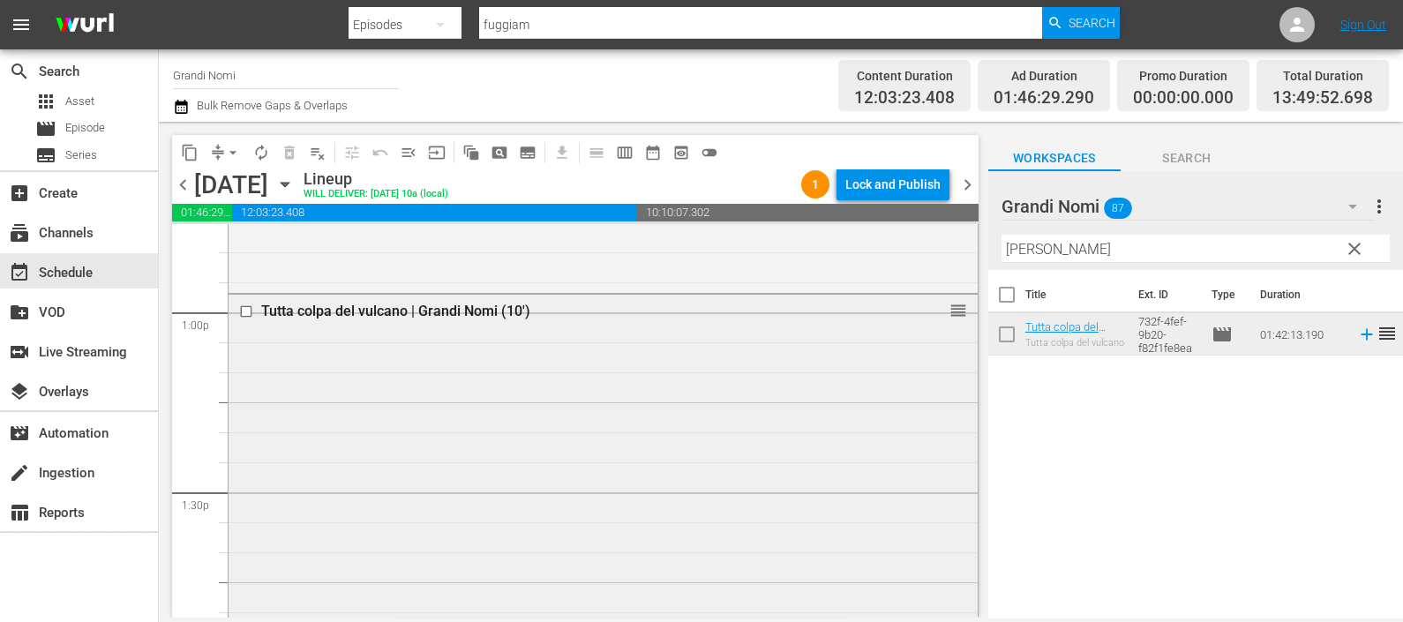
scroll to position [4742, 0]
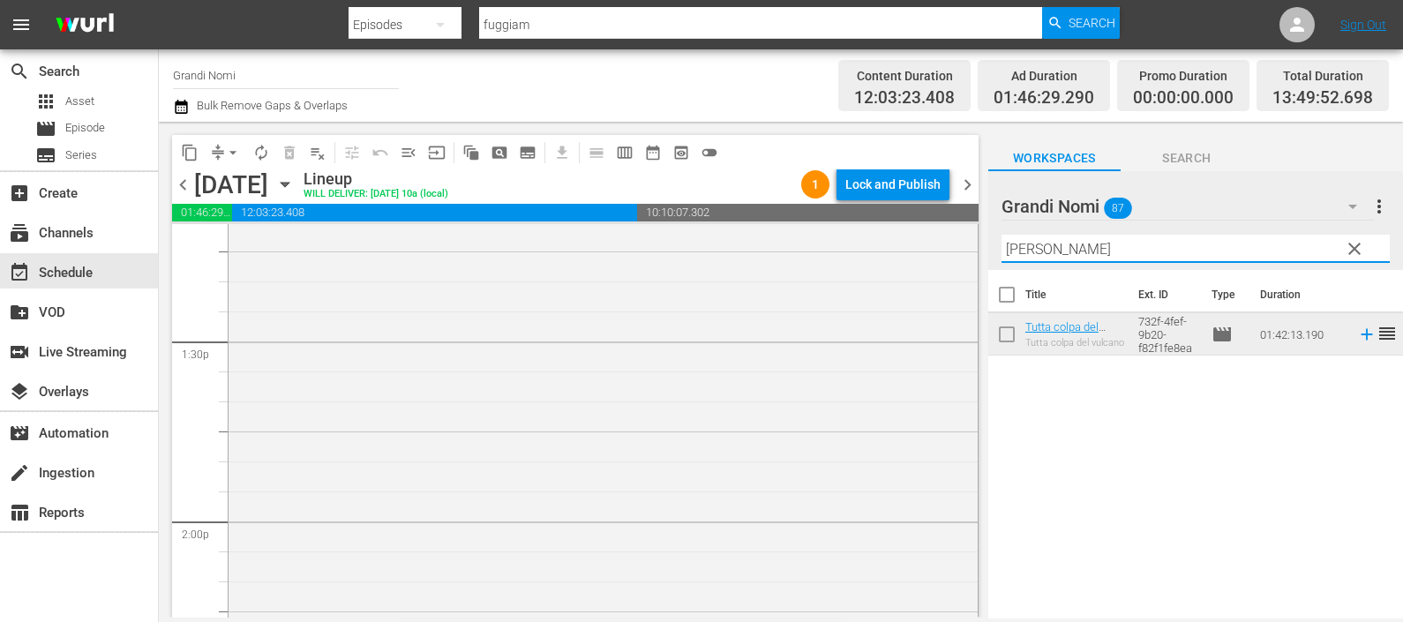
drag, startPoint x: 1049, startPoint y: 253, endPoint x: 993, endPoint y: 257, distance: 56.6
click at [993, 253] on div "Grandi Nomi 87 Grandi Nomi more_vert clear Filter by Title [PERSON_NAME]" at bounding box center [1195, 220] width 415 height 99
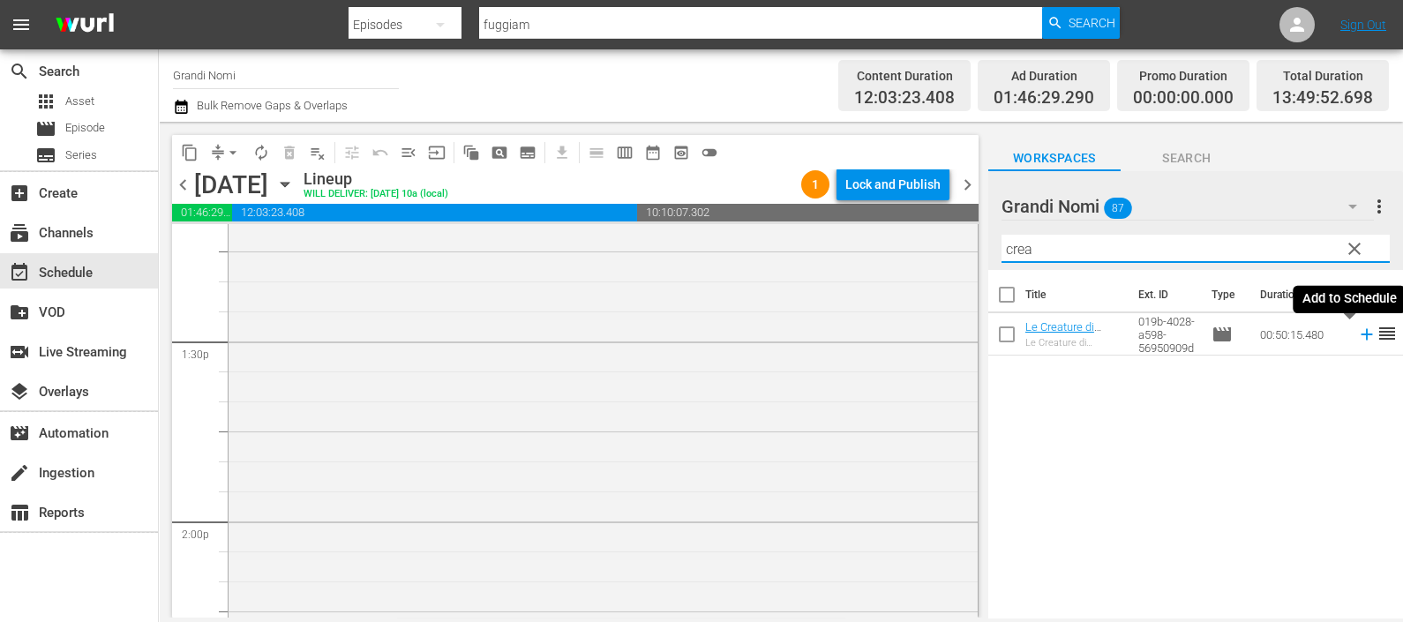
click at [1357, 337] on icon at bounding box center [1366, 334] width 19 height 19
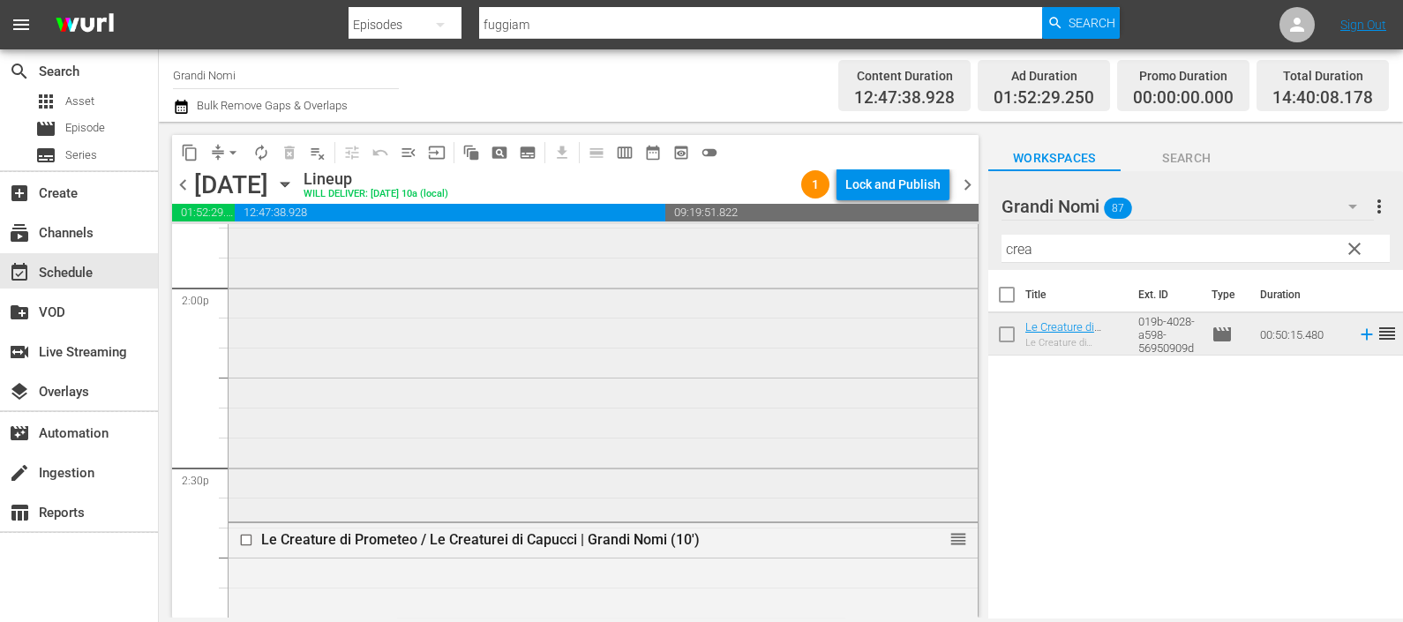
scroll to position [5073, 0]
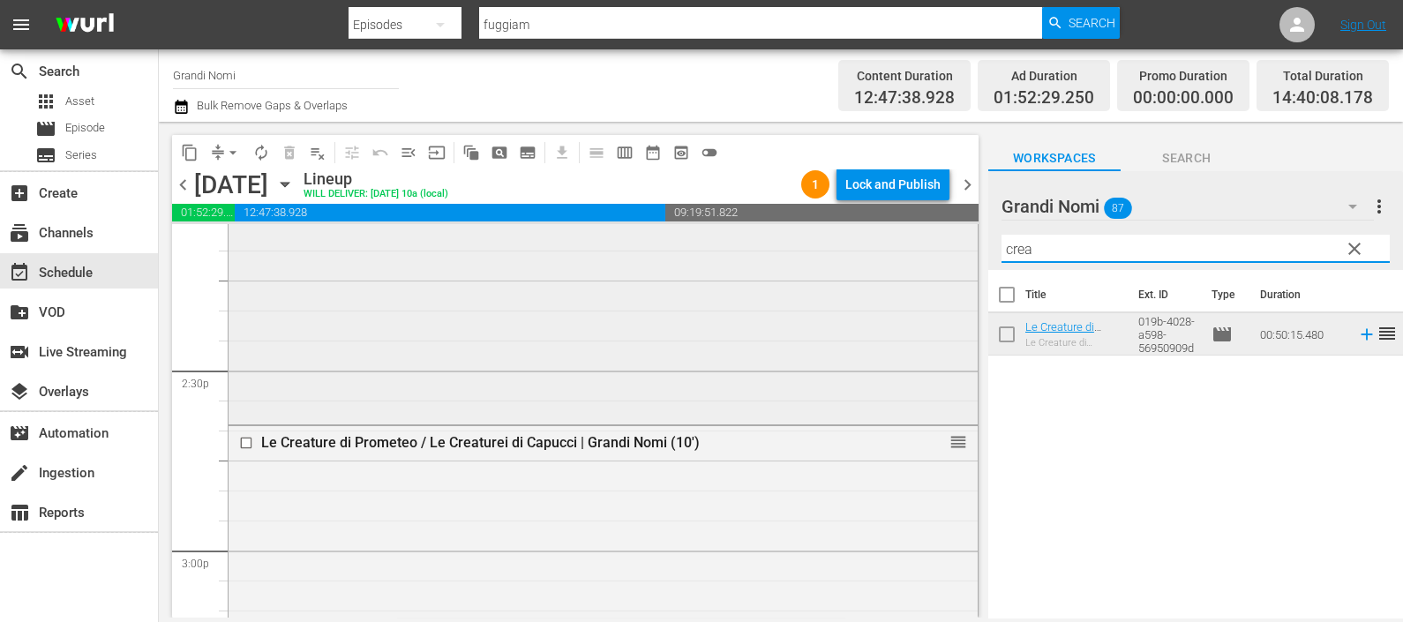
drag, startPoint x: 1018, startPoint y: 251, endPoint x: 924, endPoint y: 256, distance: 94.5
click at [913, 262] on div "content_copy compress arrow_drop_down autorenew_outlined delete_forever_outline…" at bounding box center [781, 370] width 1244 height 496
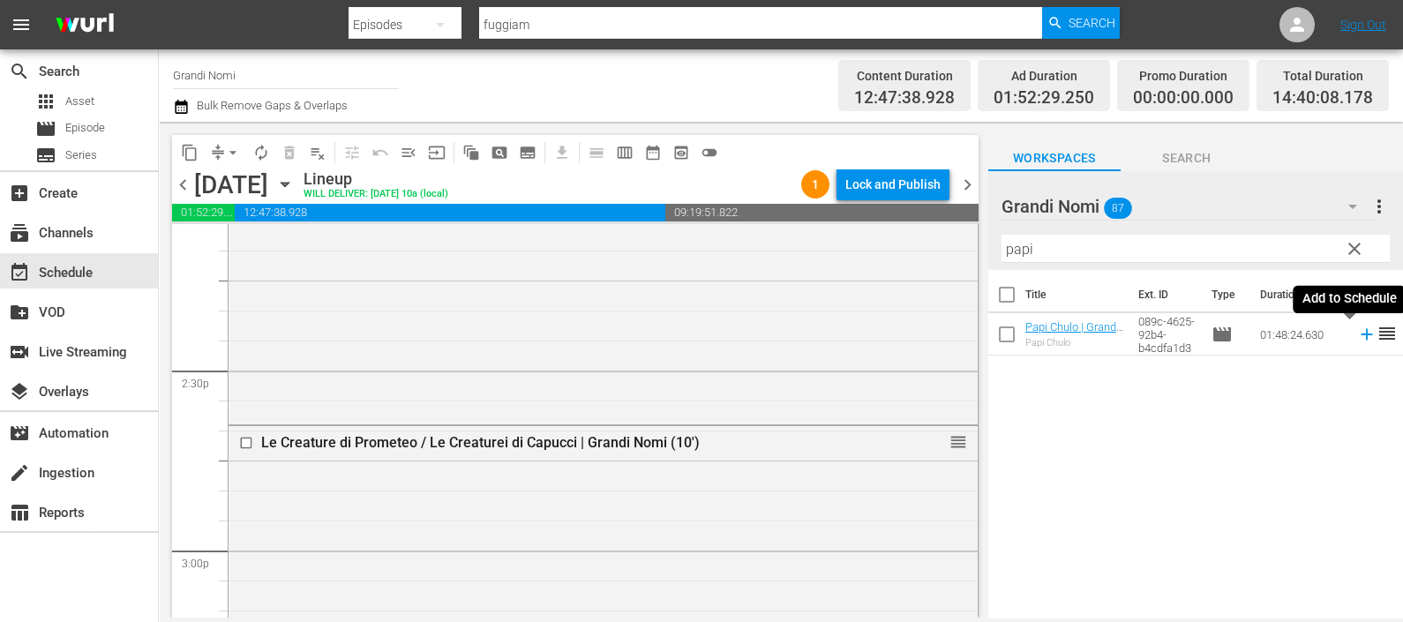
drag, startPoint x: 1346, startPoint y: 339, endPoint x: 1161, endPoint y: 319, distance: 186.4
click at [1357, 339] on icon at bounding box center [1366, 334] width 19 height 19
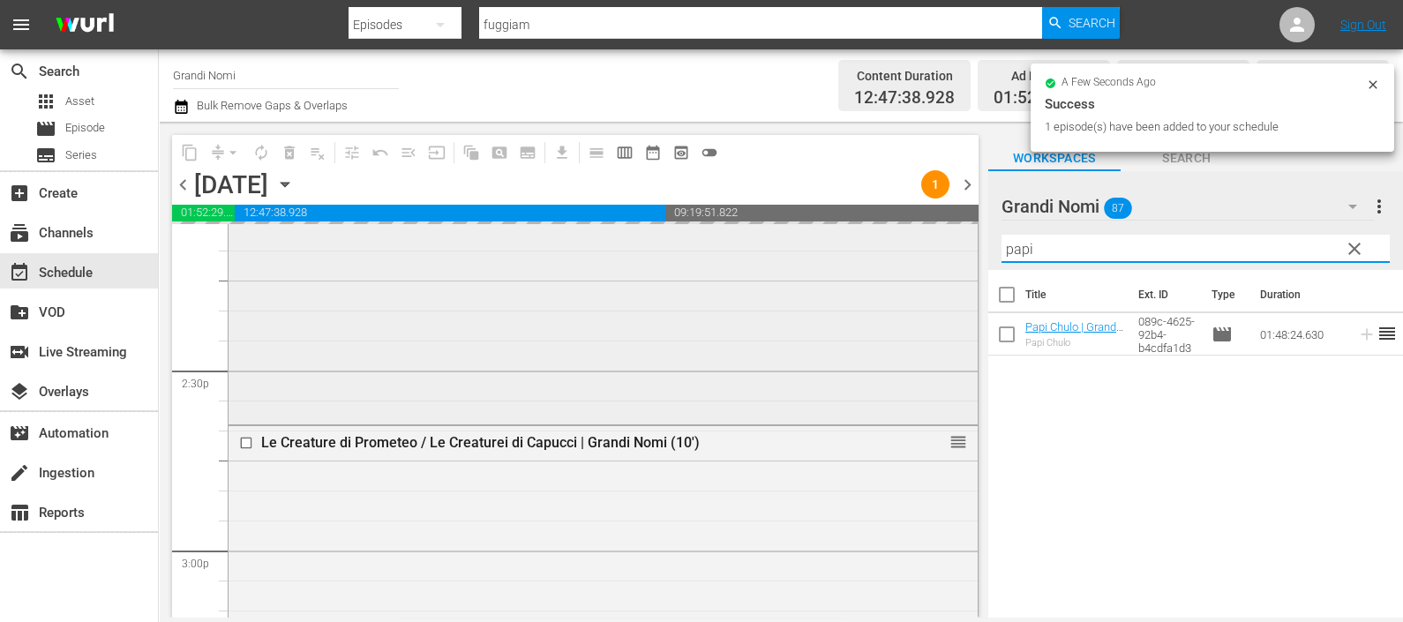
drag, startPoint x: 1091, startPoint y: 246, endPoint x: 919, endPoint y: 283, distance: 175.1
click at [913, 278] on div "content_copy compress arrow_drop_down autorenew_outlined delete_forever_outline…" at bounding box center [781, 370] width 1244 height 496
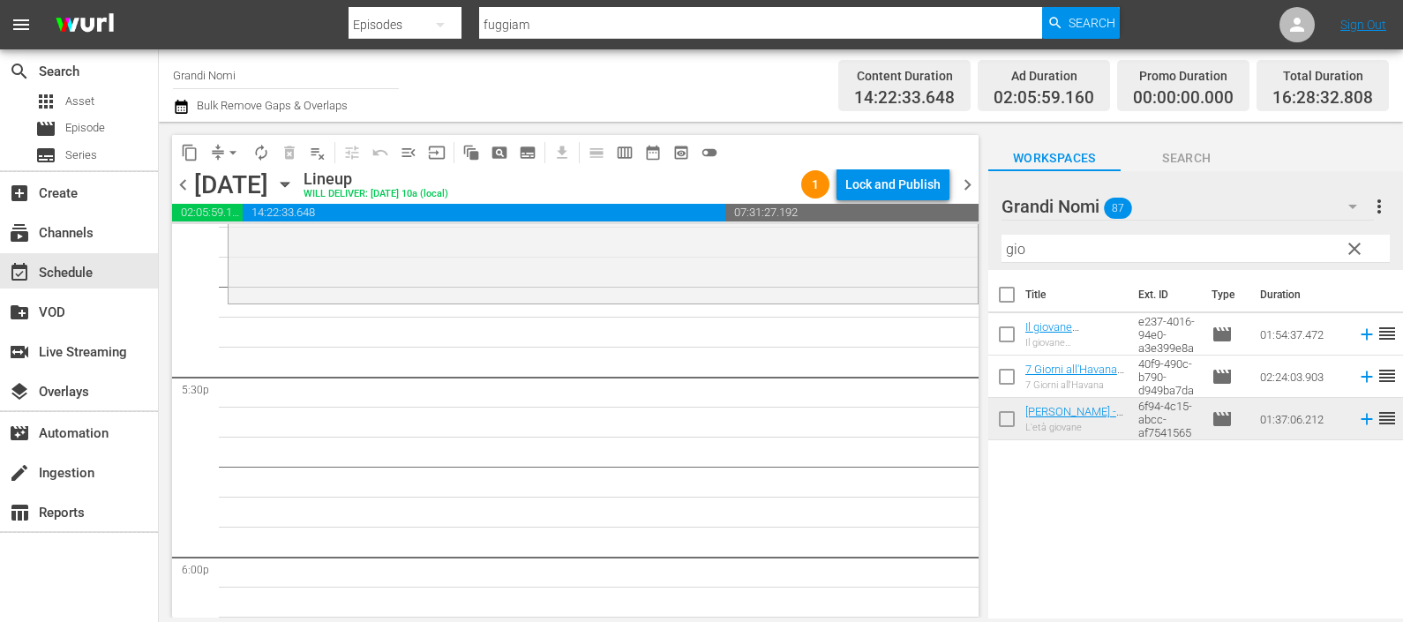
scroll to position [6285, 0]
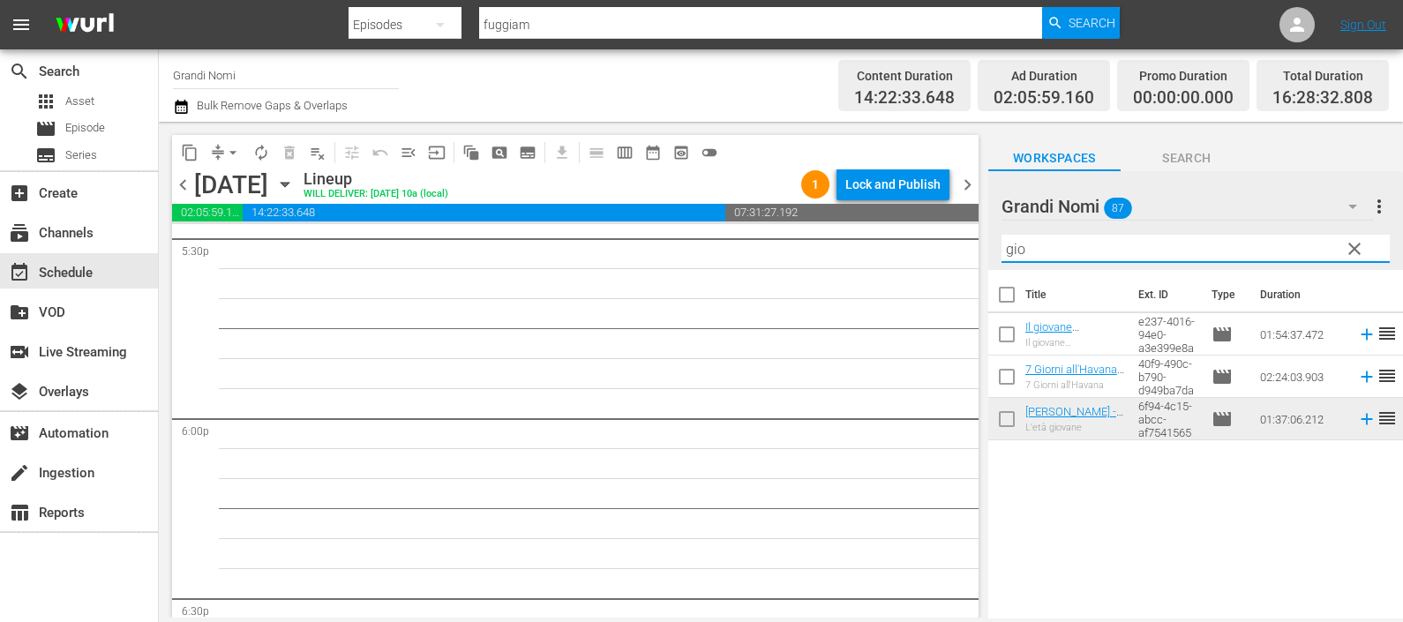
drag, startPoint x: 1068, startPoint y: 247, endPoint x: 1011, endPoint y: 244, distance: 57.5
click at [973, 254] on div "content_copy compress arrow_drop_down autorenew_outlined delete_forever_outline…" at bounding box center [781, 370] width 1244 height 496
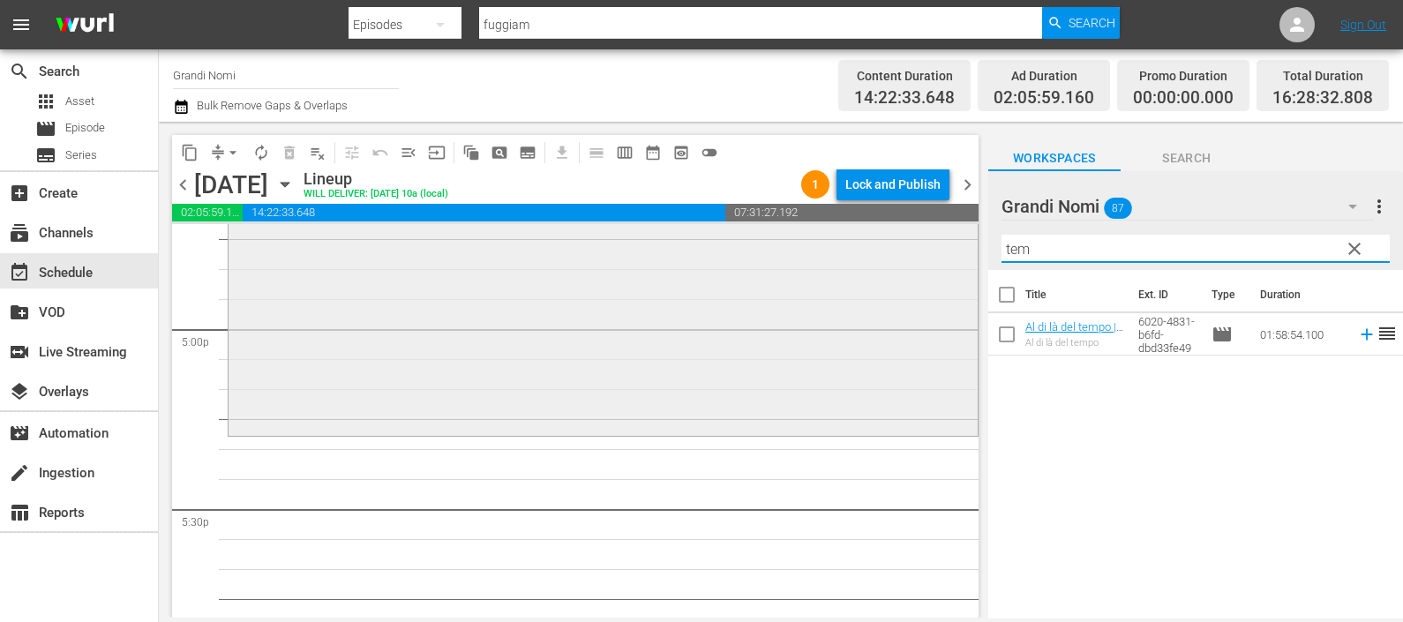
scroll to position [5955, 0]
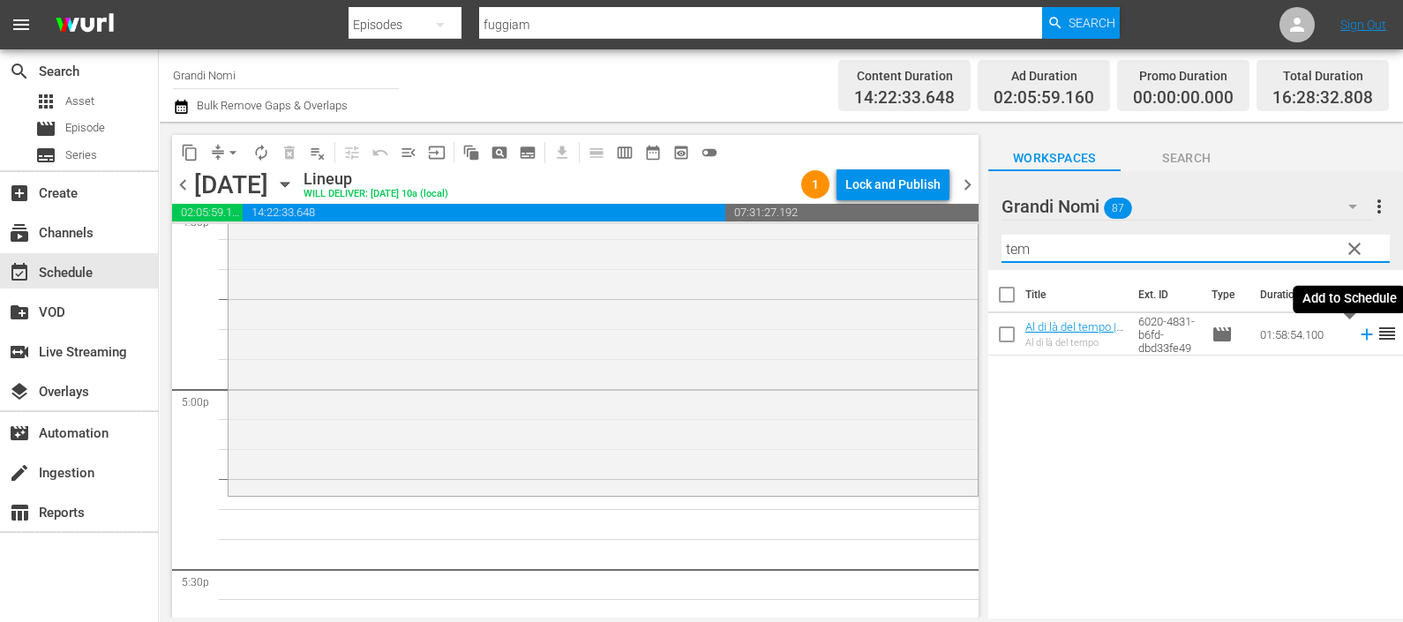
click at [1357, 332] on icon at bounding box center [1366, 334] width 19 height 19
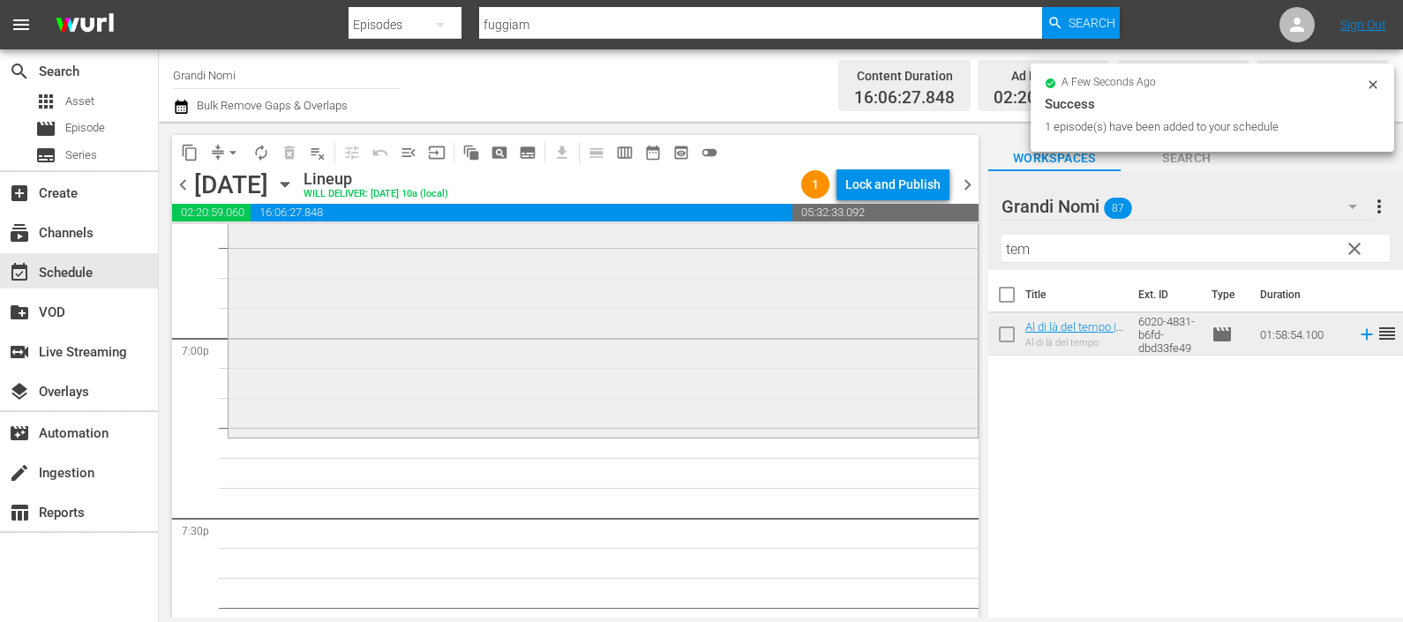
scroll to position [6727, 0]
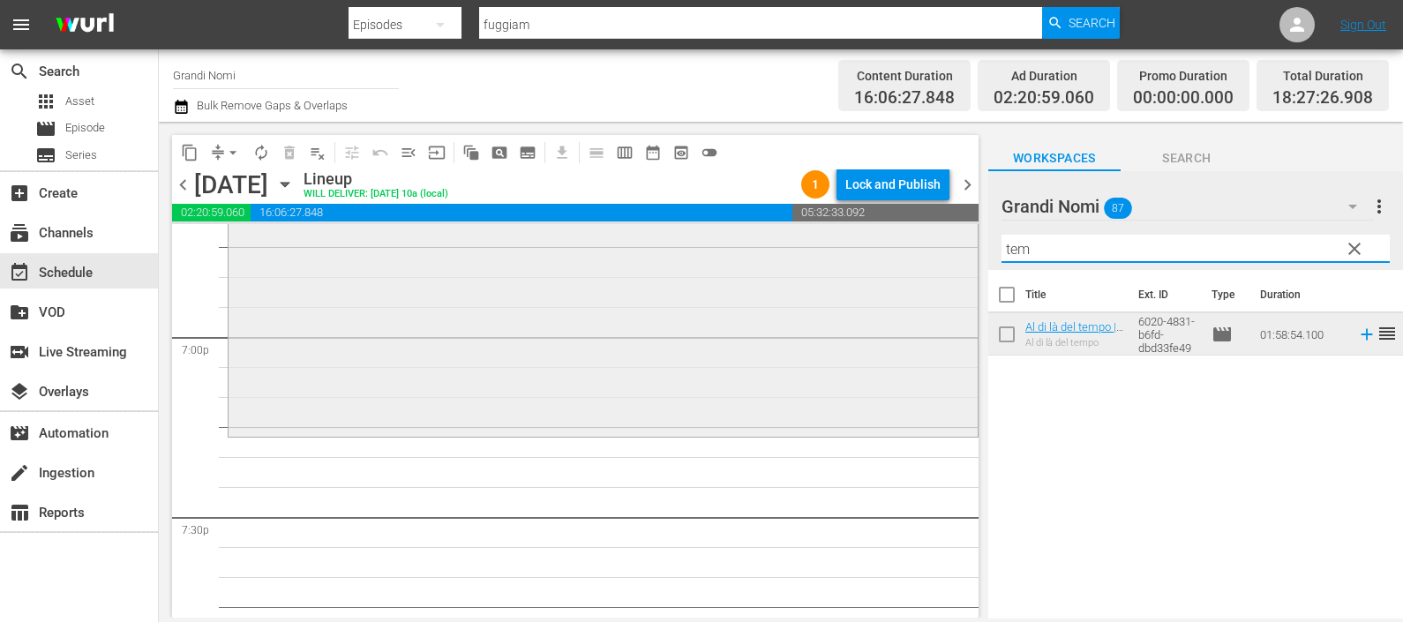
drag, startPoint x: 1056, startPoint y: 255, endPoint x: 957, endPoint y: 256, distance: 98.8
click at [957, 256] on div "content_copy compress arrow_drop_down autorenew_outlined delete_forever_outline…" at bounding box center [781, 370] width 1244 height 496
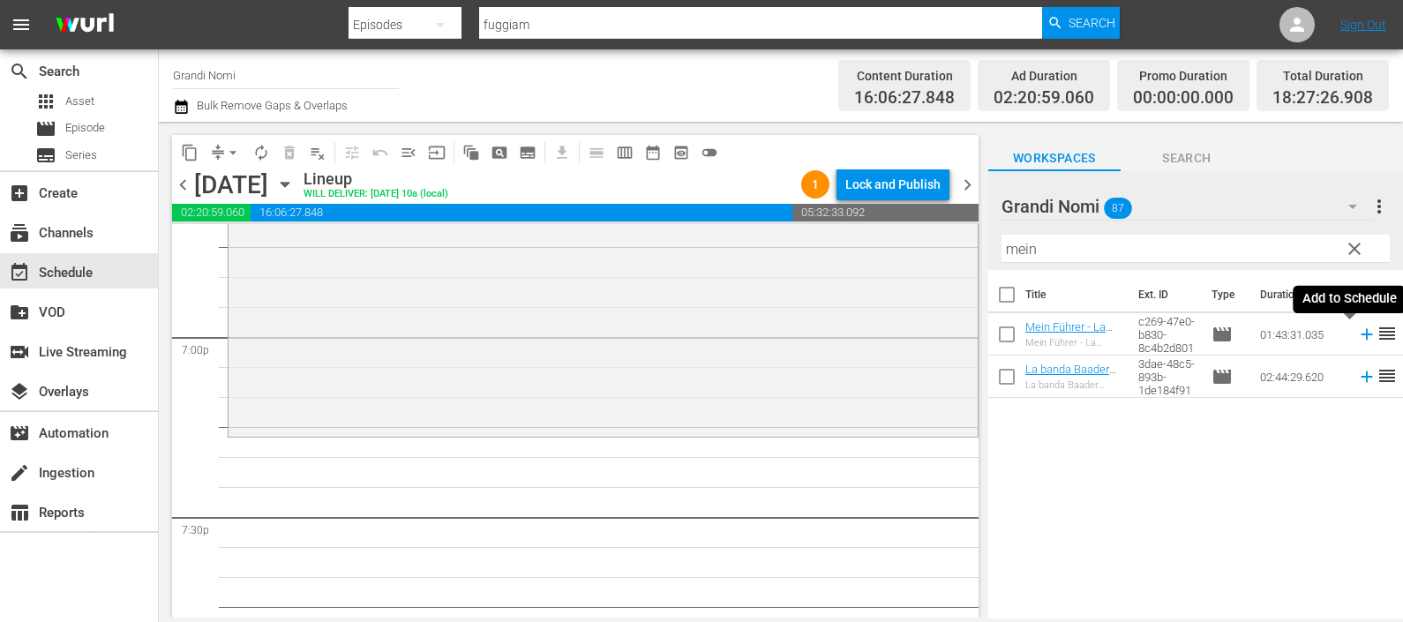
click at [1357, 334] on icon at bounding box center [1366, 334] width 19 height 19
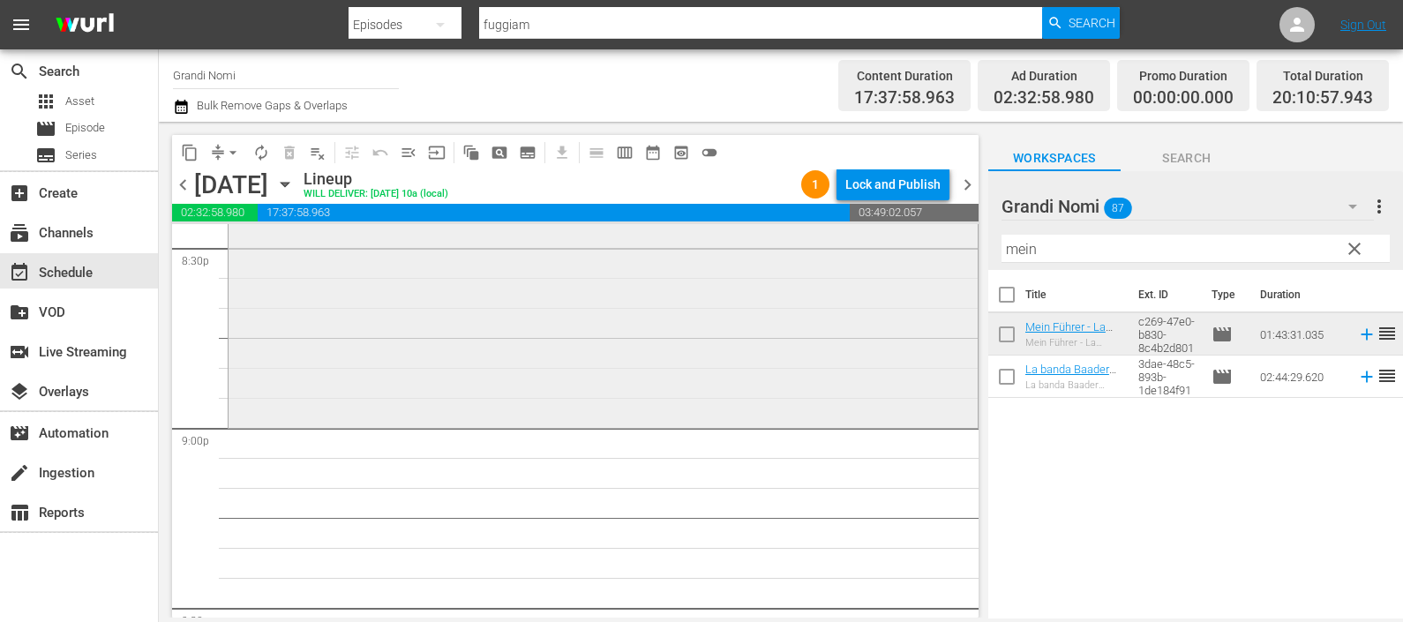
scroll to position [7389, 0]
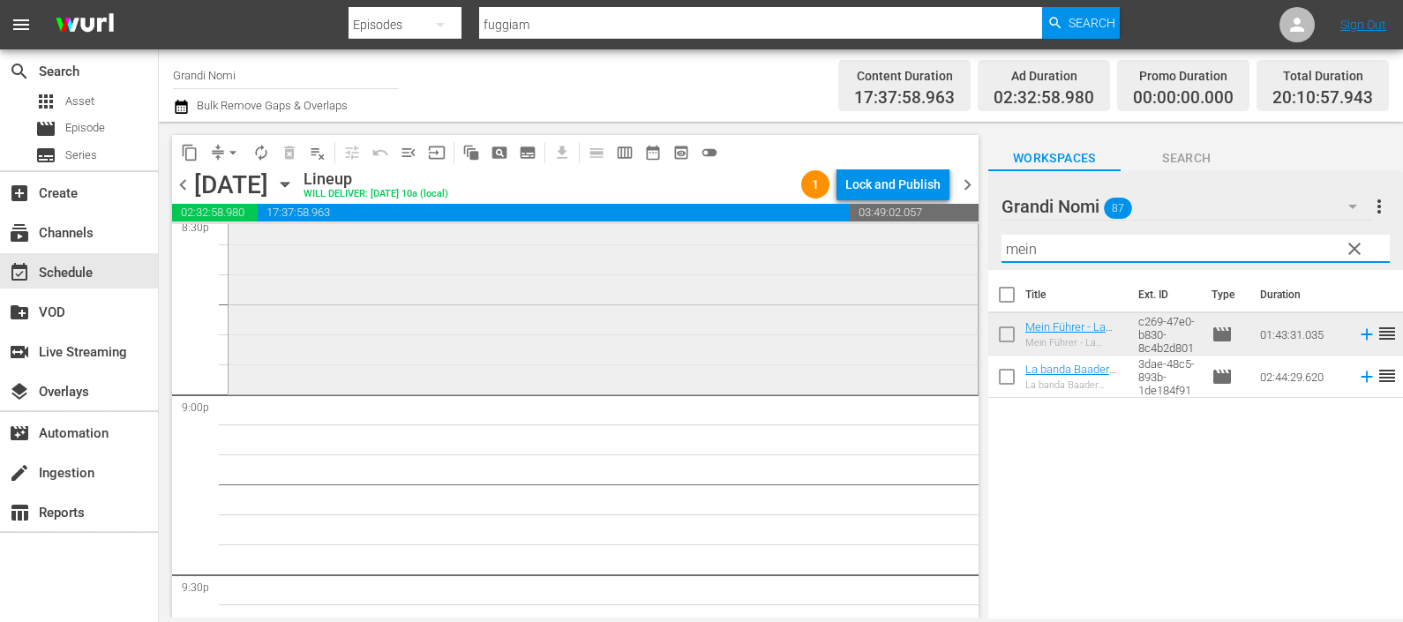
drag, startPoint x: 1031, startPoint y: 242, endPoint x: 955, endPoint y: 242, distance: 75.9
click at [955, 239] on div "content_copy compress arrow_drop_down autorenew_outlined delete_forever_outline…" at bounding box center [781, 370] width 1244 height 496
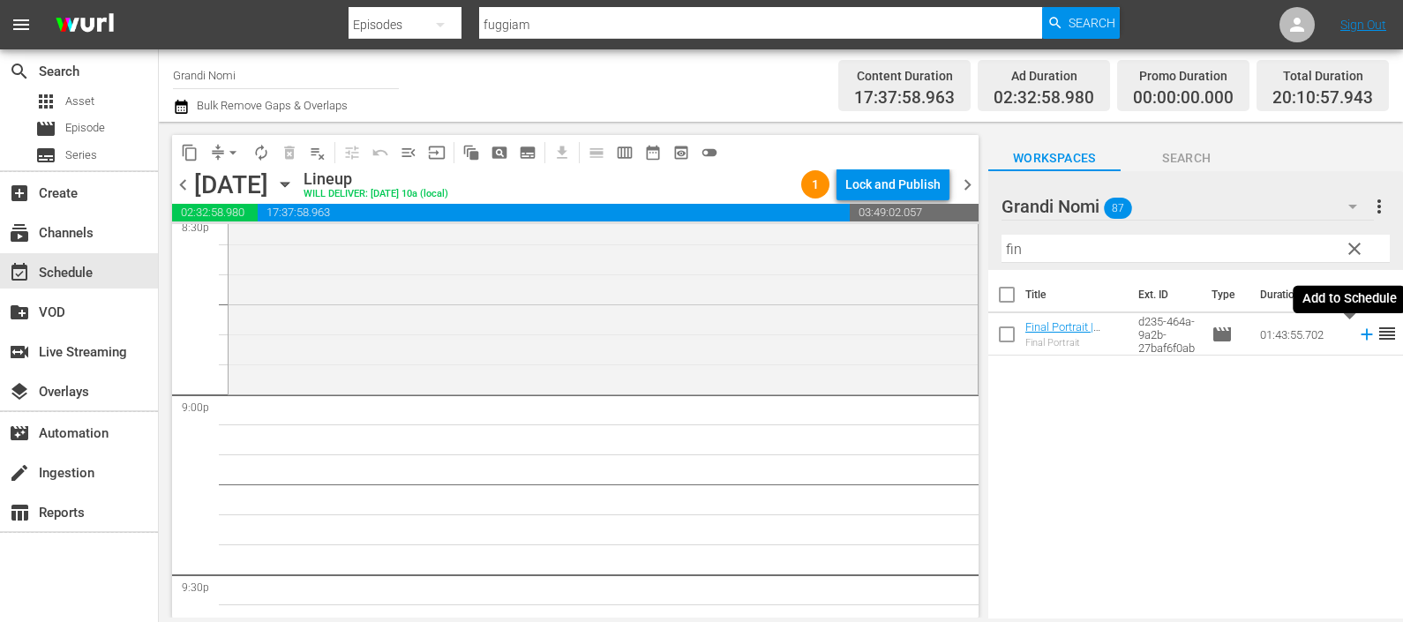
drag, startPoint x: 1352, startPoint y: 335, endPoint x: 1323, endPoint y: 313, distance: 35.8
click at [1357, 335] on icon at bounding box center [1366, 334] width 19 height 19
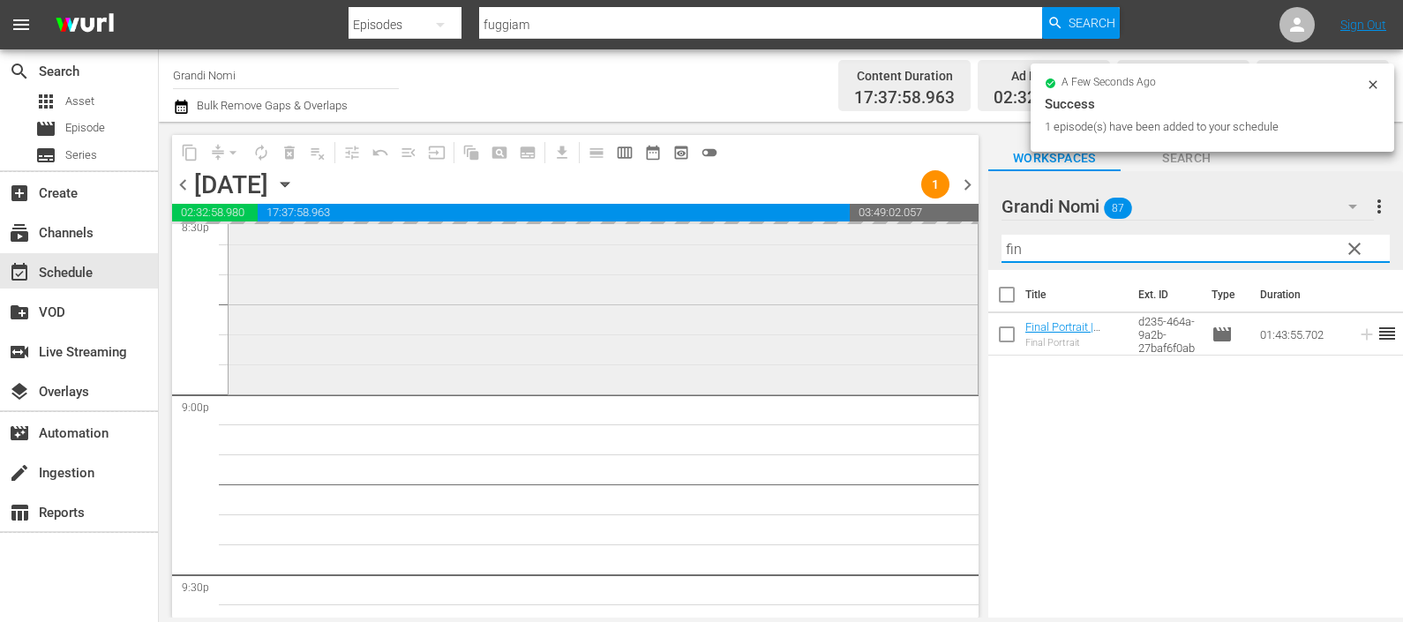
drag, startPoint x: 1009, startPoint y: 232, endPoint x: 944, endPoint y: 234, distance: 65.3
click at [944, 234] on div "content_copy compress arrow_drop_down autorenew_outlined delete_forever_outline…" at bounding box center [781, 370] width 1244 height 496
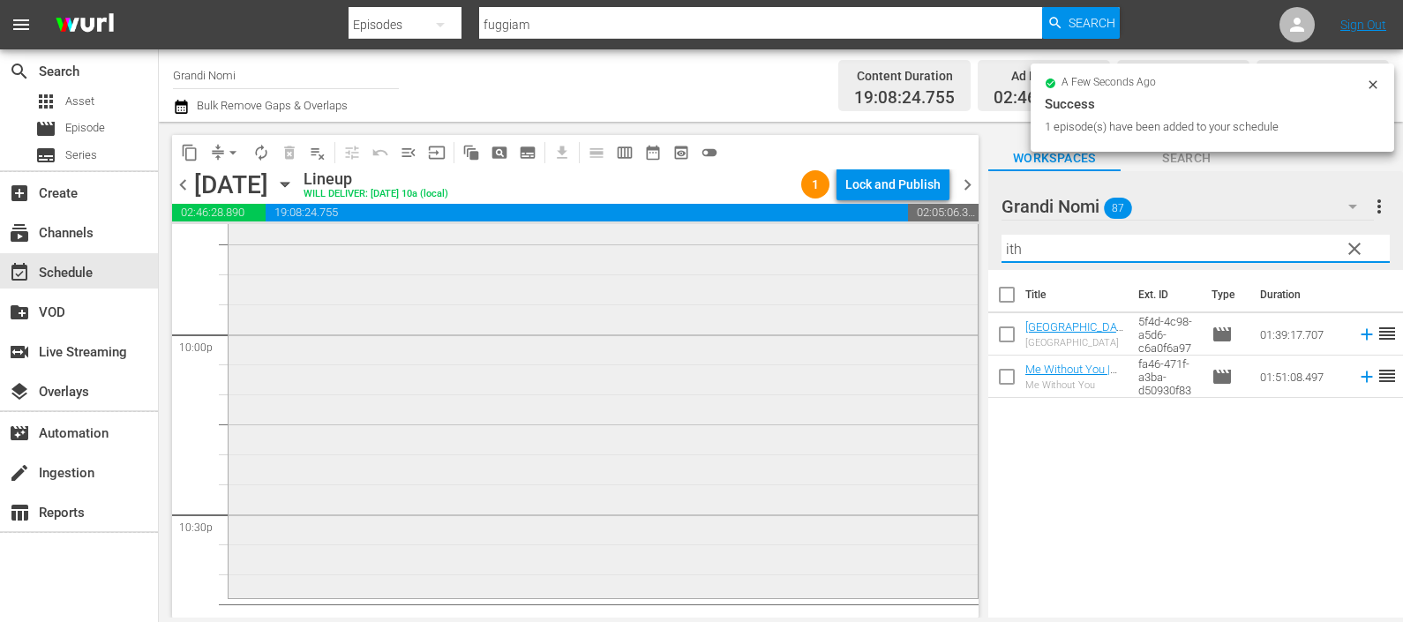
scroll to position [7830, 0]
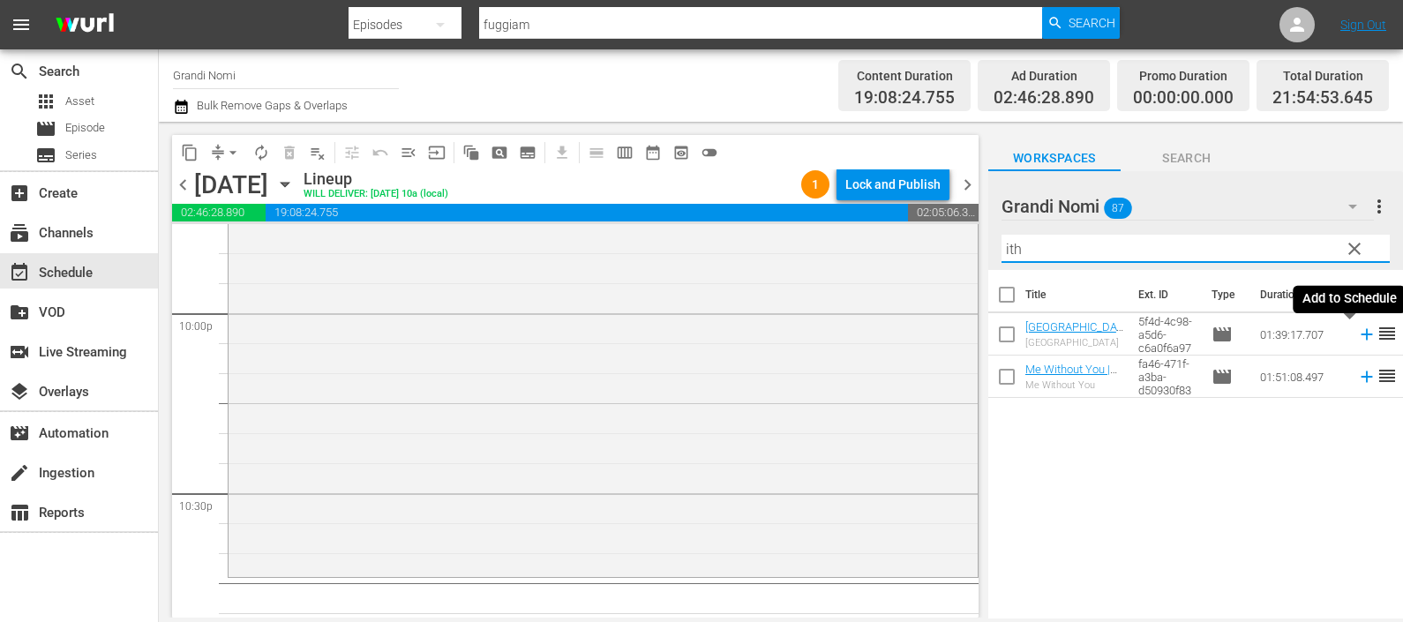
type input "ith"
drag, startPoint x: 1346, startPoint y: 331, endPoint x: 1317, endPoint y: 346, distance: 32.8
click at [1357, 331] on icon at bounding box center [1366, 334] width 19 height 19
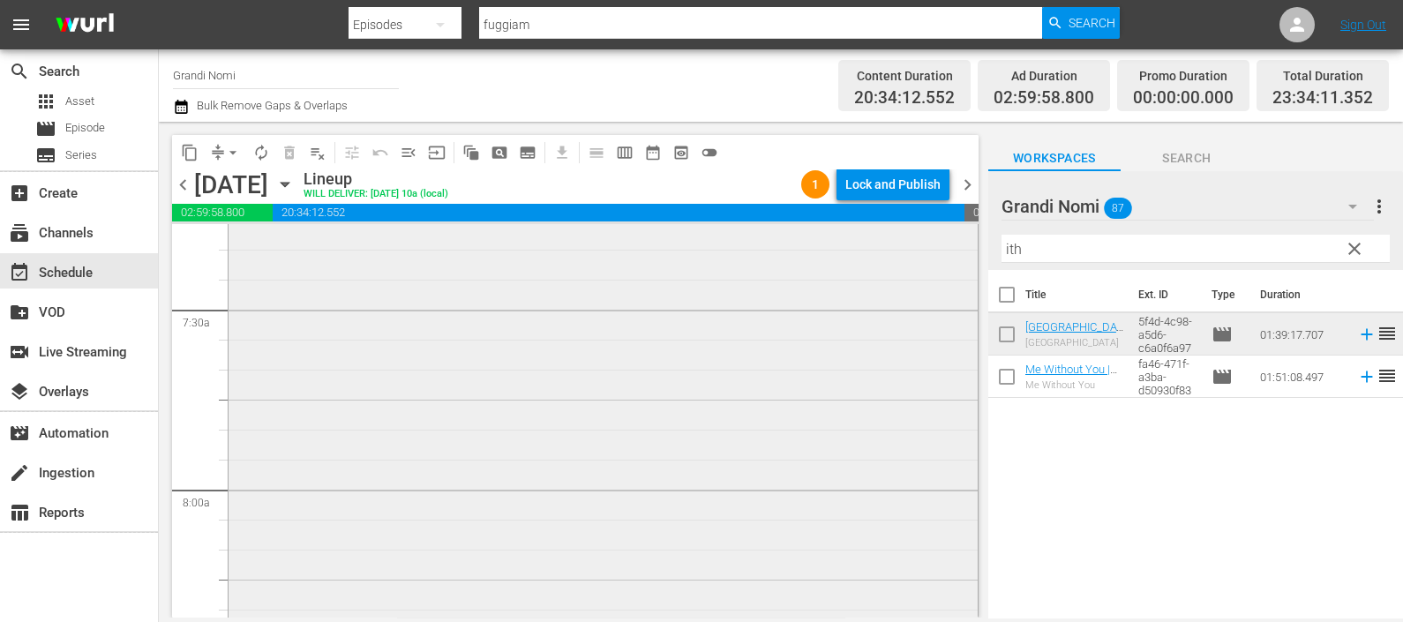
scroll to position [2320, 0]
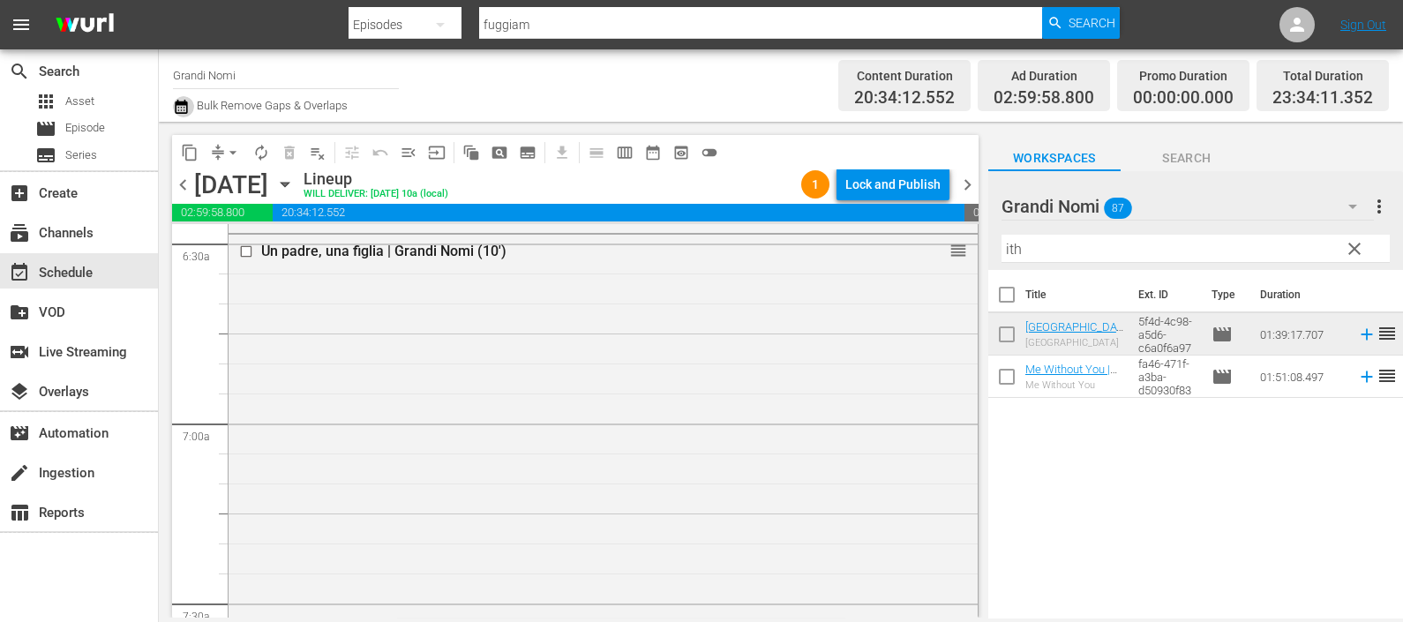
click at [184, 103] on icon "button" at bounding box center [181, 107] width 12 height 14
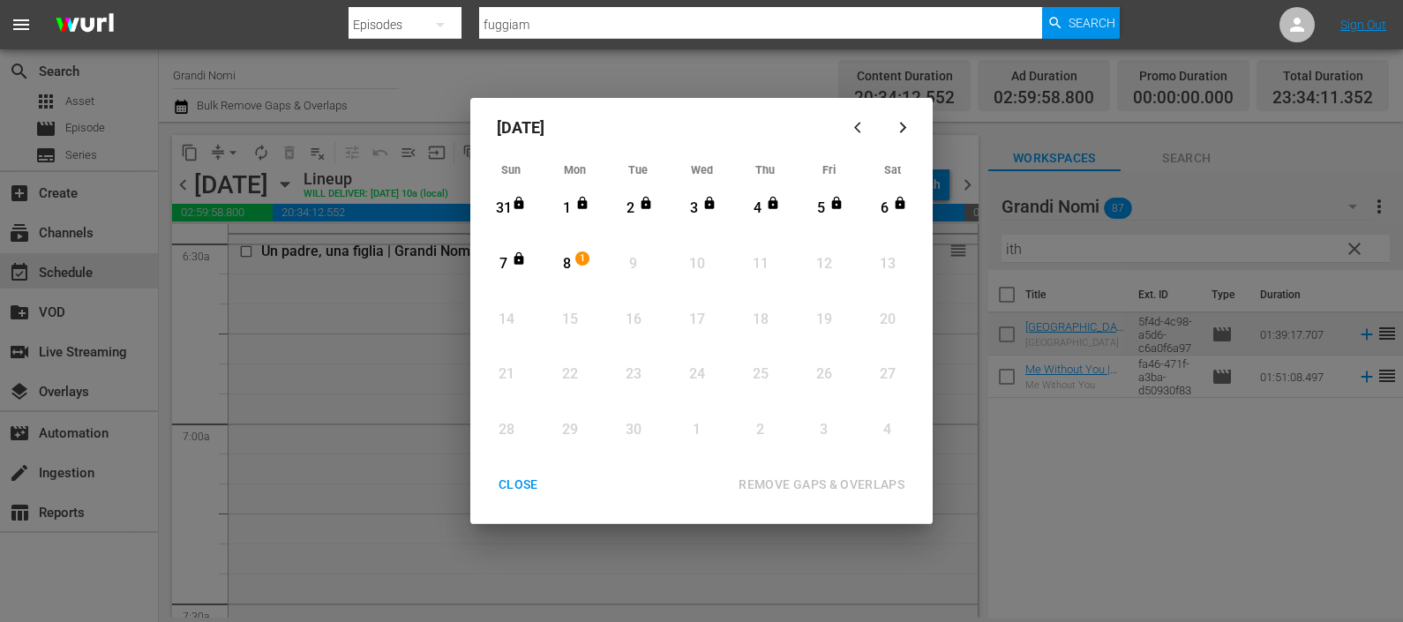
click at [569, 258] on div "8" at bounding box center [567, 264] width 22 height 20
click at [825, 476] on div "REMOVE GAPS & OVERLAPS" at bounding box center [821, 485] width 194 height 22
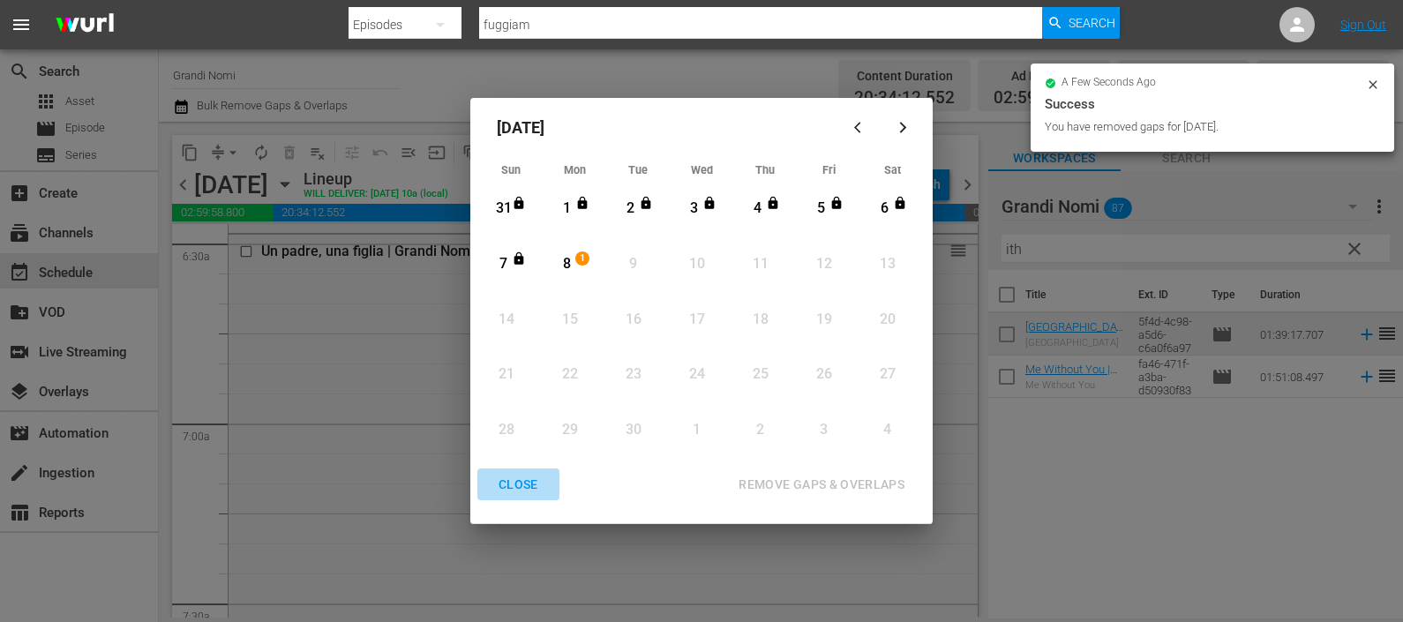
click at [520, 476] on div "CLOSE" at bounding box center [518, 485] width 68 height 22
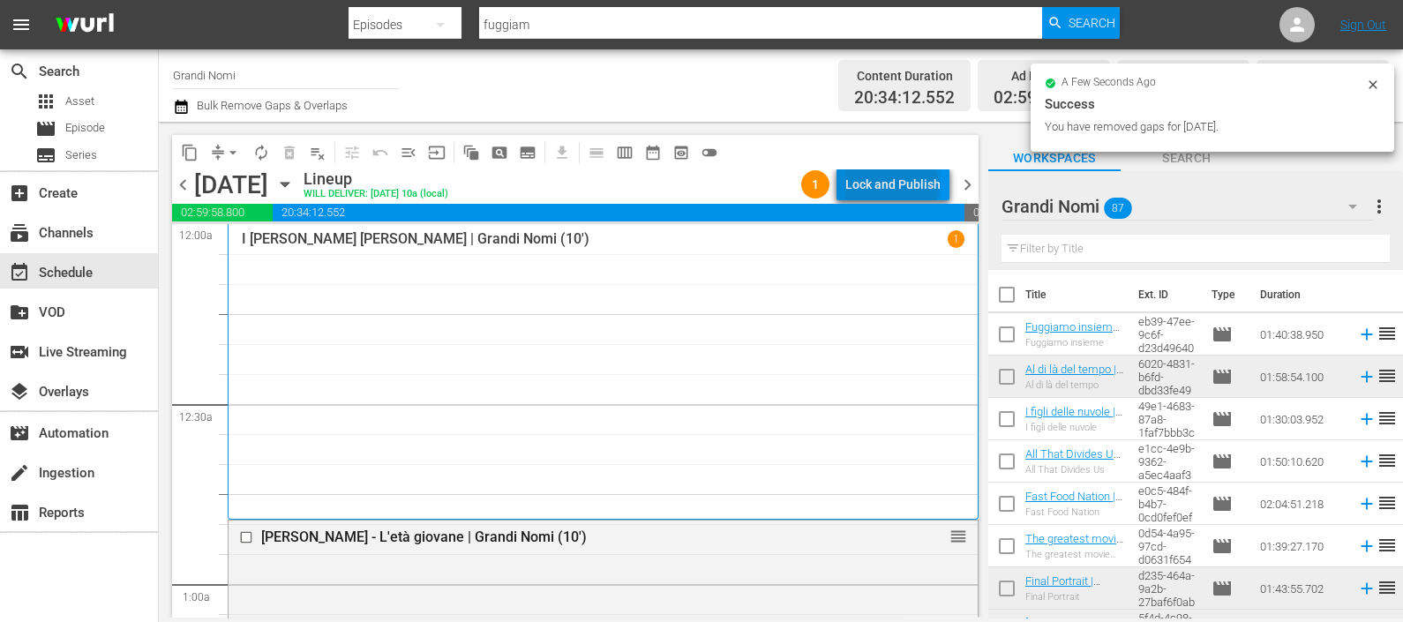
click at [896, 188] on div "Lock and Publish" at bounding box center [892, 185] width 95 height 32
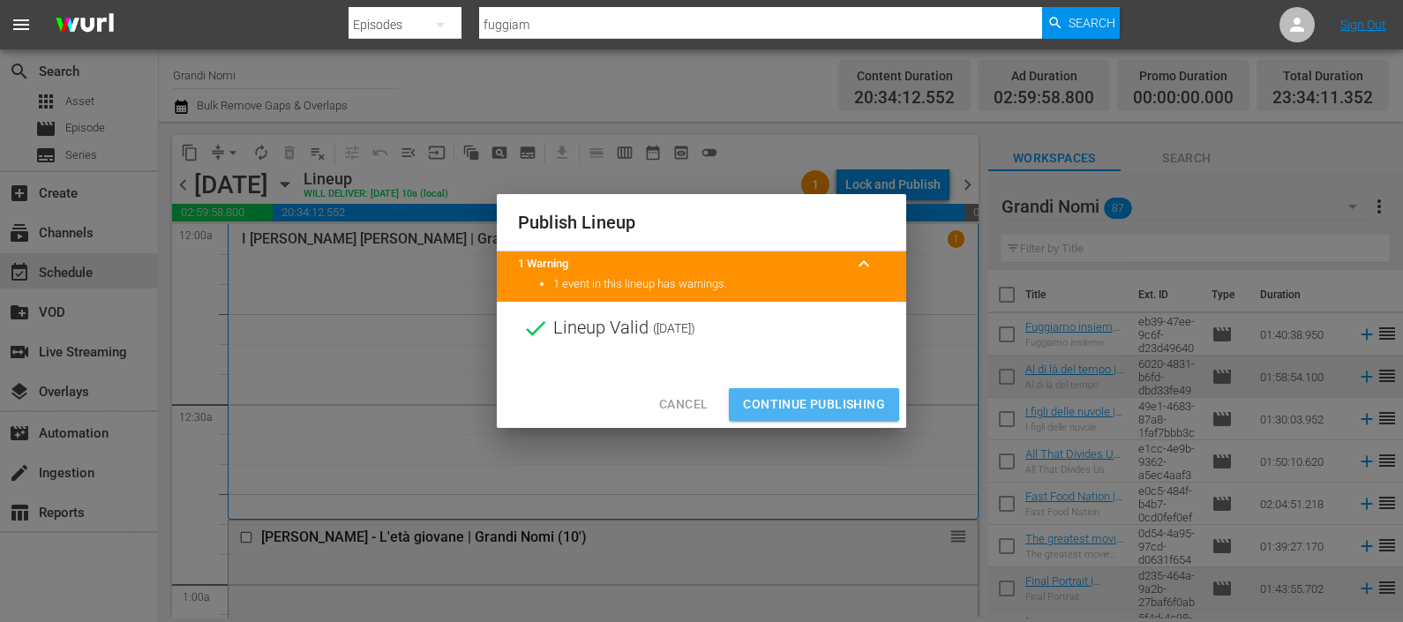
drag, startPoint x: 811, startPoint y: 399, endPoint x: 833, endPoint y: 444, distance: 50.1
click at [811, 401] on span "Continue Publishing" at bounding box center [814, 405] width 142 height 22
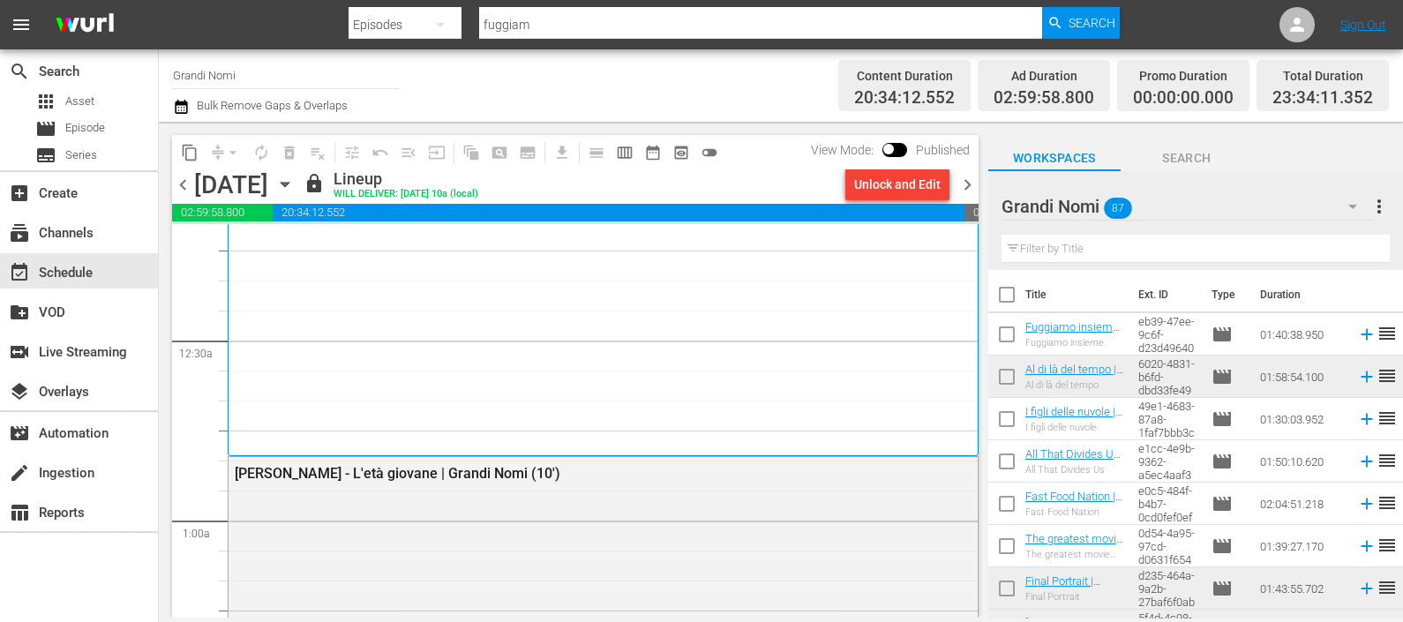
scroll to position [109, 0]
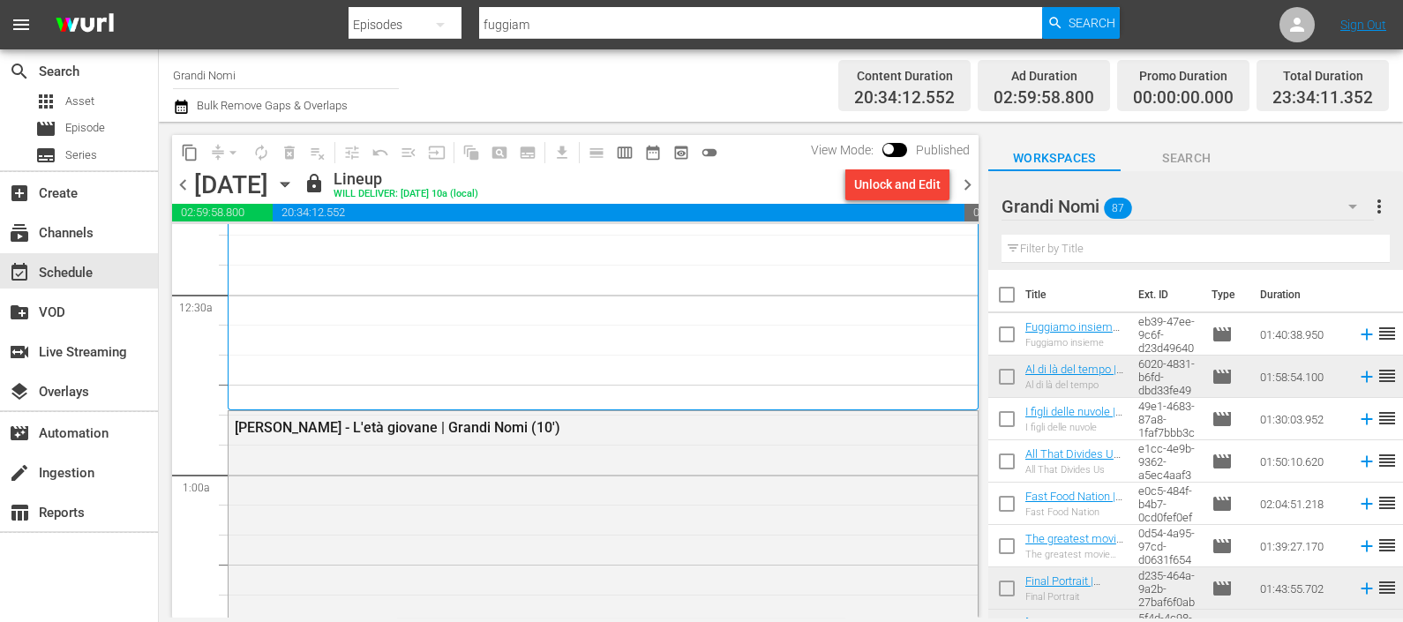
click at [966, 183] on span "chevron_right" at bounding box center [967, 185] width 22 height 22
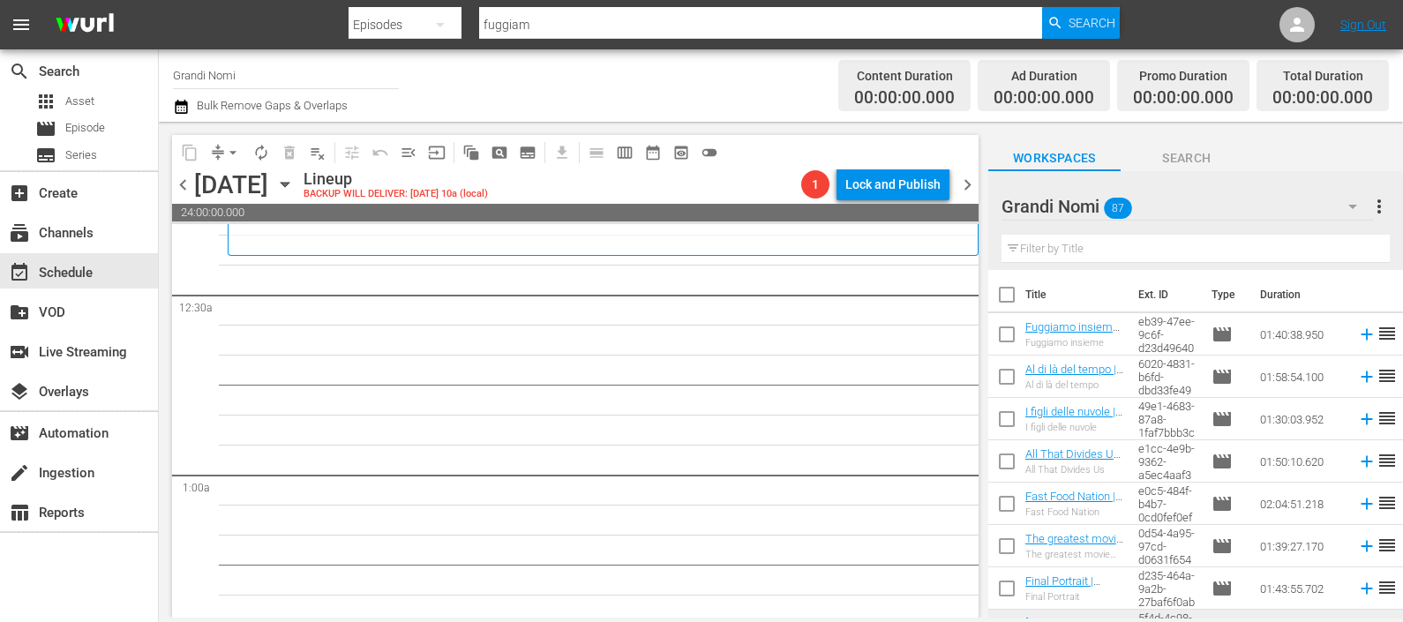
click at [1084, 242] on input "text" at bounding box center [1195, 249] width 388 height 28
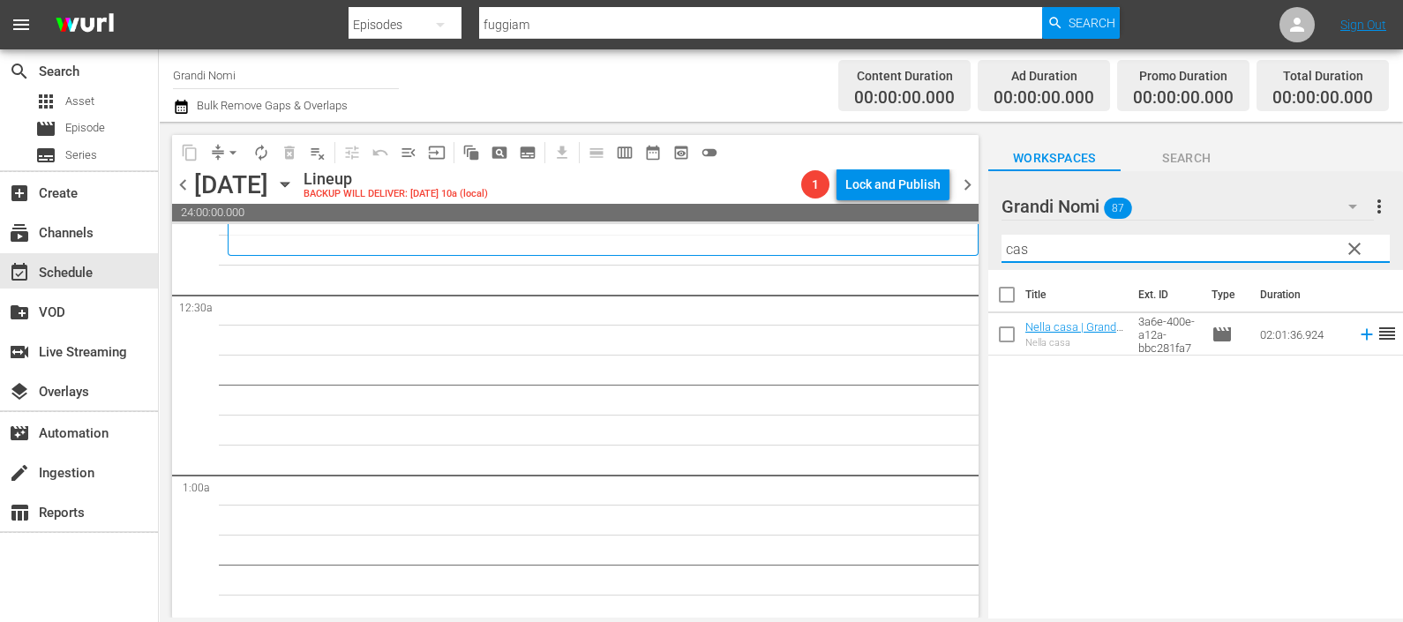
drag, startPoint x: 1118, startPoint y: 240, endPoint x: 951, endPoint y: 245, distance: 166.8
click at [952, 244] on div "content_copy compress arrow_drop_down autorenew_outlined delete_forever_outline…" at bounding box center [781, 370] width 1244 height 496
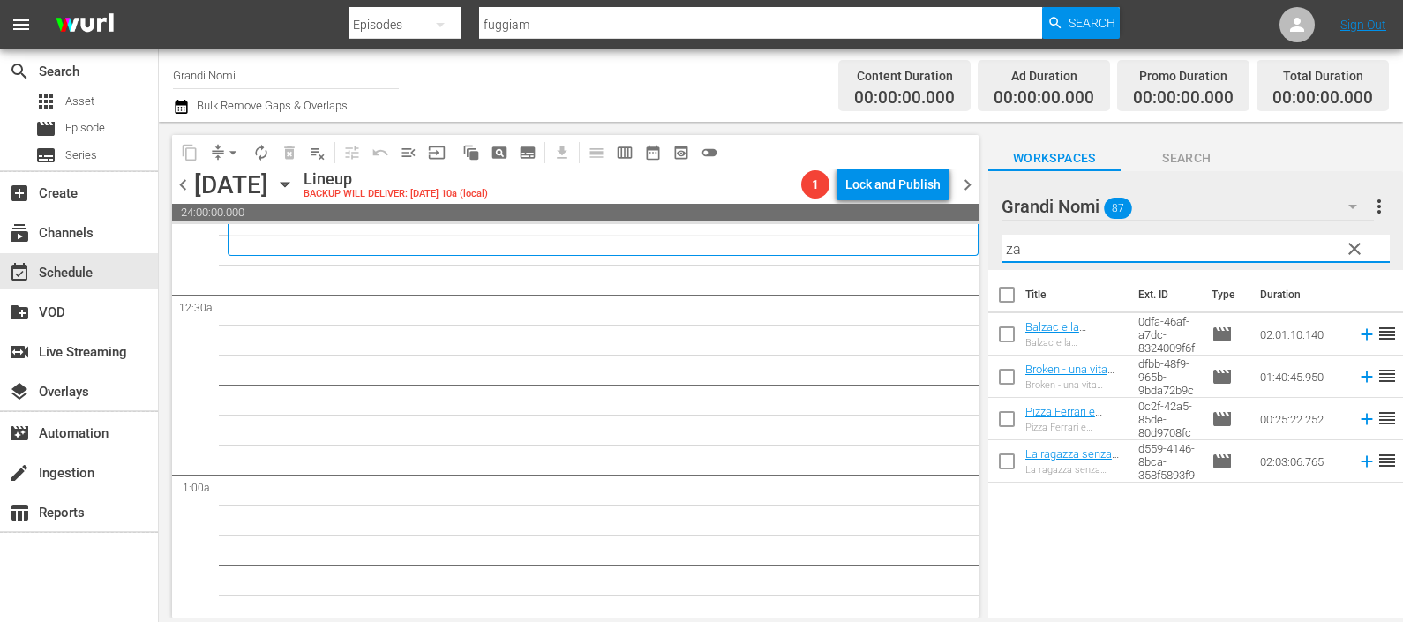
type input "zac"
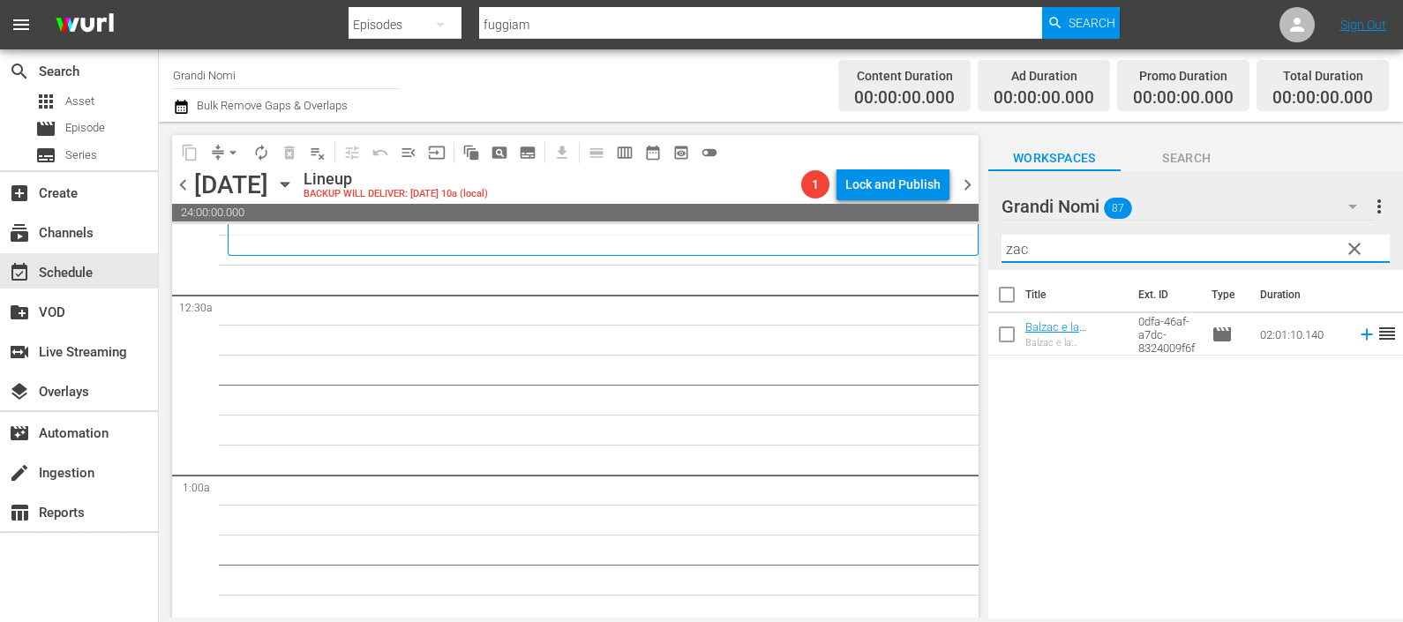
drag, startPoint x: 1037, startPoint y: 238, endPoint x: 1005, endPoint y: 244, distance: 32.2
click at [1002, 239] on input "zac" at bounding box center [1195, 249] width 388 height 28
click at [1357, 333] on icon at bounding box center [1366, 334] width 19 height 19
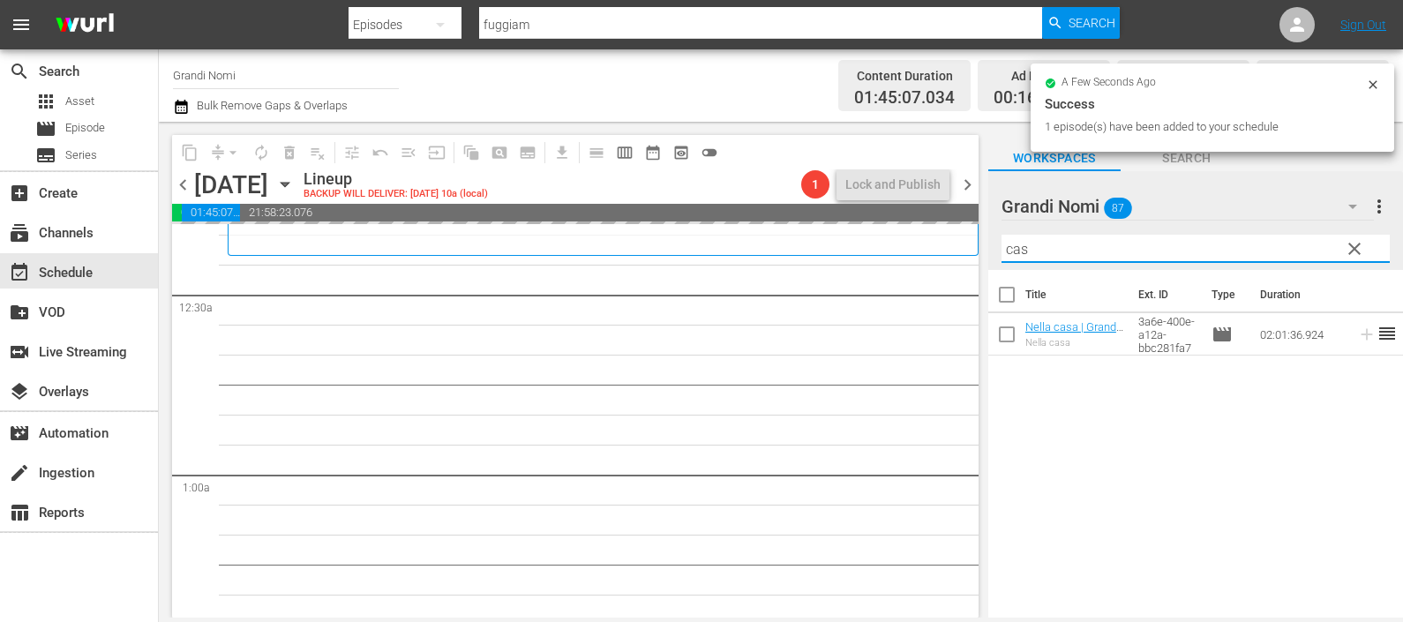
drag, startPoint x: 1043, startPoint y: 244, endPoint x: 965, endPoint y: 249, distance: 77.8
click at [966, 247] on div "content_copy compress arrow_drop_down autorenew_outlined delete_forever_outline…" at bounding box center [781, 370] width 1244 height 496
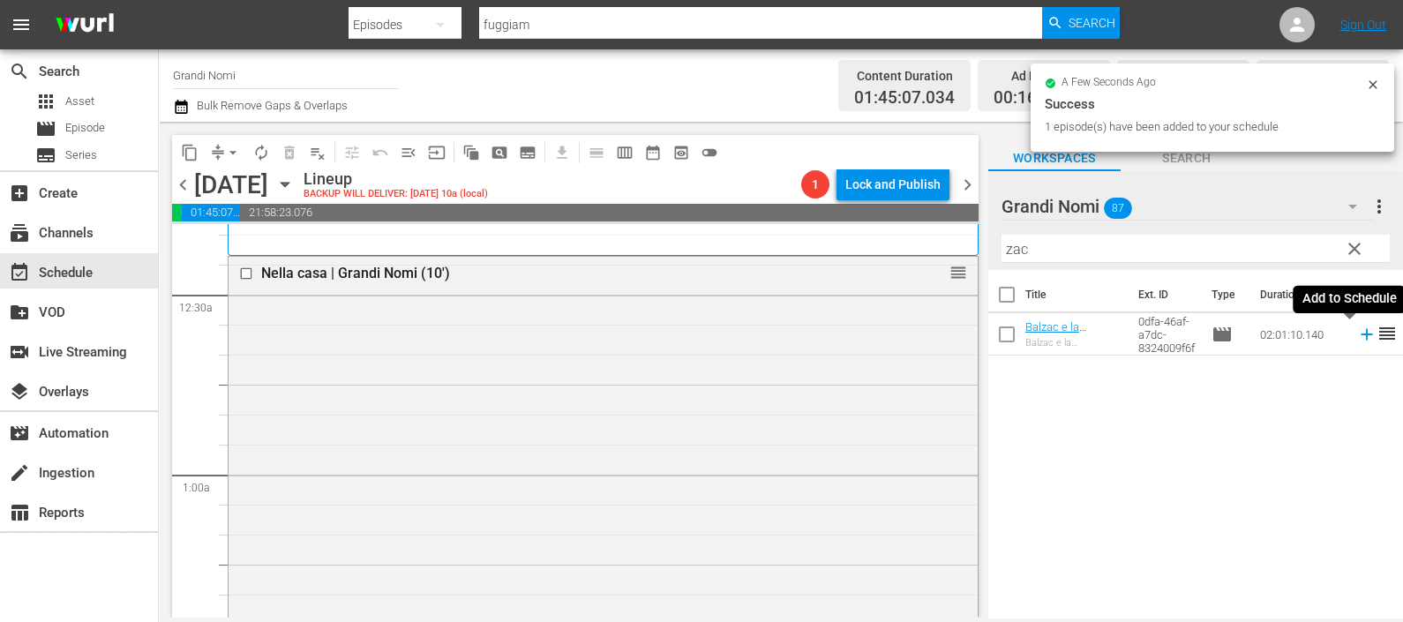
click at [1360, 332] on icon at bounding box center [1365, 334] width 11 height 11
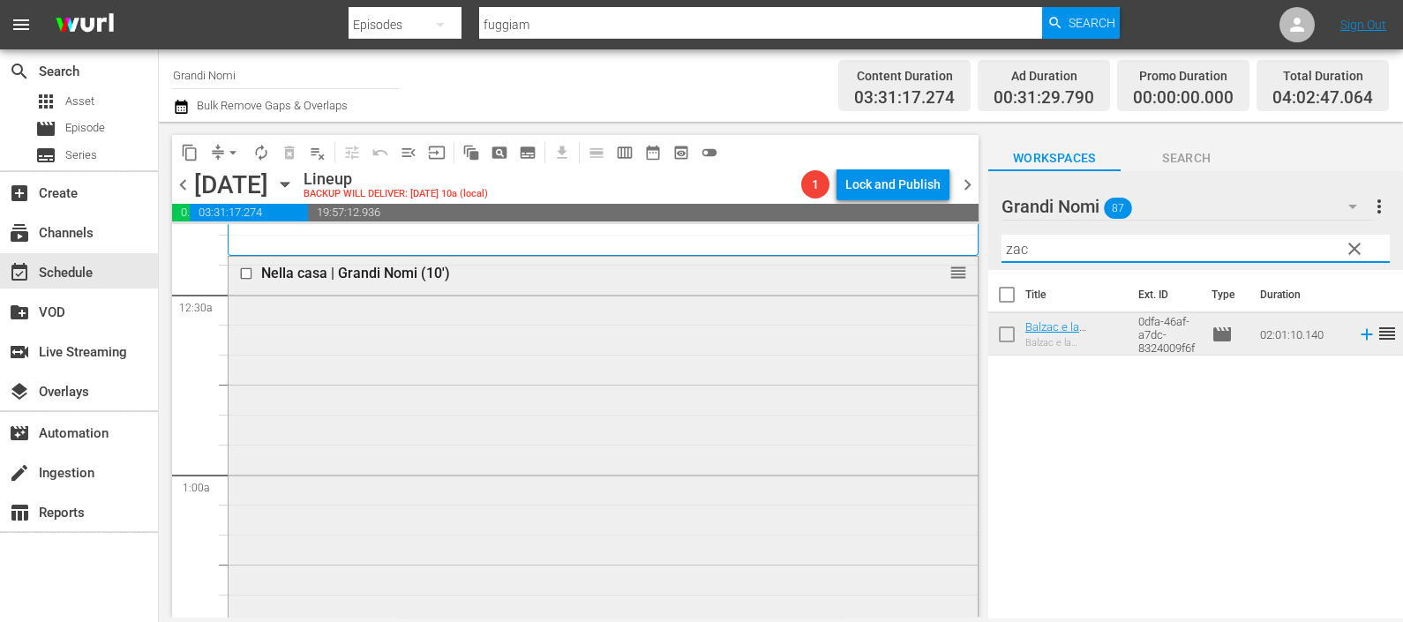
drag, startPoint x: 1011, startPoint y: 249, endPoint x: 953, endPoint y: 266, distance: 60.8
click at [953, 263] on div "content_copy compress arrow_drop_down autorenew_outlined delete_forever_outline…" at bounding box center [781, 370] width 1244 height 496
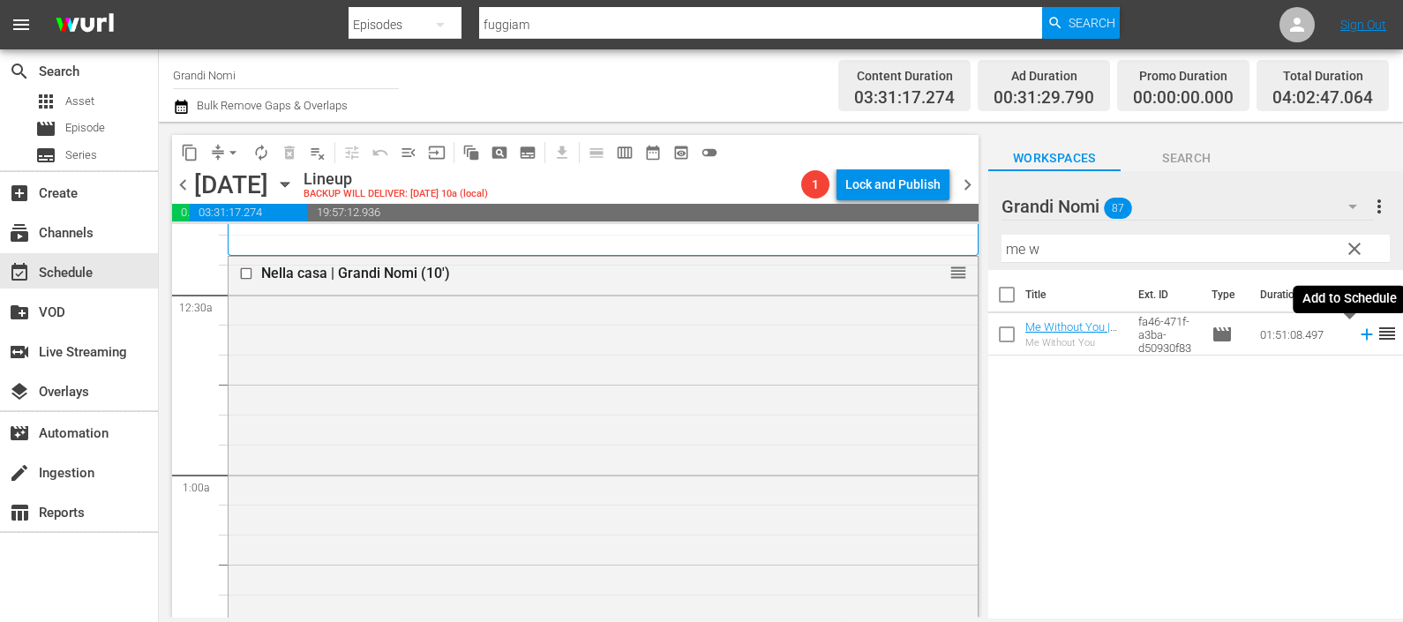
drag, startPoint x: 1344, startPoint y: 330, endPoint x: 1296, endPoint y: 333, distance: 47.7
click at [1357, 331] on icon at bounding box center [1366, 334] width 19 height 19
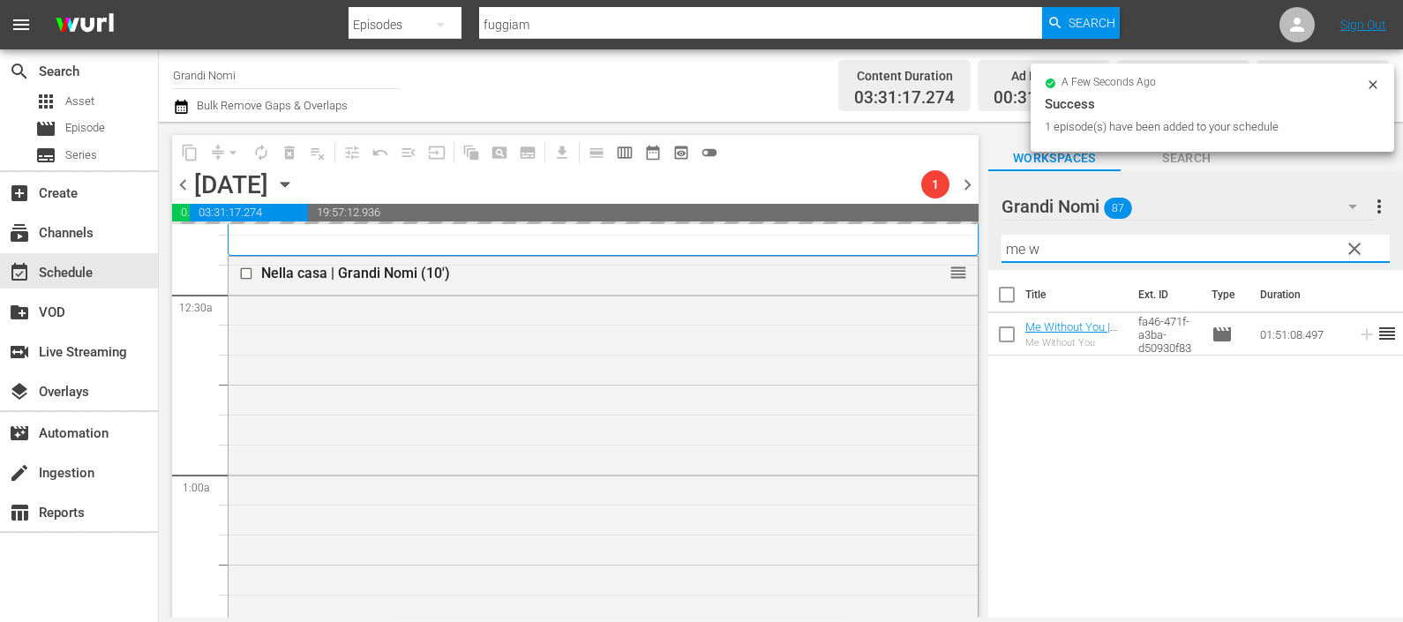
drag, startPoint x: 1071, startPoint y: 241, endPoint x: 991, endPoint y: 251, distance: 80.9
click at [976, 238] on div "content_copy compress arrow_drop_down autorenew_outlined delete_forever_outline…" at bounding box center [781, 370] width 1244 height 496
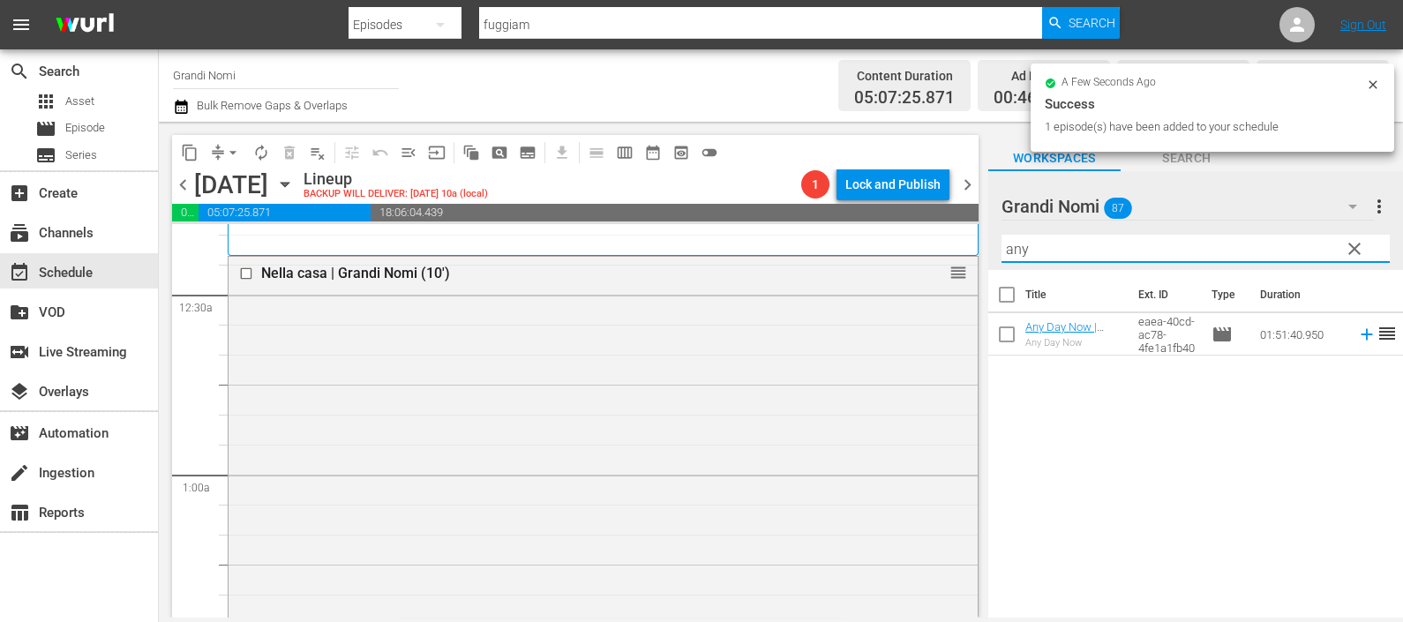
click at [1357, 333] on icon at bounding box center [1366, 334] width 19 height 19
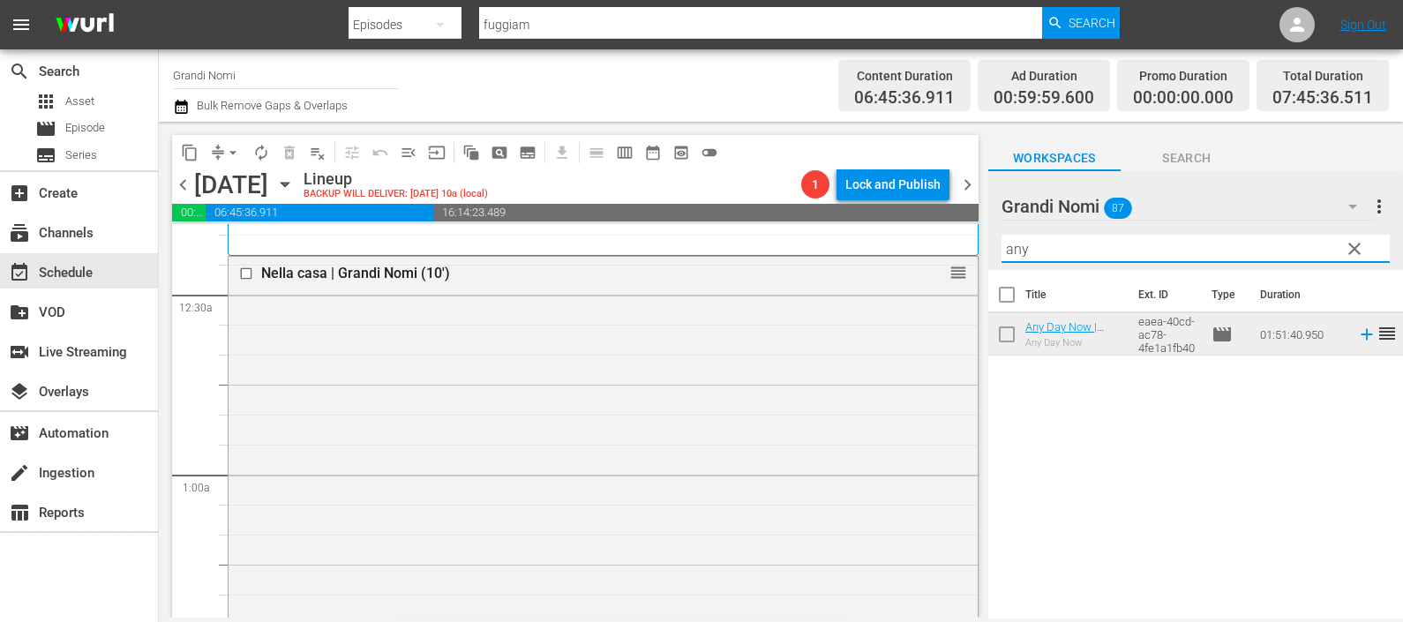
drag, startPoint x: 1050, startPoint y: 246, endPoint x: 946, endPoint y: 244, distance: 104.1
click at [946, 244] on div "content_copy compress arrow_drop_down autorenew_outlined delete_forever_outline…" at bounding box center [781, 370] width 1244 height 496
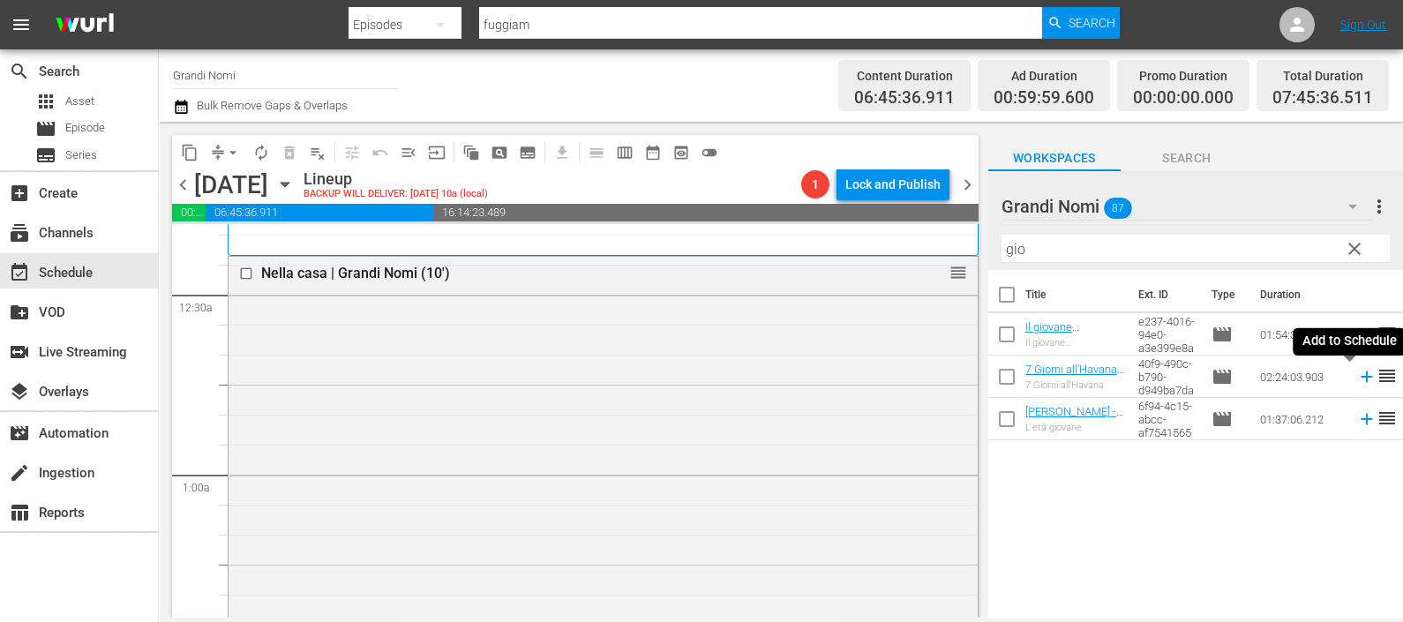
click at [1357, 371] on icon at bounding box center [1366, 376] width 19 height 19
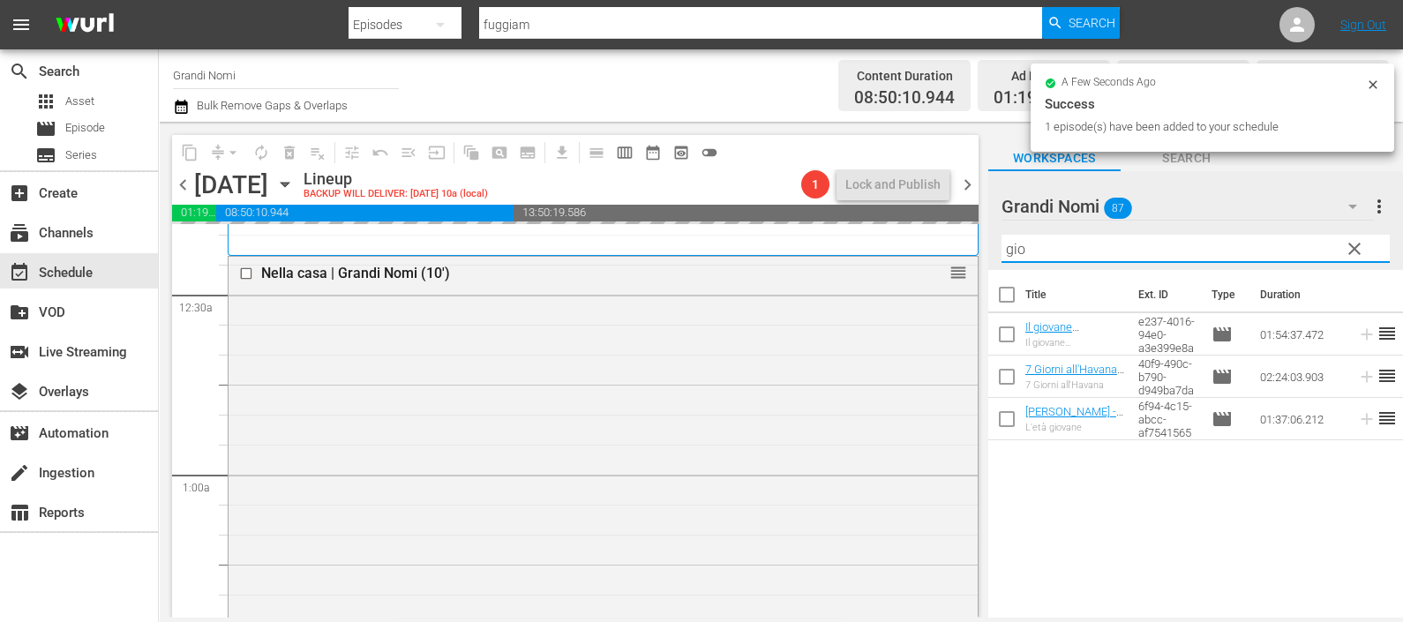
drag, startPoint x: 1046, startPoint y: 239, endPoint x: 967, endPoint y: 244, distance: 79.6
click at [970, 244] on div "content_copy compress arrow_drop_down autorenew_outlined delete_forever_outline…" at bounding box center [781, 370] width 1244 height 496
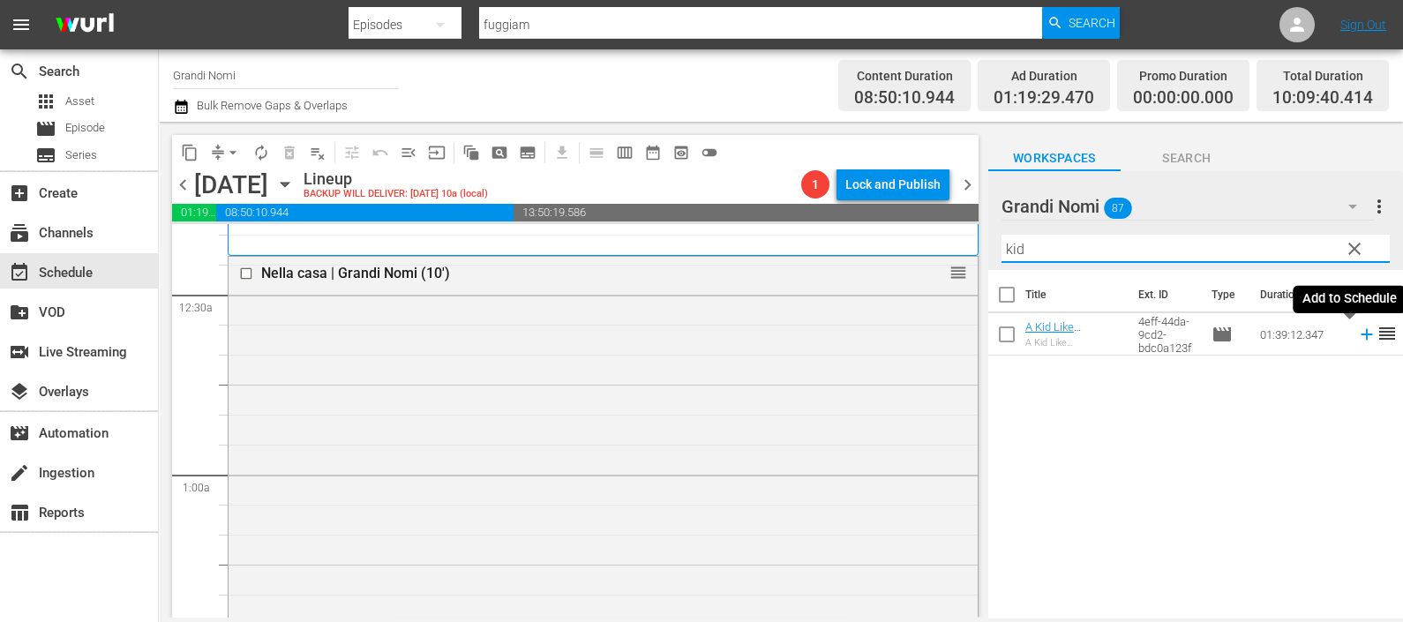
click at [1357, 331] on icon at bounding box center [1366, 334] width 19 height 19
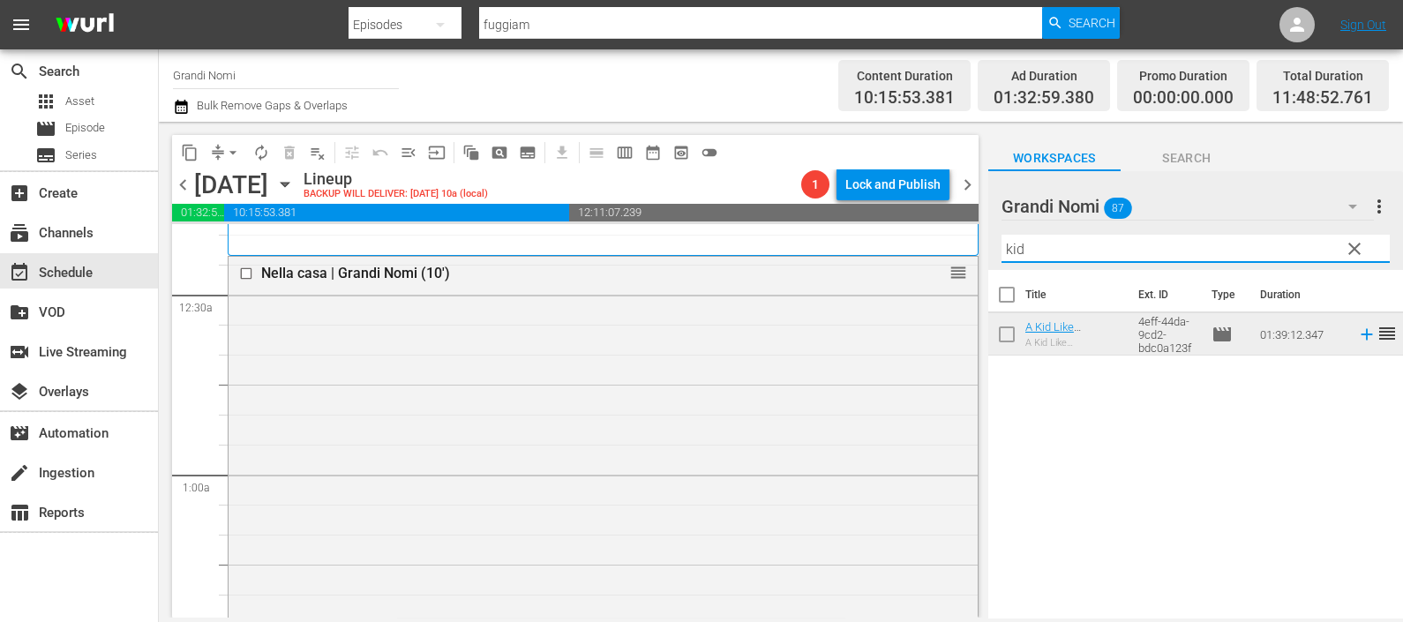
drag, startPoint x: 1077, startPoint y: 248, endPoint x: 952, endPoint y: 244, distance: 125.3
click at [952, 243] on div "content_copy compress arrow_drop_down autorenew_outlined delete_forever_outline…" at bounding box center [781, 370] width 1244 height 496
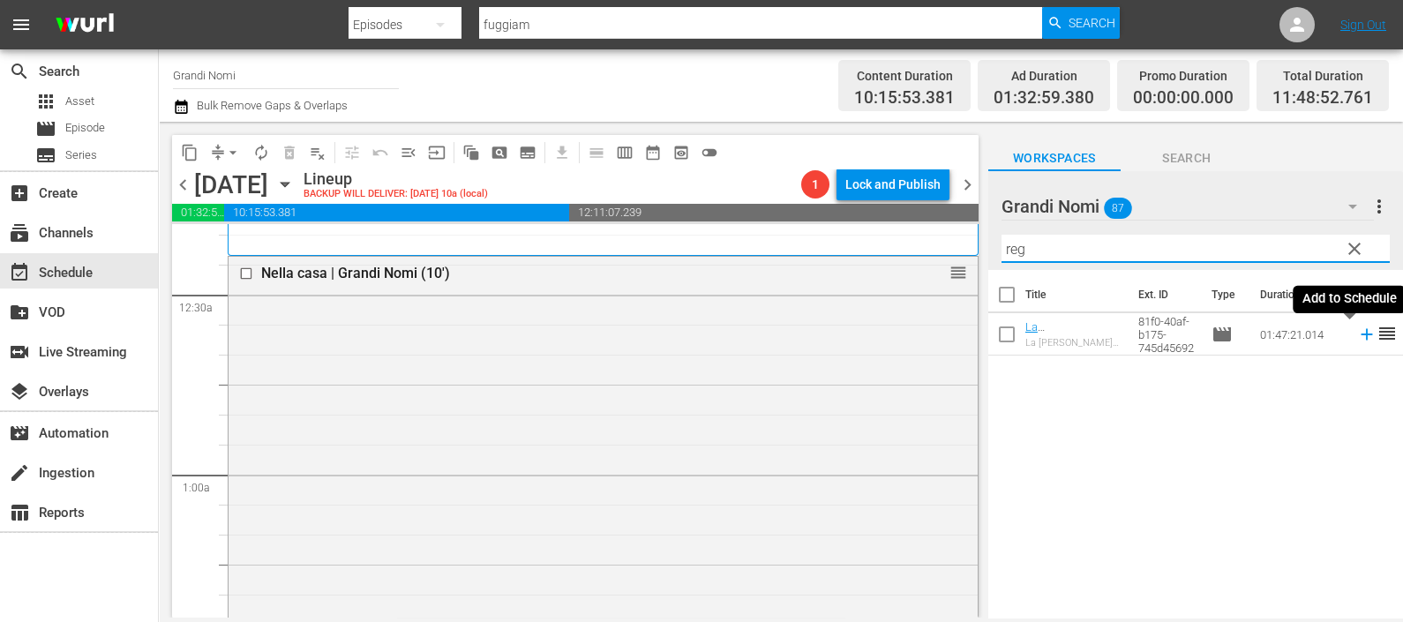
click at [1357, 333] on icon at bounding box center [1366, 334] width 19 height 19
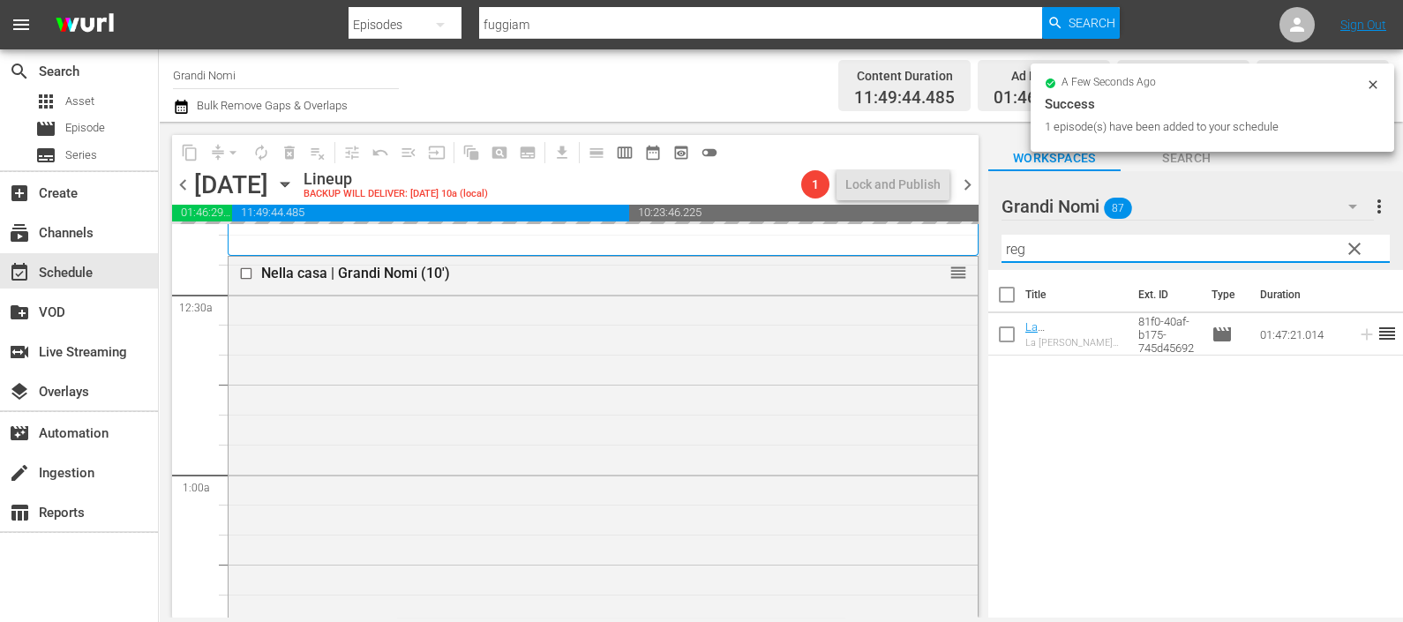
drag, startPoint x: 1083, startPoint y: 244, endPoint x: 983, endPoint y: 247, distance: 99.7
click at [983, 246] on div "content_copy compress arrow_drop_down autorenew_outlined delete_forever_outline…" at bounding box center [781, 370] width 1244 height 496
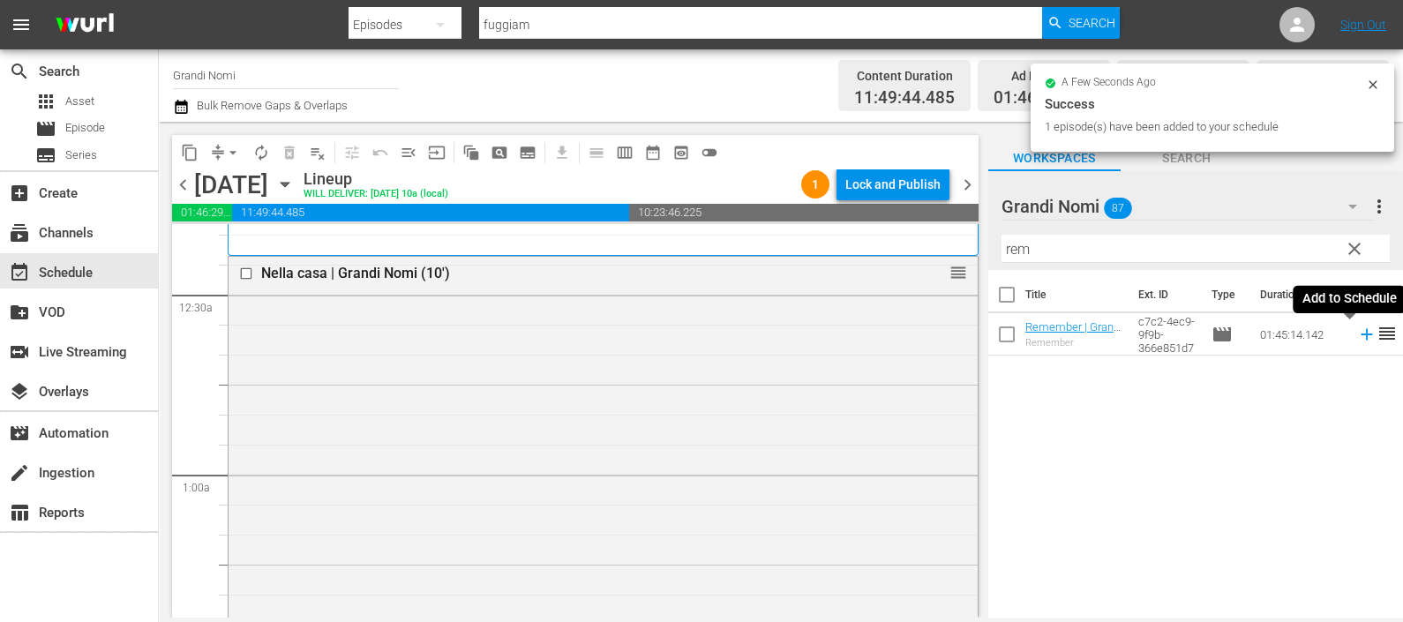
click at [1360, 331] on icon at bounding box center [1365, 334] width 11 height 11
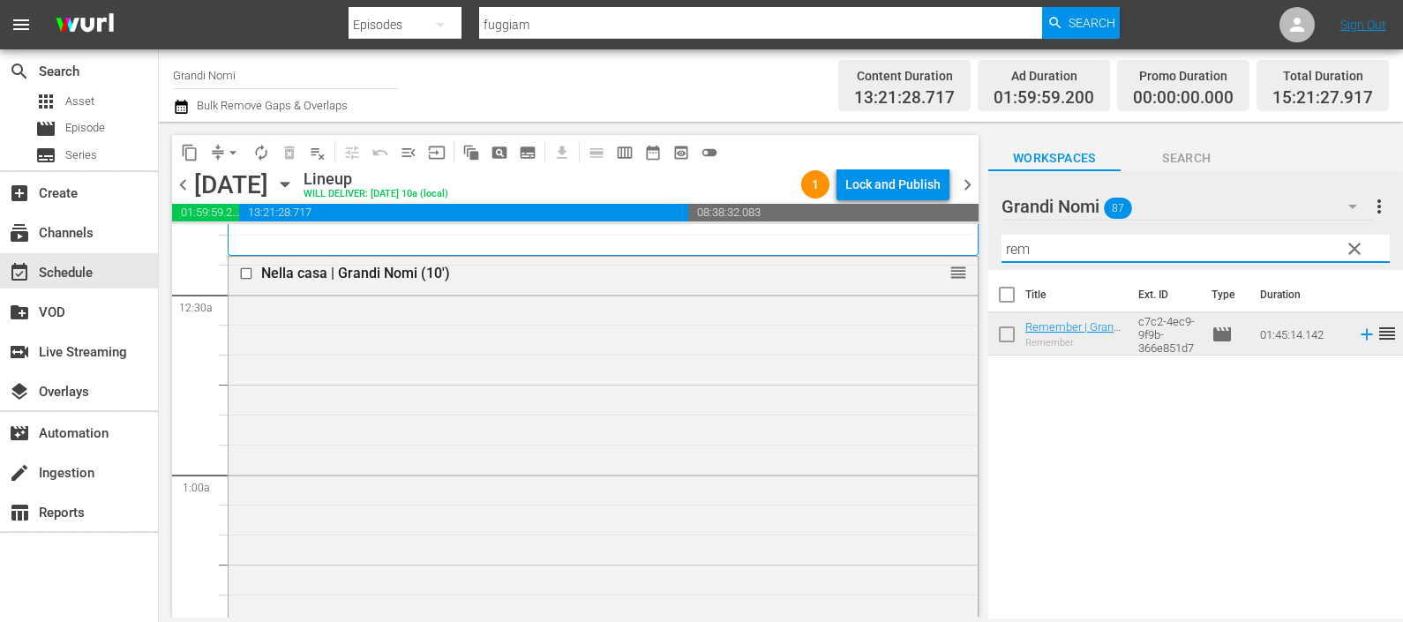
drag, startPoint x: 1043, startPoint y: 246, endPoint x: 980, endPoint y: 235, distance: 63.7
click at [980, 234] on div "content_copy compress arrow_drop_down autorenew_outlined delete_forever_outline…" at bounding box center [781, 370] width 1244 height 496
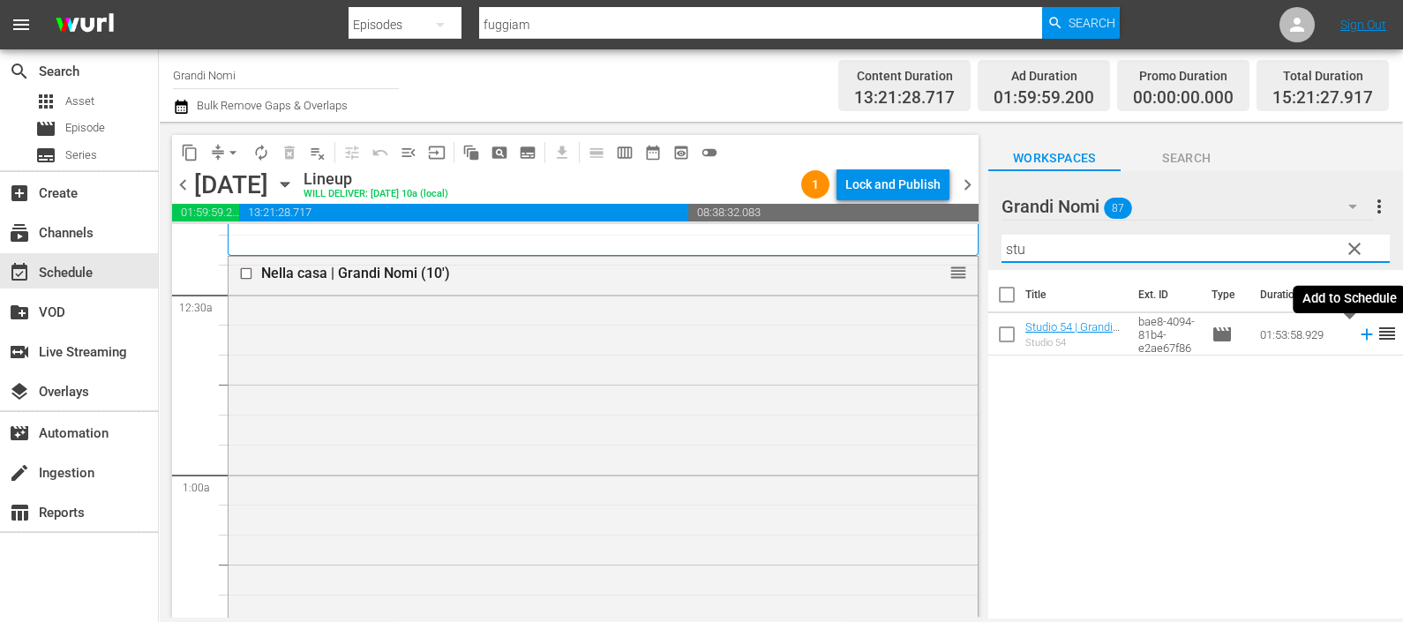
click at [1357, 335] on icon at bounding box center [1366, 334] width 19 height 19
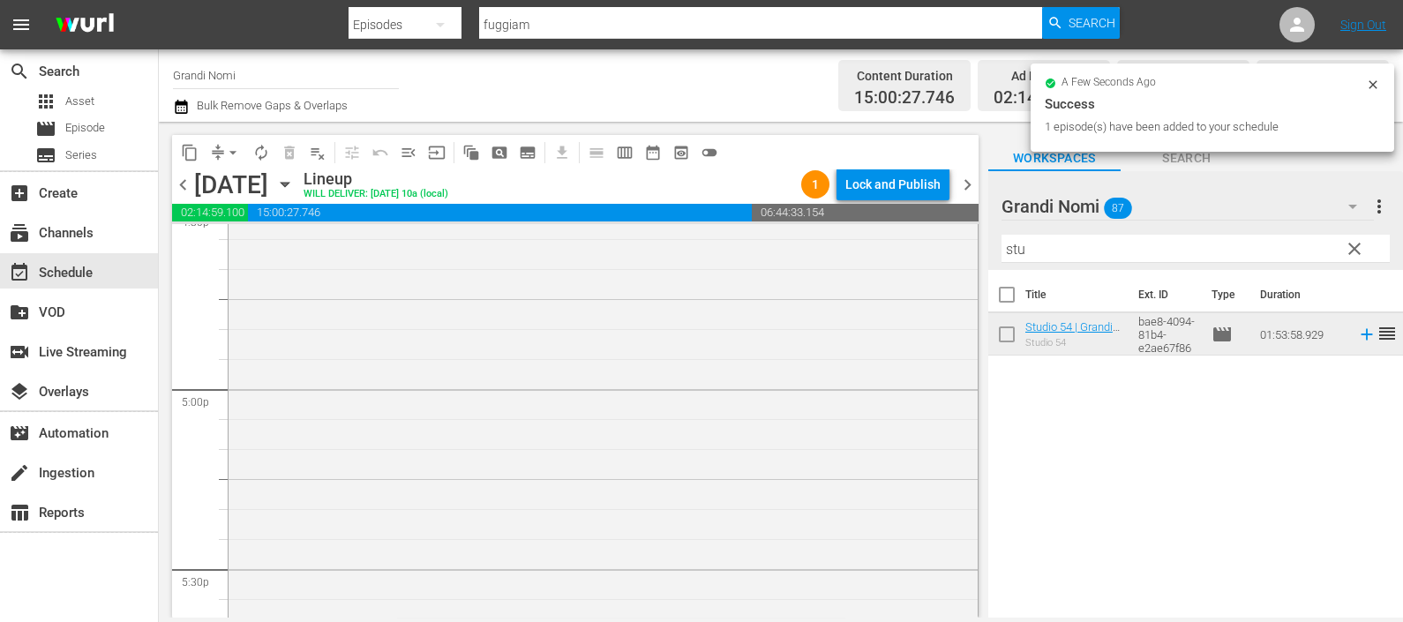
scroll to position [6396, 0]
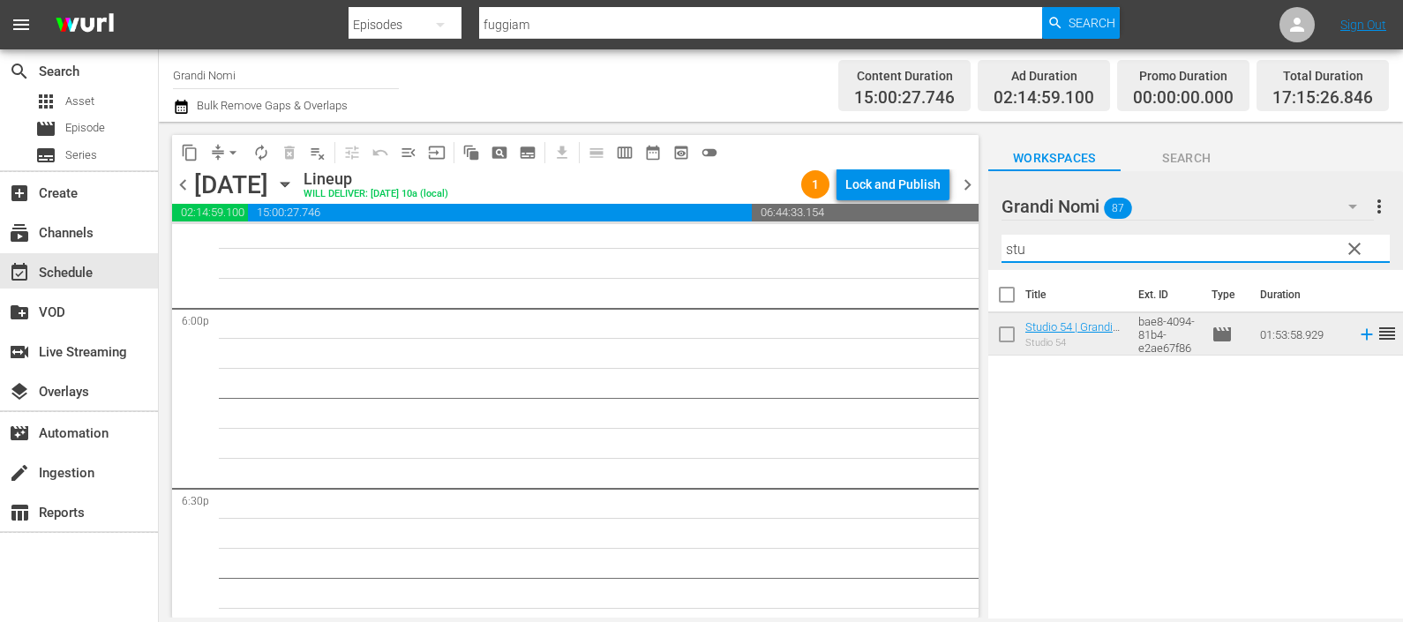
drag, startPoint x: 1116, startPoint y: 260, endPoint x: 944, endPoint y: 256, distance: 172.1
click at [944, 256] on div "content_copy compress arrow_drop_down autorenew_outlined delete_forever_outline…" at bounding box center [781, 370] width 1244 height 496
click at [1357, 328] on icon at bounding box center [1366, 334] width 19 height 19
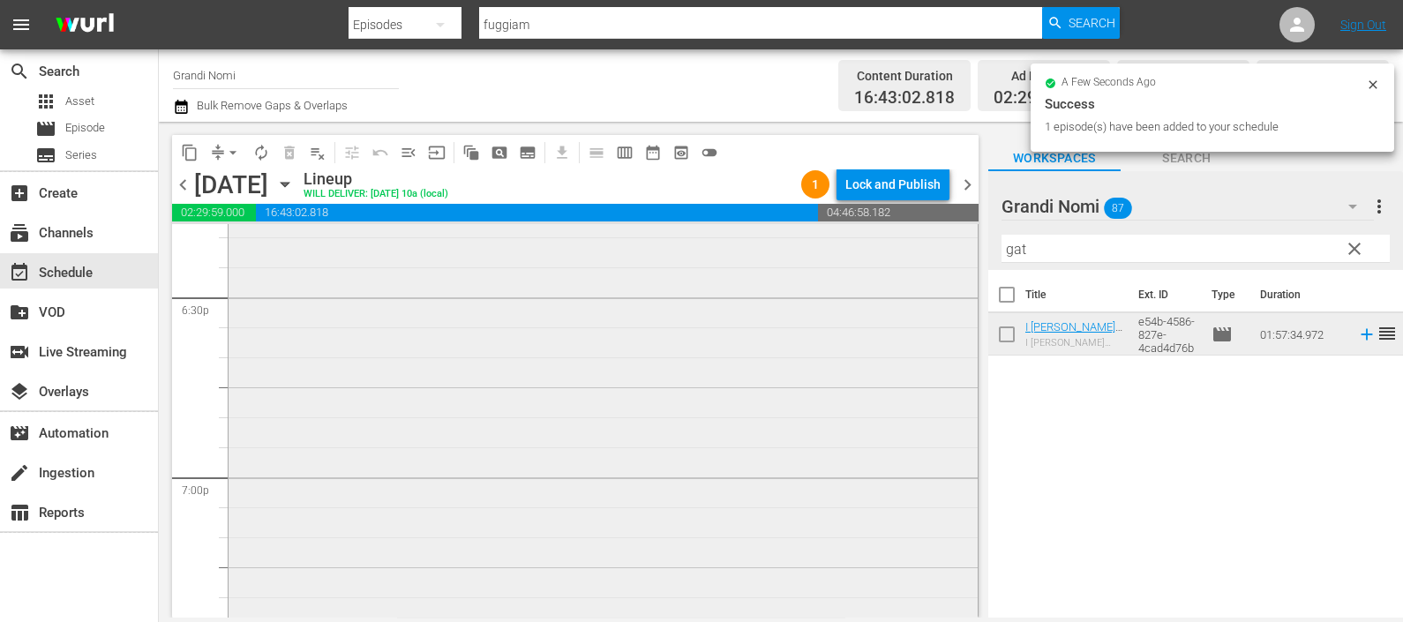
scroll to position [6947, 0]
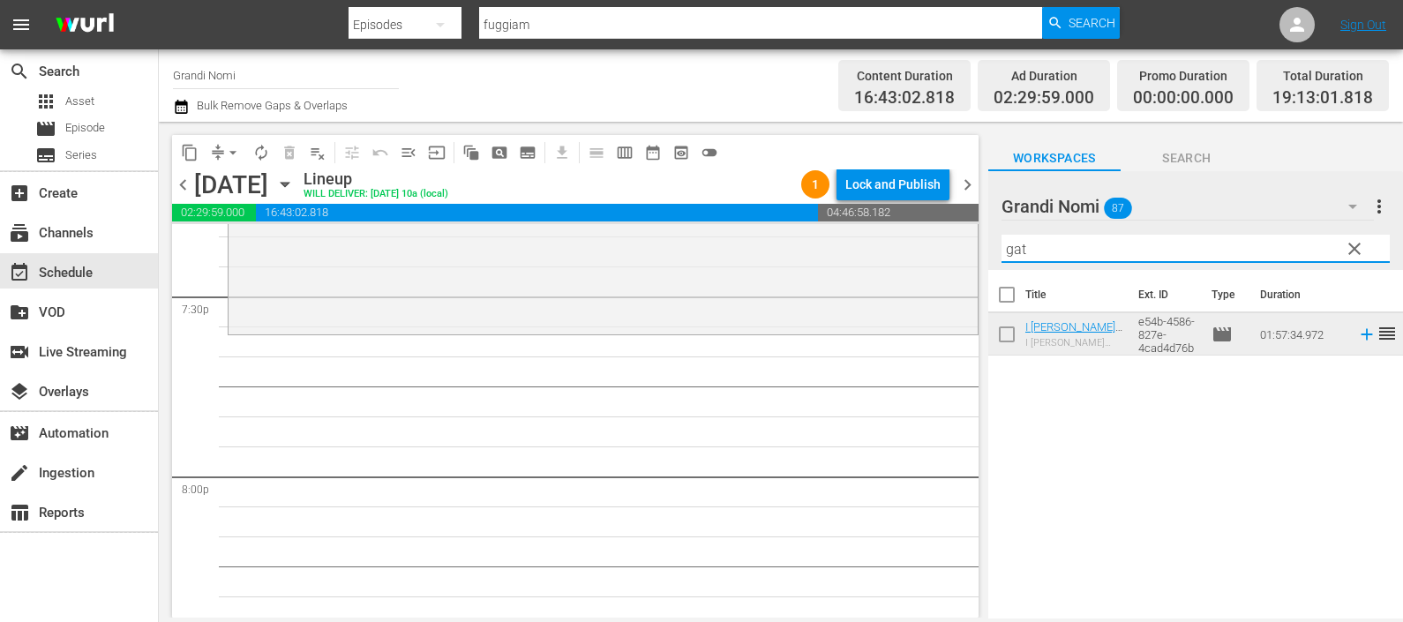
drag, startPoint x: 1035, startPoint y: 246, endPoint x: 971, endPoint y: 247, distance: 64.4
click at [971, 247] on div "content_copy compress arrow_drop_down autorenew_outlined delete_forever_outline…" at bounding box center [781, 370] width 1244 height 496
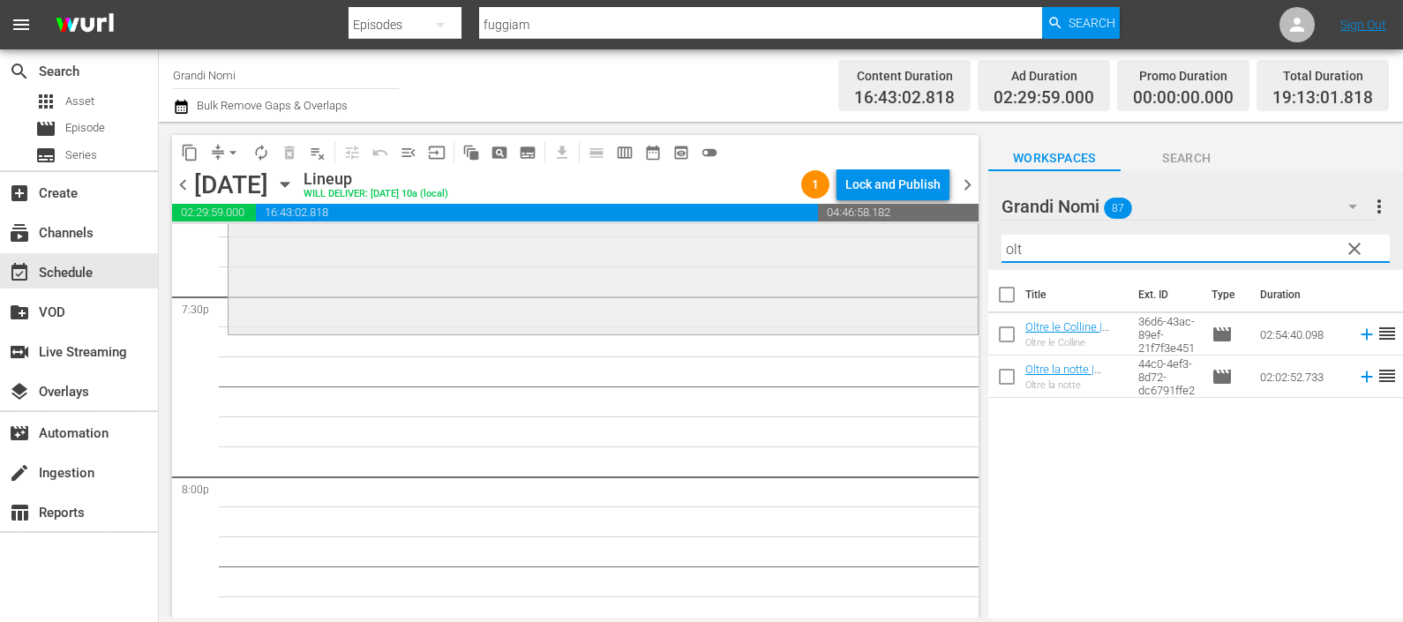
drag, startPoint x: 1037, startPoint y: 241, endPoint x: 943, endPoint y: 243, distance: 93.5
click at [943, 241] on div "content_copy compress arrow_drop_down autorenew_outlined delete_forever_outline…" at bounding box center [781, 370] width 1244 height 496
type input "ren"
click at [1360, 376] on icon at bounding box center [1365, 376] width 11 height 11
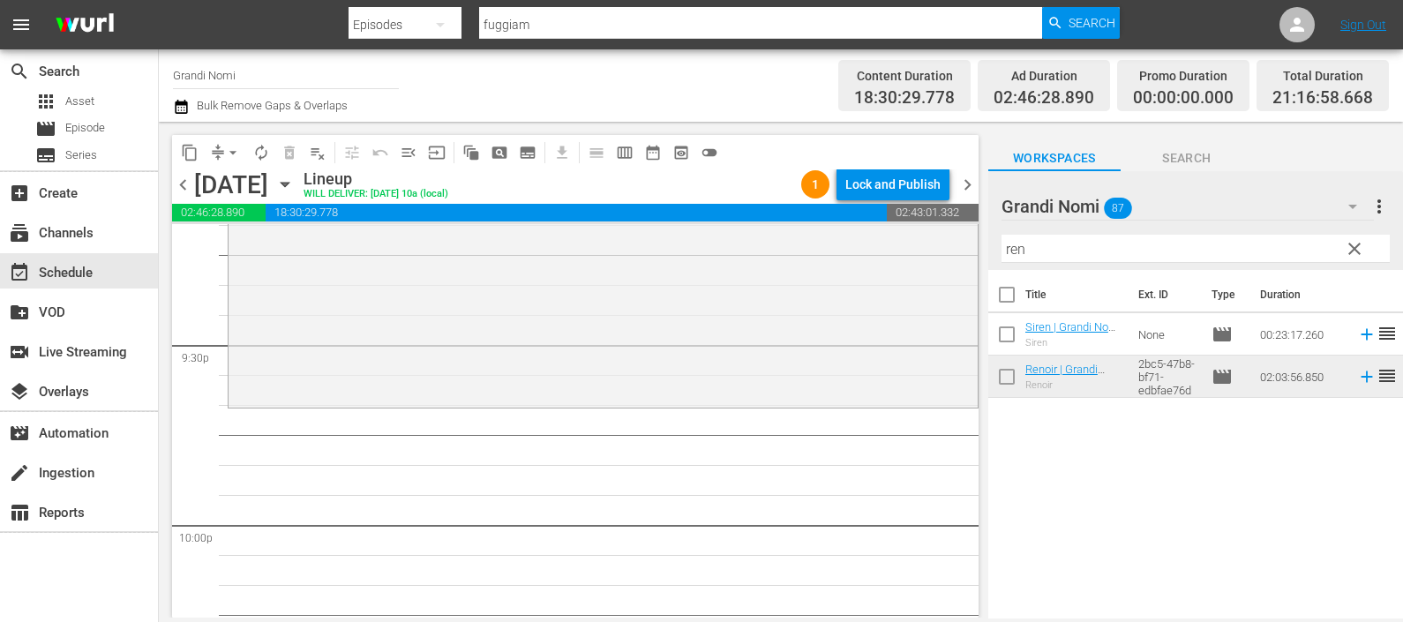
scroll to position [7610, 0]
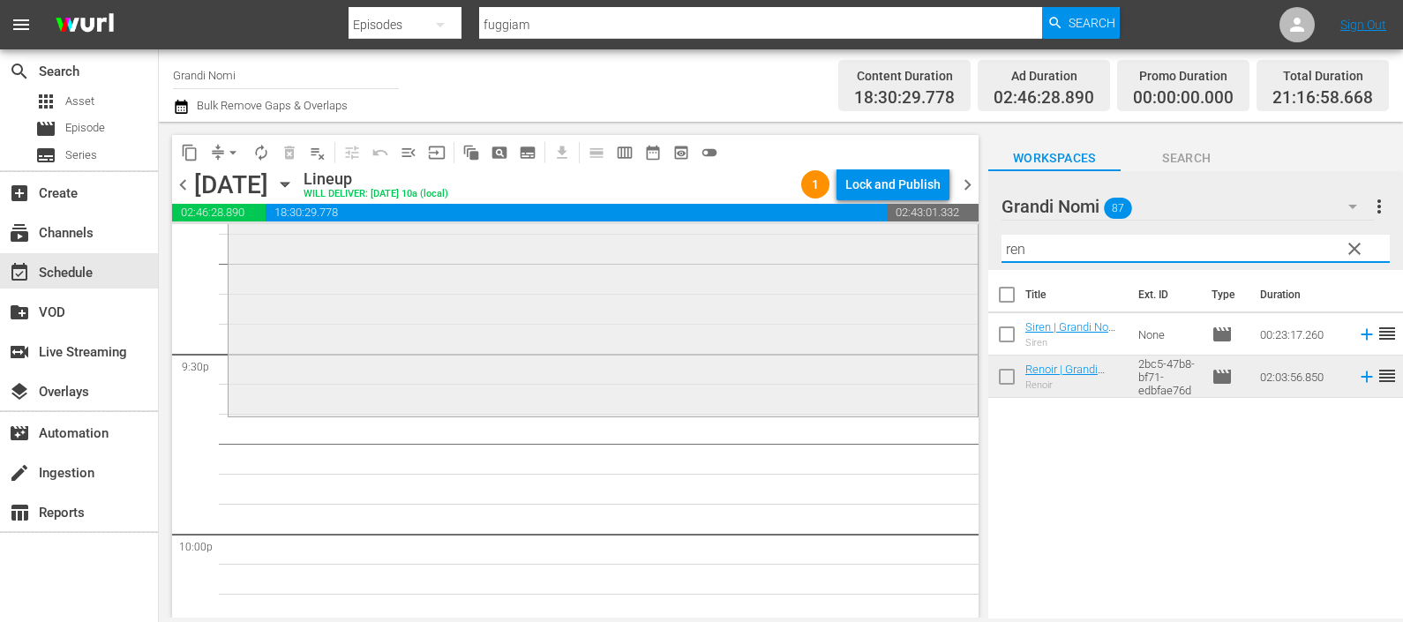
drag, startPoint x: 1061, startPoint y: 251, endPoint x: 939, endPoint y: 230, distance: 124.5
click at [945, 229] on div "content_copy compress arrow_drop_down autorenew_outlined delete_forever_outline…" at bounding box center [781, 370] width 1244 height 496
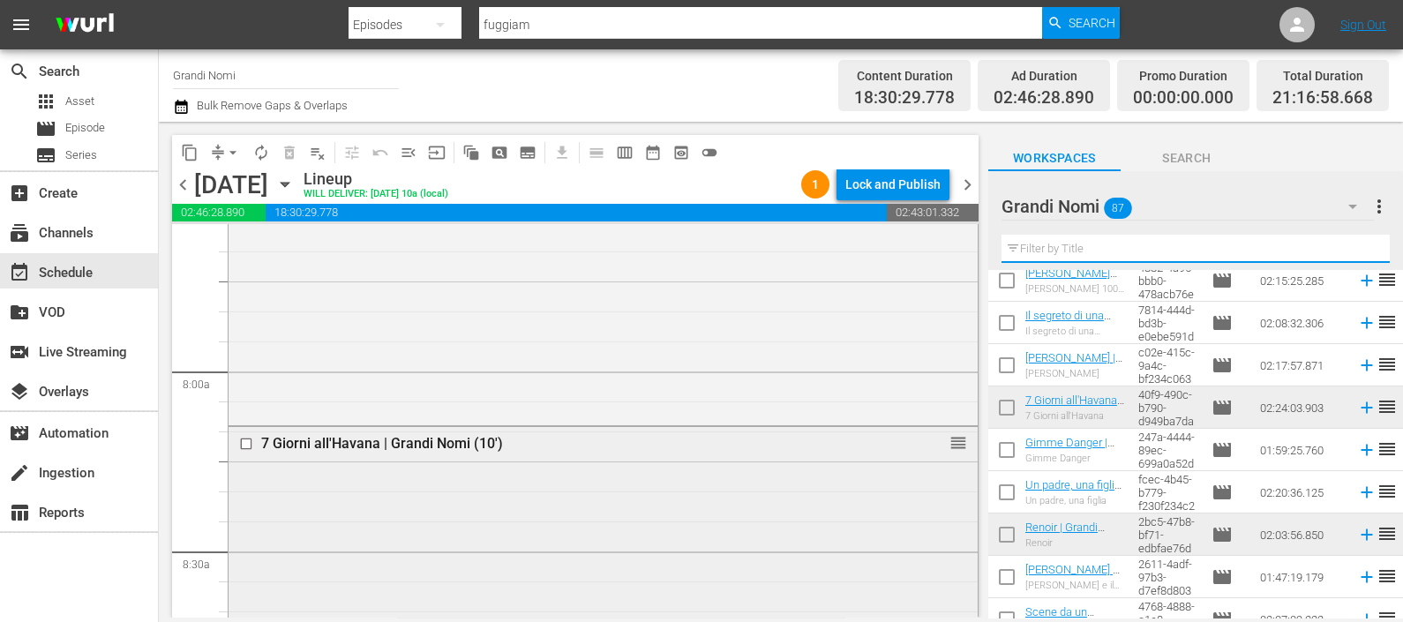
scroll to position [2867, 0]
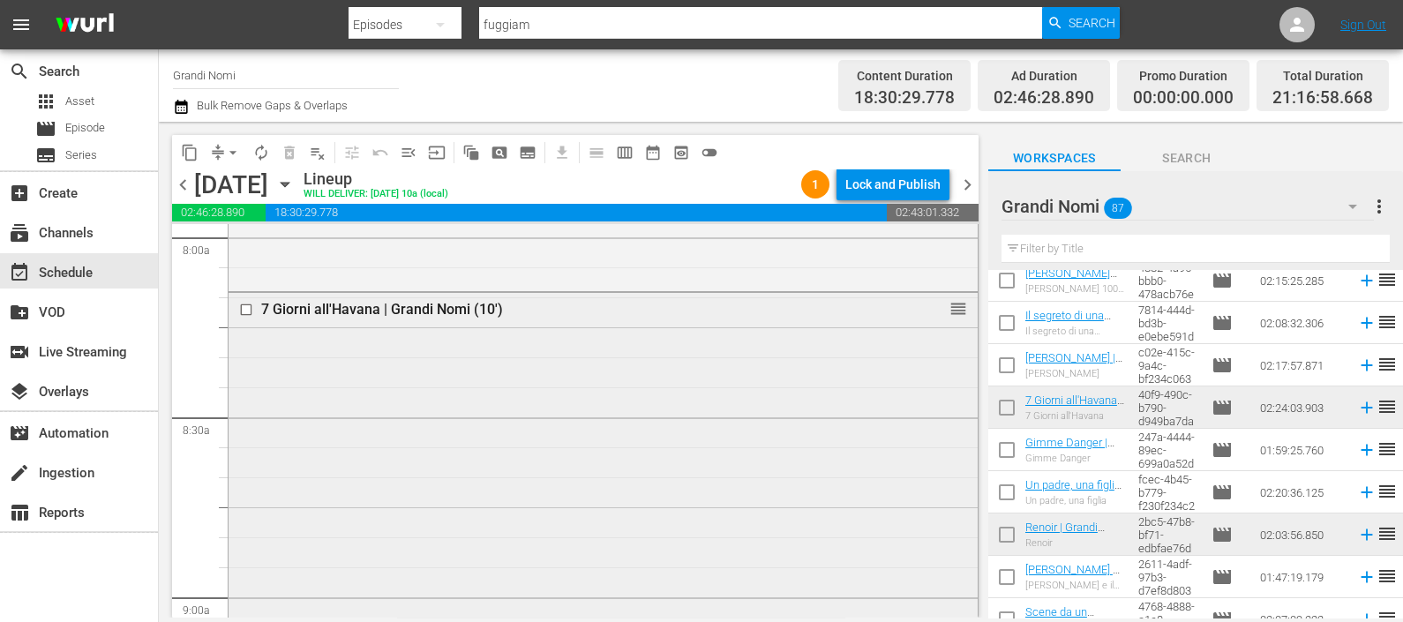
click at [244, 302] on div at bounding box center [248, 309] width 26 height 21
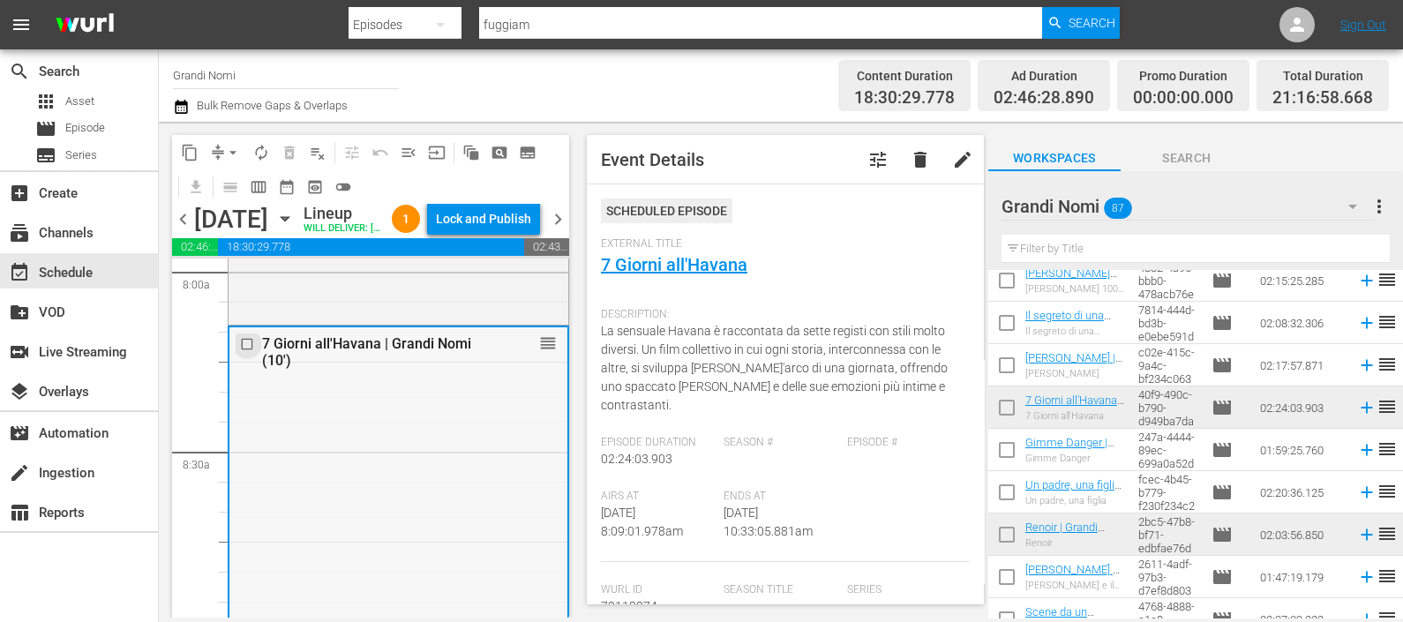
click at [243, 352] on input "checkbox" at bounding box center [249, 344] width 19 height 15
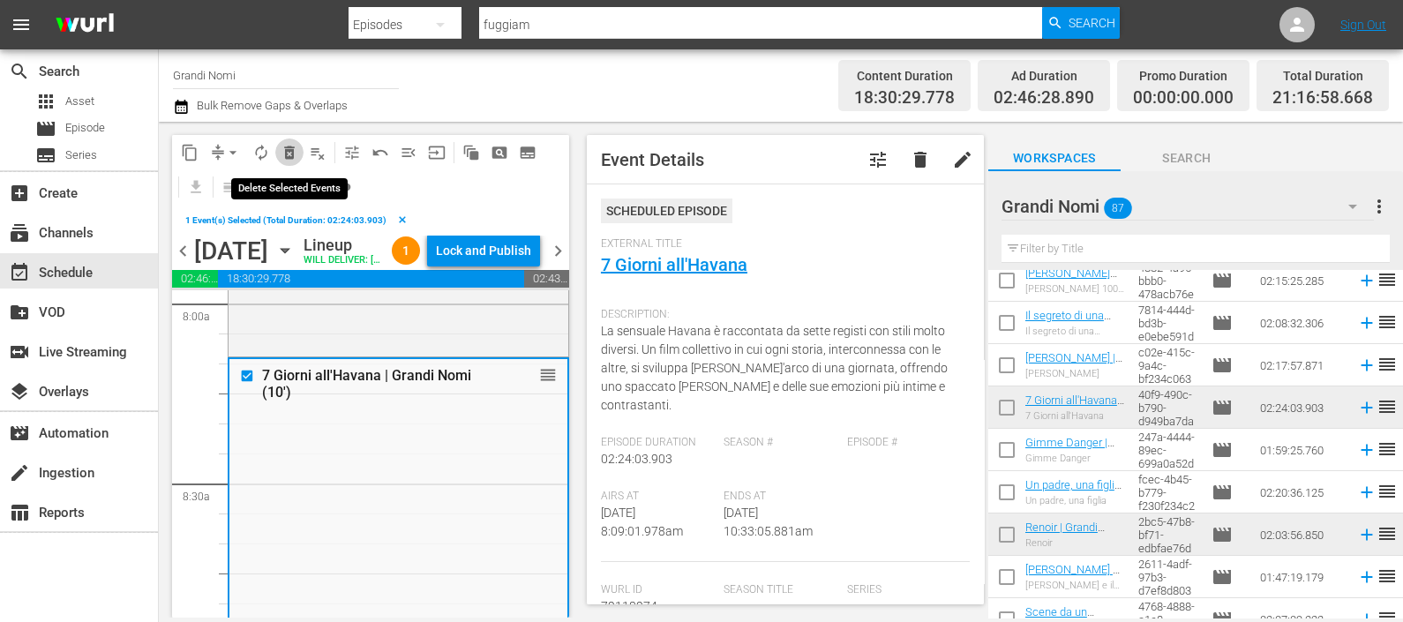
click at [287, 154] on span "delete_forever_outlined" at bounding box center [290, 153] width 18 height 18
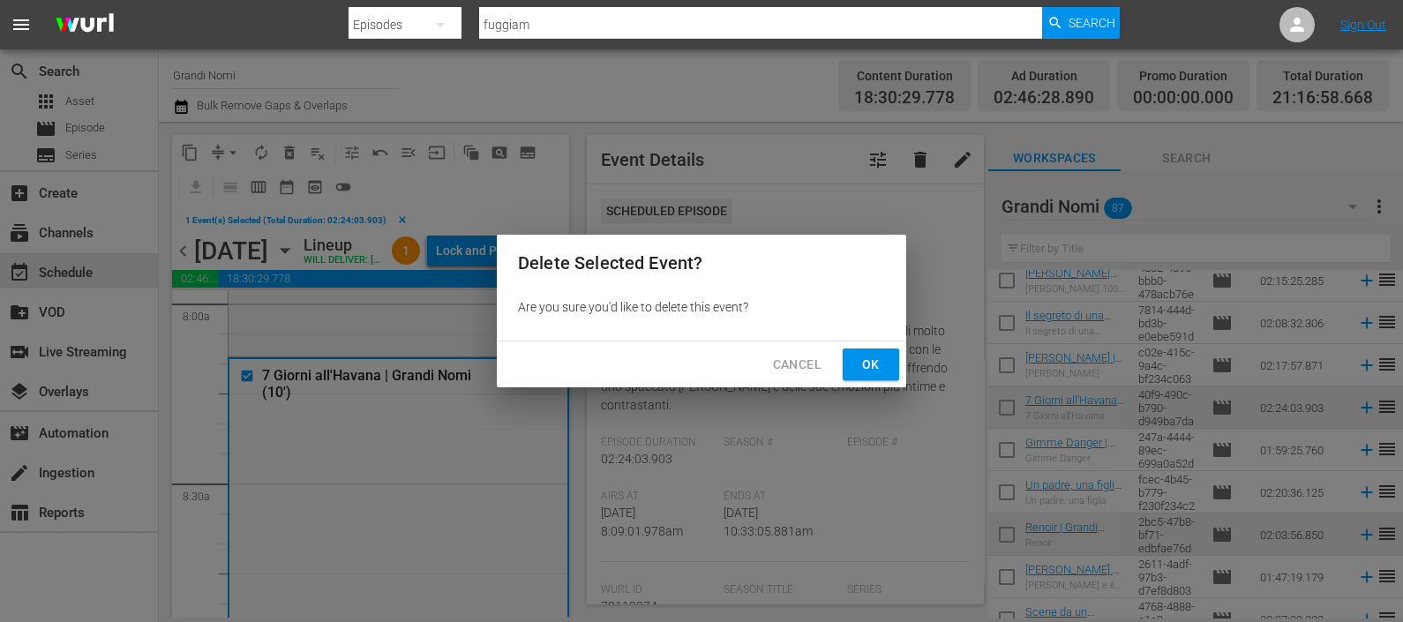
click at [866, 359] on span "Ok" at bounding box center [871, 365] width 28 height 22
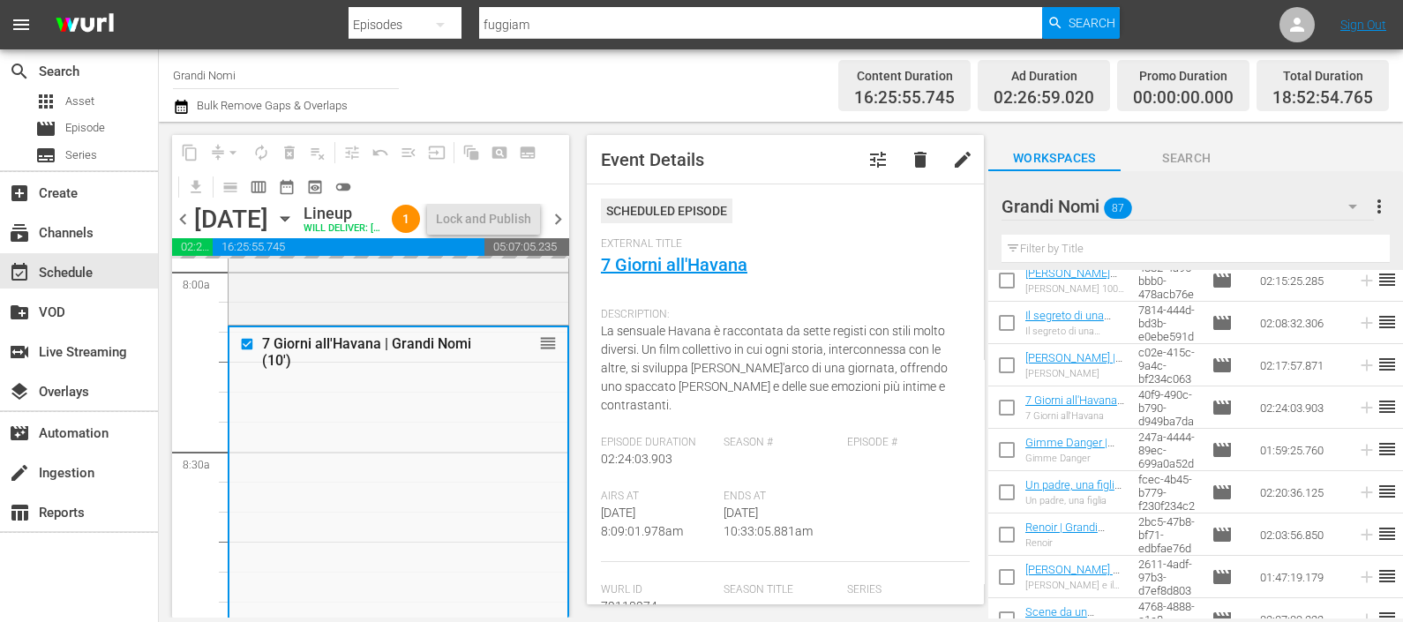
drag, startPoint x: 1064, startPoint y: 236, endPoint x: 1053, endPoint y: 253, distance: 21.0
click at [1062, 238] on input "text" at bounding box center [1195, 249] width 388 height 28
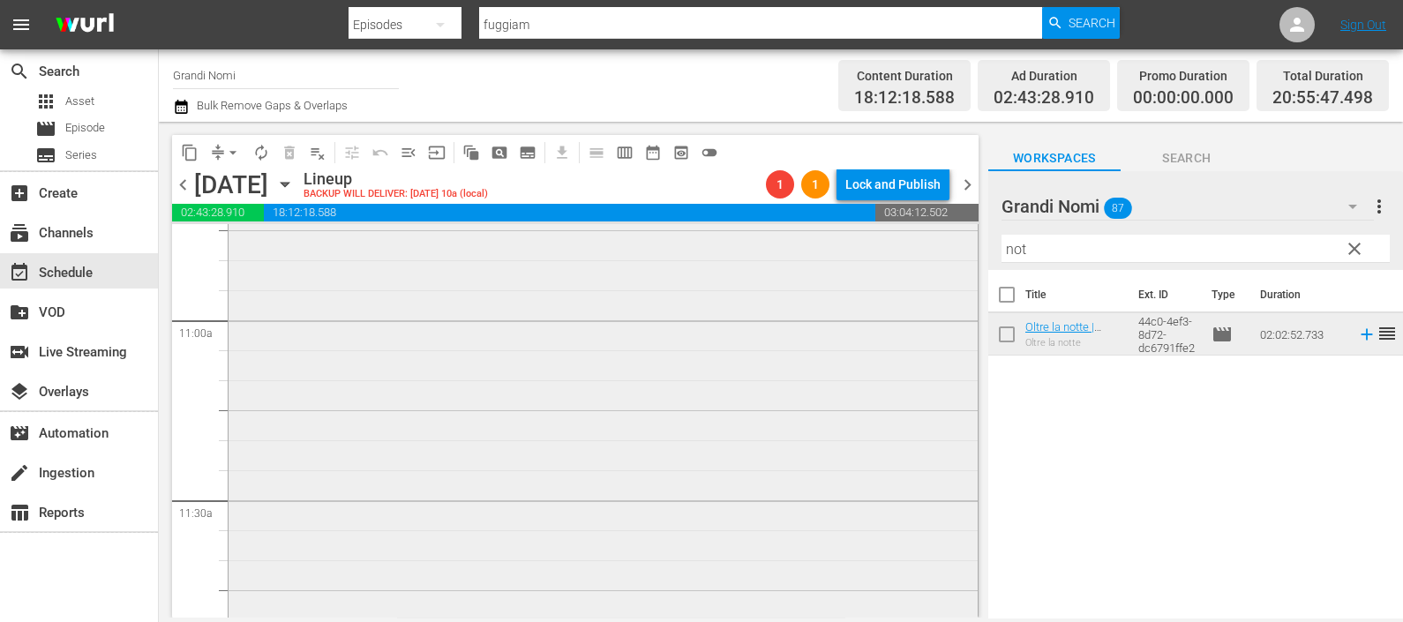
scroll to position [3639, 0]
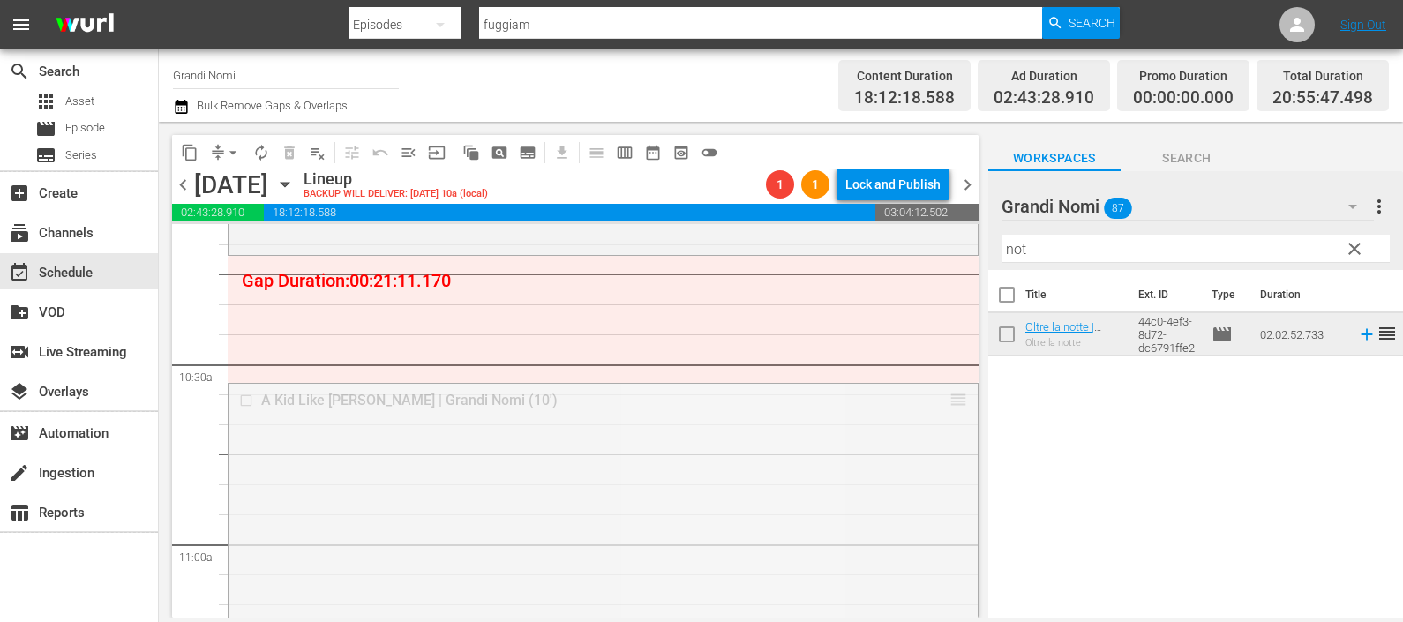
drag, startPoint x: 939, startPoint y: 396, endPoint x: 913, endPoint y: 279, distance: 120.1
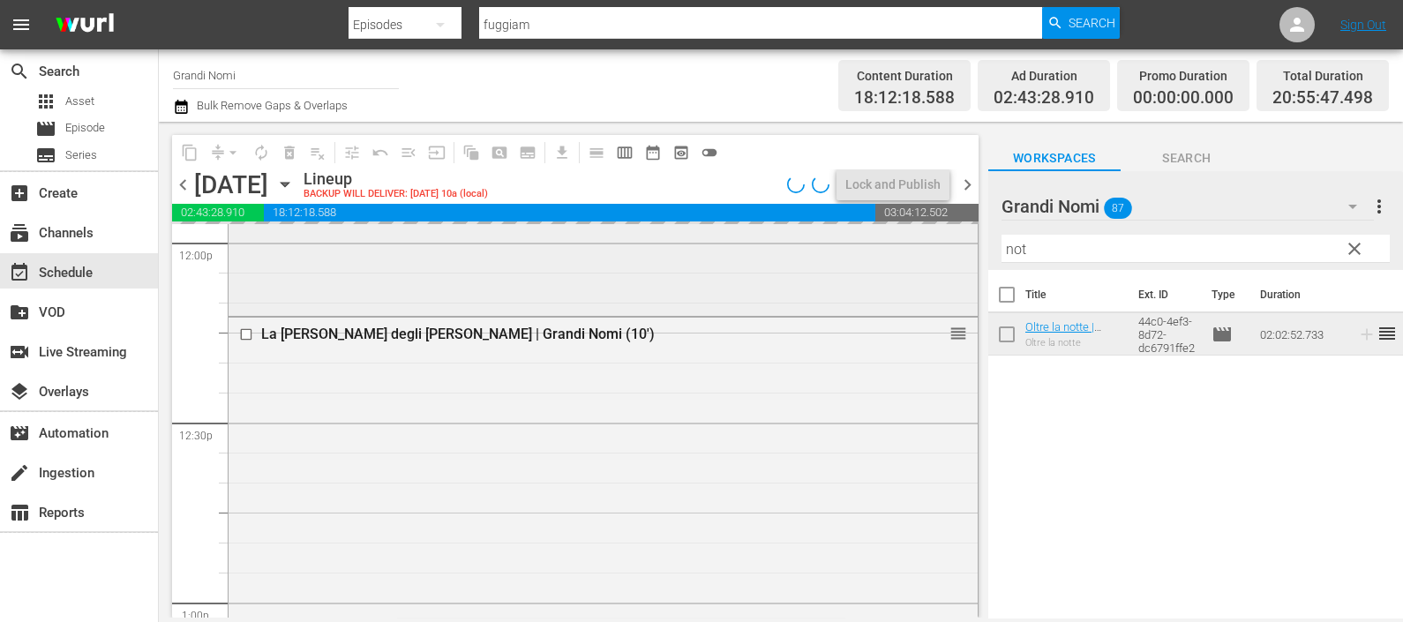
scroll to position [4081, 0]
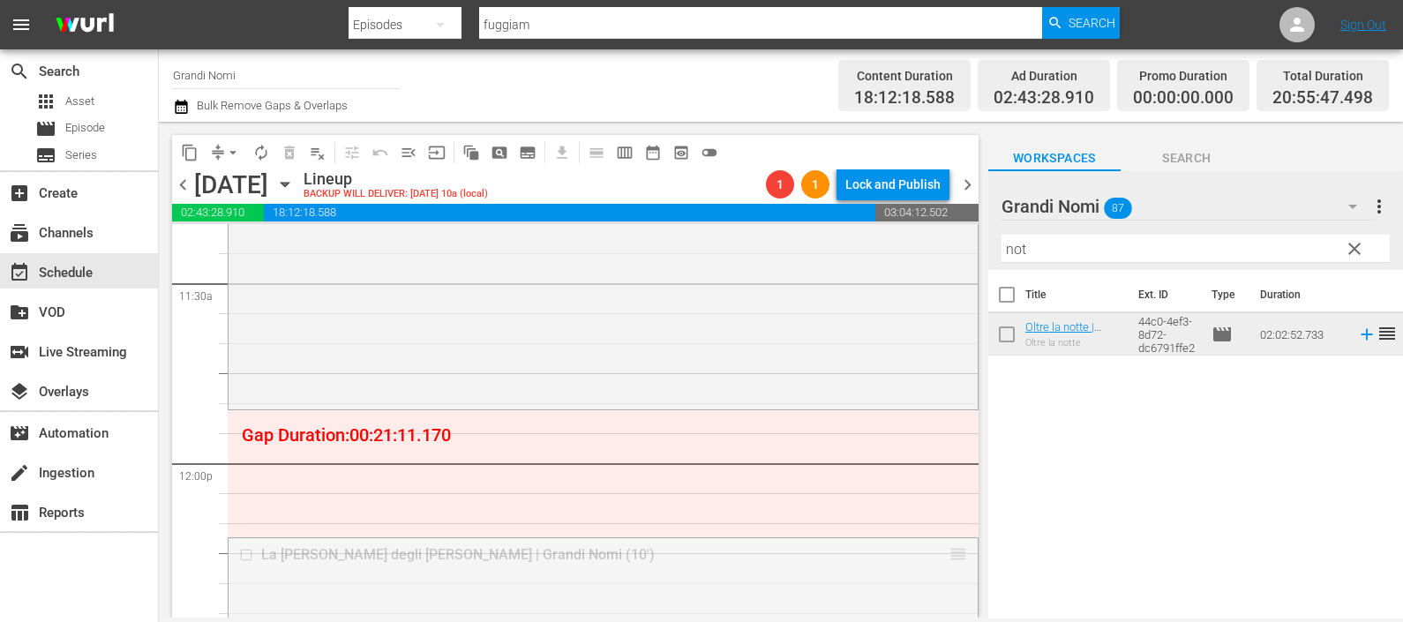
drag, startPoint x: 941, startPoint y: 553, endPoint x: 925, endPoint y: 446, distance: 108.8
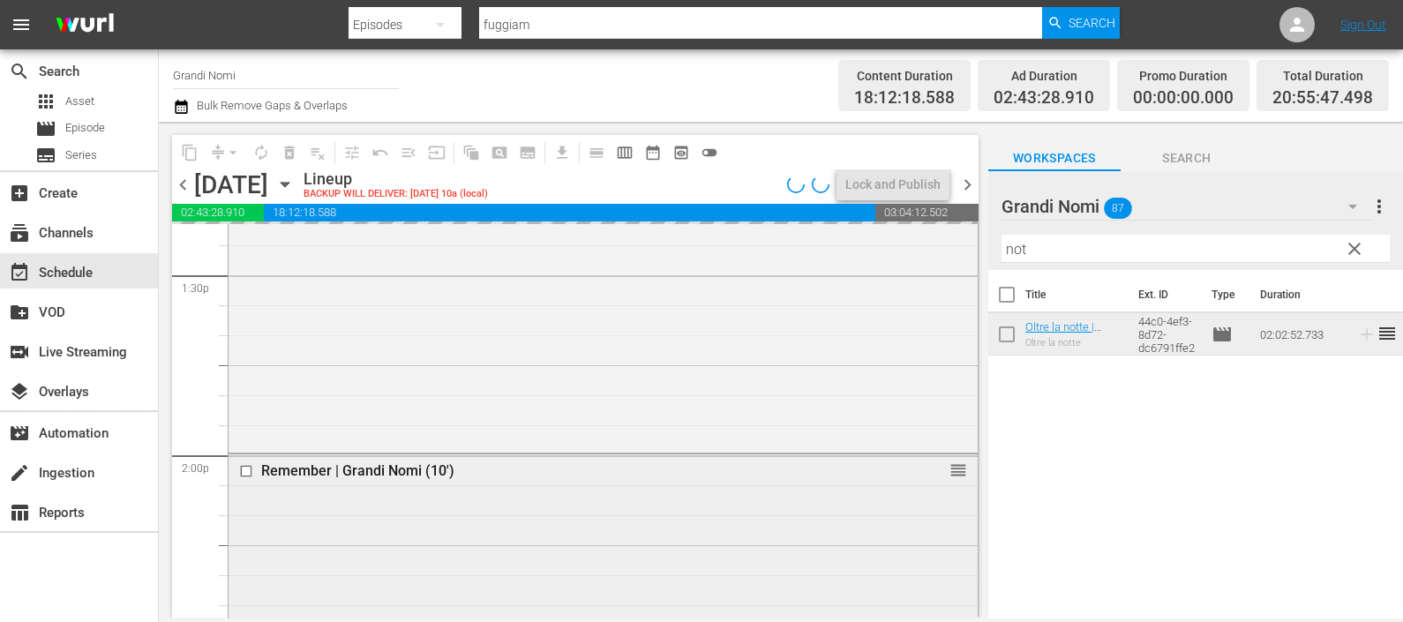
scroll to position [4853, 0]
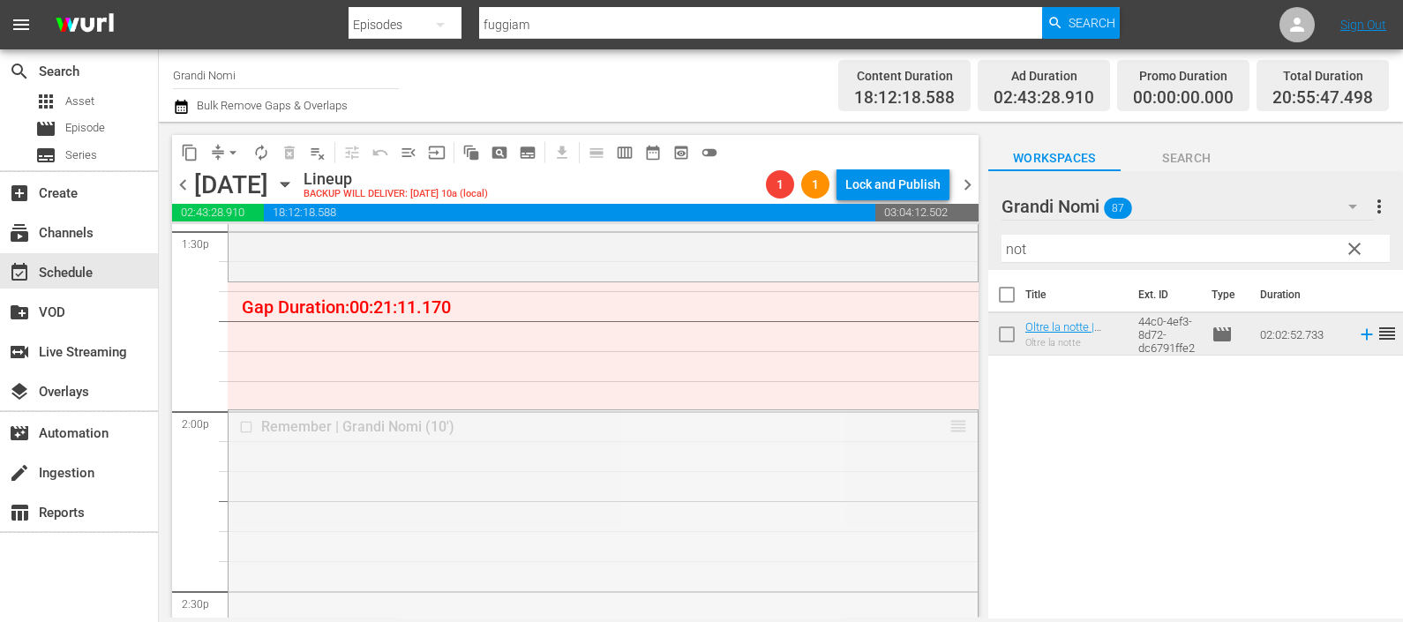
drag, startPoint x: 948, startPoint y: 426, endPoint x: 891, endPoint y: 351, distance: 93.9
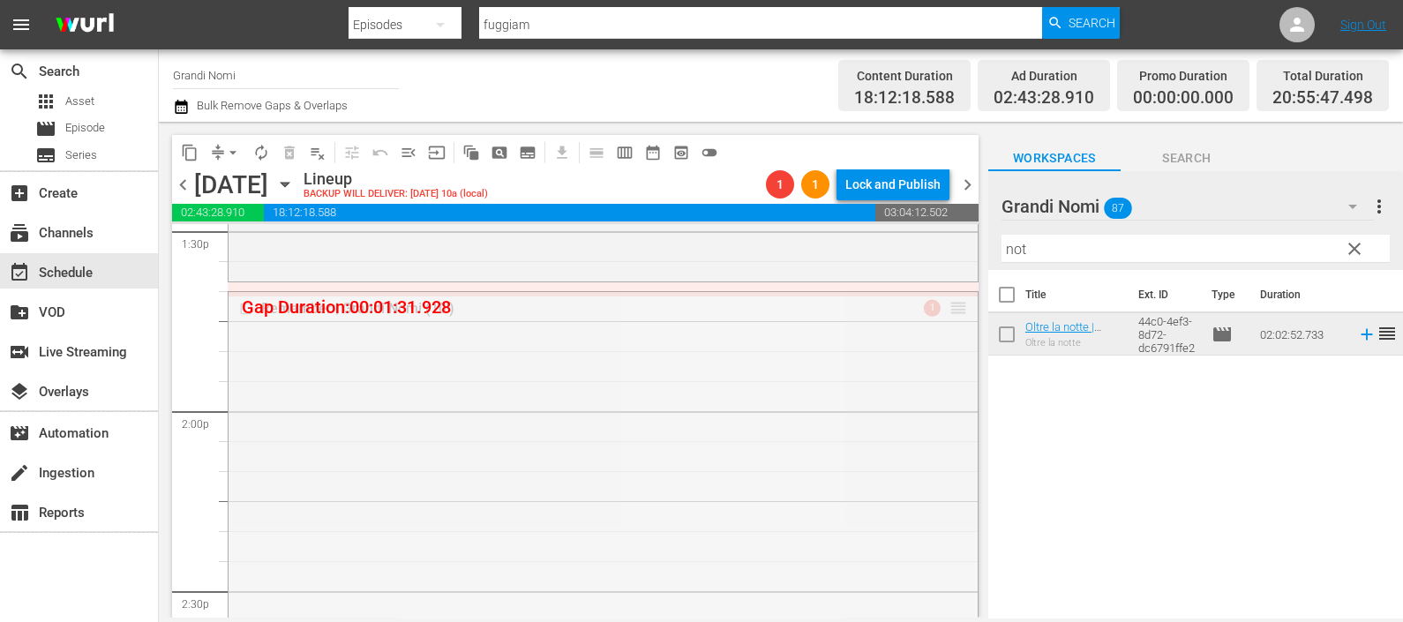
drag, startPoint x: 940, startPoint y: 302, endPoint x: 936, endPoint y: 289, distance: 13.7
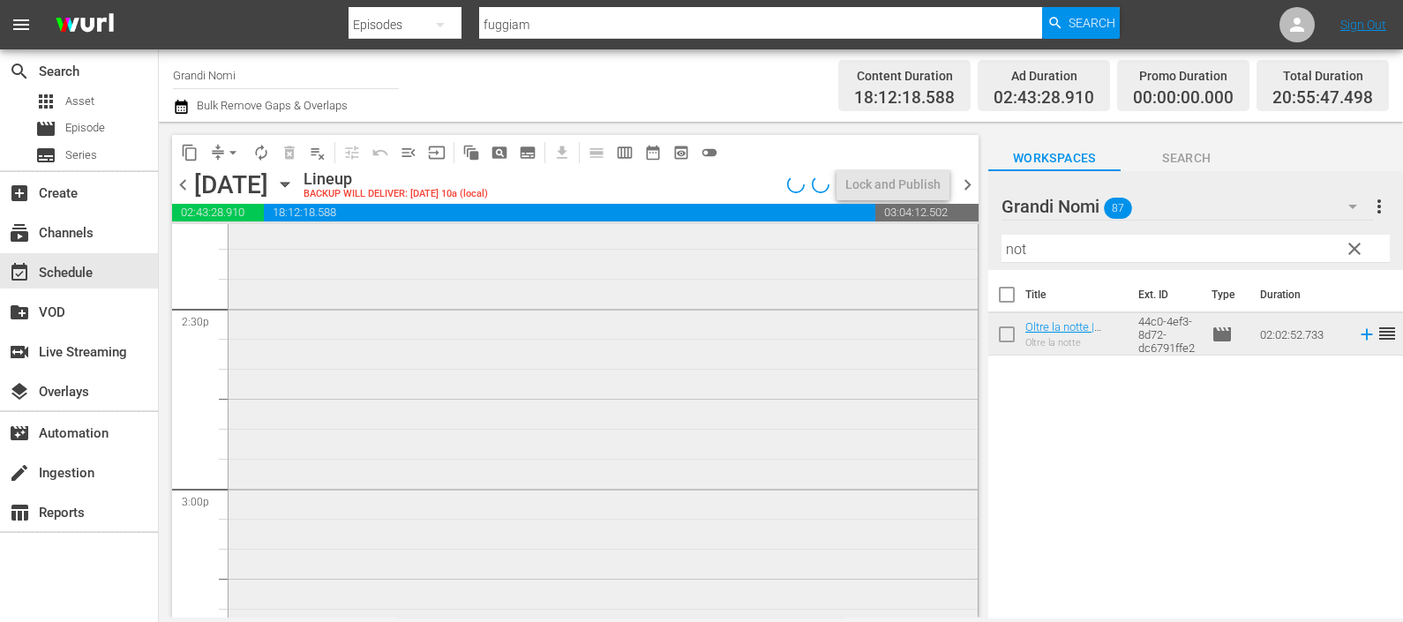
scroll to position [5404, 0]
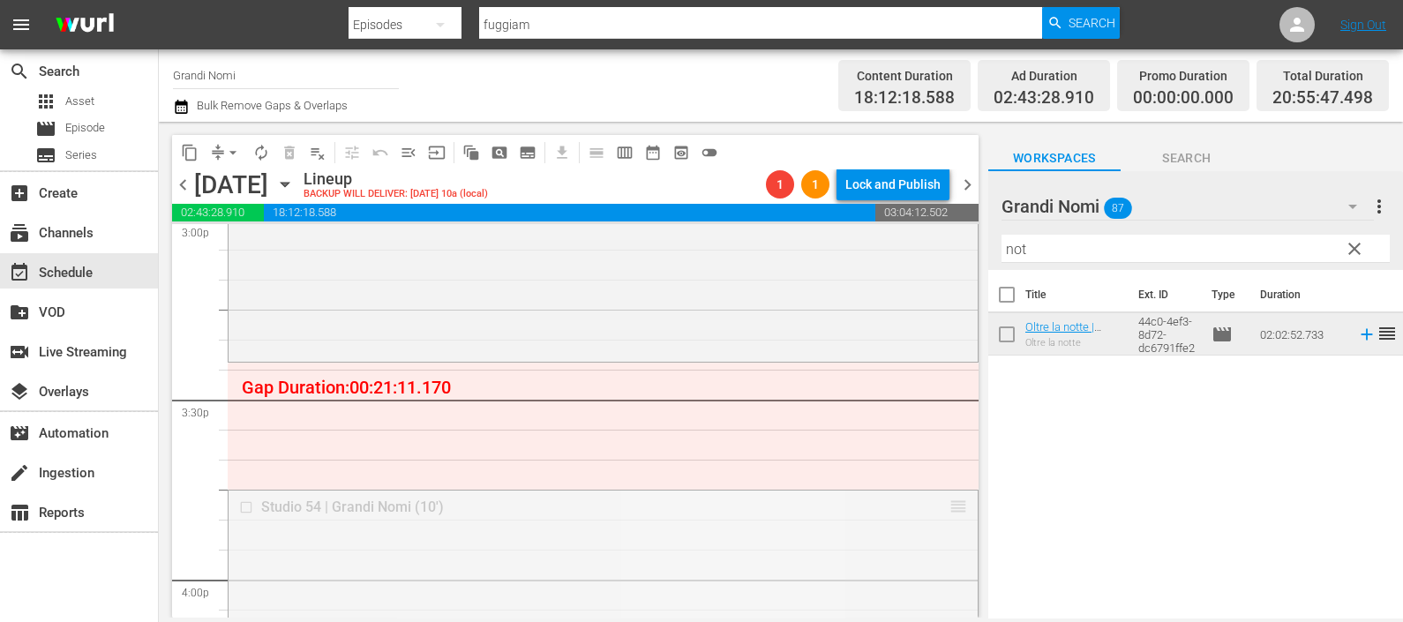
drag, startPoint x: 941, startPoint y: 500, endPoint x: 923, endPoint y: 371, distance: 130.0
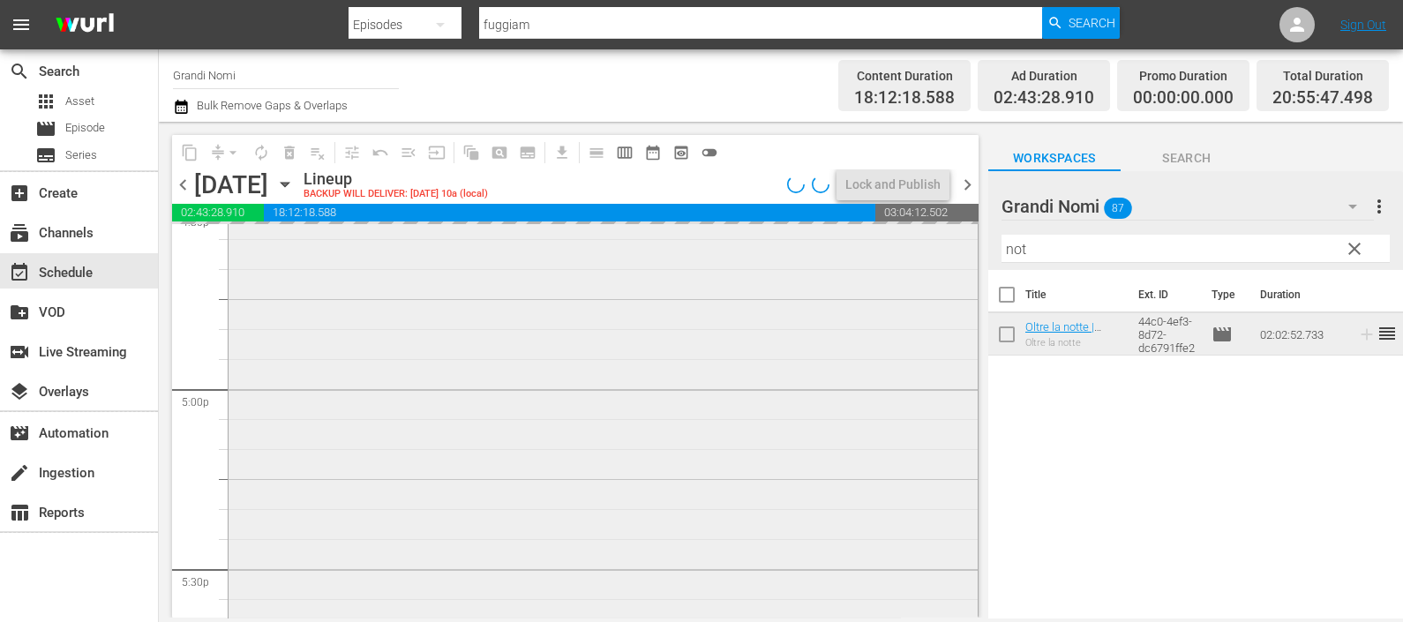
scroll to position [6175, 0]
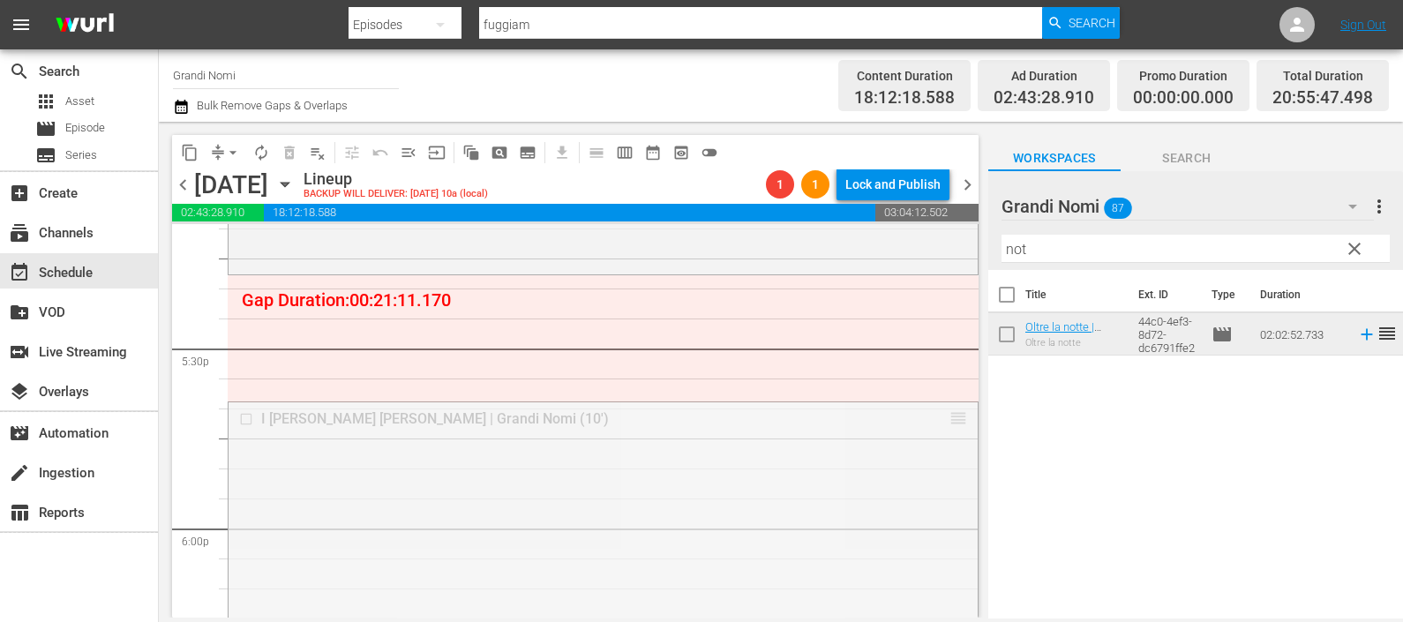
drag, startPoint x: 935, startPoint y: 416, endPoint x: 922, endPoint y: 285, distance: 132.1
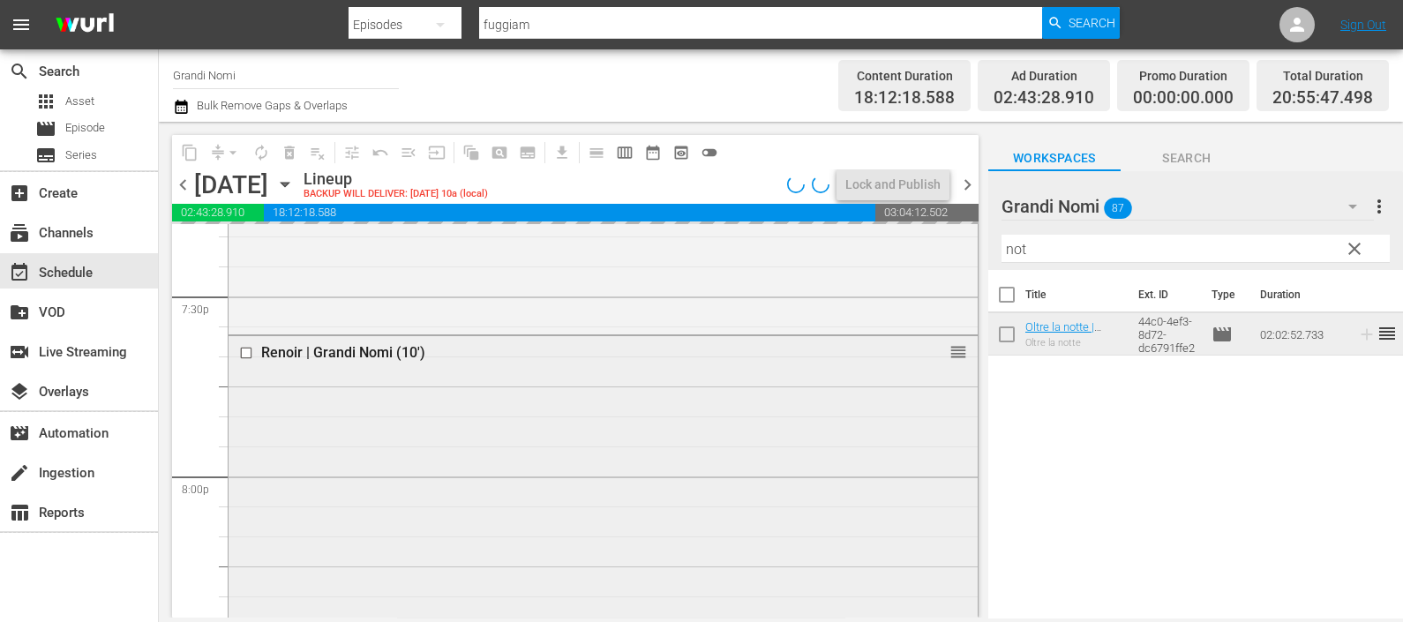
scroll to position [6837, 0]
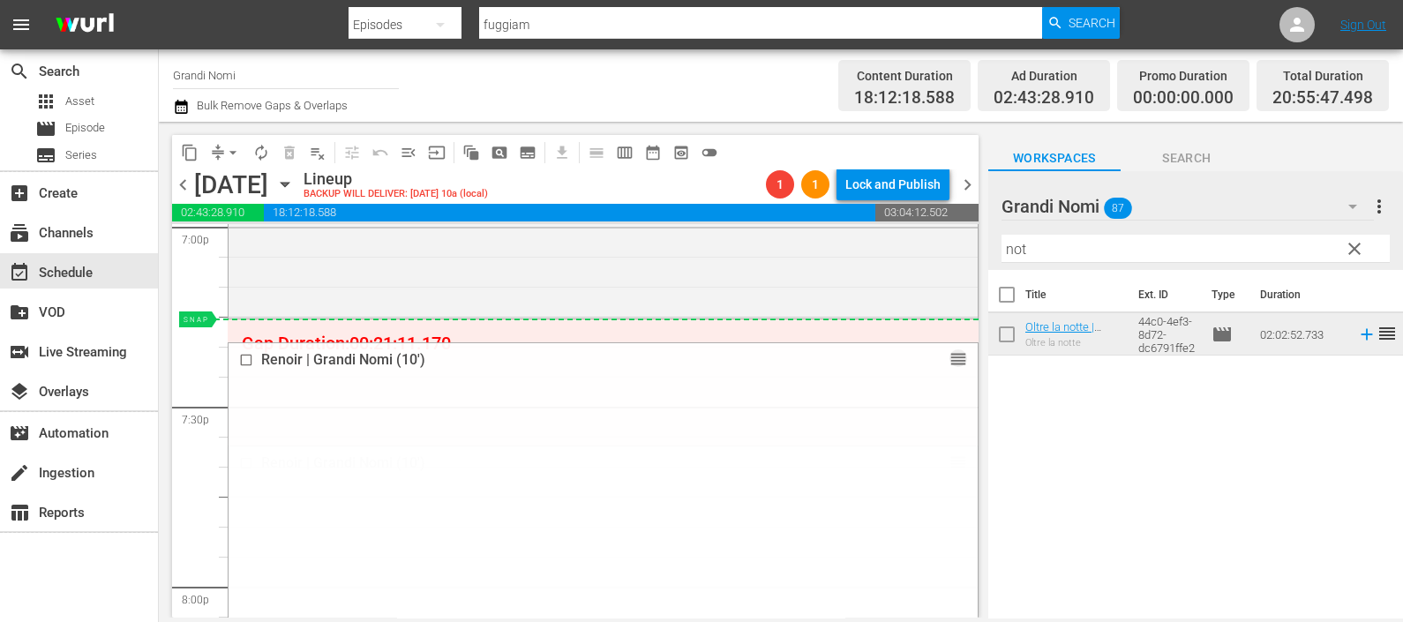
drag, startPoint x: 940, startPoint y: 464, endPoint x: 909, endPoint y: 337, distance: 130.7
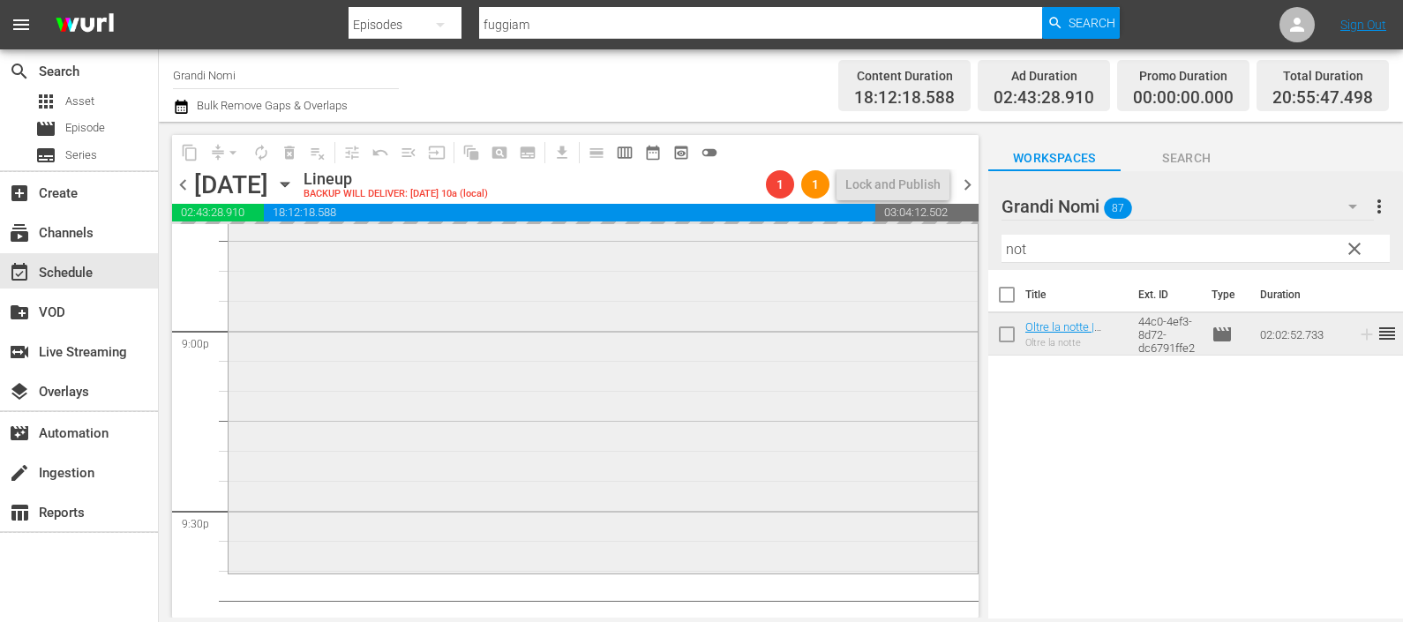
scroll to position [7499, 0]
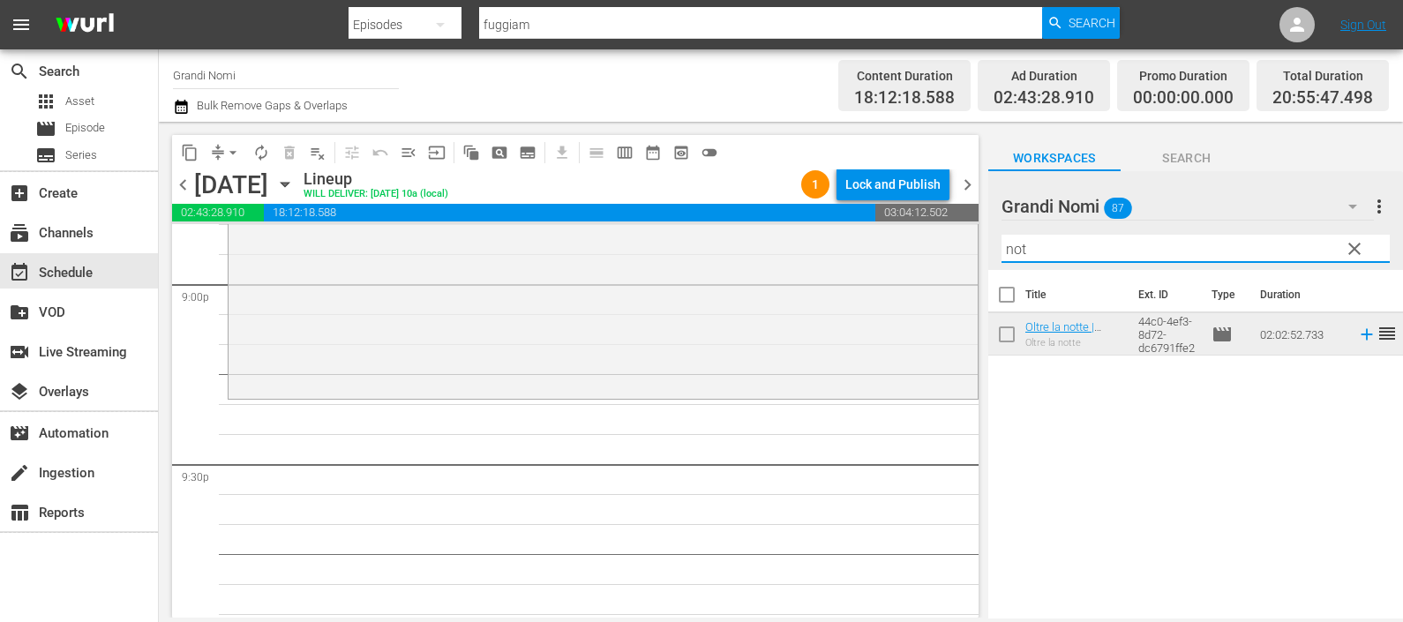
drag, startPoint x: 1036, startPoint y: 252, endPoint x: 972, endPoint y: 250, distance: 63.6
click at [972, 250] on div "content_copy compress arrow_drop_down autorenew_outlined delete_forever_outline…" at bounding box center [781, 370] width 1244 height 496
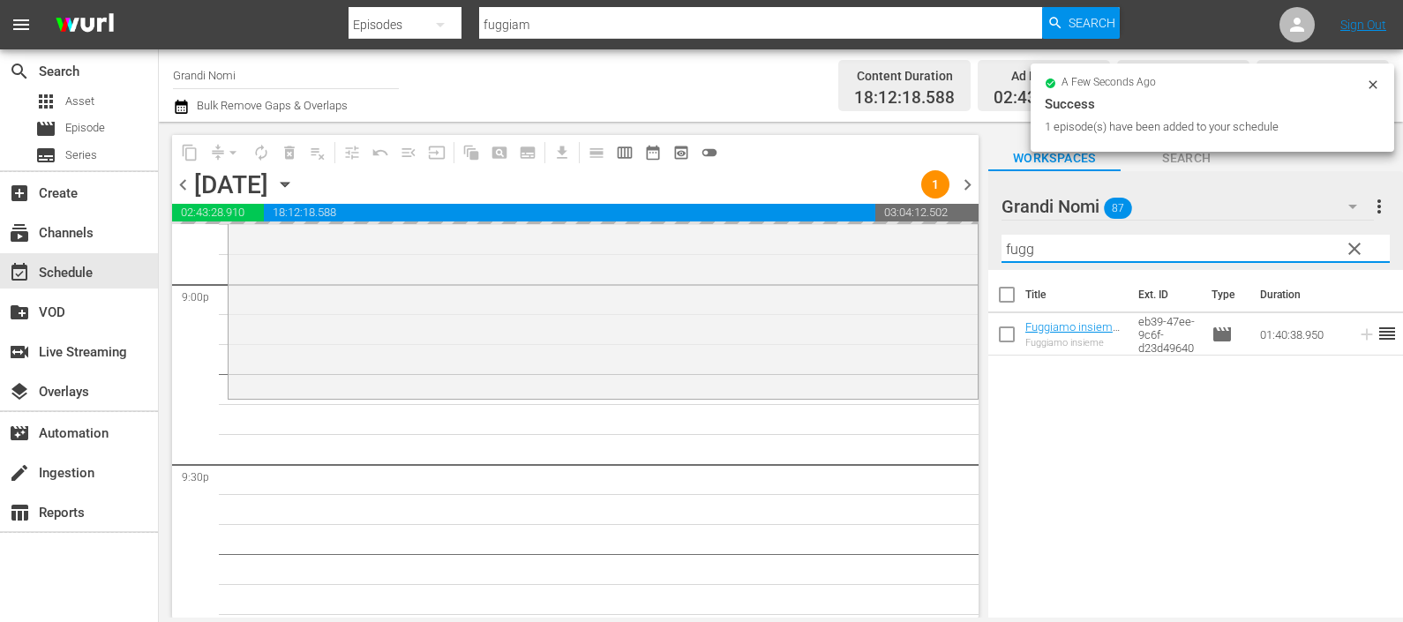
drag, startPoint x: 1010, startPoint y: 253, endPoint x: 979, endPoint y: 258, distance: 31.2
click at [979, 256] on div "content_copy compress arrow_drop_down autorenew_outlined delete_forever_outline…" at bounding box center [781, 370] width 1244 height 496
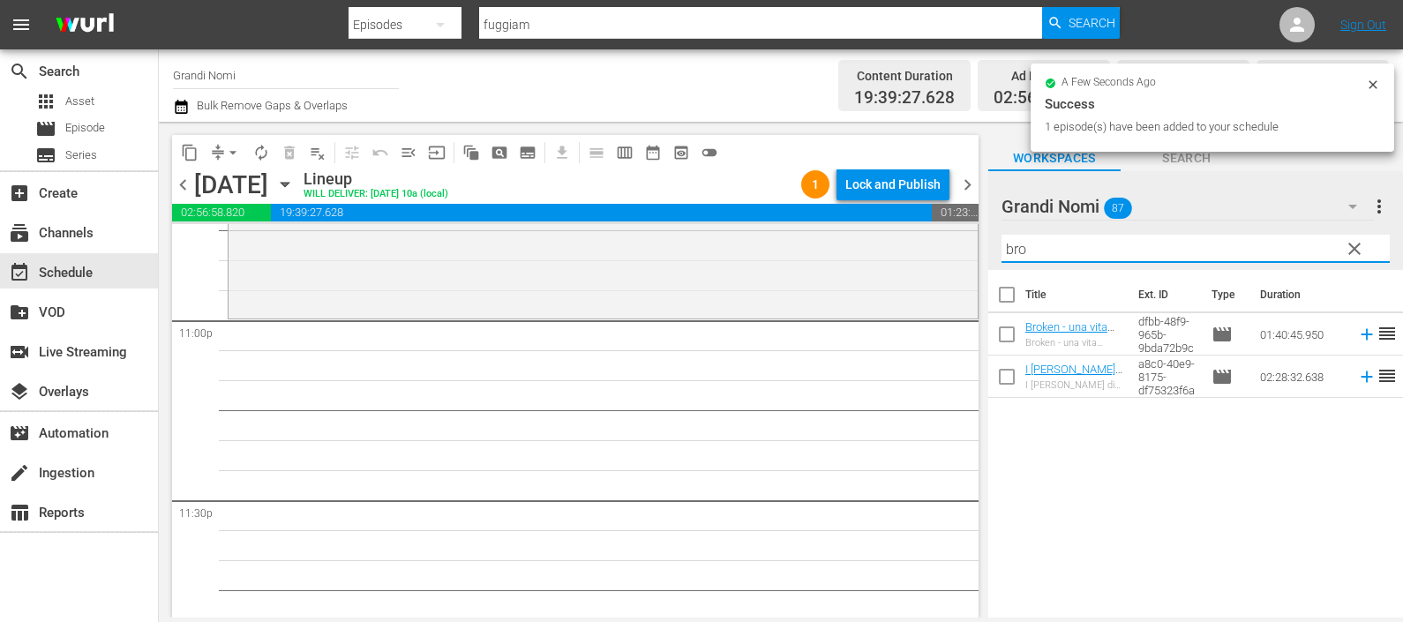
scroll to position [8245, 0]
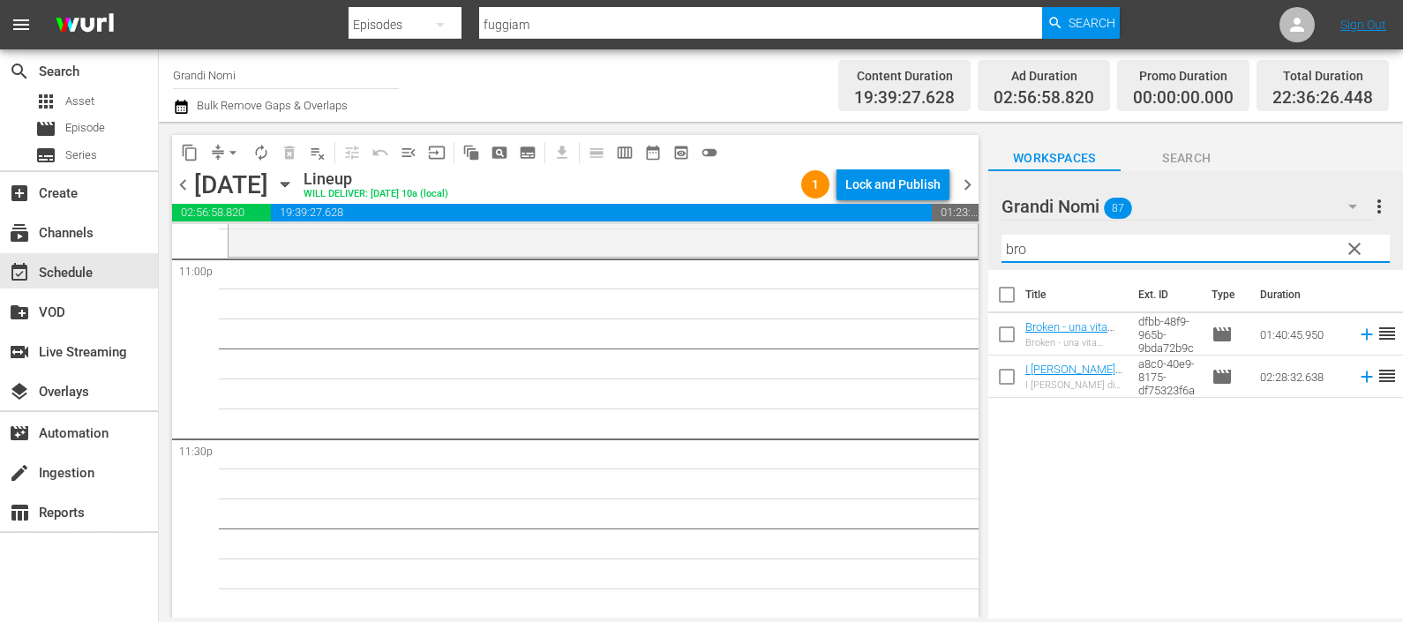
type input "bro"
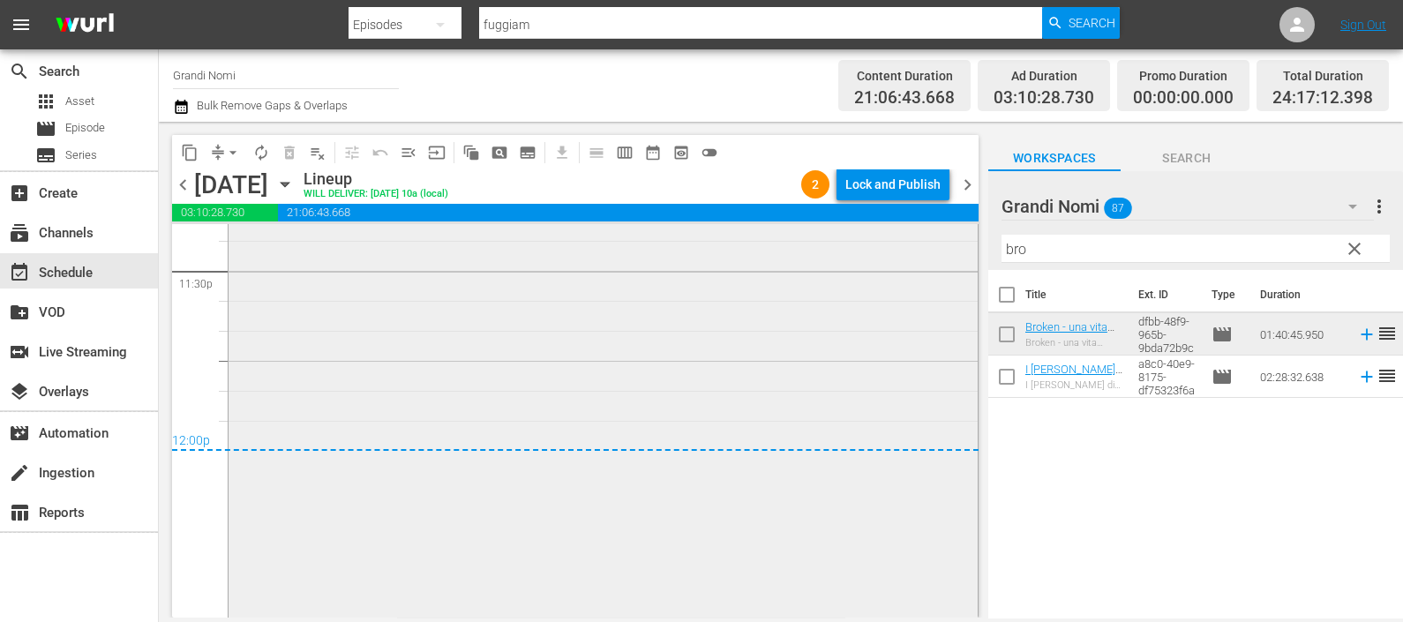
scroll to position [8489, 0]
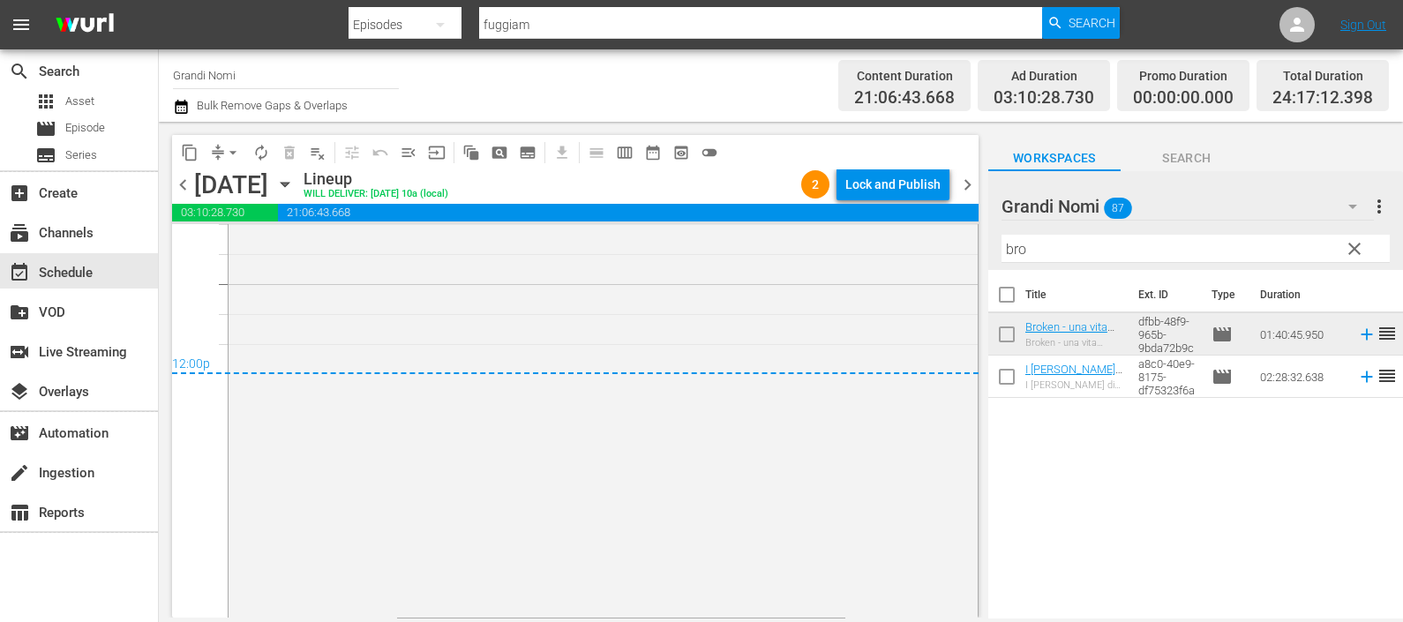
click at [179, 91] on div "Channel Title Grandi Nomi" at bounding box center [286, 75] width 226 height 42
click at [183, 109] on icon "button" at bounding box center [181, 106] width 17 height 21
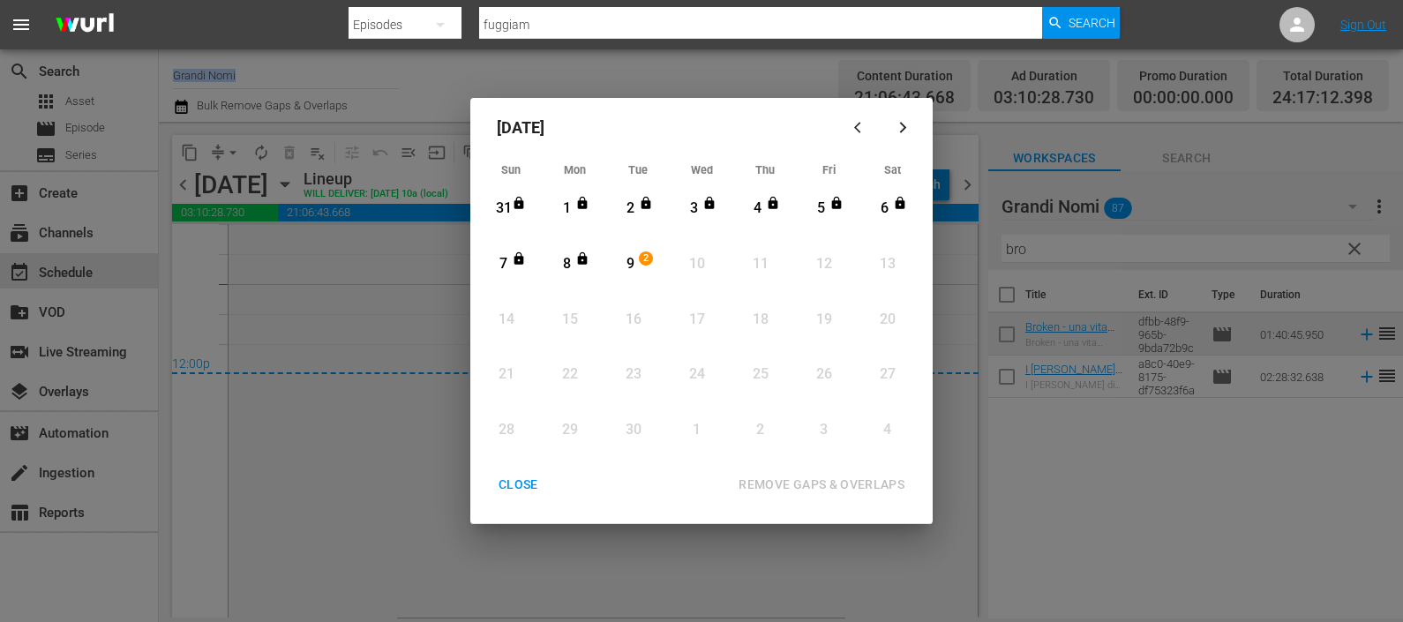
drag, startPoint x: 635, startPoint y: 269, endPoint x: 768, endPoint y: 394, distance: 182.2
click at [635, 269] on div "9" at bounding box center [630, 264] width 22 height 20
click at [807, 480] on div "REMOVE GAPS & OVERLAPS" at bounding box center [821, 485] width 194 height 22
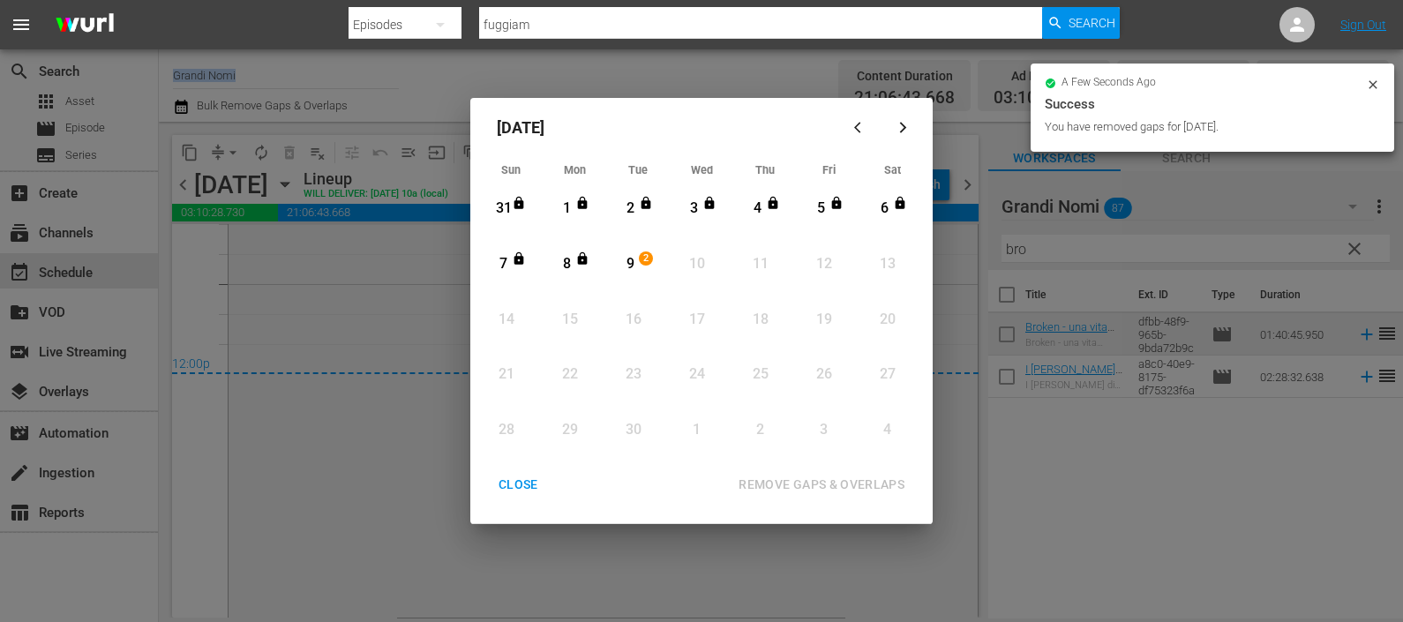
click at [522, 481] on div "CLOSE" at bounding box center [518, 485] width 68 height 22
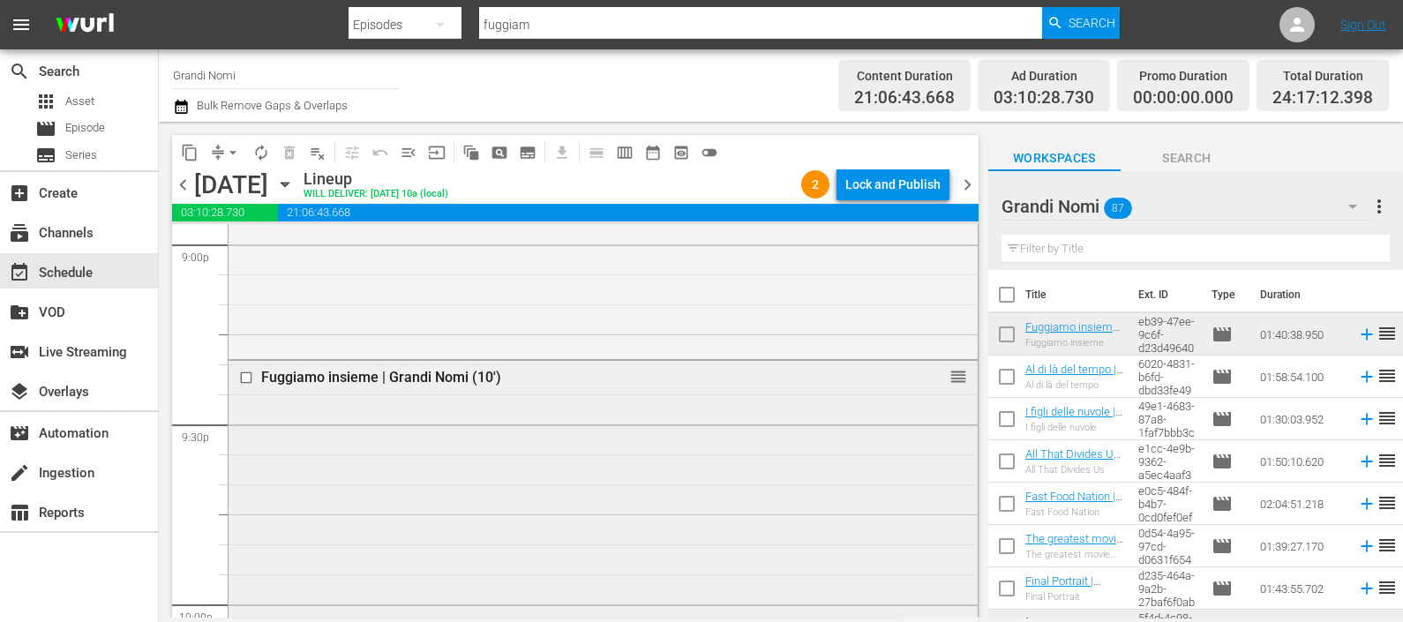
scroll to position [7497, 0]
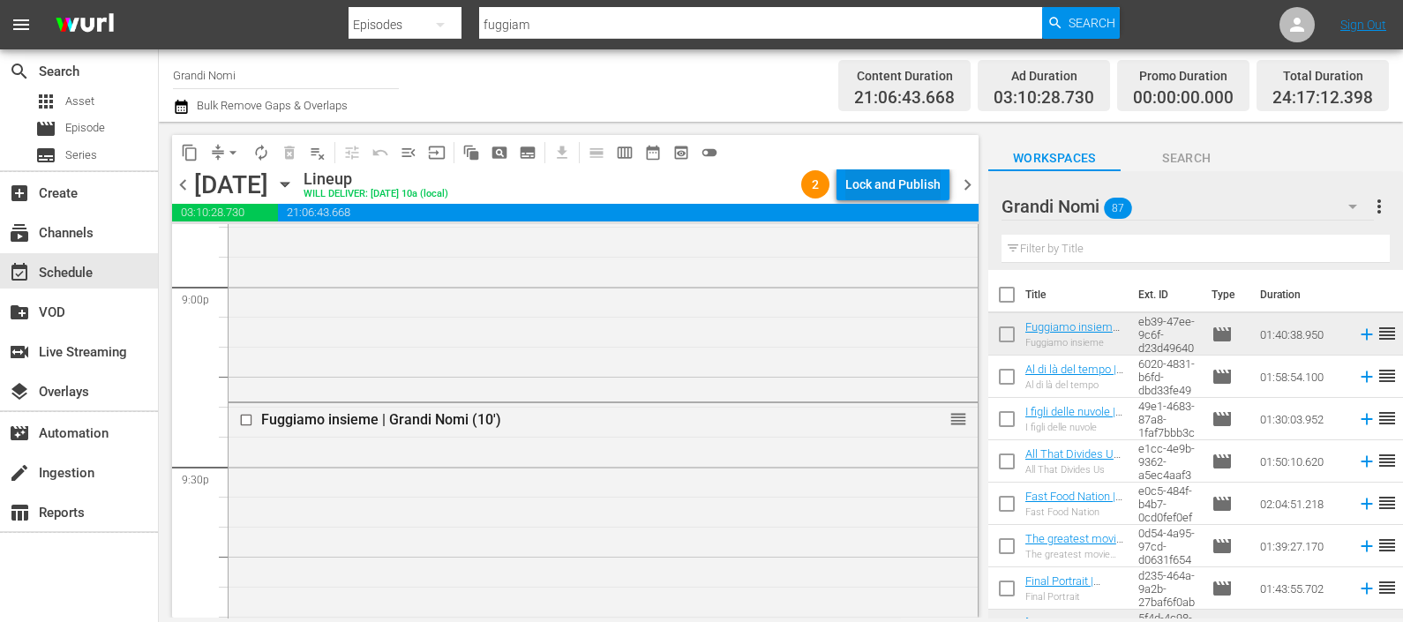
click at [911, 179] on div "Lock and Publish" at bounding box center [892, 185] width 95 height 32
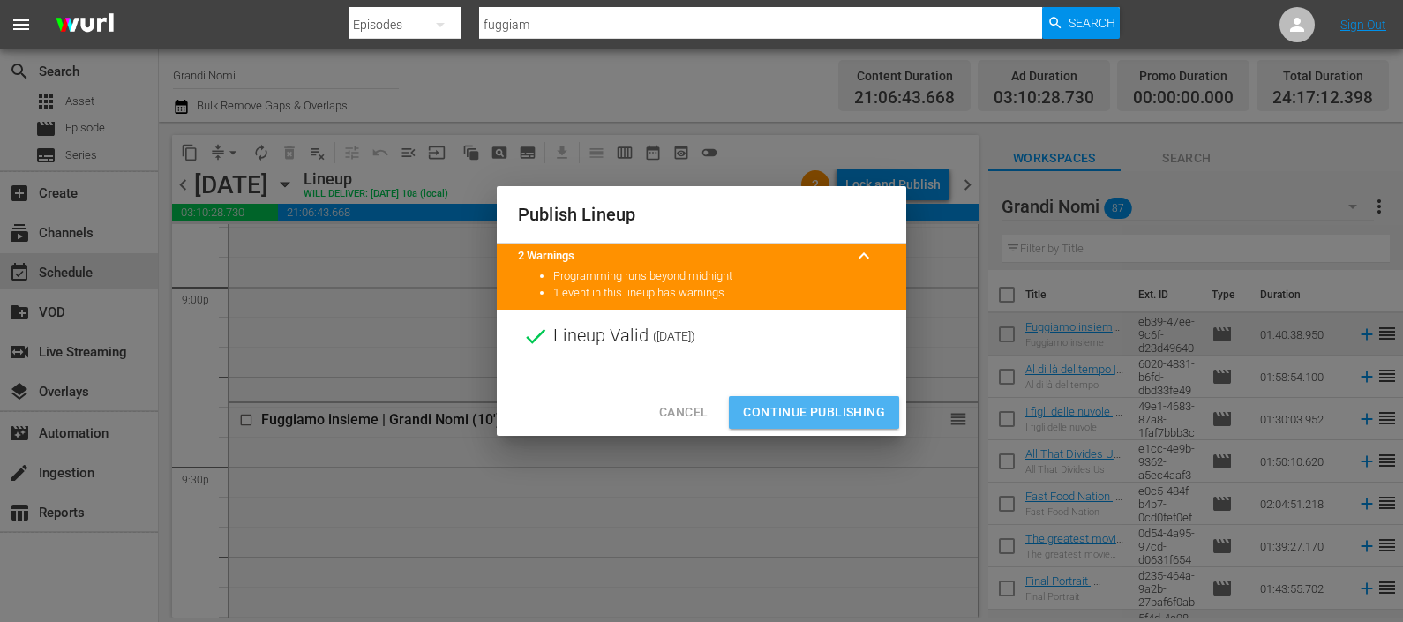
click at [818, 406] on span "Continue Publishing" at bounding box center [814, 412] width 142 height 22
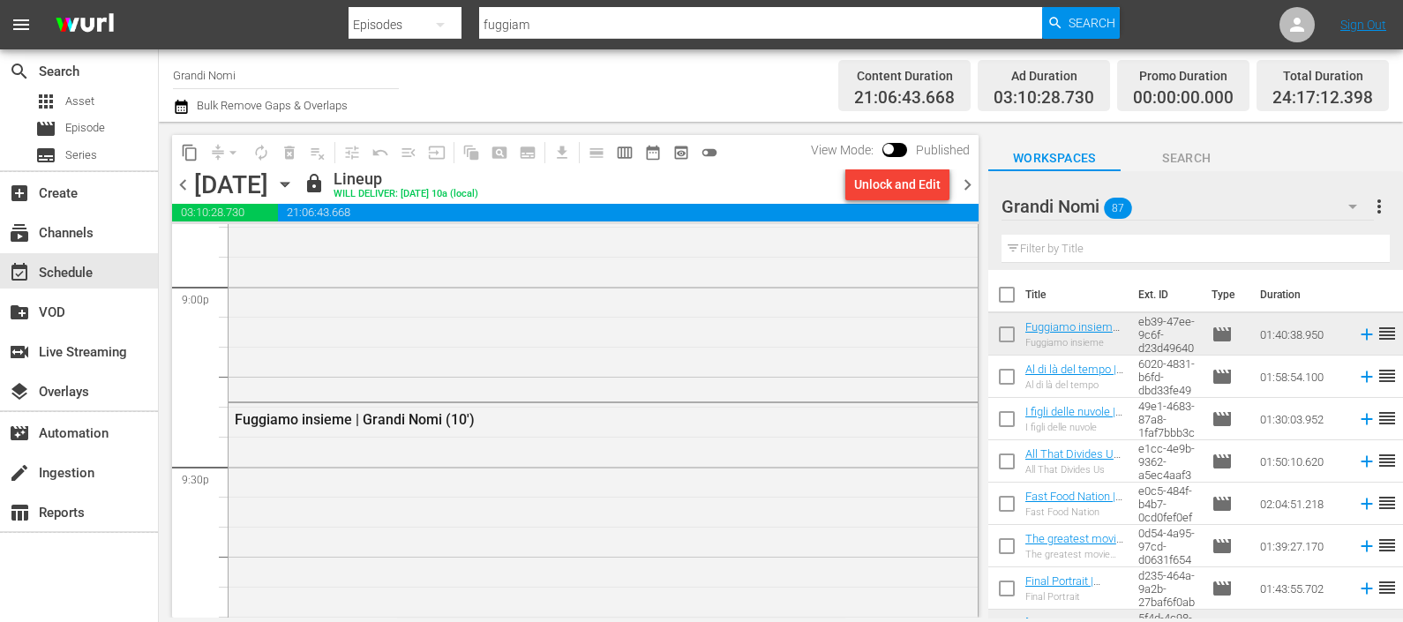
click at [963, 187] on span "chevron_right" at bounding box center [967, 185] width 22 height 22
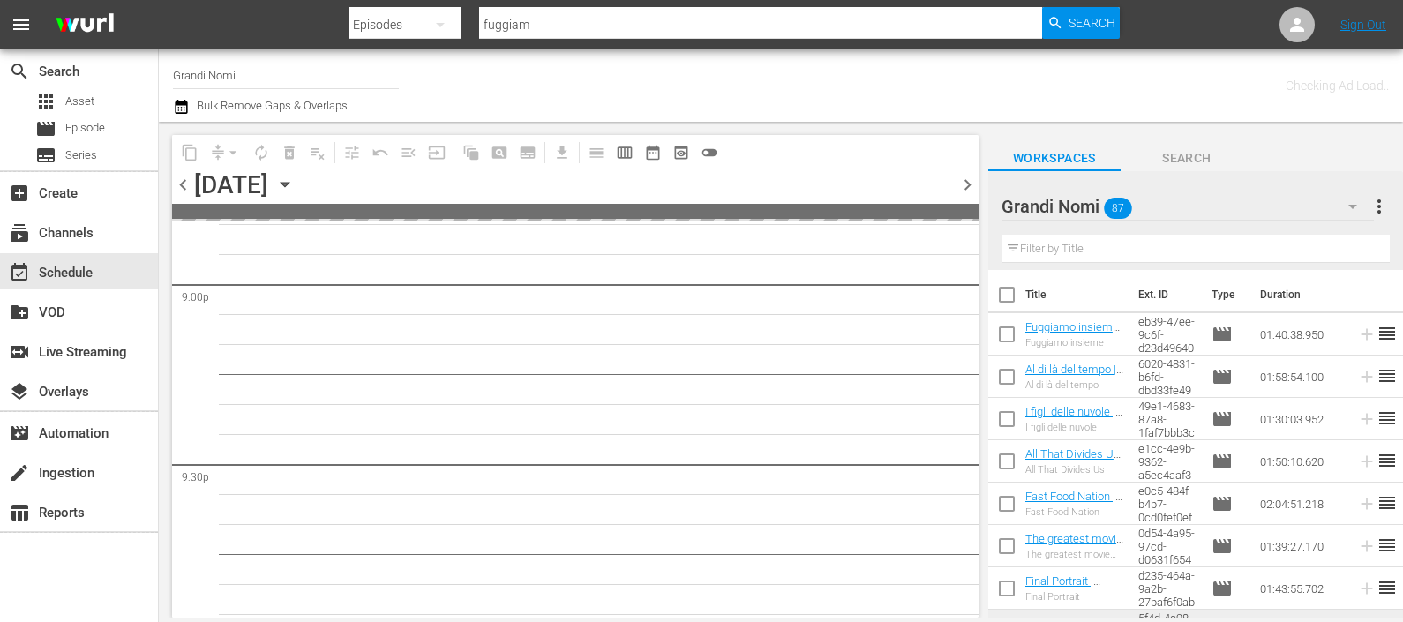
scroll to position [7738, 0]
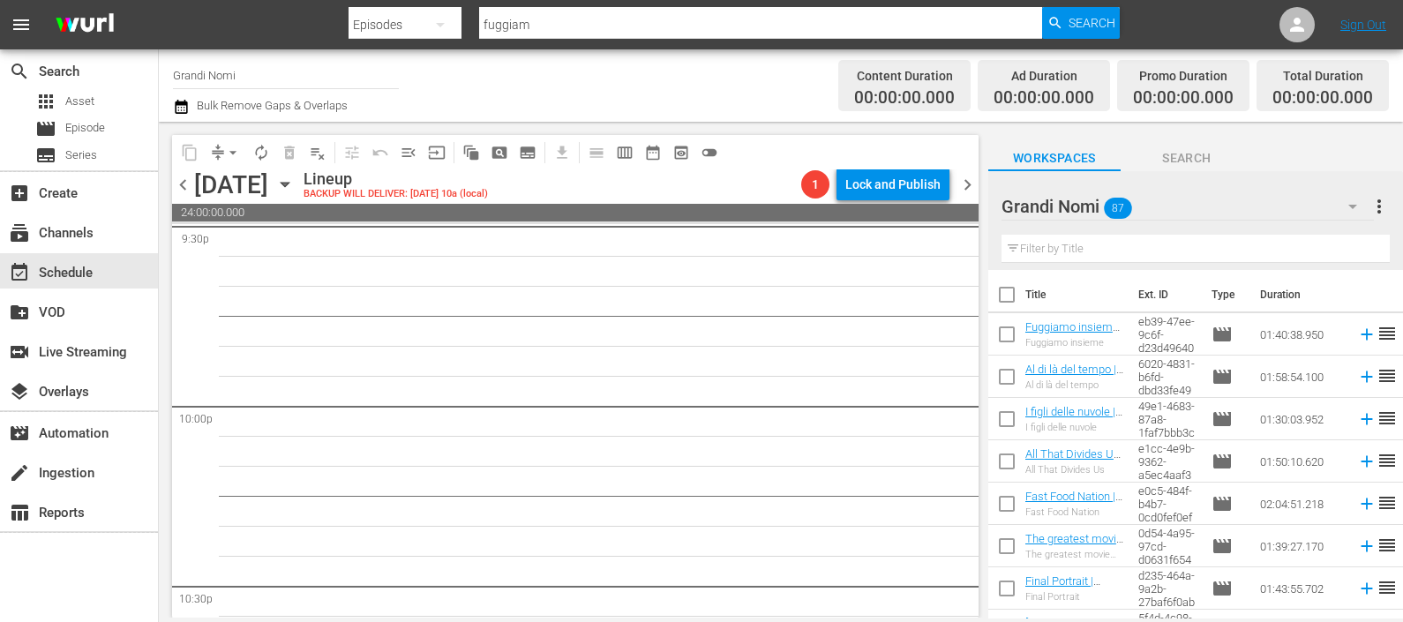
click at [1067, 249] on input "text" at bounding box center [1195, 249] width 388 height 28
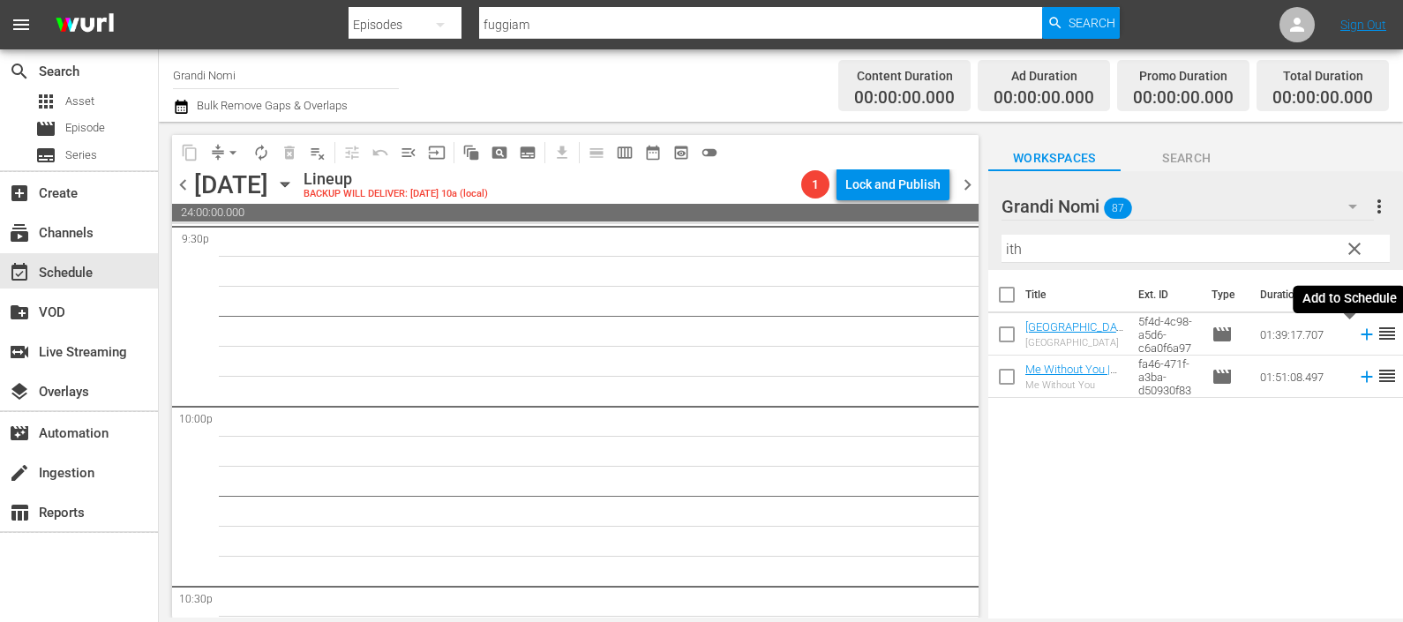
click at [1360, 335] on icon at bounding box center [1365, 334] width 11 height 11
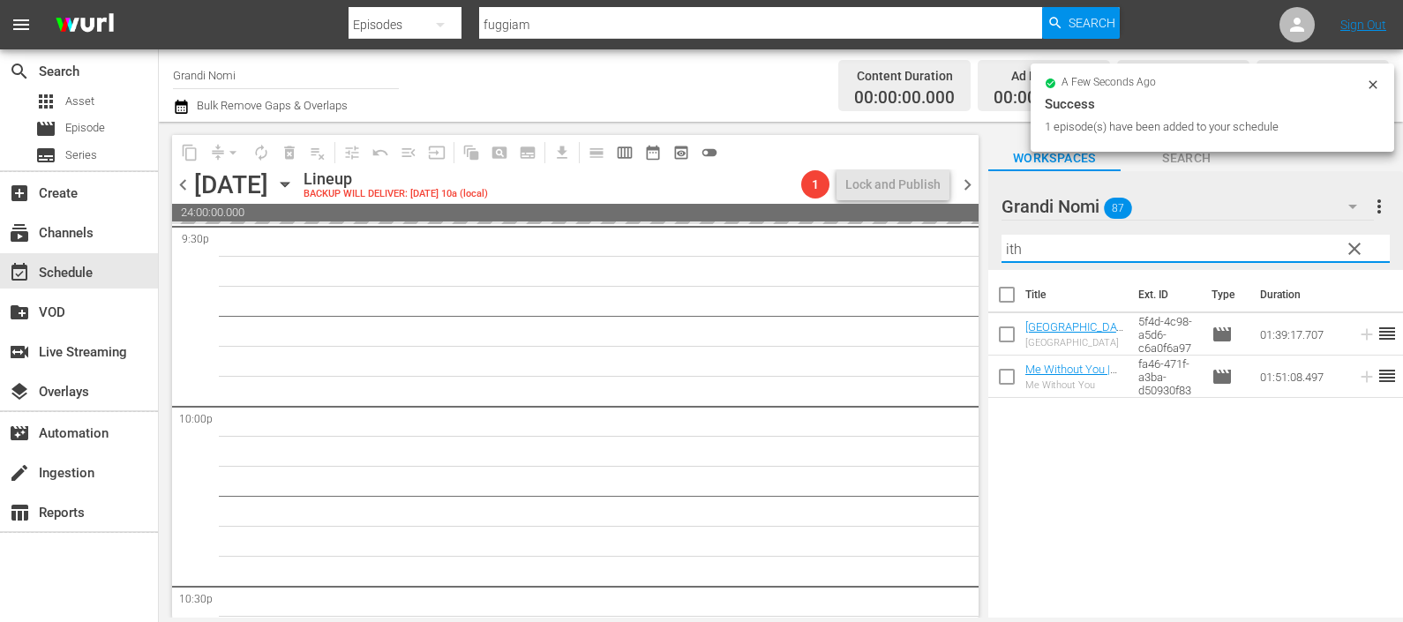
drag, startPoint x: 1129, startPoint y: 250, endPoint x: 947, endPoint y: 250, distance: 182.6
click at [948, 251] on div "content_copy compress arrow_drop_down autorenew_outlined delete_forever_outline…" at bounding box center [781, 370] width 1244 height 496
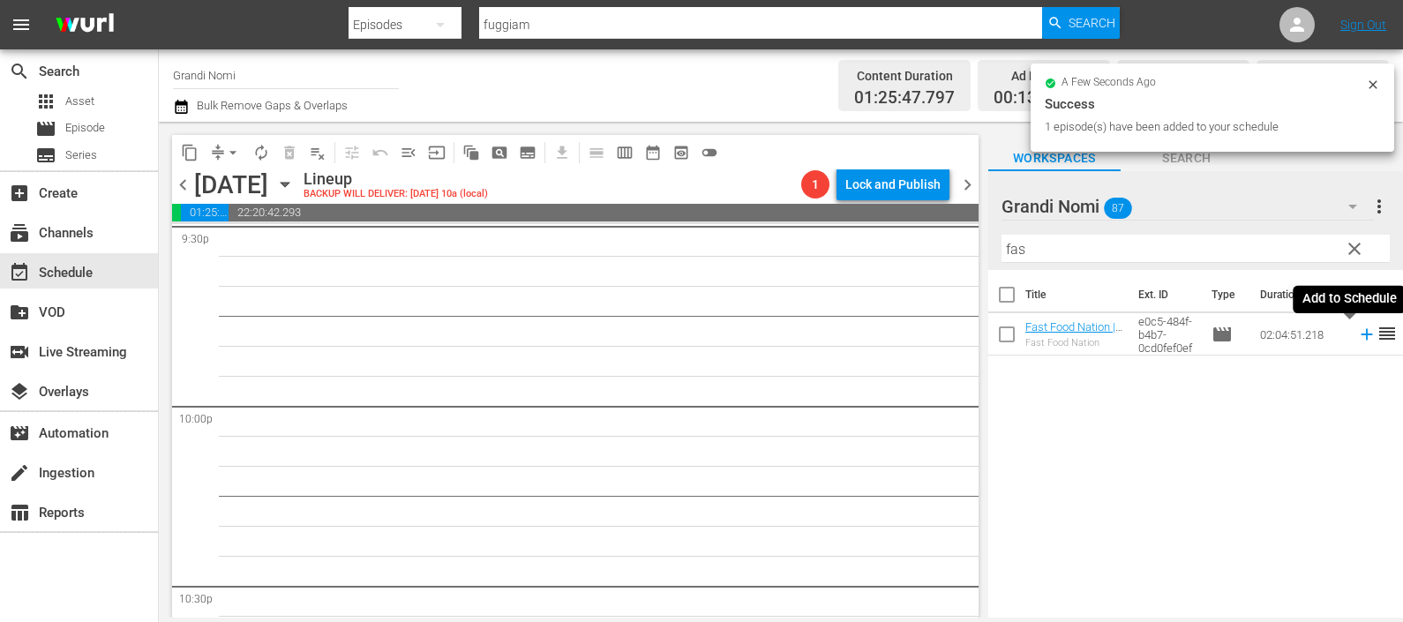
drag, startPoint x: 1350, startPoint y: 332, endPoint x: 1293, endPoint y: 436, distance: 118.9
click at [1357, 333] on icon at bounding box center [1366, 334] width 19 height 19
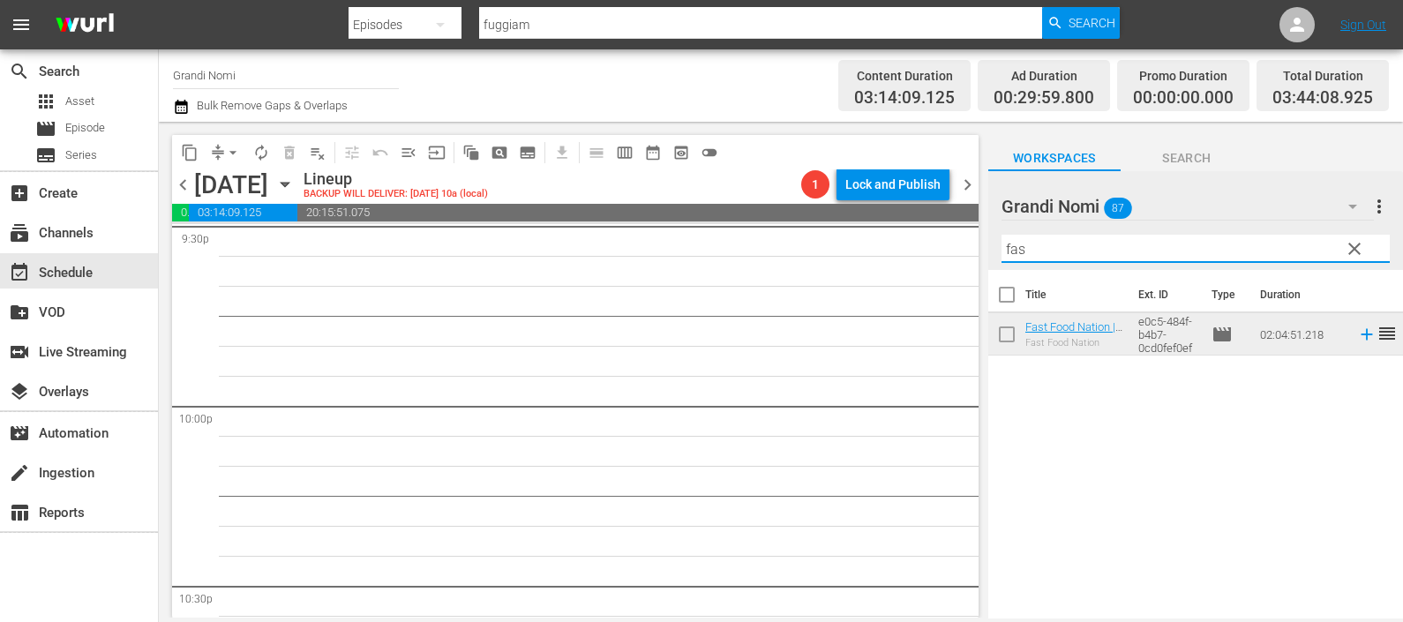
drag, startPoint x: 1008, startPoint y: 243, endPoint x: 938, endPoint y: 237, distance: 70.8
click at [938, 237] on div "content_copy compress arrow_drop_down autorenew_outlined delete_forever_outline…" at bounding box center [781, 370] width 1244 height 496
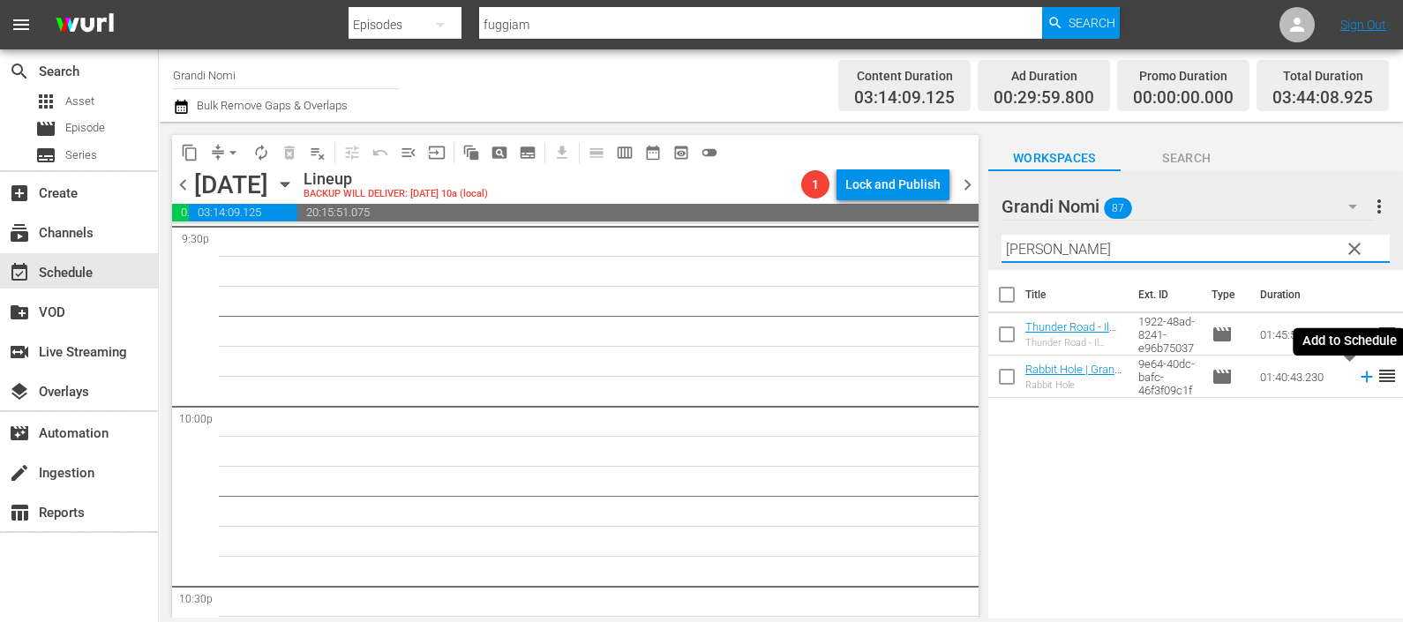
drag, startPoint x: 1353, startPoint y: 373, endPoint x: 1331, endPoint y: 371, distance: 22.2
click at [1357, 373] on icon at bounding box center [1366, 376] width 19 height 19
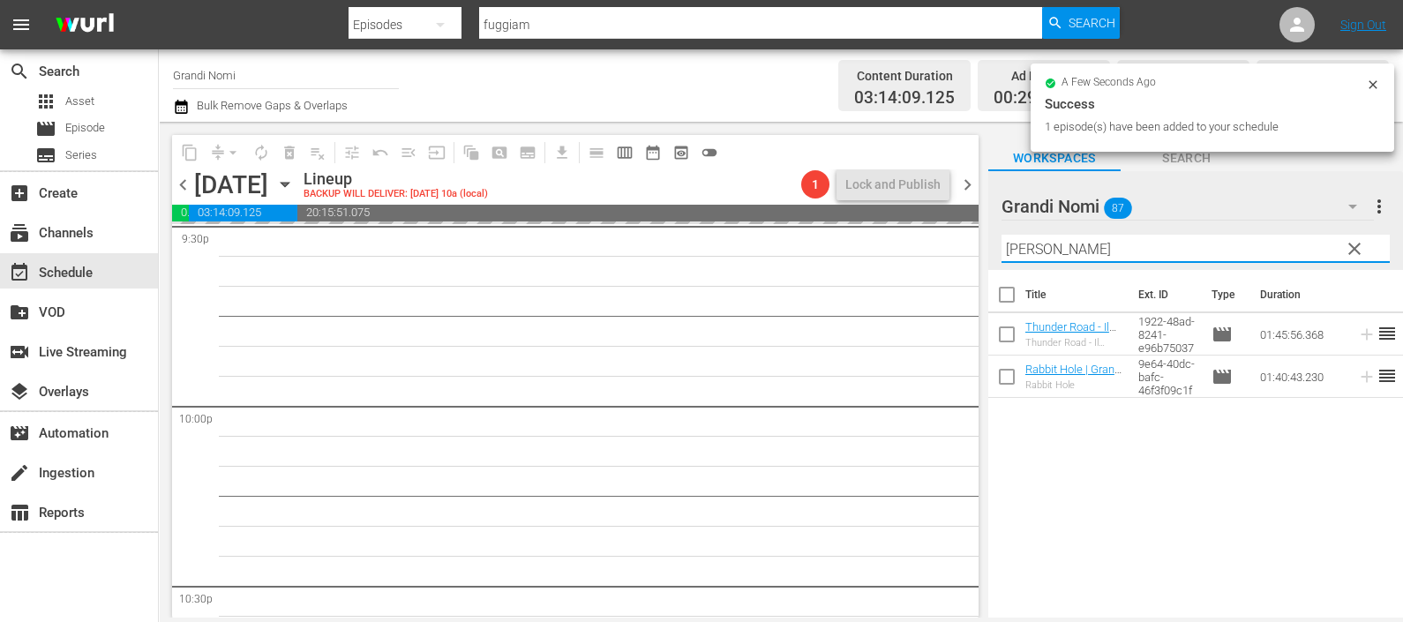
drag, startPoint x: 1046, startPoint y: 242, endPoint x: 989, endPoint y: 246, distance: 56.6
click at [989, 246] on div "Grandi Nomi 87 Grandi Nomi more_vert clear Filter by Title [PERSON_NAME]" at bounding box center [1195, 220] width 415 height 99
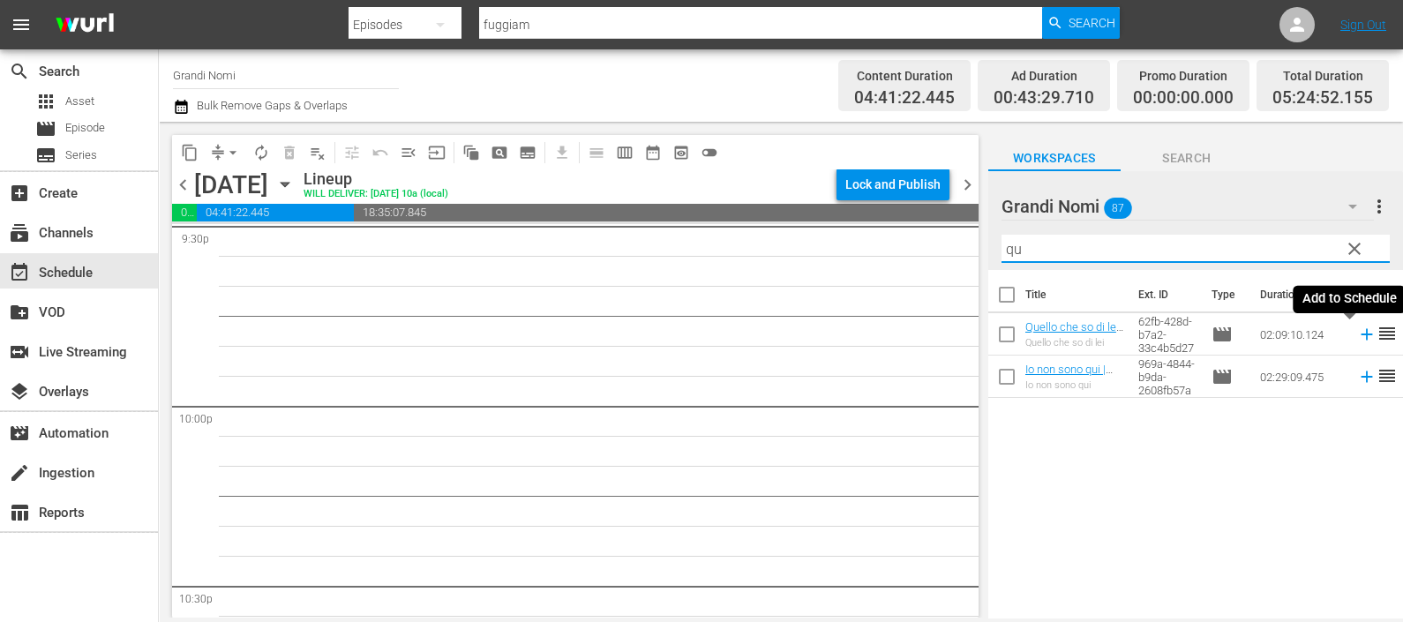
click at [1357, 335] on icon at bounding box center [1366, 334] width 19 height 19
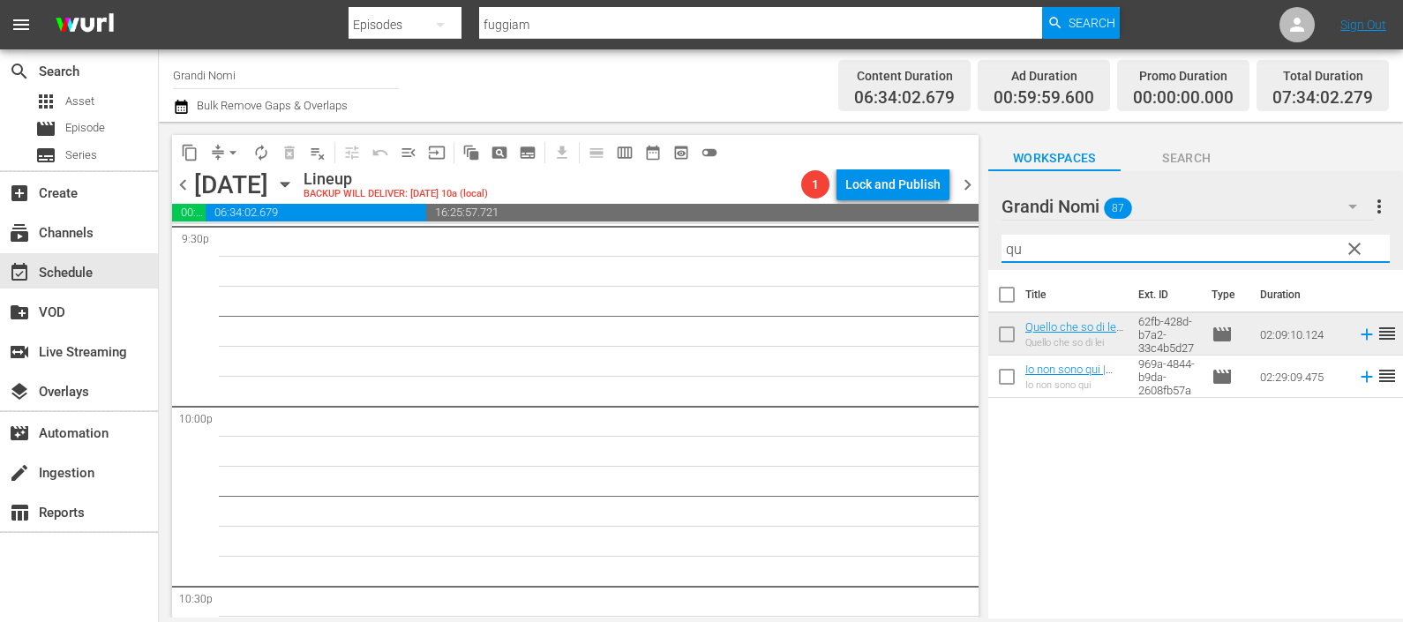
drag, startPoint x: 971, startPoint y: 256, endPoint x: 944, endPoint y: 259, distance: 26.7
click at [944, 259] on div "content_copy compress arrow_drop_down autorenew_outlined delete_forever_outline…" at bounding box center [781, 370] width 1244 height 496
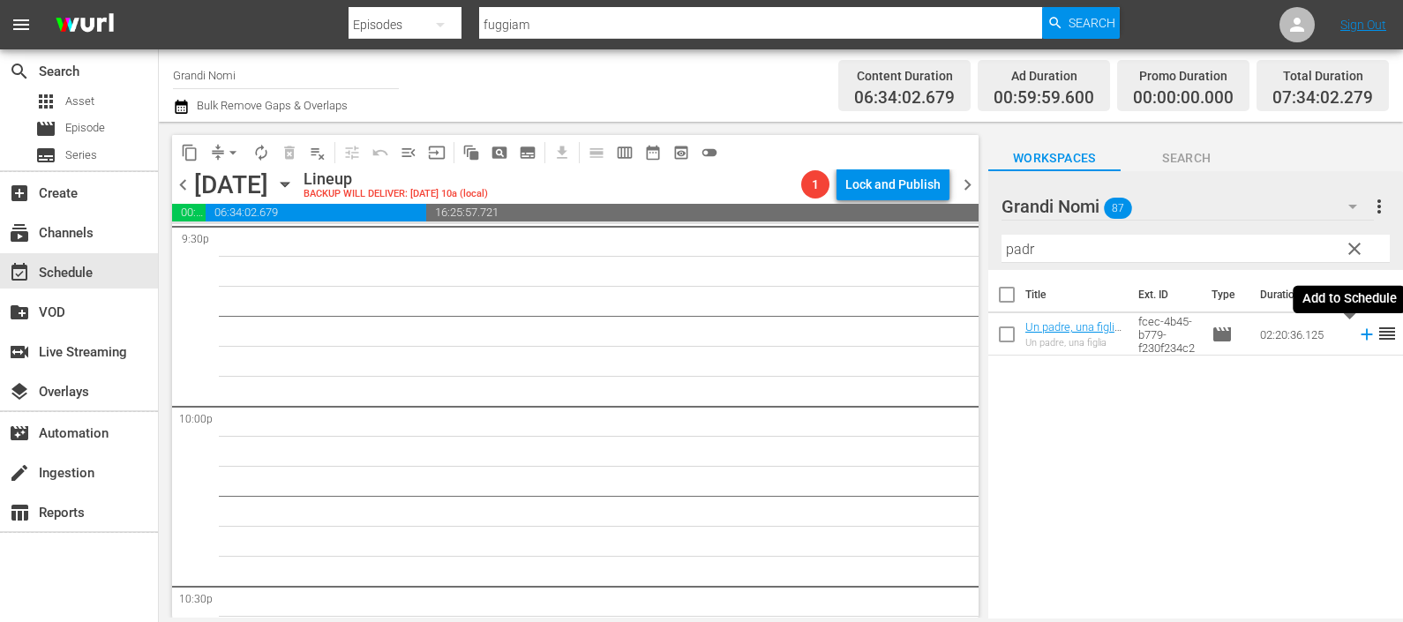
drag, startPoint x: 1351, startPoint y: 331, endPoint x: 1213, endPoint y: 296, distance: 142.1
click at [1357, 333] on icon at bounding box center [1366, 334] width 19 height 19
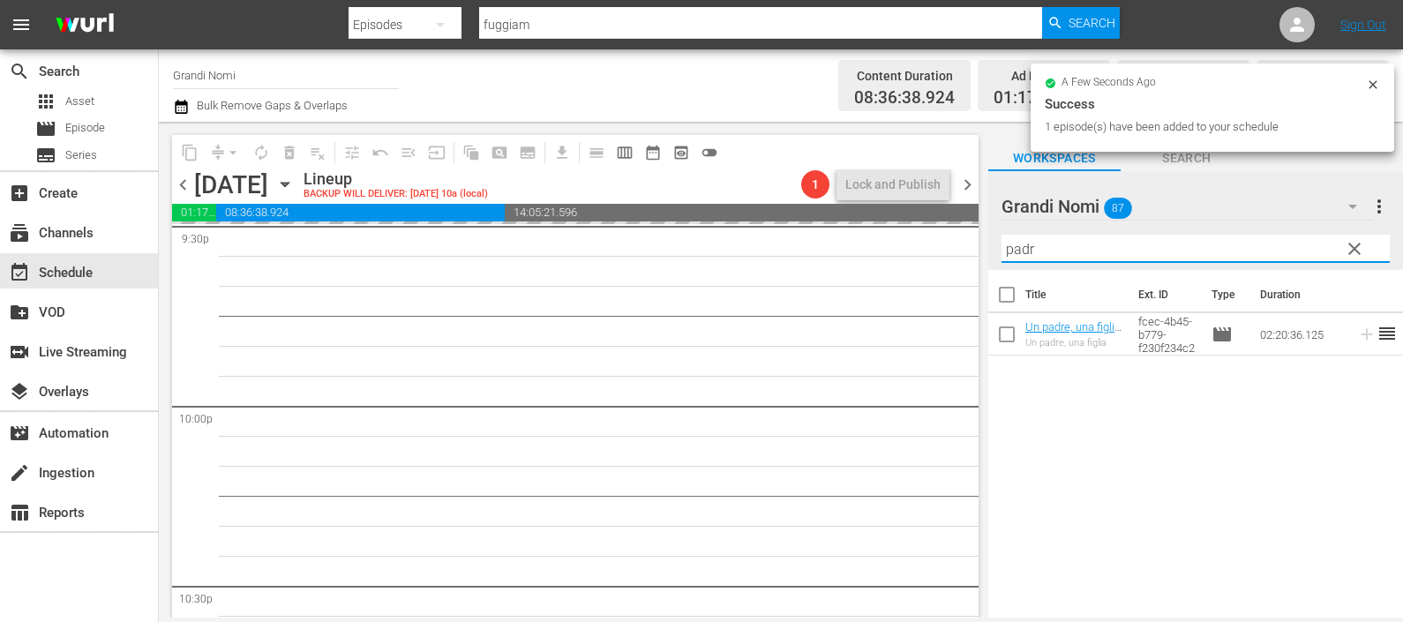
drag, startPoint x: 1041, startPoint y: 240, endPoint x: 970, endPoint y: 244, distance: 71.6
click at [971, 243] on div "content_copy compress arrow_drop_down autorenew_outlined delete_forever_outline…" at bounding box center [781, 370] width 1244 height 496
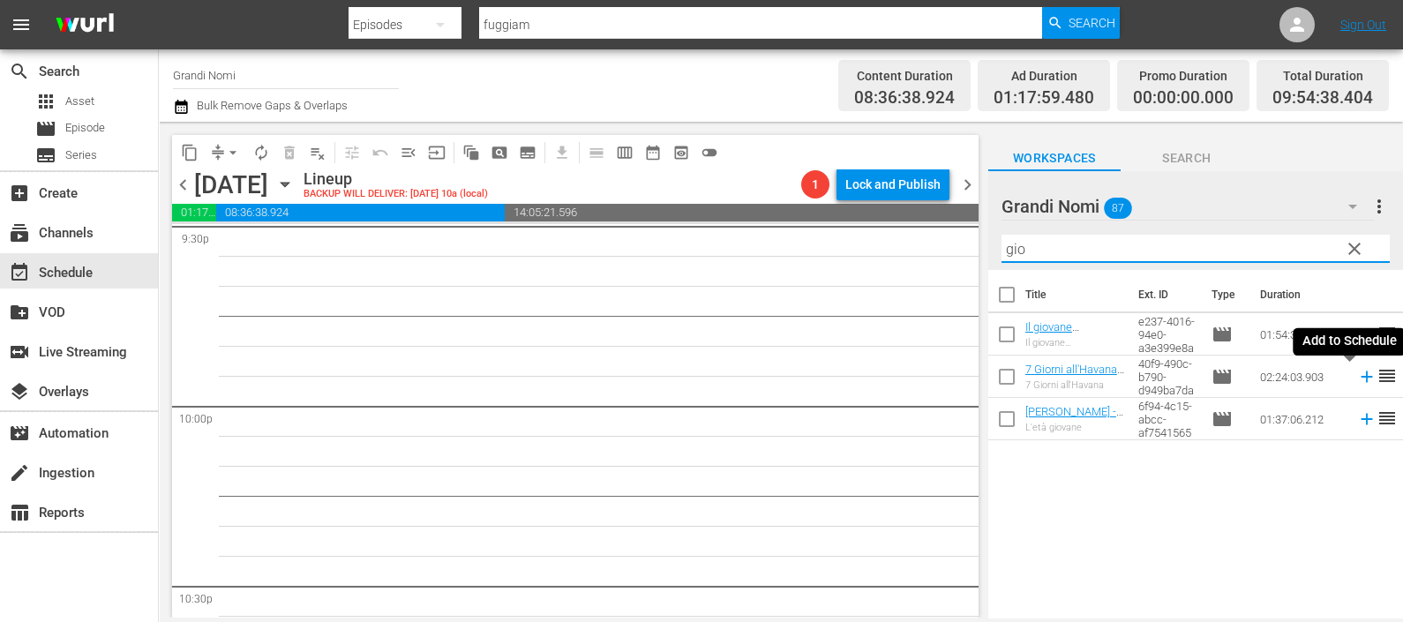
click at [1357, 375] on icon at bounding box center [1366, 376] width 19 height 19
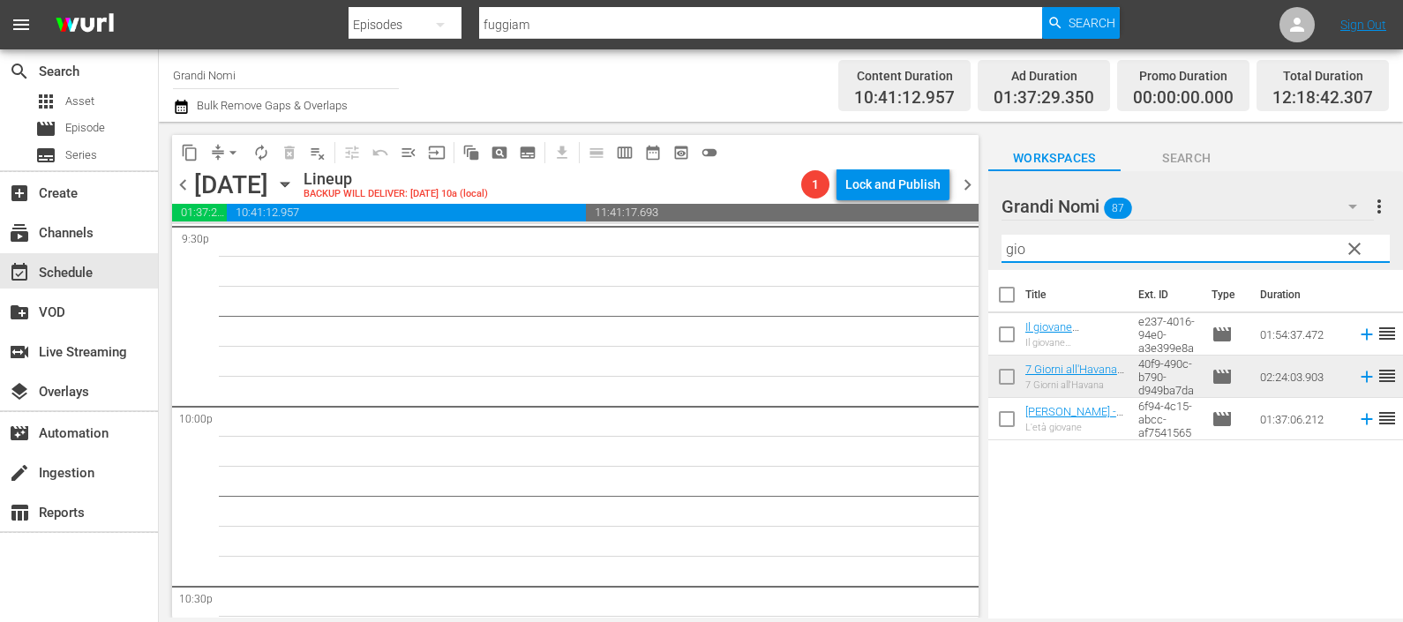
drag, startPoint x: 1103, startPoint y: 243, endPoint x: 941, endPoint y: 249, distance: 162.5
click at [941, 238] on div "content_copy compress arrow_drop_down autorenew_outlined delete_forever_outline…" at bounding box center [781, 370] width 1244 height 496
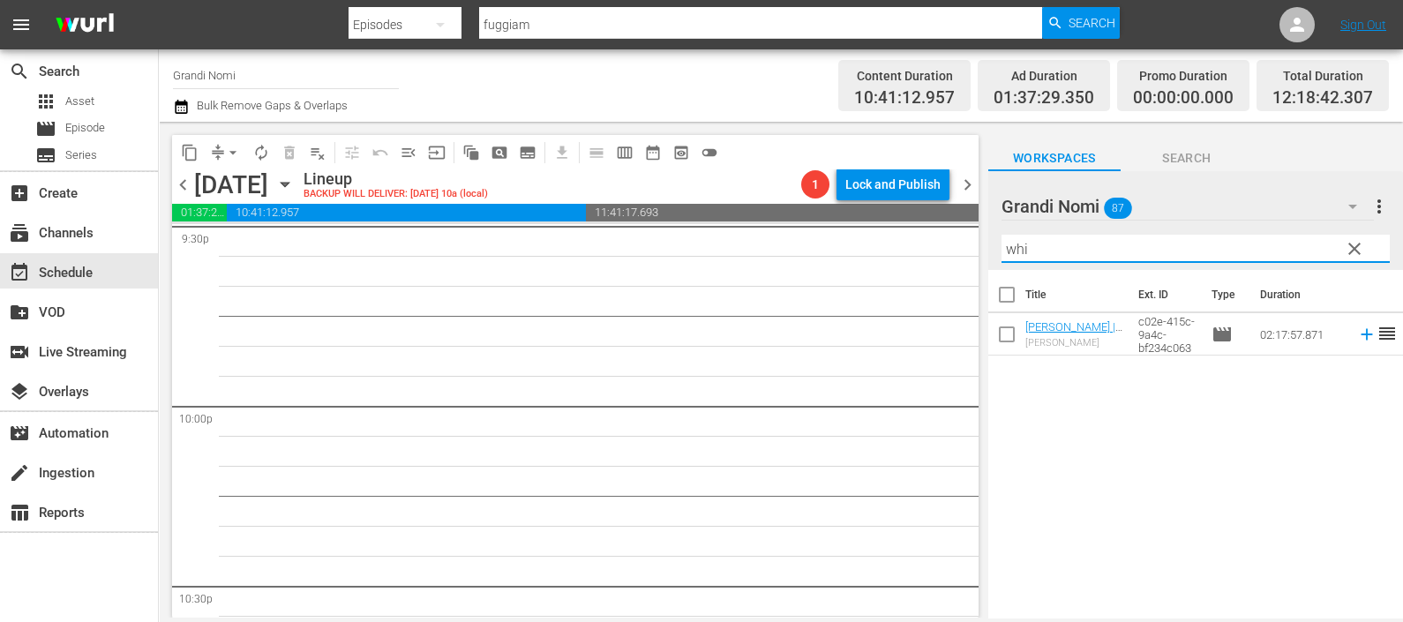
click at [1071, 247] on input "whi" at bounding box center [1195, 249] width 388 height 28
click at [1357, 332] on icon at bounding box center [1366, 334] width 19 height 19
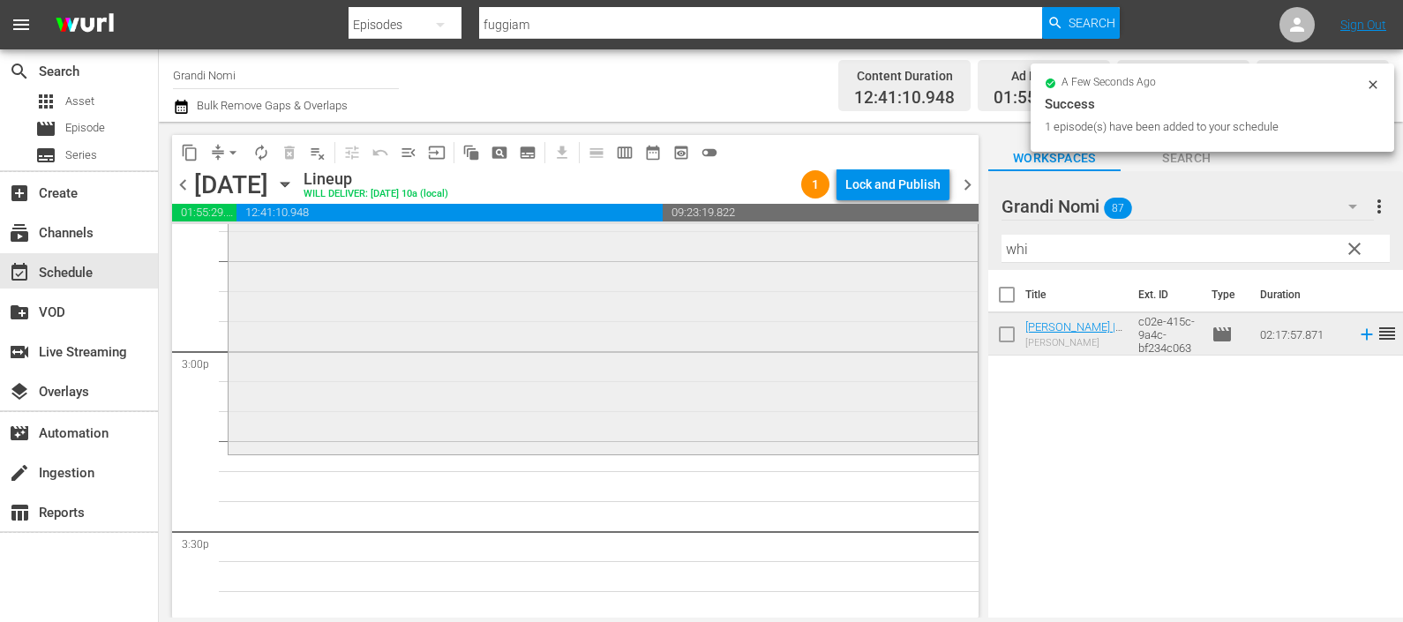
scroll to position [5170, 0]
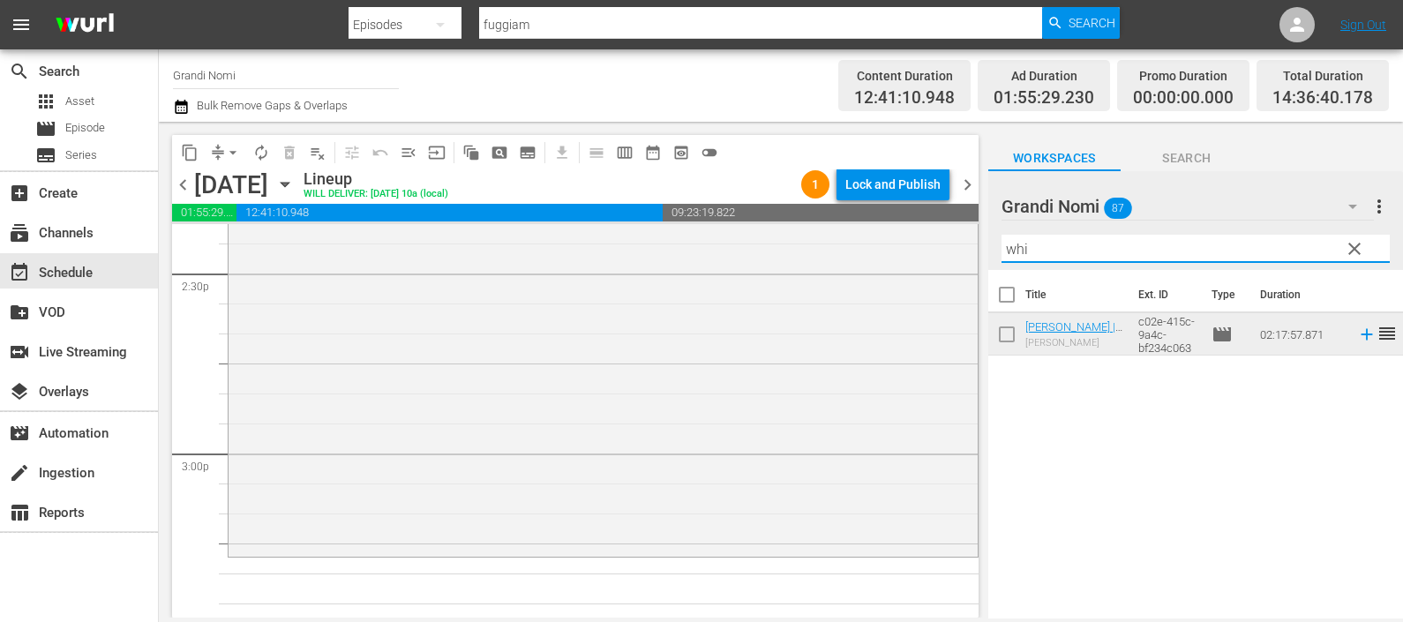
drag, startPoint x: 1025, startPoint y: 244, endPoint x: 971, endPoint y: 252, distance: 54.4
click at [973, 251] on div "content_copy compress arrow_drop_down autorenew_outlined delete_forever_outline…" at bounding box center [781, 370] width 1244 height 496
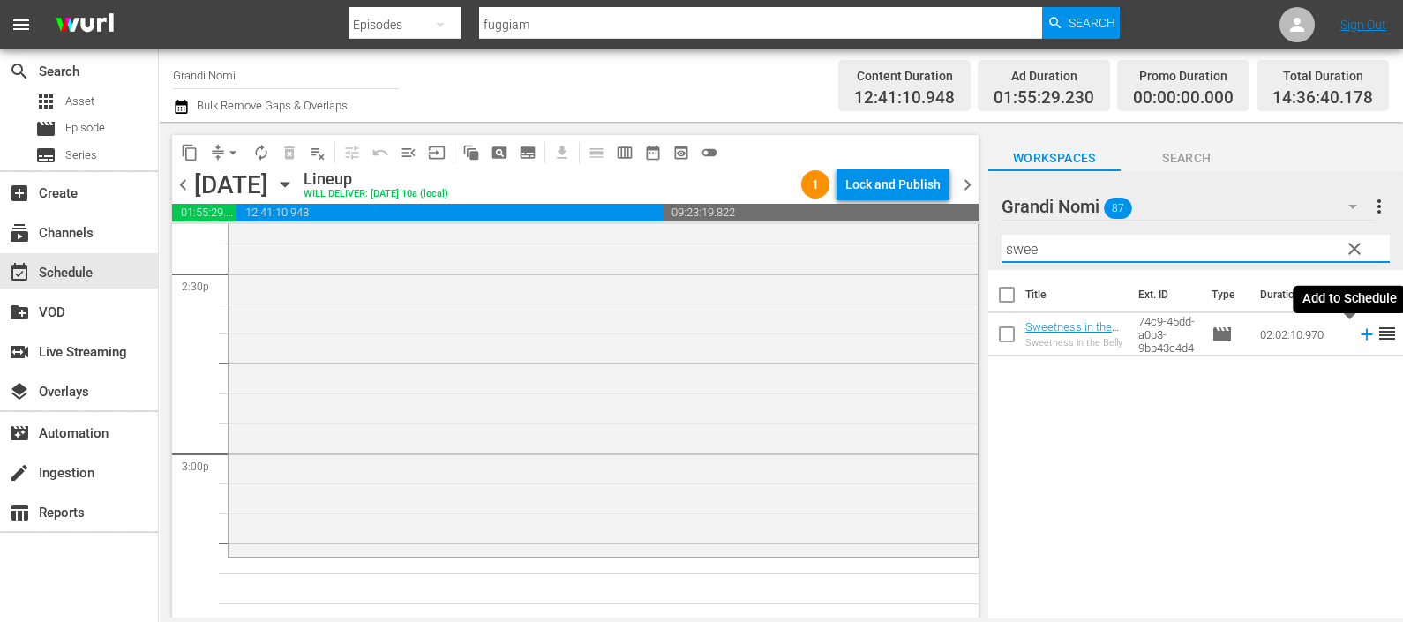
click at [1357, 335] on icon at bounding box center [1366, 334] width 19 height 19
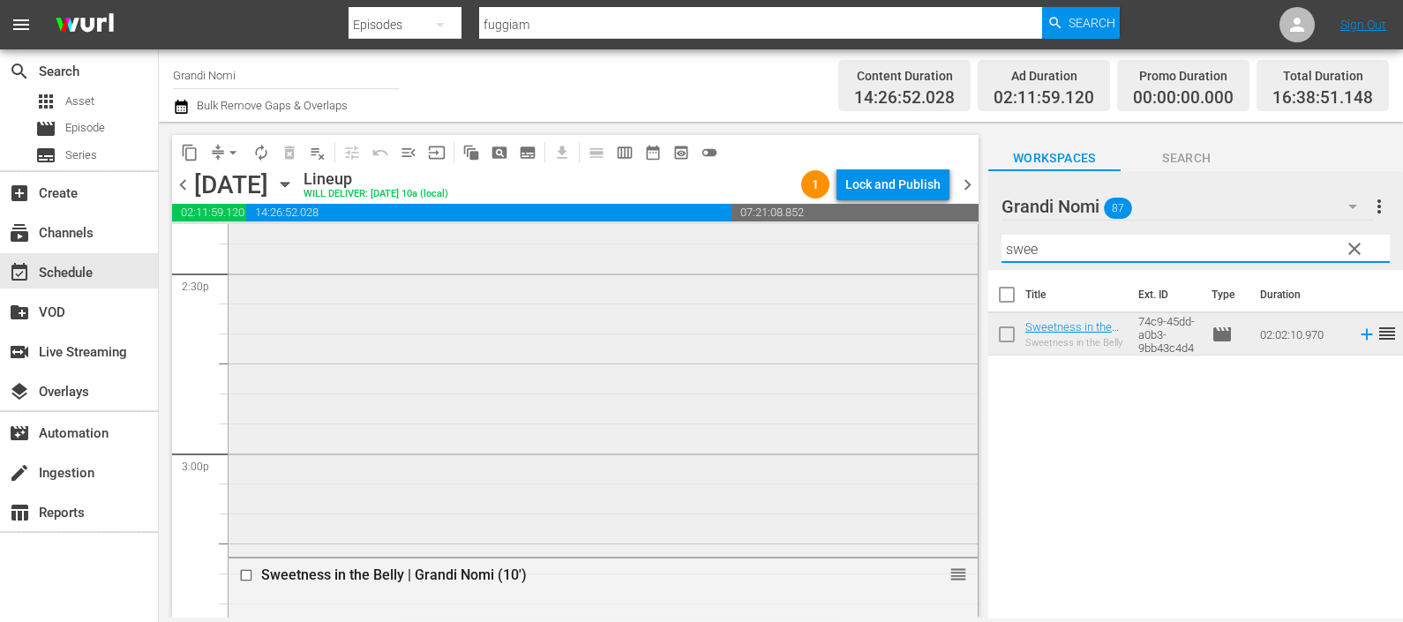
drag, startPoint x: 1068, startPoint y: 247, endPoint x: 935, endPoint y: 248, distance: 133.2
click at [935, 245] on div "content_copy compress arrow_drop_down autorenew_outlined delete_forever_outline…" at bounding box center [781, 370] width 1244 height 496
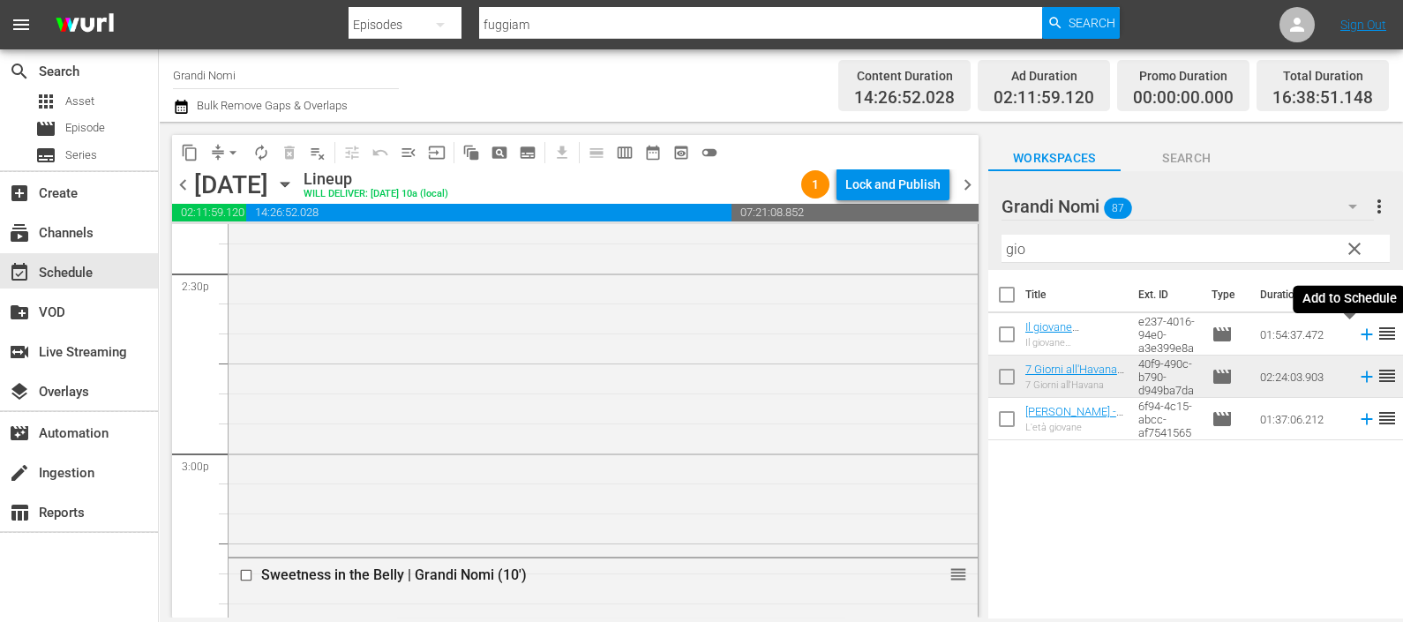
drag, startPoint x: 1346, startPoint y: 334, endPoint x: 1310, endPoint y: 341, distance: 36.9
click at [1360, 334] on icon at bounding box center [1365, 334] width 11 height 11
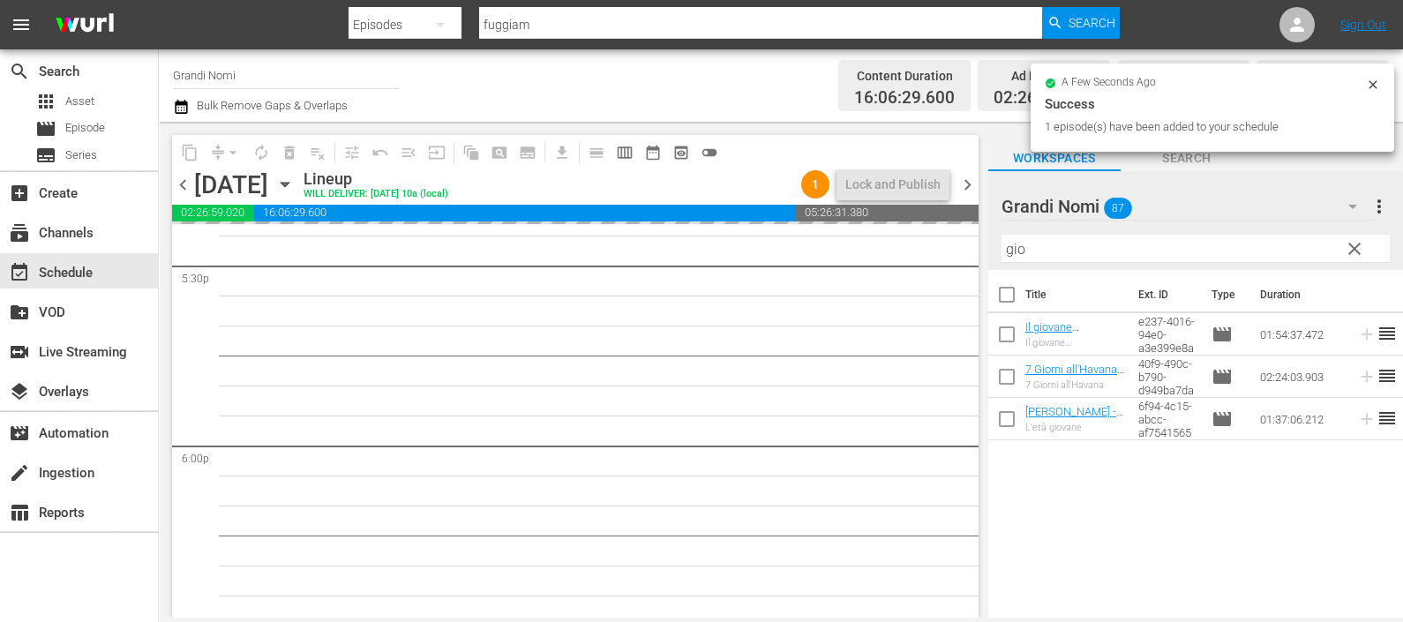
scroll to position [6494, 0]
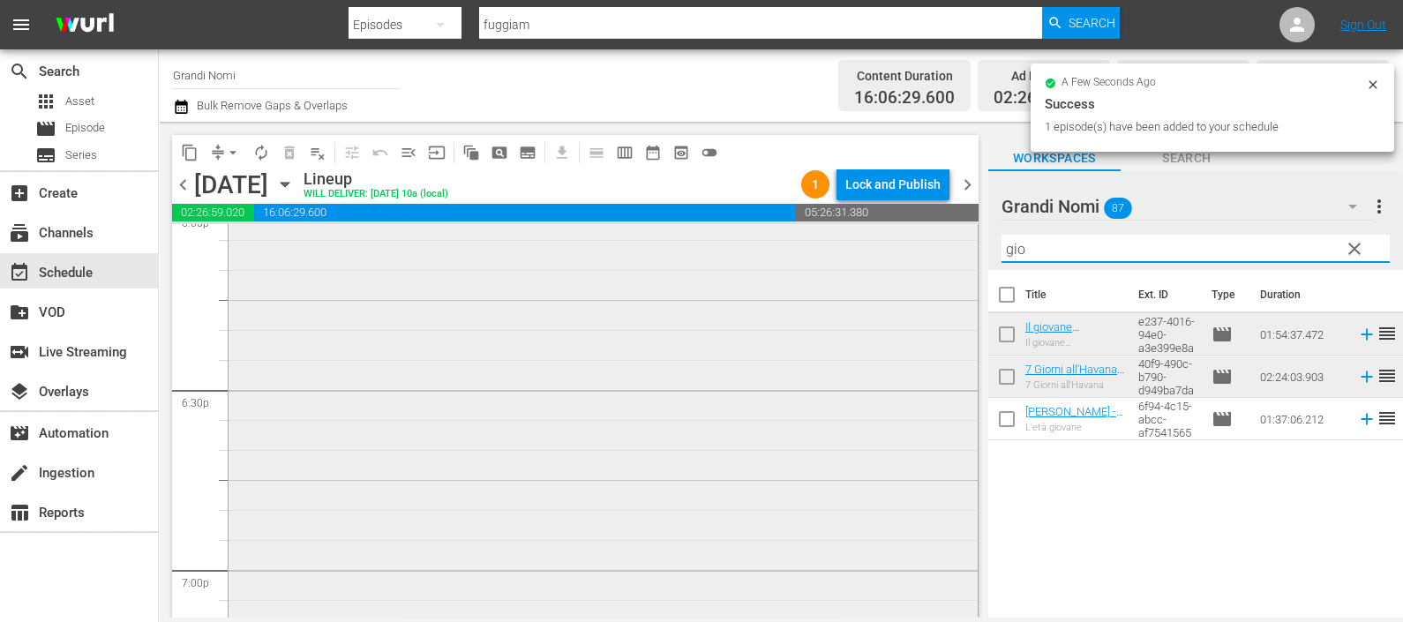
drag, startPoint x: 1022, startPoint y: 243, endPoint x: 933, endPoint y: 249, distance: 89.3
click at [933, 243] on div "content_copy compress arrow_drop_down autorenew_outlined delete_forever_outline…" at bounding box center [781, 370] width 1244 height 496
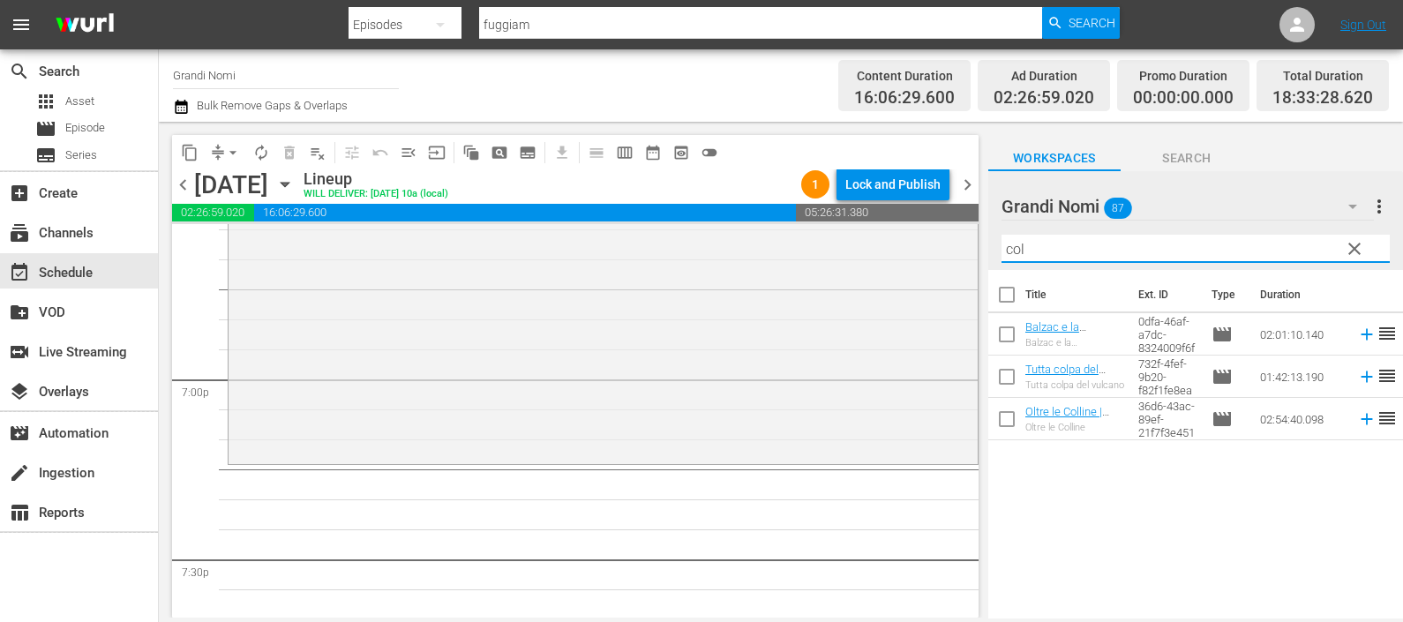
scroll to position [6714, 0]
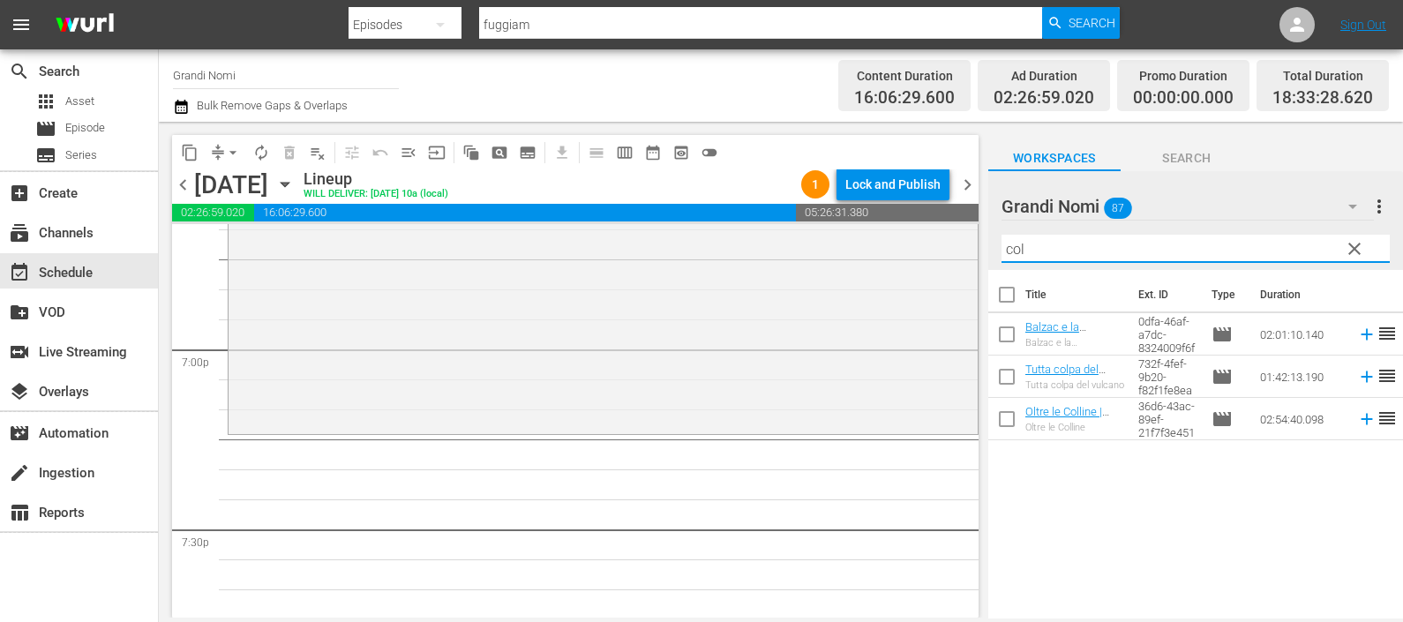
drag, startPoint x: 1031, startPoint y: 238, endPoint x: 963, endPoint y: 253, distance: 68.7
click at [966, 247] on div "content_copy compress arrow_drop_down autorenew_outlined delete_forever_outline…" at bounding box center [781, 370] width 1244 height 496
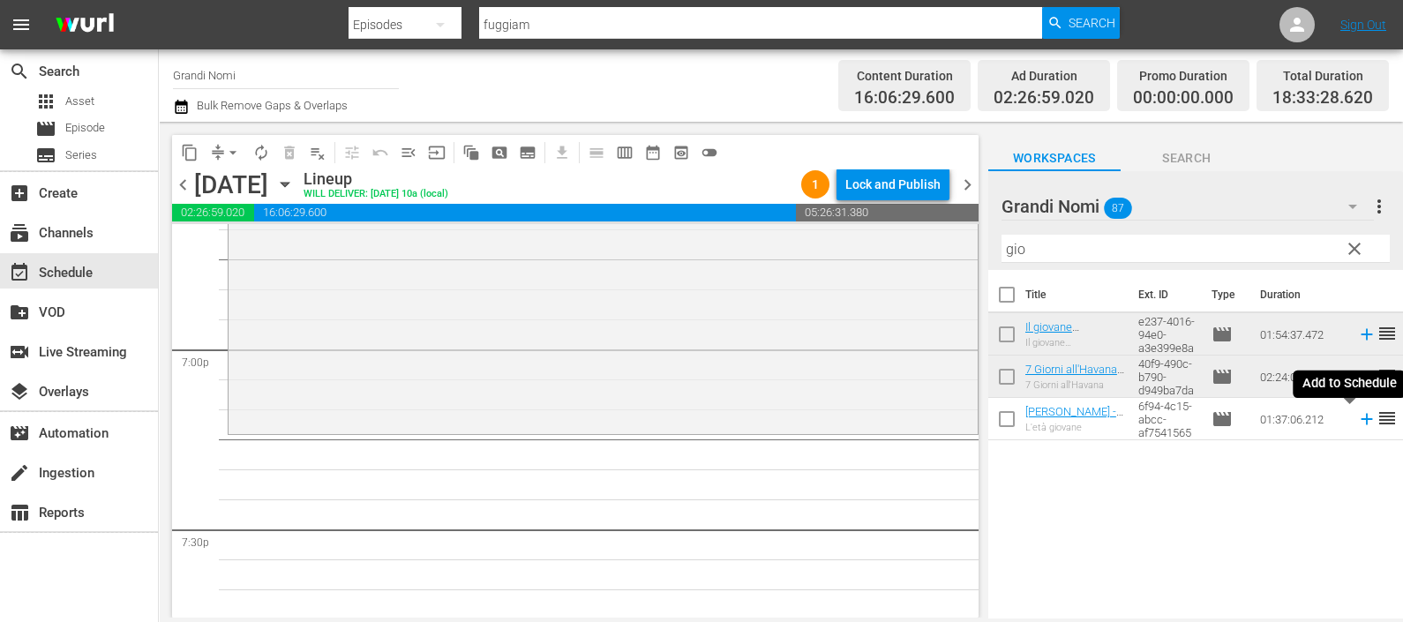
click at [1357, 417] on icon at bounding box center [1366, 418] width 19 height 19
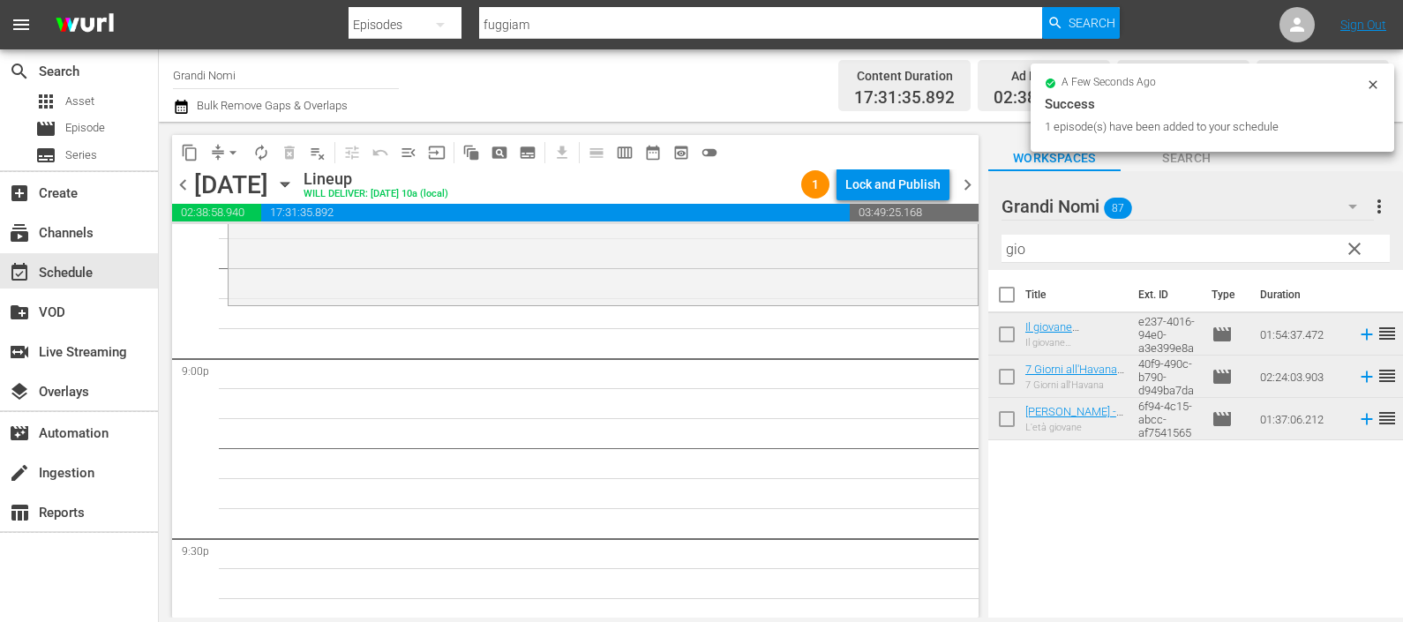
scroll to position [7376, 0]
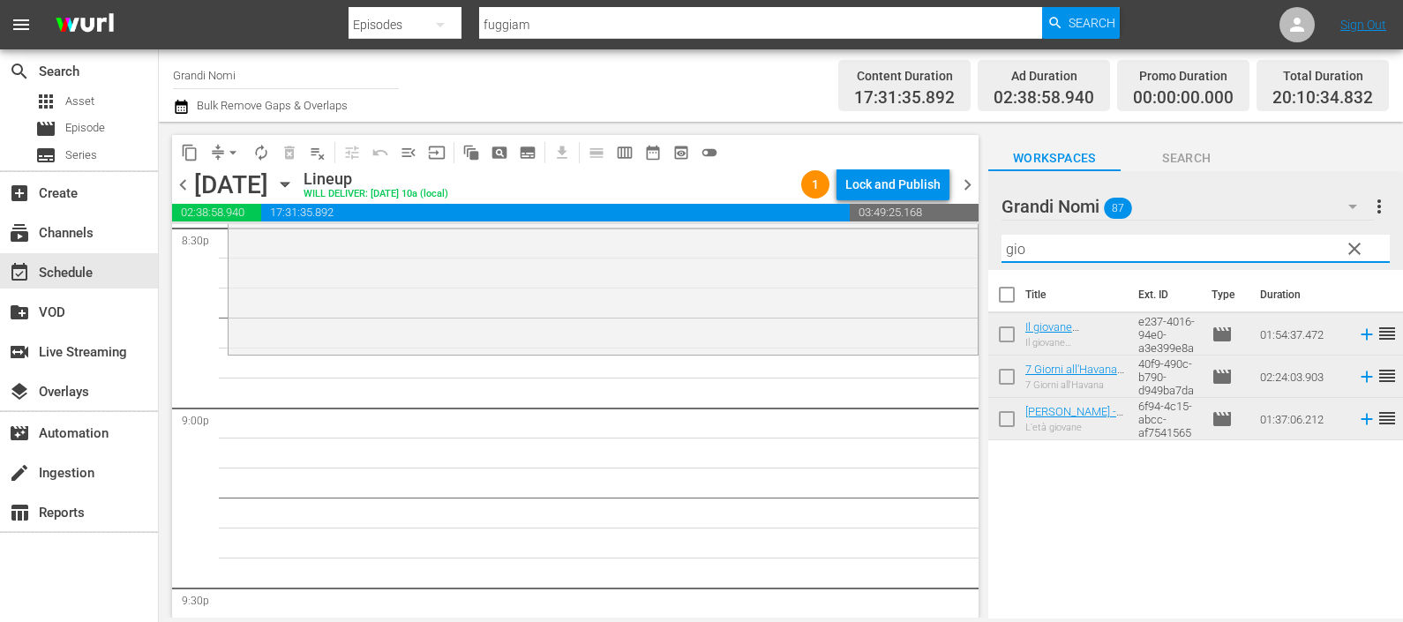
drag, startPoint x: 1035, startPoint y: 248, endPoint x: 968, endPoint y: 250, distance: 67.1
click at [968, 249] on div "content_copy compress arrow_drop_down autorenew_outlined delete_forever_outline…" at bounding box center [781, 370] width 1244 height 496
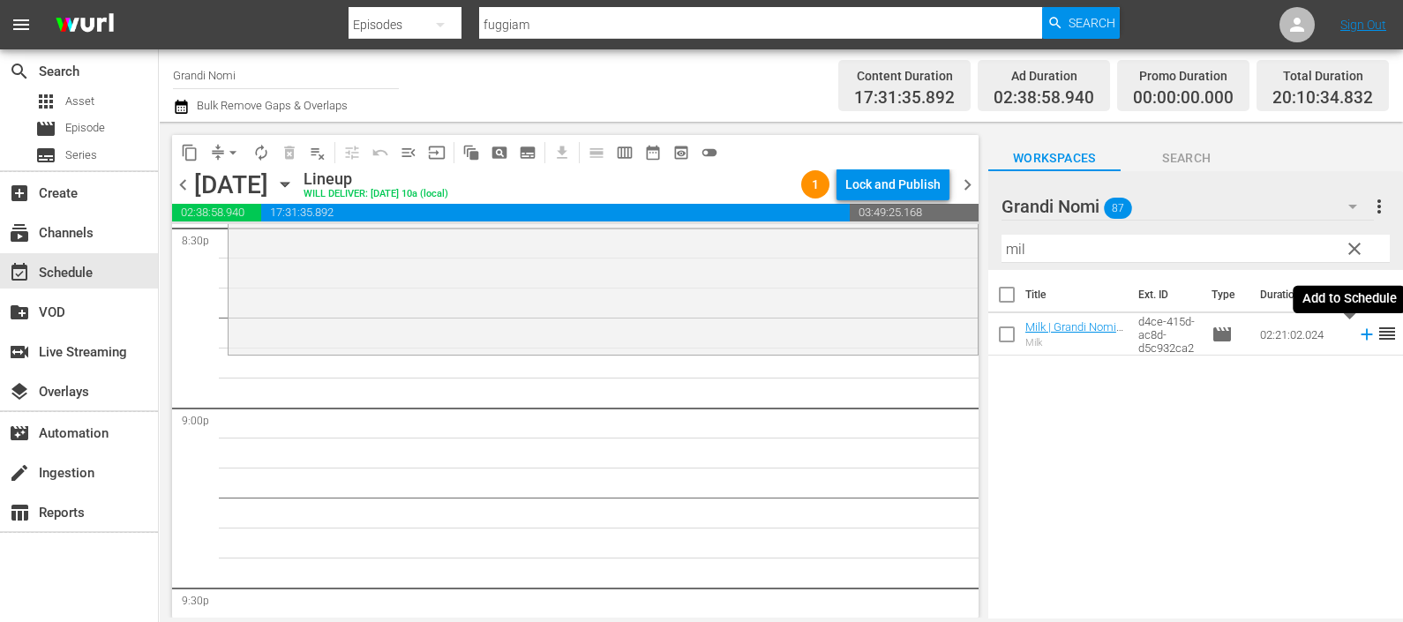
drag, startPoint x: 1345, startPoint y: 331, endPoint x: 1137, endPoint y: 250, distance: 222.7
click at [1357, 331] on icon at bounding box center [1366, 334] width 19 height 19
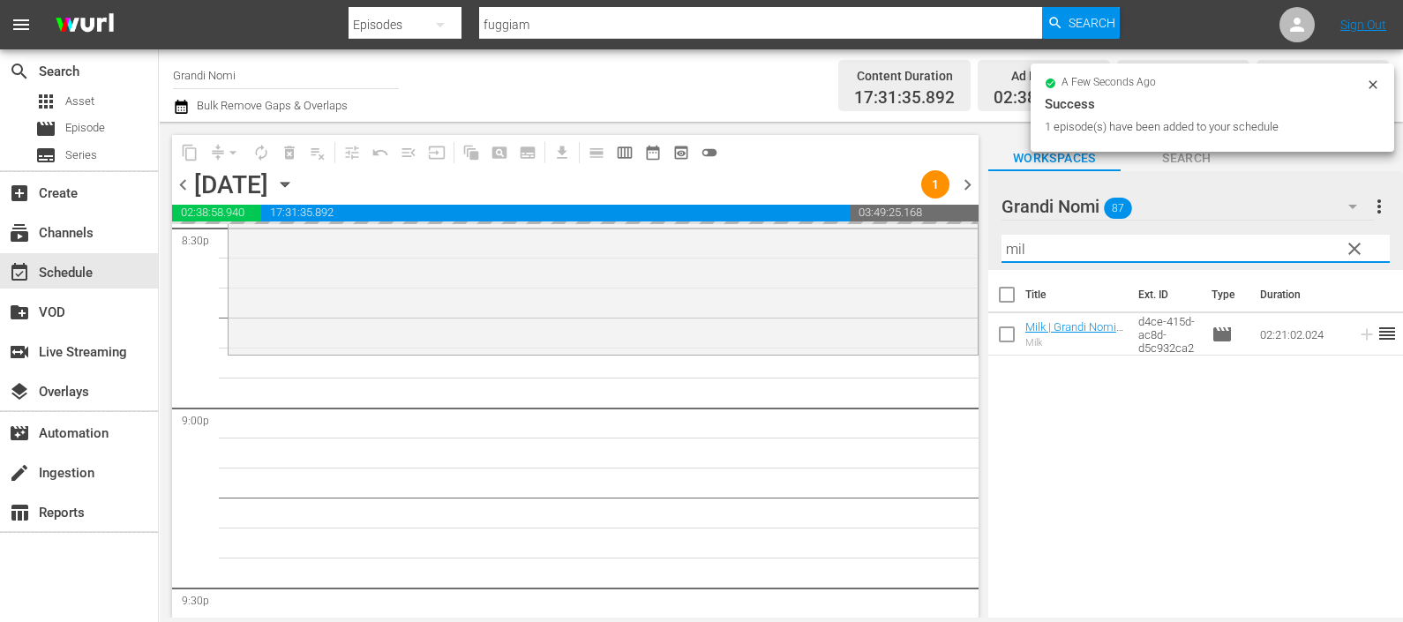
drag, startPoint x: 1004, startPoint y: 251, endPoint x: 967, endPoint y: 248, distance: 37.2
click at [967, 248] on div "content_copy compress arrow_drop_down autorenew_outlined delete_forever_outline…" at bounding box center [781, 370] width 1244 height 496
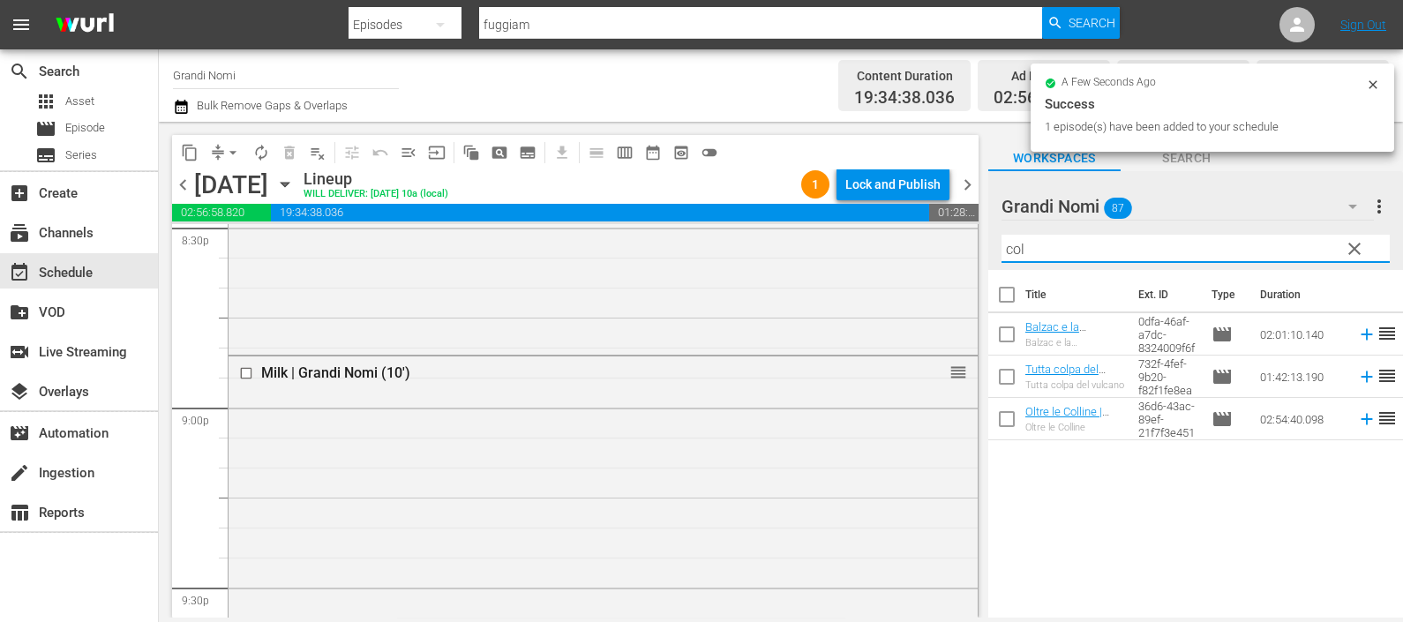
type input "col"
click at [1357, 375] on icon at bounding box center [1366, 376] width 19 height 19
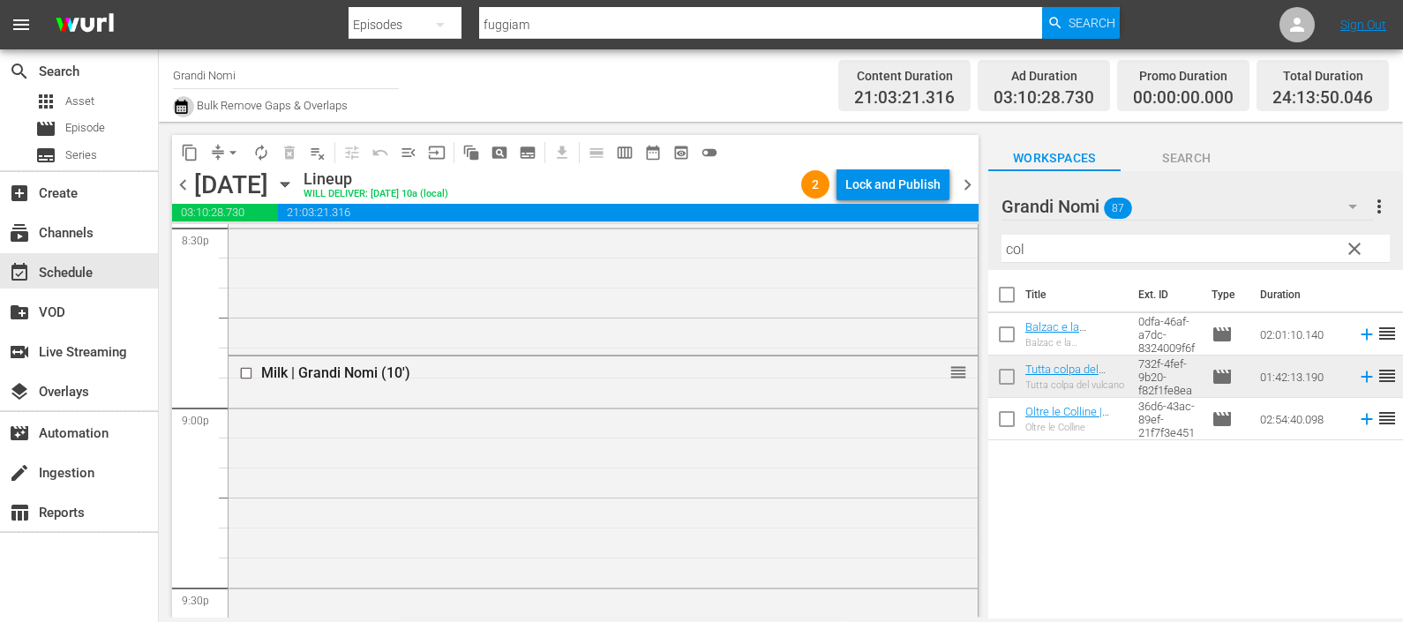
click at [184, 103] on icon "button" at bounding box center [181, 107] width 12 height 14
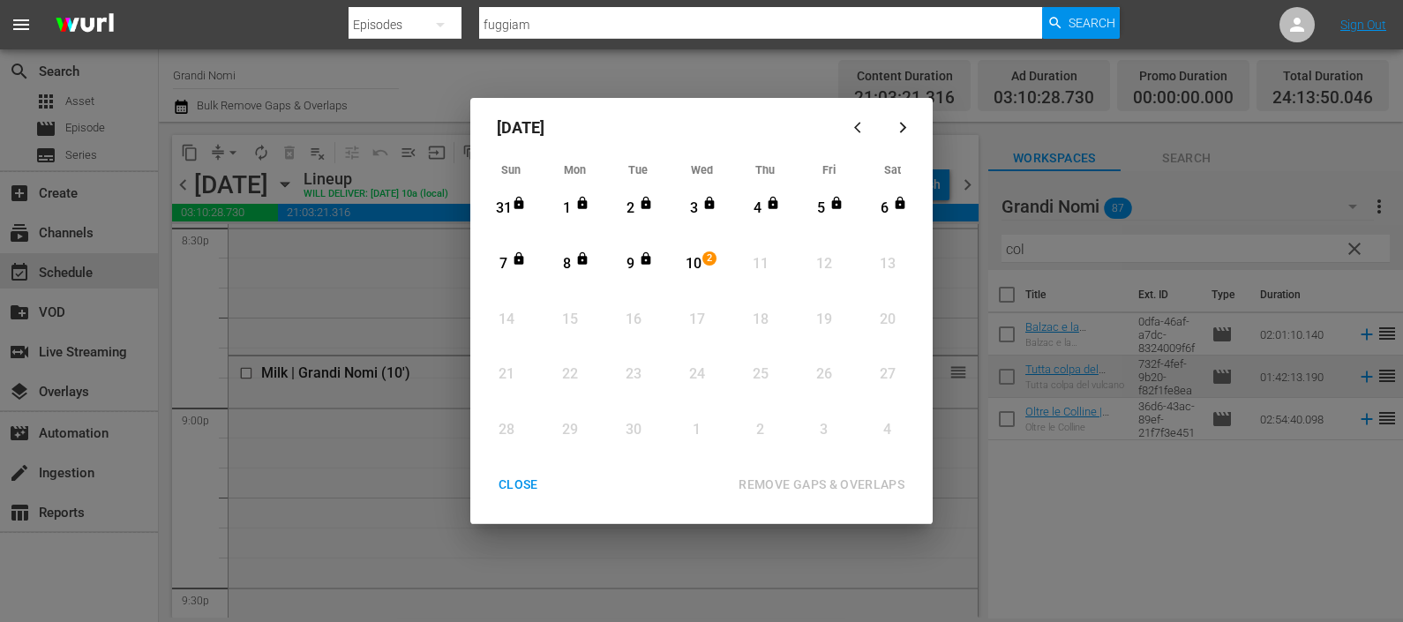
drag, startPoint x: 696, startPoint y: 257, endPoint x: 715, endPoint y: 289, distance: 36.8
click at [692, 260] on div "10" at bounding box center [694, 264] width 22 height 20
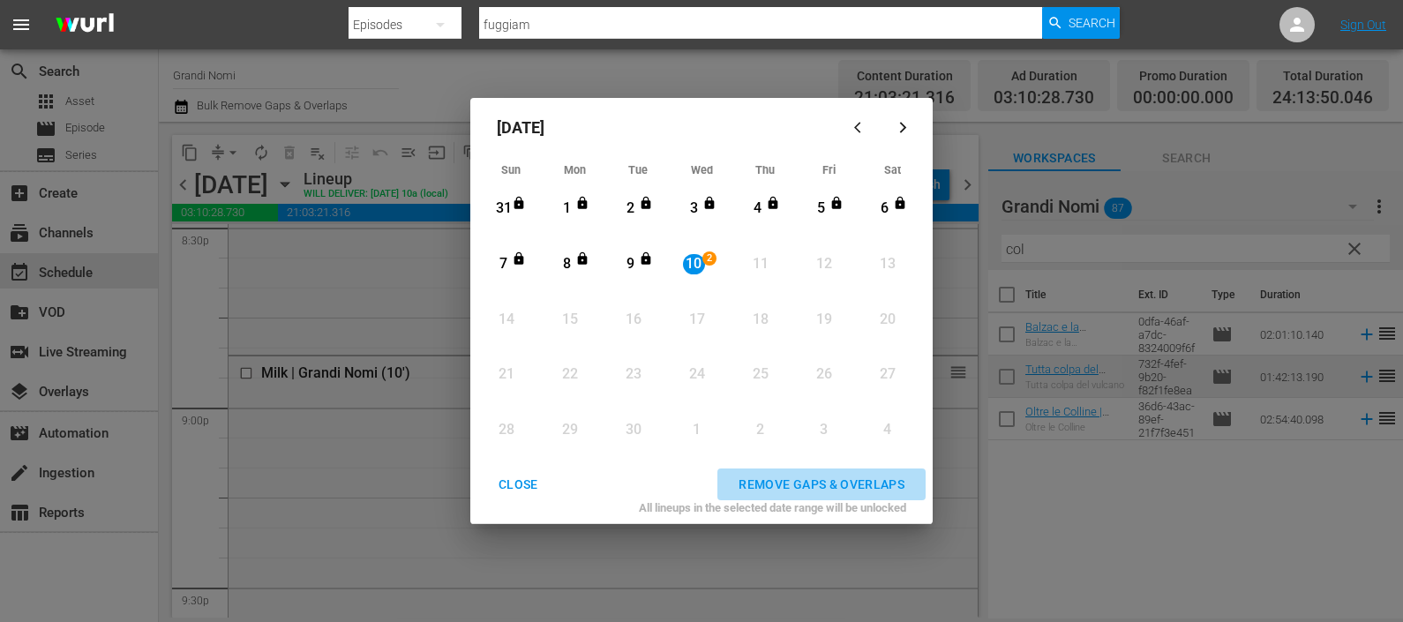
click at [827, 476] on div "REMOVE GAPS & OVERLAPS" at bounding box center [821, 485] width 194 height 22
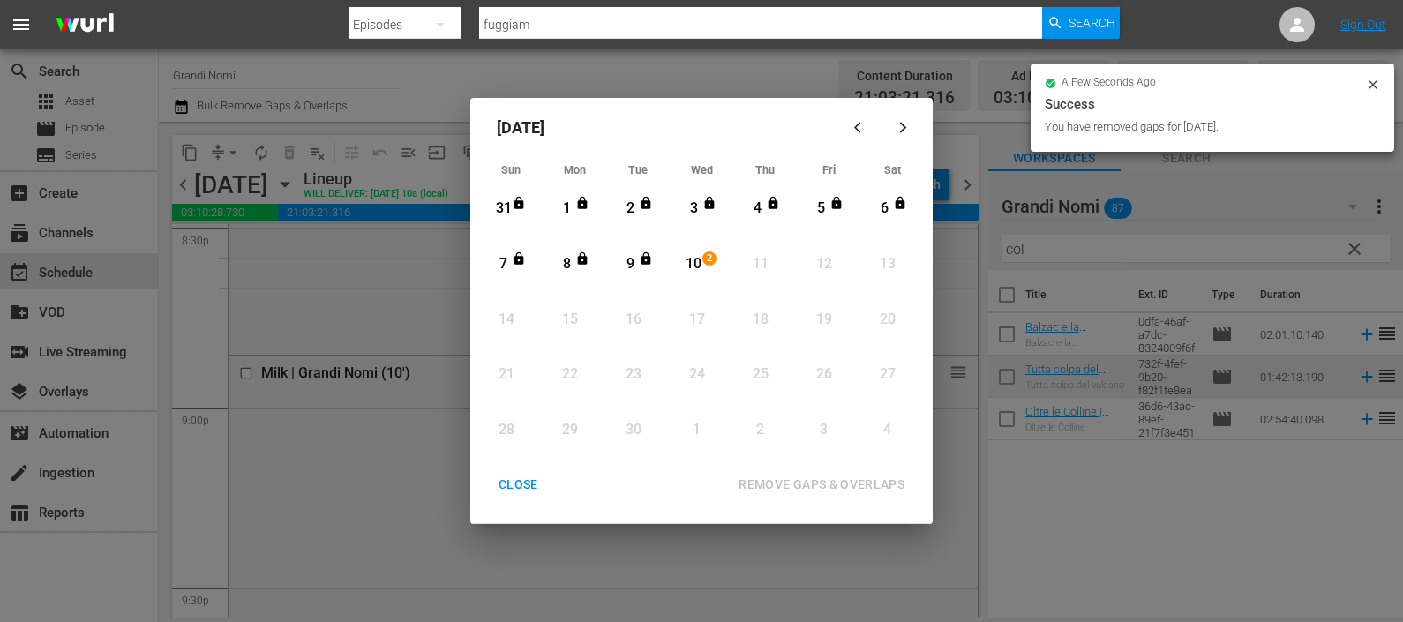
click at [524, 476] on div "CLOSE" at bounding box center [518, 485] width 68 height 22
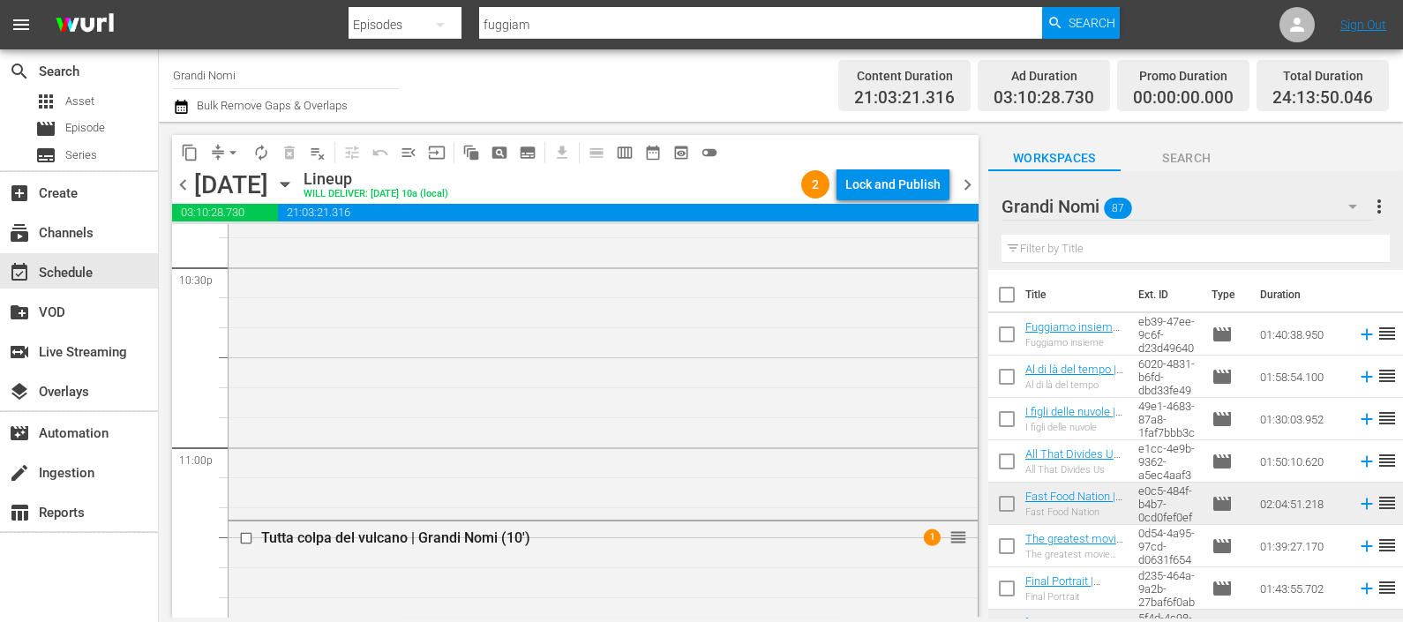
scroll to position [8021, 0]
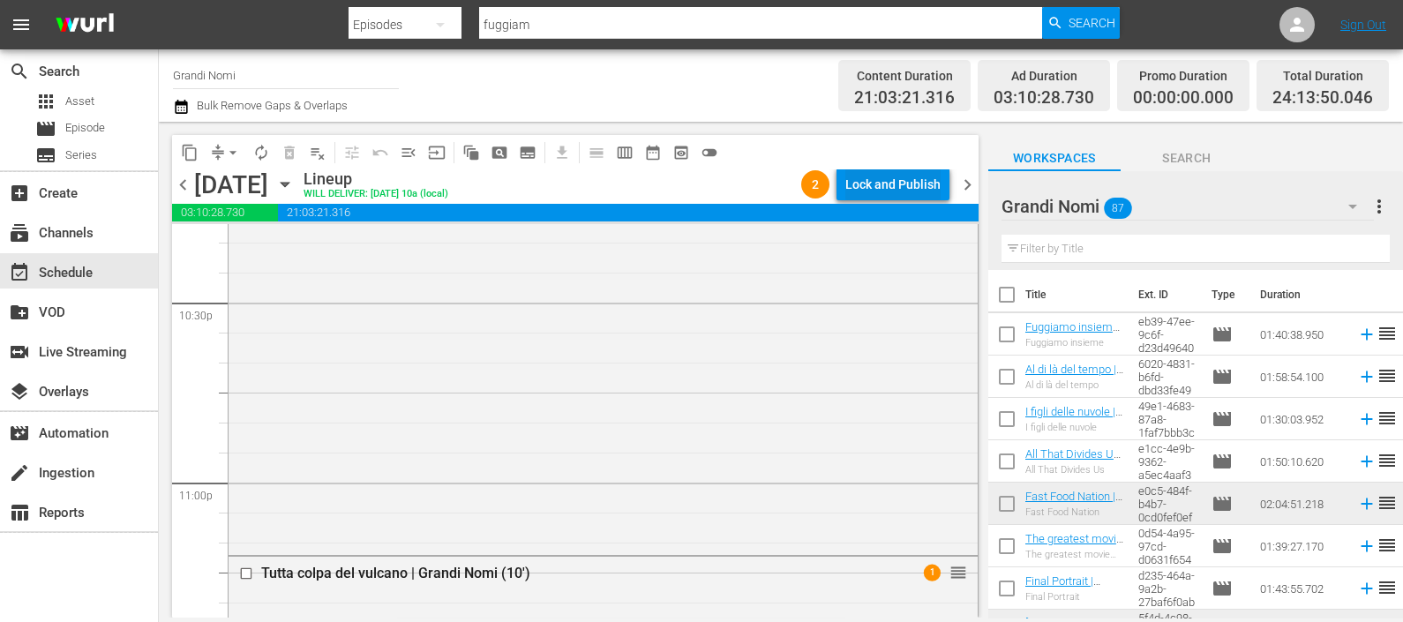
click at [940, 179] on div "Lock and Publish" at bounding box center [892, 185] width 95 height 32
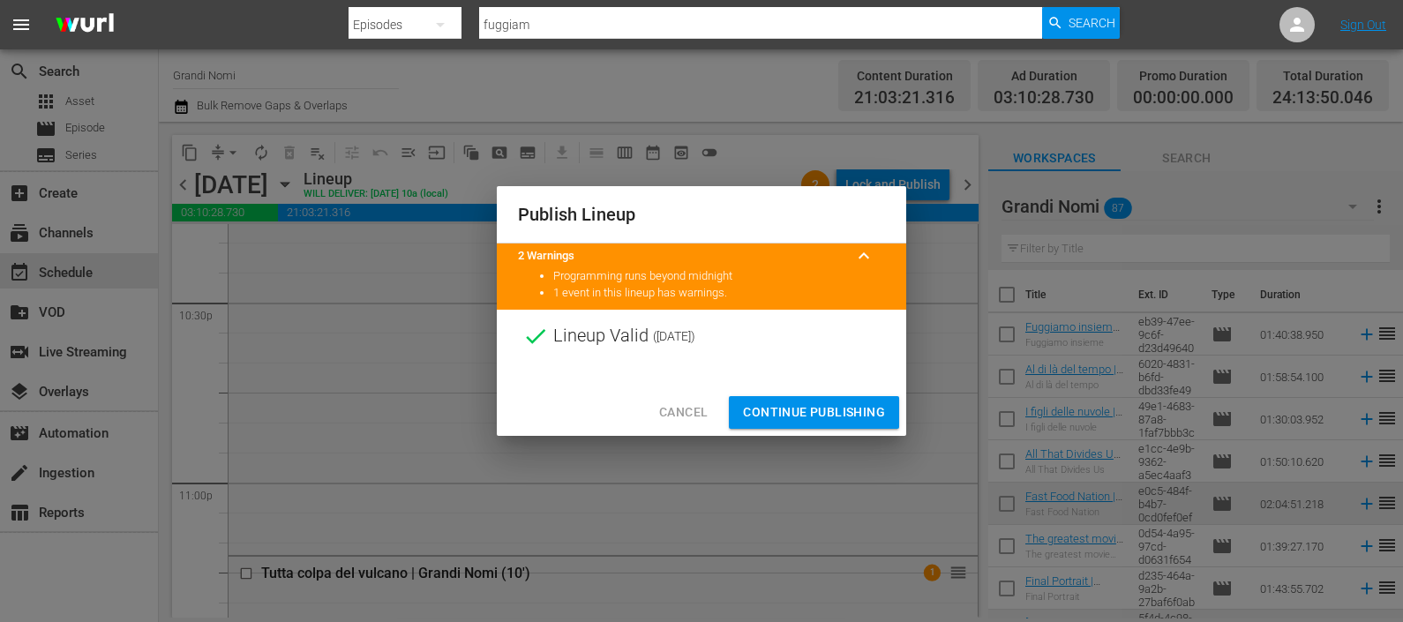
click at [785, 408] on span "Continue Publishing" at bounding box center [814, 412] width 142 height 22
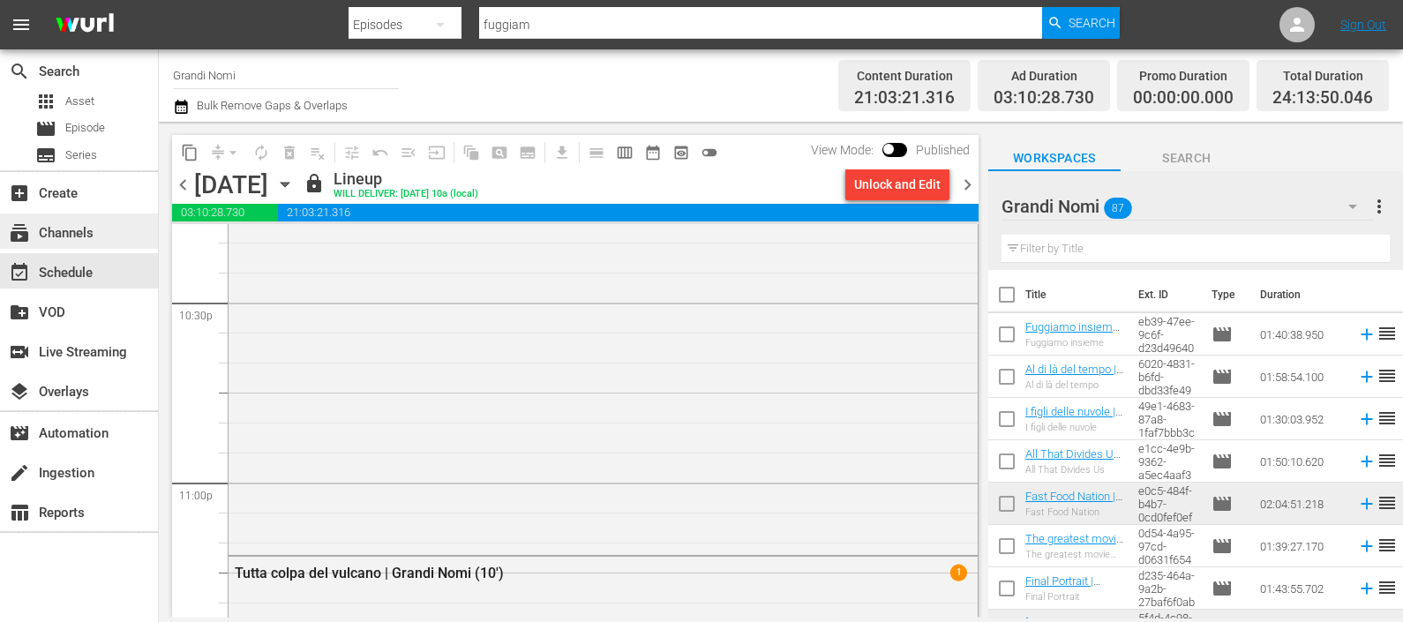
click at [66, 238] on div "subscriptions Channels" at bounding box center [49, 230] width 99 height 16
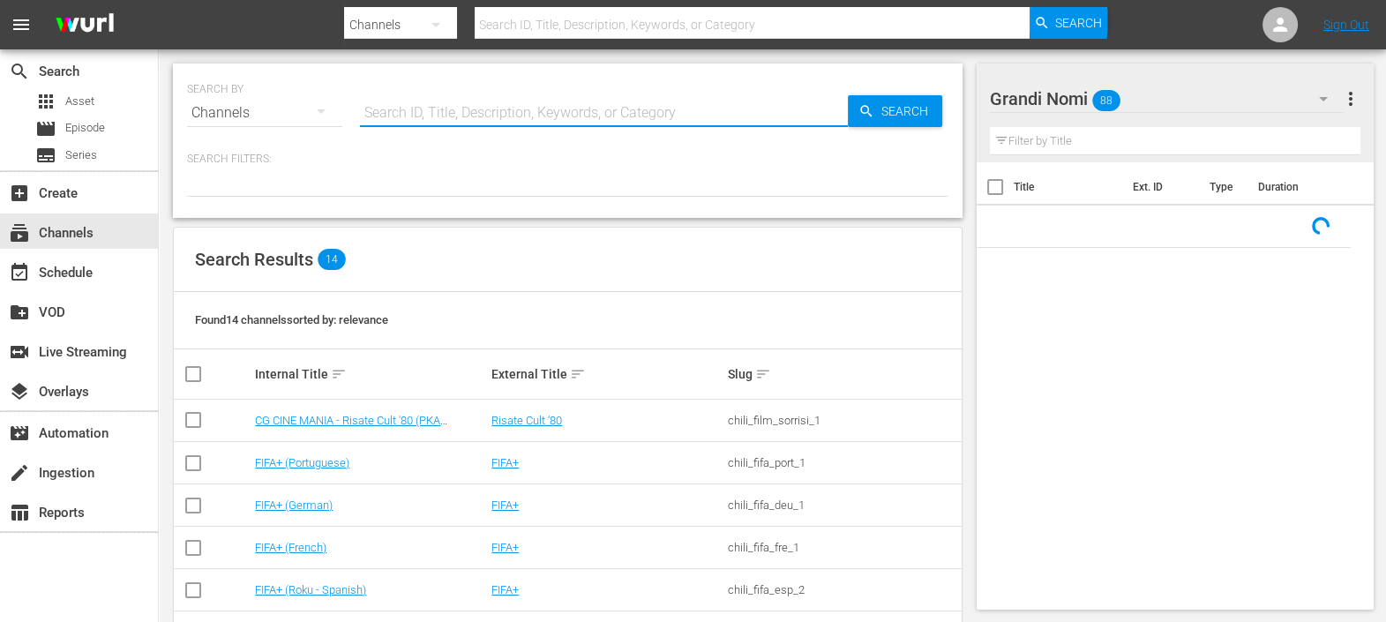
click at [408, 115] on input "text" at bounding box center [604, 113] width 488 height 42
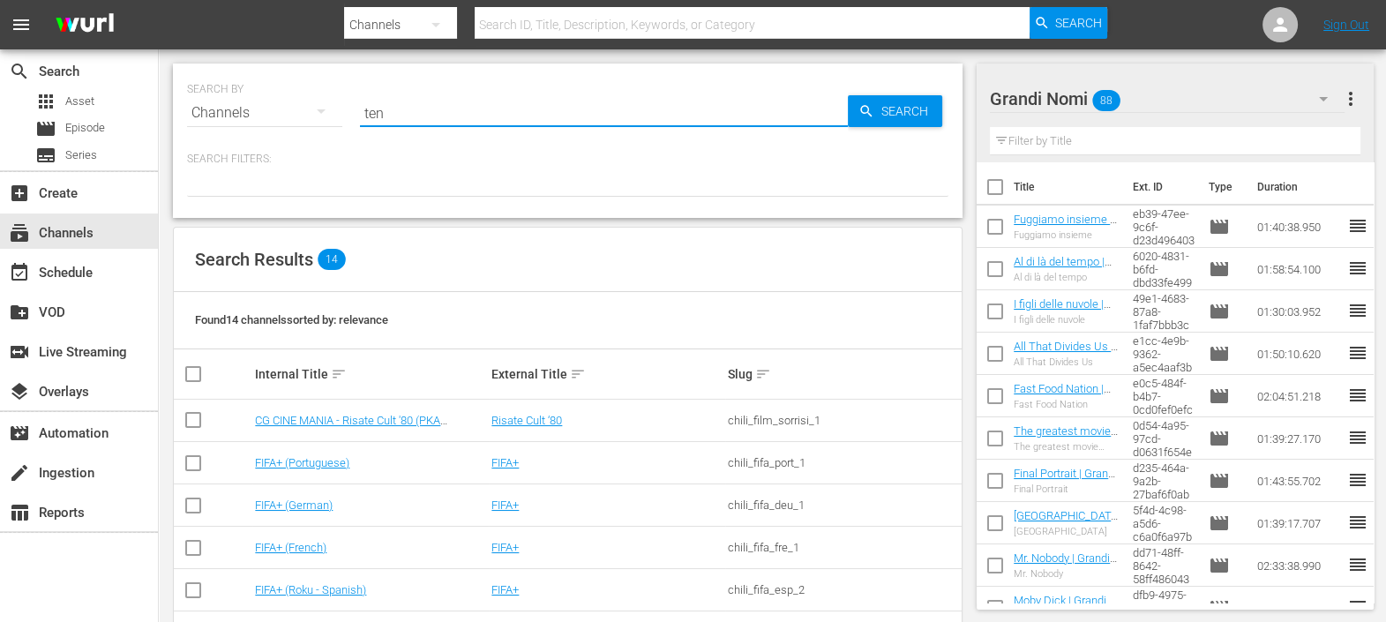
type input "tens"
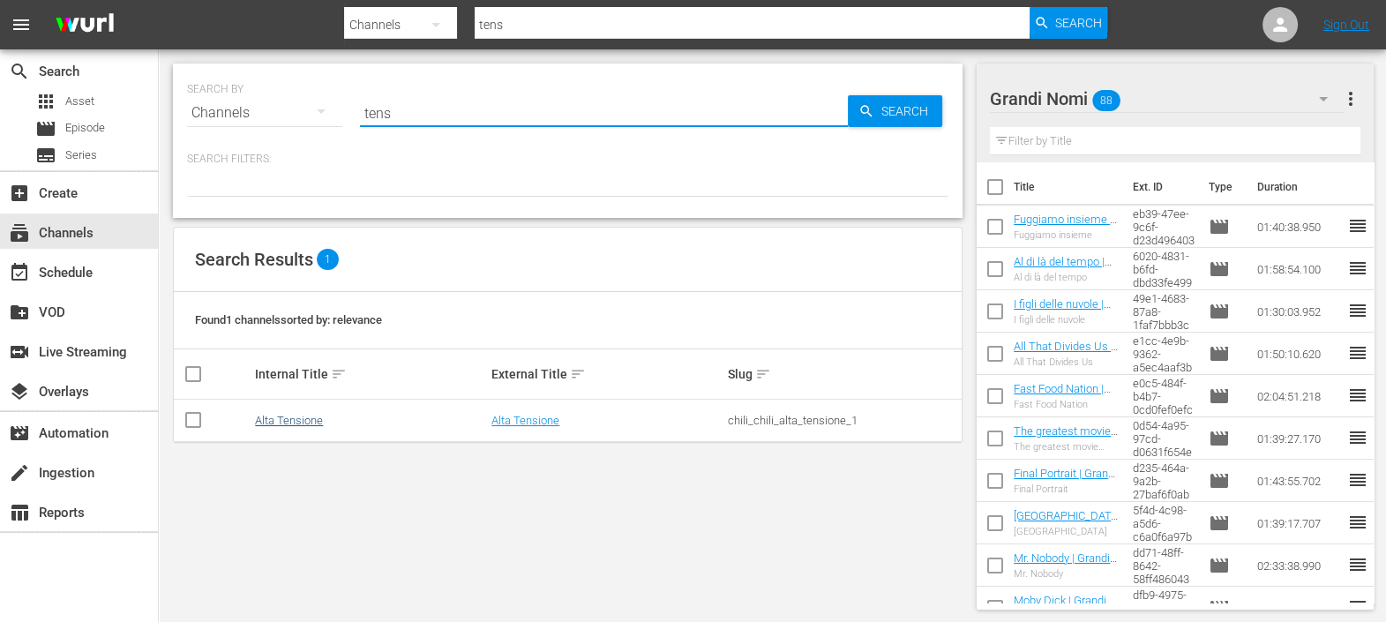
type input "tens"
click at [293, 421] on link "Alta Tensione" at bounding box center [289, 420] width 68 height 13
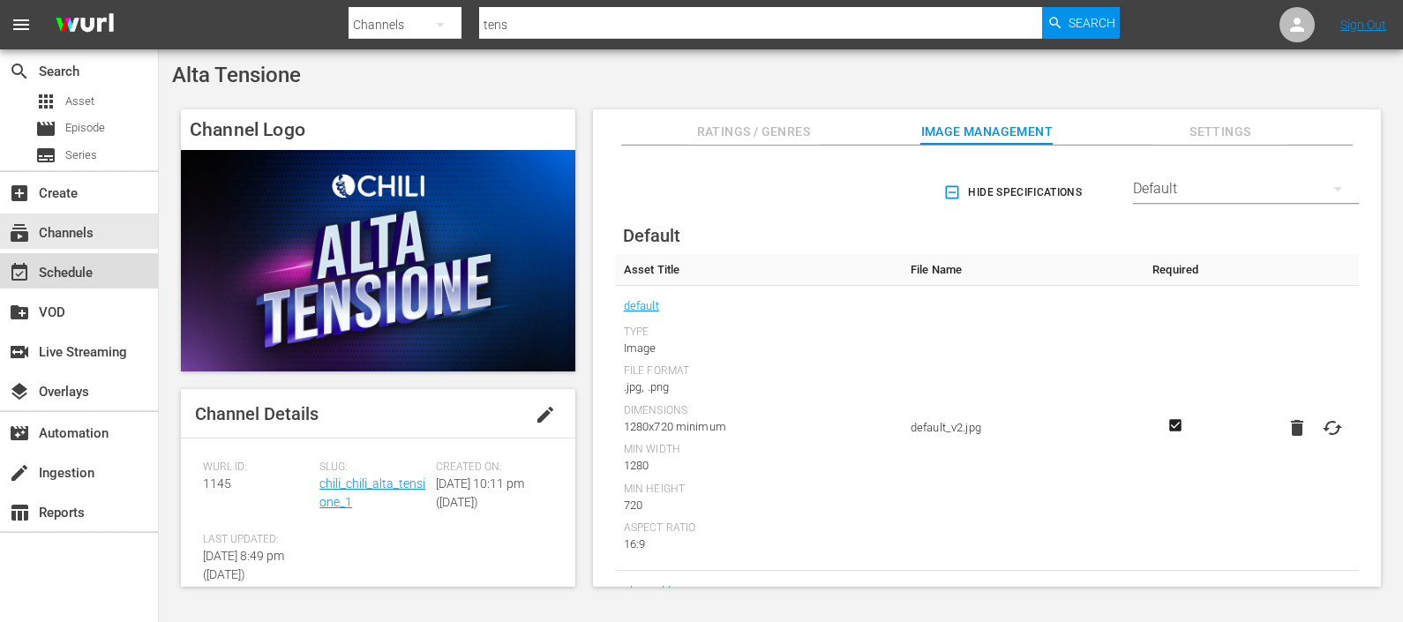
click at [72, 268] on div "event_available Schedule" at bounding box center [49, 270] width 99 height 16
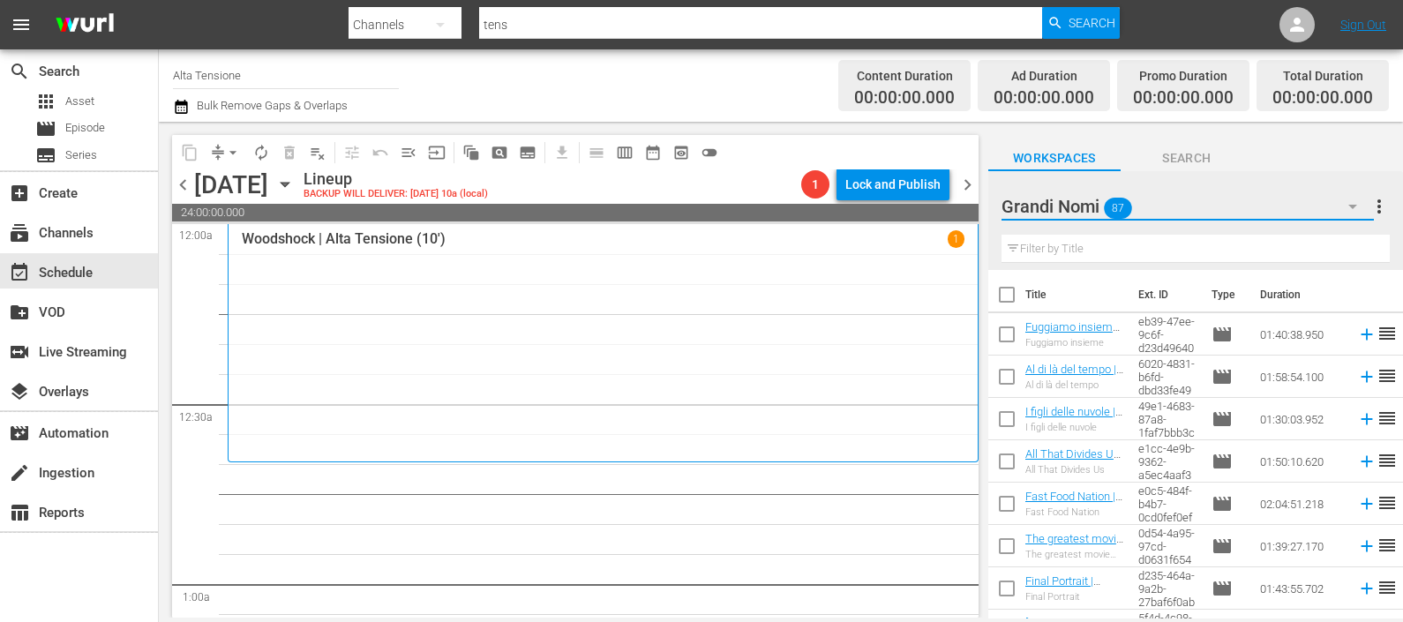
click at [1341, 200] on button "button" at bounding box center [1352, 206] width 42 height 42
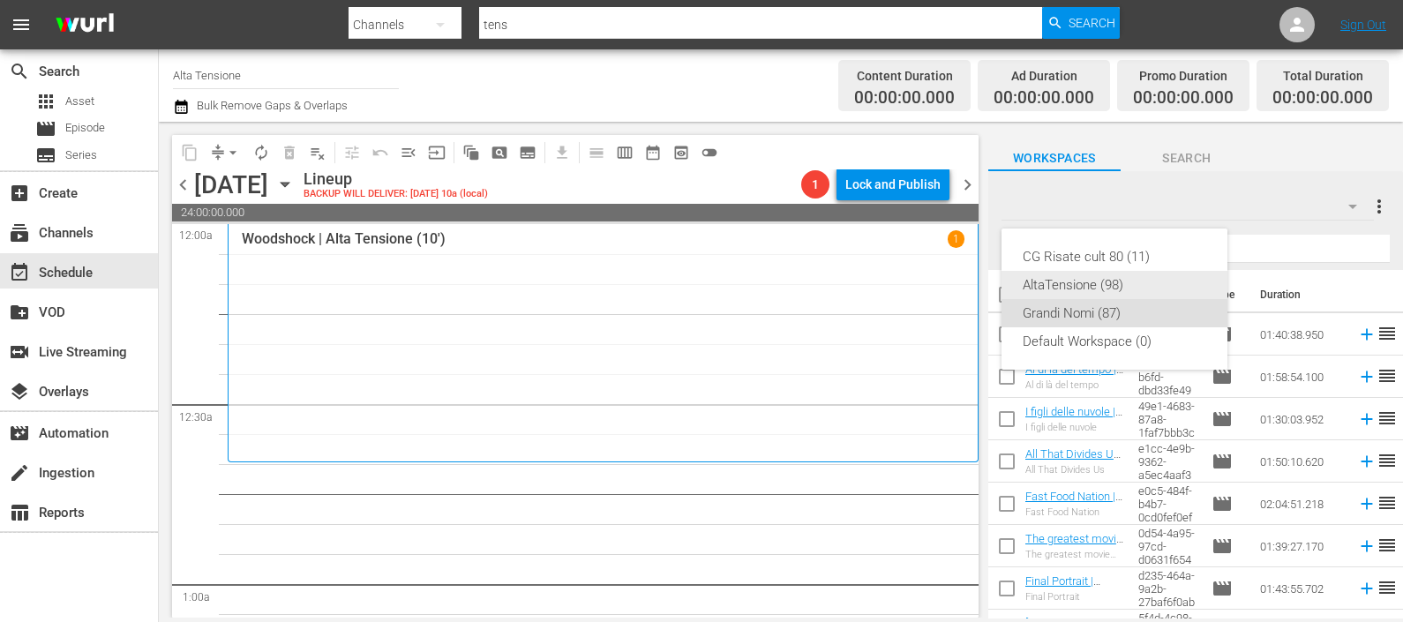
click at [1092, 276] on div "AltaTensione (98)" at bounding box center [1115, 285] width 184 height 28
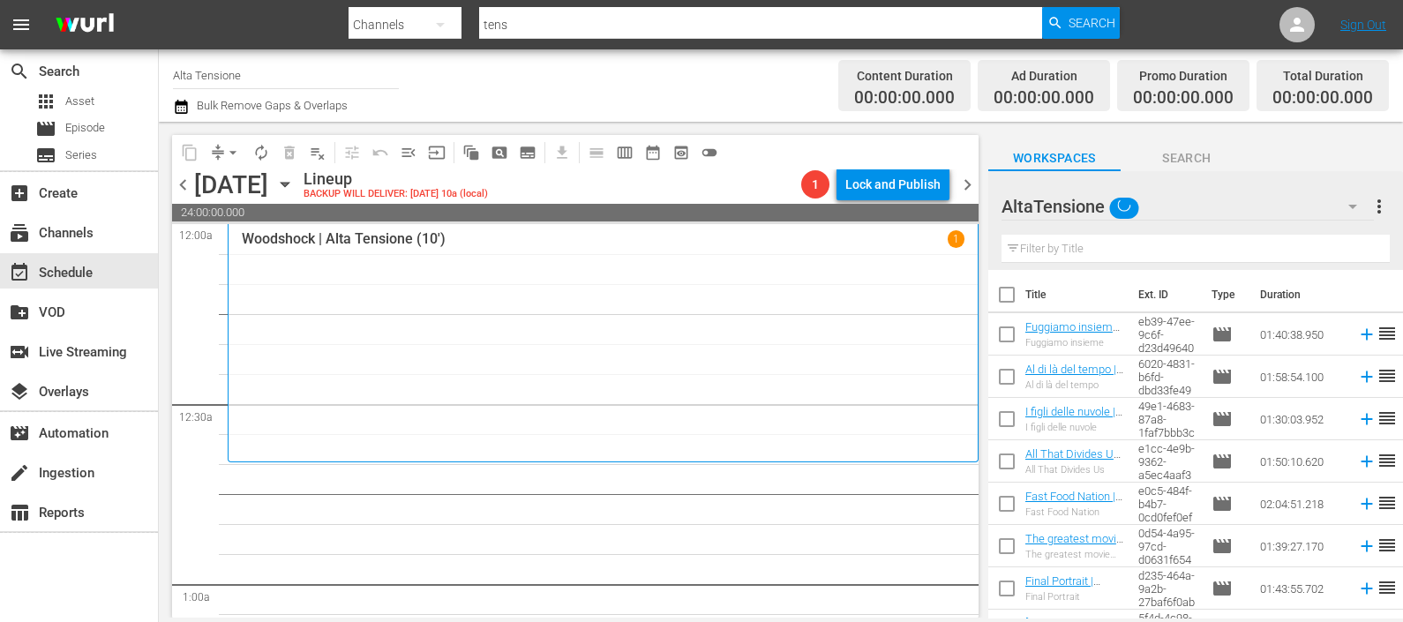
click at [1106, 248] on input "text" at bounding box center [1195, 249] width 388 height 28
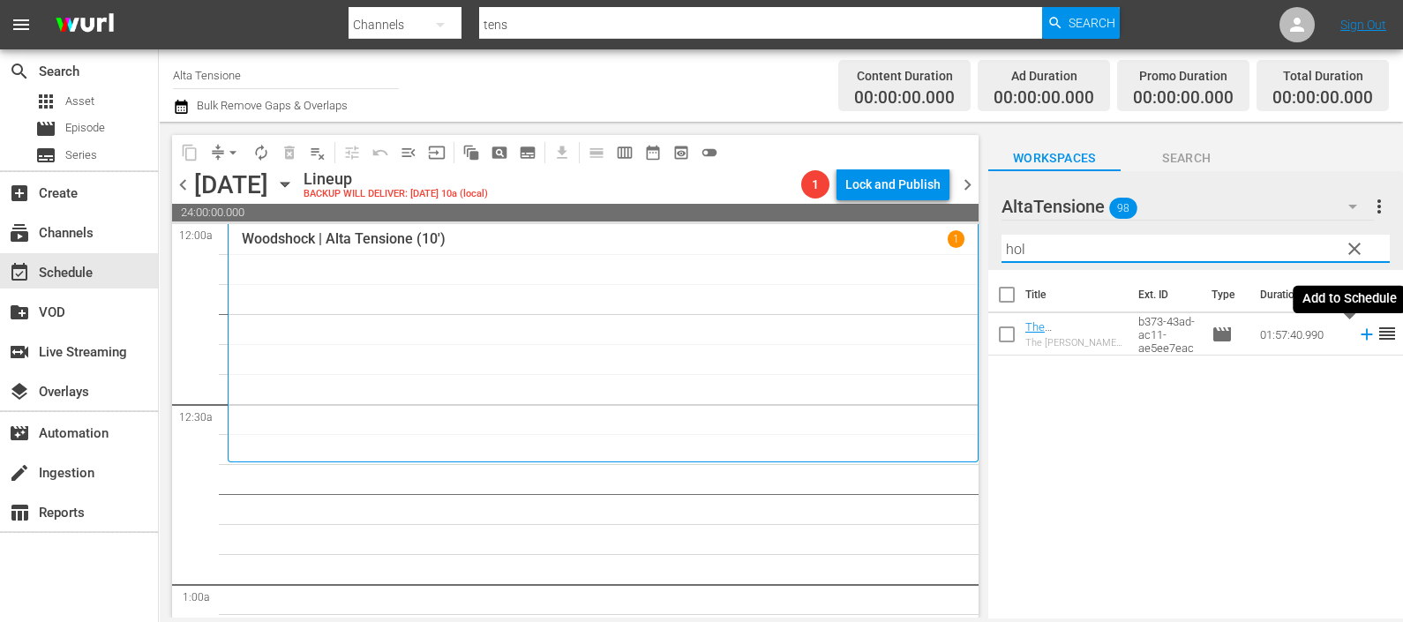
click at [1357, 335] on icon at bounding box center [1366, 334] width 19 height 19
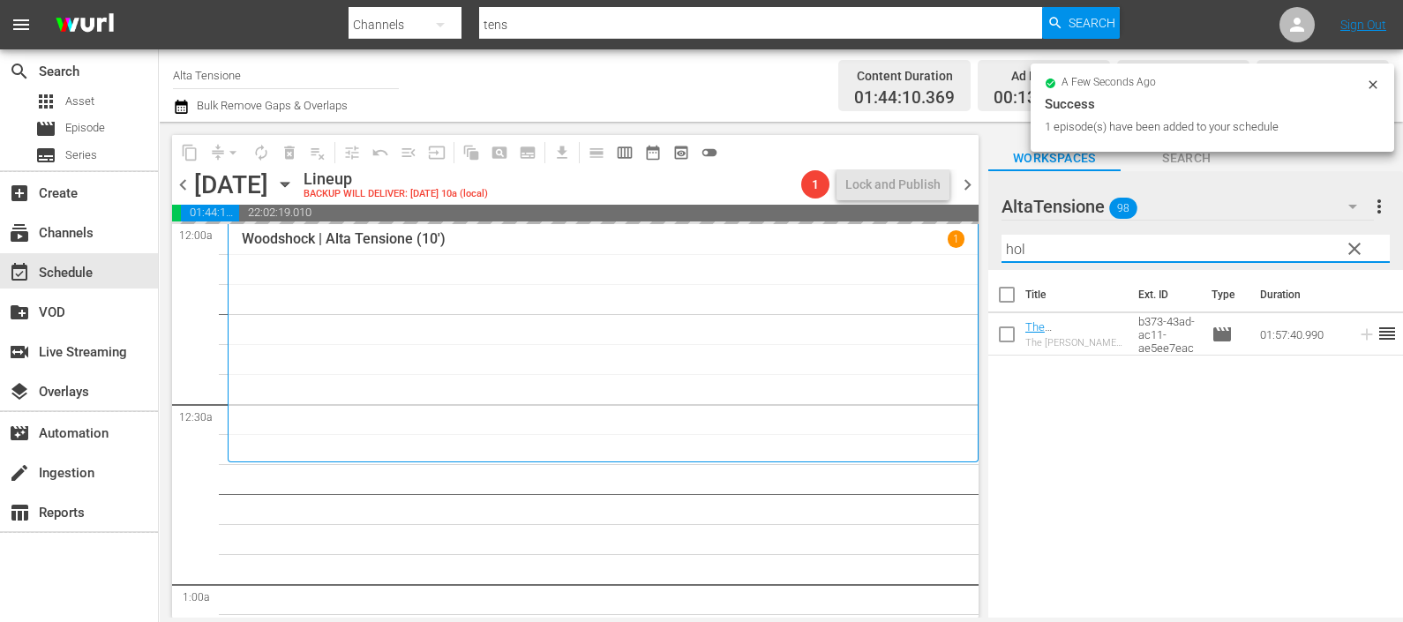
drag, startPoint x: 1181, startPoint y: 253, endPoint x: 963, endPoint y: 242, distance: 218.2
click at [948, 236] on div "content_copy compress arrow_drop_down autorenew_outlined delete_forever_outline…" at bounding box center [781, 370] width 1244 height 496
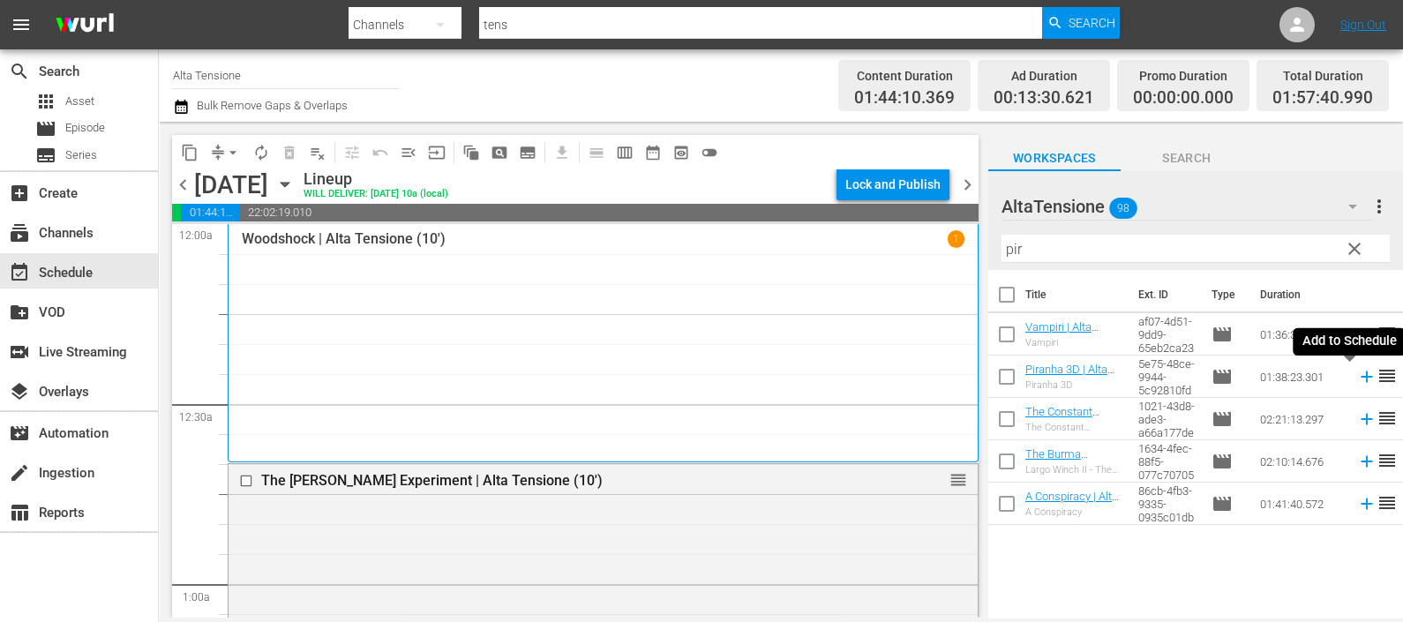
click at [1357, 380] on icon at bounding box center [1366, 376] width 19 height 19
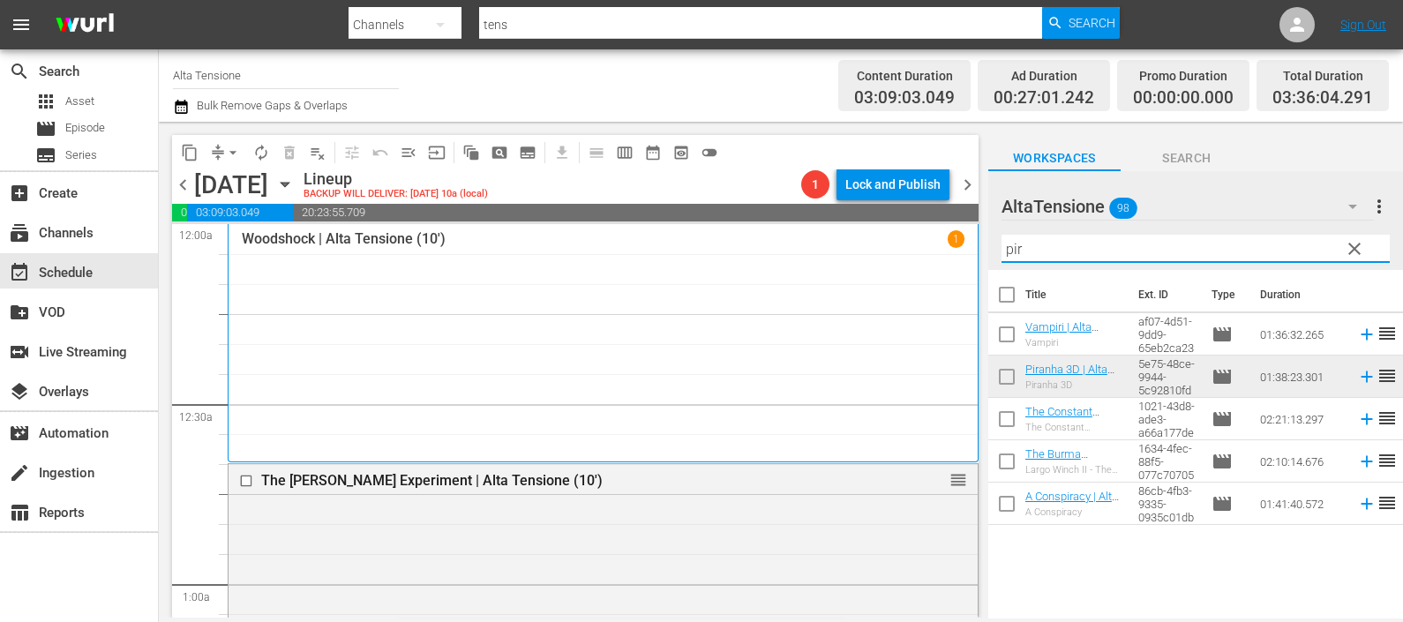
drag, startPoint x: 1031, startPoint y: 257, endPoint x: 952, endPoint y: 265, distance: 78.9
click at [952, 261] on div "content_copy compress arrow_drop_down autorenew_outlined delete_forever_outline…" at bounding box center [781, 370] width 1244 height 496
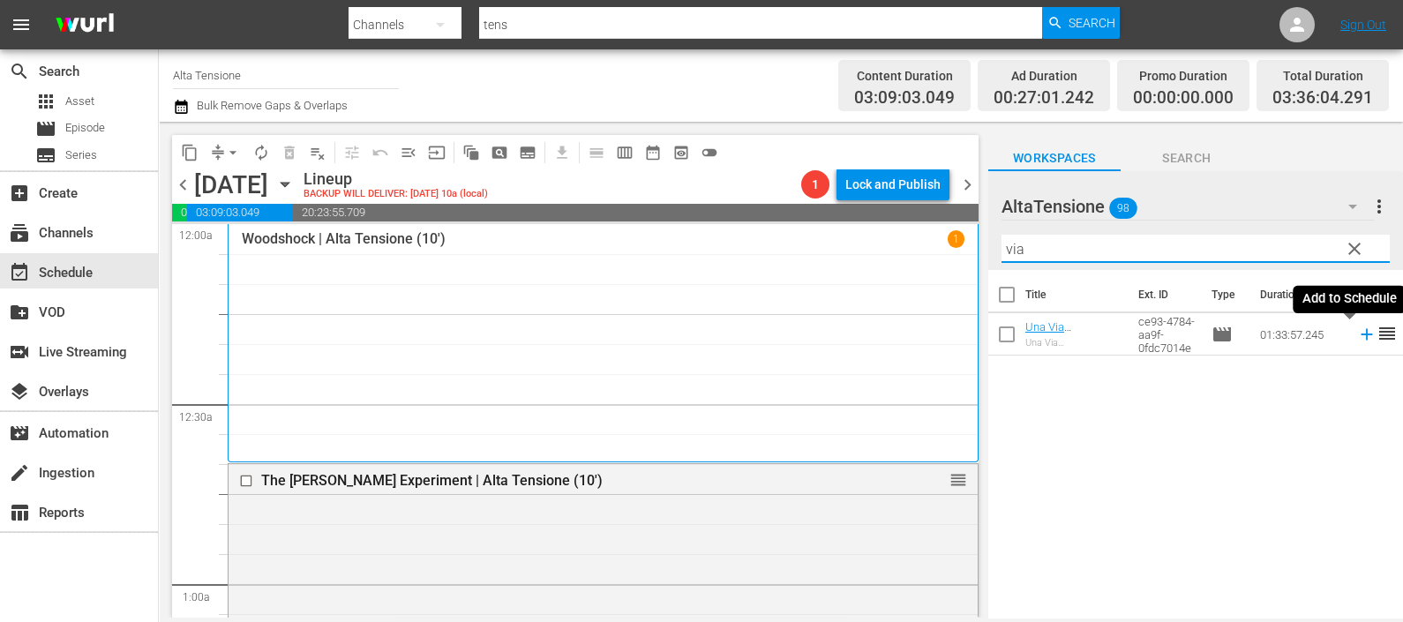
click at [1357, 339] on icon at bounding box center [1366, 334] width 19 height 19
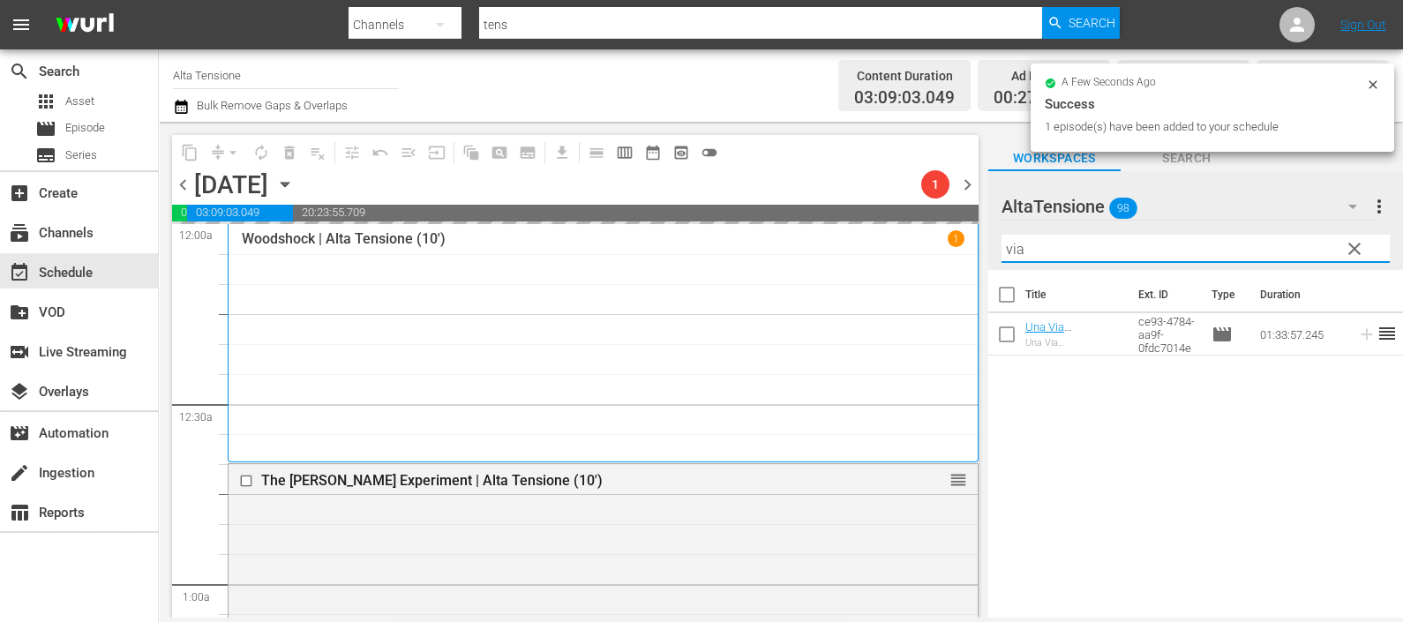
drag, startPoint x: 1019, startPoint y: 251, endPoint x: 987, endPoint y: 251, distance: 31.8
click at [988, 249] on div "AltaTensione 98 AltaTensione more_vert clear Filter by Title via" at bounding box center [1195, 220] width 415 height 99
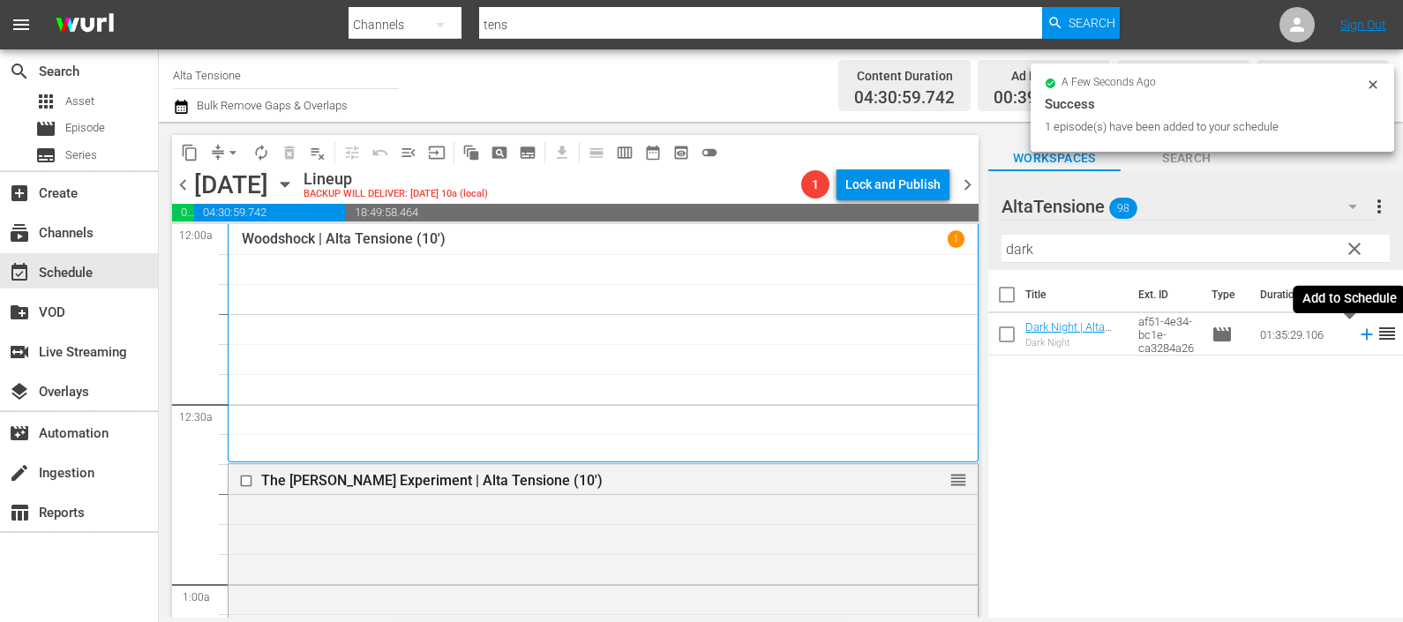
click at [1357, 335] on icon at bounding box center [1366, 334] width 19 height 19
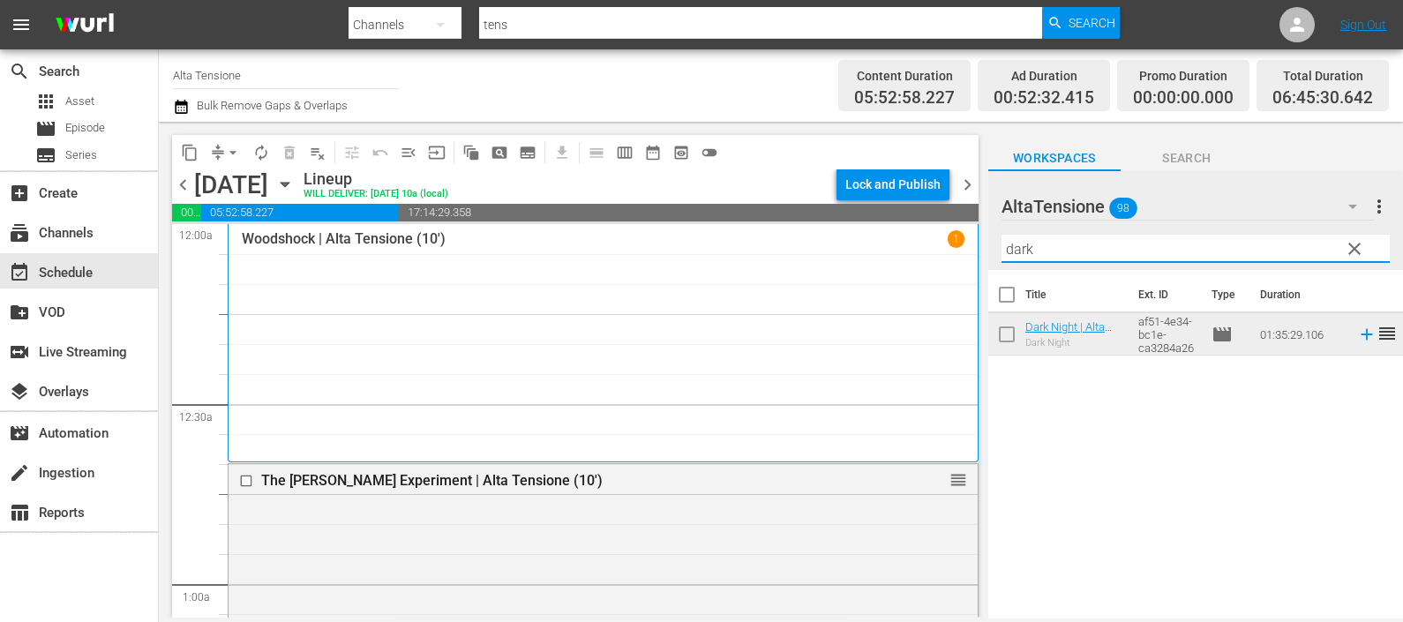
drag, startPoint x: 1038, startPoint y: 251, endPoint x: 926, endPoint y: 257, distance: 111.3
click at [941, 258] on div "content_copy compress arrow_drop_down autorenew_outlined delete_forever_outline…" at bounding box center [781, 370] width 1244 height 496
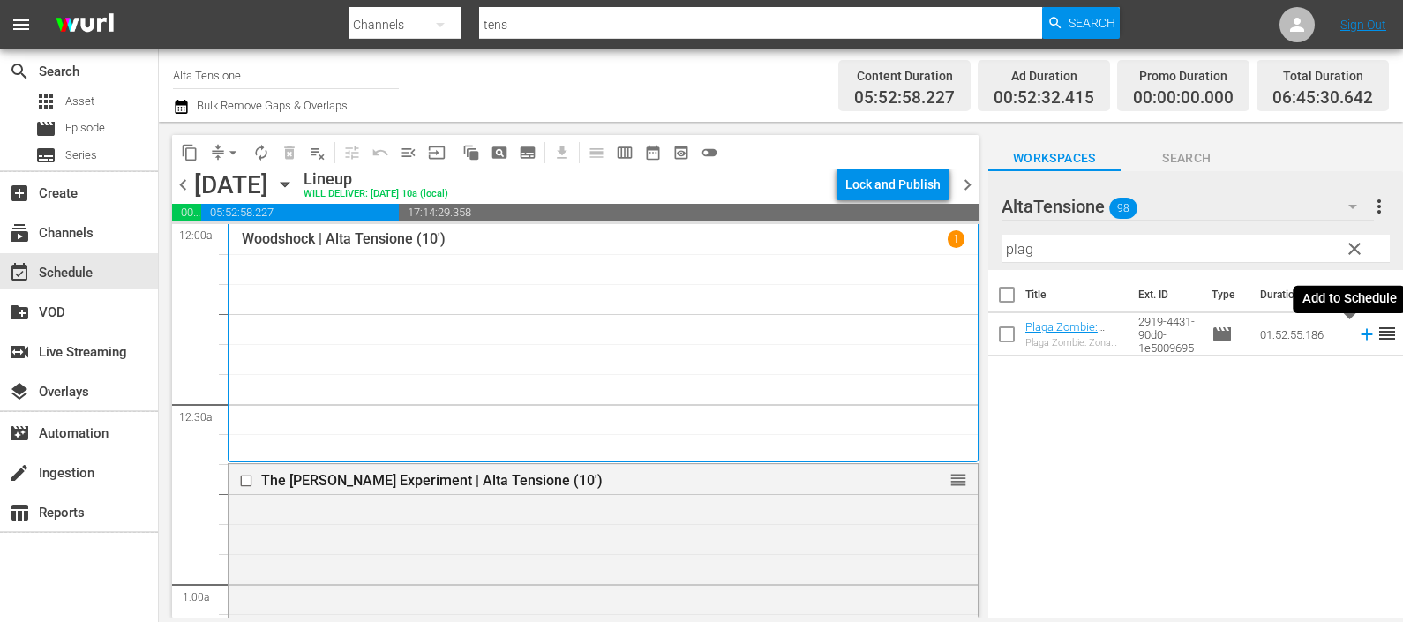
drag, startPoint x: 1352, startPoint y: 331, endPoint x: 1300, endPoint y: 330, distance: 51.2
click at [1357, 331] on icon at bounding box center [1366, 334] width 19 height 19
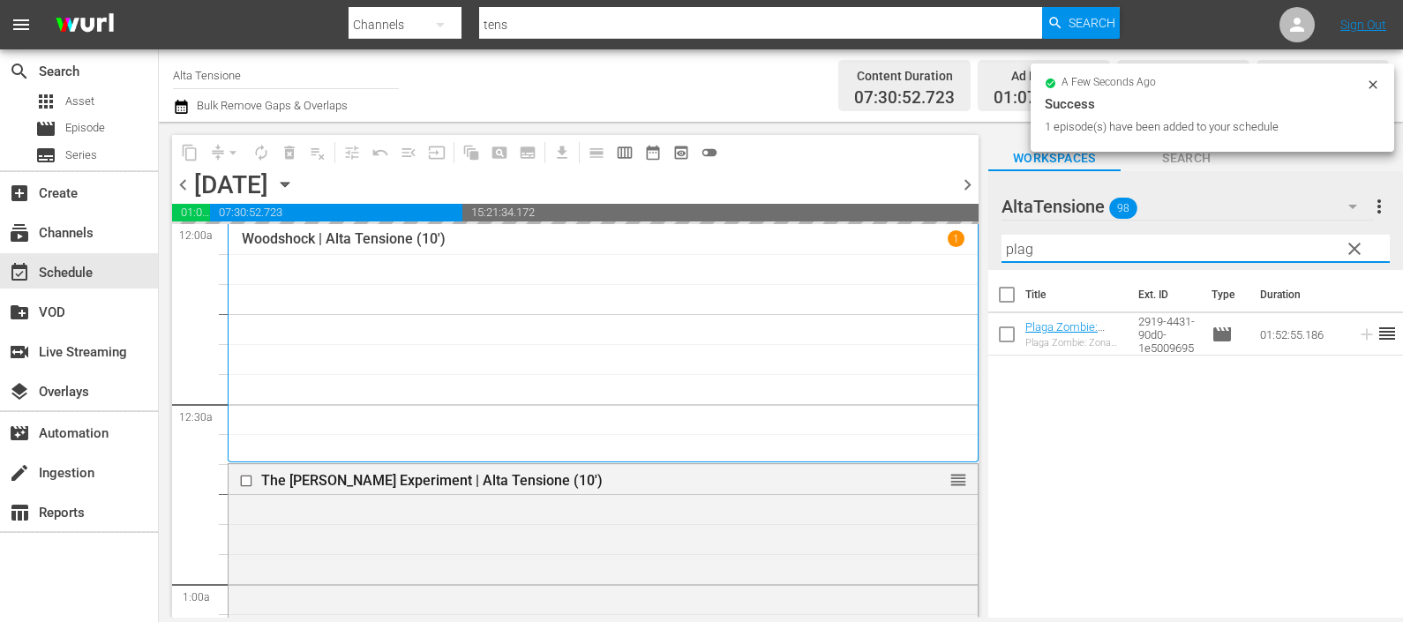
drag, startPoint x: 1094, startPoint y: 252, endPoint x: 957, endPoint y: 244, distance: 137.0
click at [957, 239] on div "content_copy compress arrow_drop_down autorenew_outlined delete_forever_outline…" at bounding box center [781, 370] width 1244 height 496
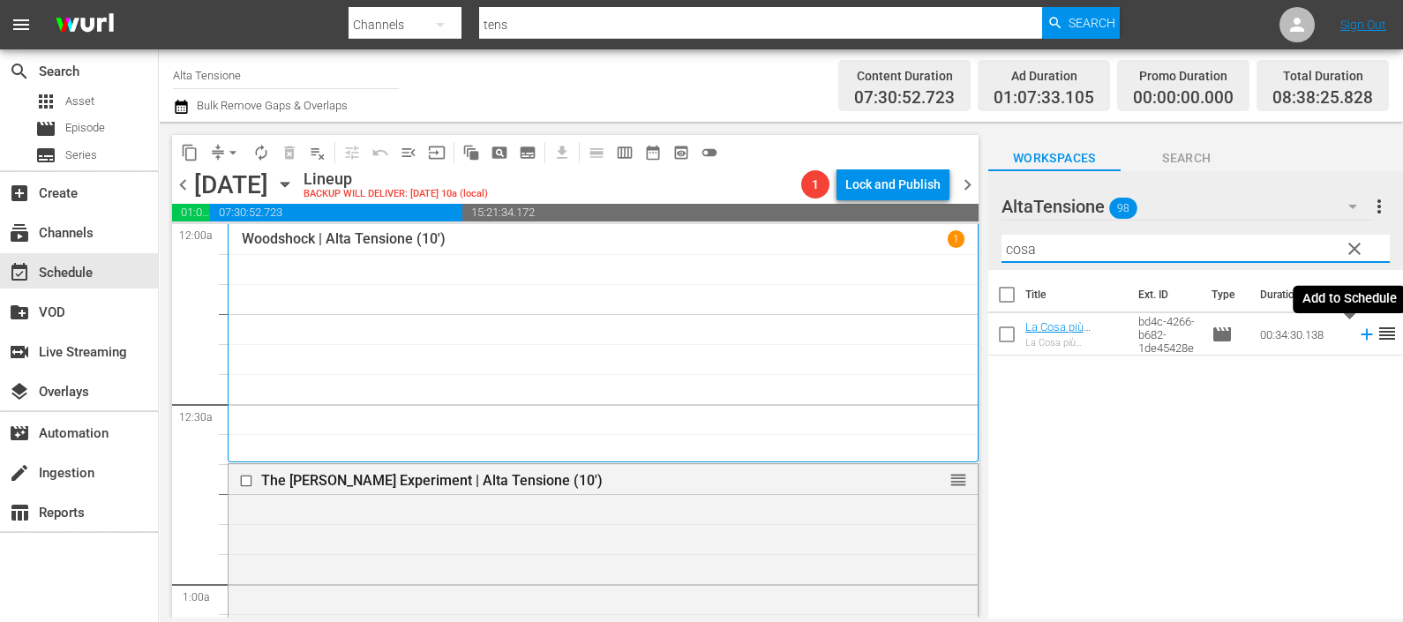
click at [1360, 335] on icon at bounding box center [1365, 334] width 11 height 11
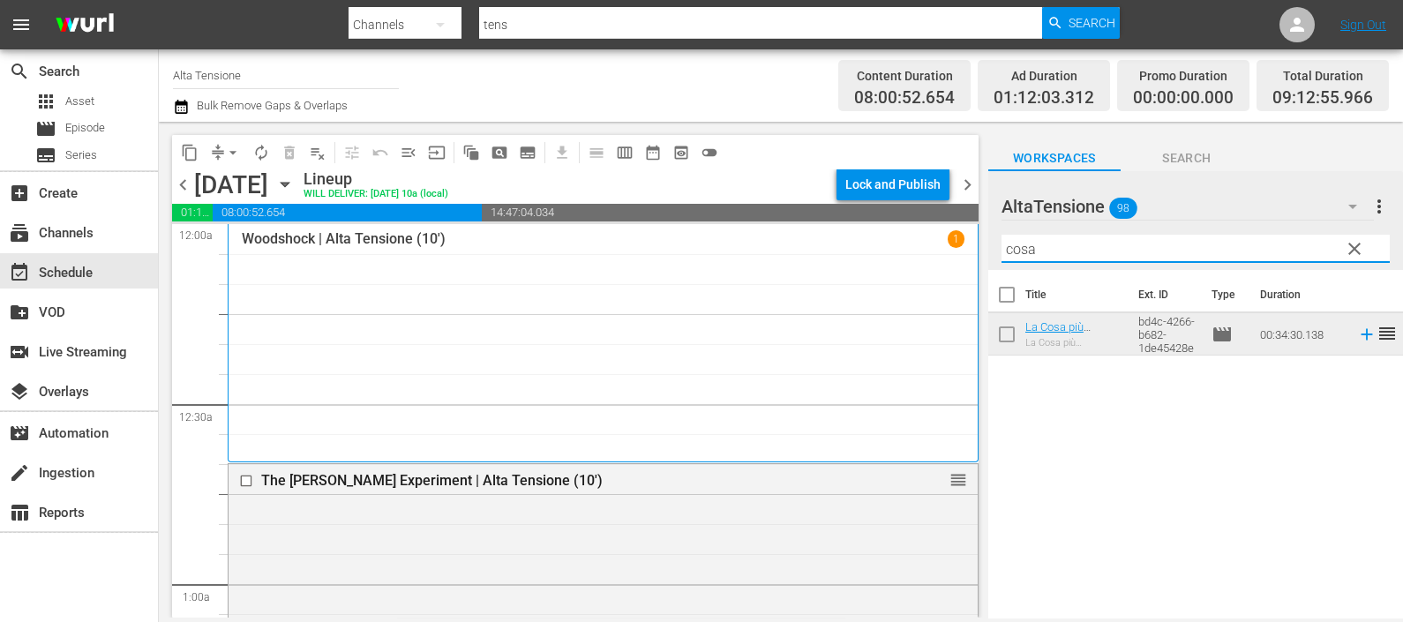
drag, startPoint x: 1047, startPoint y: 234, endPoint x: 992, endPoint y: 247, distance: 57.1
click at [981, 247] on div "content_copy compress arrow_drop_down autorenew_outlined delete_forever_outline…" at bounding box center [781, 370] width 1244 height 496
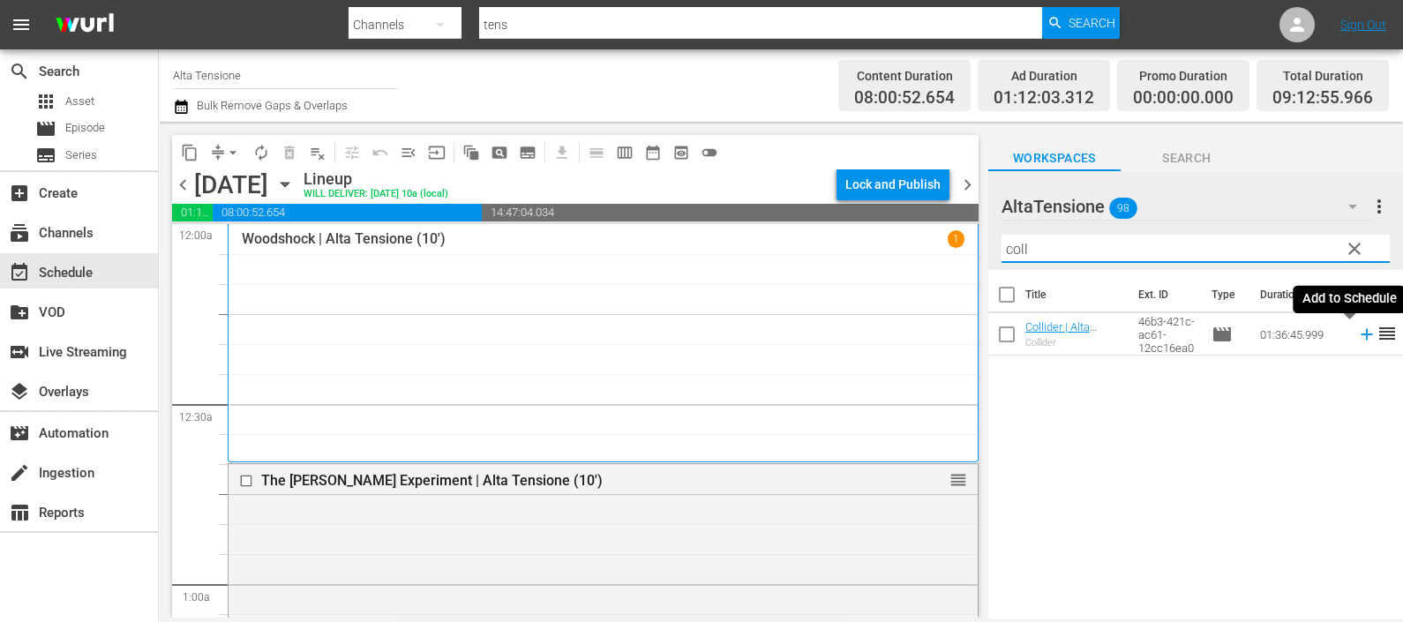
click at [1357, 338] on icon at bounding box center [1366, 334] width 19 height 19
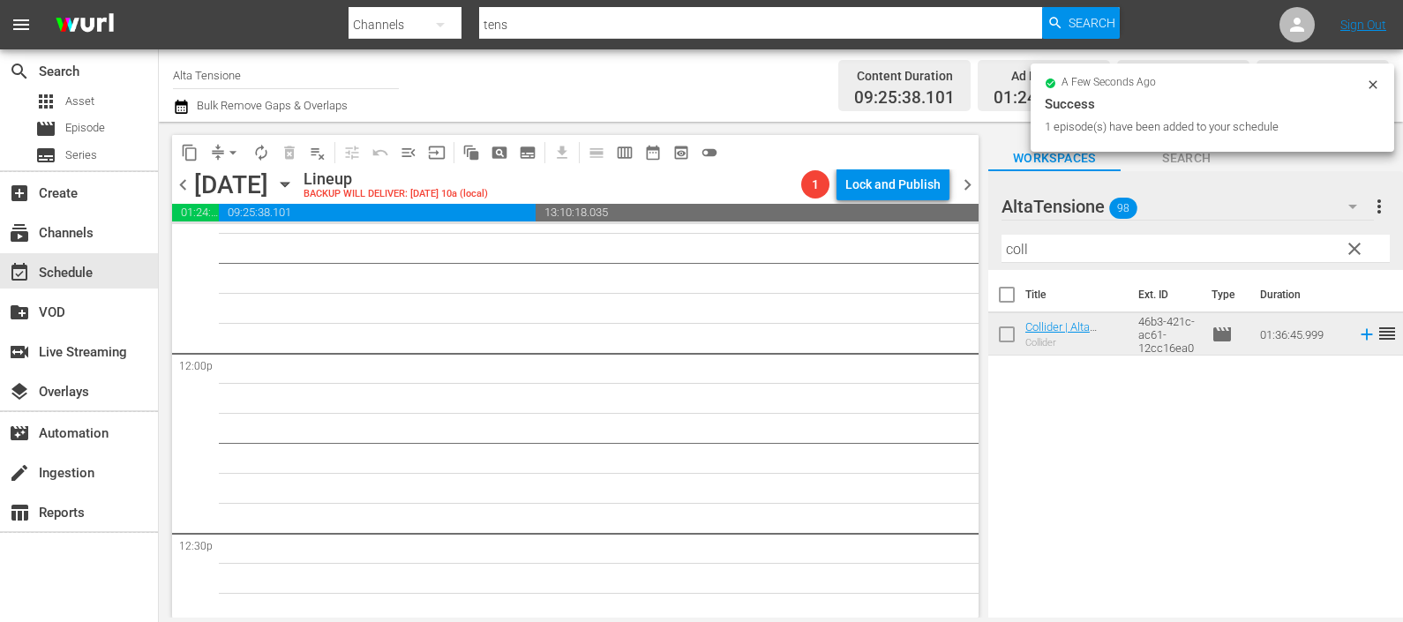
scroll to position [3970, 0]
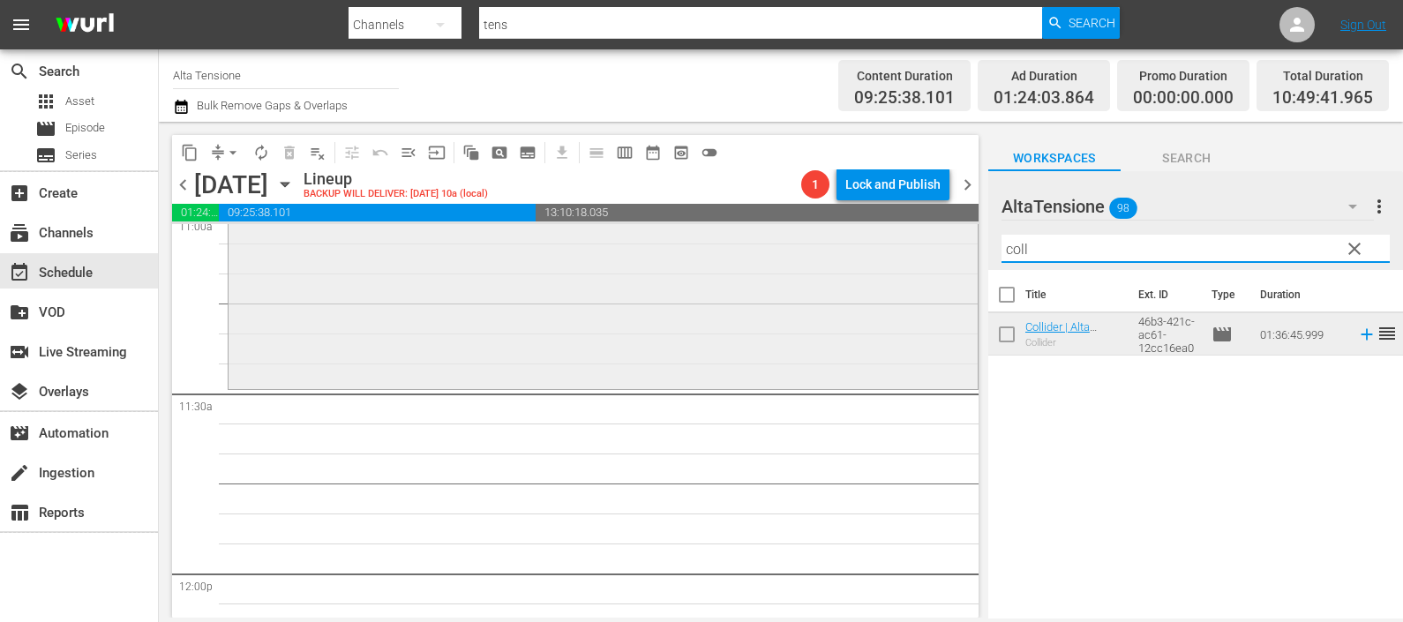
drag, startPoint x: 1041, startPoint y: 244, endPoint x: 926, endPoint y: 236, distance: 115.0
click at [926, 236] on div "content_copy compress arrow_drop_down autorenew_outlined delete_forever_outline…" at bounding box center [781, 370] width 1244 height 496
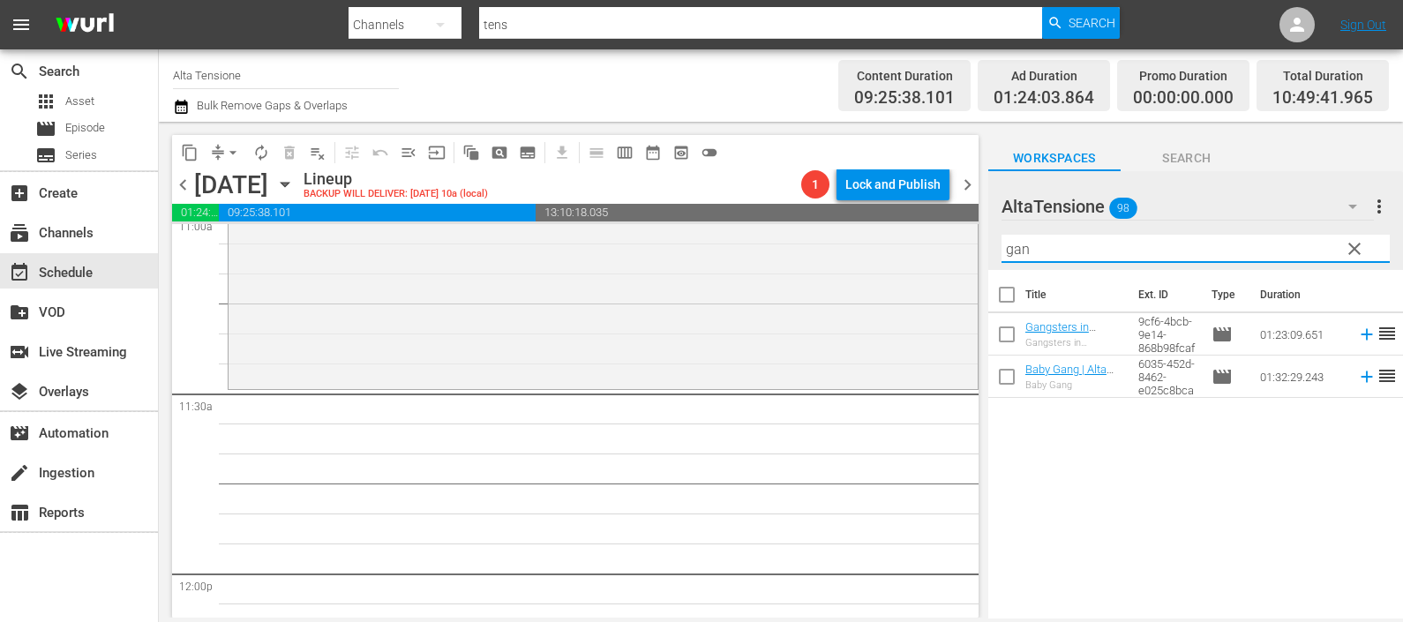
drag, startPoint x: 1343, startPoint y: 335, endPoint x: 1305, endPoint y: 356, distance: 43.0
click at [1357, 335] on icon at bounding box center [1366, 334] width 19 height 19
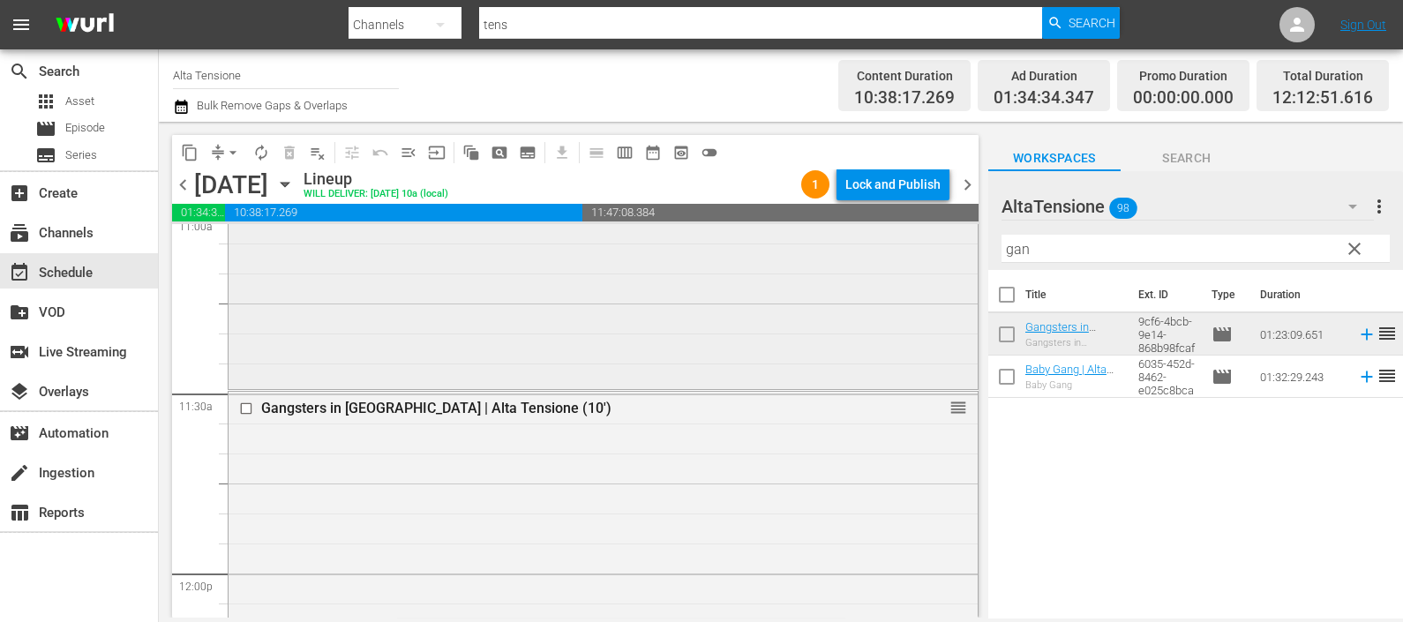
drag, startPoint x: 1043, startPoint y: 254, endPoint x: 943, endPoint y: 266, distance: 100.5
click at [944, 264] on div "content_copy compress arrow_drop_down autorenew_outlined delete_forever_outline…" at bounding box center [781, 370] width 1244 height 496
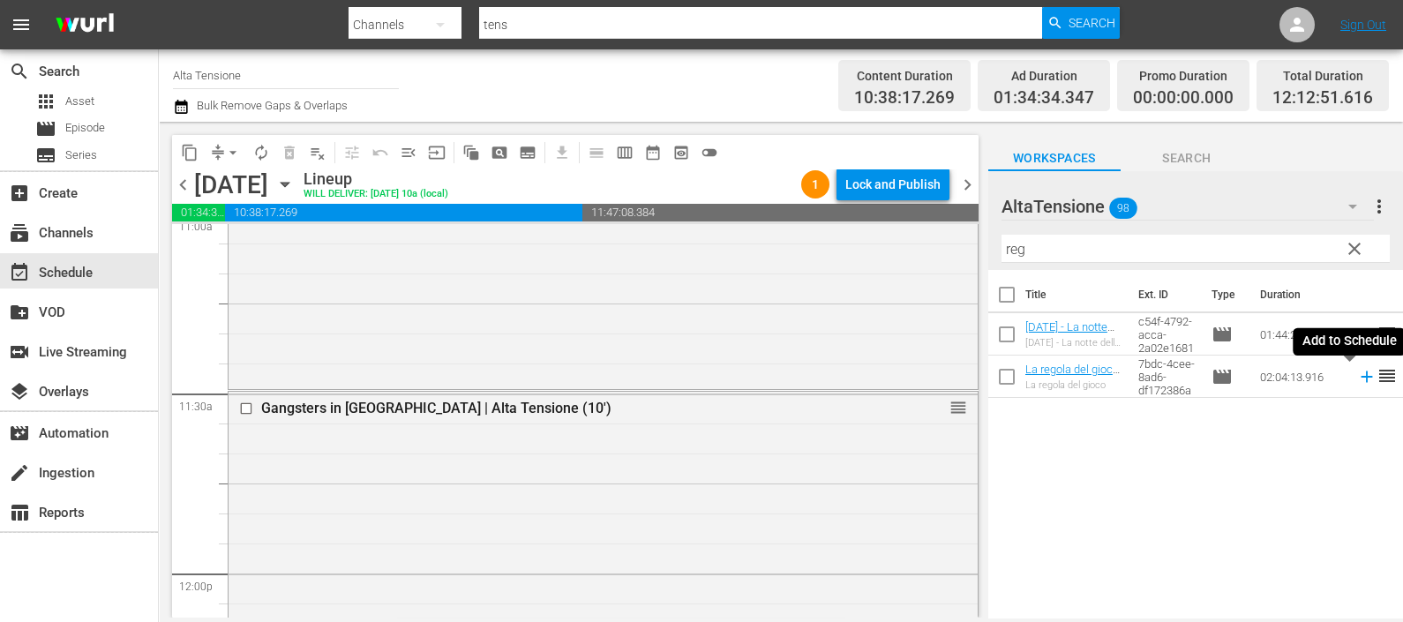
drag, startPoint x: 1346, startPoint y: 377, endPoint x: 1317, endPoint y: 370, distance: 30.0
click at [1357, 377] on icon at bounding box center [1366, 376] width 19 height 19
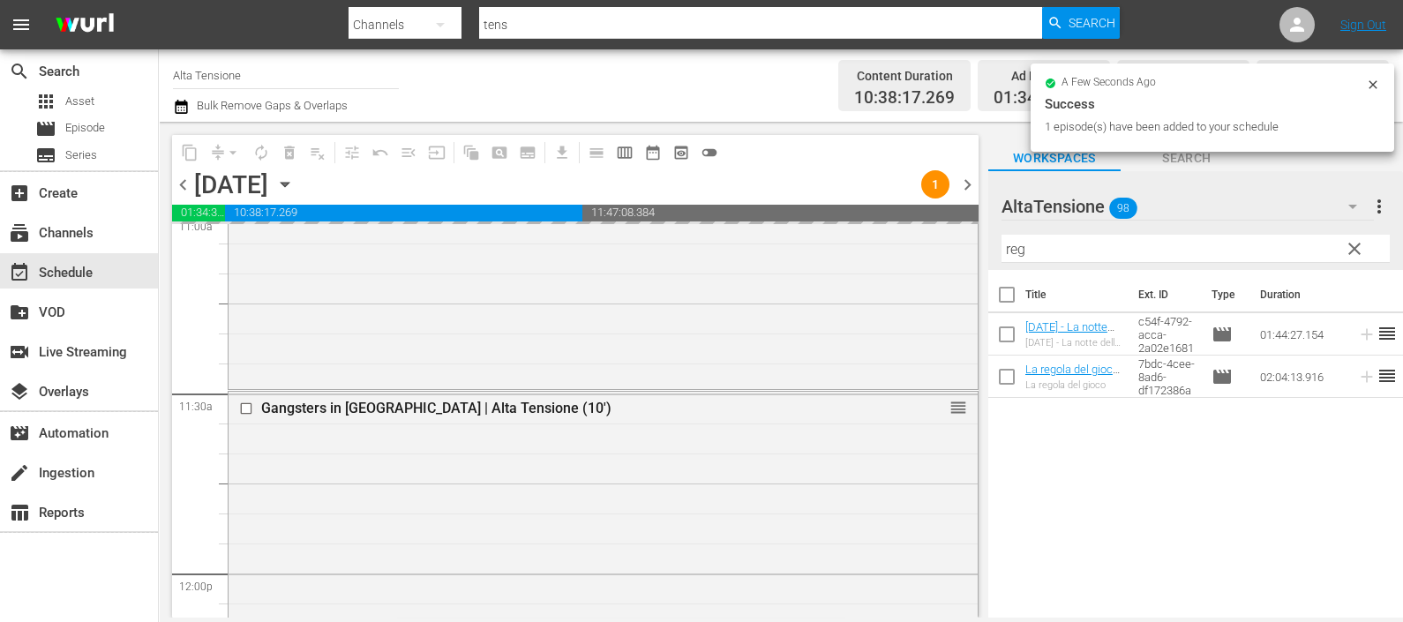
scroll to position [4632, 0]
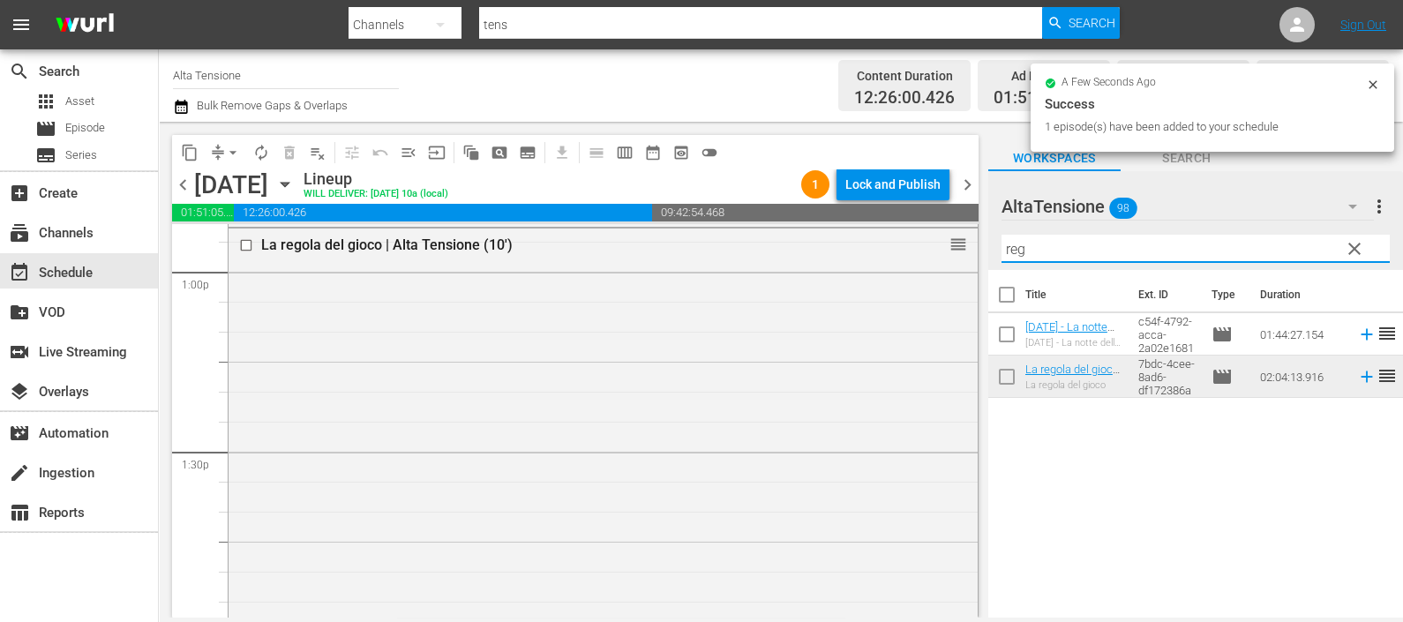
click at [937, 259] on div "content_copy compress arrow_drop_down autorenew_outlined delete_forever_outline…" at bounding box center [781, 370] width 1244 height 496
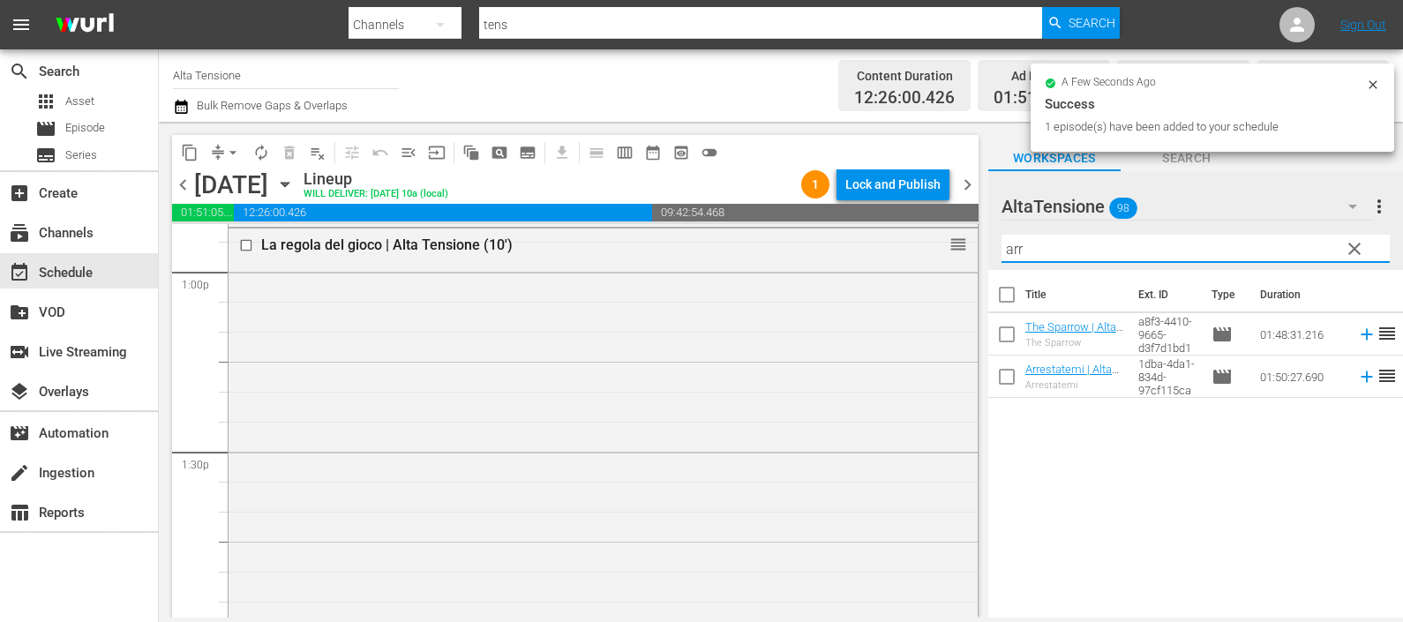
click at [1360, 374] on icon at bounding box center [1365, 376] width 11 height 11
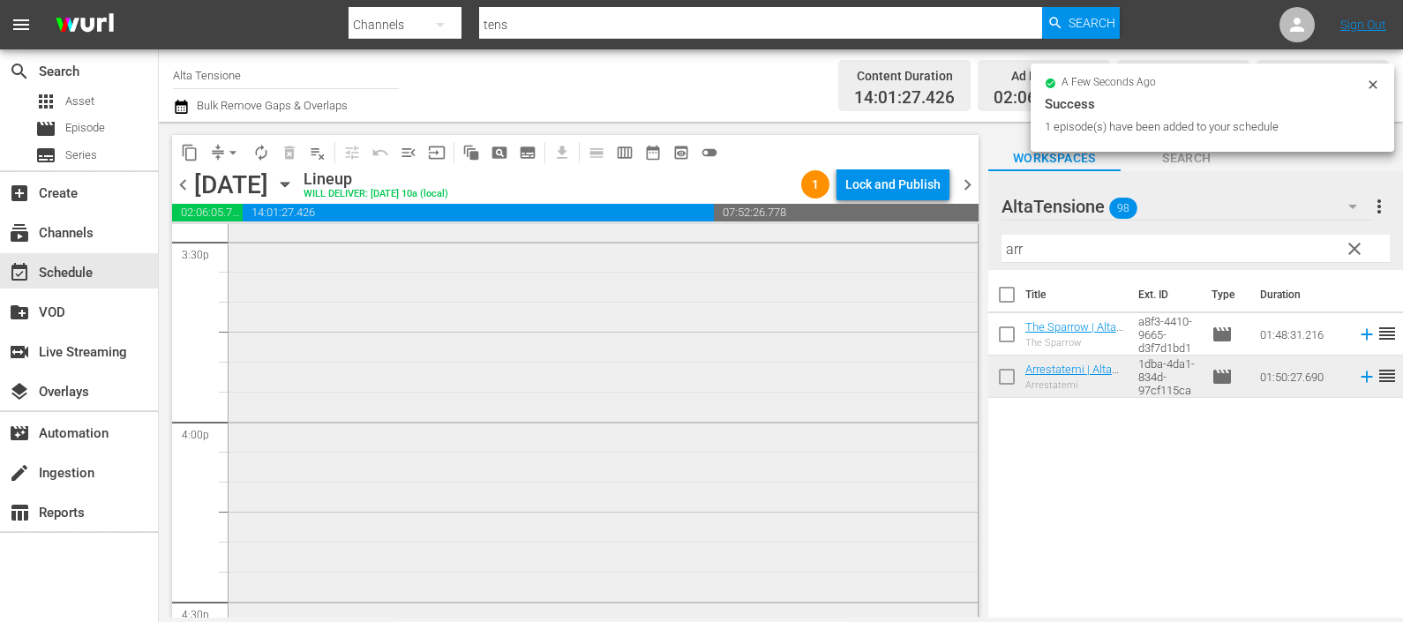
scroll to position [5734, 0]
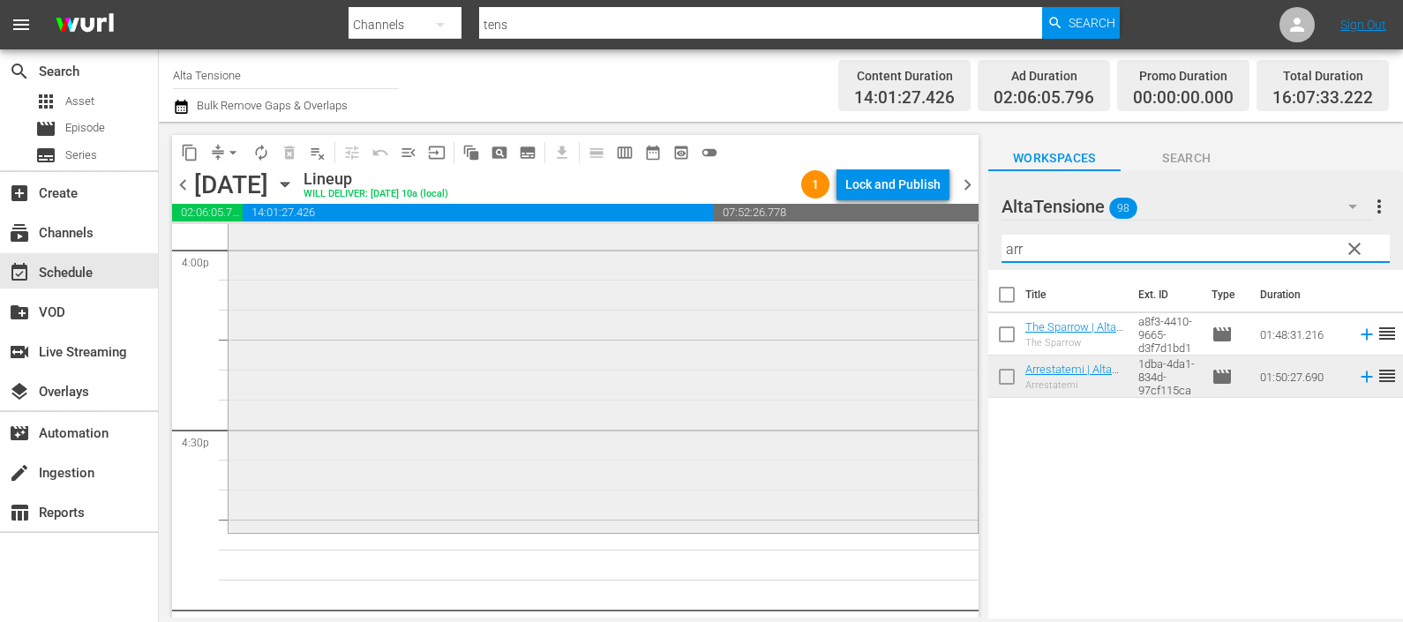
drag, startPoint x: 1050, startPoint y: 248, endPoint x: 928, endPoint y: 247, distance: 121.8
click at [934, 247] on div "content_copy compress arrow_drop_down autorenew_outlined delete_forever_outline…" at bounding box center [781, 370] width 1244 height 496
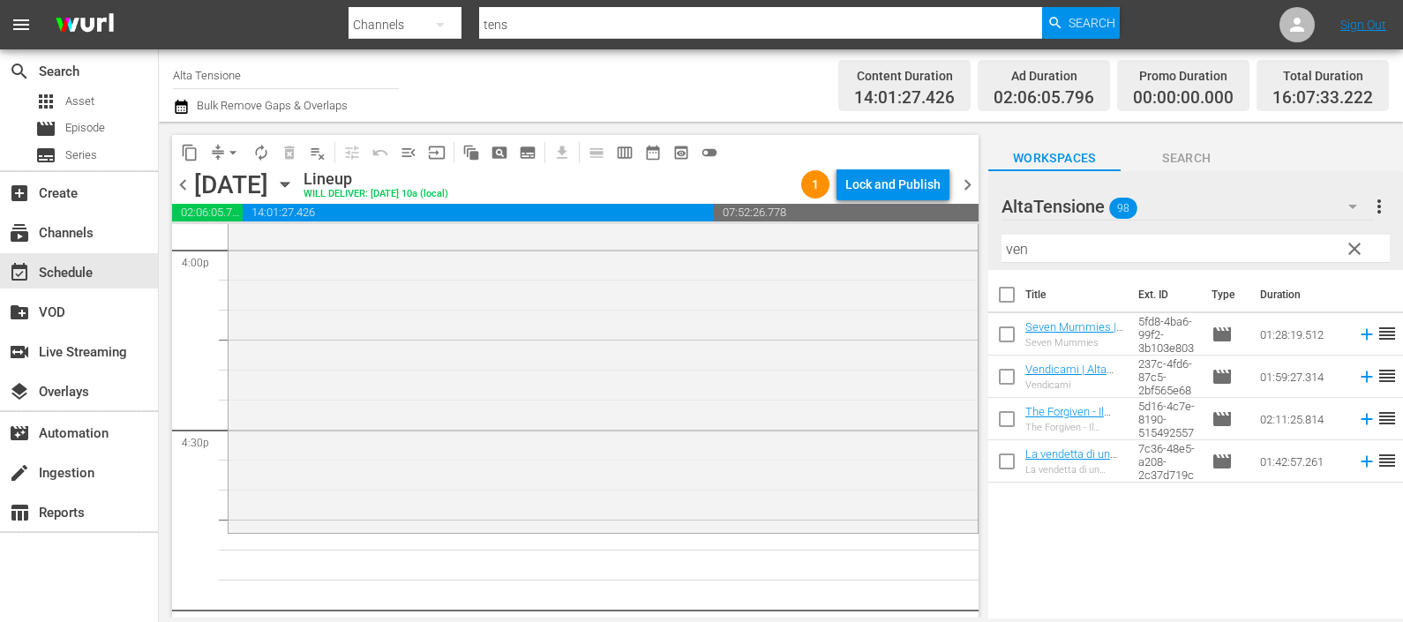
click at [1360, 377] on icon at bounding box center [1365, 376] width 11 height 11
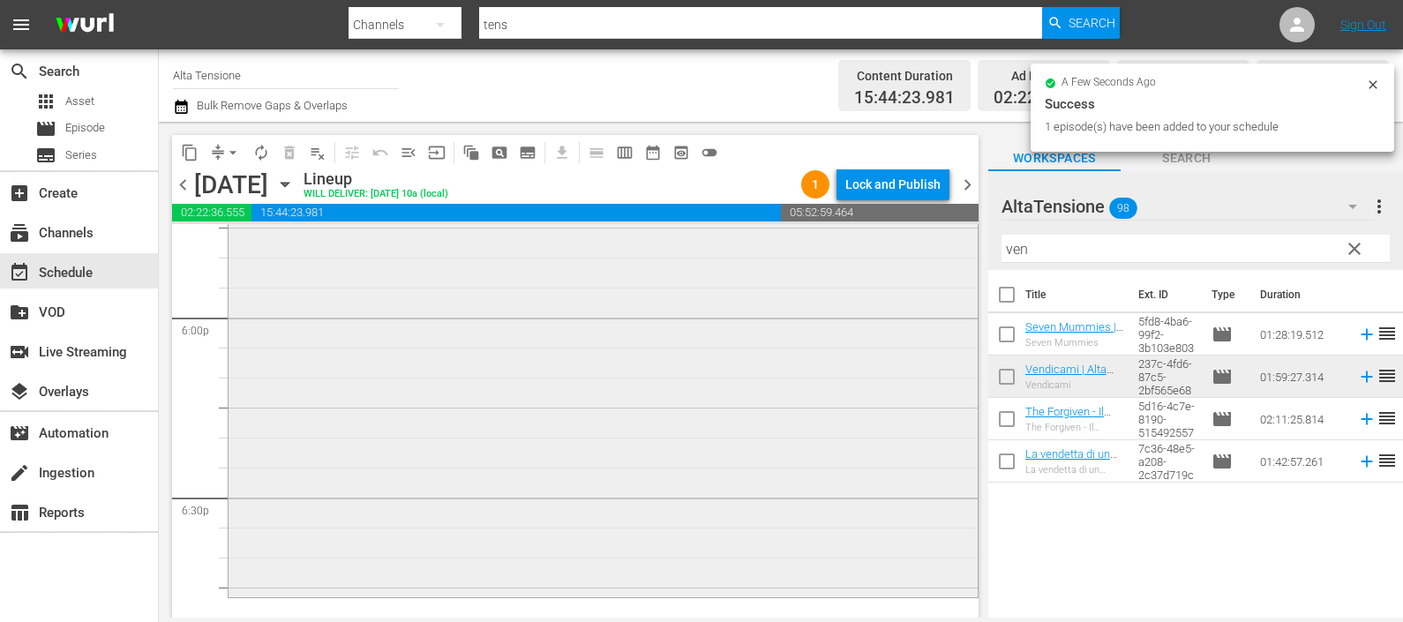
scroll to position [6506, 0]
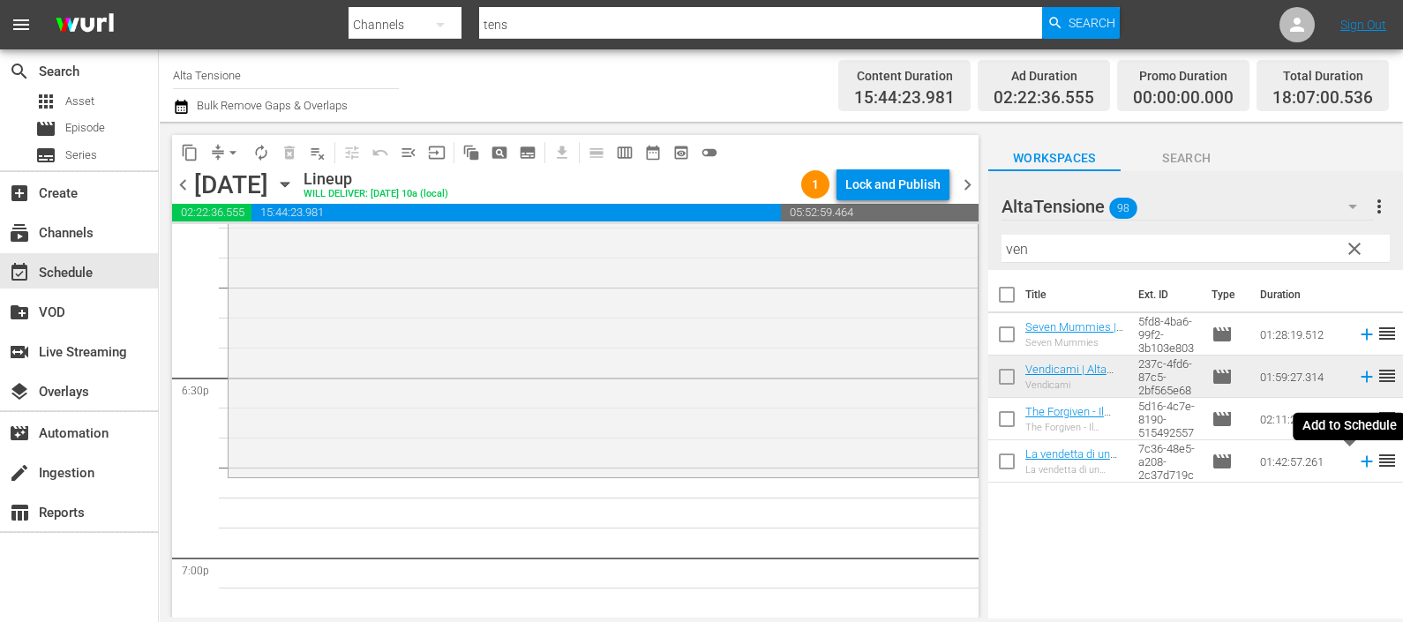
drag, startPoint x: 1346, startPoint y: 462, endPoint x: 1338, endPoint y: 456, distance: 10.1
click at [1360, 462] on icon at bounding box center [1365, 461] width 11 height 11
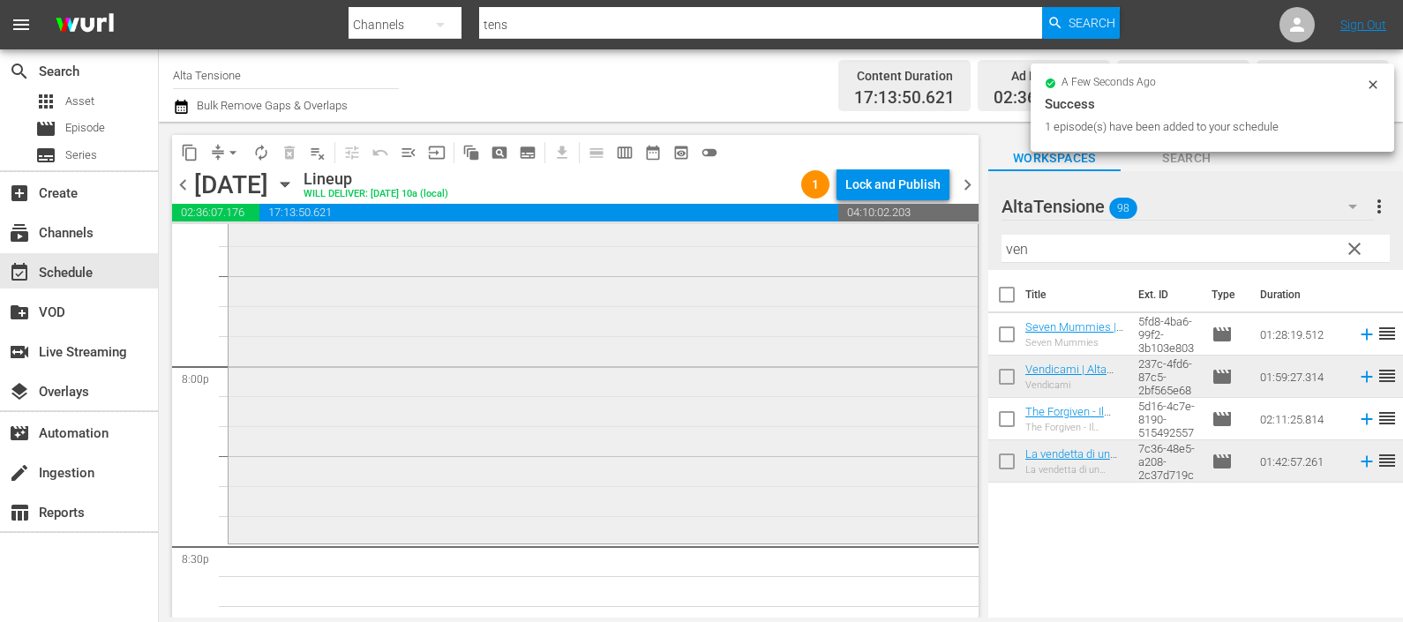
scroll to position [7279, 0]
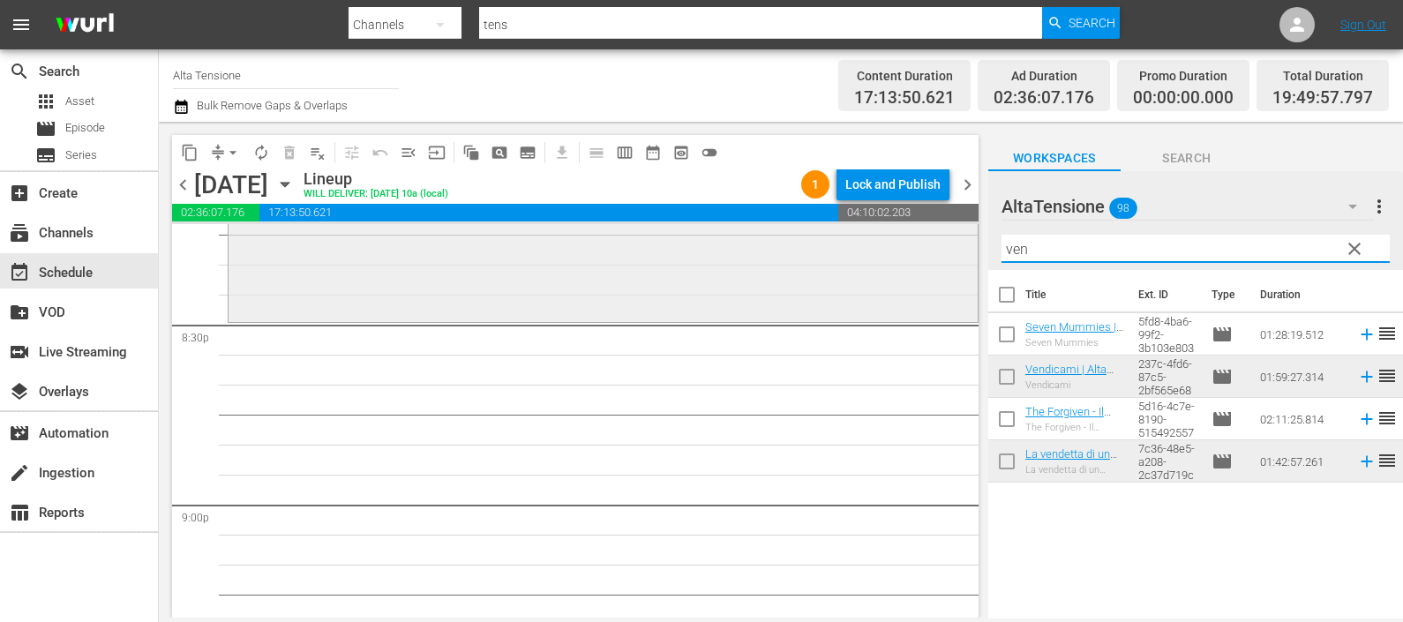
drag, startPoint x: 1003, startPoint y: 249, endPoint x: 948, endPoint y: 256, distance: 56.0
click at [948, 256] on div "content_copy compress arrow_drop_down autorenew_outlined delete_forever_outline…" at bounding box center [781, 370] width 1244 height 496
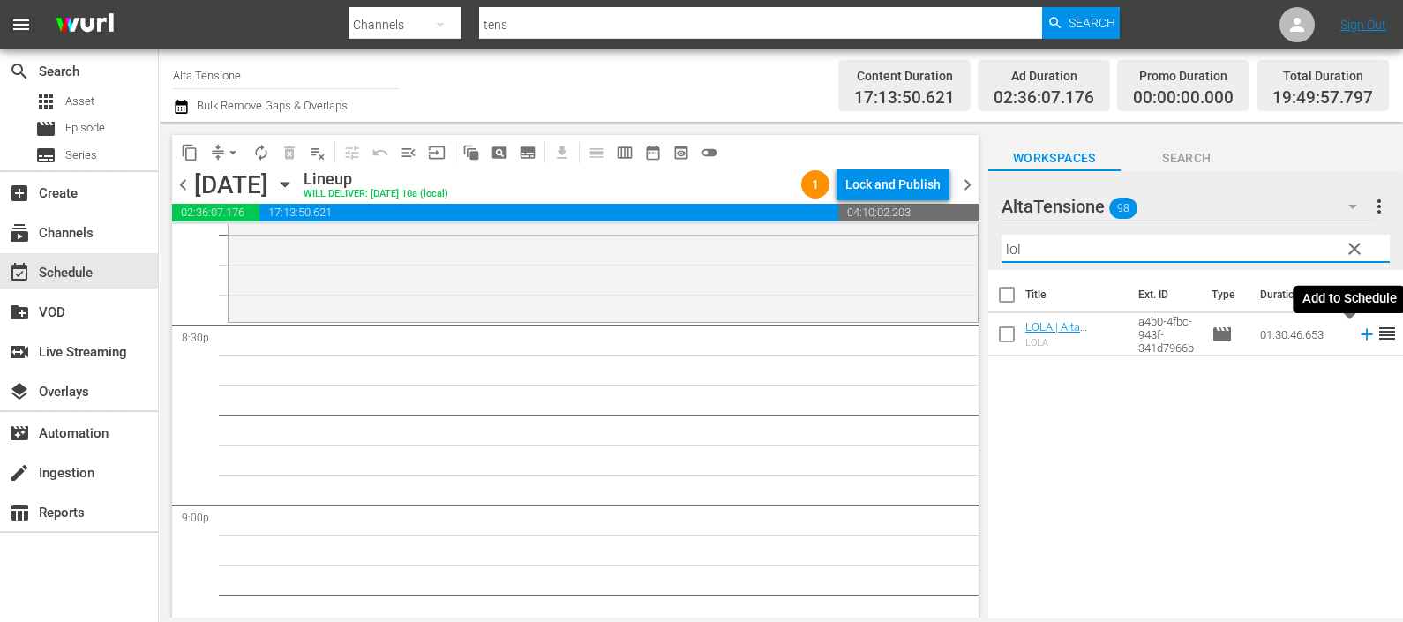
drag, startPoint x: 1349, startPoint y: 335, endPoint x: 1294, endPoint y: 323, distance: 56.1
click at [1360, 335] on icon at bounding box center [1365, 334] width 11 height 11
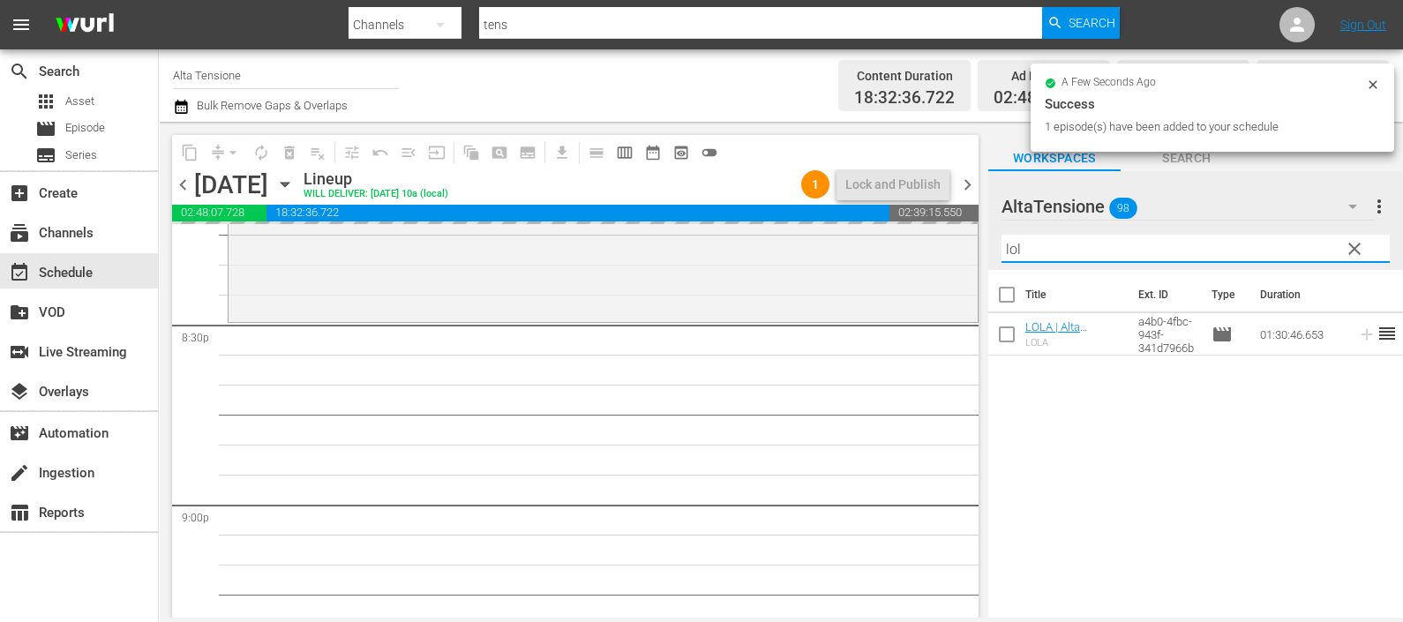
drag, startPoint x: 1042, startPoint y: 240, endPoint x: 963, endPoint y: 250, distance: 80.0
click at [962, 245] on div "content_copy compress arrow_drop_down autorenew_outlined delete_forever_outline…" at bounding box center [781, 370] width 1244 height 496
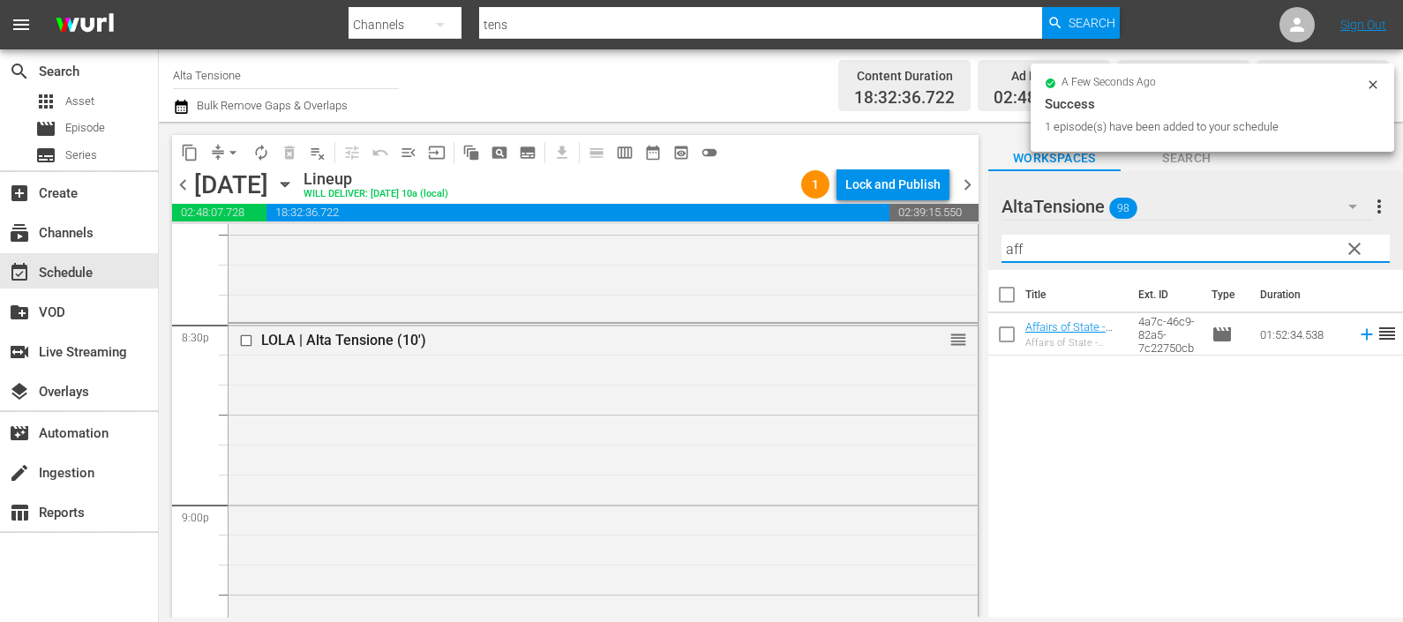
drag, startPoint x: 1345, startPoint y: 335, endPoint x: 1327, endPoint y: 341, distance: 18.7
click at [1357, 336] on icon at bounding box center [1366, 334] width 19 height 19
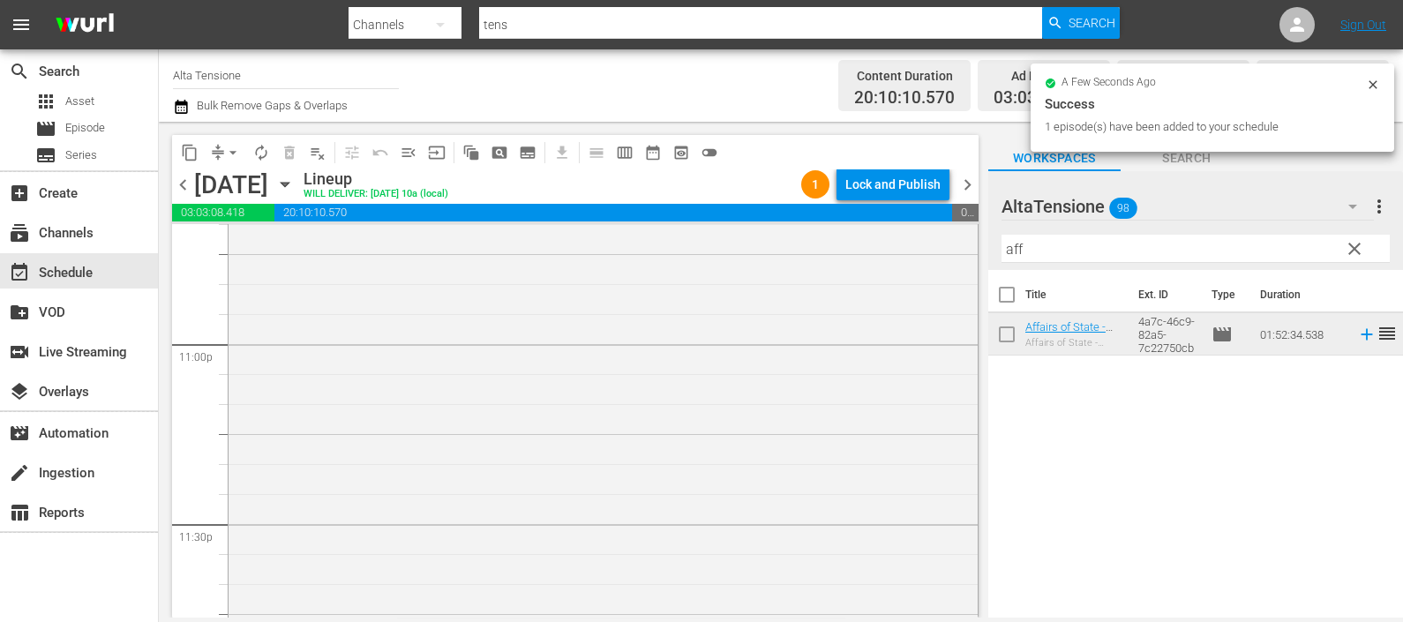
scroll to position [8245, 0]
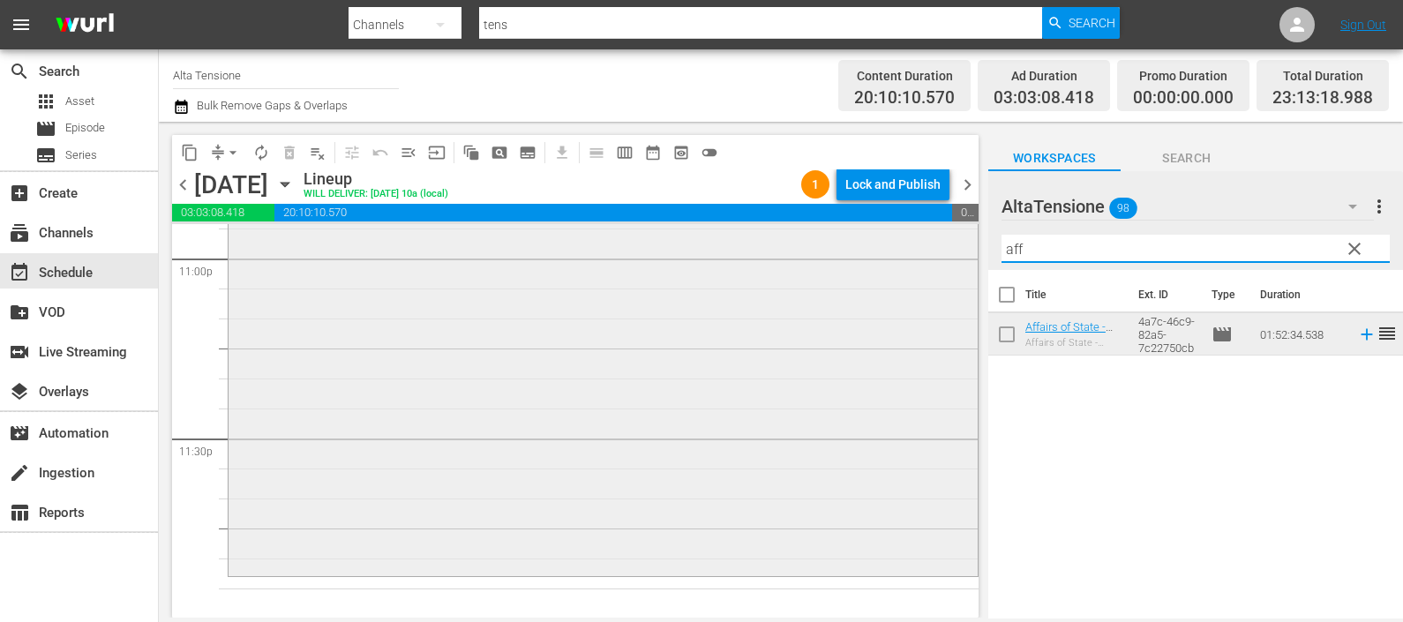
drag, startPoint x: 971, startPoint y: 243, endPoint x: 956, endPoint y: 241, distance: 15.1
click at [956, 241] on div "content_copy compress arrow_drop_down autorenew_outlined delete_forever_outline…" at bounding box center [781, 370] width 1244 height 496
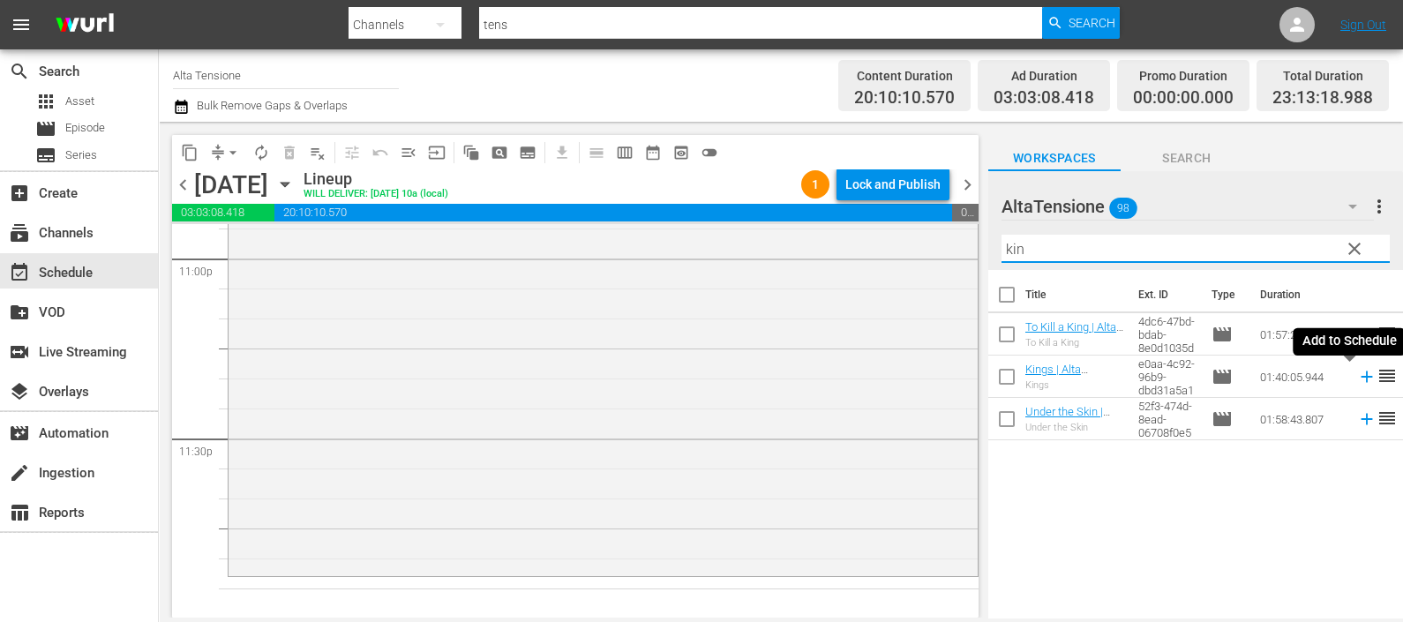
type input "kin"
drag, startPoint x: 1345, startPoint y: 377, endPoint x: 1348, endPoint y: 397, distance: 20.5
click at [1357, 379] on icon at bounding box center [1366, 376] width 19 height 19
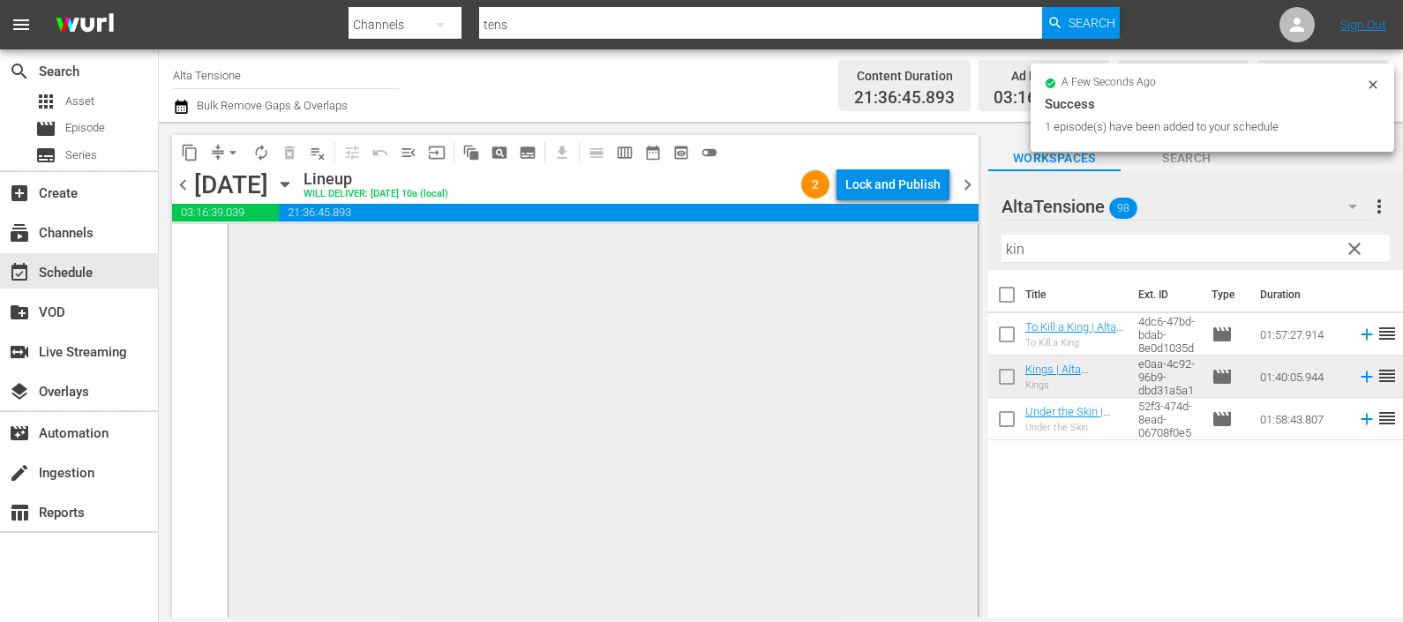
scroll to position [8686, 0]
click at [181, 105] on icon "button" at bounding box center [181, 107] width 12 height 14
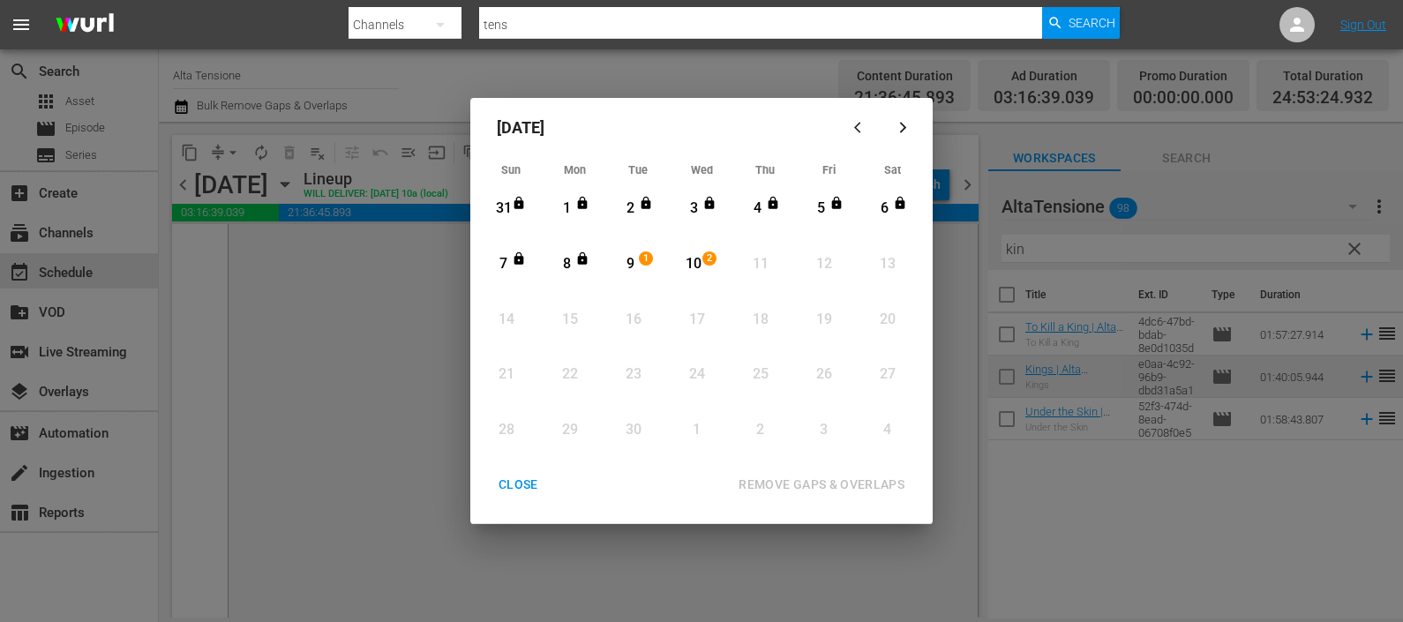
click at [534, 482] on div "CLOSE" at bounding box center [518, 485] width 68 height 22
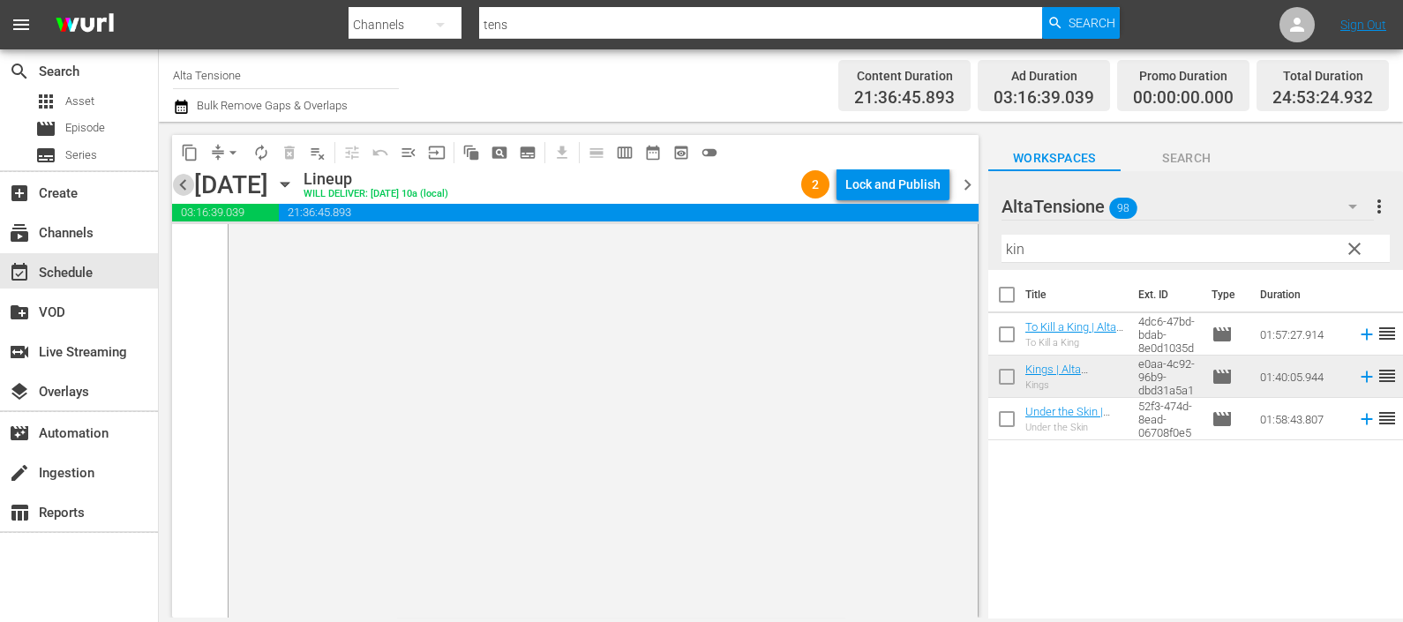
click at [190, 178] on span "chevron_left" at bounding box center [183, 185] width 22 height 22
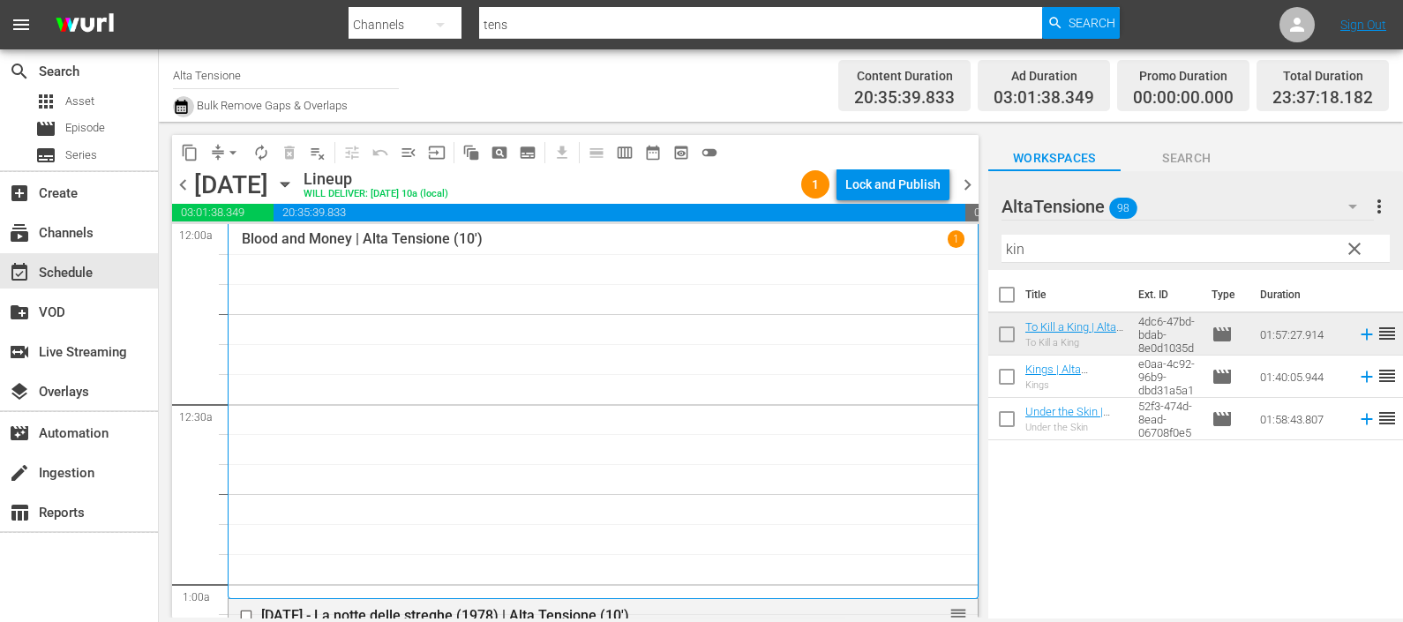
click at [184, 104] on icon "button" at bounding box center [181, 107] width 12 height 14
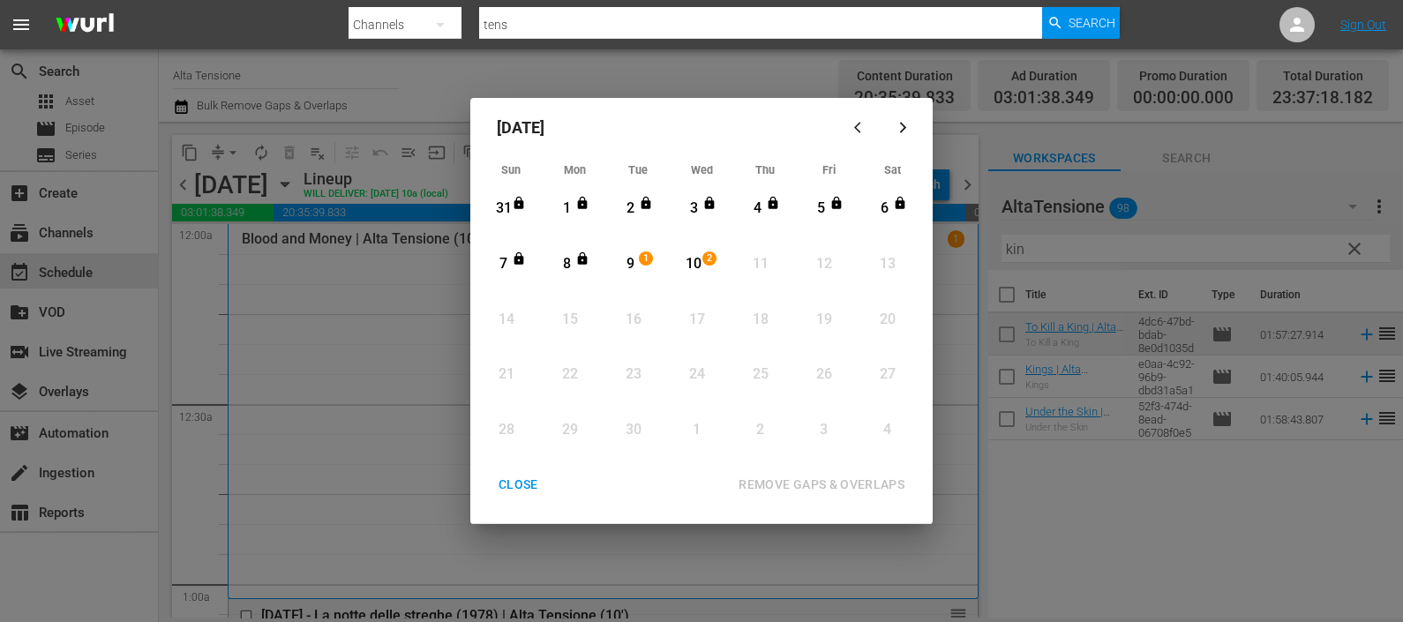
drag, startPoint x: 646, startPoint y: 265, endPoint x: 657, endPoint y: 283, distance: 21.8
click at [646, 266] on div "1" at bounding box center [648, 264] width 14 height 18
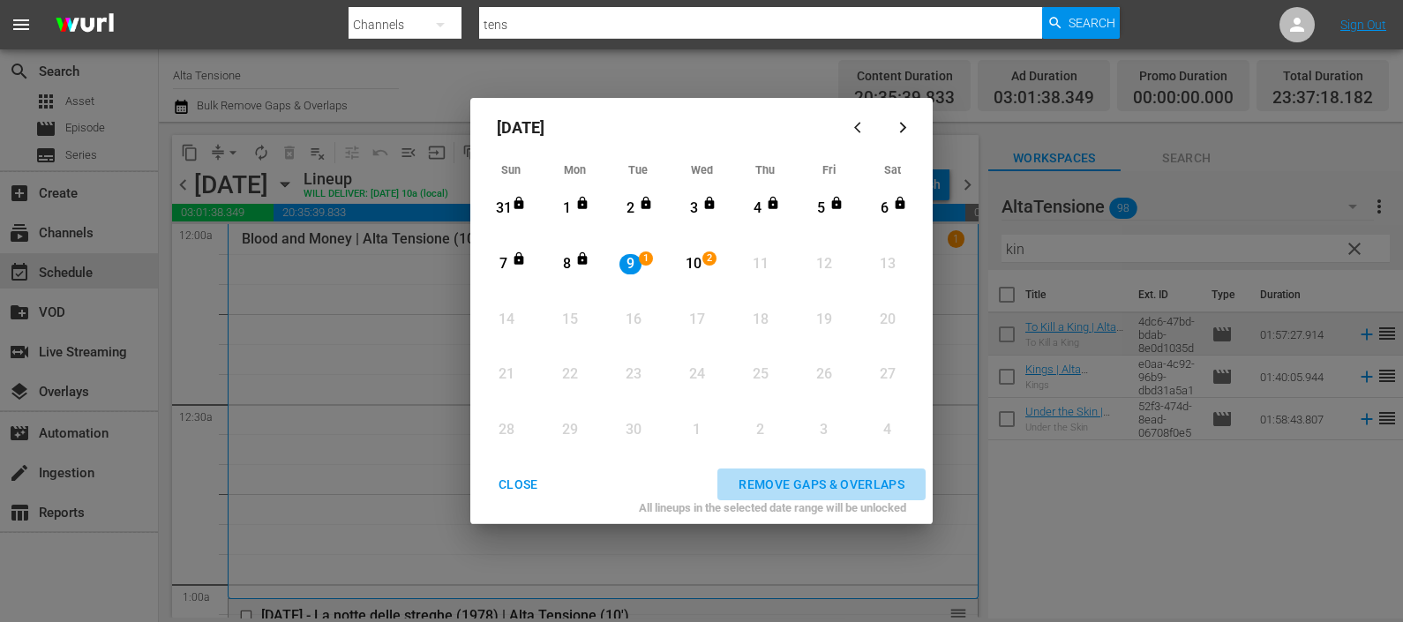
click at [821, 482] on div "REMOVE GAPS & OVERLAPS" at bounding box center [821, 485] width 194 height 22
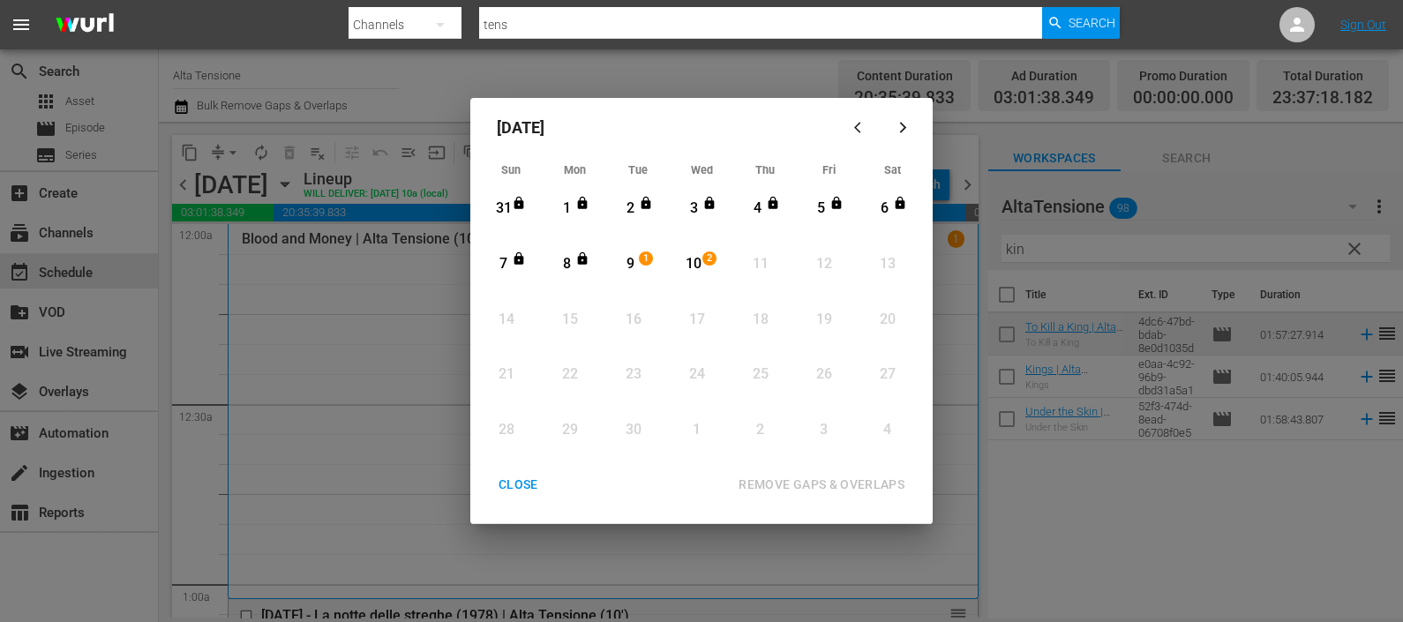
click at [516, 483] on div "CLOSE" at bounding box center [518, 485] width 68 height 22
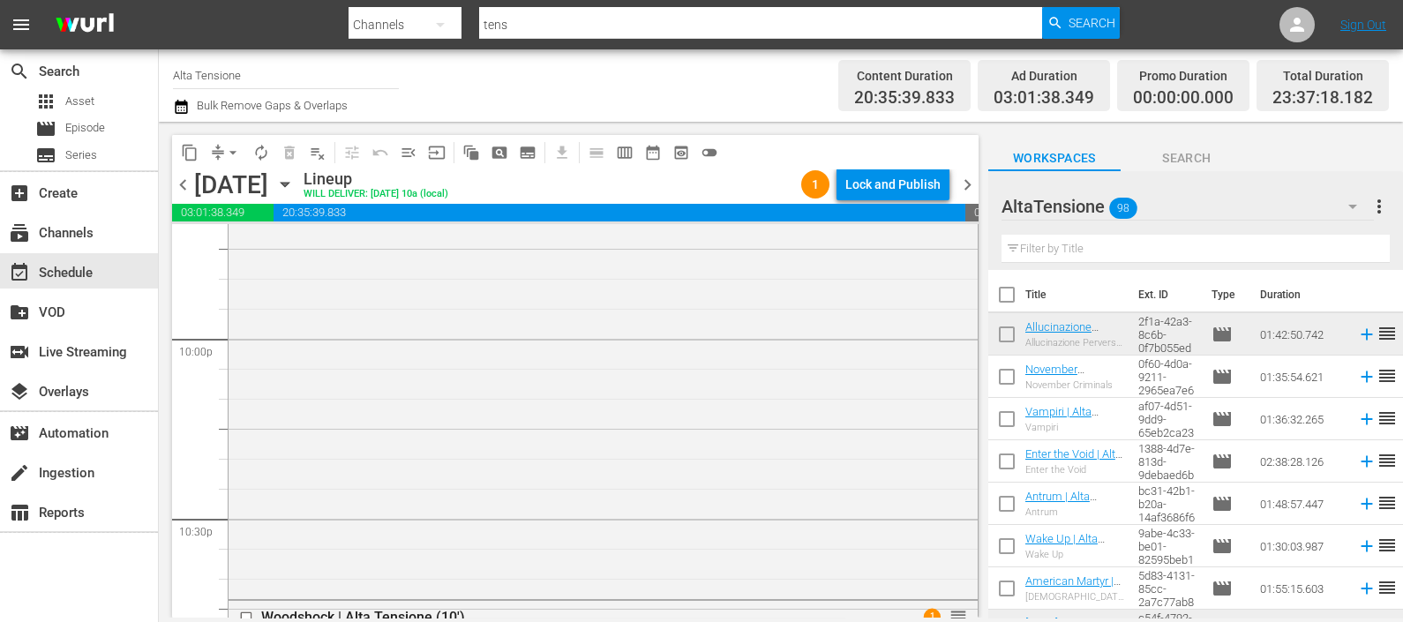
scroll to position [8484, 0]
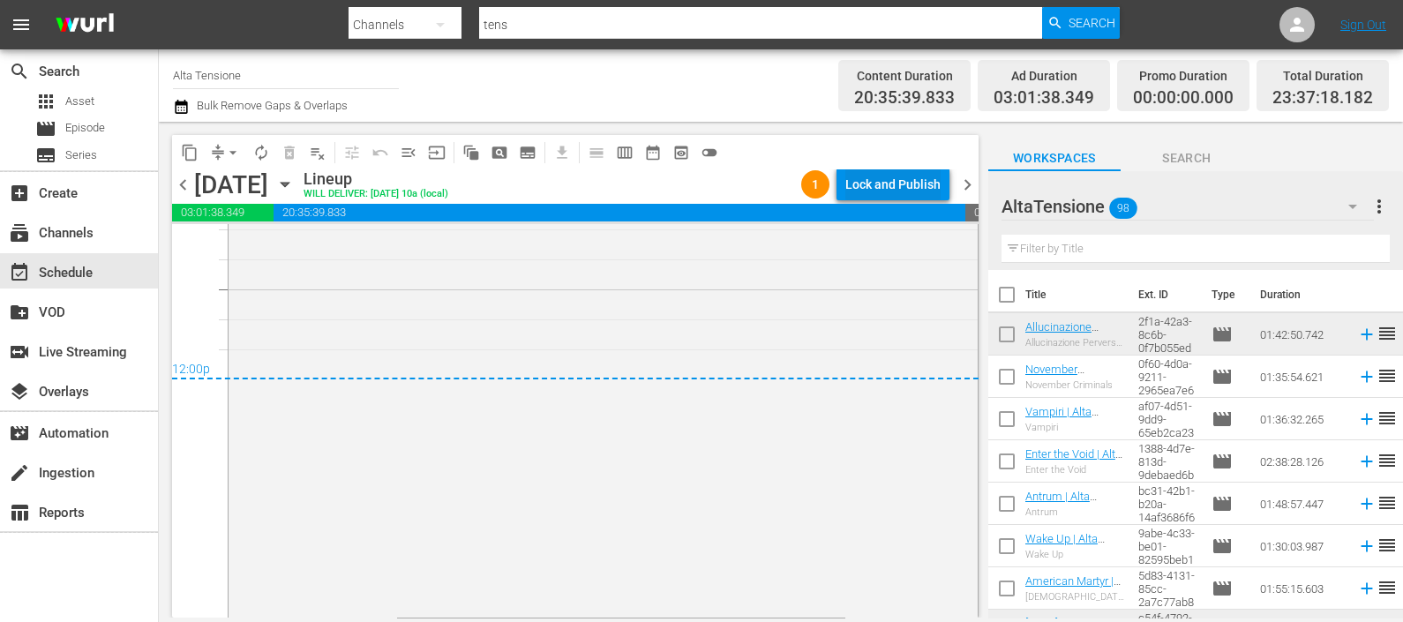
click at [907, 192] on div "Lock and Publish" at bounding box center [892, 185] width 95 height 32
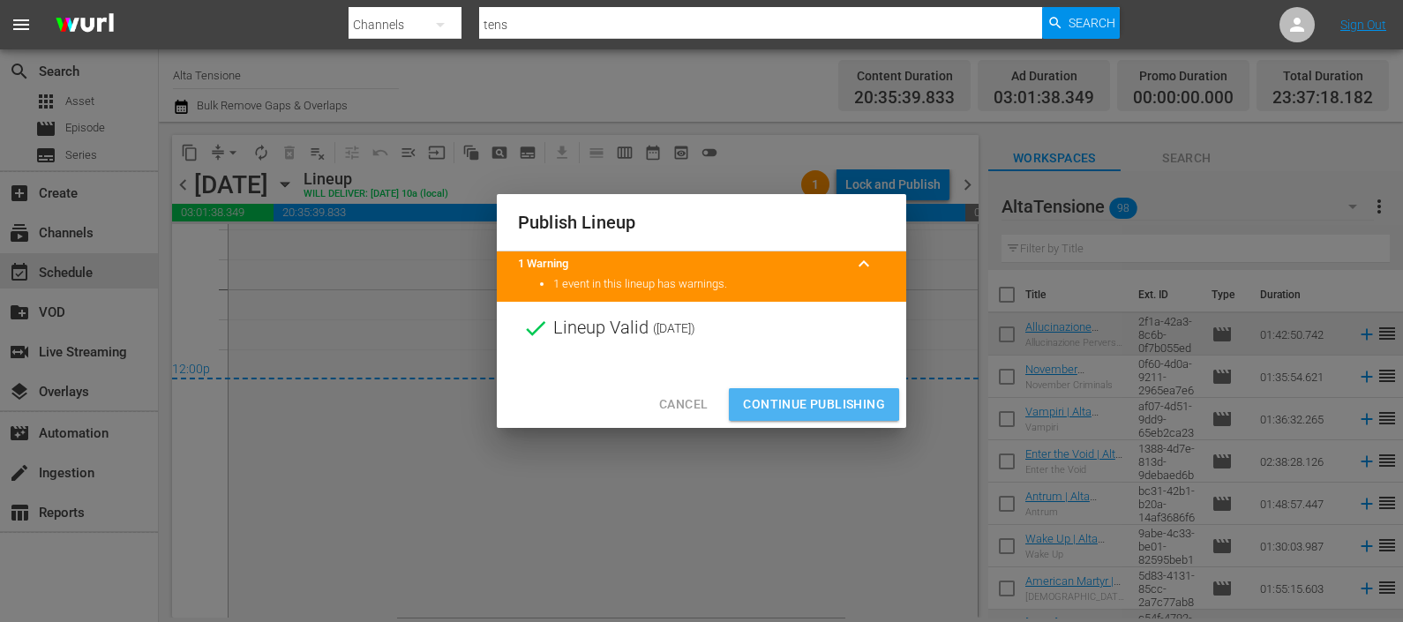
click at [814, 401] on span "Continue Publishing" at bounding box center [814, 405] width 142 height 22
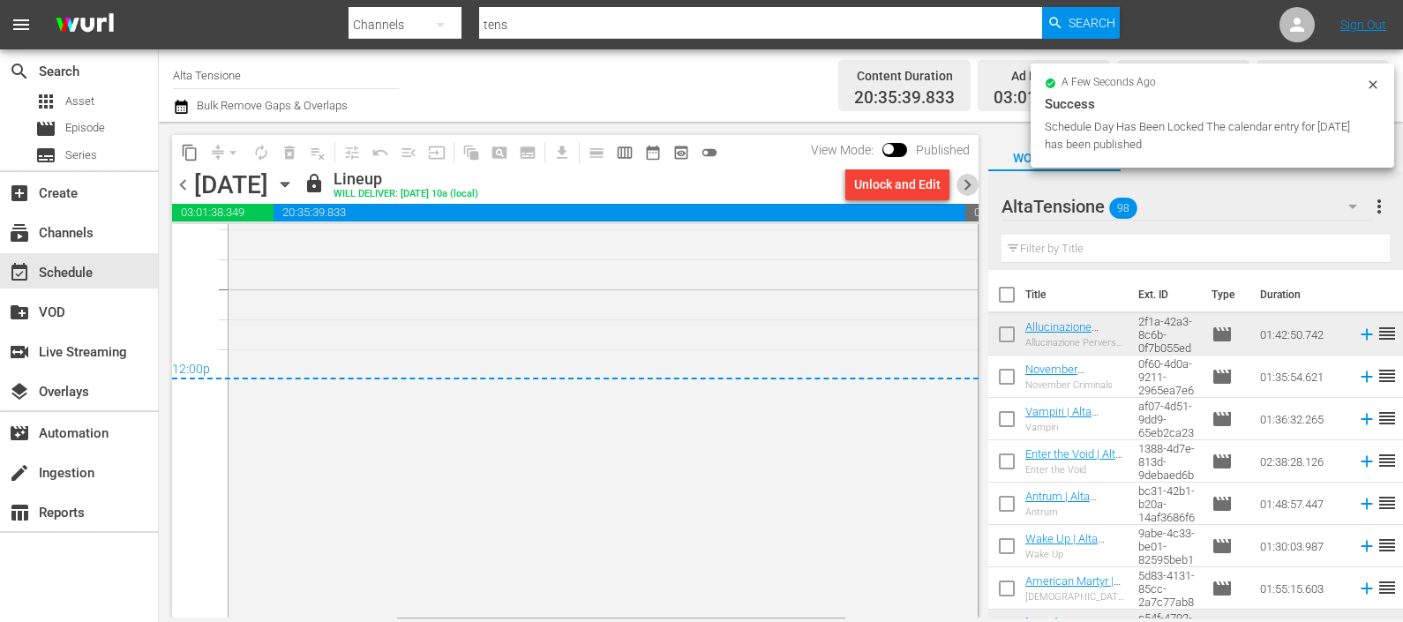
drag, startPoint x: 970, startPoint y: 179, endPoint x: 953, endPoint y: 192, distance: 21.4
click at [970, 179] on span "chevron_right" at bounding box center [967, 185] width 22 height 22
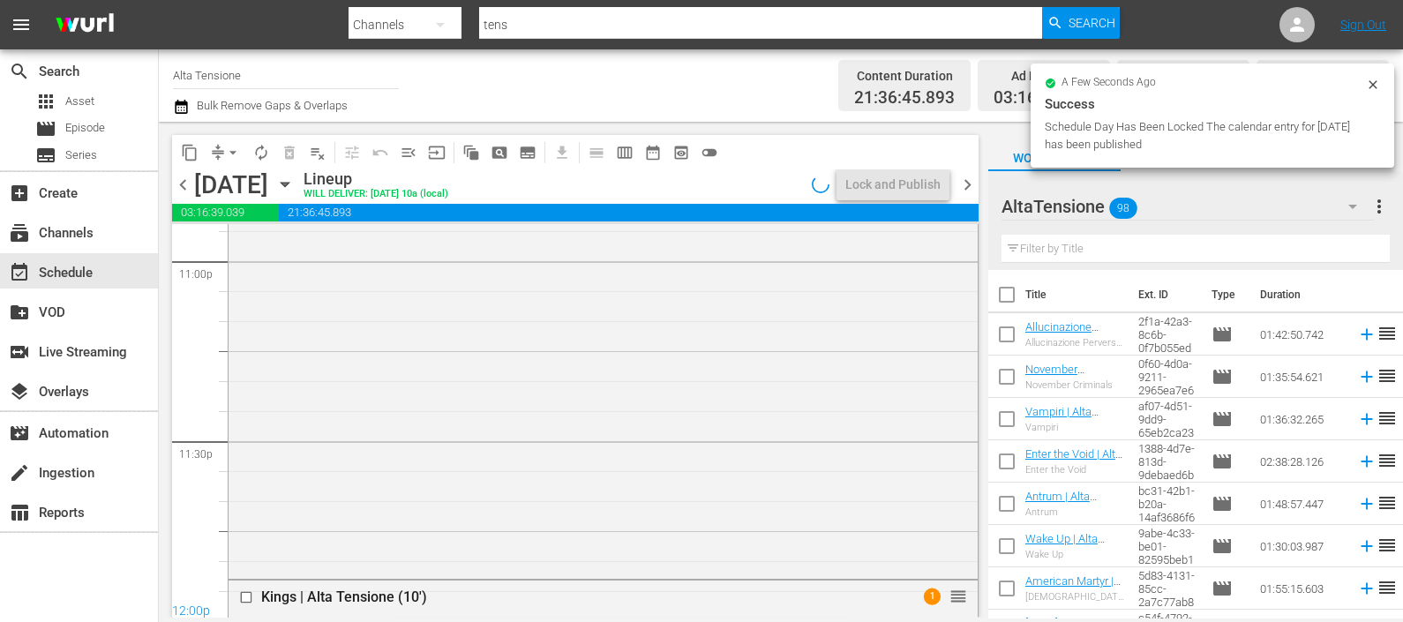
scroll to position [8484, 0]
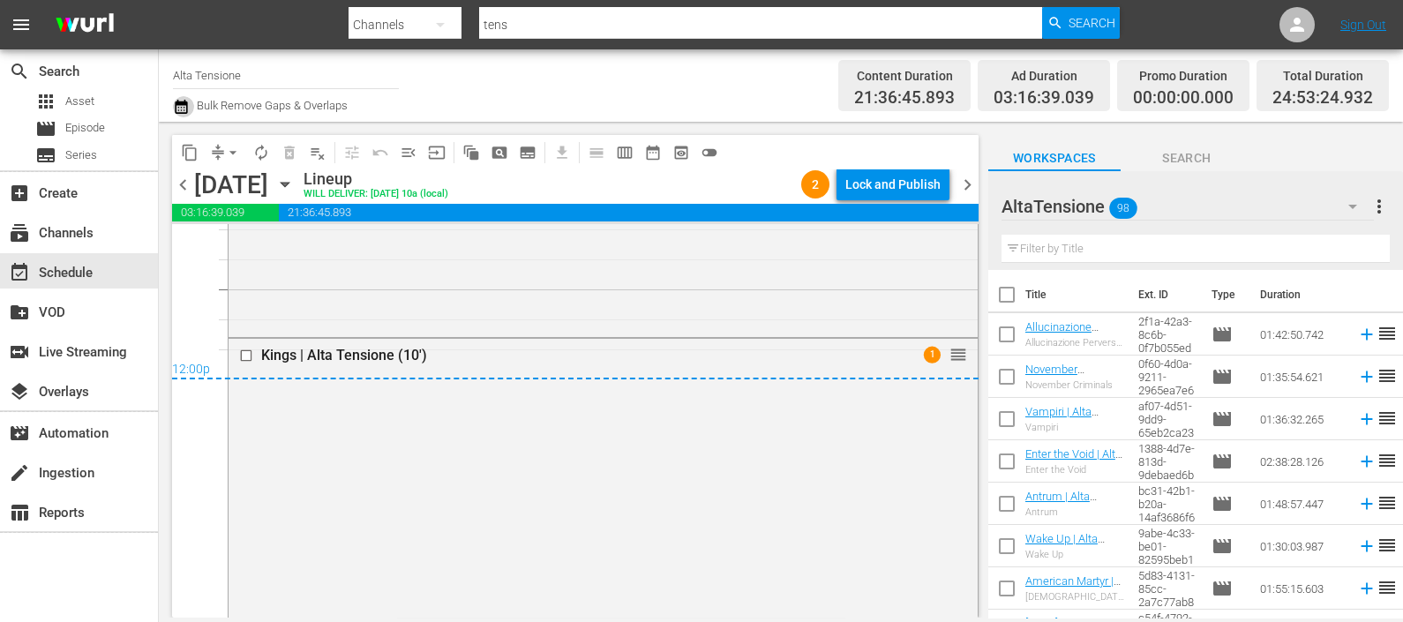
click at [182, 103] on icon "button" at bounding box center [181, 106] width 17 height 21
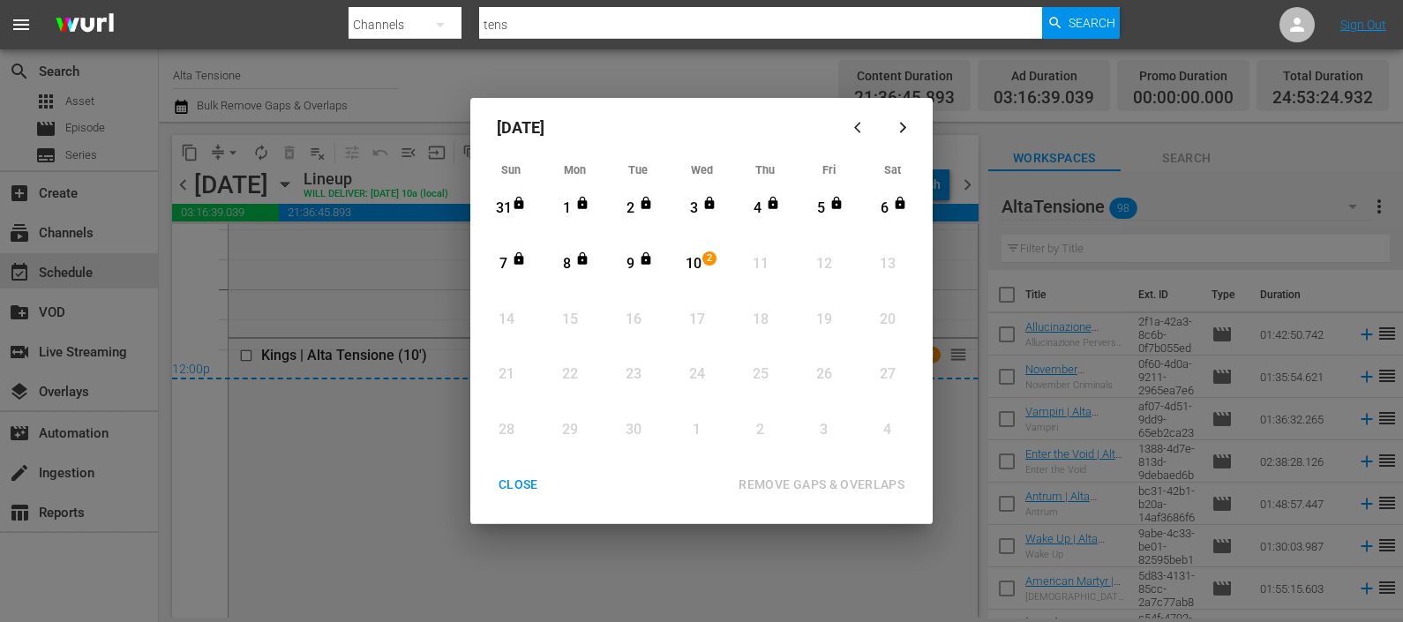
drag, startPoint x: 700, startPoint y: 264, endPoint x: 721, endPoint y: 313, distance: 53.8
click at [700, 266] on div "10" at bounding box center [694, 264] width 22 height 20
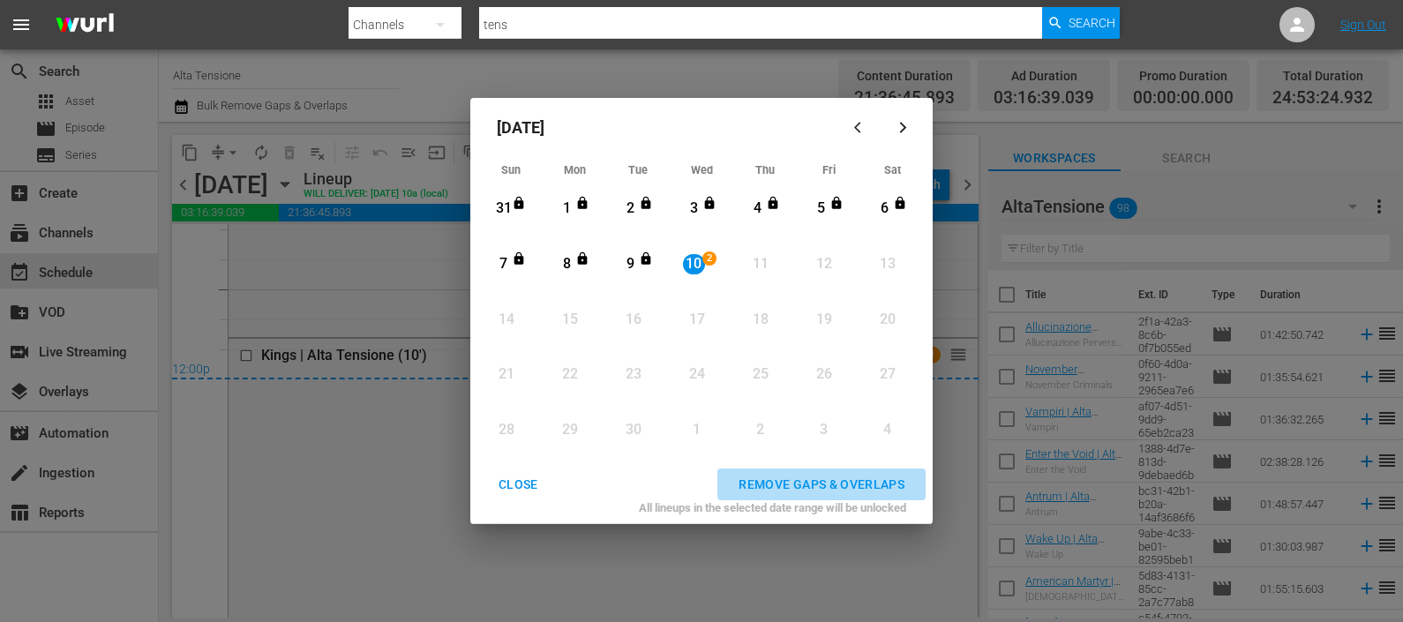
click at [776, 469] on button "REMOVE GAPS & OVERLAPS" at bounding box center [821, 484] width 208 height 33
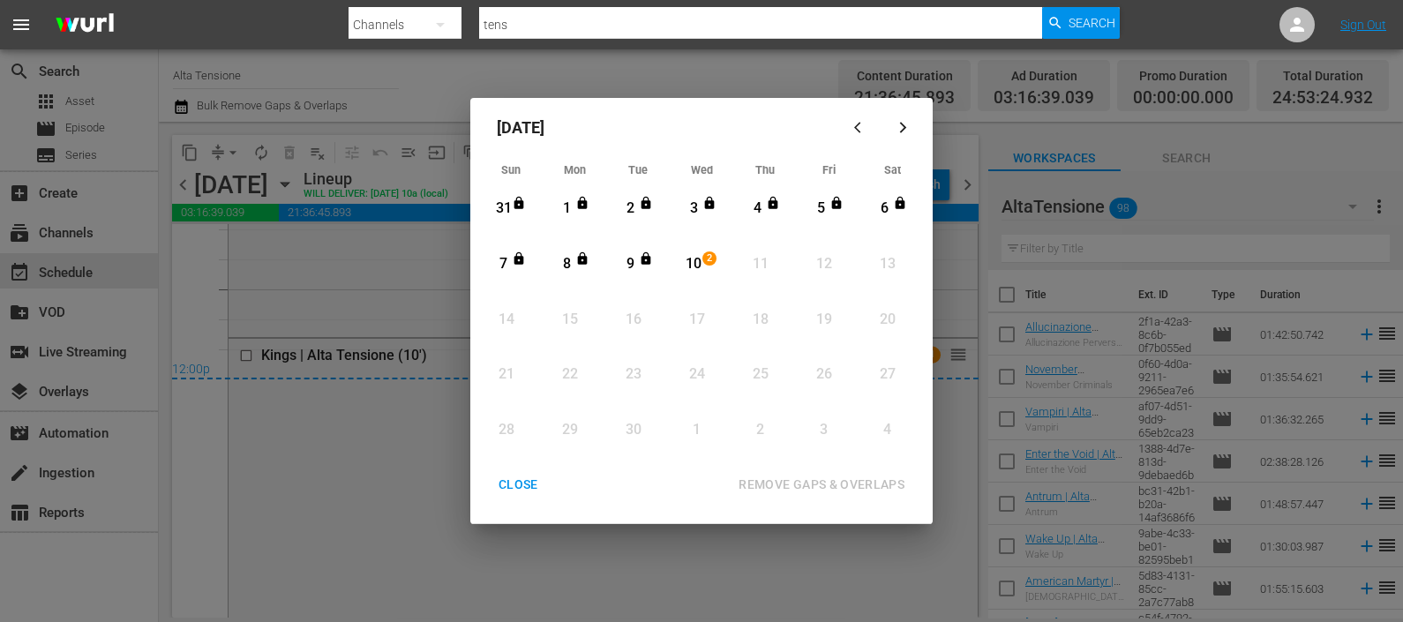
click at [510, 492] on div "CLOSE" at bounding box center [518, 485] width 68 height 22
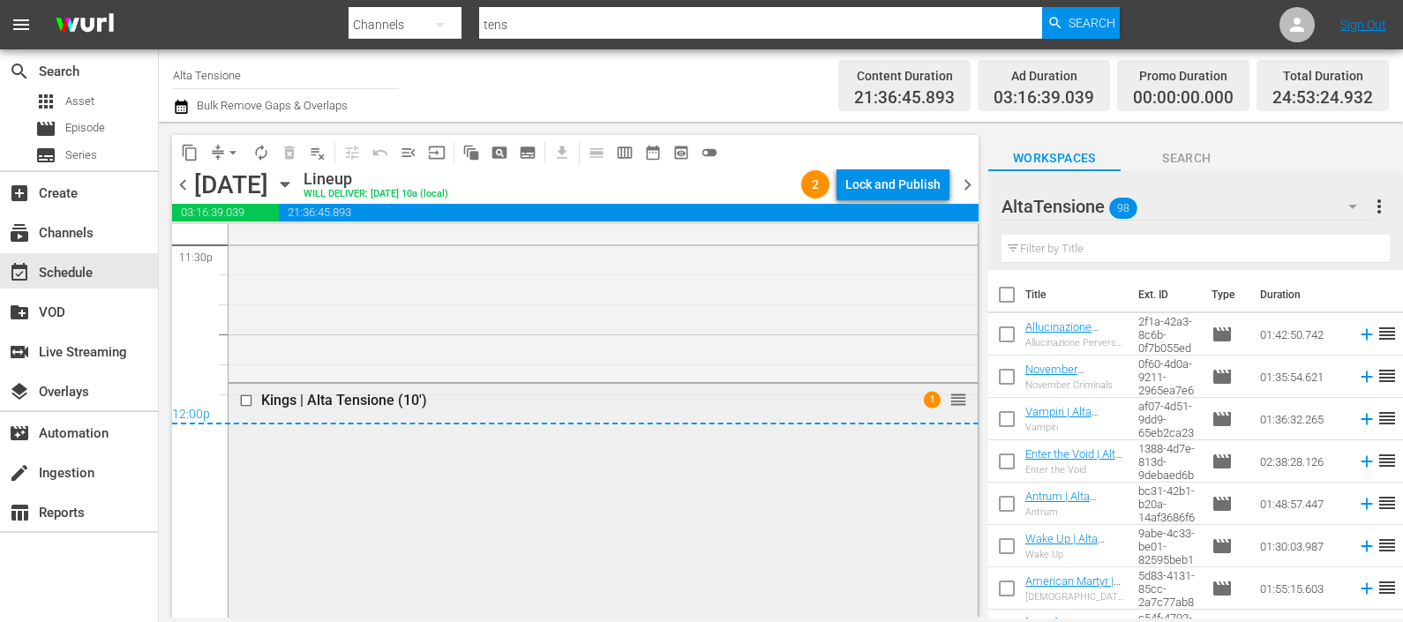
scroll to position [8805, 0]
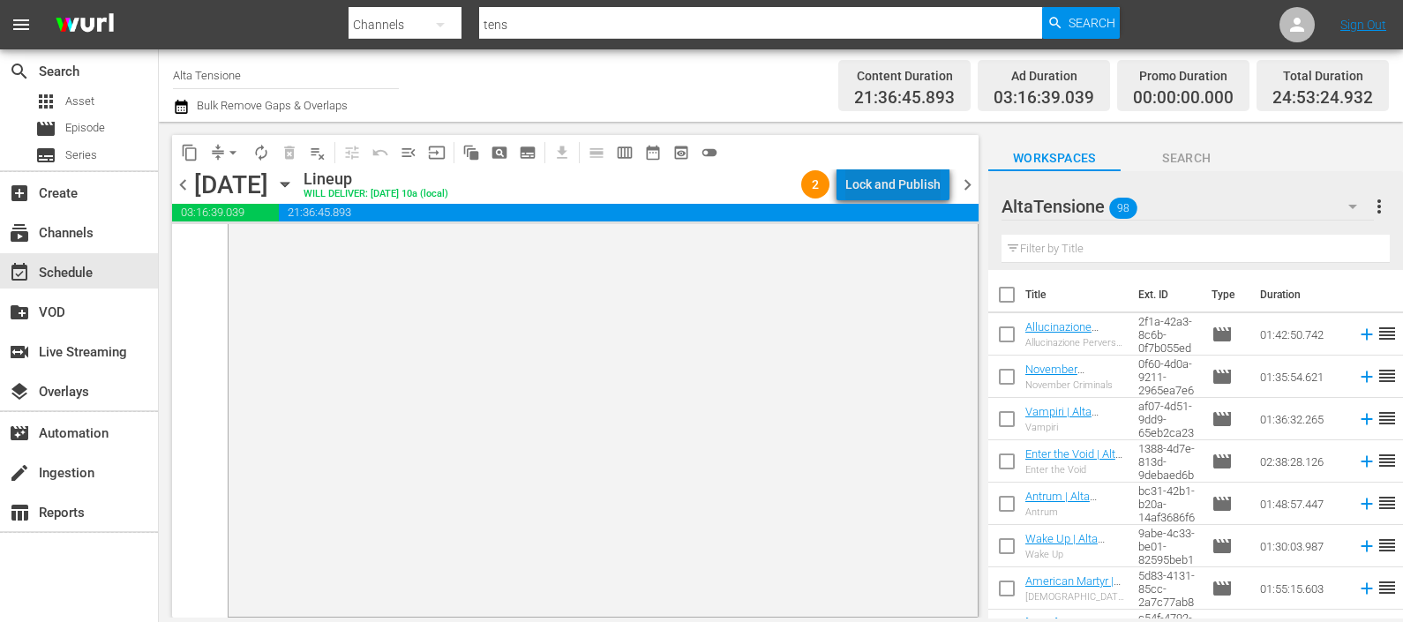
click at [912, 181] on div "Lock and Publish" at bounding box center [892, 185] width 95 height 32
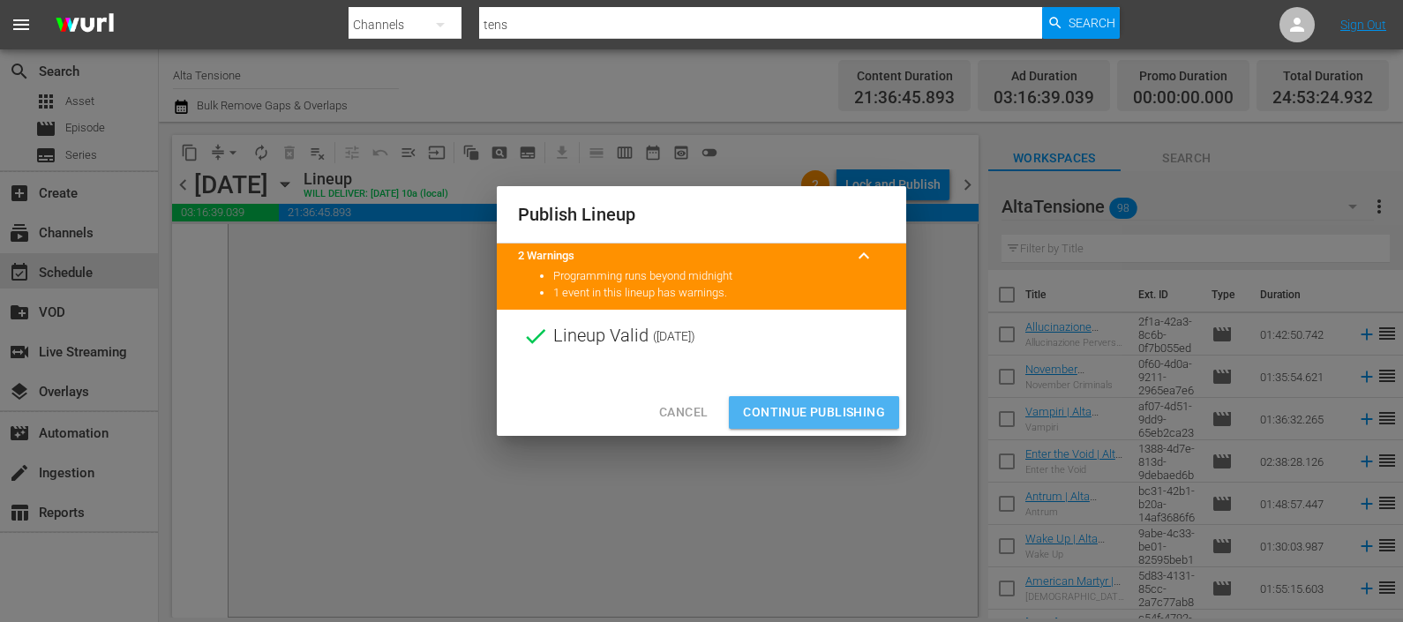
click at [814, 408] on span "Continue Publishing" at bounding box center [814, 412] width 142 height 22
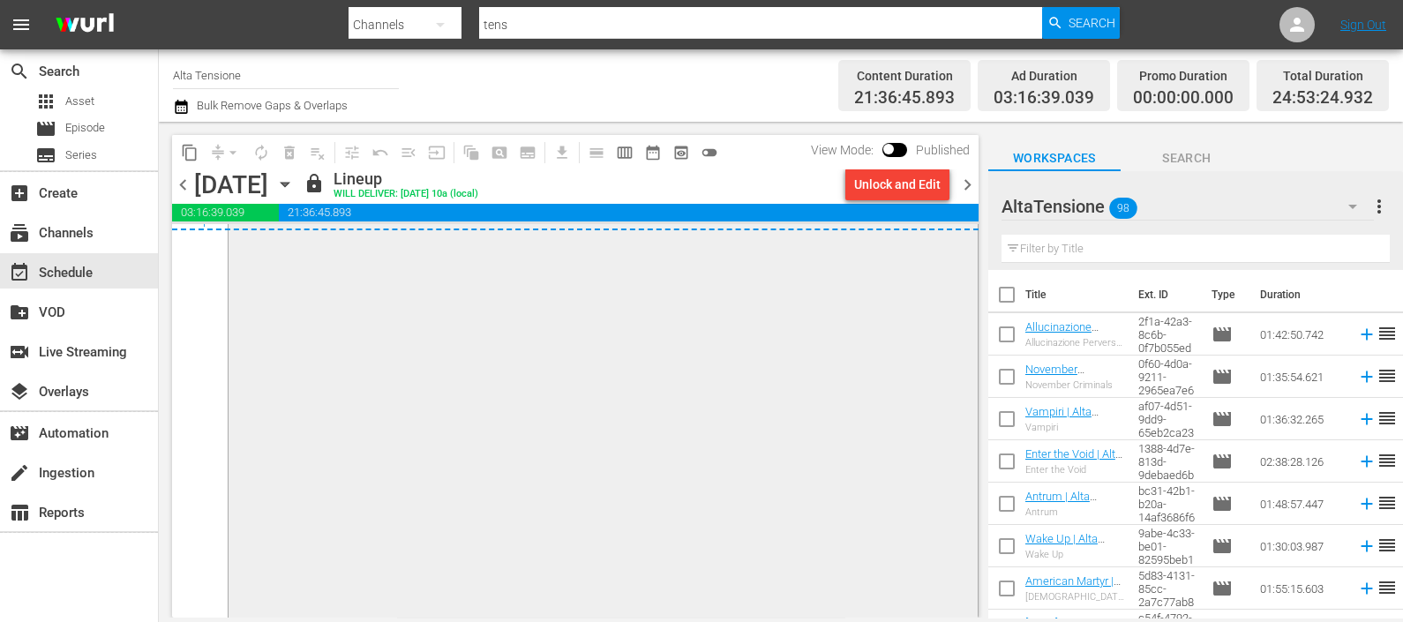
scroll to position [8585, 0]
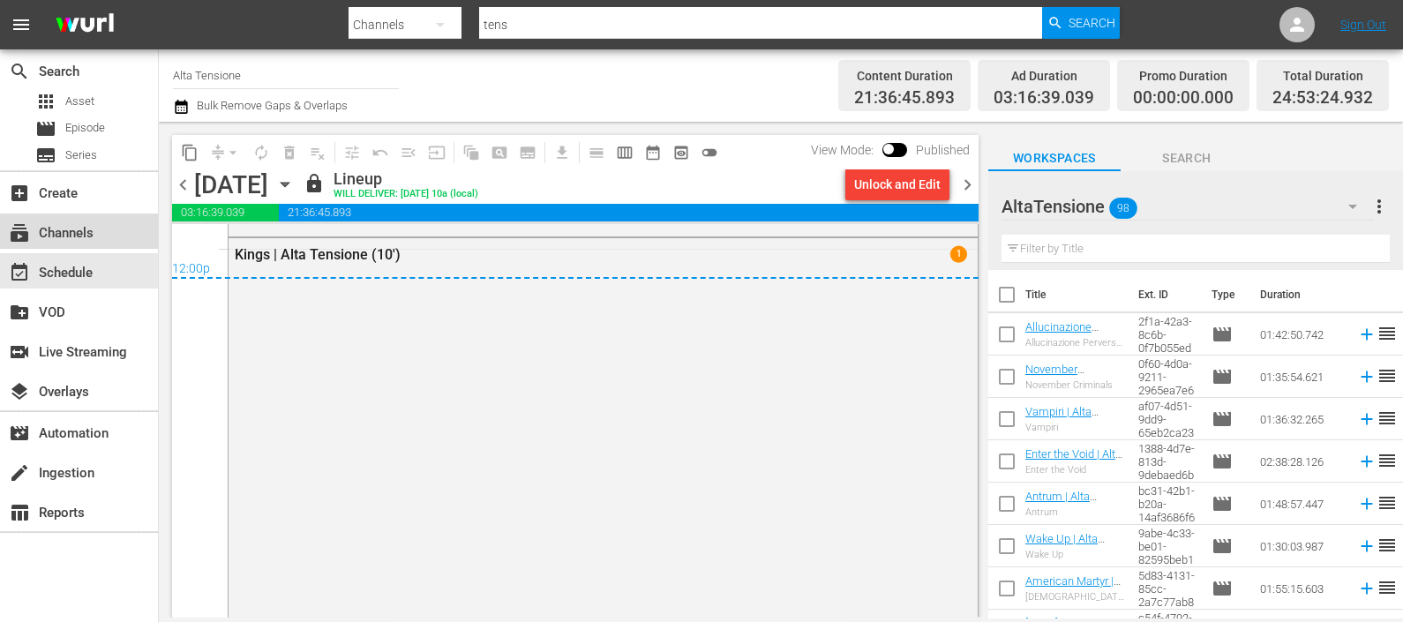
click at [99, 226] on div "subscriptions Channels" at bounding box center [79, 231] width 158 height 35
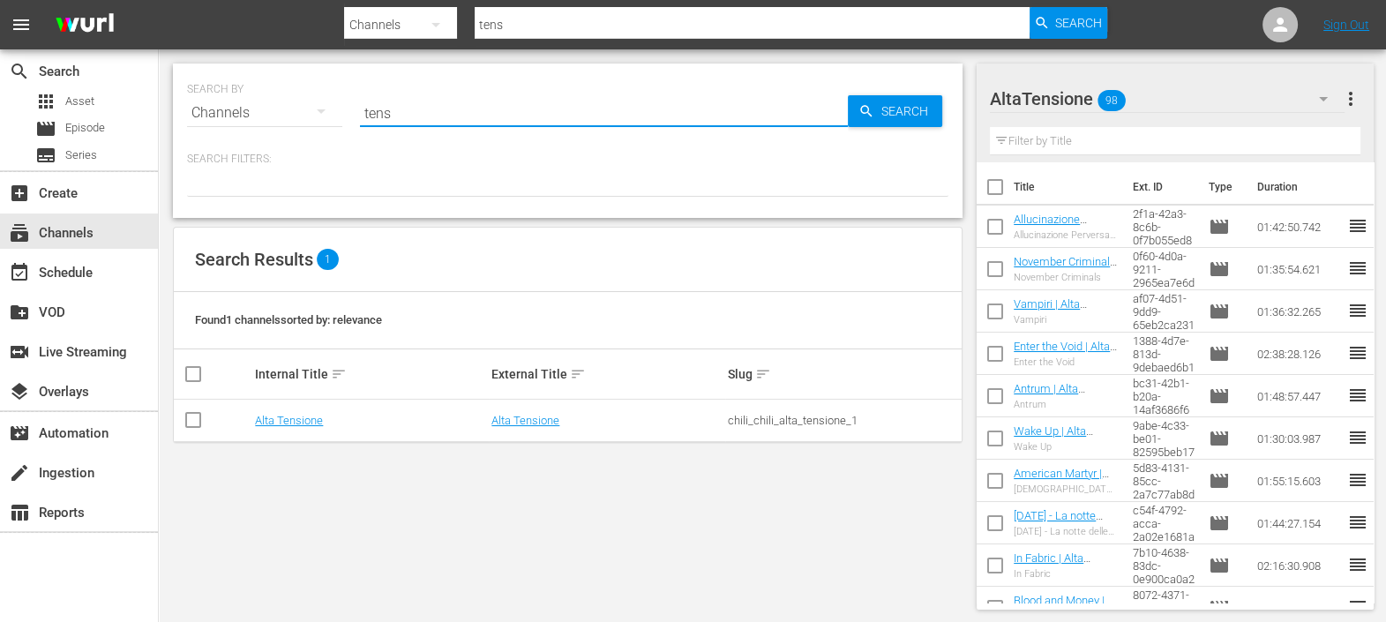
drag, startPoint x: 425, startPoint y: 110, endPoint x: 309, endPoint y: 107, distance: 116.5
click at [310, 105] on div "SEARCH BY Search By Channels Search ID, Title, Description, Keywords, or Catego…" at bounding box center [567, 103] width 761 height 64
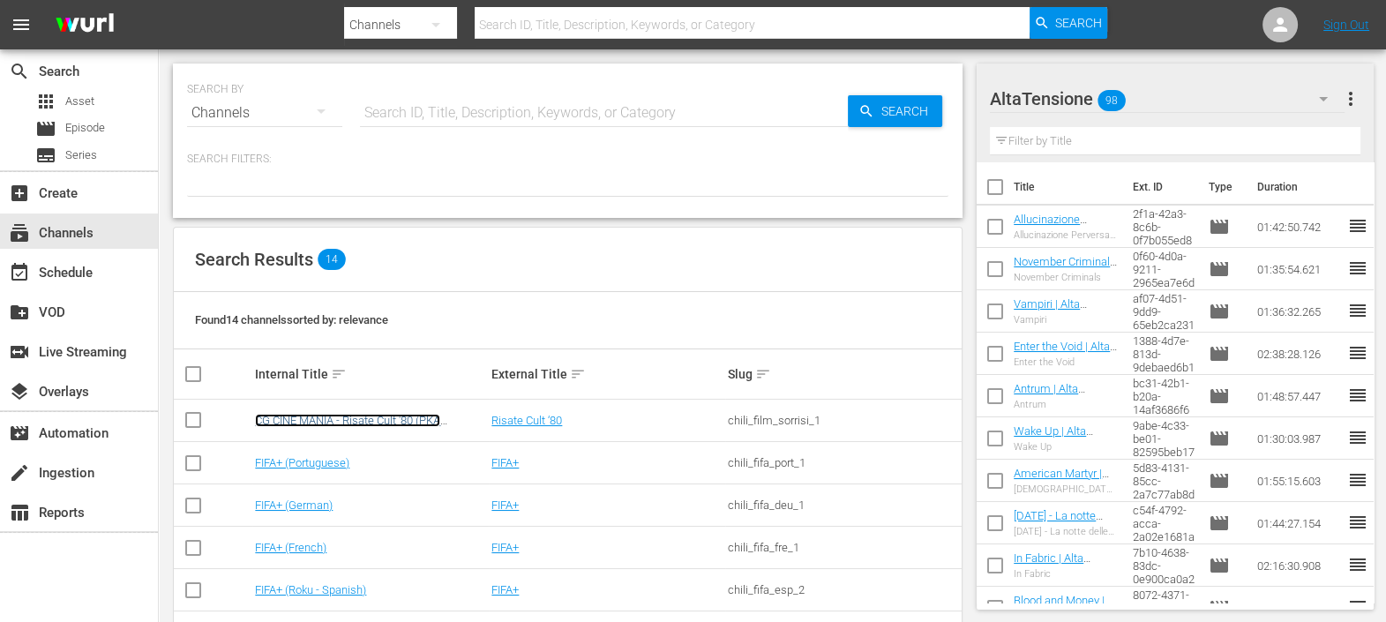
click at [413, 423] on link "CG CINE MANIA - Risate Cult '80 (PKA [PERSON_NAME] – Noi siamo angeli)" at bounding box center [347, 427] width 185 height 26
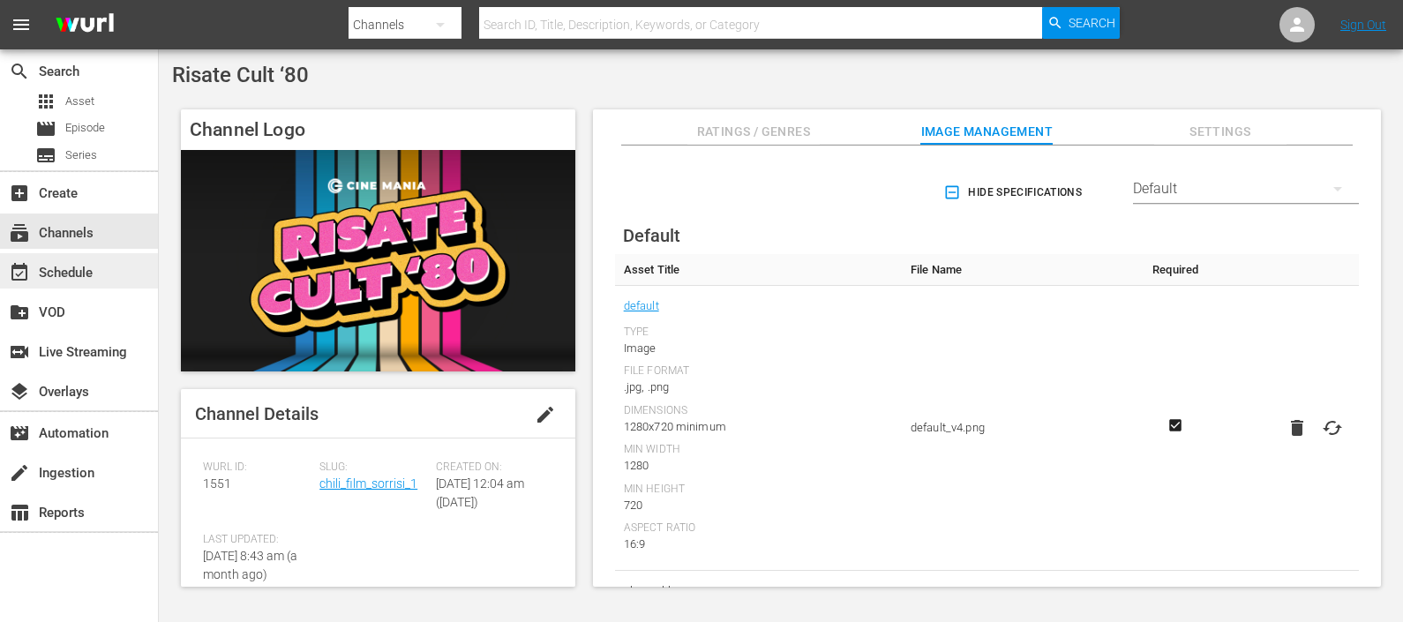
click at [74, 278] on div "event_available Schedule" at bounding box center [49, 270] width 99 height 16
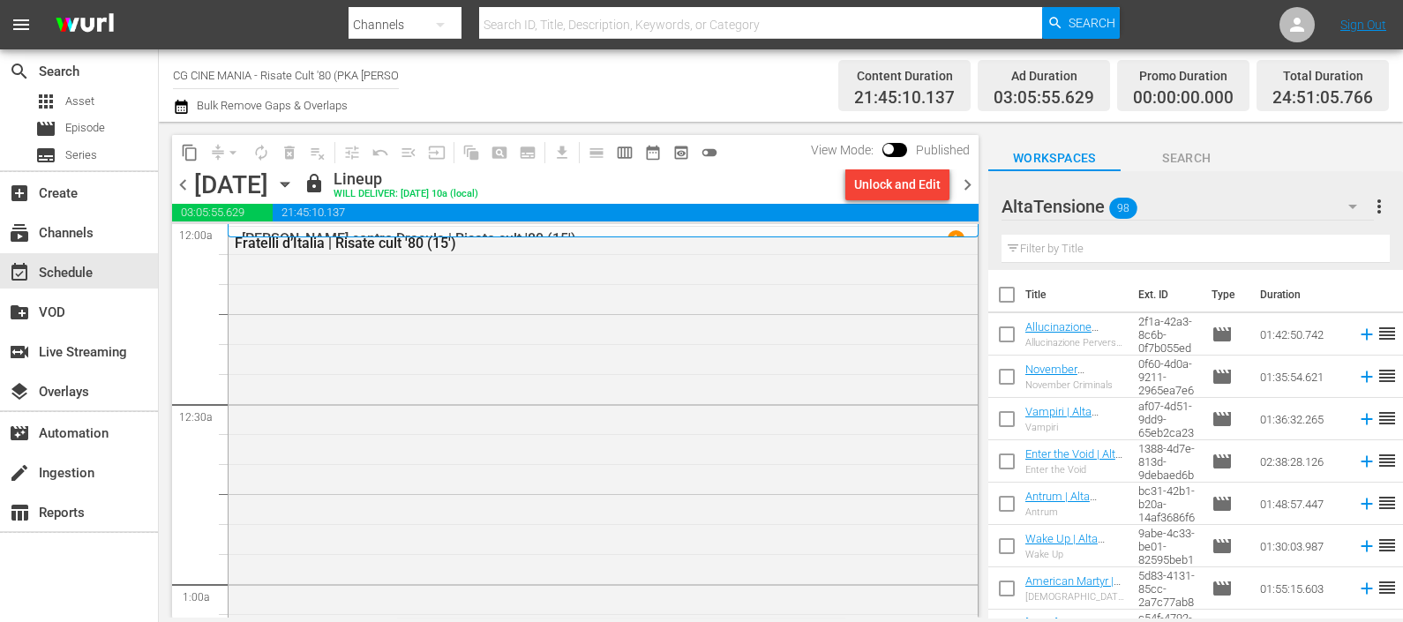
click at [289, 184] on icon "button" at bounding box center [285, 185] width 8 height 4
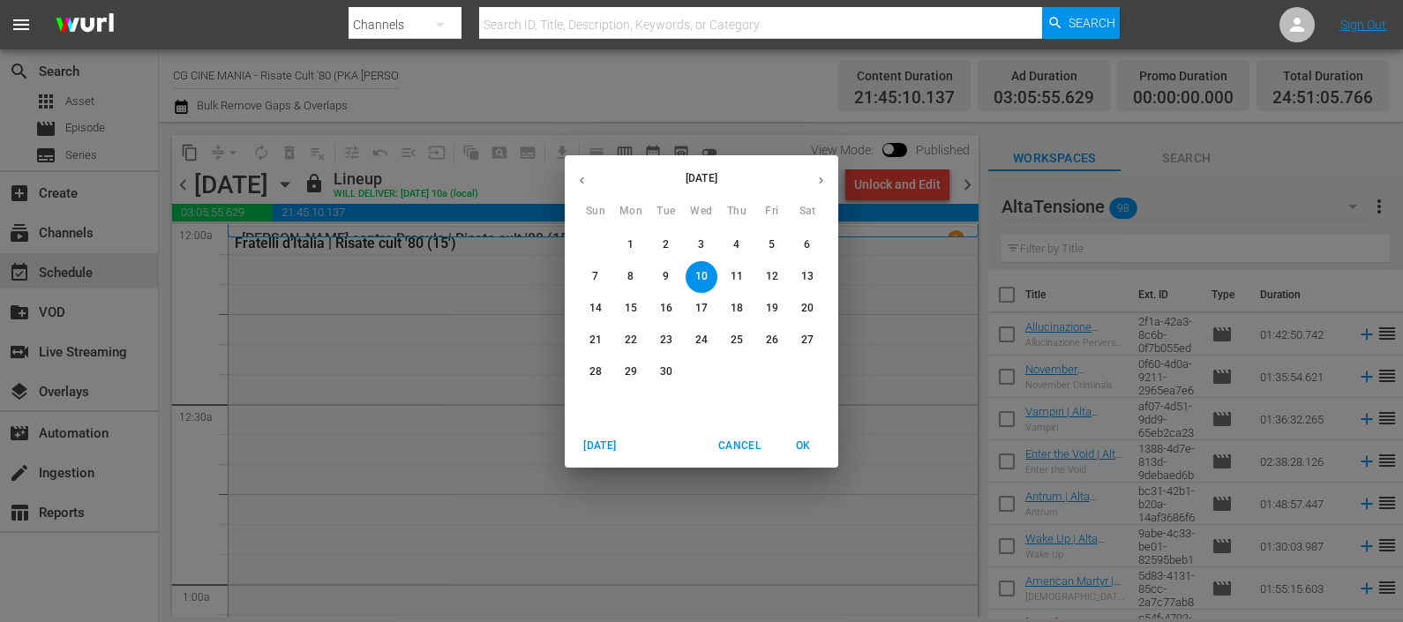
click at [708, 304] on span "17" at bounding box center [702, 308] width 32 height 15
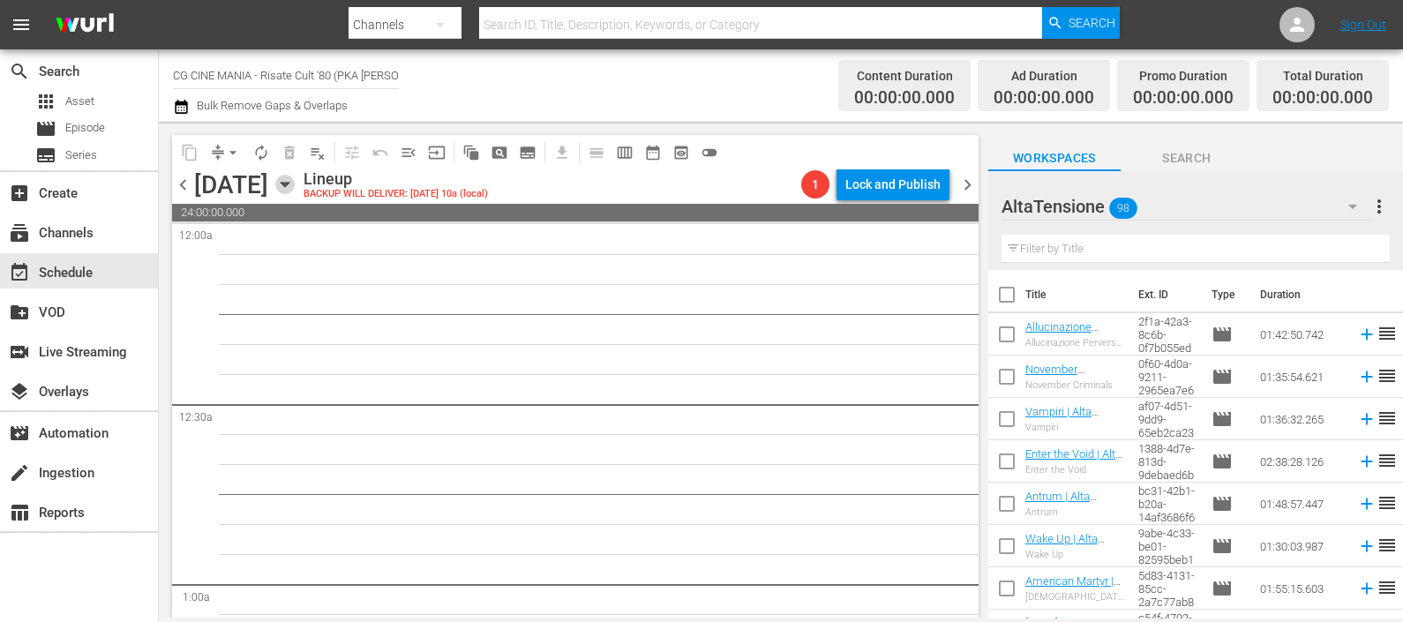
click at [295, 179] on icon "button" at bounding box center [284, 184] width 19 height 19
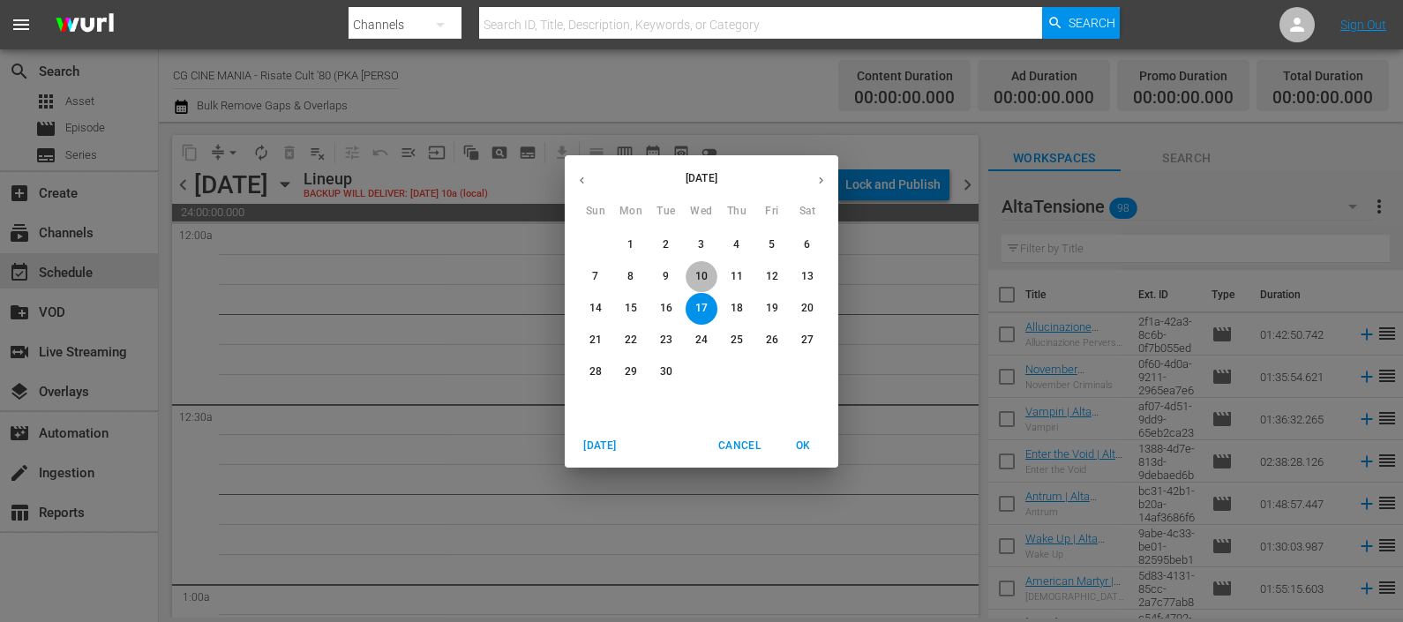
click at [696, 274] on p "10" at bounding box center [701, 276] width 12 height 15
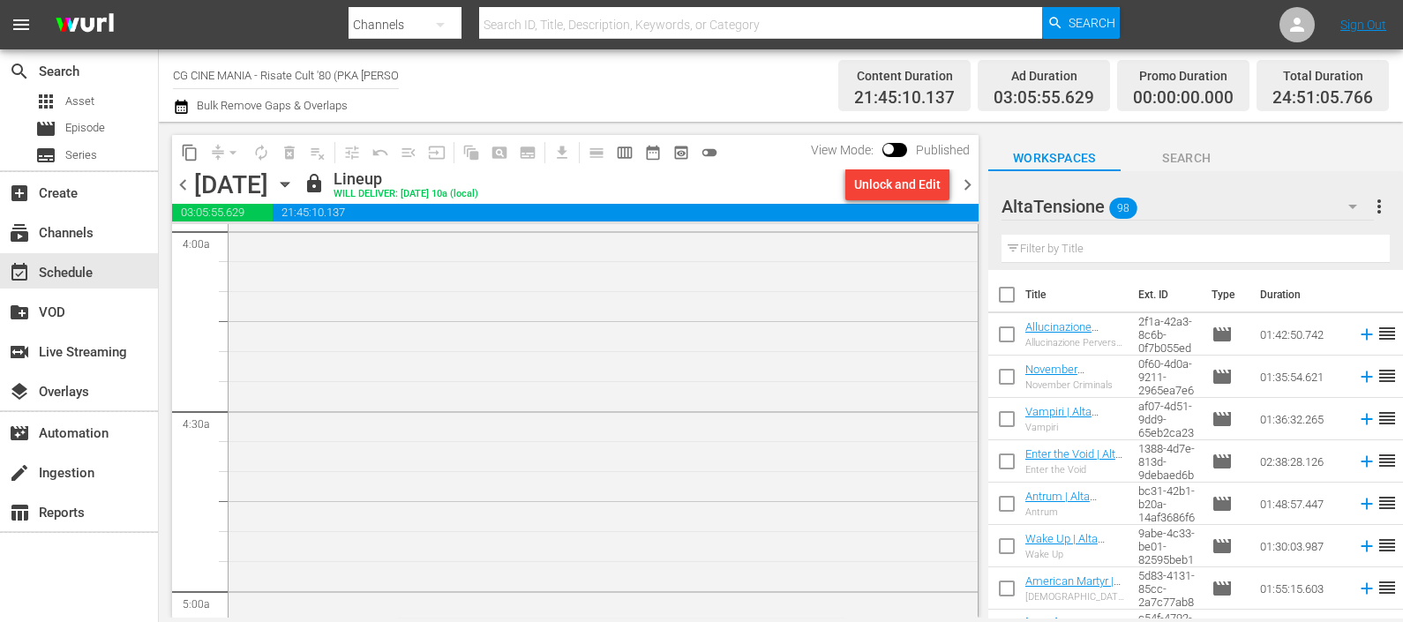
scroll to position [8554, 0]
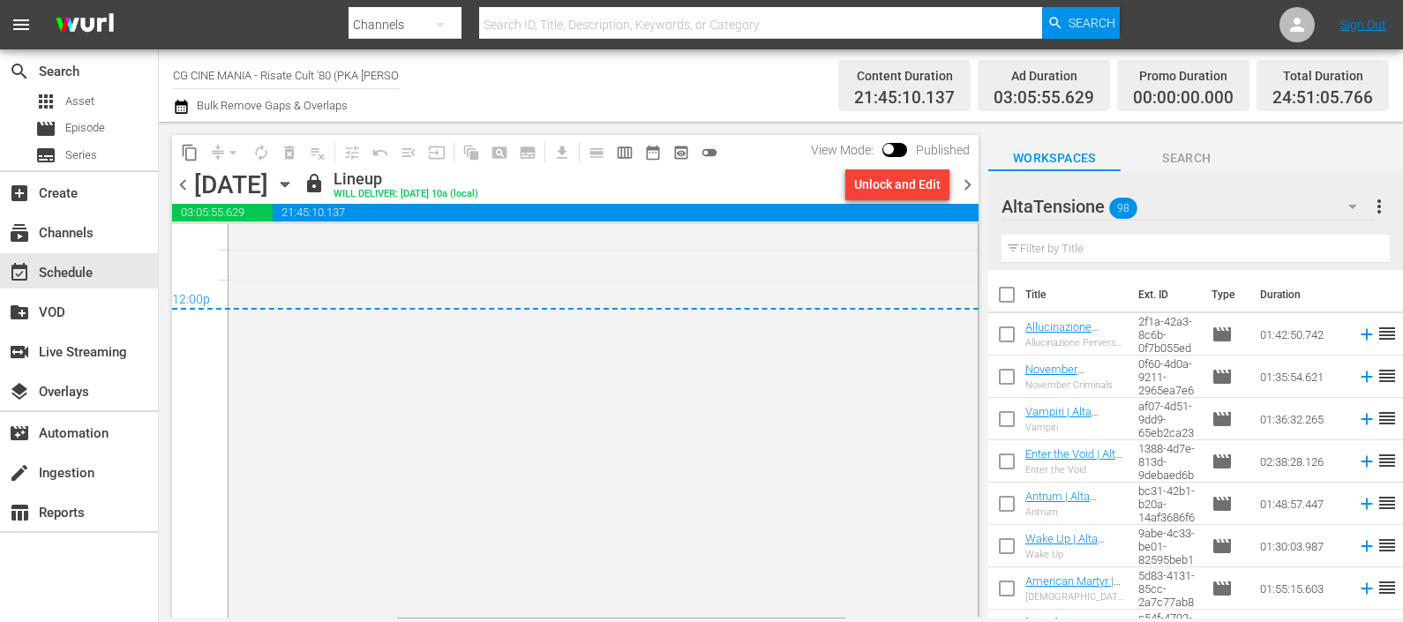
click at [295, 178] on icon "button" at bounding box center [284, 184] width 19 height 19
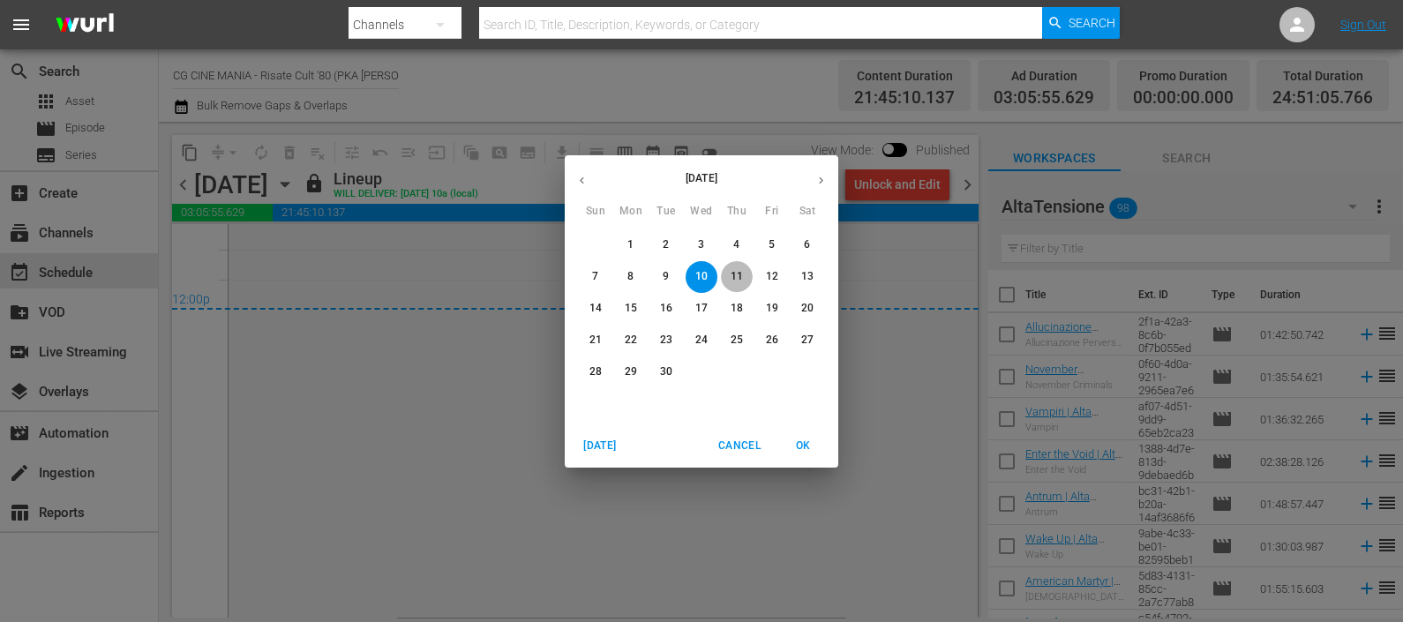
click at [726, 278] on span "11" at bounding box center [737, 276] width 32 height 15
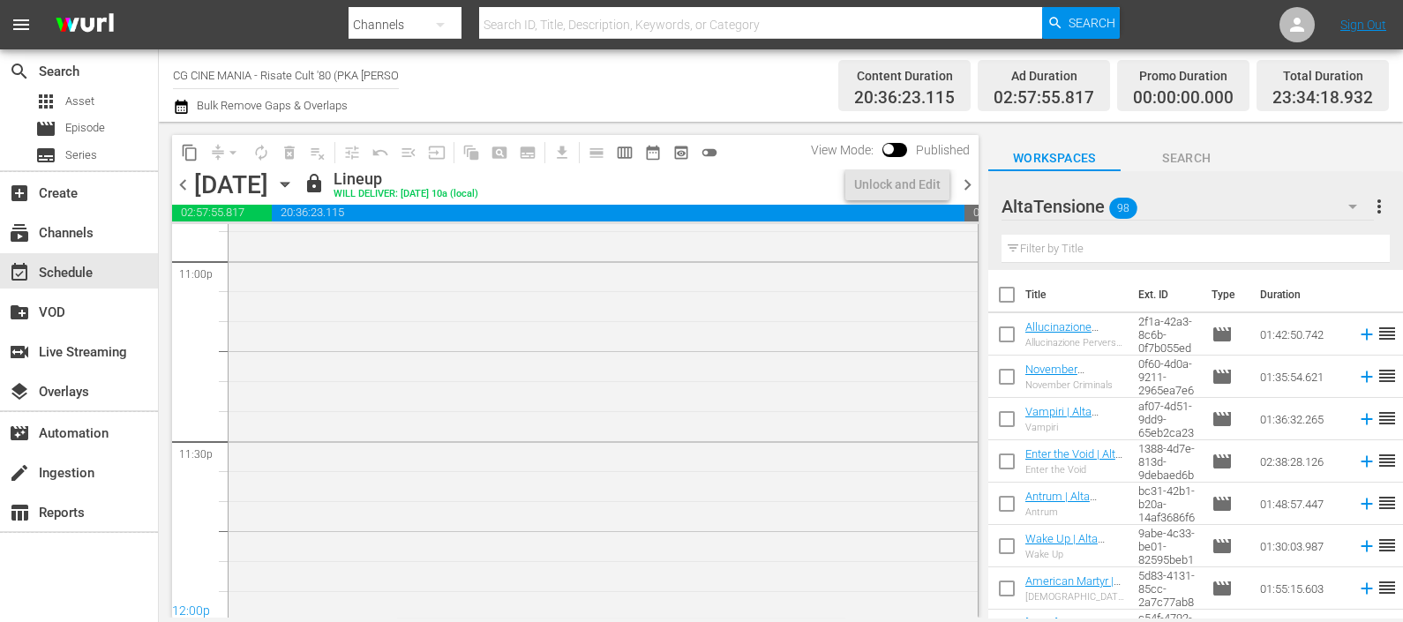
scroll to position [8399, 0]
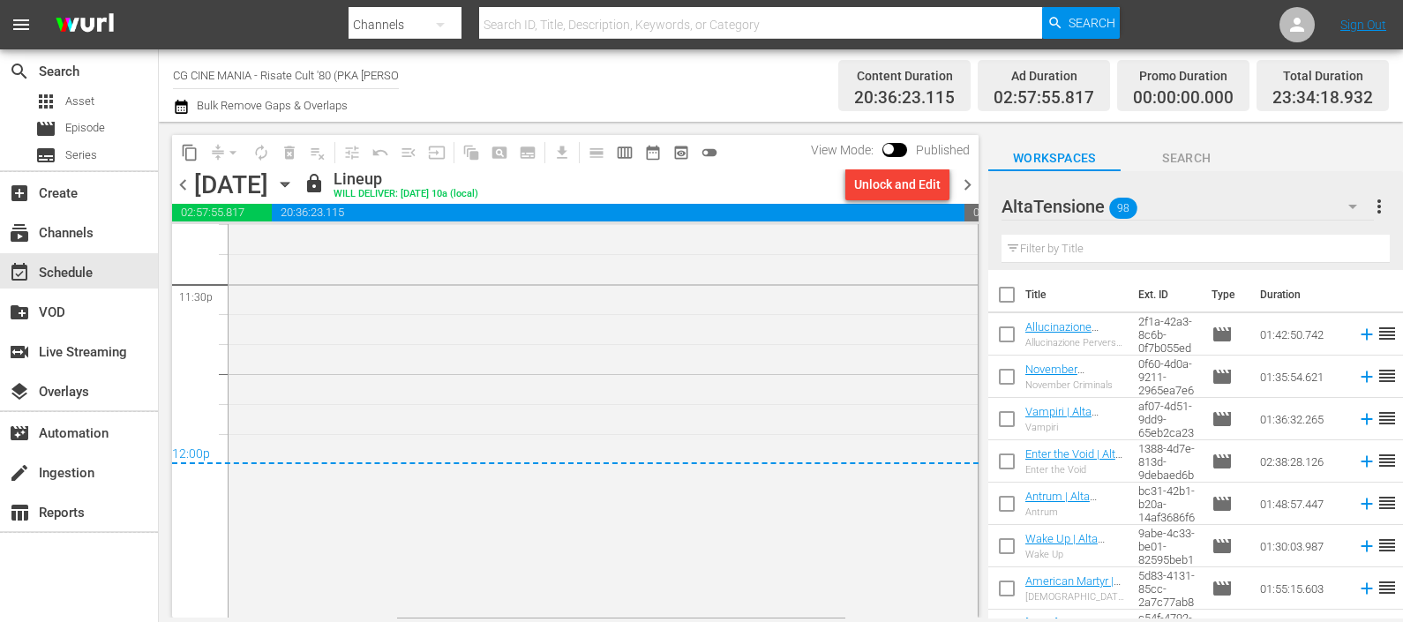
click at [289, 184] on icon "button" at bounding box center [285, 185] width 8 height 4
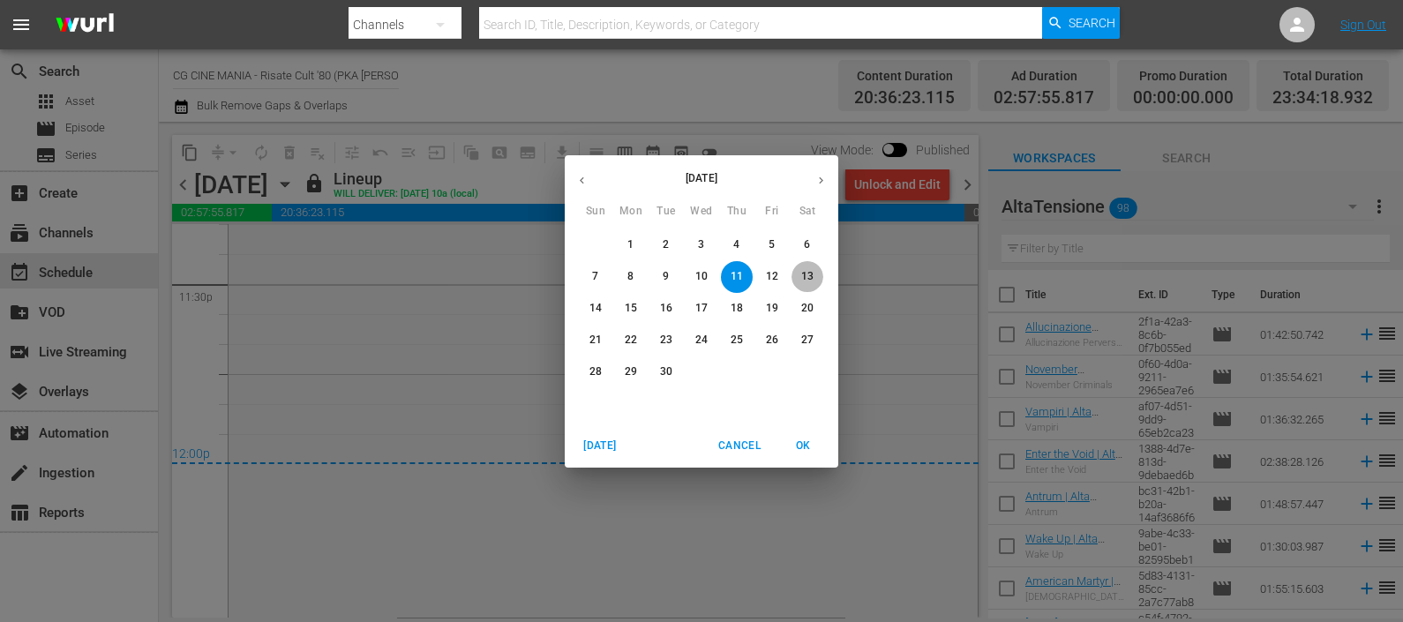
click at [805, 281] on p "13" at bounding box center [807, 276] width 12 height 15
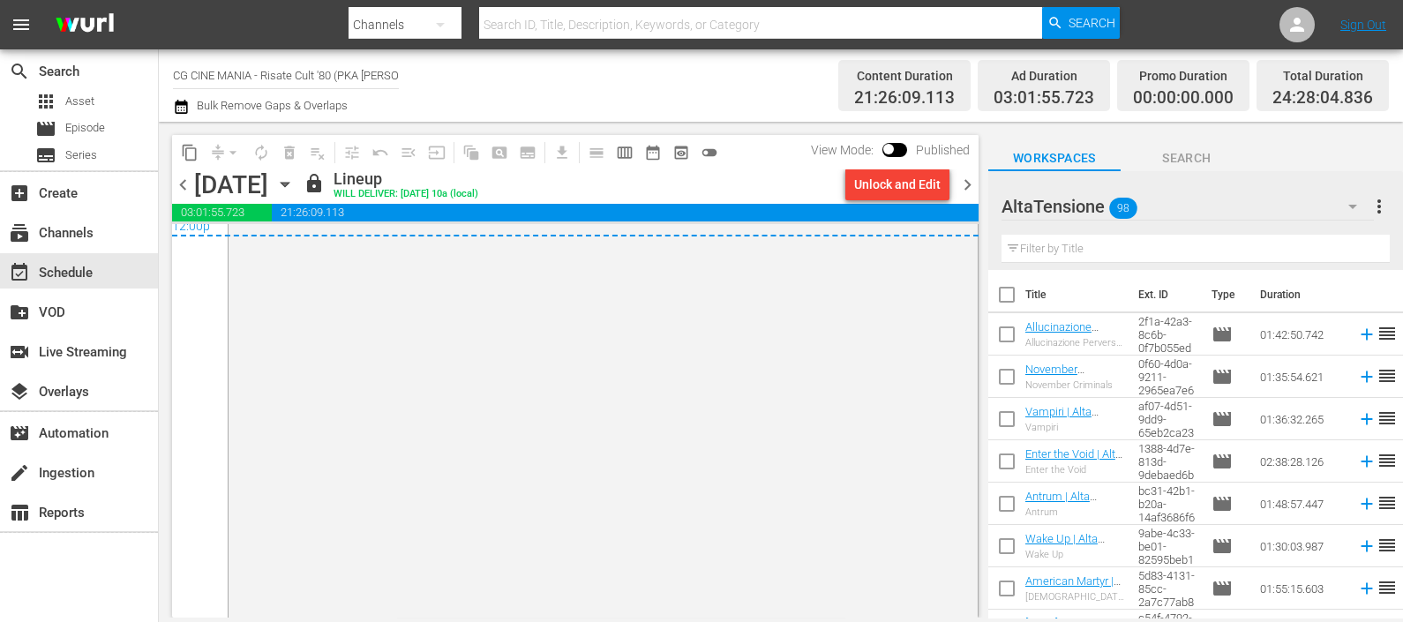
scroll to position [8767, 0]
